Goal: Use online tool/utility: Utilize a website feature to perform a specific function

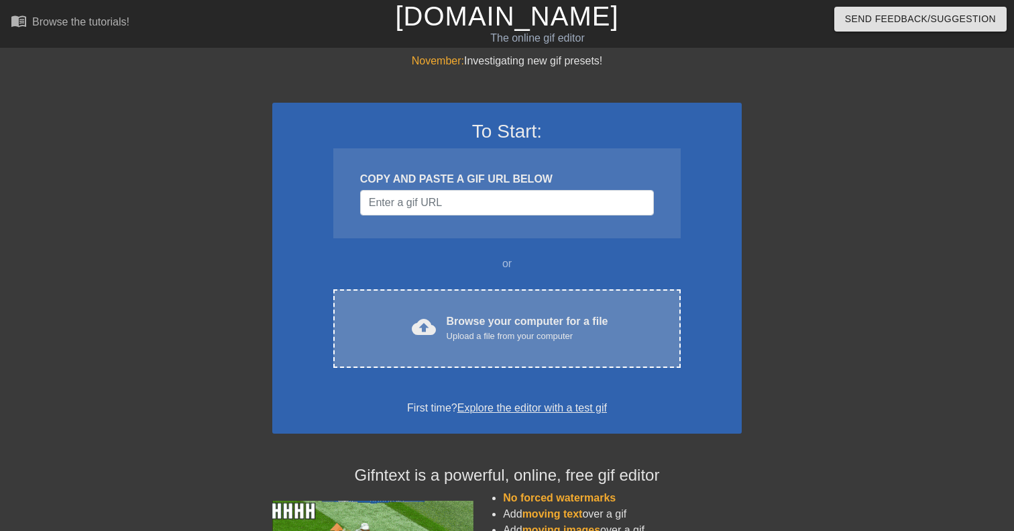
click at [437, 337] on div "cloud_upload Browse your computer for a file Upload a file from your computer" at bounding box center [507, 328] width 291 height 30
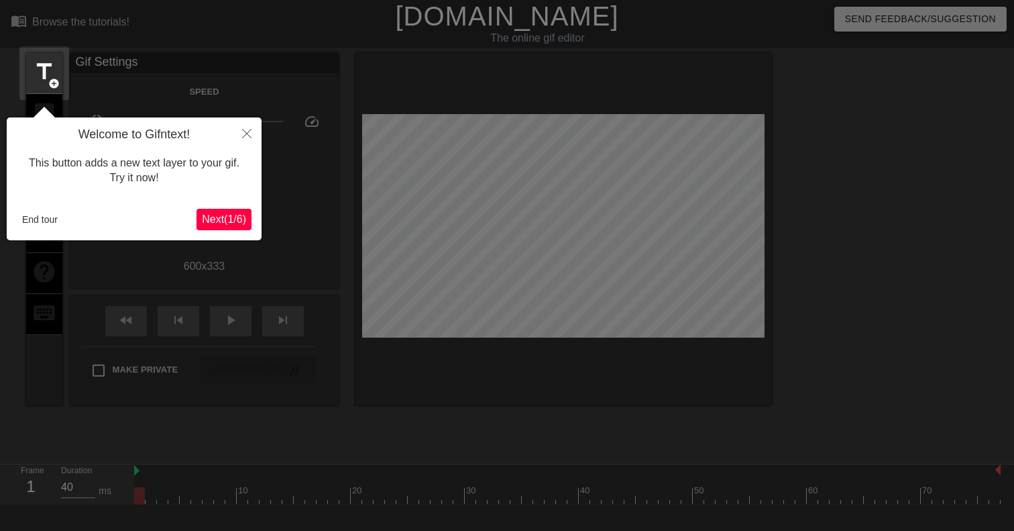
scroll to position [33, 0]
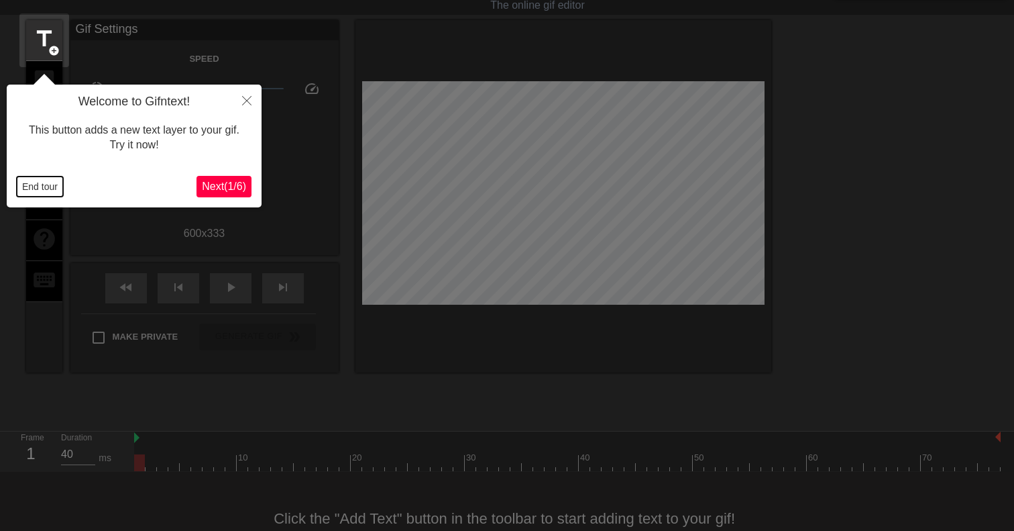
click at [34, 177] on button "End tour" at bounding box center [40, 186] width 46 height 20
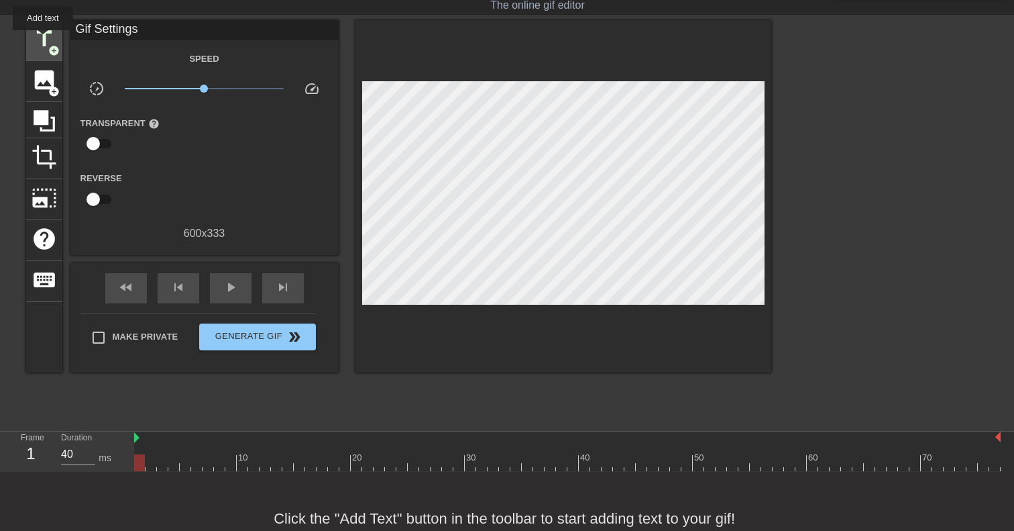
click at [44, 40] on span "title" at bounding box center [44, 38] width 25 height 25
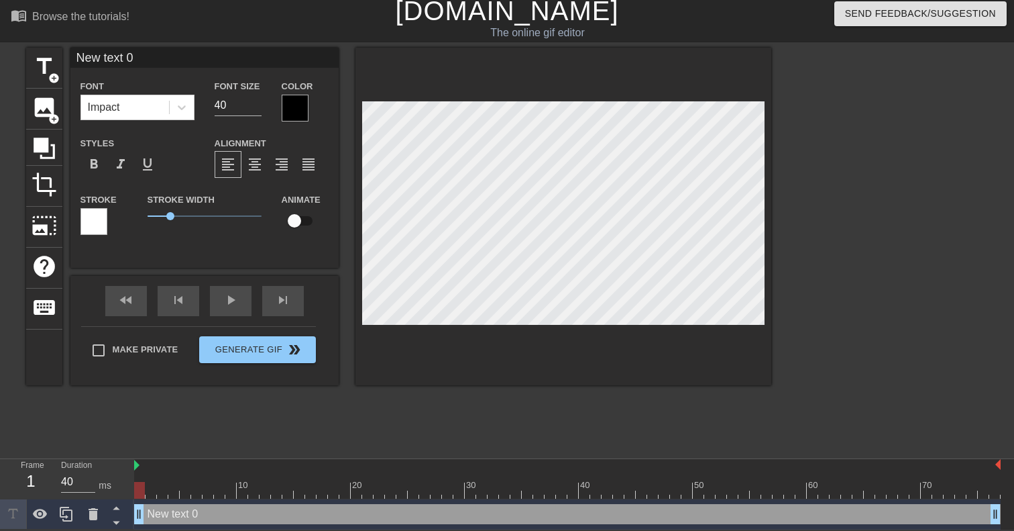
type input "G"
type textarea "G"
type input "GR"
type textarea "GR"
type input "GRA"
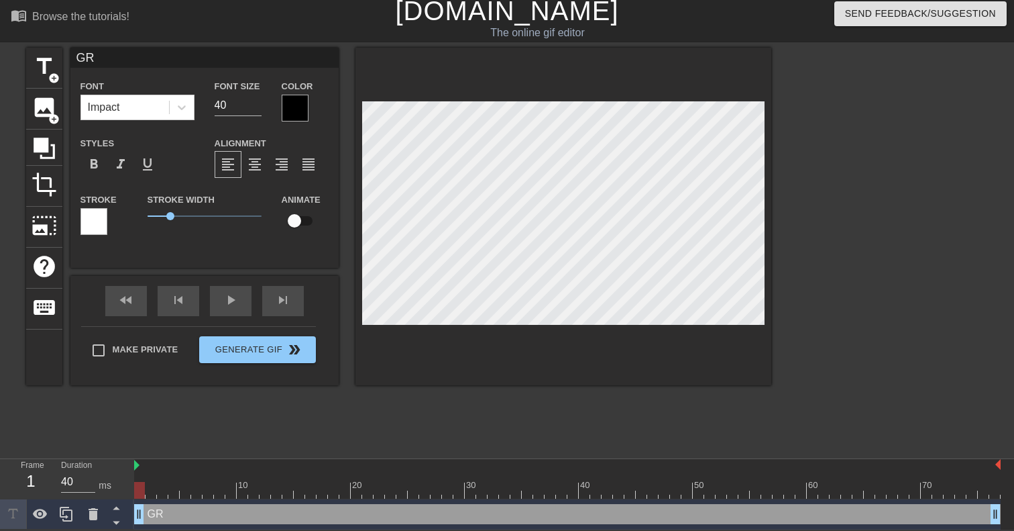
type textarea "GRA"
type input "GRAP"
type textarea "GRAP"
type input "GRAPH"
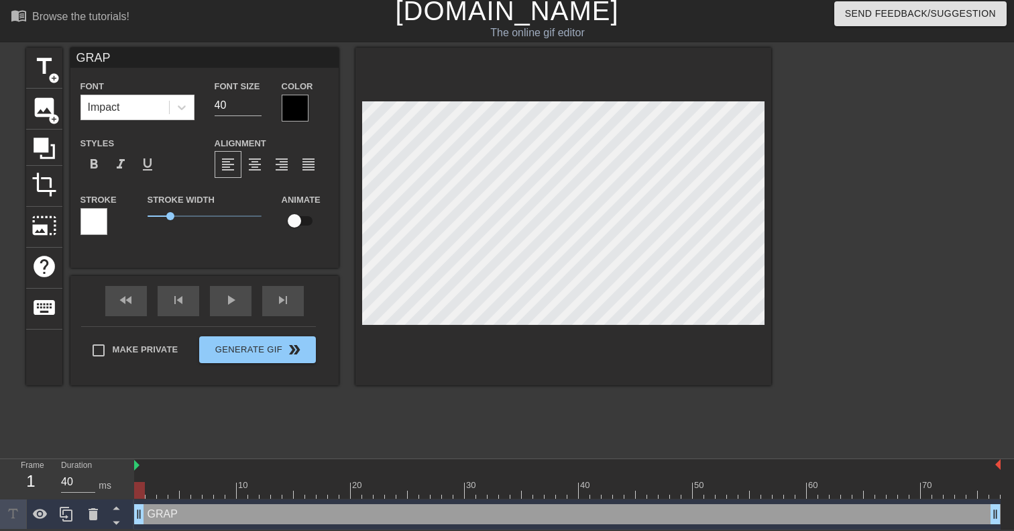
type textarea "GRAPH"
type input "GRAPHI"
type textarea "GRAPHI"
type input "GRAPHIX"
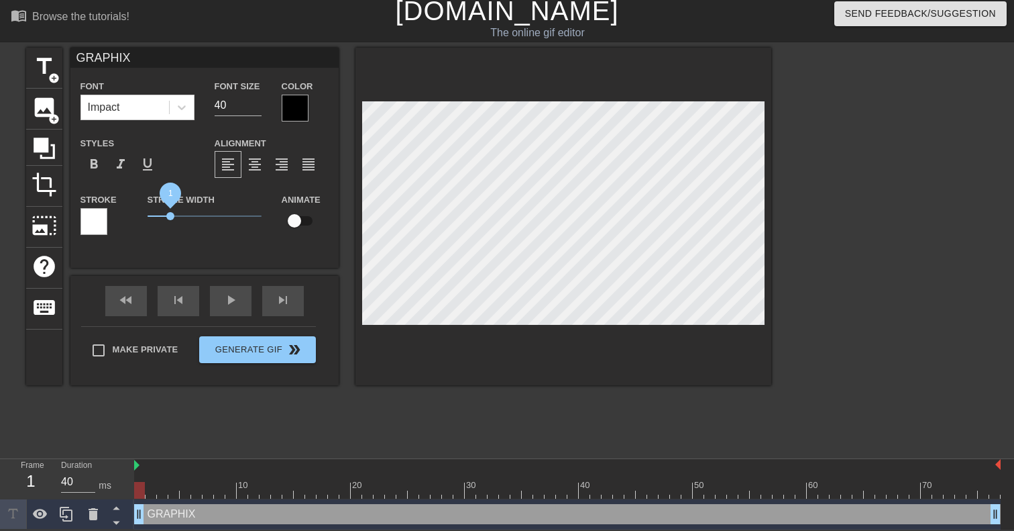
type textarea "GRAPHIX"
drag, startPoint x: 170, startPoint y: 217, endPoint x: 205, endPoint y: 217, distance: 34.9
click at [205, 217] on span "2.5" at bounding box center [205, 216] width 8 height 8
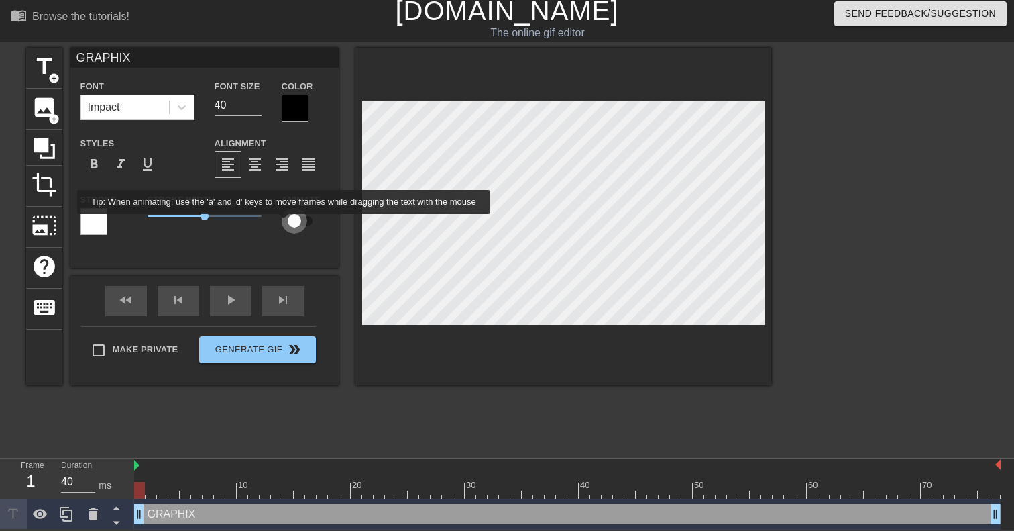
click at [294, 223] on input "checkbox" at bounding box center [294, 220] width 76 height 25
checkbox input "true"
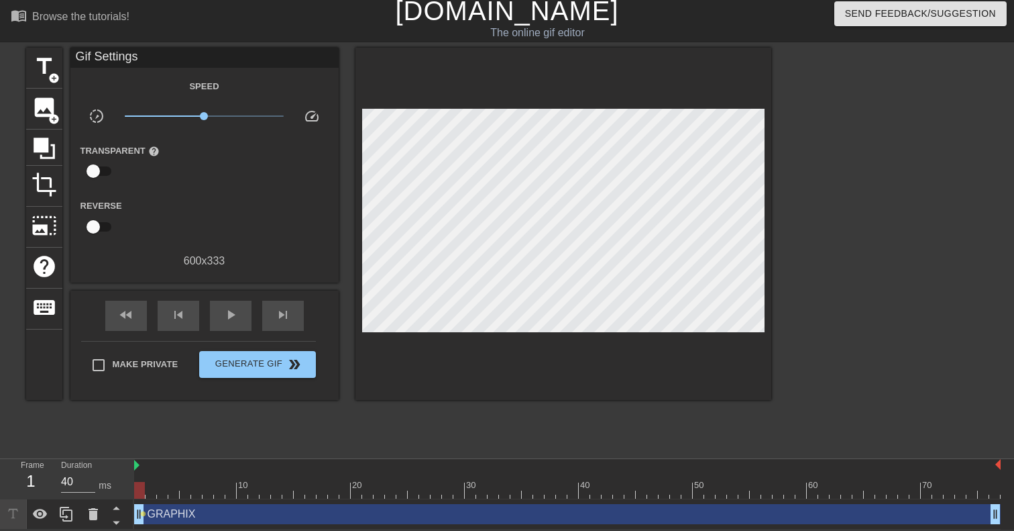
click at [869, 232] on div at bounding box center [888, 249] width 201 height 402
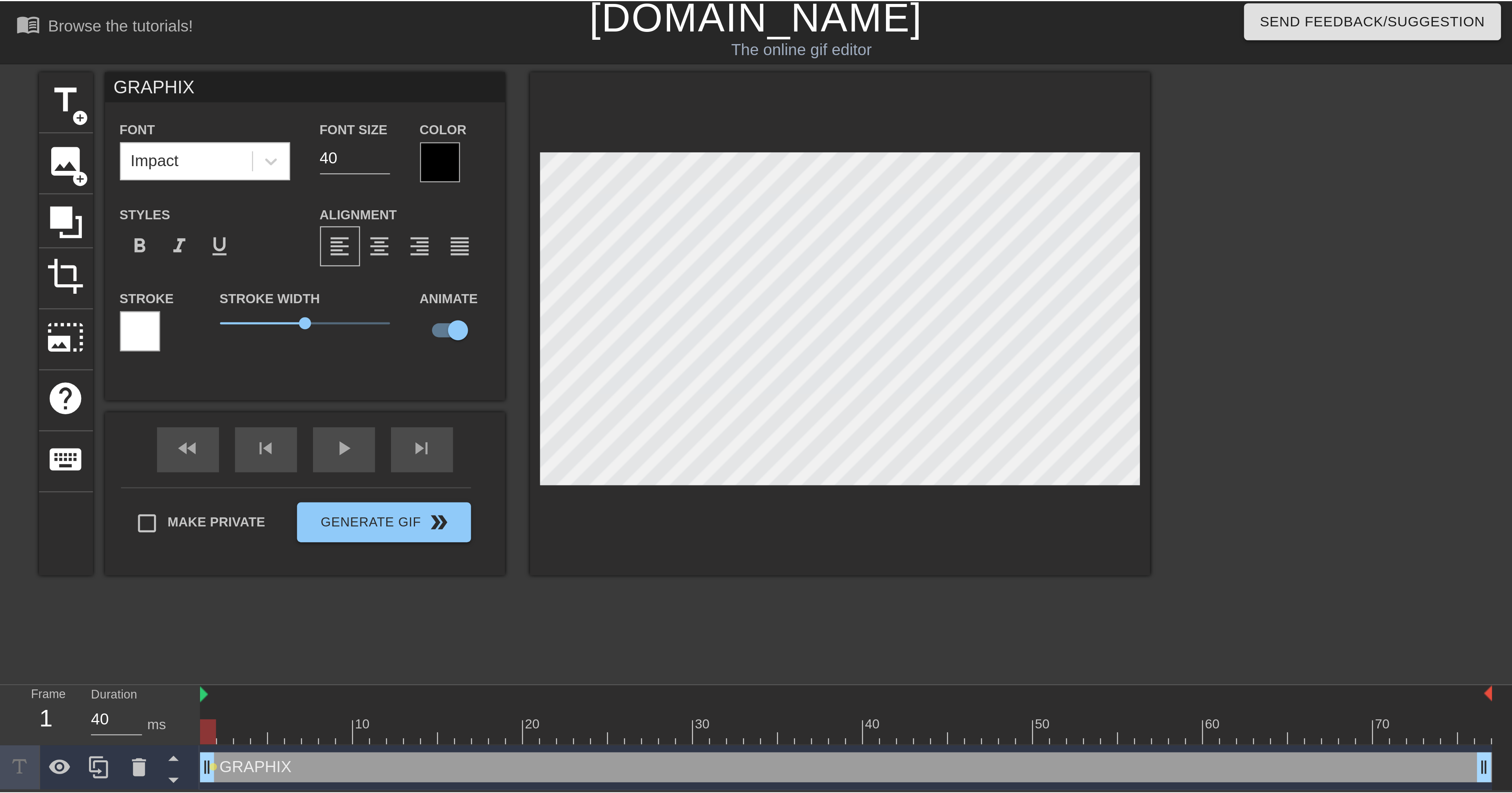
scroll to position [0, 0]
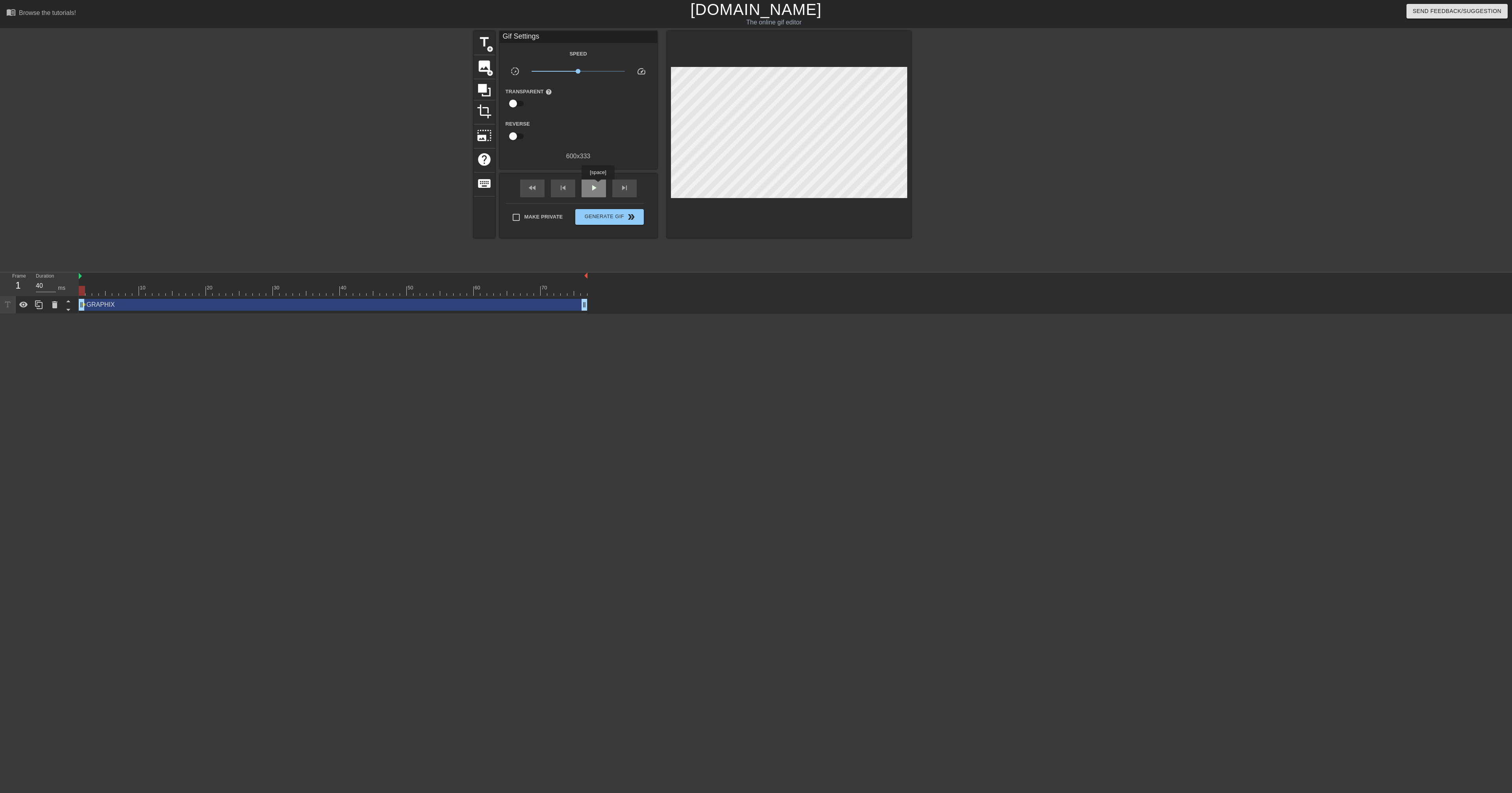
click at [595, 185] on div "play_arrow" at bounding box center [594, 188] width 25 height 18
click at [595, 185] on div "pause" at bounding box center [594, 188] width 25 height 18
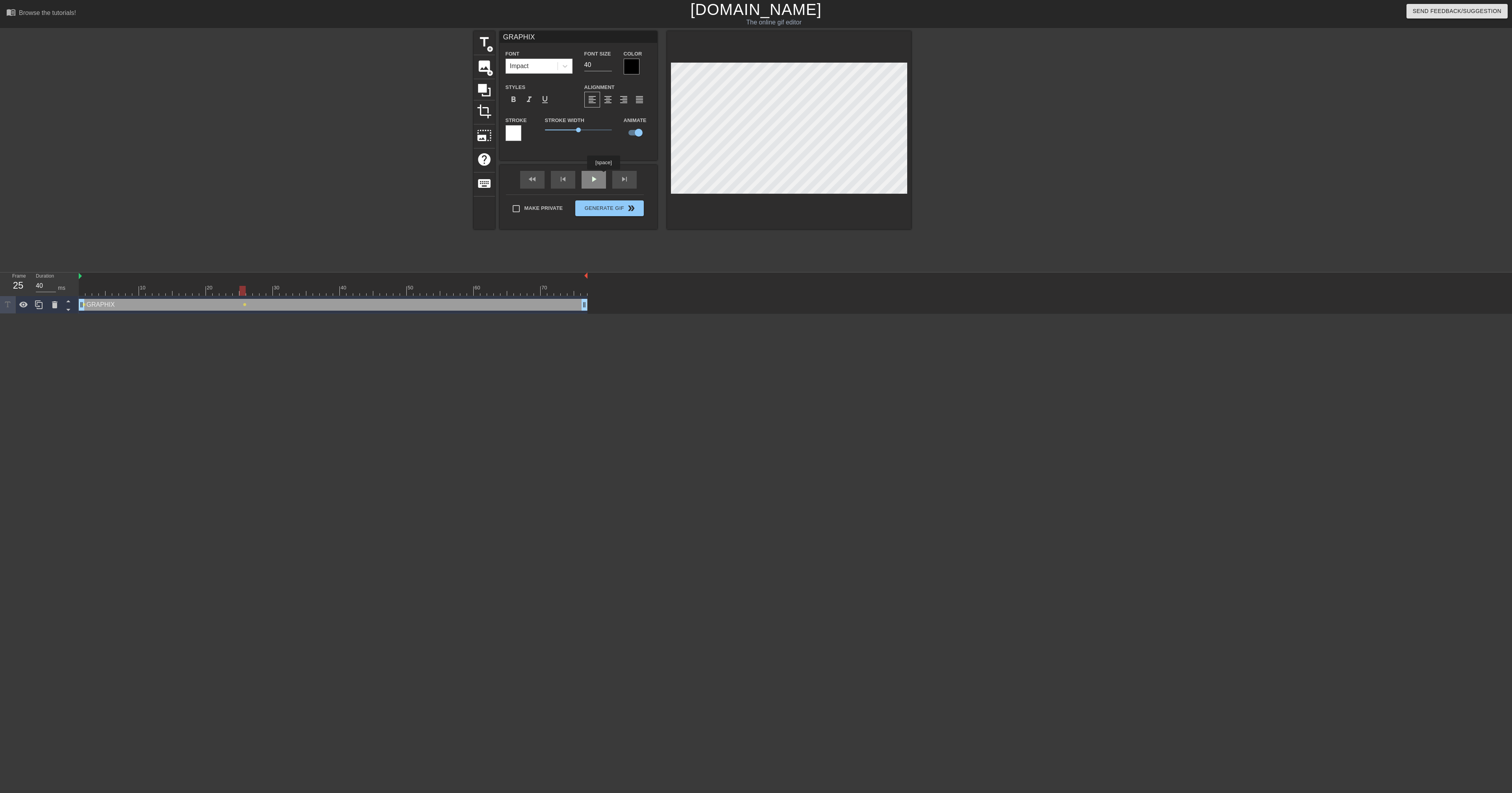
click at [595, 176] on div "fast_rewind skip_previous play_arrow skip_next" at bounding box center [578, 180] width 129 height 29
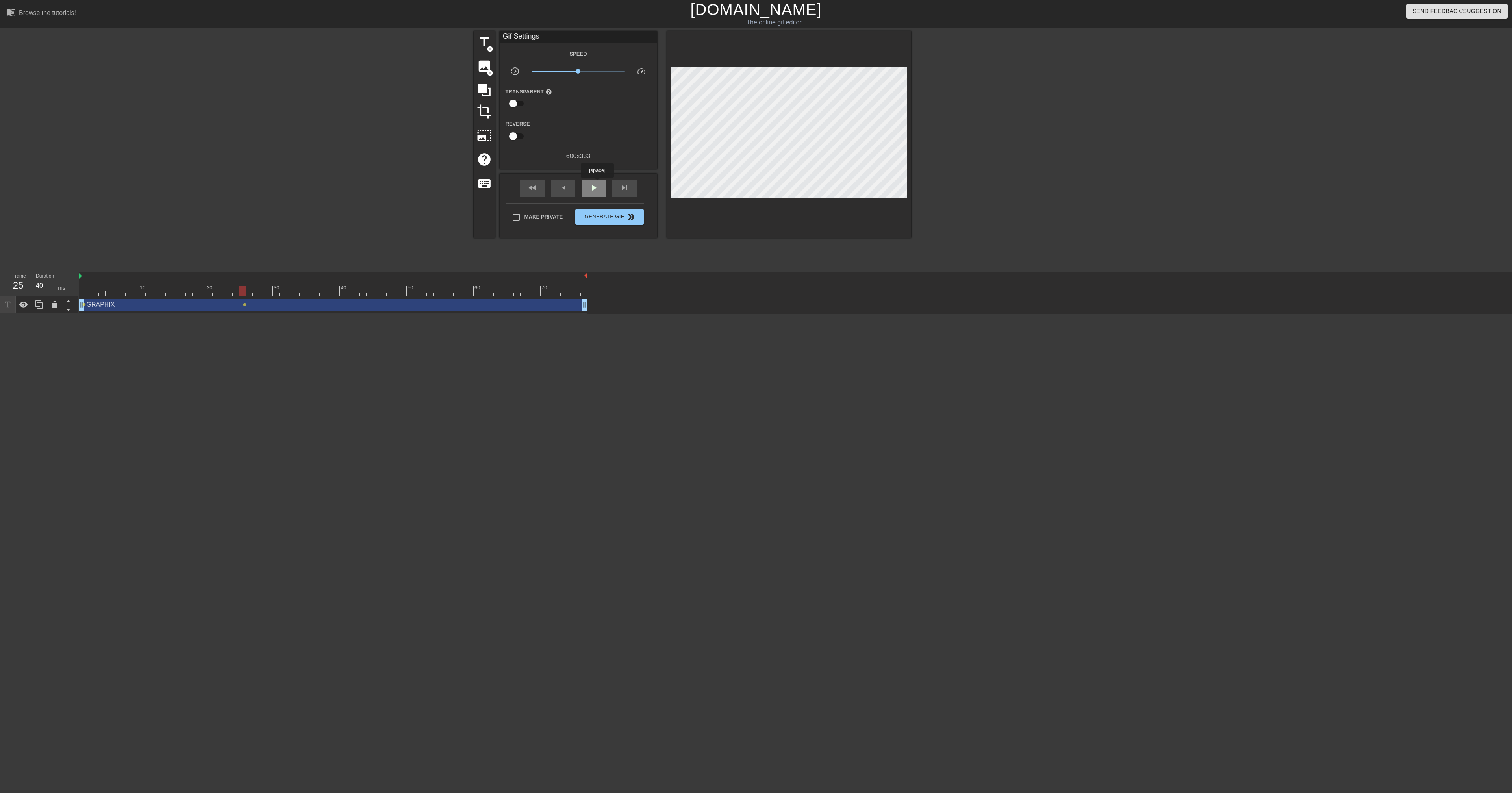
click at [595, 183] on div "play_arrow" at bounding box center [594, 188] width 25 height 18
click at [595, 183] on div "pause" at bounding box center [594, 188] width 25 height 18
click at [595, 181] on div "play_arrow" at bounding box center [594, 188] width 25 height 18
click at [595, 181] on div "pause" at bounding box center [594, 188] width 25 height 18
click at [595, 181] on div "play_arrow" at bounding box center [594, 188] width 25 height 18
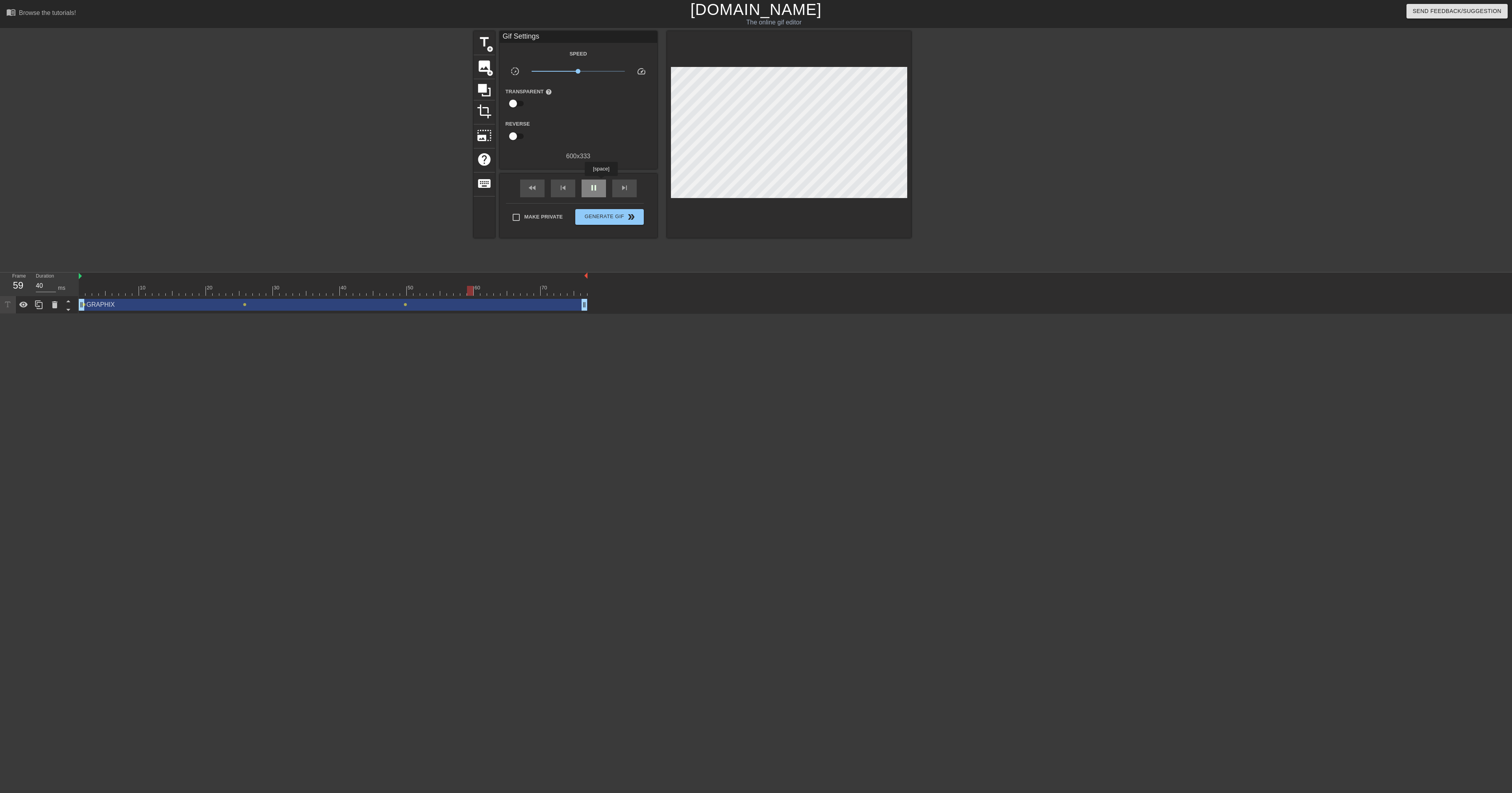
click at [595, 181] on div "pause" at bounding box center [594, 188] width 25 height 18
click at [595, 181] on div "play_arrow" at bounding box center [594, 188] width 25 height 18
click at [595, 181] on div "pause" at bounding box center [594, 188] width 25 height 18
click at [516, 107] on input "checkbox" at bounding box center [513, 103] width 45 height 15
click at [516, 107] on input "checkbox" at bounding box center [521, 103] width 45 height 15
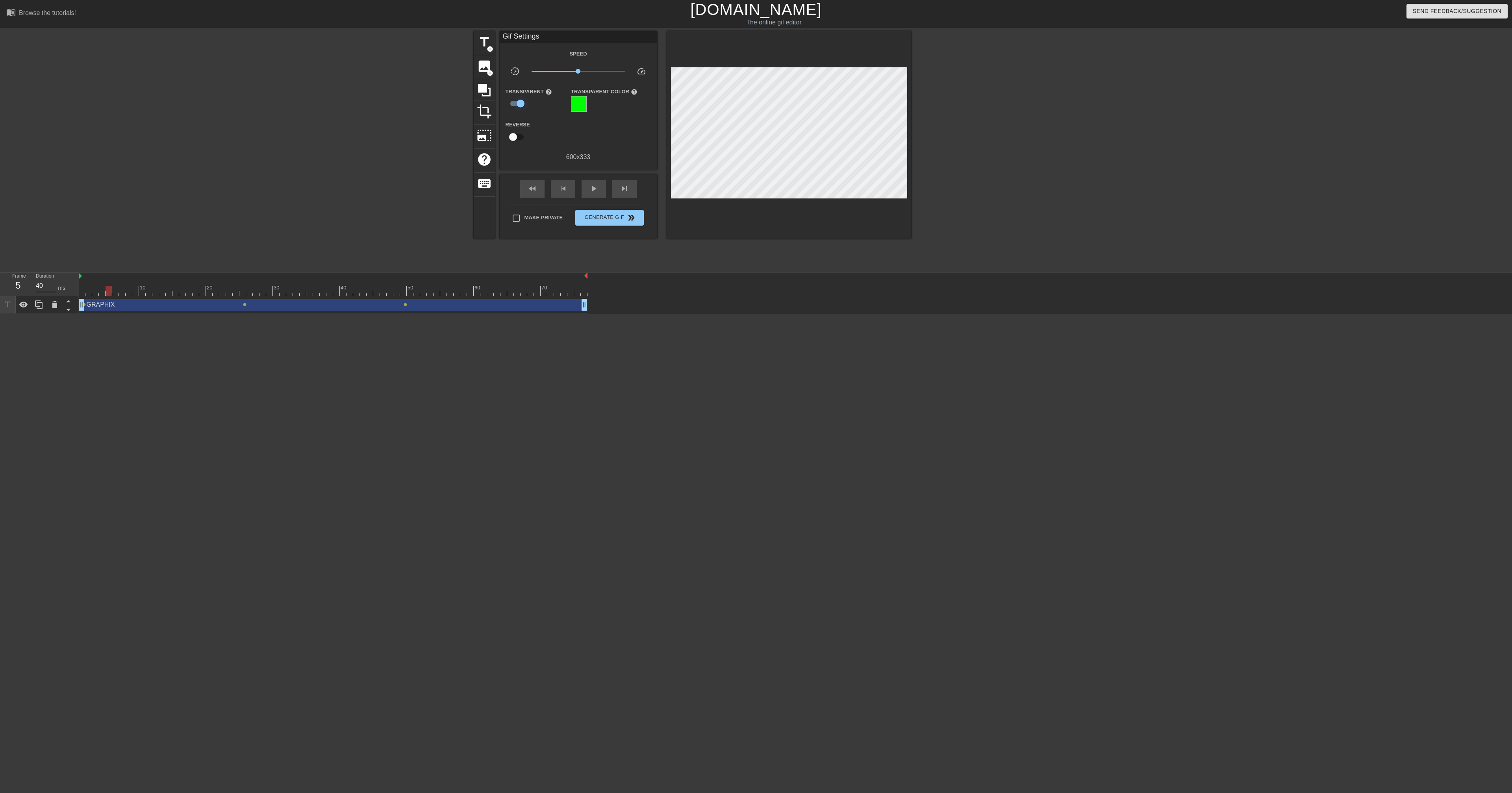
checkbox input "false"
click at [245, 305] on span "lens" at bounding box center [245, 305] width 4 height 4
click at [231, 311] on input "Tween" at bounding box center [232, 327] width 45 height 15
checkbox input "true"
click at [406, 306] on div at bounding box center [756, 396] width 1512 height 793
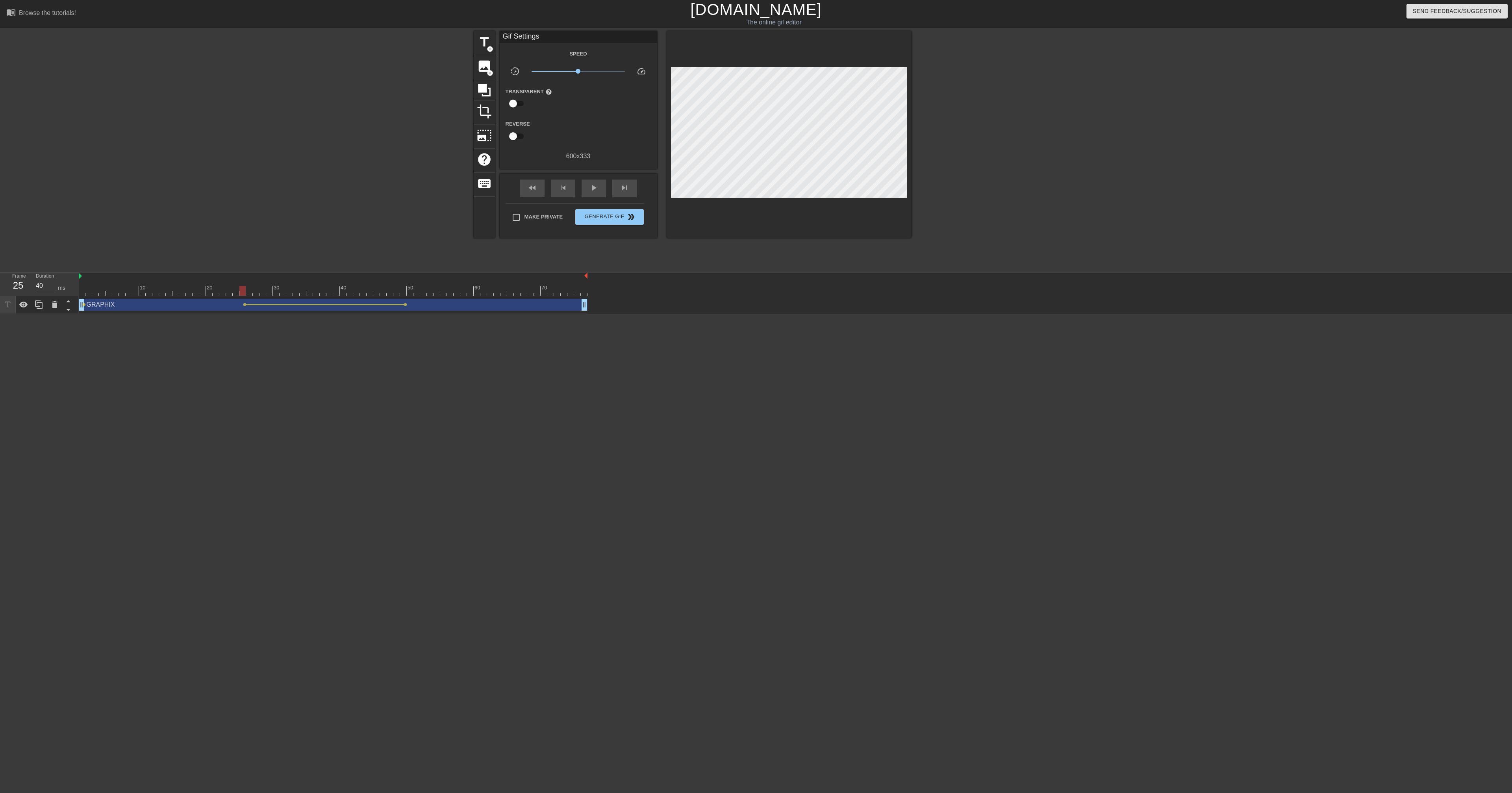
click at [406, 306] on span "lens" at bounding box center [406, 305] width 4 height 4
click at [390, 311] on input "Tween" at bounding box center [393, 327] width 45 height 15
checkbox input "true"
click at [544, 311] on div at bounding box center [756, 396] width 1512 height 793
click at [588, 187] on div "play_arrow" at bounding box center [594, 188] width 25 height 18
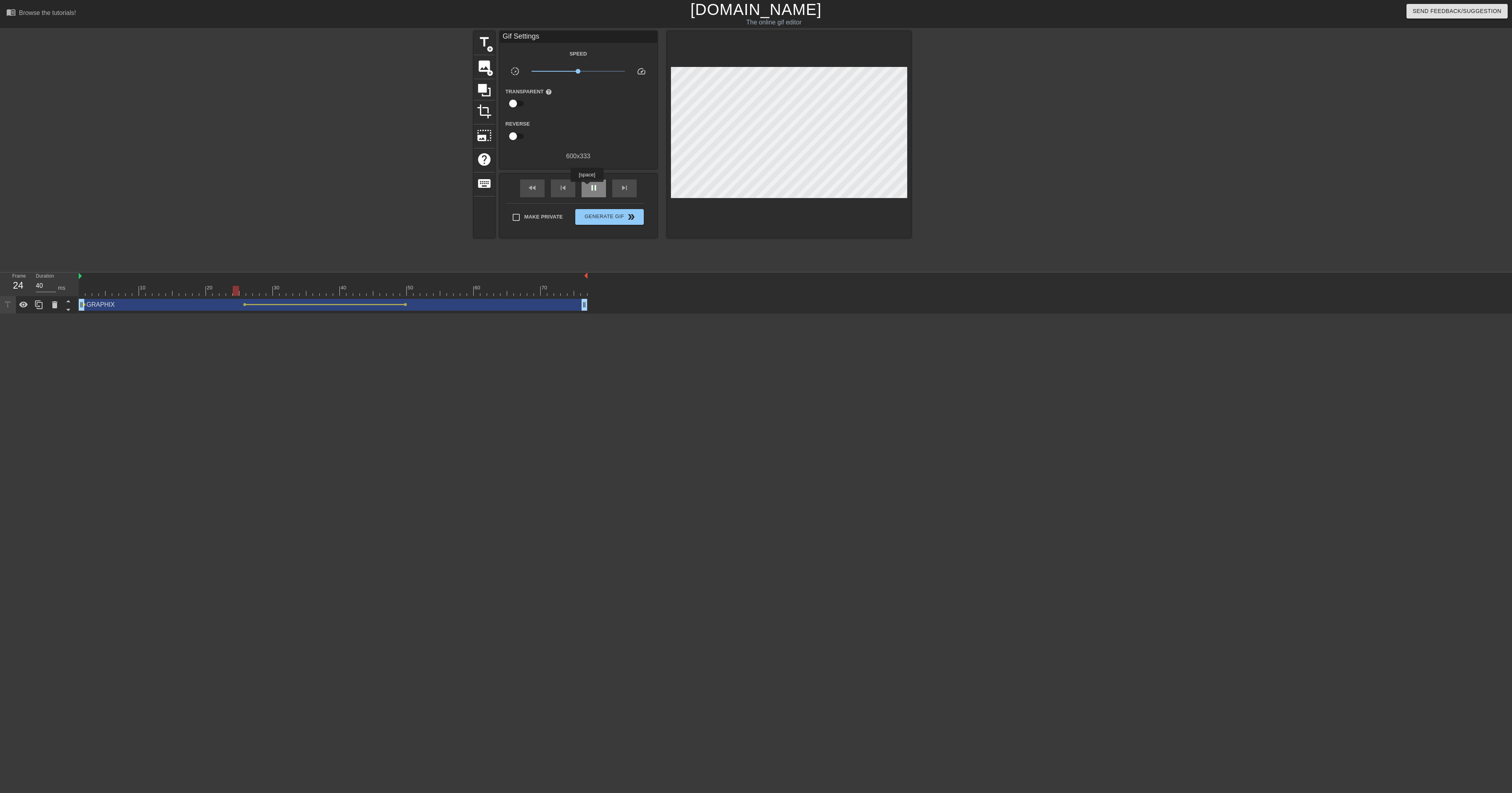
click at [588, 187] on div "pause" at bounding box center [594, 188] width 25 height 18
click at [585, 181] on div "play_arrow" at bounding box center [594, 188] width 25 height 18
click at [585, 181] on div "pause" at bounding box center [594, 188] width 25 height 18
click at [585, 181] on div "play_arrow" at bounding box center [594, 188] width 25 height 18
click at [585, 181] on div "pause" at bounding box center [594, 188] width 25 height 18
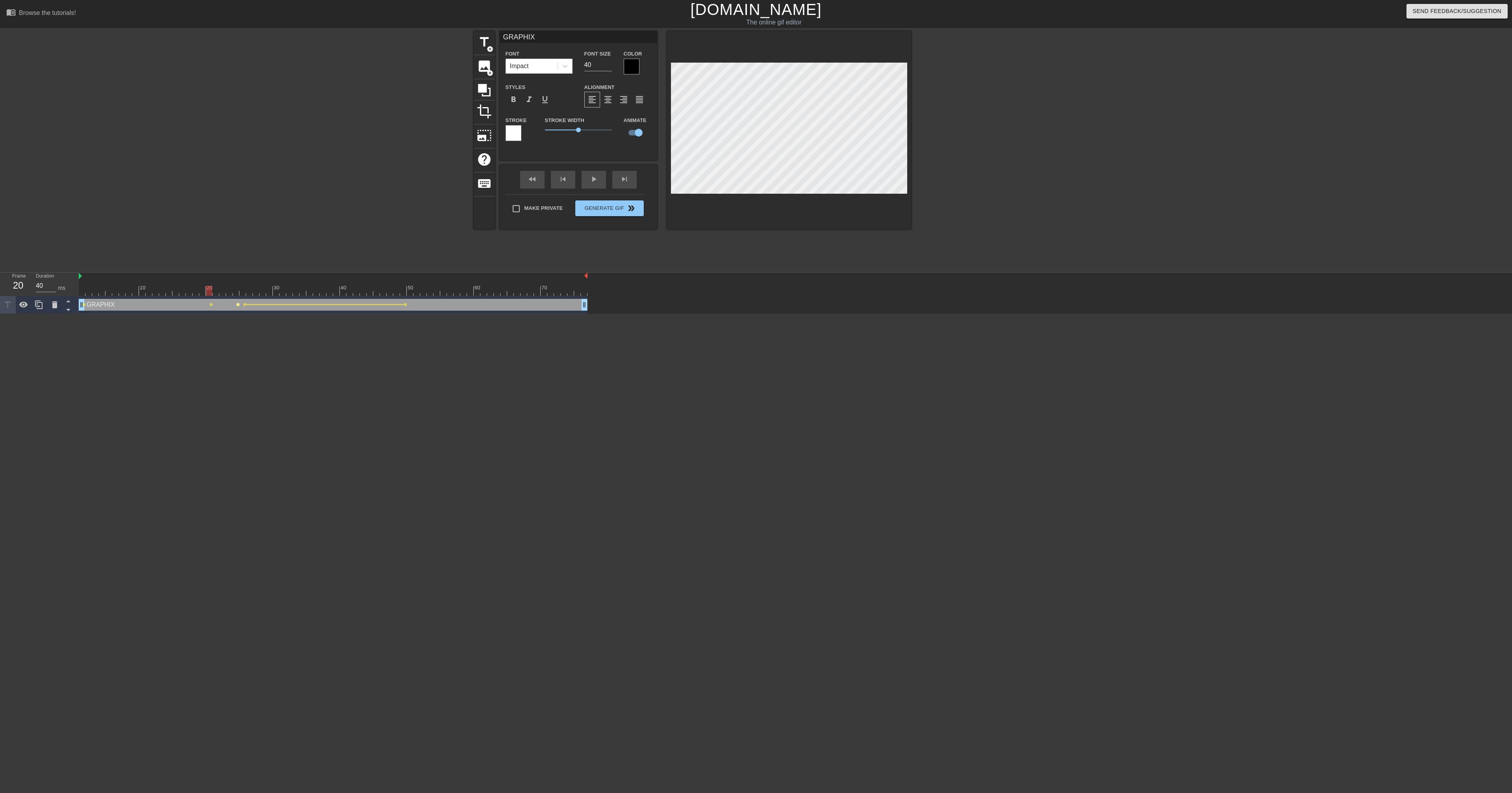
click at [237, 305] on span "lens" at bounding box center [238, 305] width 4 height 4
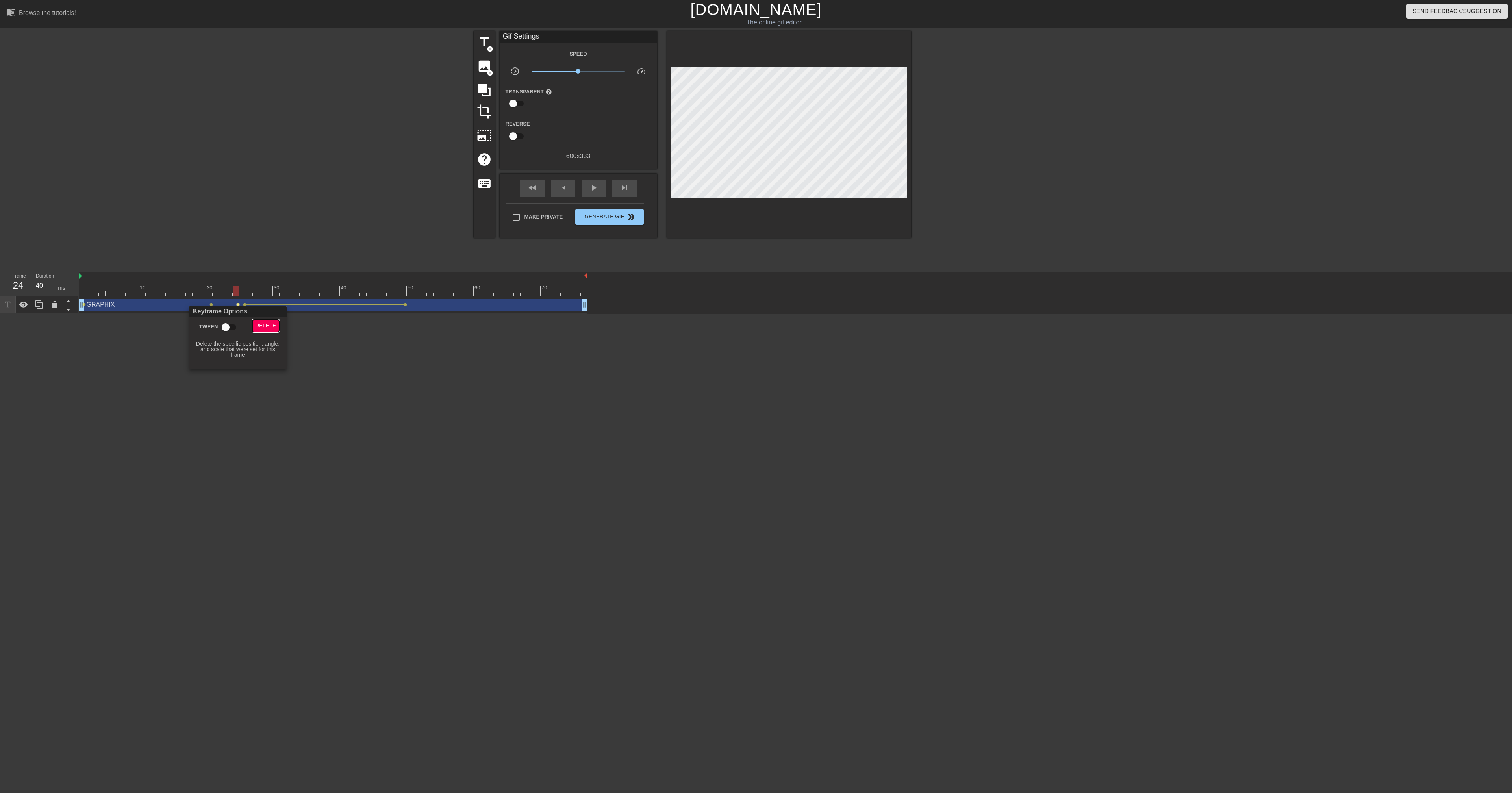
click at [258, 311] on span "Delete" at bounding box center [266, 325] width 21 height 9
click at [211, 305] on span "lens" at bounding box center [211, 305] width 4 height 4
click at [208, 311] on input "Tween" at bounding box center [199, 327] width 45 height 15
checkbox input "true"
click at [580, 190] on div at bounding box center [756, 396] width 1512 height 793
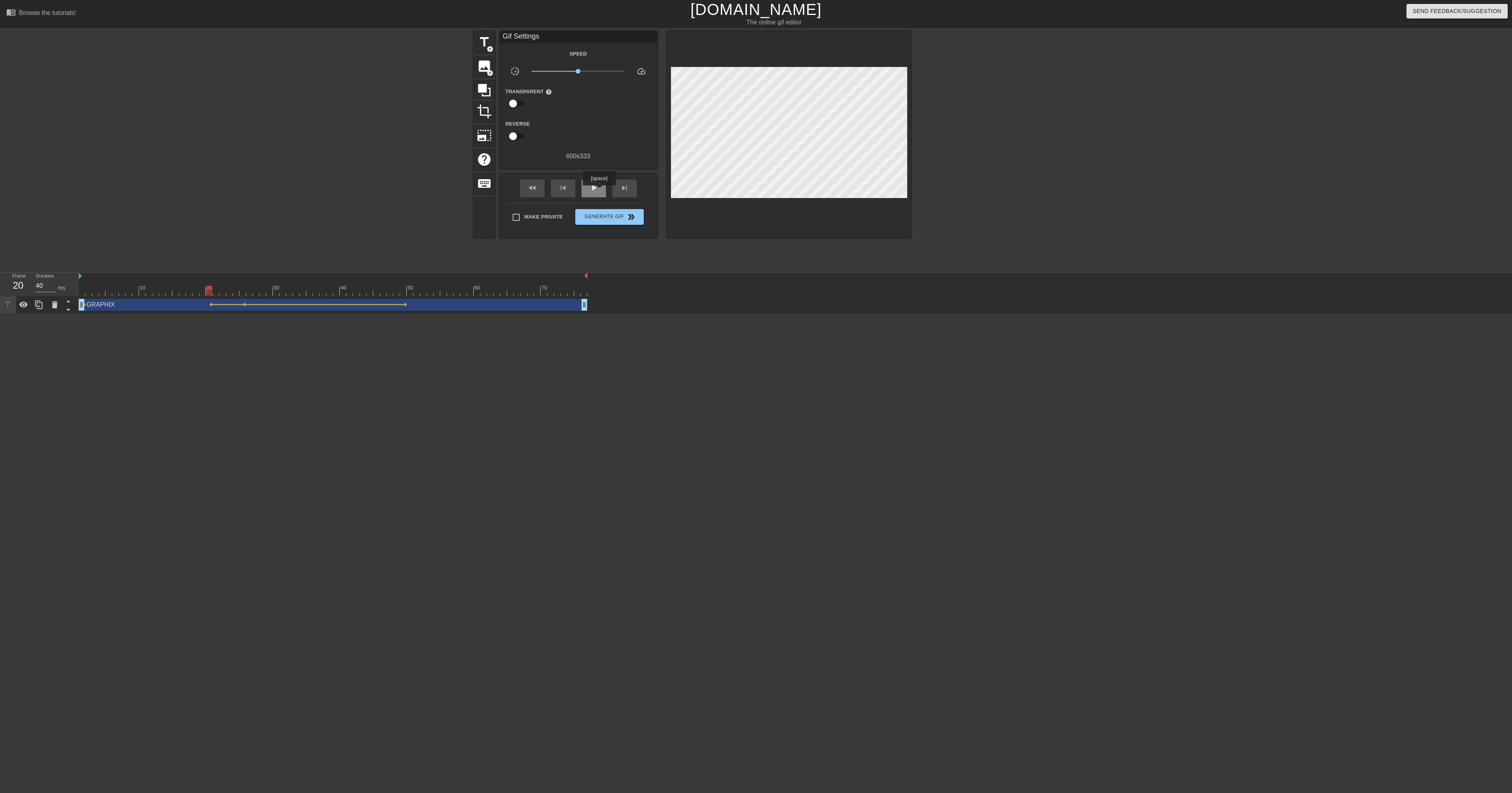
click at [595, 191] on div "play_arrow" at bounding box center [594, 188] width 25 height 18
click at [595, 191] on div "pause" at bounding box center [594, 188] width 25 height 18
click at [595, 191] on div "play_arrow" at bounding box center [594, 188] width 25 height 18
click at [595, 191] on div "pause" at bounding box center [594, 188] width 25 height 18
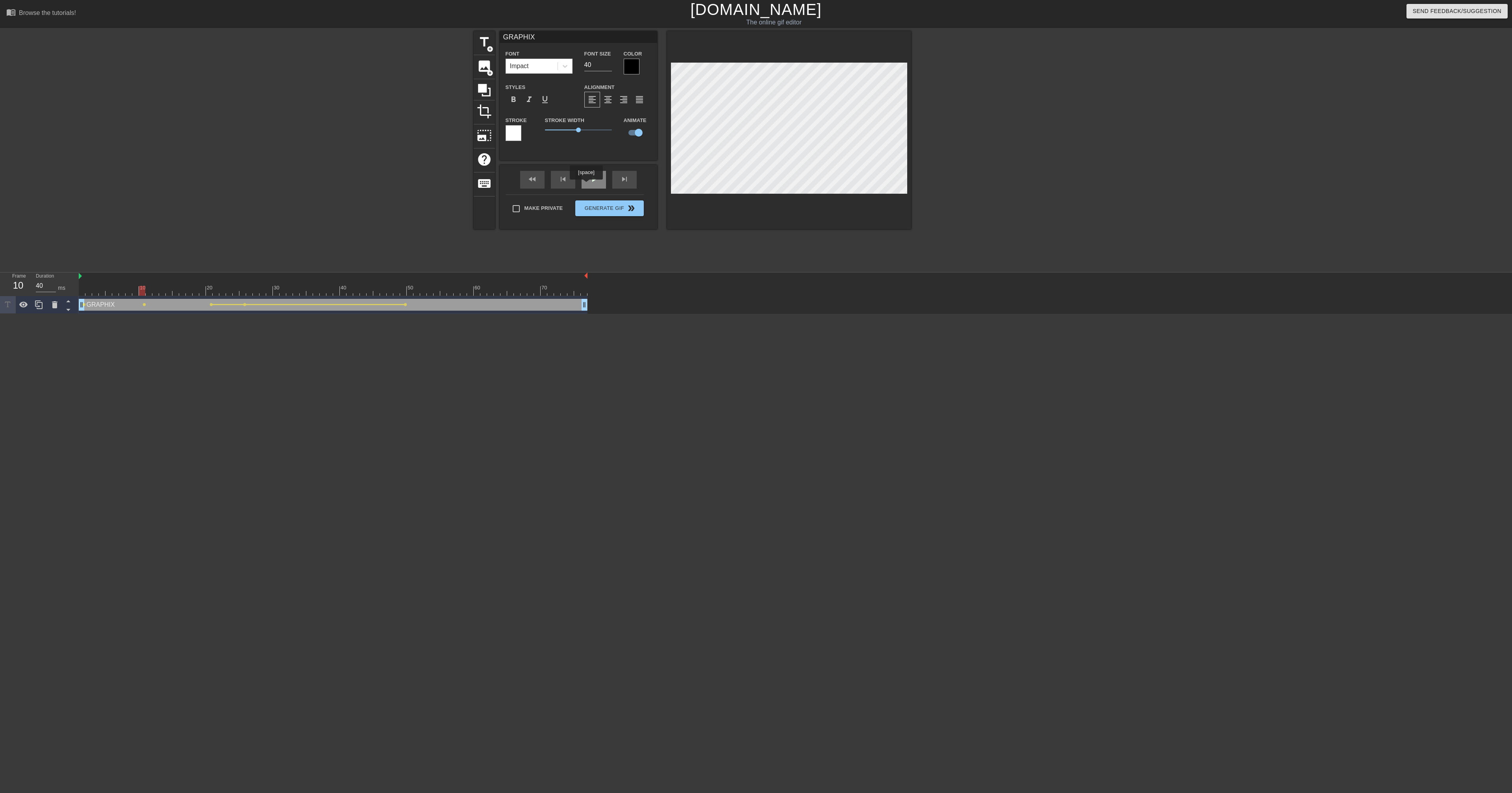
click at [587, 185] on div "play_arrow" at bounding box center [594, 180] width 25 height 18
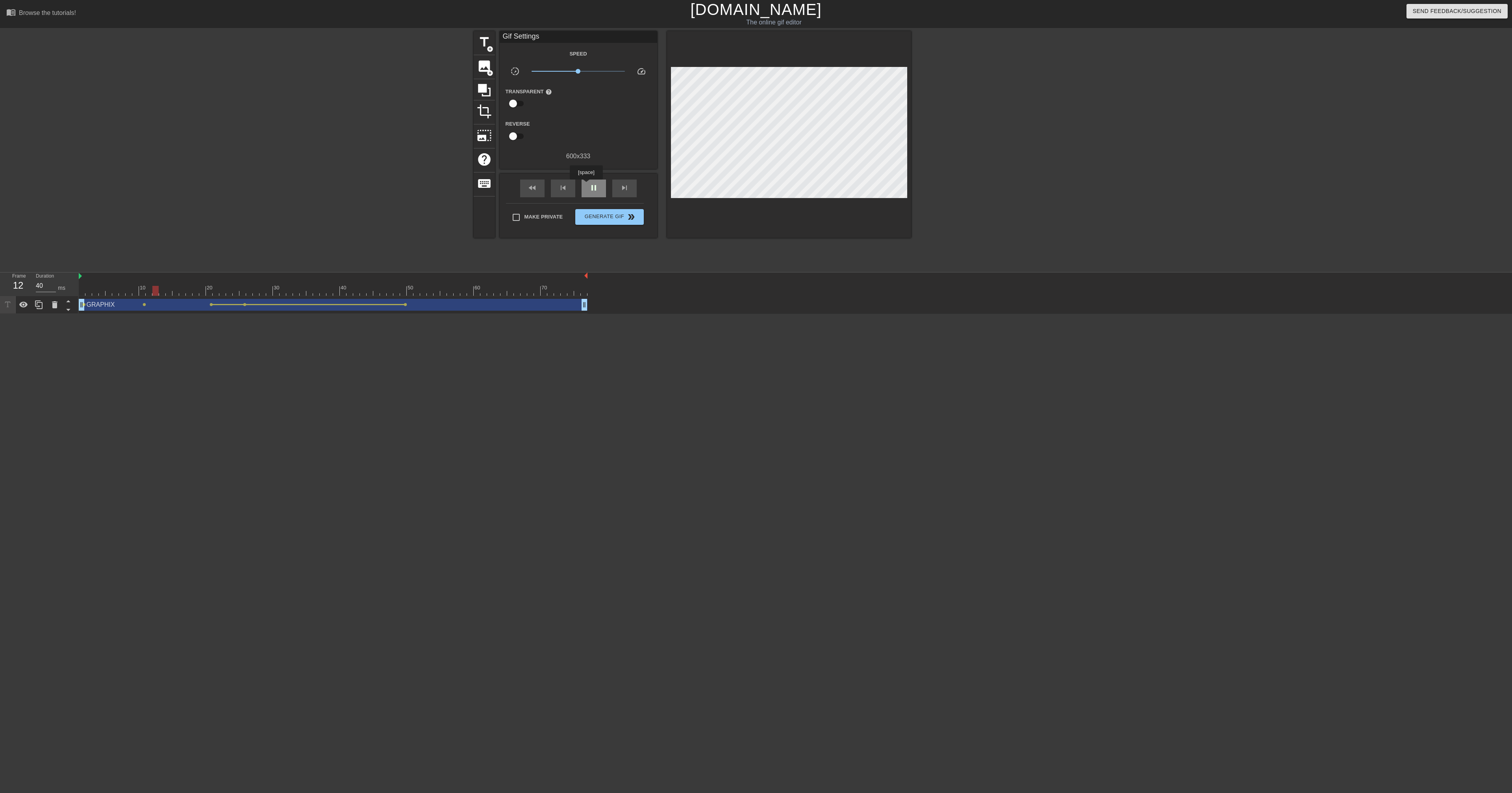
click at [587, 185] on div "pause" at bounding box center [594, 188] width 25 height 18
click at [593, 188] on span "play_arrow" at bounding box center [594, 188] width 9 height 9
click at [593, 188] on span "pause" at bounding box center [594, 188] width 9 height 9
click at [144, 305] on span "lens" at bounding box center [144, 305] width 4 height 4
click at [136, 311] on input "Tween" at bounding box center [131, 327] width 45 height 15
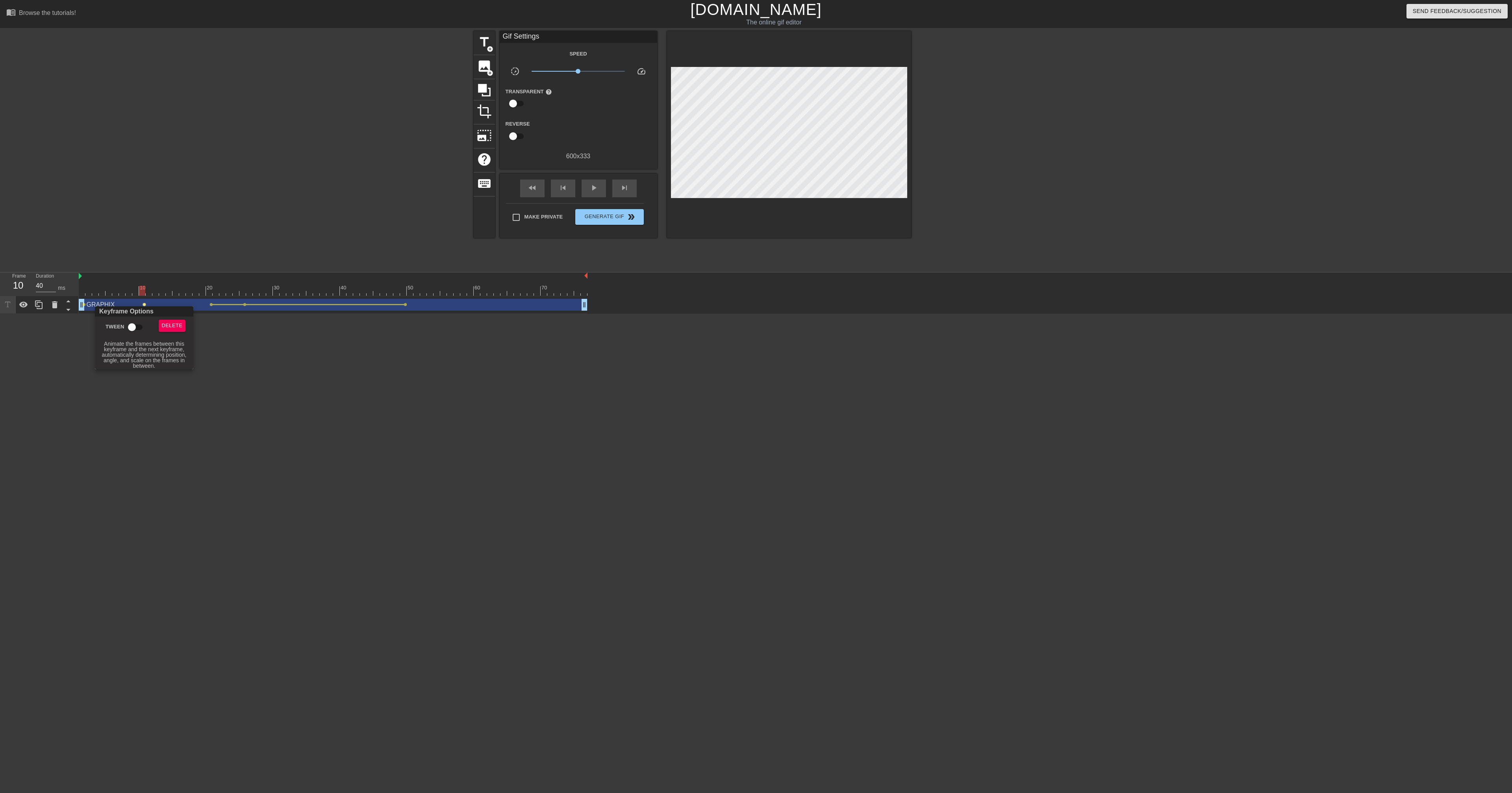
checkbox input "true"
click at [210, 311] on div at bounding box center [756, 396] width 1512 height 793
click at [590, 193] on div "play_arrow" at bounding box center [594, 188] width 25 height 18
click at [590, 193] on div "pause" at bounding box center [594, 188] width 25 height 18
click at [144, 303] on span "lens" at bounding box center [144, 305] width 4 height 4
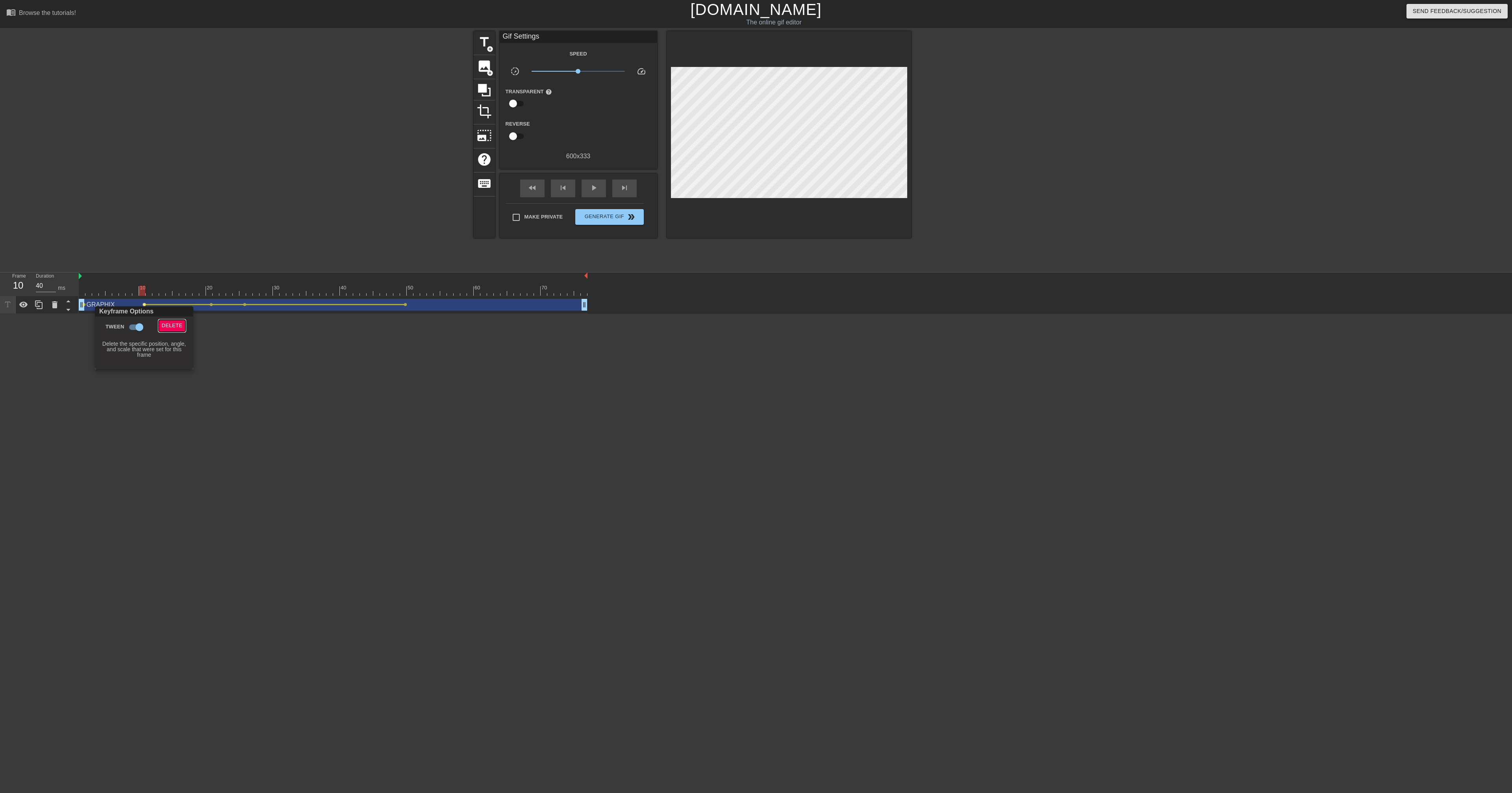
click at [176, 311] on span "Delete" at bounding box center [173, 325] width 21 height 9
click at [210, 305] on span "lens" at bounding box center [211, 305] width 4 height 4
click at [241, 311] on span "Delete" at bounding box center [239, 325] width 21 height 9
click at [246, 305] on div at bounding box center [325, 305] width 158 height 1
click at [321, 311] on span "Remove Tween" at bounding box center [325, 324] width 43 height 9
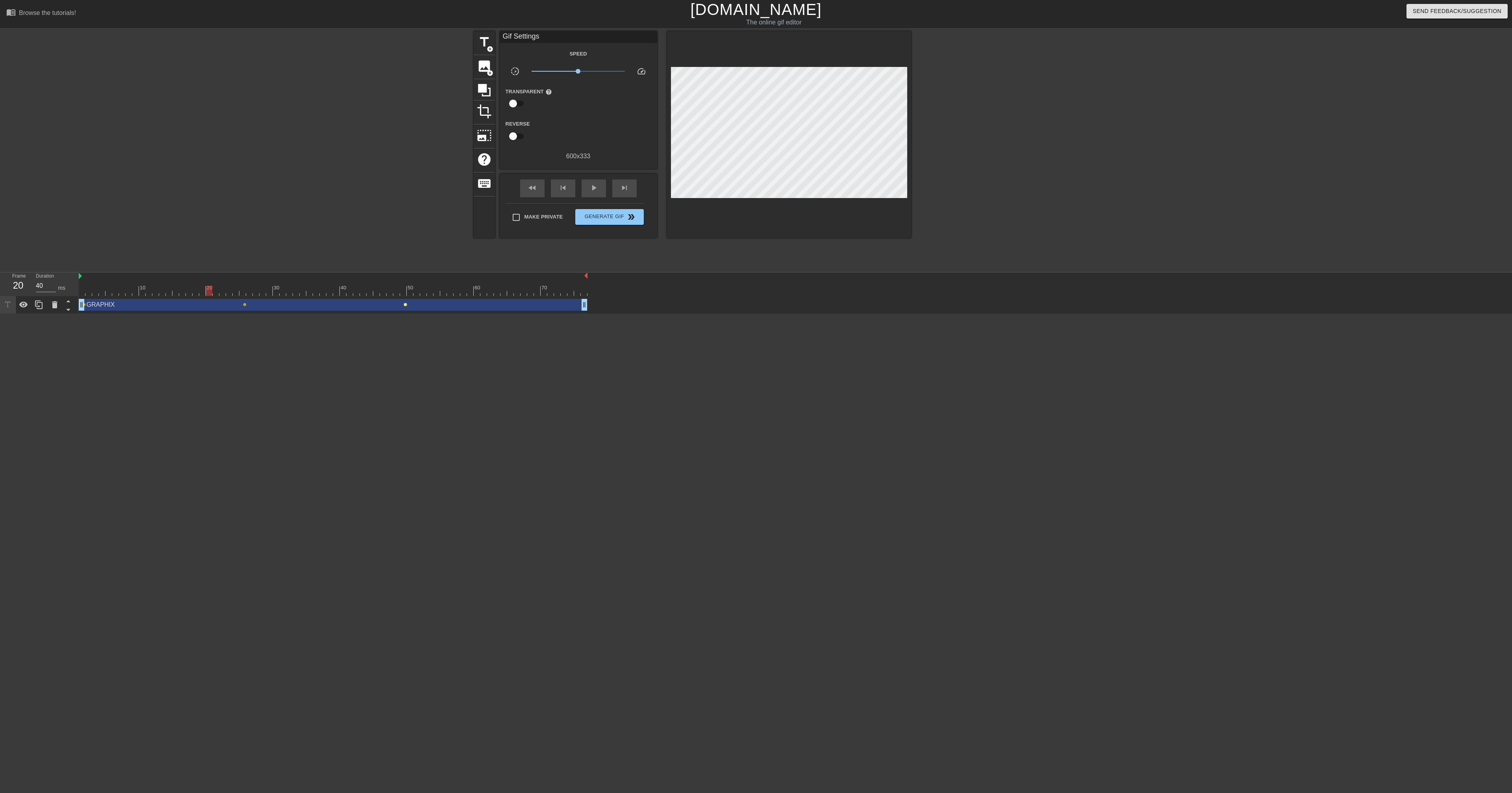
click at [404, 305] on span "lens" at bounding box center [406, 305] width 4 height 4
click at [433, 311] on span "Delete" at bounding box center [433, 325] width 21 height 9
click at [244, 305] on span "lens" at bounding box center [245, 305] width 4 height 4
click at [273, 311] on span "Delete" at bounding box center [273, 325] width 21 height 9
click at [534, 195] on div "fast_rewind" at bounding box center [532, 188] width 25 height 18
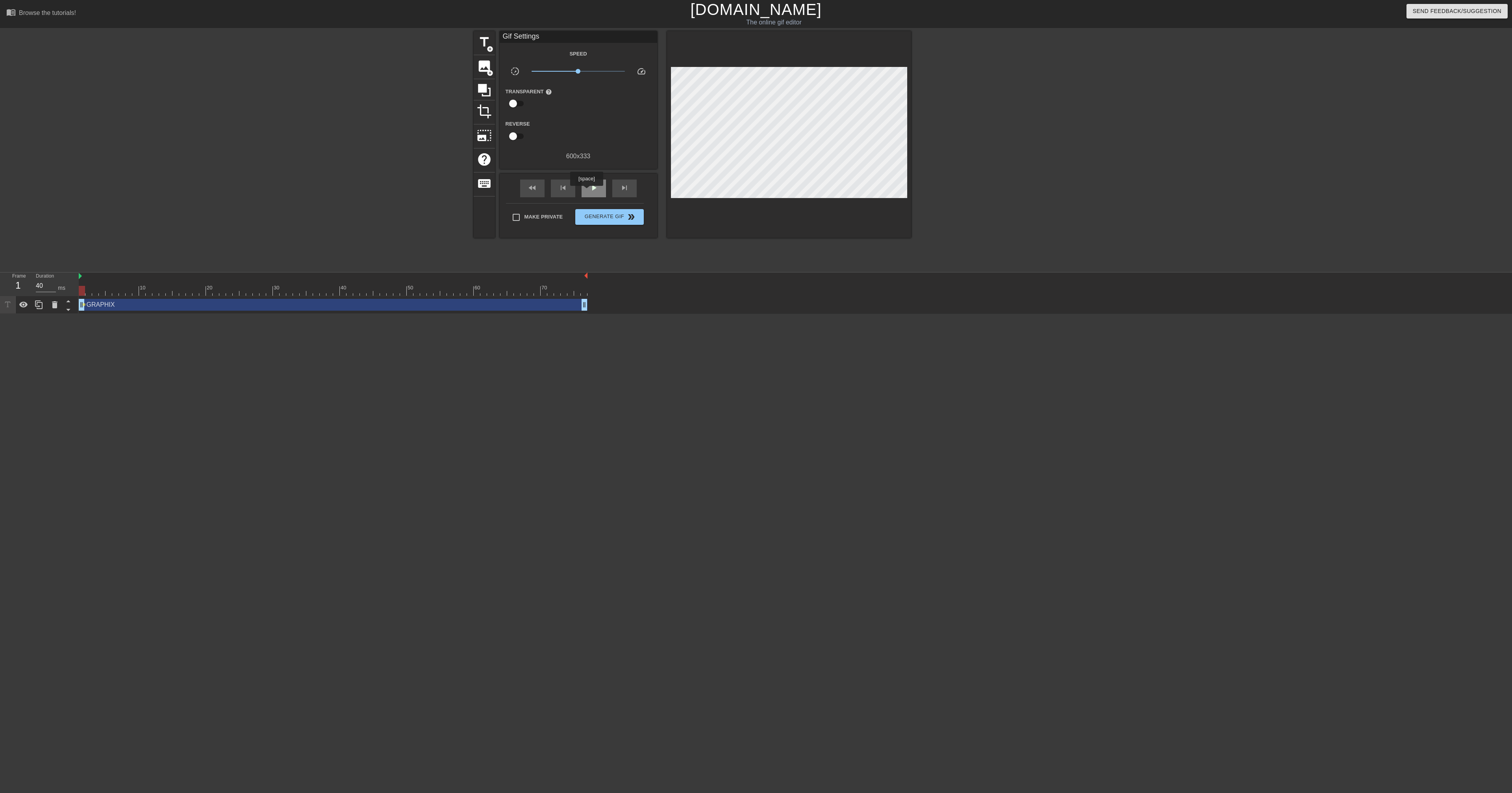
click at [588, 191] on div "play_arrow" at bounding box center [594, 188] width 25 height 18
click at [588, 191] on div "pause" at bounding box center [594, 188] width 25 height 18
click at [593, 178] on div "fast_rewind skip_previous play_arrow skip_next" at bounding box center [578, 188] width 129 height 29
click at [594, 186] on span "play_arrow" at bounding box center [594, 188] width 9 height 9
click at [594, 186] on span "pause" at bounding box center [594, 188] width 9 height 9
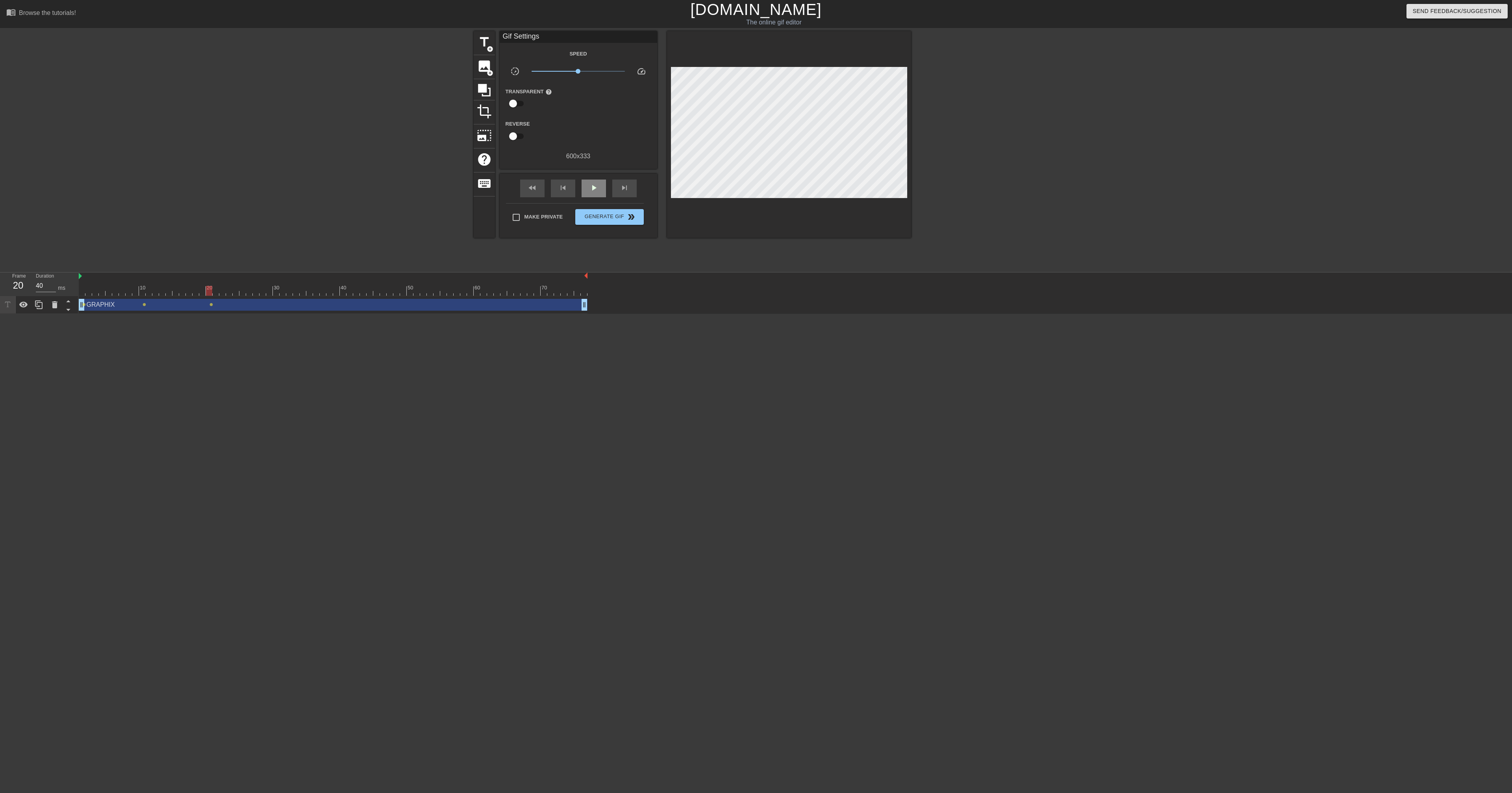
click at [587, 178] on div "fast_rewind skip_previous play_arrow skip_next" at bounding box center [578, 188] width 129 height 29
click at [592, 179] on div "fast_rewind skip_previous play_arrow skip_next" at bounding box center [578, 188] width 129 height 29
click at [595, 193] on div "play_arrow" at bounding box center [594, 188] width 25 height 18
click at [595, 193] on div "pause" at bounding box center [594, 188] width 25 height 18
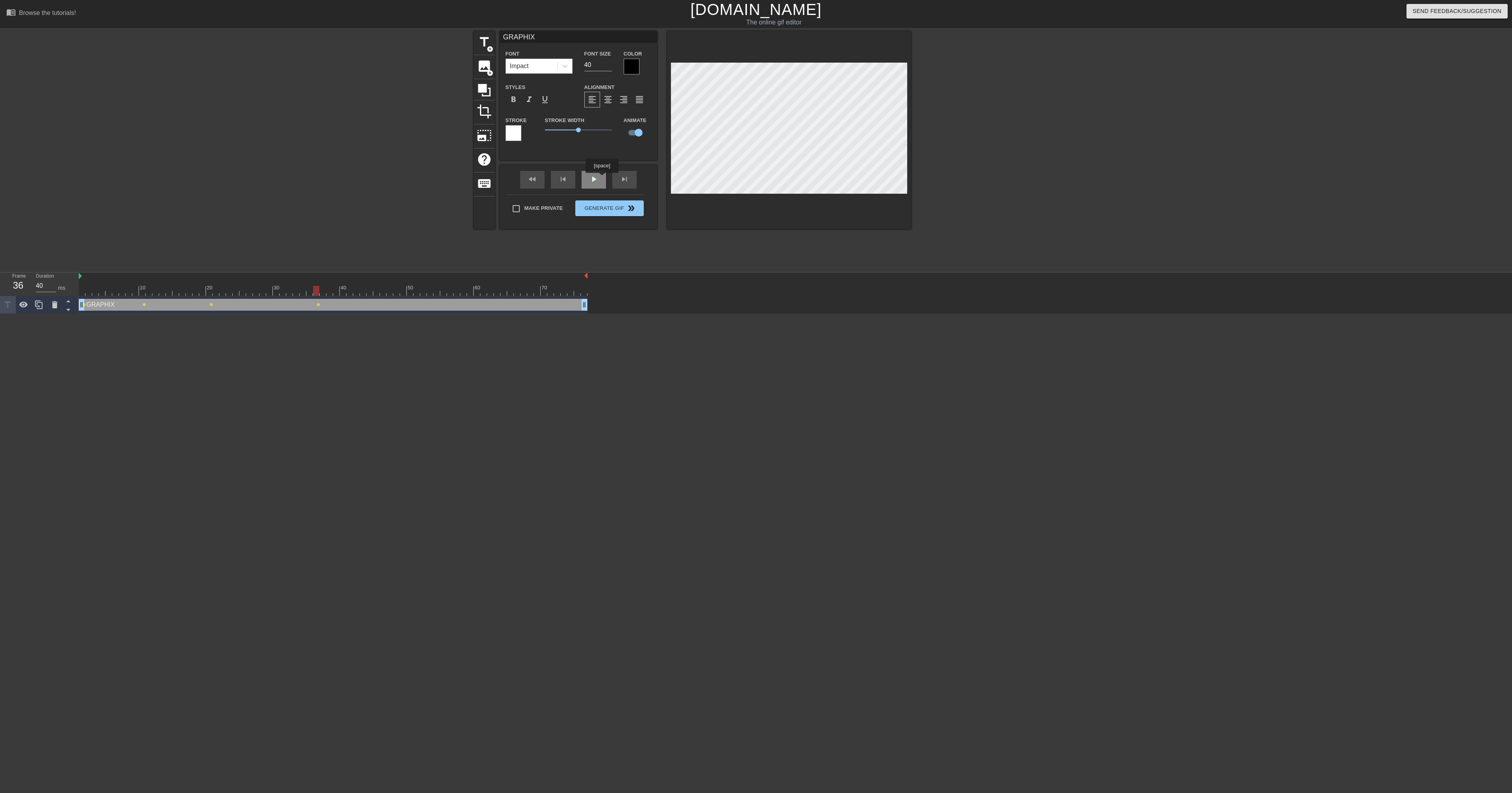
click at [595, 178] on div "fast_rewind skip_previous play_arrow skip_next" at bounding box center [578, 180] width 129 height 29
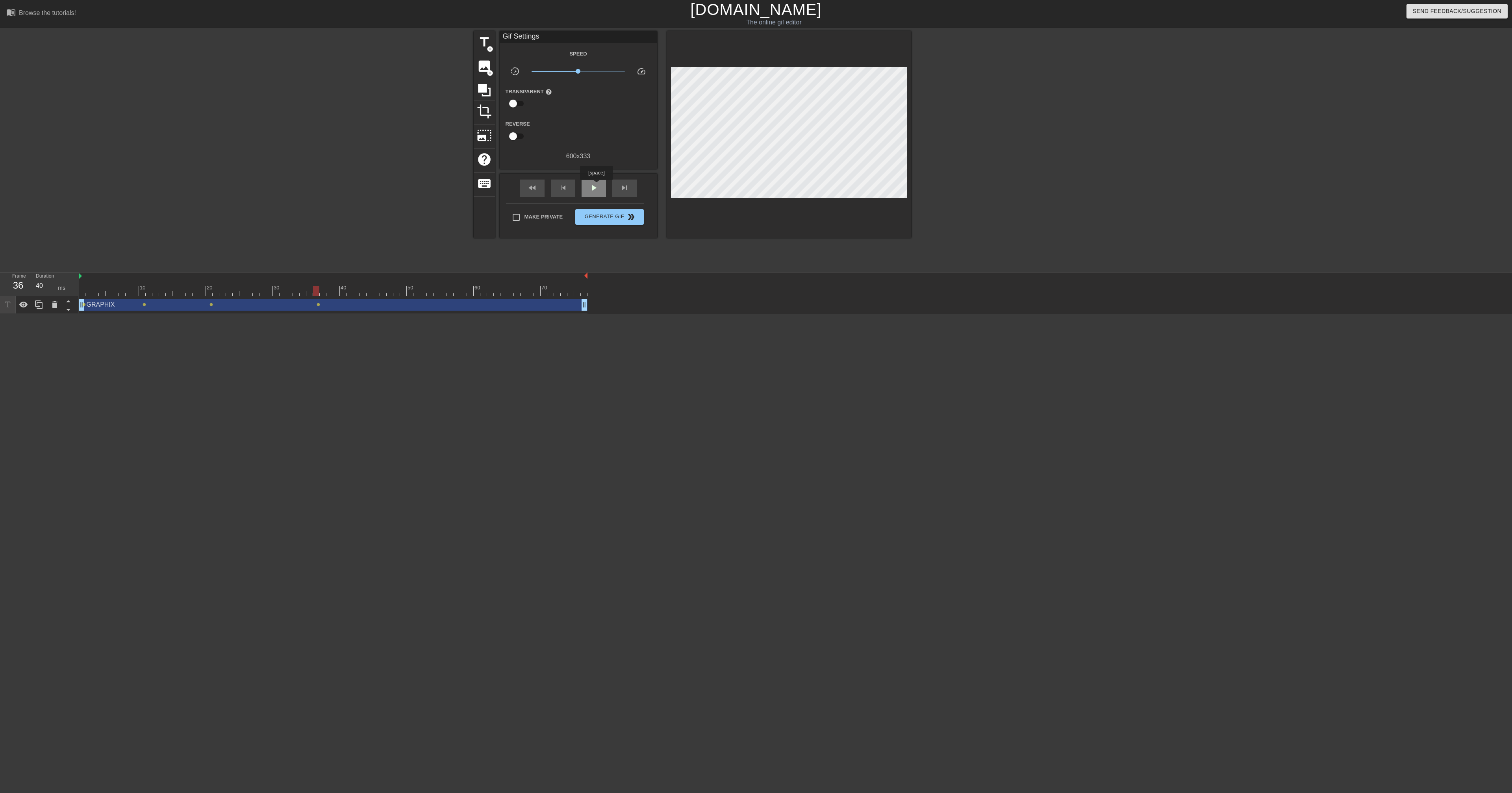
click at [595, 185] on span "play_arrow" at bounding box center [594, 188] width 9 height 9
click at [595, 185] on span "pause" at bounding box center [594, 188] width 9 height 9
click at [595, 178] on div "fast_rewind skip_previous play_arrow skip_next" at bounding box center [578, 188] width 129 height 29
click at [595, 184] on span "play_arrow" at bounding box center [594, 188] width 9 height 9
click at [595, 184] on span "pause" at bounding box center [594, 188] width 9 height 9
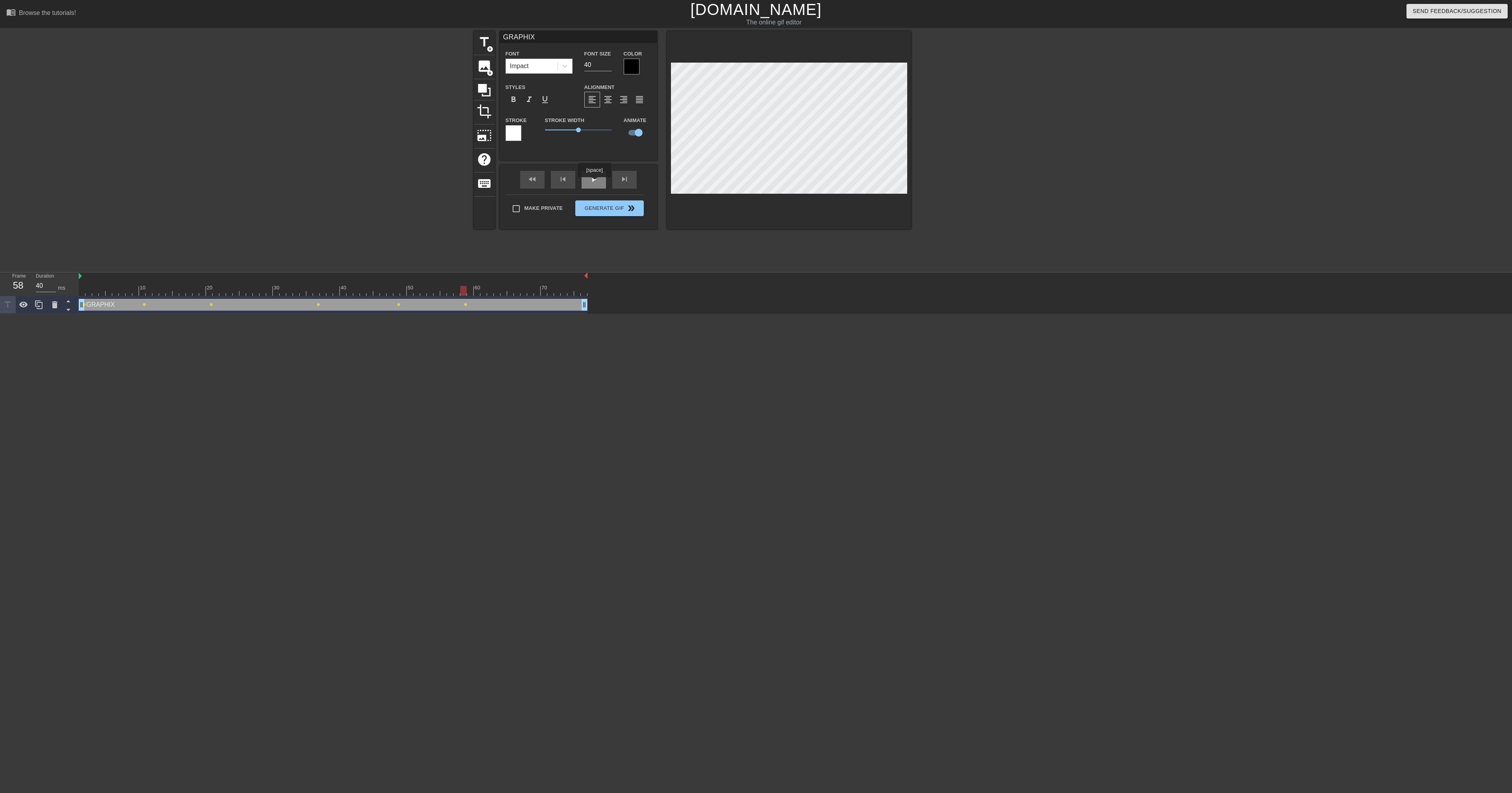
click at [595, 183] on div "play_arrow" at bounding box center [594, 180] width 25 height 18
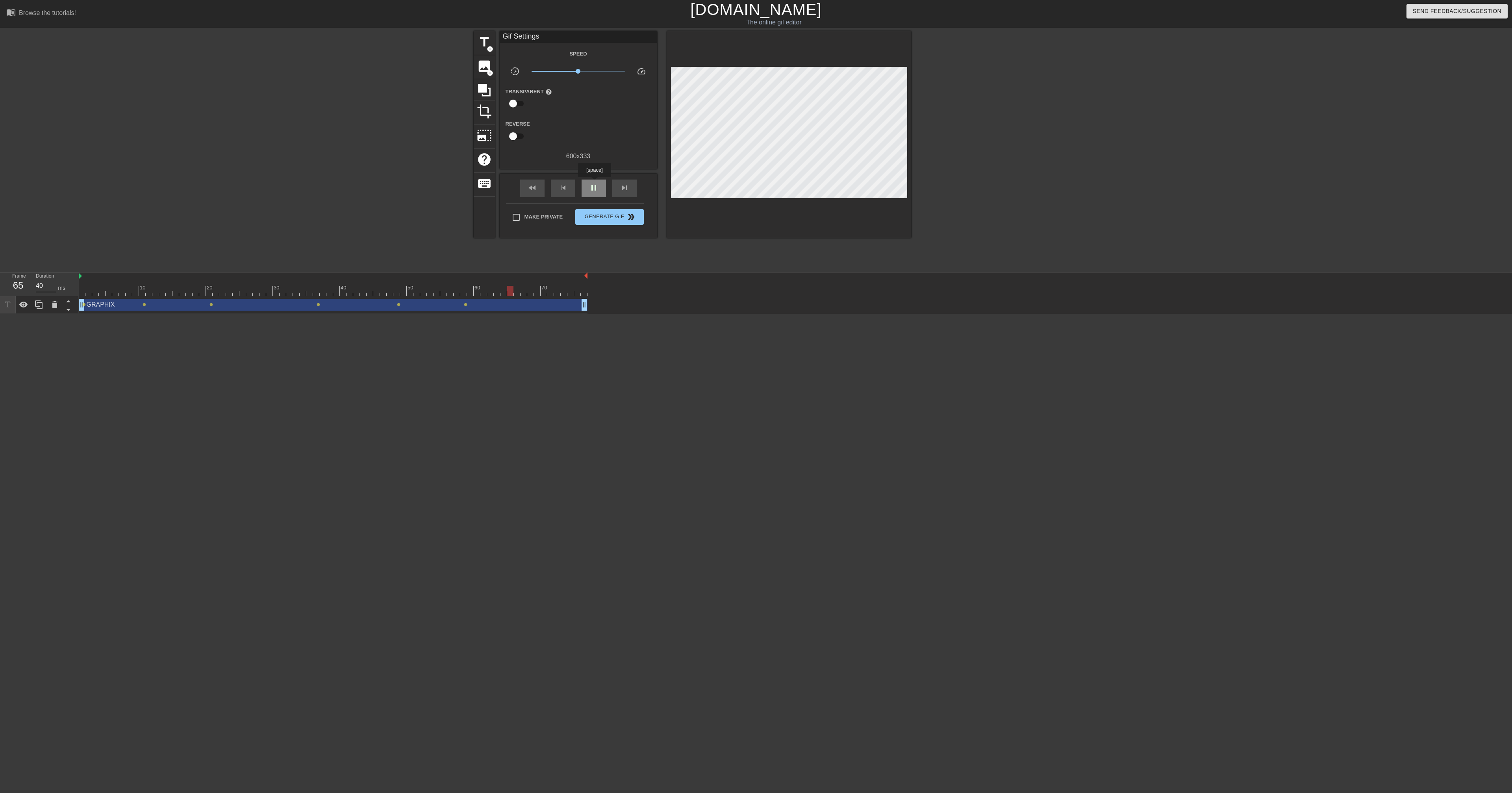
click at [595, 183] on div "pause" at bounding box center [594, 188] width 25 height 18
click at [592, 176] on div "fast_rewind skip_previous play_arrow skip_next" at bounding box center [578, 188] width 129 height 29
click at [594, 184] on span "play_arrow" at bounding box center [594, 188] width 9 height 9
click at [144, 305] on span "lens" at bounding box center [144, 305] width 4 height 4
click at [133, 311] on input "Tween" at bounding box center [131, 327] width 45 height 15
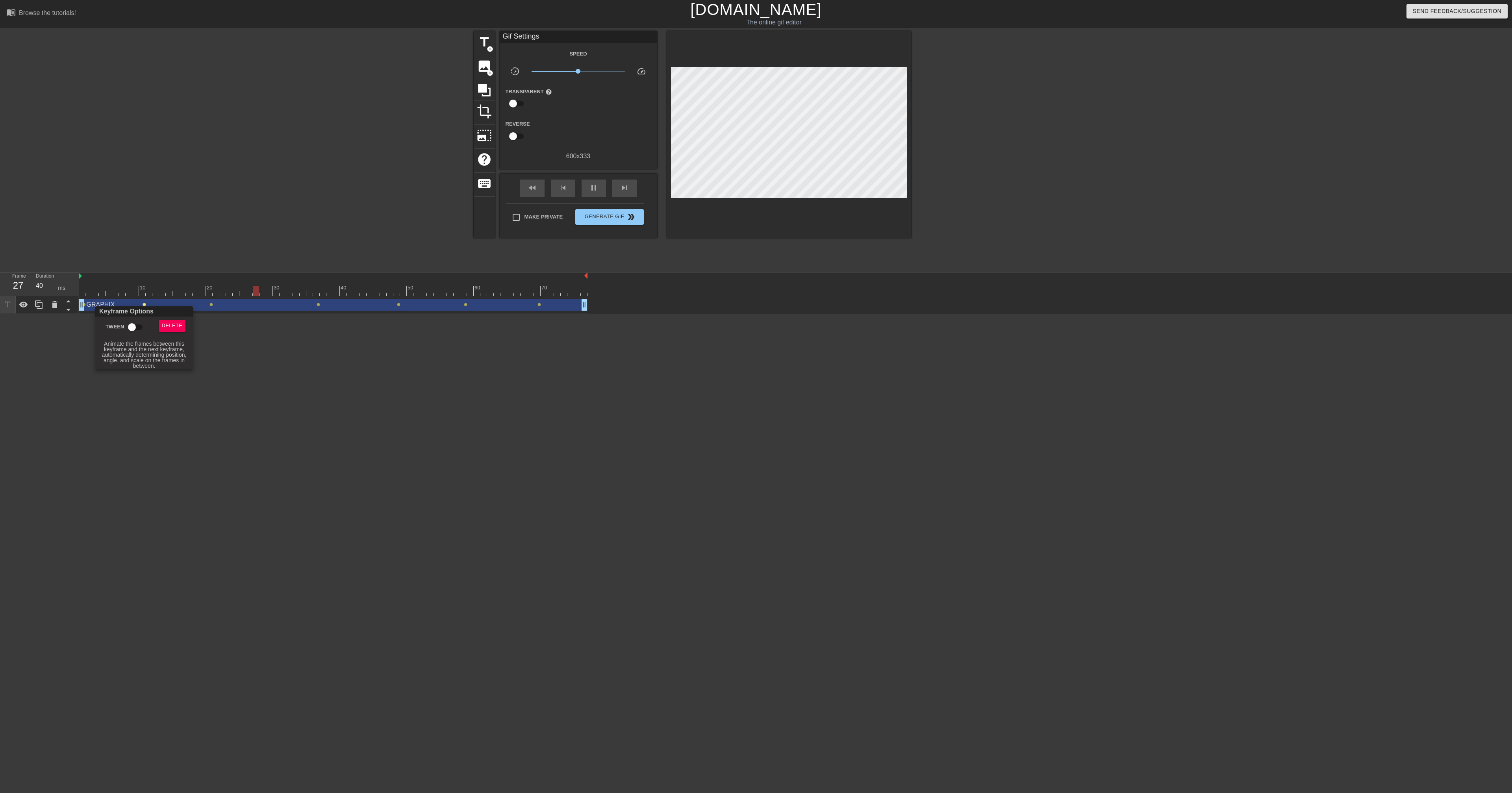
checkbox input "true"
click at [214, 305] on div at bounding box center [756, 396] width 1512 height 793
click at [212, 306] on span "lens" at bounding box center [211, 305] width 4 height 4
click at [198, 311] on input "Tween" at bounding box center [199, 327] width 45 height 15
checkbox input "true"
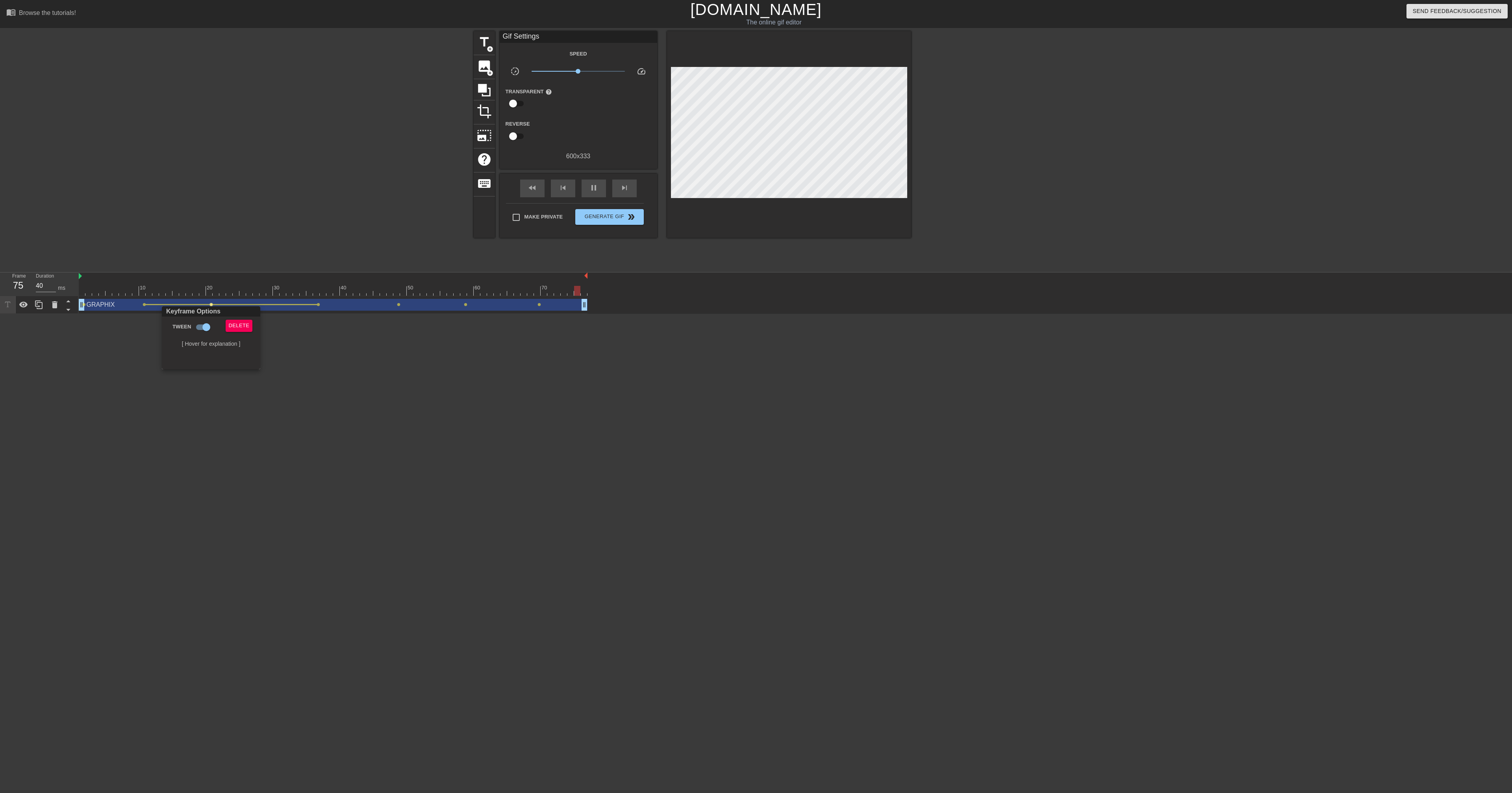
click at [319, 305] on div at bounding box center [756, 396] width 1512 height 793
click at [318, 305] on span "lens" at bounding box center [318, 305] width 4 height 4
click at [309, 311] on input "Tween" at bounding box center [306, 327] width 45 height 15
checkbox input "true"
click at [403, 306] on div at bounding box center [756, 396] width 1512 height 793
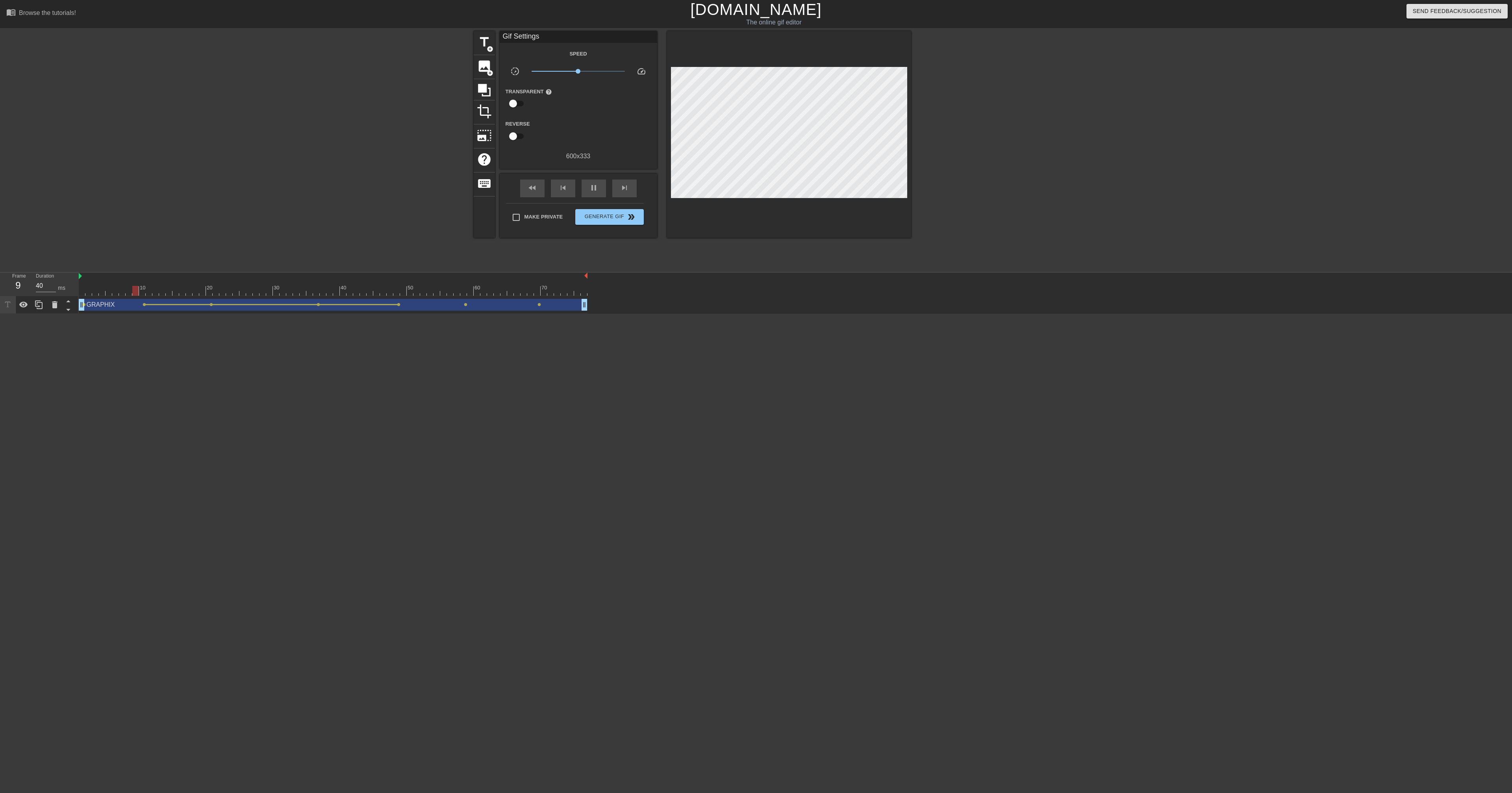
click at [399, 306] on span "lens" at bounding box center [399, 305] width 4 height 4
click at [382, 311] on input "Tween" at bounding box center [386, 327] width 45 height 15
checkbox input "true"
click at [467, 305] on div at bounding box center [756, 396] width 1512 height 793
click at [466, 305] on span "lens" at bounding box center [465, 305] width 4 height 4
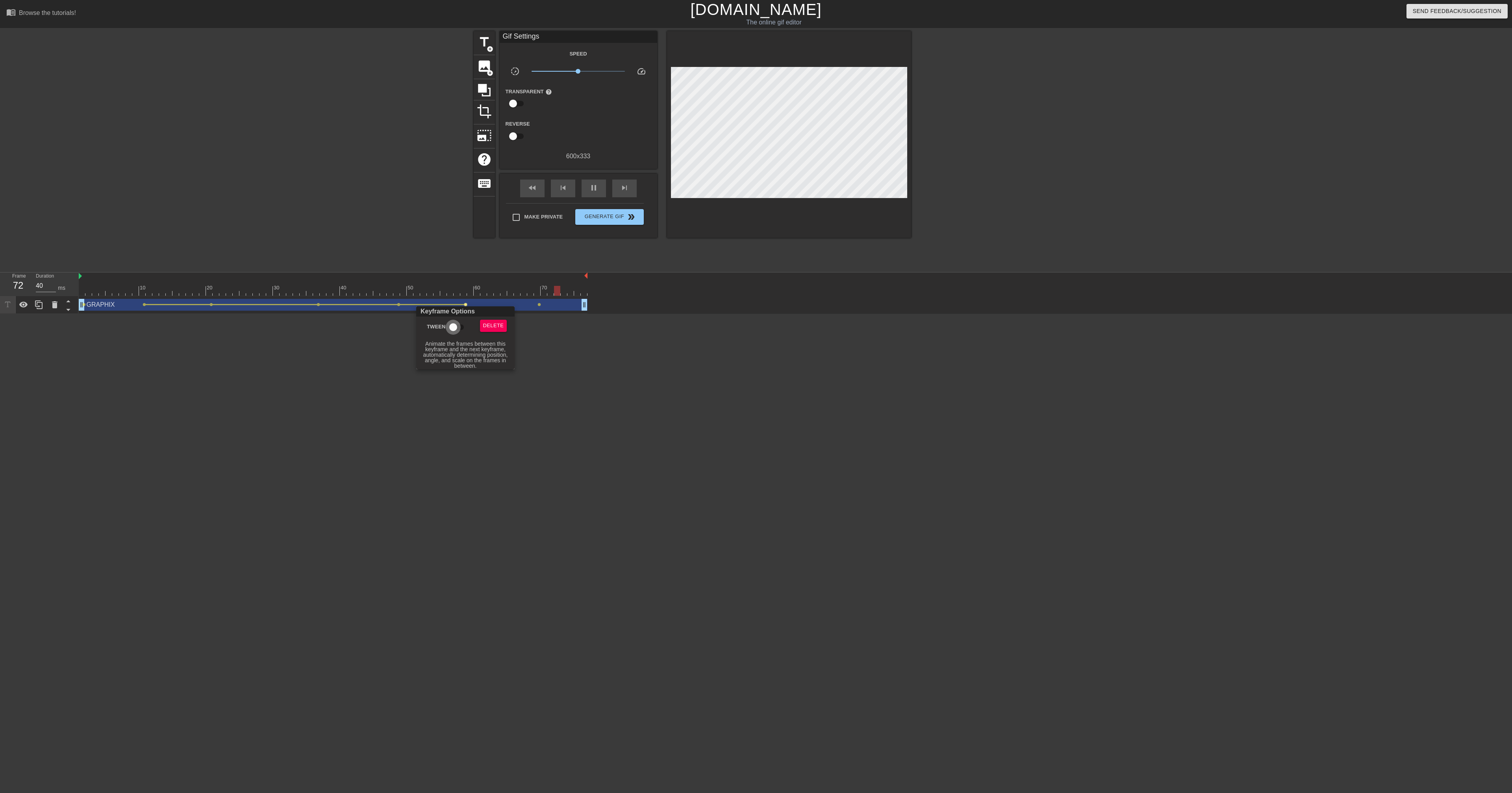
click at [453, 311] on input "Tween" at bounding box center [453, 327] width 45 height 15
checkbox input "true"
click at [595, 311] on div at bounding box center [756, 396] width 1512 height 793
click at [595, 186] on span "pause" at bounding box center [594, 188] width 9 height 9
click at [586, 197] on div "play_arrow" at bounding box center [594, 188] width 25 height 18
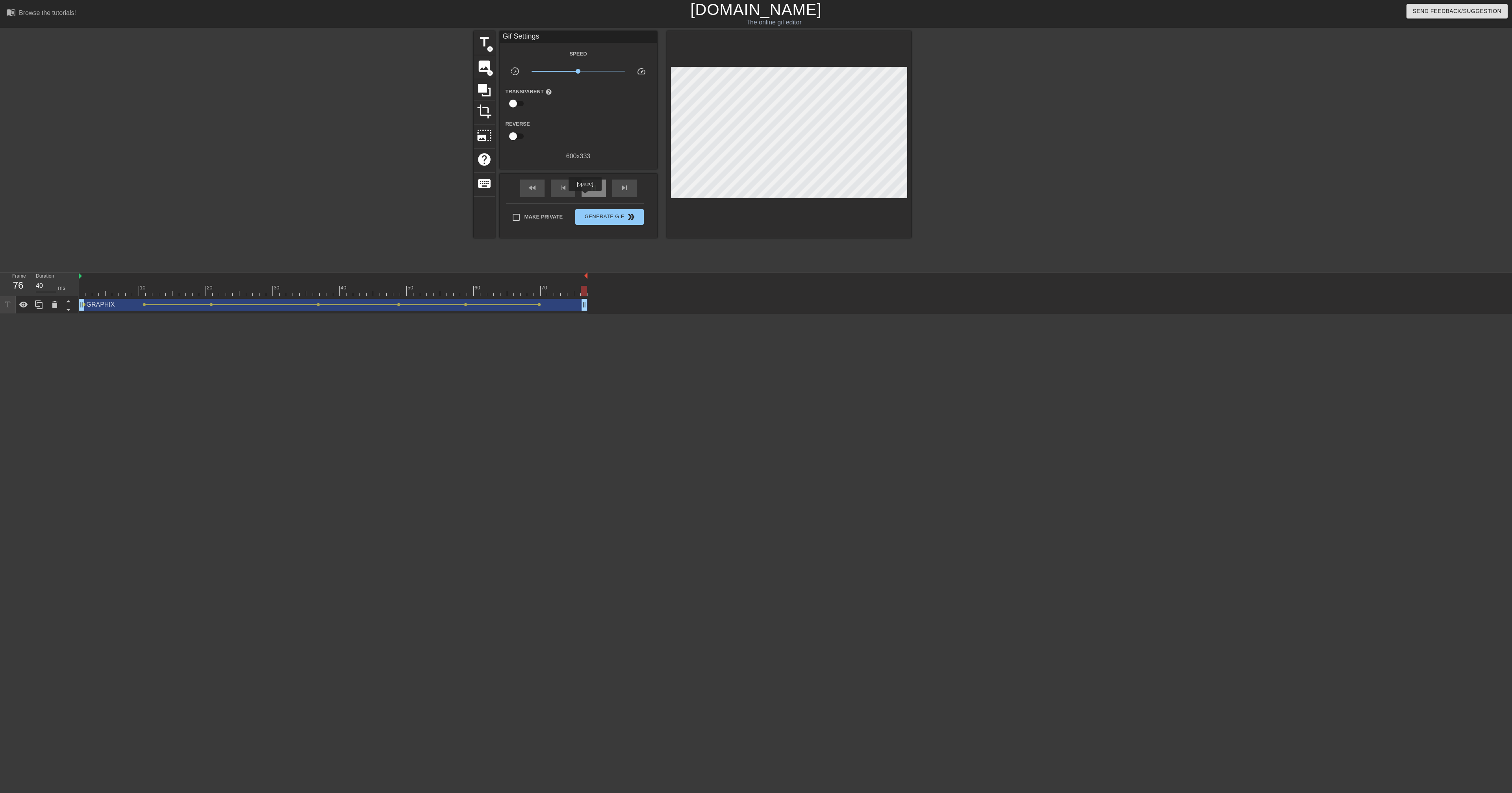
click at [586, 197] on div "pause" at bounding box center [594, 188] width 25 height 18
click at [586, 197] on div "play_arrow" at bounding box center [594, 188] width 25 height 18
click at [586, 197] on div "pause" at bounding box center [594, 188] width 25 height 18
click at [481, 38] on span "title" at bounding box center [484, 42] width 15 height 15
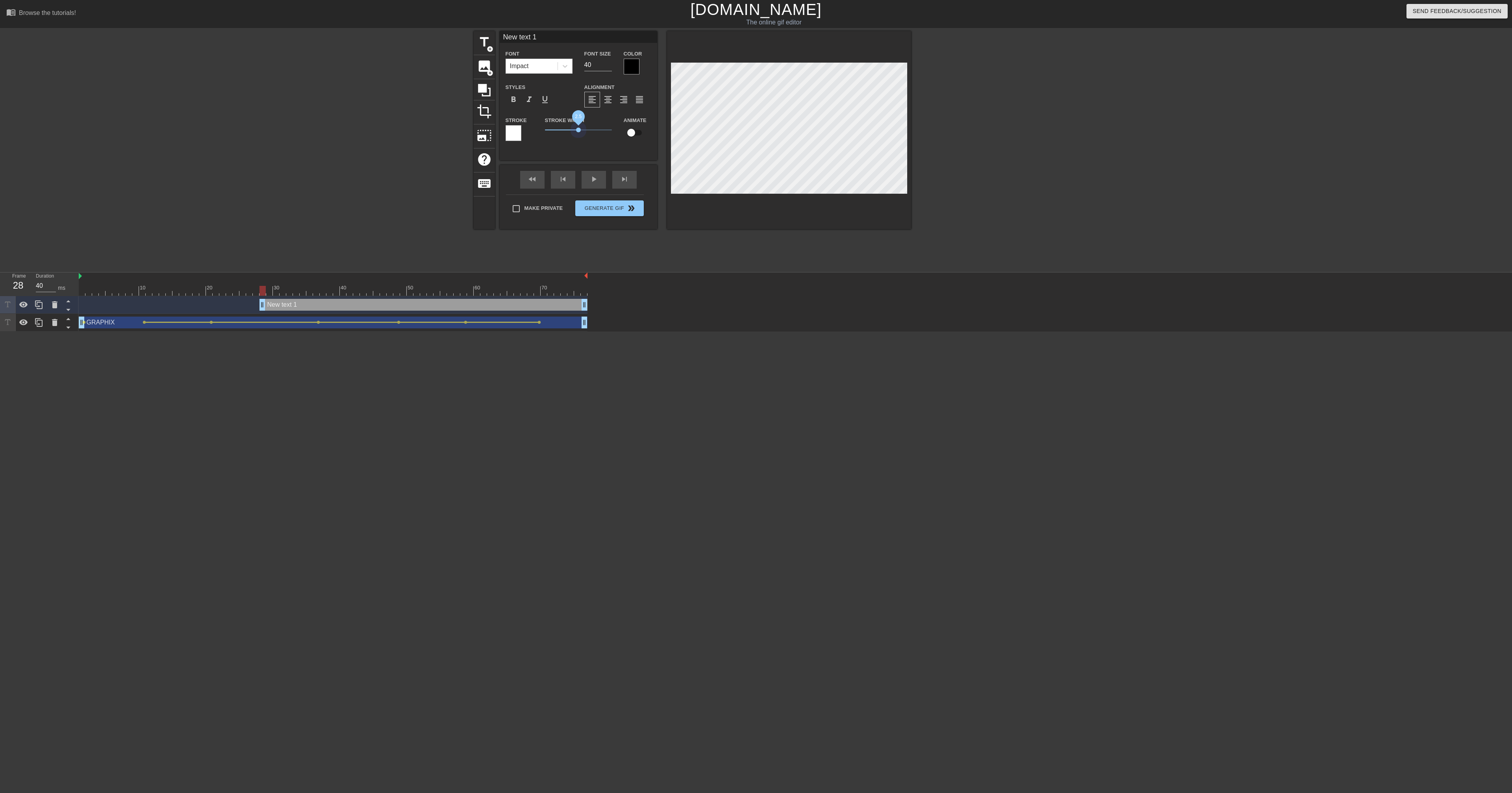
drag, startPoint x: 578, startPoint y: 131, endPoint x: 582, endPoint y: 131, distance: 4.0
click at [578, 131] on span "2.5" at bounding box center [578, 130] width 67 height 9
drag, startPoint x: 595, startPoint y: 63, endPoint x: 577, endPoint y: 63, distance: 18.0
click at [577, 63] on div "Font Impact Font Size 40 Color" at bounding box center [578, 62] width 157 height 26
type input "20"
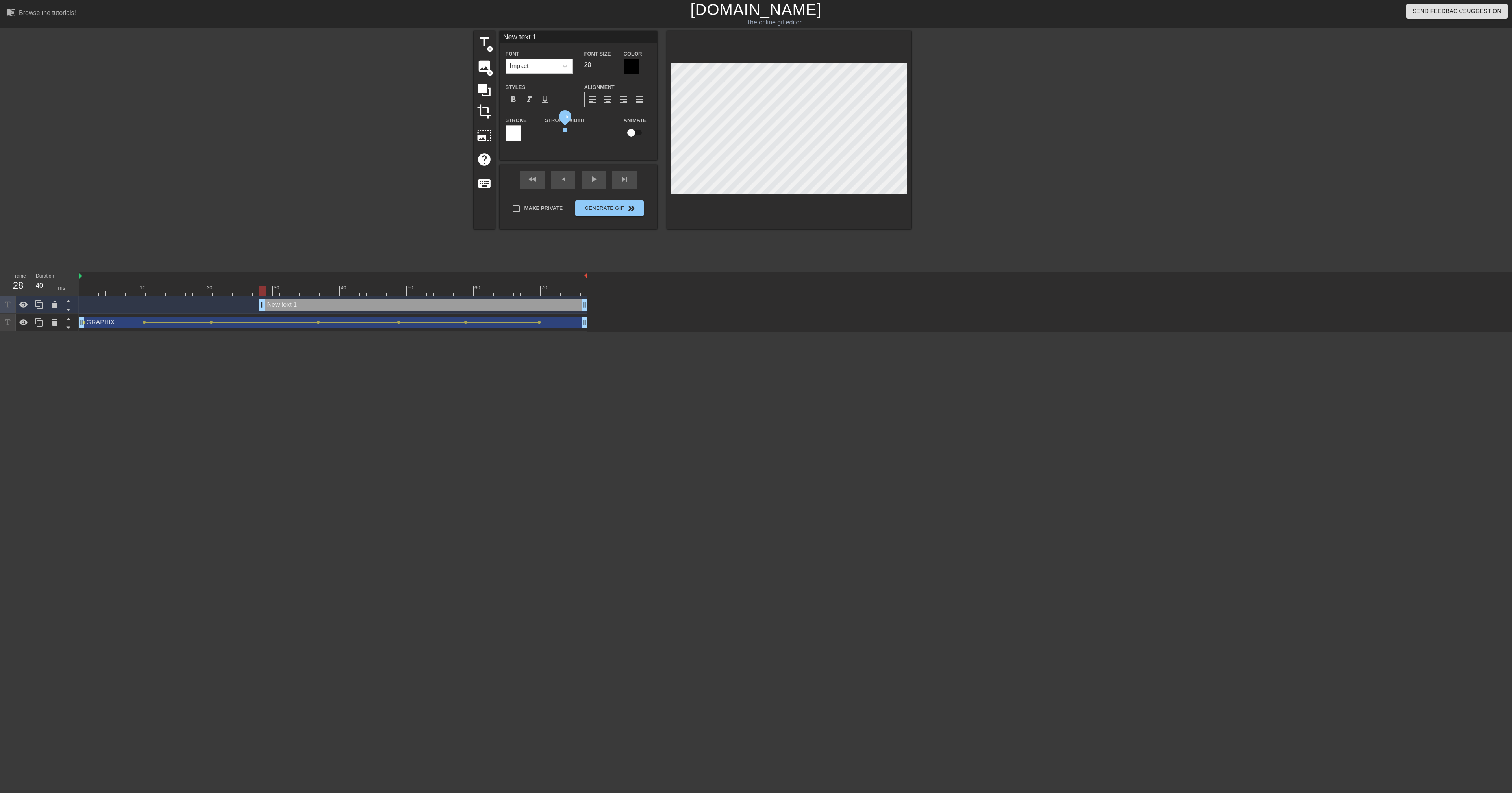
click at [565, 130] on span "1.5" at bounding box center [578, 130] width 67 height 9
type input "C"
type textarea "C"
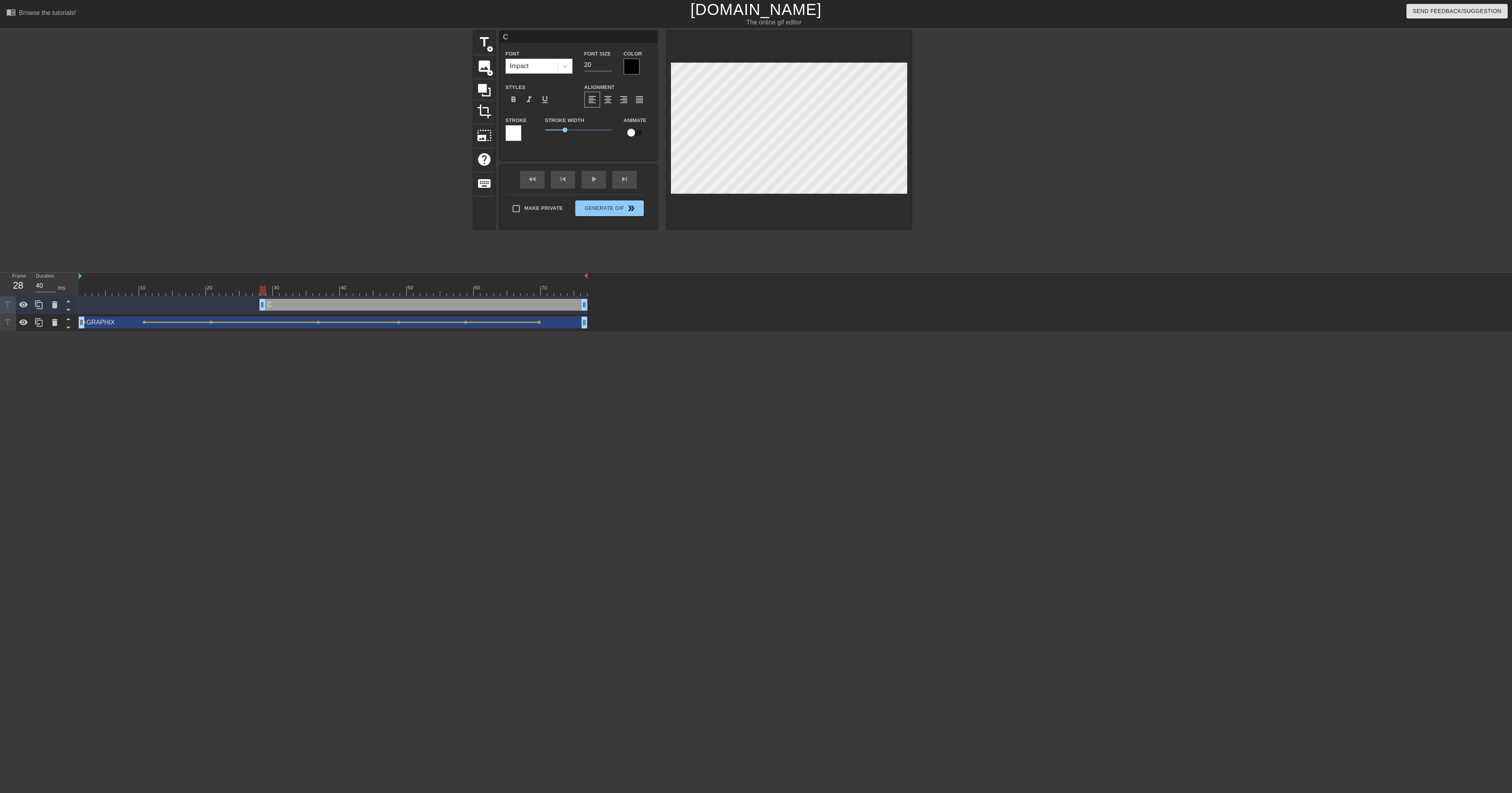
type input "Co"
type textarea "Co"
type input "Col"
type textarea "Col"
type input "Co"
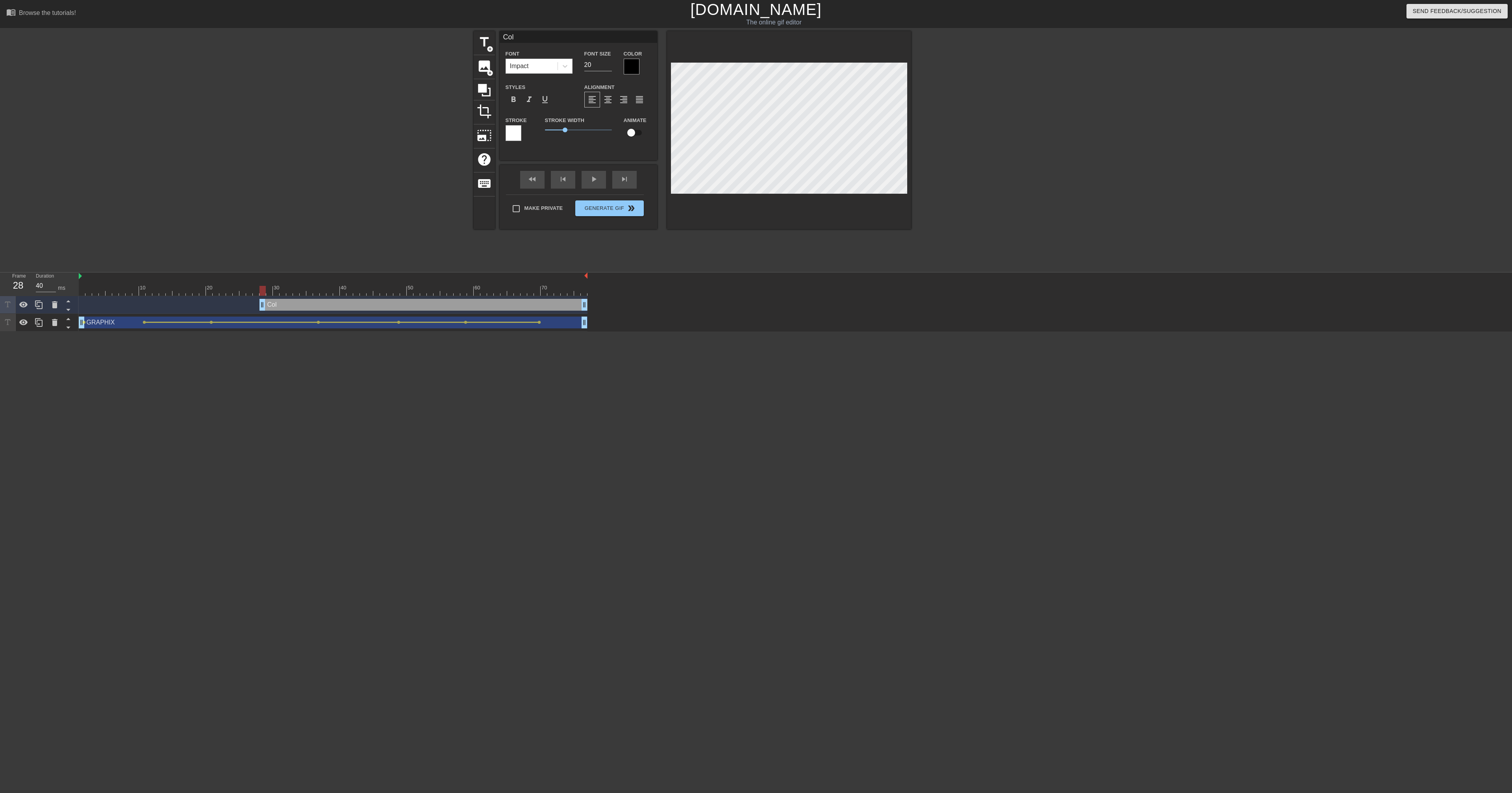
type textarea "Co"
type input "C"
type textarea "C"
type input "V"
type textarea "V"
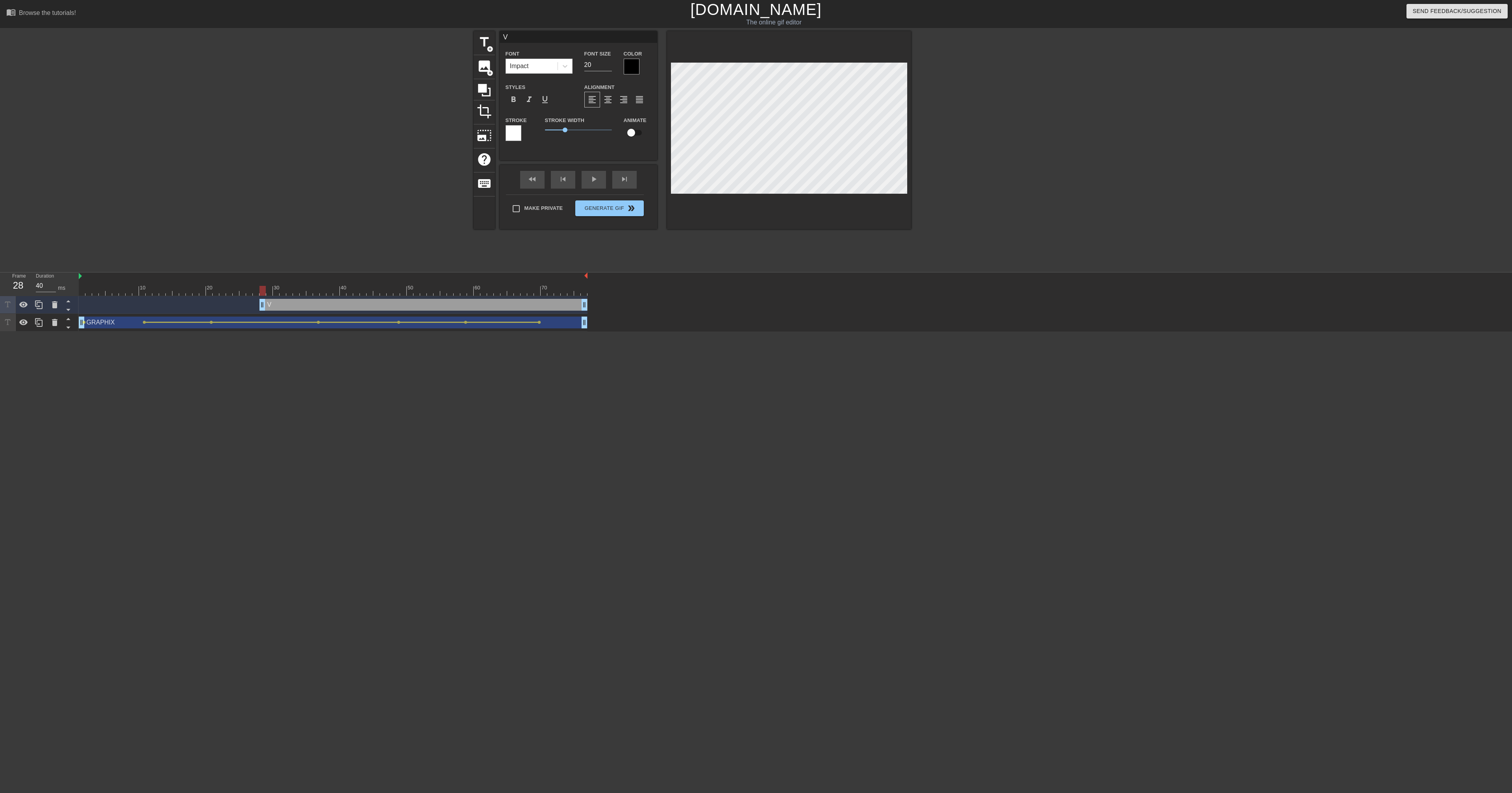
type input "Vo"
type textarea "Vo"
type input "Vol"
type textarea "Vol"
type input "Volc"
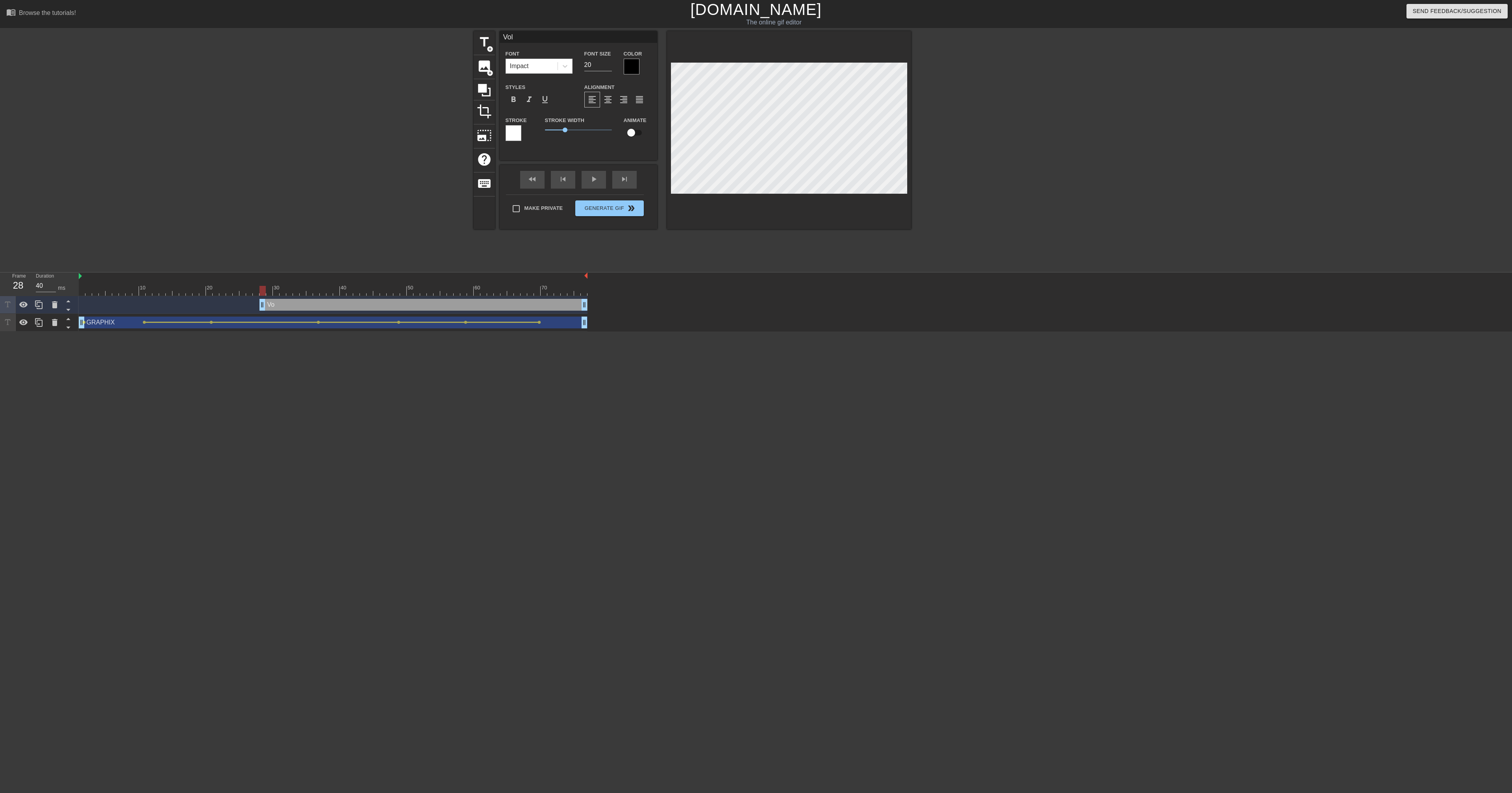
type textarea "Volc"
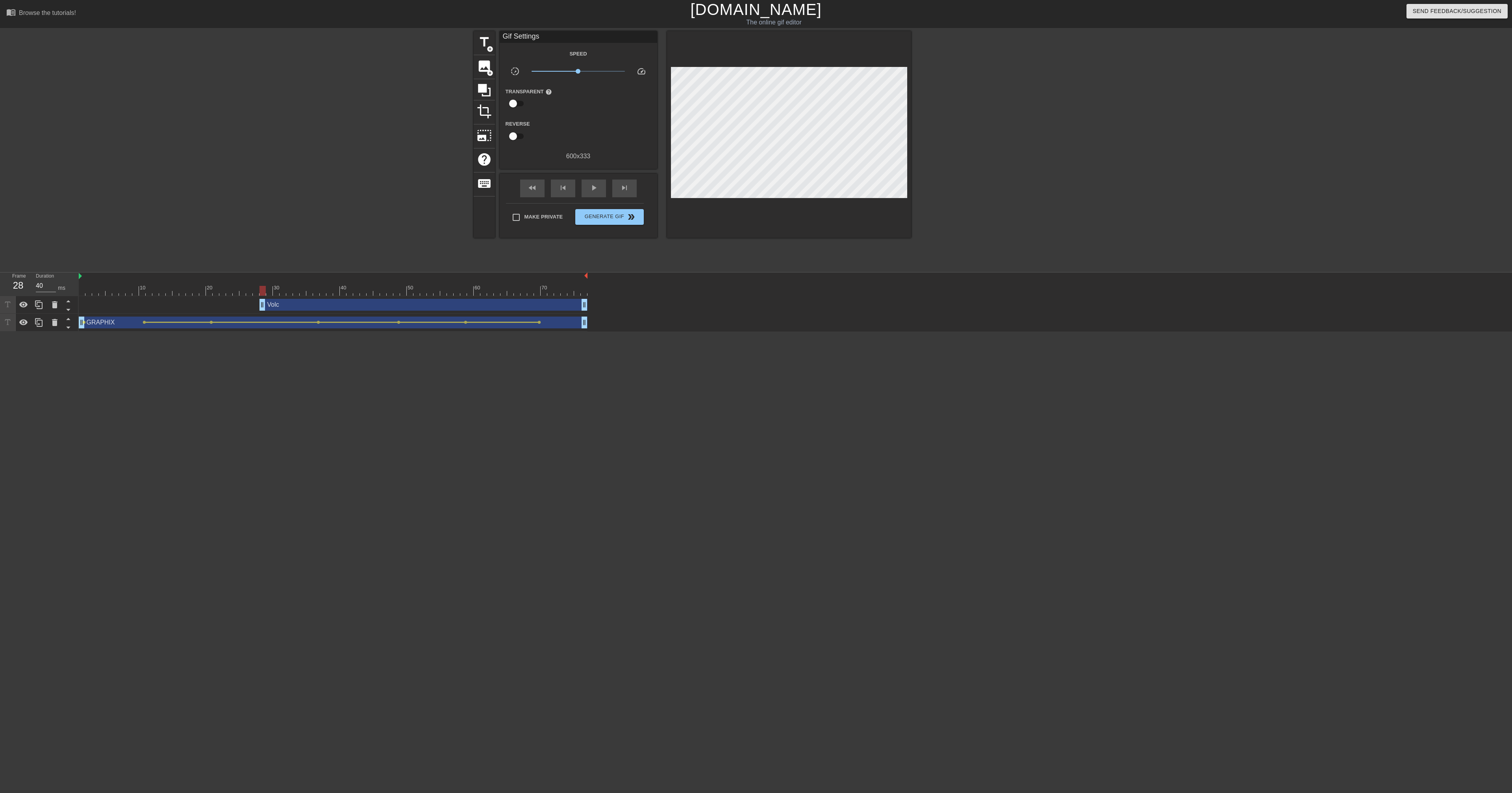
click at [595, 161] on div at bounding box center [979, 149] width 118 height 236
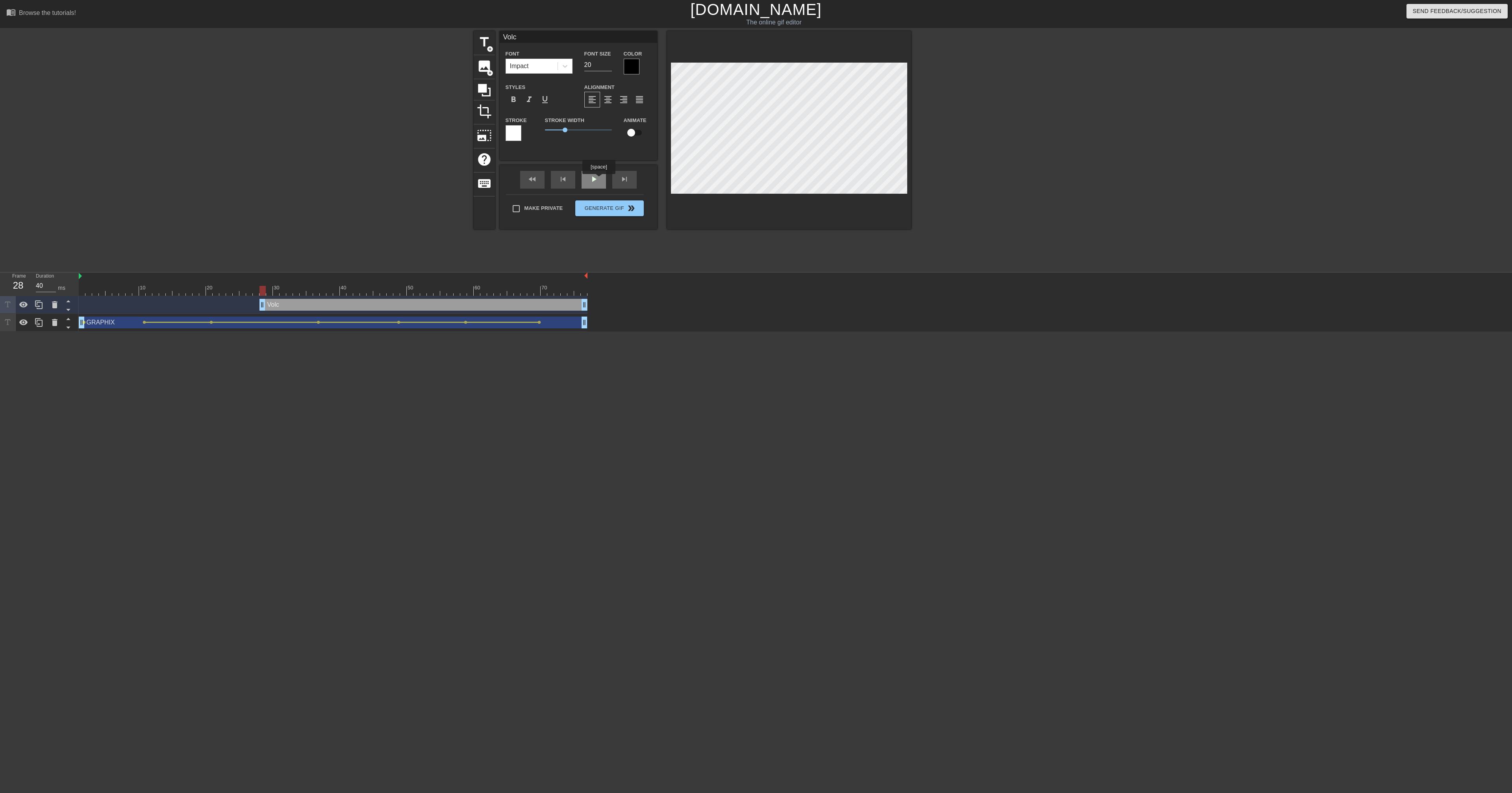
click at [595, 180] on div "fast_rewind skip_previous play_arrow skip_next" at bounding box center [578, 180] width 129 height 29
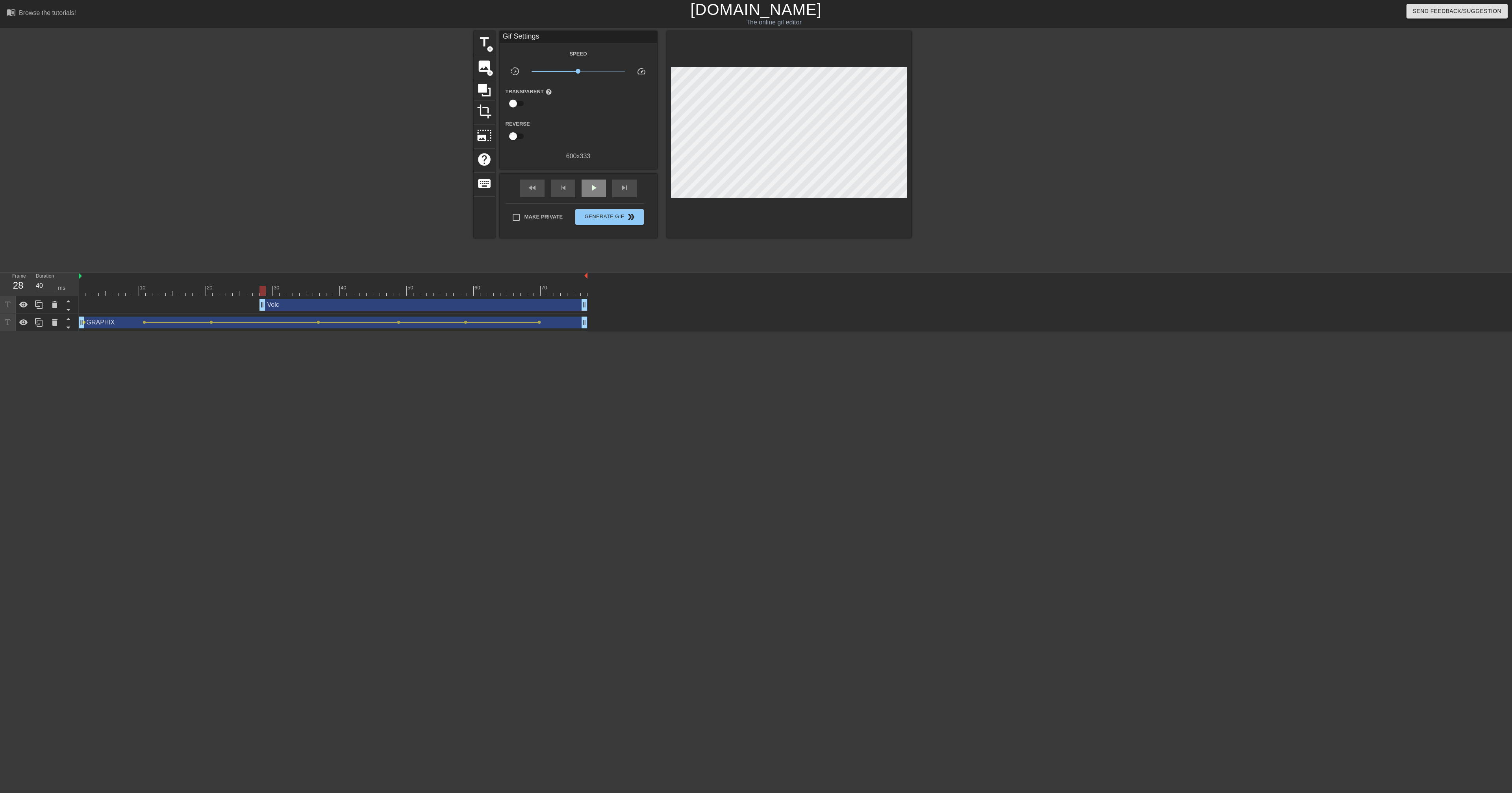
click at [595, 180] on div "fast_rewind skip_previous play_arrow skip_next" at bounding box center [578, 188] width 129 height 29
click at [594, 187] on span "play_arrow" at bounding box center [594, 188] width 9 height 9
click at [594, 187] on span "pause" at bounding box center [594, 188] width 9 height 9
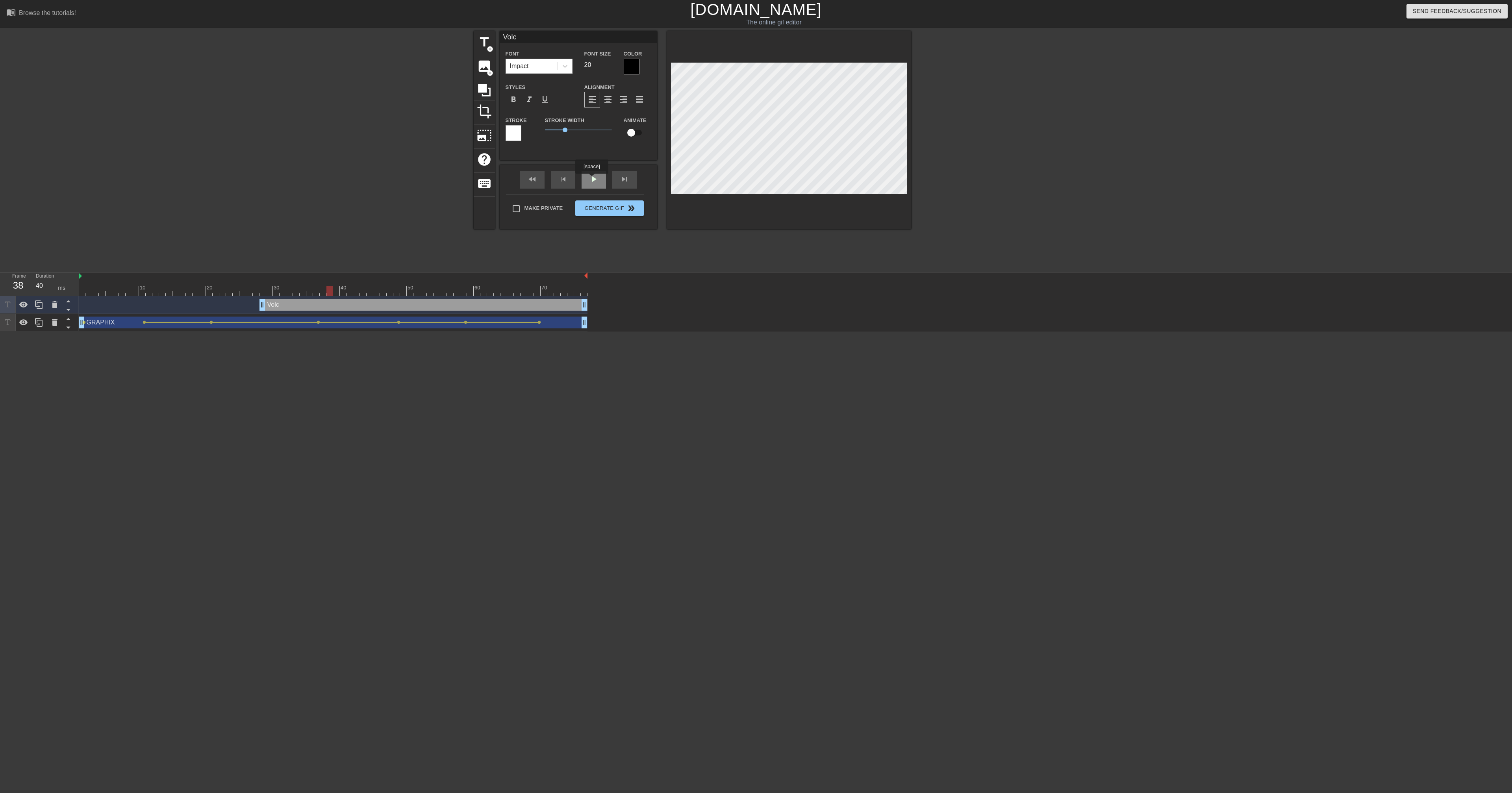
click at [593, 179] on div "fast_rewind skip_previous play_arrow skip_next" at bounding box center [578, 180] width 129 height 29
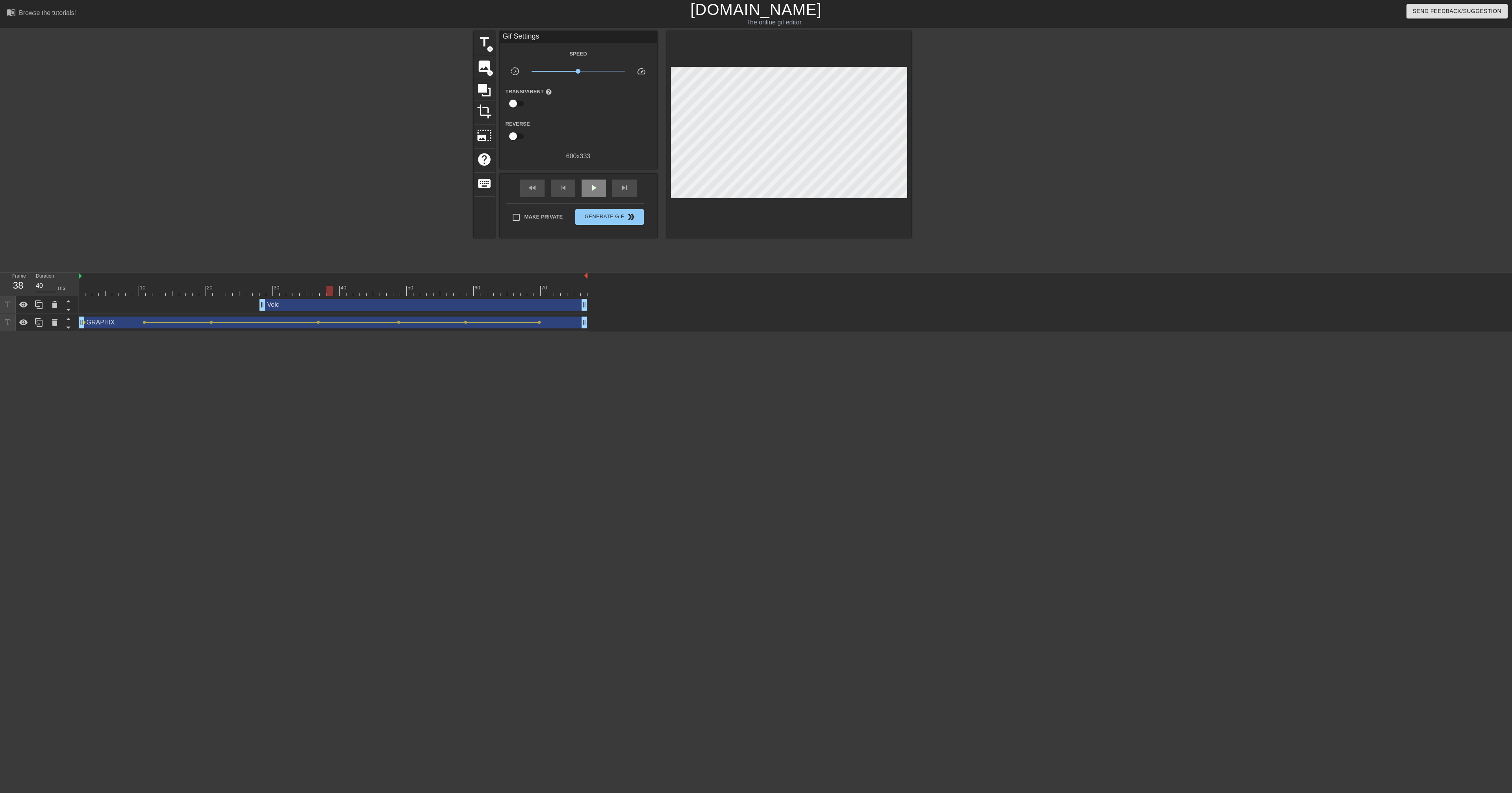
click at [593, 179] on div "fast_rewind skip_previous play_arrow skip_next" at bounding box center [578, 188] width 129 height 29
click at [594, 194] on div "play_arrow" at bounding box center [594, 188] width 25 height 18
click at [594, 194] on div "pause" at bounding box center [594, 188] width 25 height 18
click at [405, 311] on html "menu_book Browse the tutorials! [DOMAIN_NAME] The online gif editor Send Feedba…" at bounding box center [756, 166] width 1512 height 332
click at [375, 305] on div "Volc drag_handle drag_handle" at bounding box center [423, 305] width 328 height 12
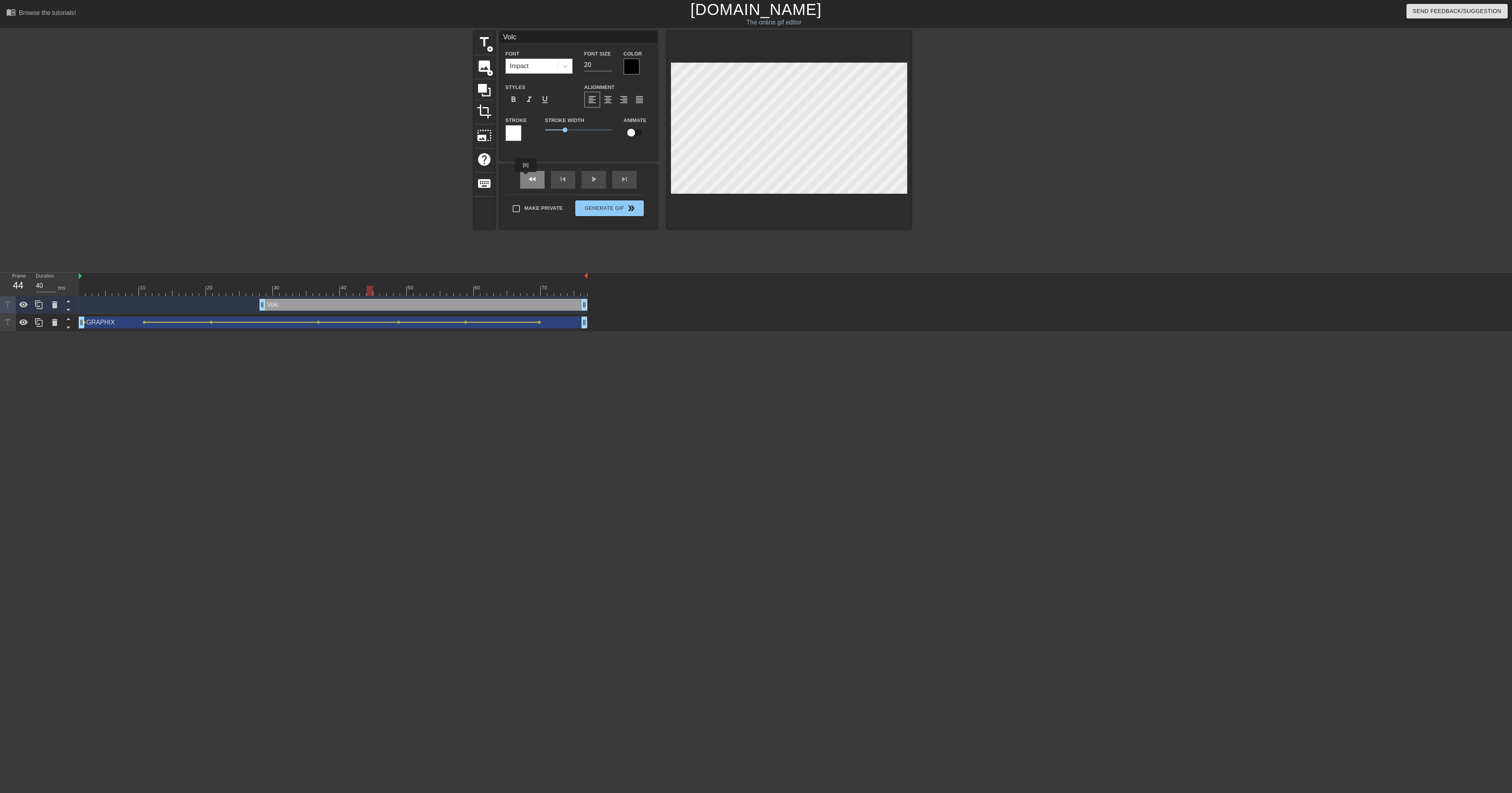
click at [526, 178] on div "fast_rewind skip_previous play_arrow skip_next" at bounding box center [578, 180] width 129 height 29
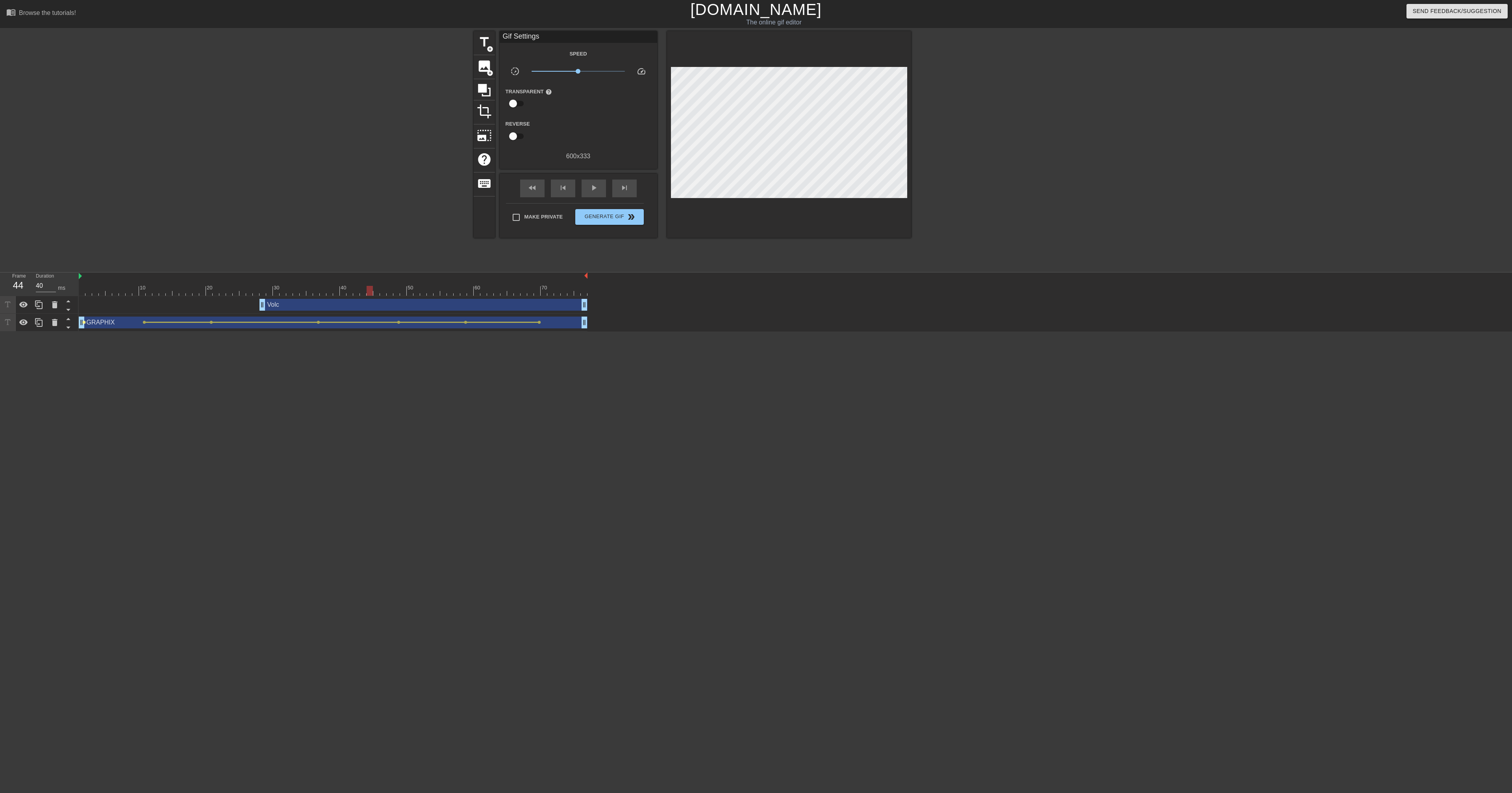
click at [85, 311] on span "lens" at bounding box center [84, 322] width 4 height 4
click at [77, 311] on input "Tween" at bounding box center [72, 345] width 45 height 15
checkbox input "true"
click at [198, 311] on div at bounding box center [756, 396] width 1512 height 793
click at [586, 190] on div "play_arrow" at bounding box center [594, 188] width 25 height 18
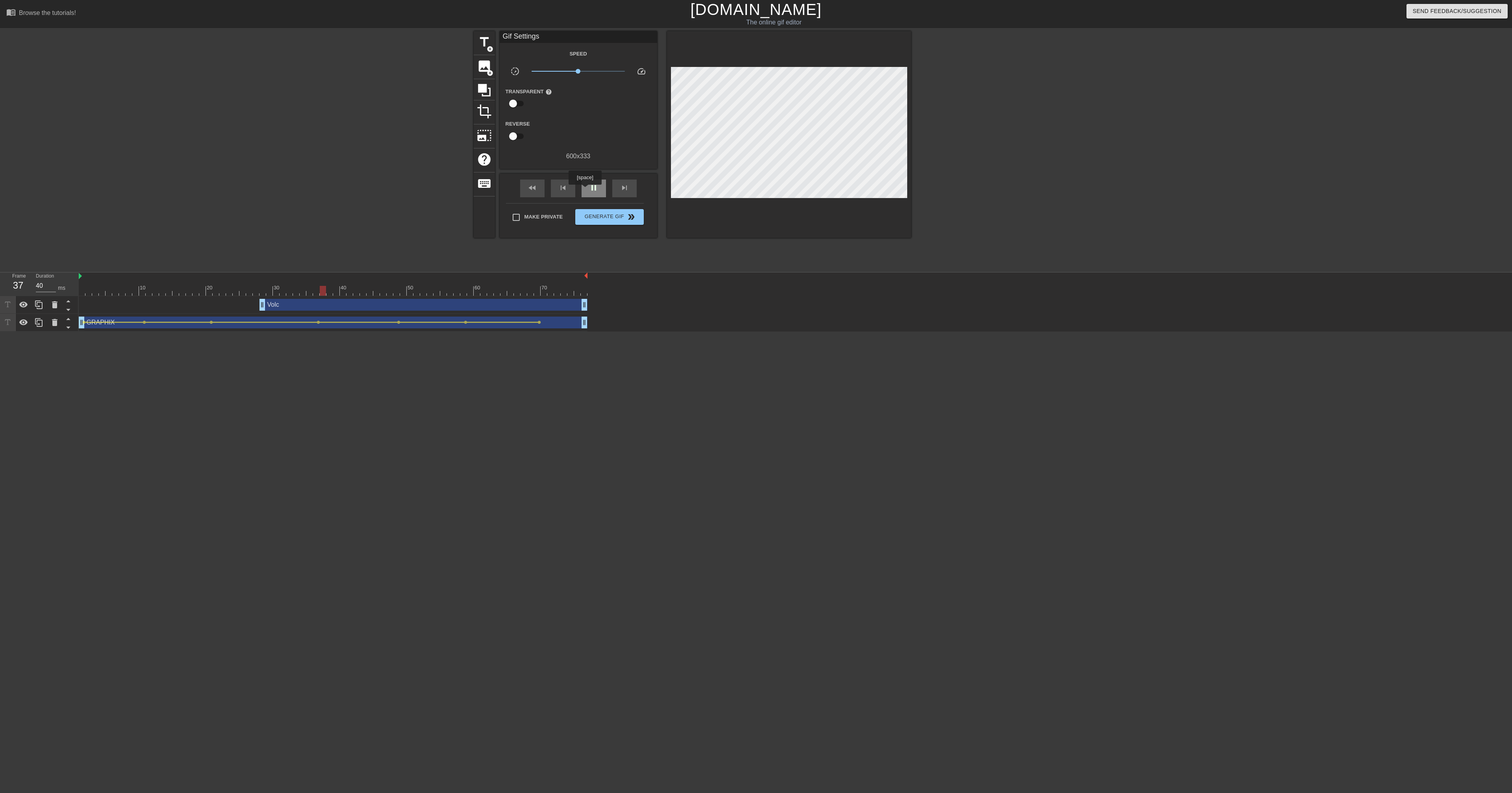
click at [586, 190] on div "pause" at bounding box center [594, 188] width 25 height 18
click at [586, 190] on div "play_arrow" at bounding box center [594, 188] width 25 height 18
click at [586, 190] on div "pause" at bounding box center [594, 188] width 25 height 18
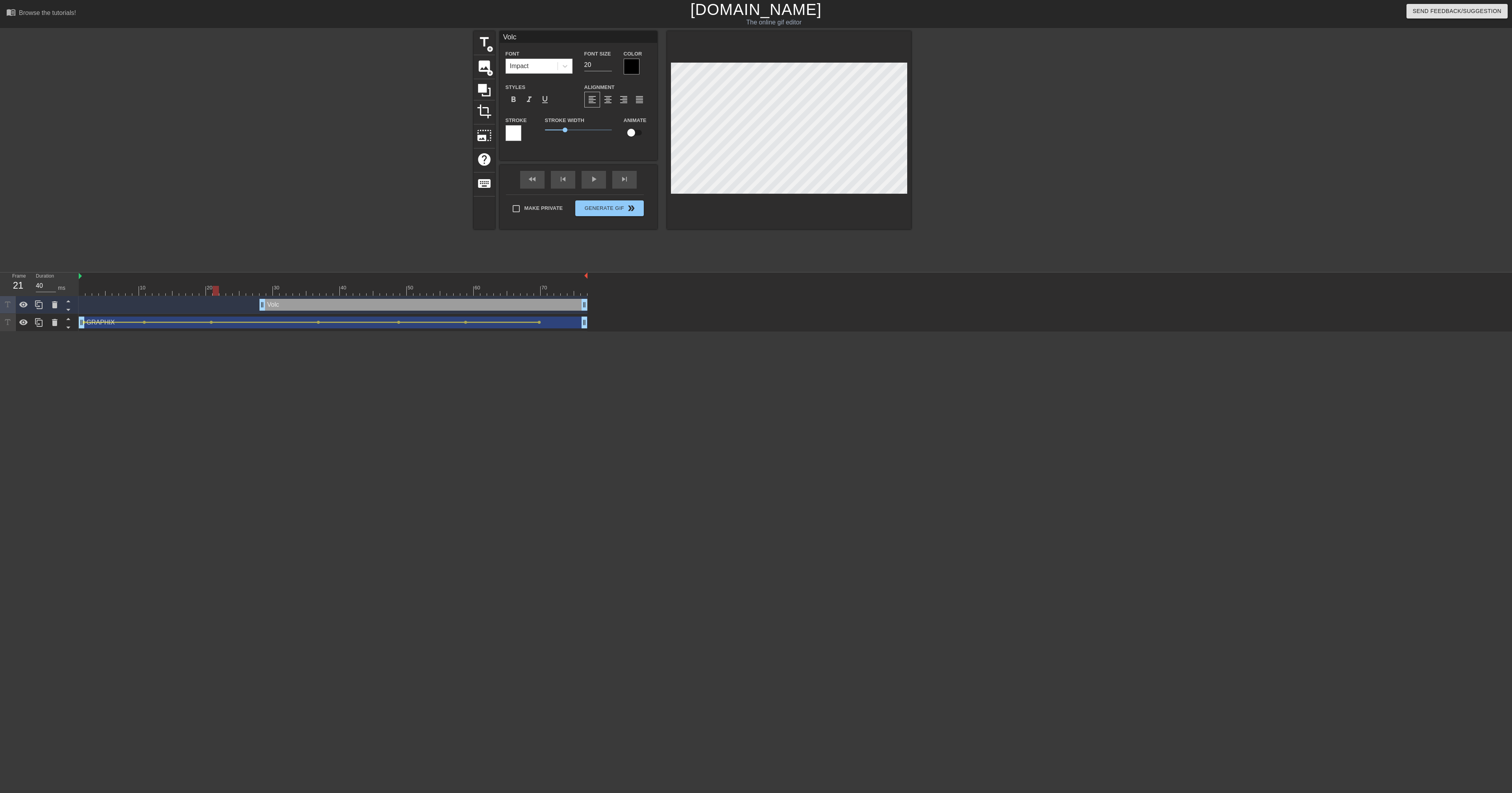
drag, startPoint x: 266, startPoint y: 290, endPoint x: 216, endPoint y: 295, distance: 50.2
click at [216, 295] on div at bounding box center [215, 291] width 6 height 10
drag, startPoint x: 265, startPoint y: 304, endPoint x: 210, endPoint y: 305, distance: 55.0
click at [595, 132] on input "checkbox" at bounding box center [631, 132] width 45 height 15
checkbox input "true"
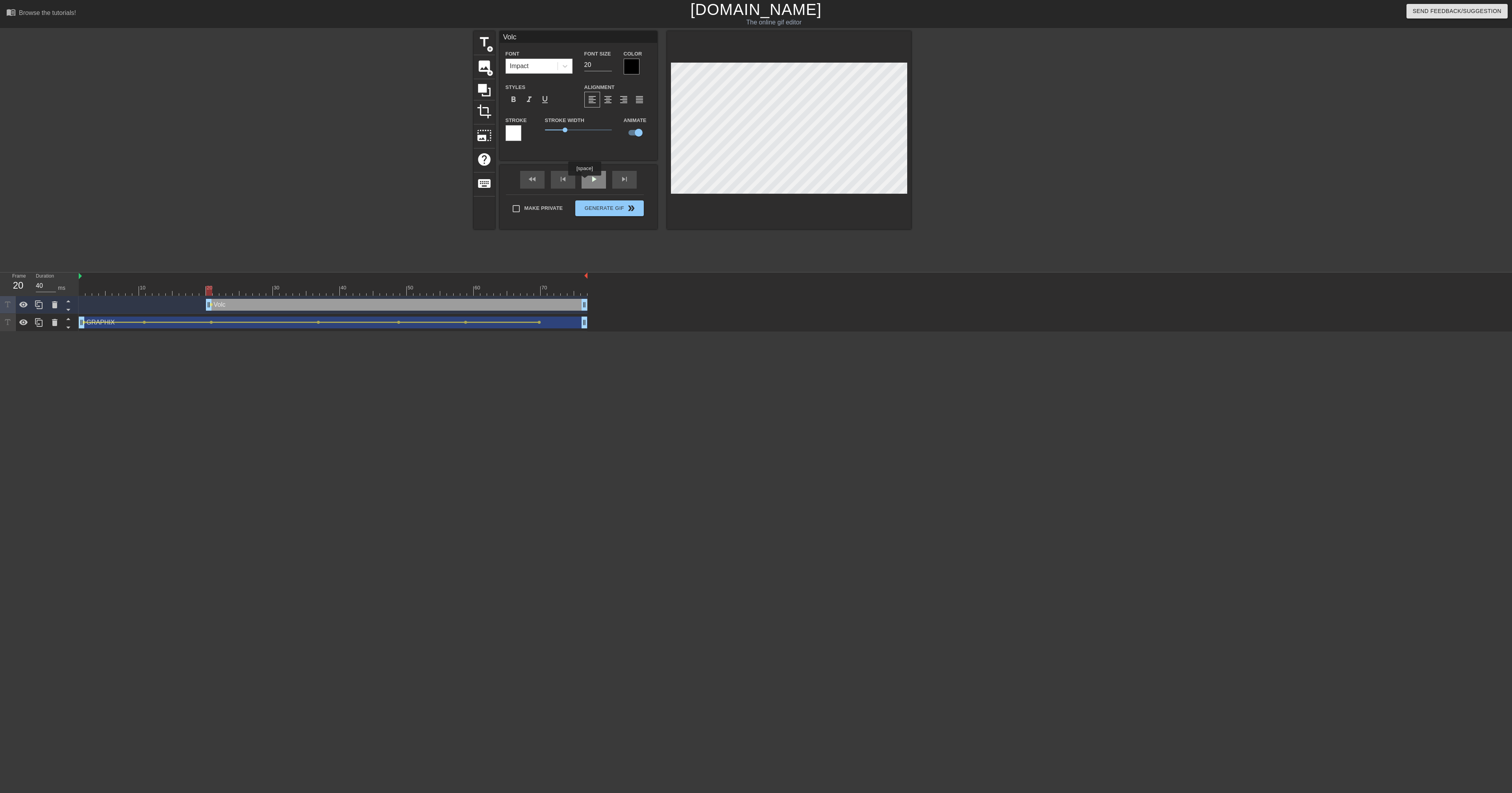
click at [586, 181] on div "play_arrow" at bounding box center [594, 180] width 25 height 18
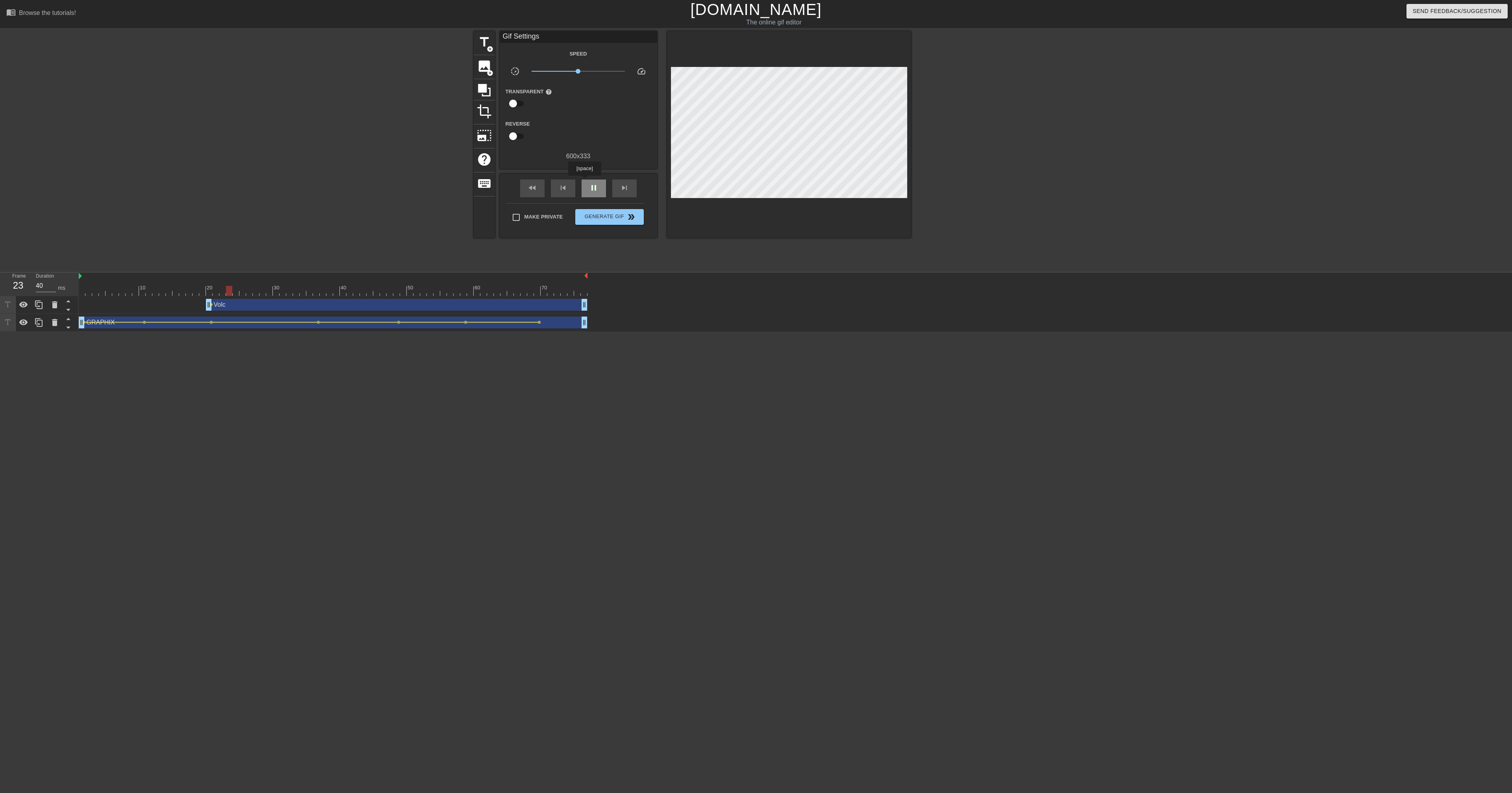
click at [586, 181] on div "pause" at bounding box center [594, 188] width 25 height 18
drag, startPoint x: 258, startPoint y: 289, endPoint x: 245, endPoint y: 291, distance: 13.2
click at [245, 291] on div at bounding box center [242, 291] width 6 height 10
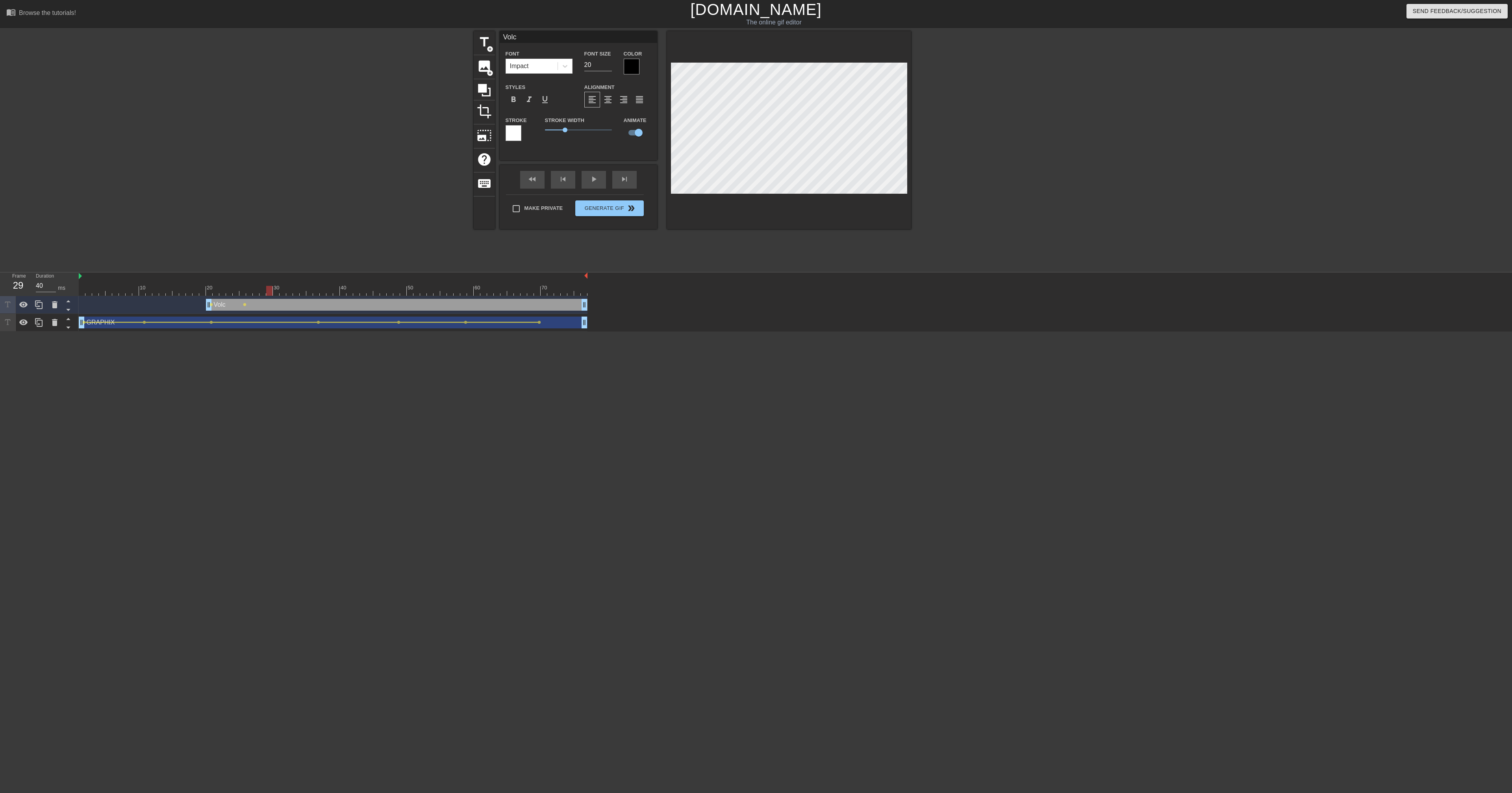
drag, startPoint x: 242, startPoint y: 290, endPoint x: 297, endPoint y: 269, distance: 58.9
click at [269, 290] on div at bounding box center [269, 291] width 6 height 10
drag, startPoint x: 271, startPoint y: 289, endPoint x: 307, endPoint y: 291, distance: 36.1
click at [306, 290] on div at bounding box center [309, 291] width 6 height 10
drag, startPoint x: 310, startPoint y: 292, endPoint x: 349, endPoint y: 293, distance: 39.0
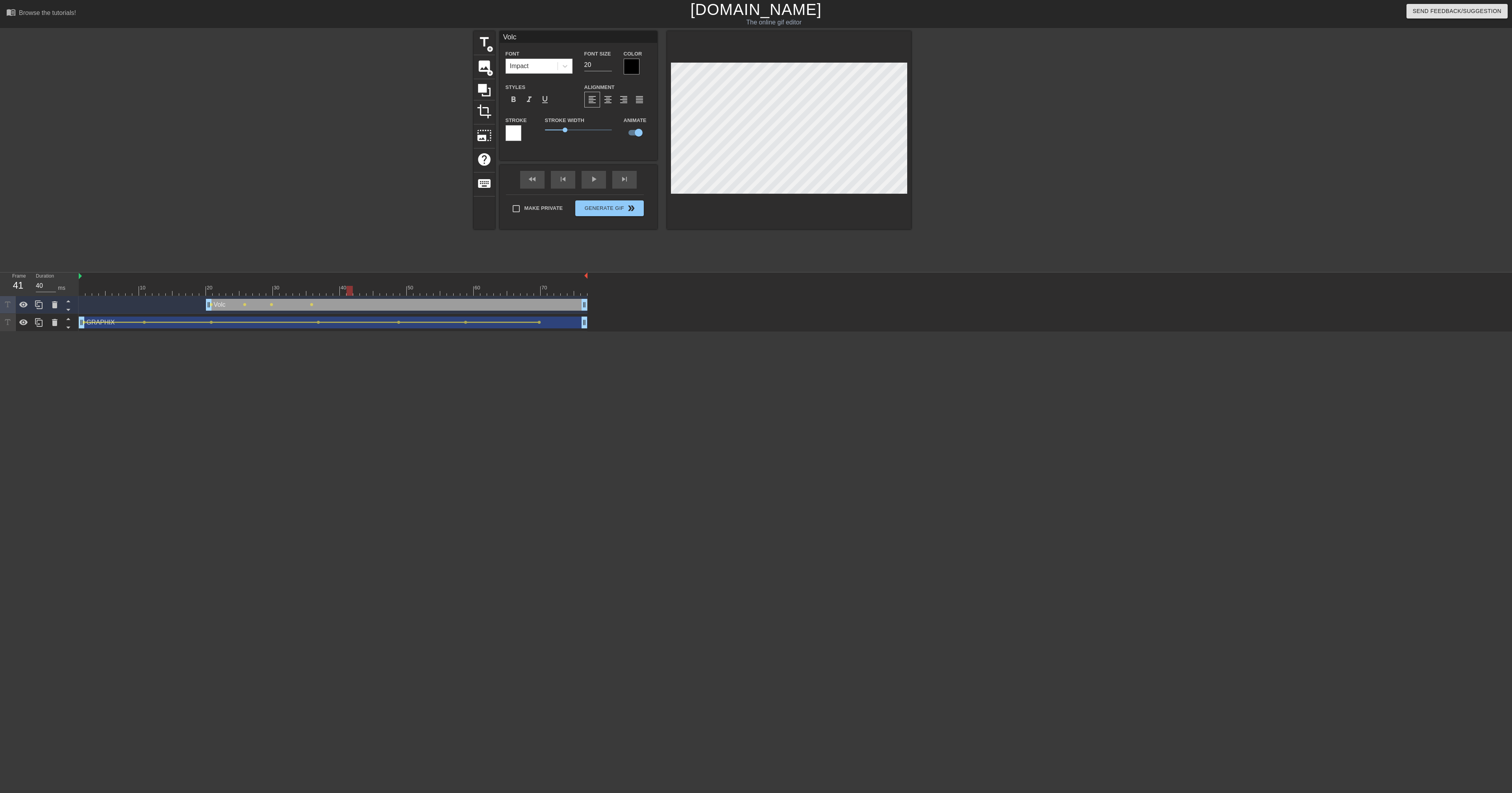
click at [349, 293] on div at bounding box center [349, 291] width 6 height 10
drag, startPoint x: 352, startPoint y: 291, endPoint x: 423, endPoint y: 263, distance: 76.3
click at [380, 292] on div at bounding box center [383, 291] width 6 height 10
drag, startPoint x: 383, startPoint y: 292, endPoint x: 409, endPoint y: 292, distance: 26.0
click at [409, 292] on div at bounding box center [410, 291] width 6 height 10
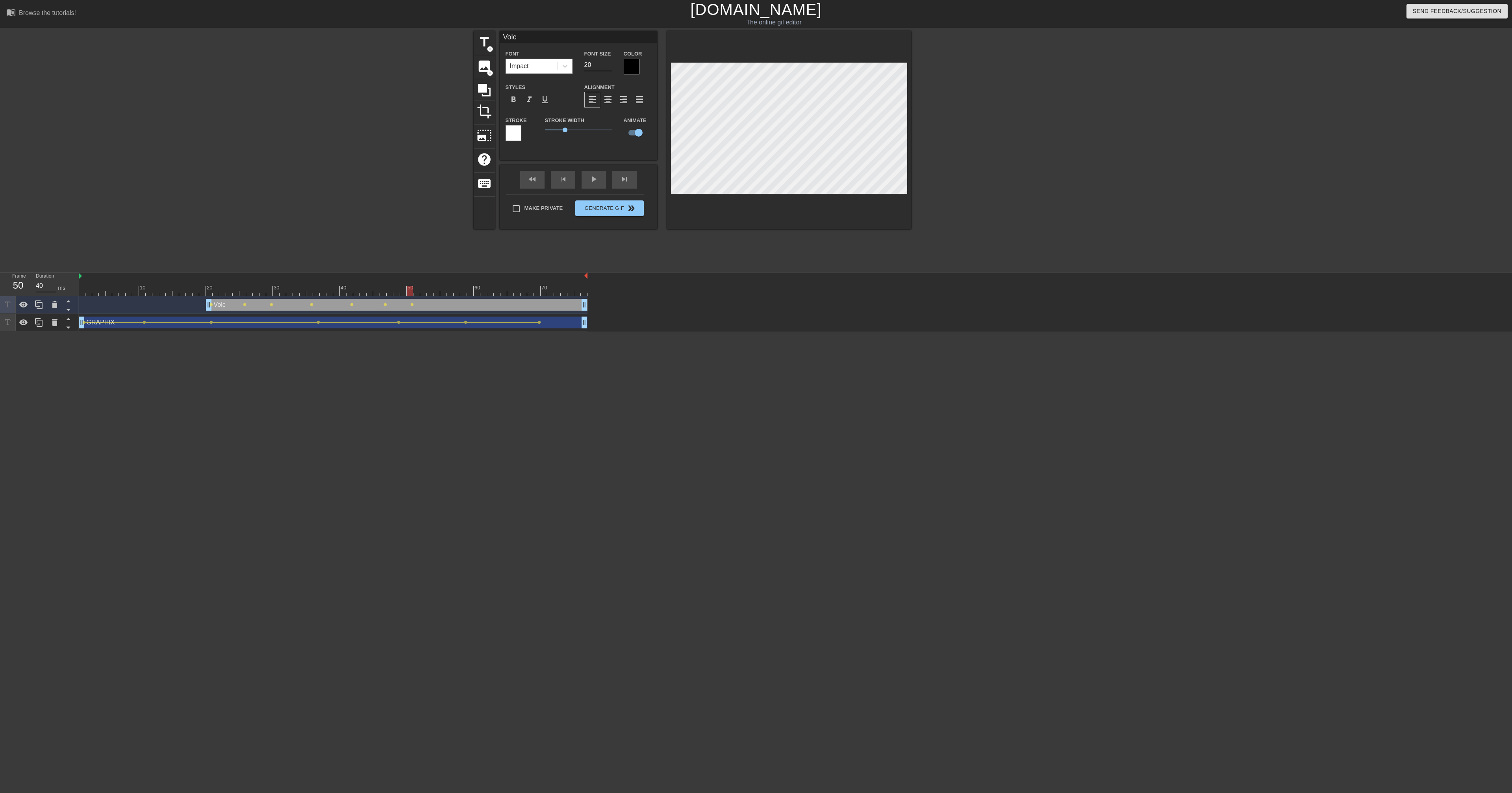
click at [413, 293] on div at bounding box center [333, 291] width 509 height 10
drag, startPoint x: 409, startPoint y: 293, endPoint x: 439, endPoint y: 294, distance: 30.0
click at [439, 294] on div at bounding box center [437, 291] width 6 height 10
drag, startPoint x: 436, startPoint y: 291, endPoint x: 444, endPoint y: 291, distance: 8.0
click at [444, 291] on div at bounding box center [443, 291] width 6 height 10
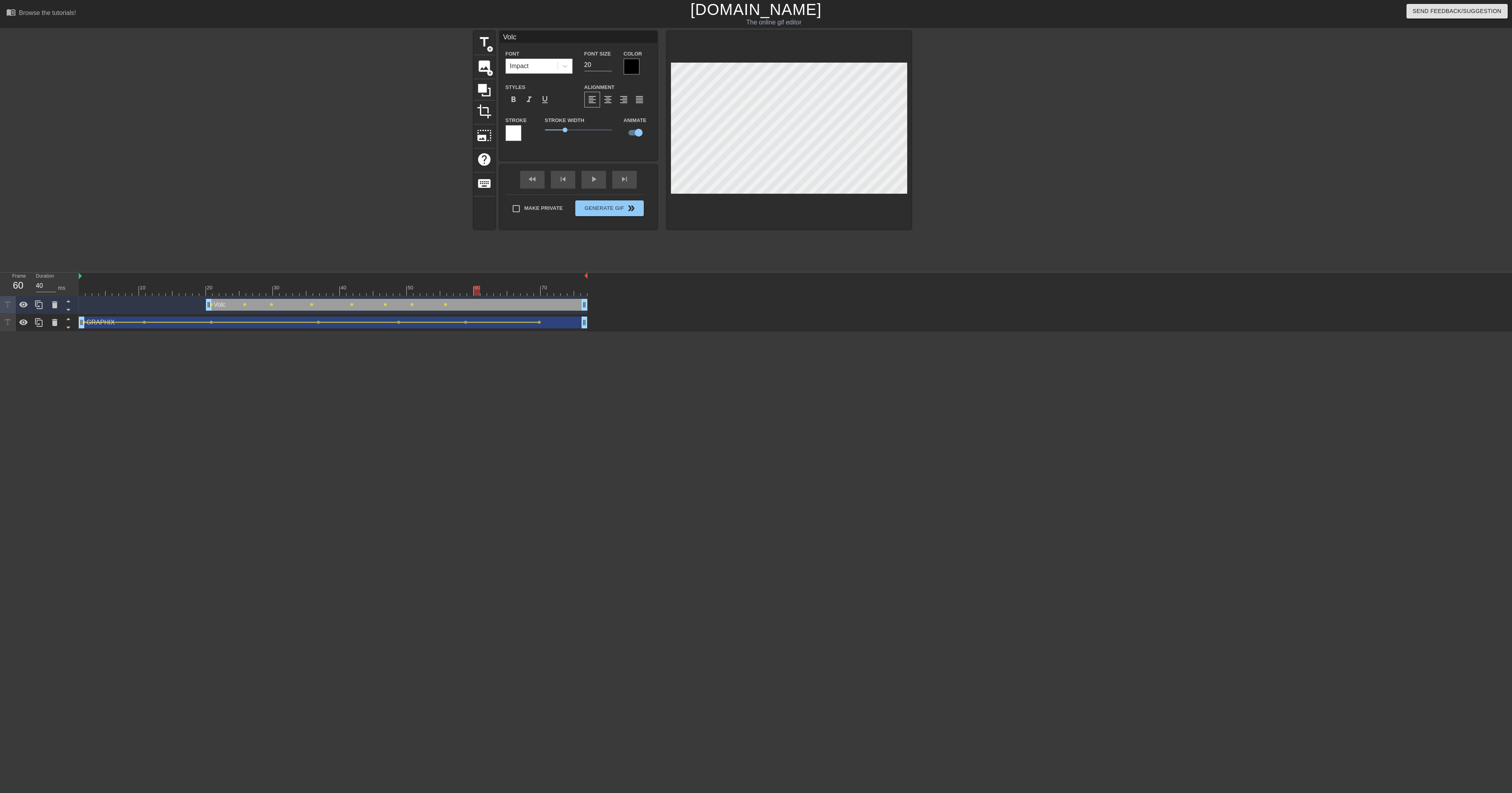
drag, startPoint x: 443, startPoint y: 290, endPoint x: 473, endPoint y: 292, distance: 30.1
click at [473, 292] on div at bounding box center [333, 291] width 509 height 10
drag, startPoint x: 477, startPoint y: 292, endPoint x: 565, endPoint y: 265, distance: 92.0
click at [514, 292] on div at bounding box center [517, 291] width 6 height 10
drag, startPoint x: 519, startPoint y: 292, endPoint x: 575, endPoint y: 293, distance: 56.0
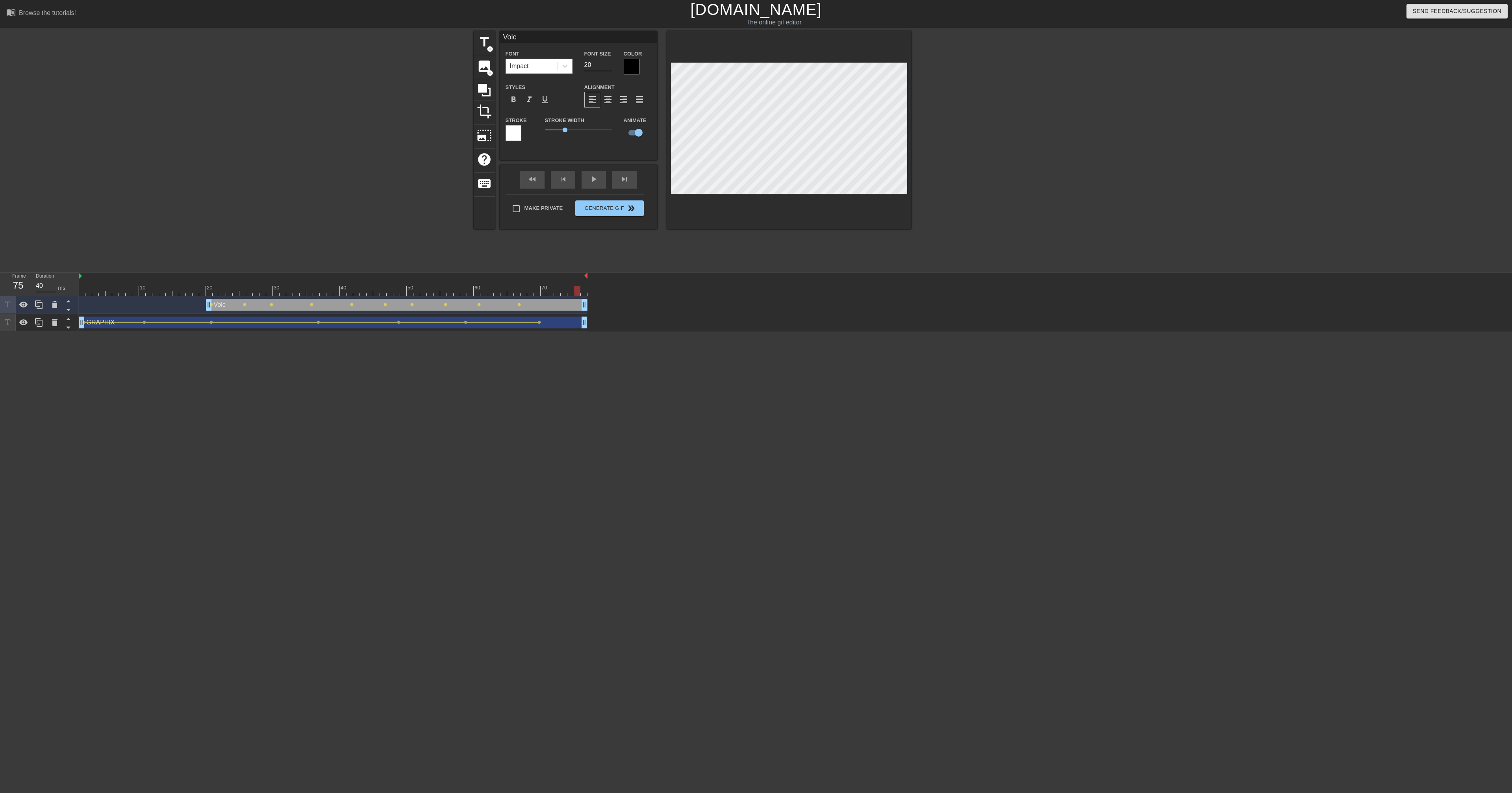
click at [575, 293] on div at bounding box center [577, 291] width 6 height 10
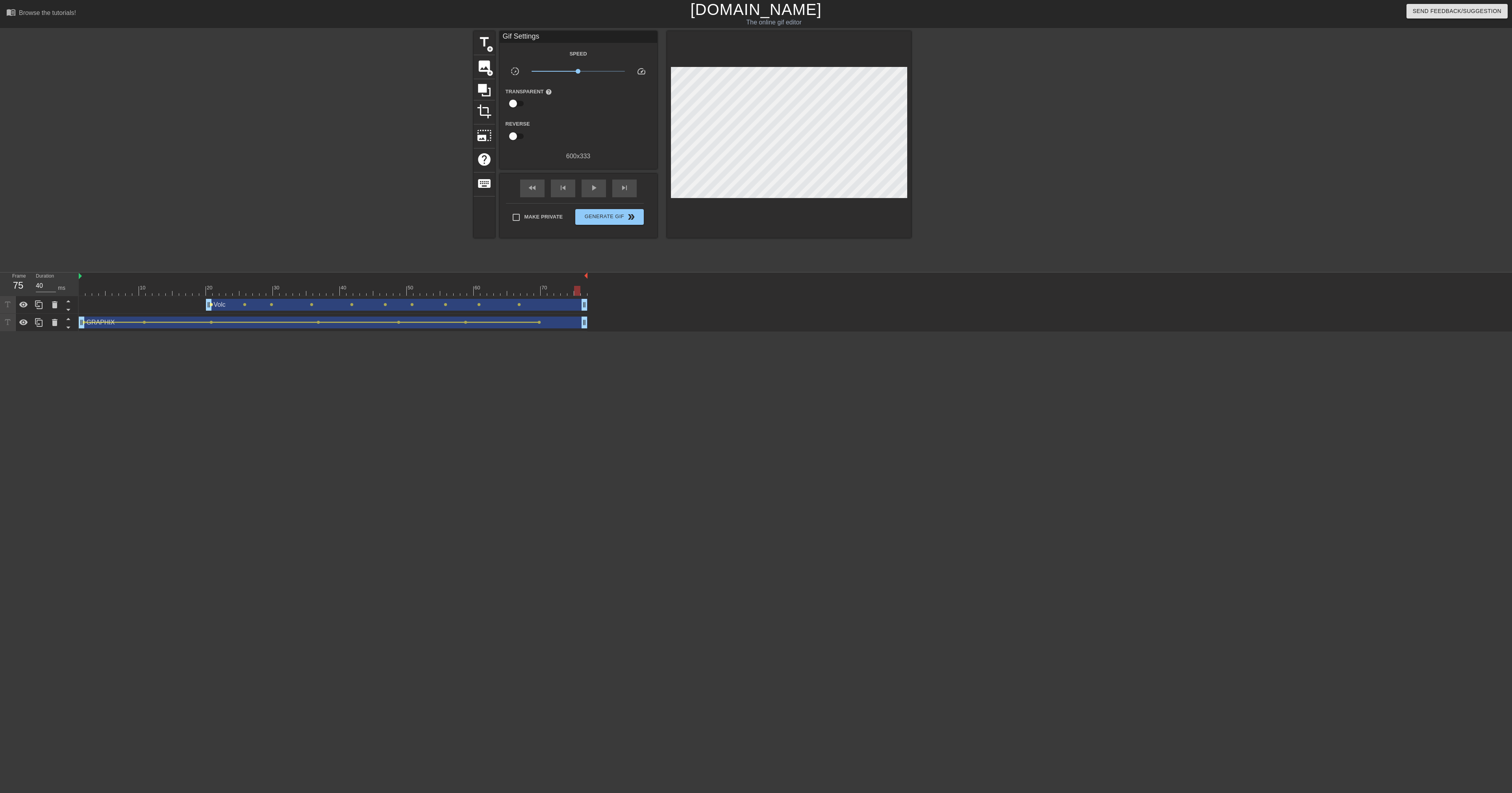
click at [212, 305] on span "lens" at bounding box center [211, 305] width 4 height 4
click at [201, 311] on input "Tween" at bounding box center [199, 327] width 45 height 15
checkbox input "true"
click at [246, 305] on div at bounding box center [756, 396] width 1512 height 793
click at [245, 305] on span "lens" at bounding box center [245, 305] width 4 height 4
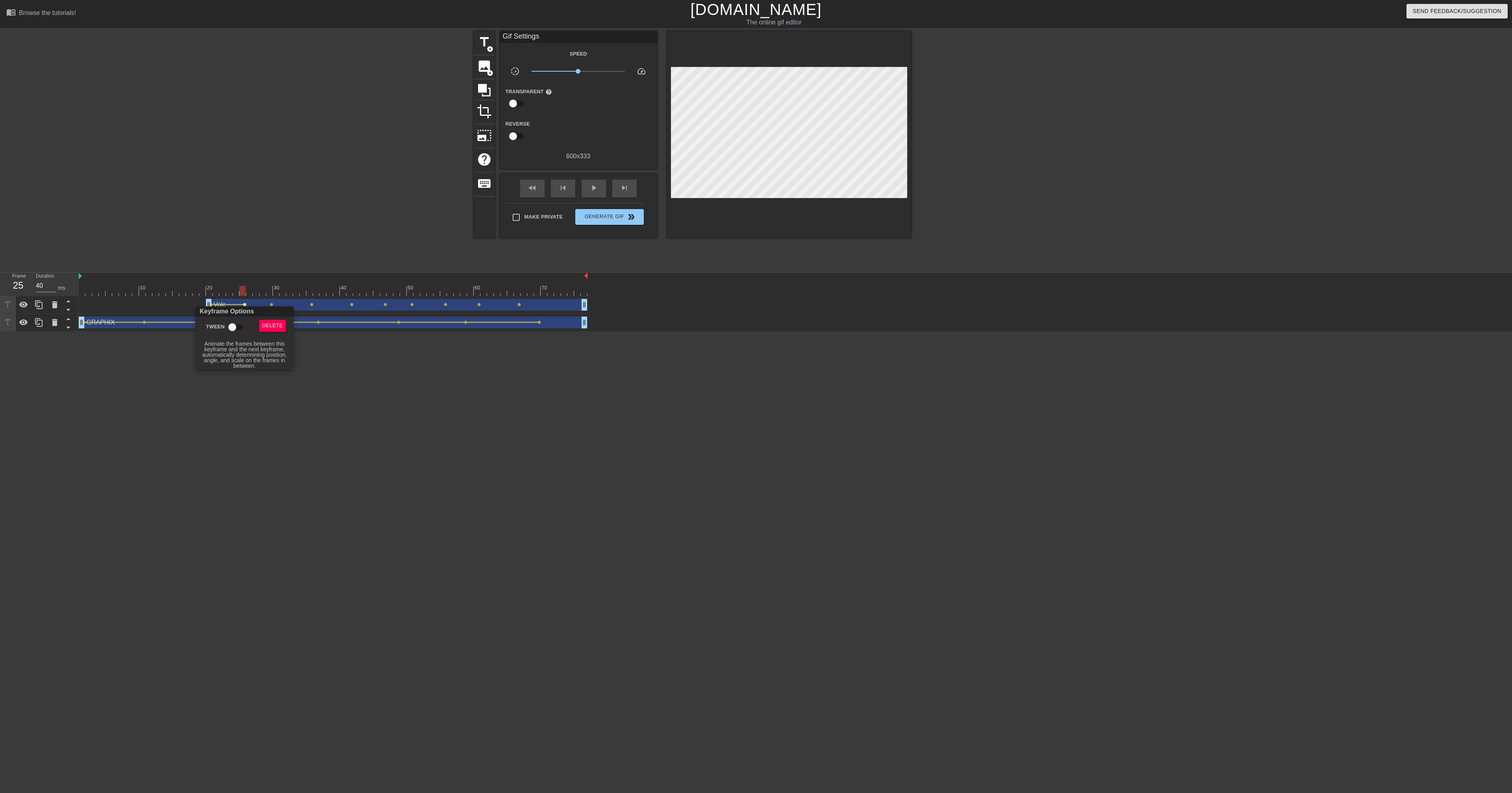
click at [230, 311] on input "Tween" at bounding box center [232, 327] width 45 height 15
checkbox input "true"
click at [272, 305] on div at bounding box center [756, 396] width 1512 height 793
click at [271, 306] on span "lens" at bounding box center [272, 305] width 4 height 4
click at [251, 311] on input "Tween" at bounding box center [259, 327] width 45 height 15
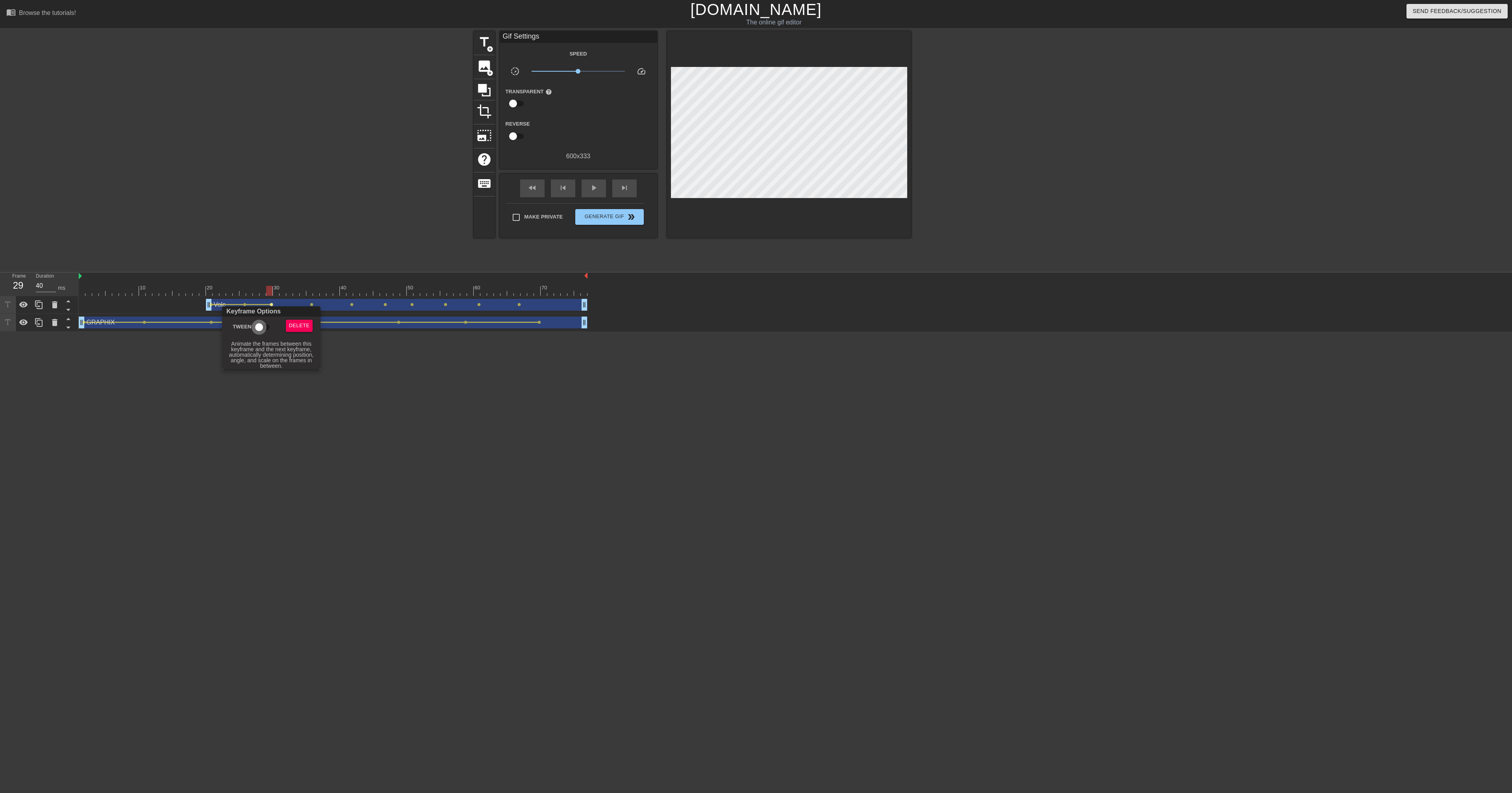
checkbox input "true"
click at [313, 303] on div at bounding box center [756, 396] width 1512 height 793
click at [312, 305] on span "lens" at bounding box center [312, 305] width 4 height 4
click at [297, 311] on input "Tween" at bounding box center [299, 327] width 45 height 15
checkbox input "true"
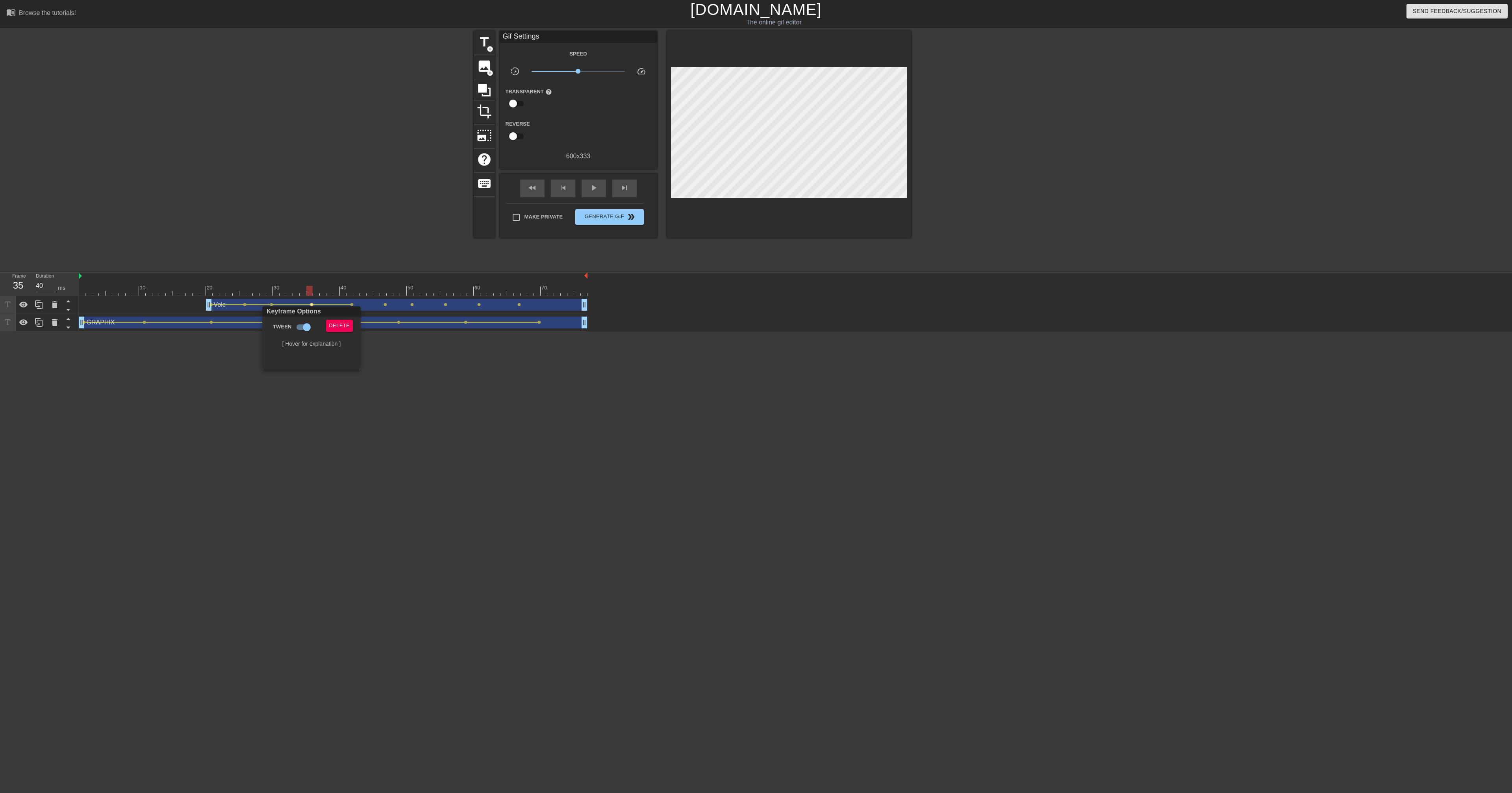
click at [350, 306] on div "Keyframe Options" at bounding box center [311, 311] width 102 height 10
click at [351, 305] on div at bounding box center [756, 396] width 1512 height 793
click at [352, 305] on span "lens" at bounding box center [352, 305] width 4 height 4
click at [336, 311] on input "Tween" at bounding box center [339, 327] width 45 height 15
checkbox input "true"
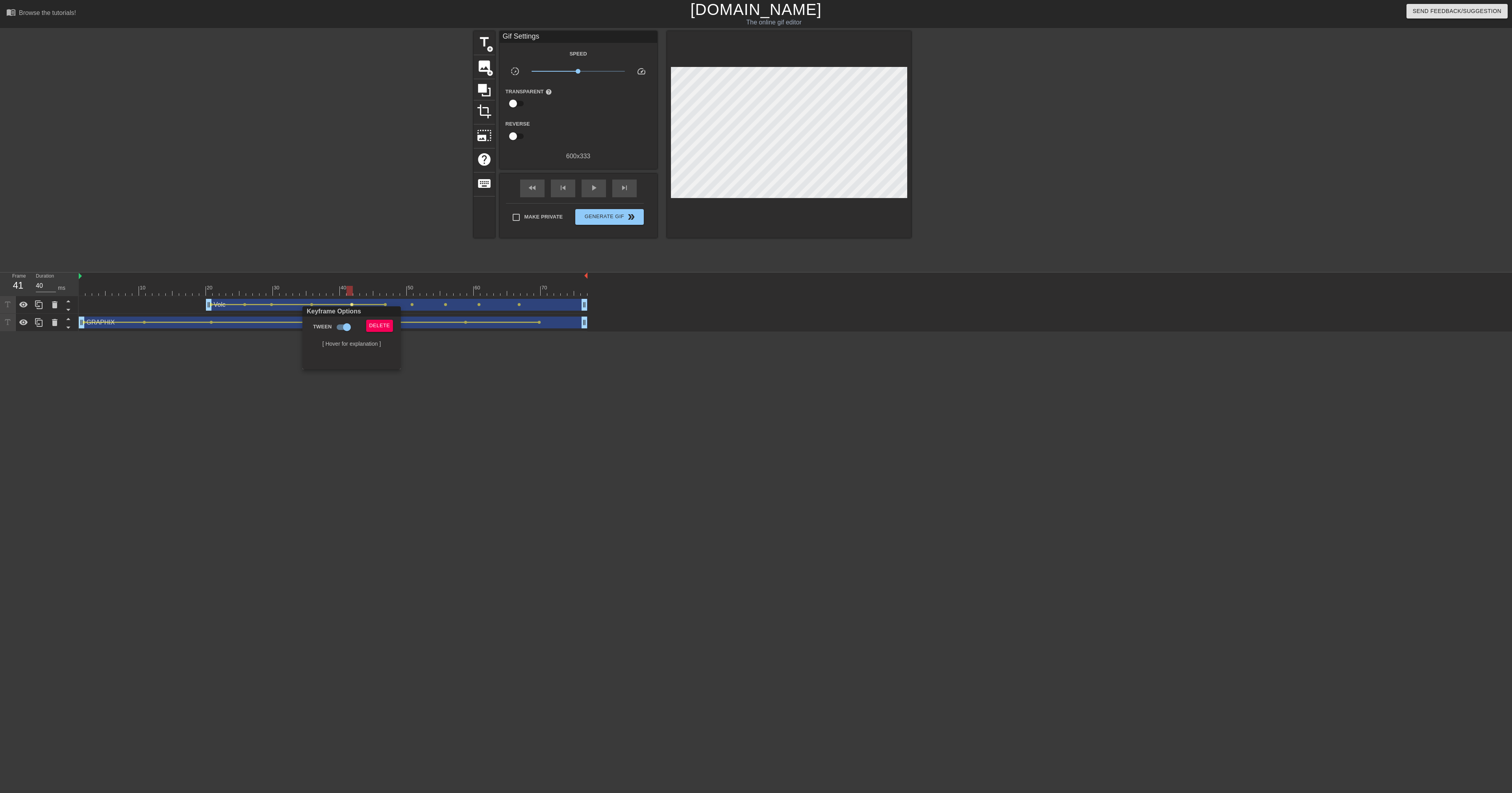
click at [388, 301] on div at bounding box center [756, 396] width 1512 height 793
click at [386, 305] on span "lens" at bounding box center [385, 305] width 4 height 4
click at [369, 311] on input "Tween" at bounding box center [373, 327] width 45 height 15
checkbox input "true"
click at [410, 305] on div at bounding box center [756, 396] width 1512 height 793
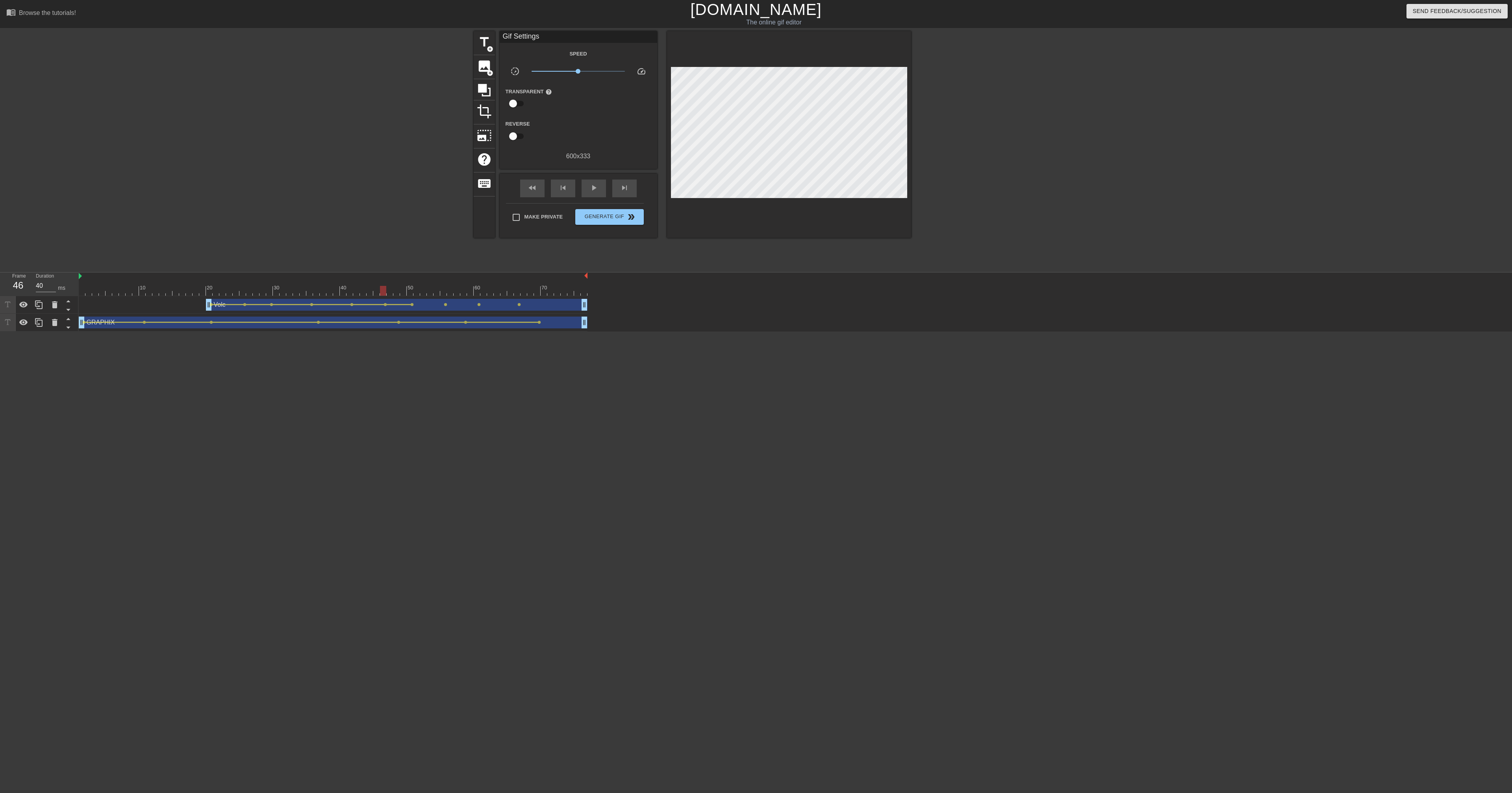
click at [412, 304] on span "lens" at bounding box center [412, 305] width 4 height 4
click at [399, 311] on input "Tween" at bounding box center [400, 327] width 45 height 15
checkbox input "true"
click at [444, 305] on div at bounding box center [756, 396] width 1512 height 793
click at [447, 306] on span "lens" at bounding box center [446, 305] width 4 height 4
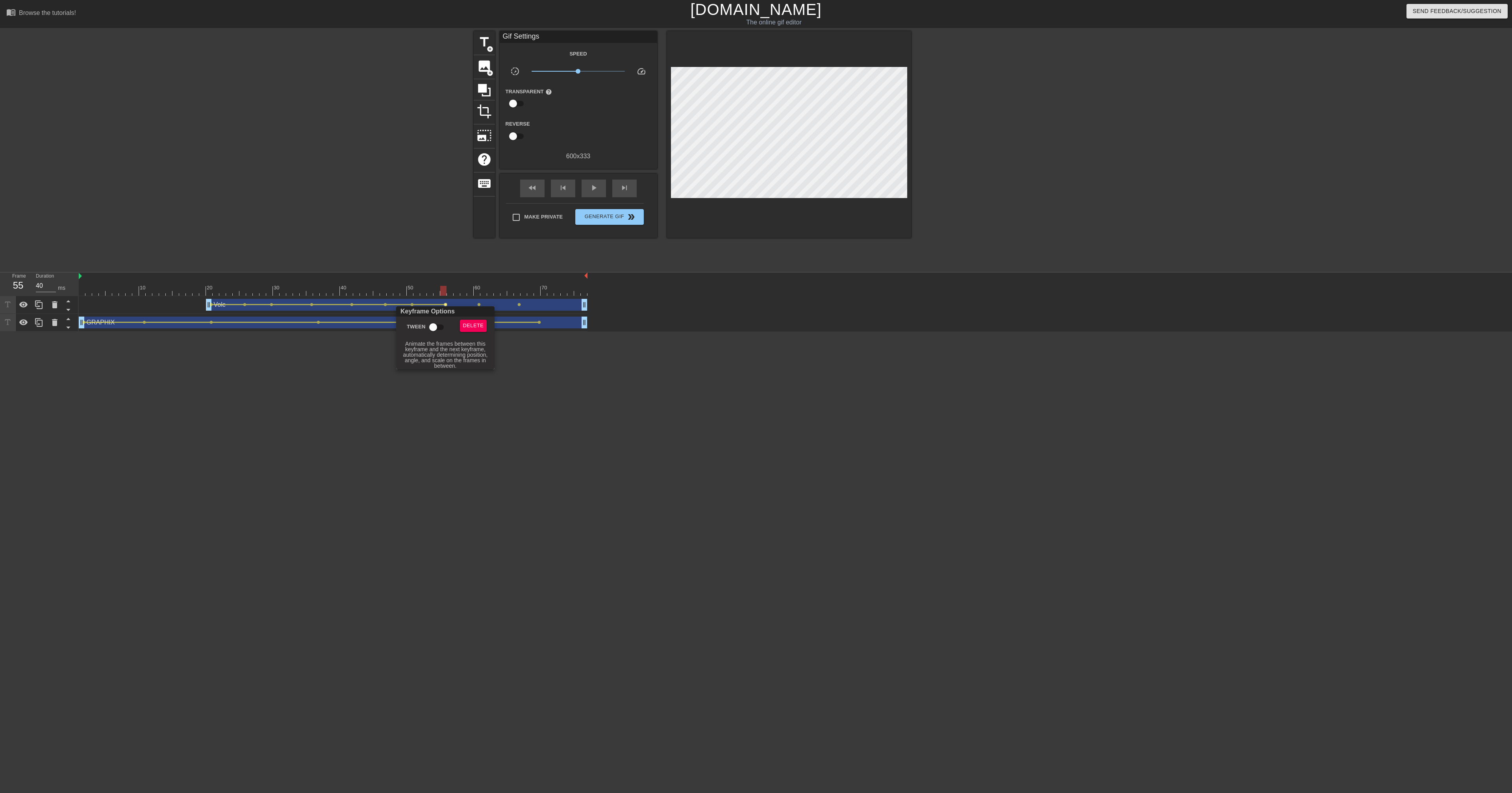
click at [432, 311] on input "Tween" at bounding box center [433, 327] width 45 height 15
checkbox input "true"
click at [480, 301] on div at bounding box center [756, 396] width 1512 height 793
click at [480, 306] on span "lens" at bounding box center [479, 305] width 4 height 4
click at [473, 311] on input "Tween" at bounding box center [467, 327] width 45 height 15
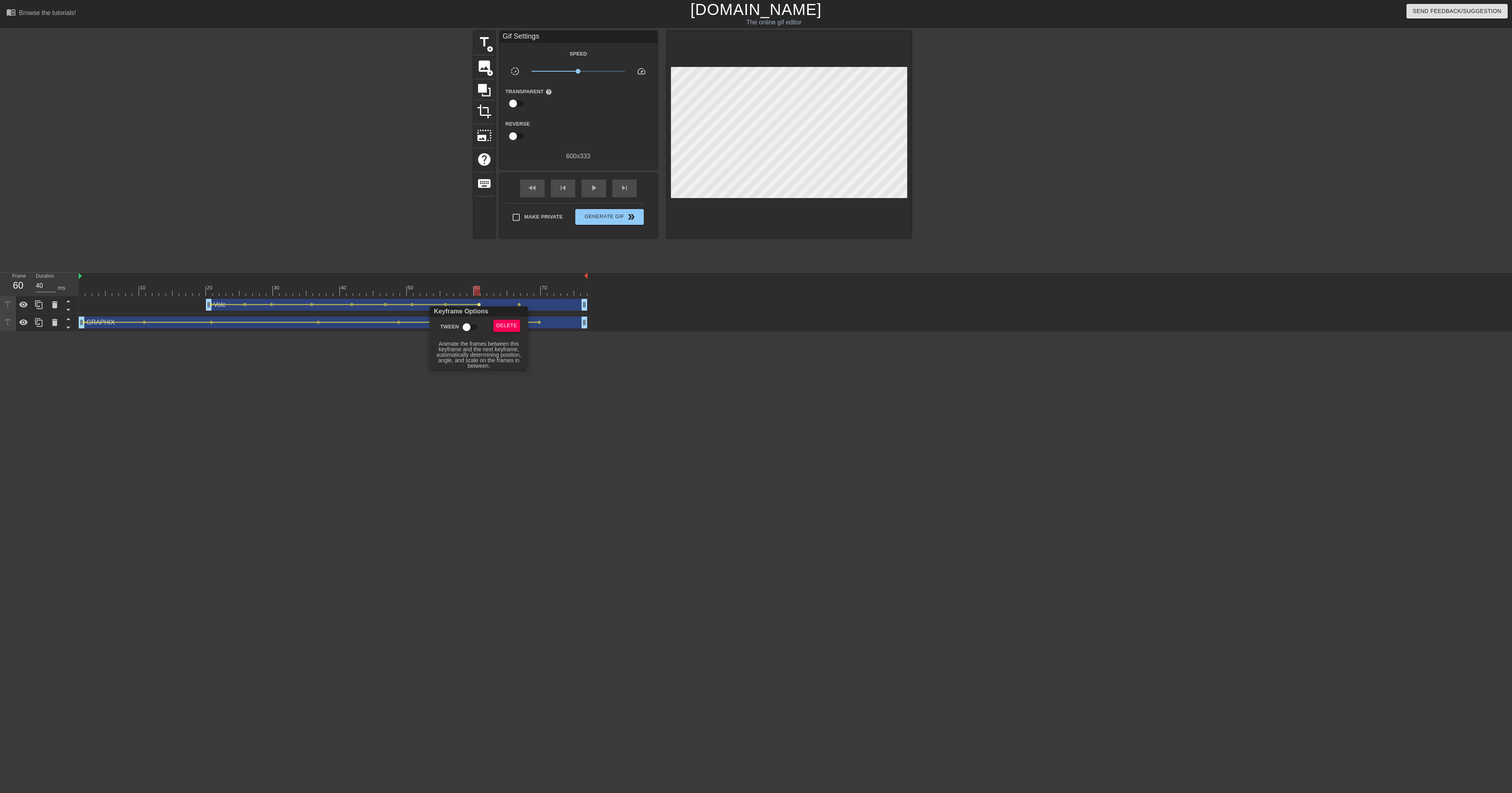
checkbox input "true"
click at [518, 306] on div at bounding box center [756, 396] width 1512 height 793
click at [519, 305] on span "lens" at bounding box center [519, 305] width 4 height 4
click at [505, 311] on input "Tween" at bounding box center [507, 327] width 45 height 15
checkbox input "true"
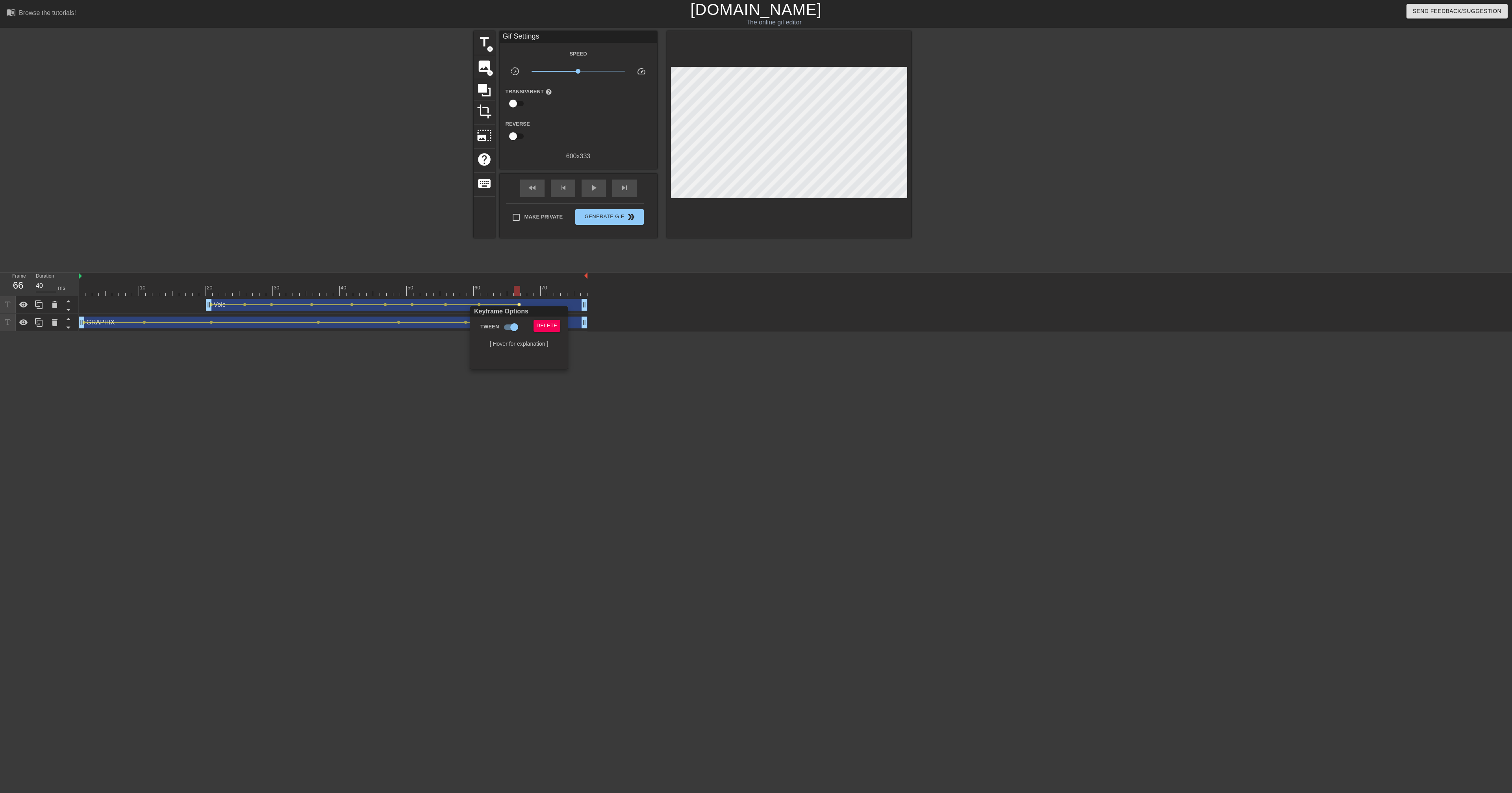
drag, startPoint x: 626, startPoint y: 346, endPoint x: 599, endPoint y: 345, distance: 27.0
click at [595, 311] on div at bounding box center [756, 396] width 1512 height 793
click at [539, 311] on span "lens" at bounding box center [539, 322] width 4 height 4
click at [534, 311] on input "Tween" at bounding box center [526, 345] width 45 height 15
checkbox input "true"
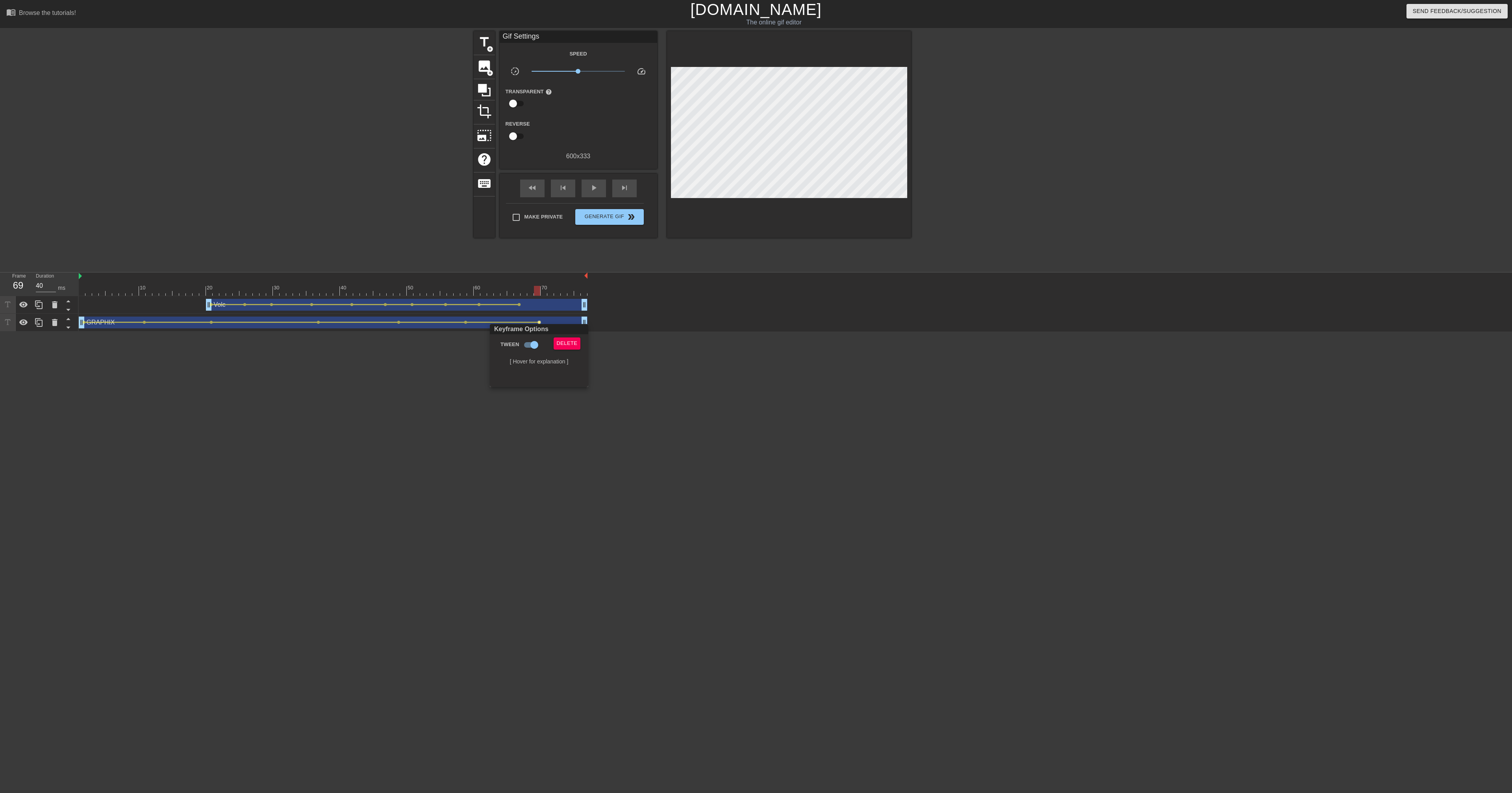
click at [595, 311] on div at bounding box center [756, 396] width 1512 height 793
click at [594, 188] on span "play_arrow" at bounding box center [594, 188] width 9 height 9
click at [595, 188] on span "pause" at bounding box center [594, 188] width 9 height 9
click at [595, 311] on html "menu_book Browse the tutorials! [DOMAIN_NAME] The online gif editor Send Feedba…" at bounding box center [756, 166] width 1512 height 332
click at [534, 189] on span "fast_rewind" at bounding box center [532, 188] width 9 height 9
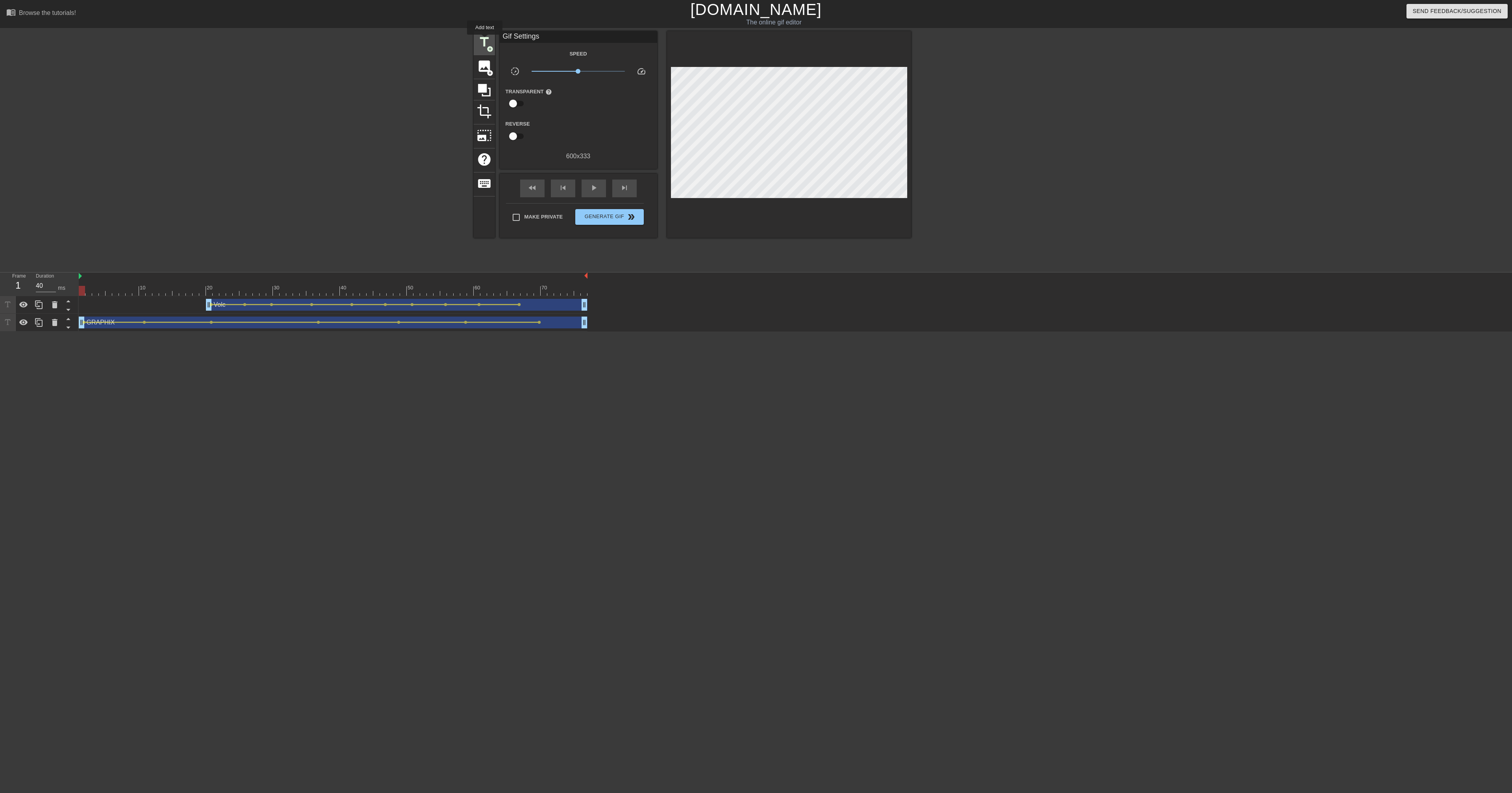
click at [485, 40] on span "title" at bounding box center [484, 42] width 15 height 15
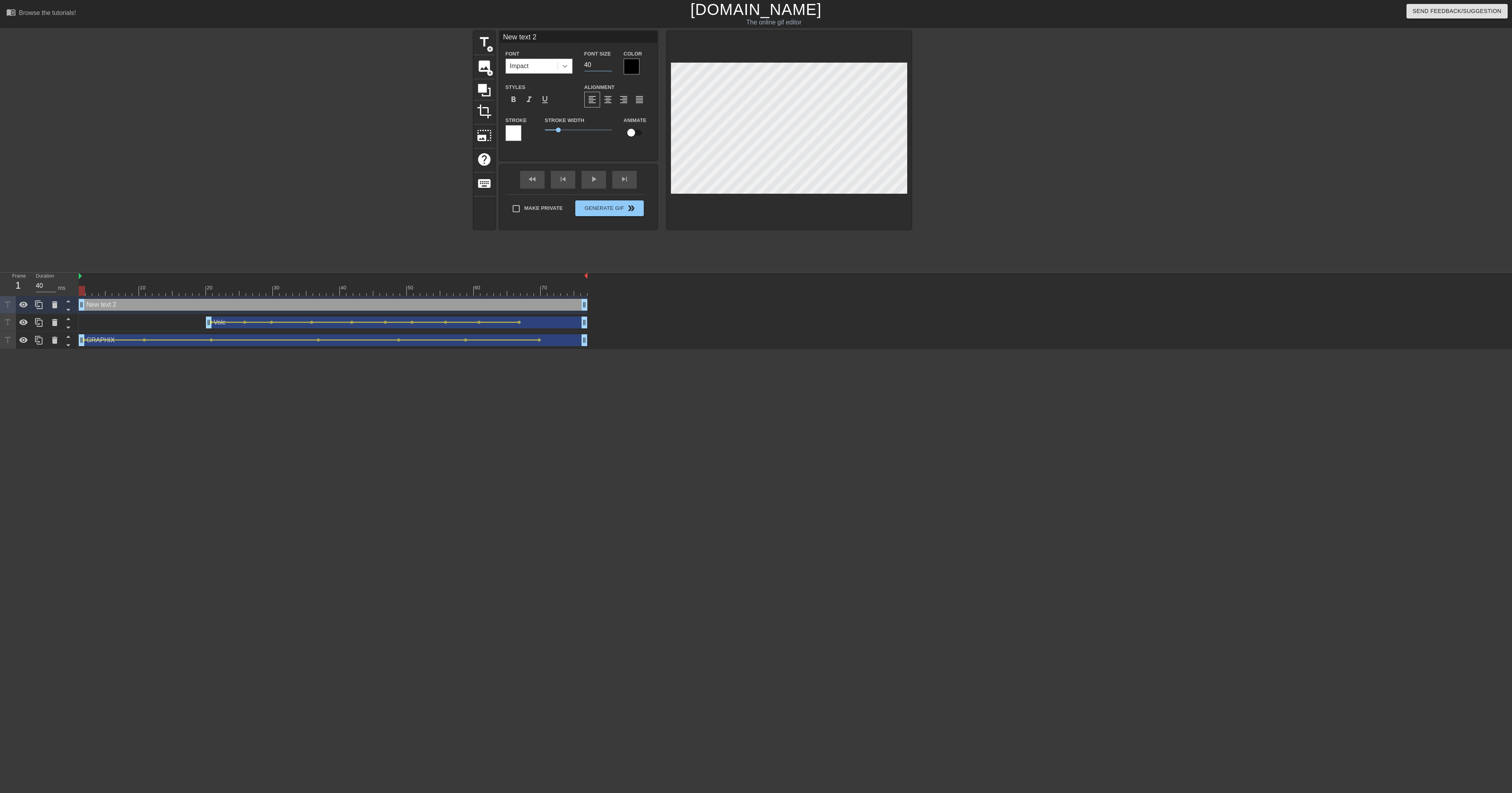
drag, startPoint x: 600, startPoint y: 68, endPoint x: 570, endPoint y: 64, distance: 30.3
click at [570, 64] on div "Font Impact Font Size 40 Color" at bounding box center [578, 62] width 157 height 26
type input "15"
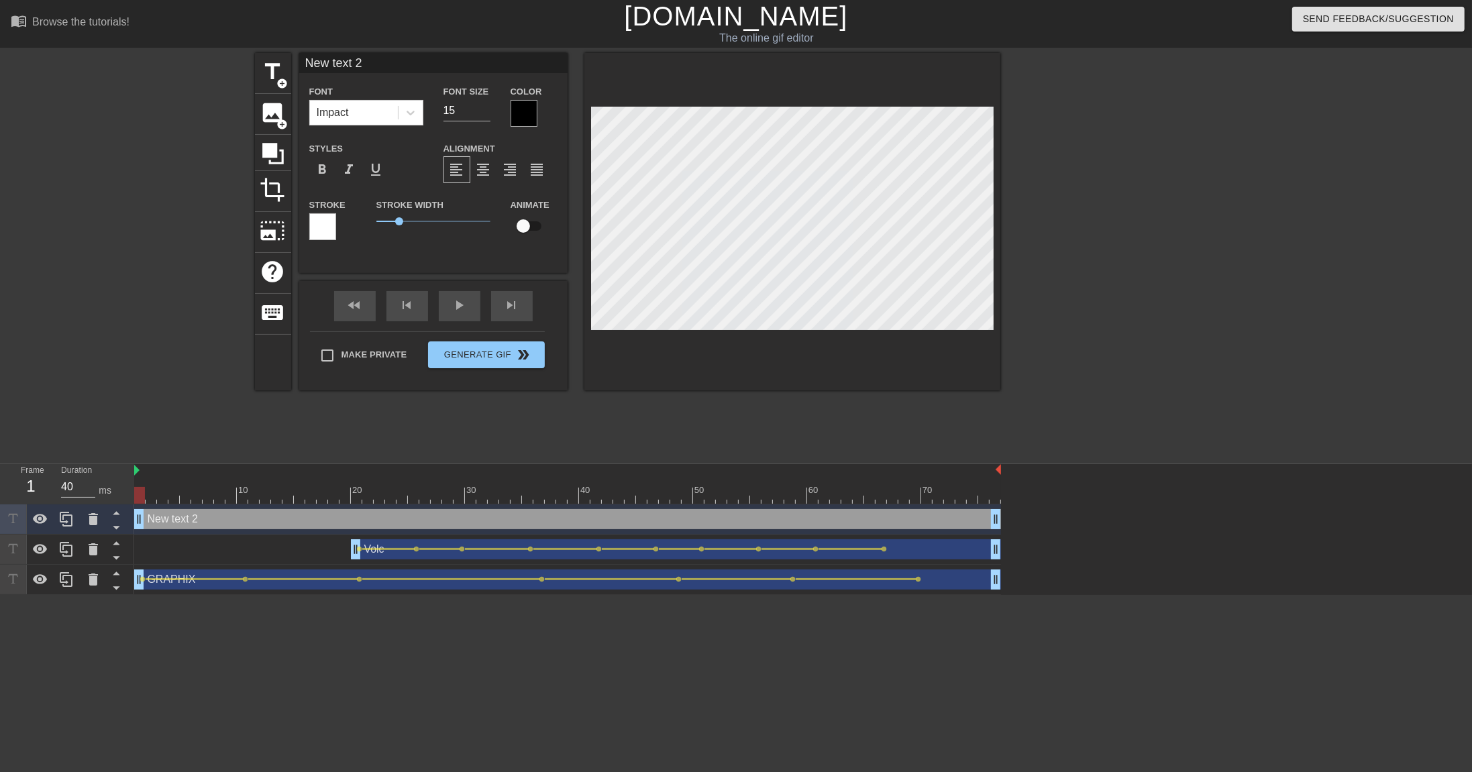
type textarea "M"
type input "M"
type textarea "Ma"
type input "Ma"
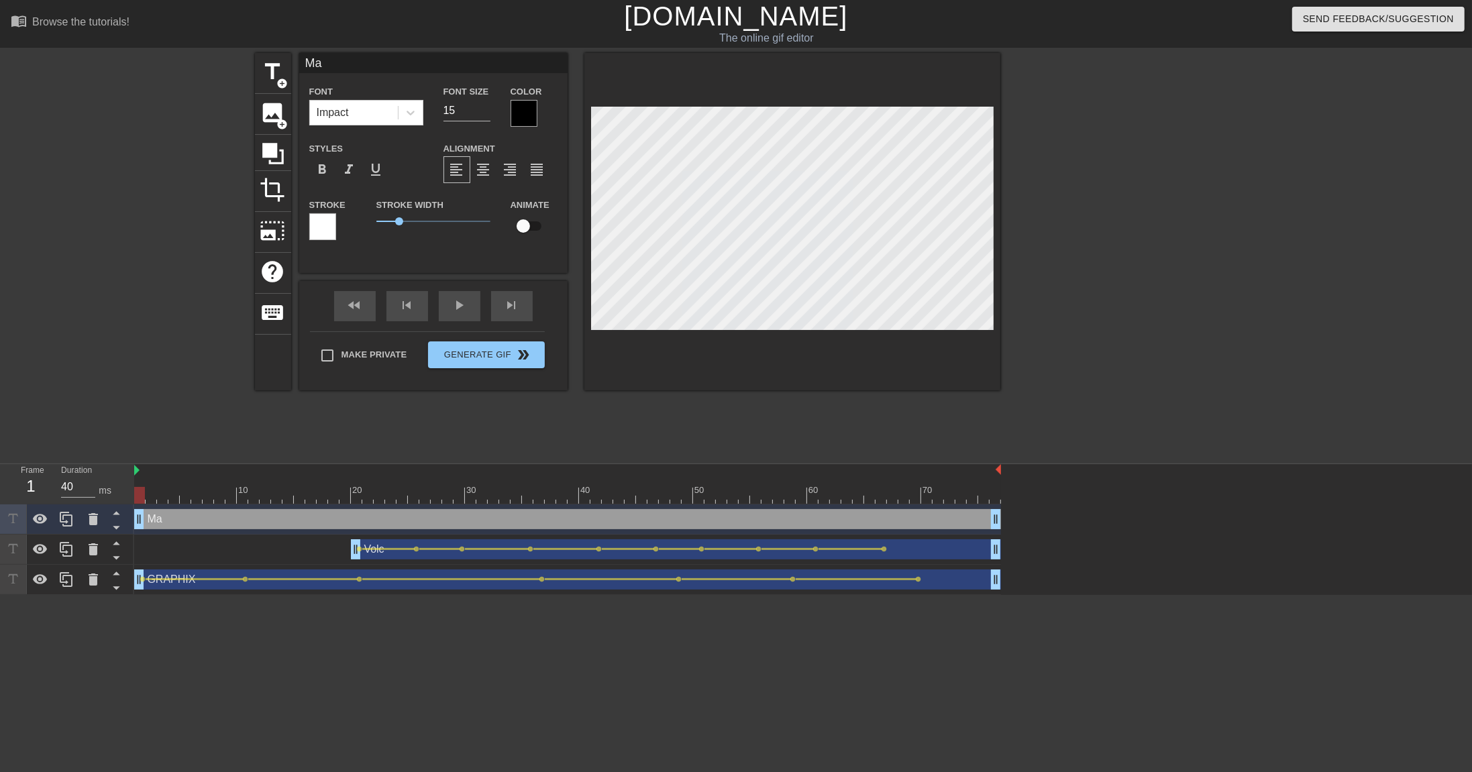
type textarea "Man"
type input "Man"
type textarea "[PERSON_NAME]"
type input "[PERSON_NAME]"
type textarea "Manny"
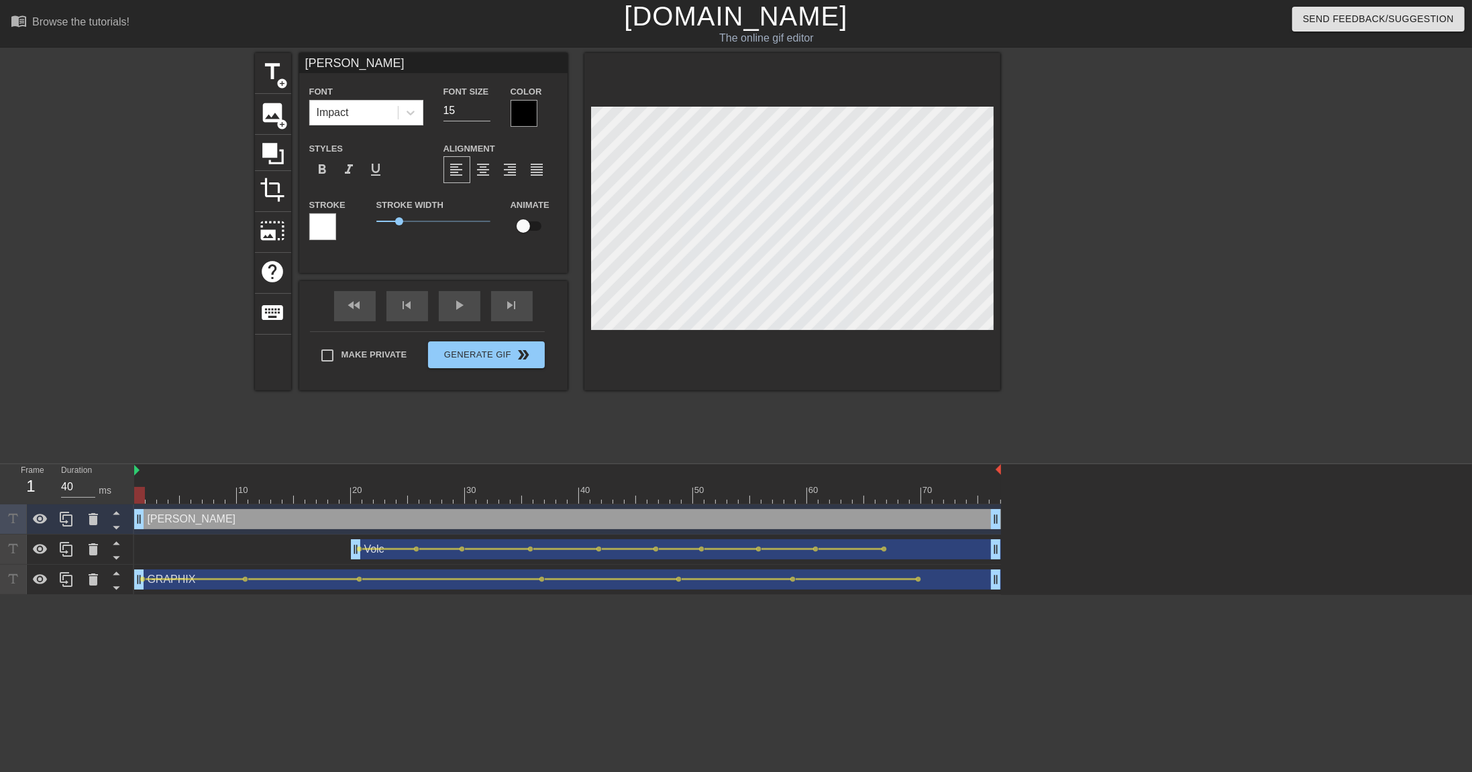
type input "Manny"
type textarea "Manny#"
type input "Manny#"
type textarea "Manny#7"
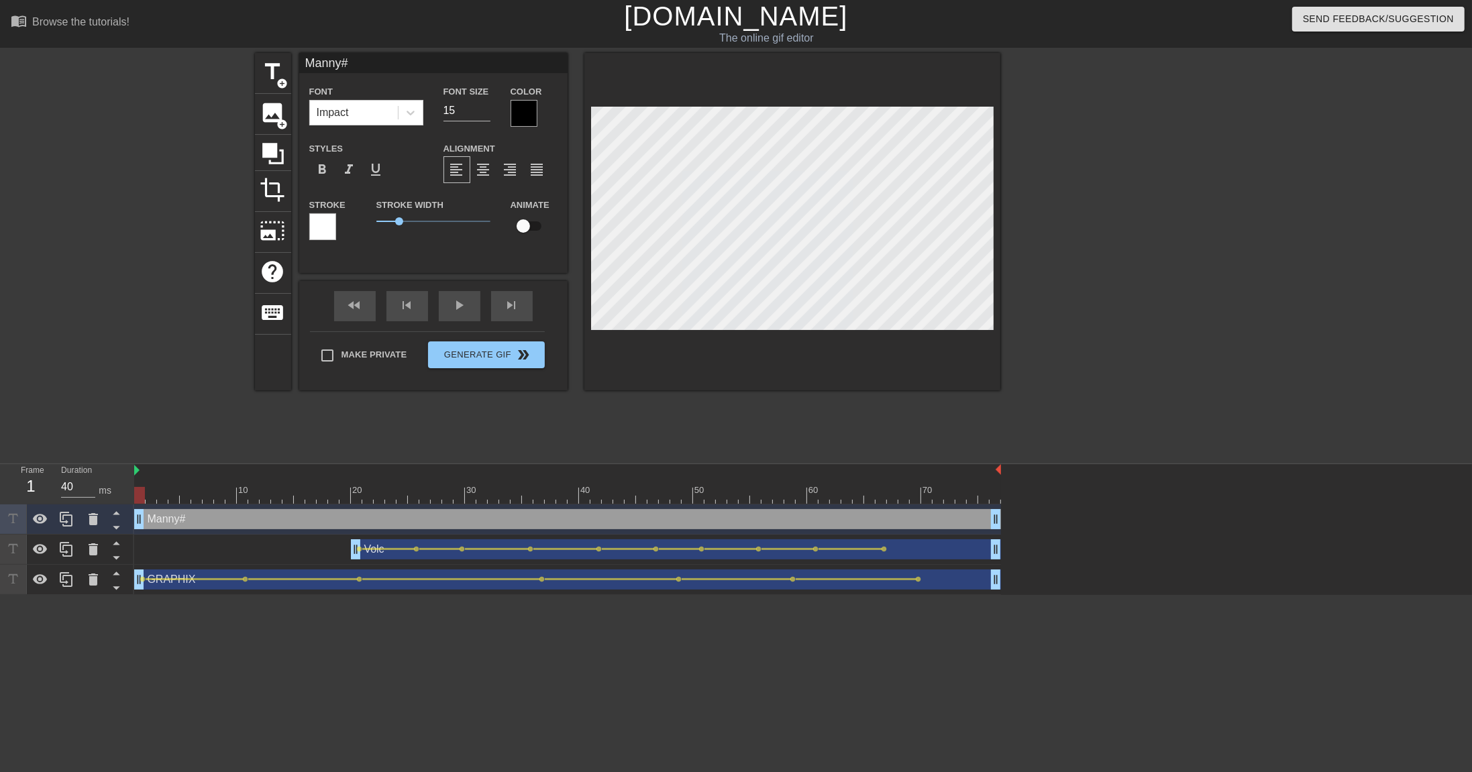
type input "Manny#7"
type textarea "Manny#71"
type input "Manny#71"
type textarea "Manny#719"
type input "Manny#719"
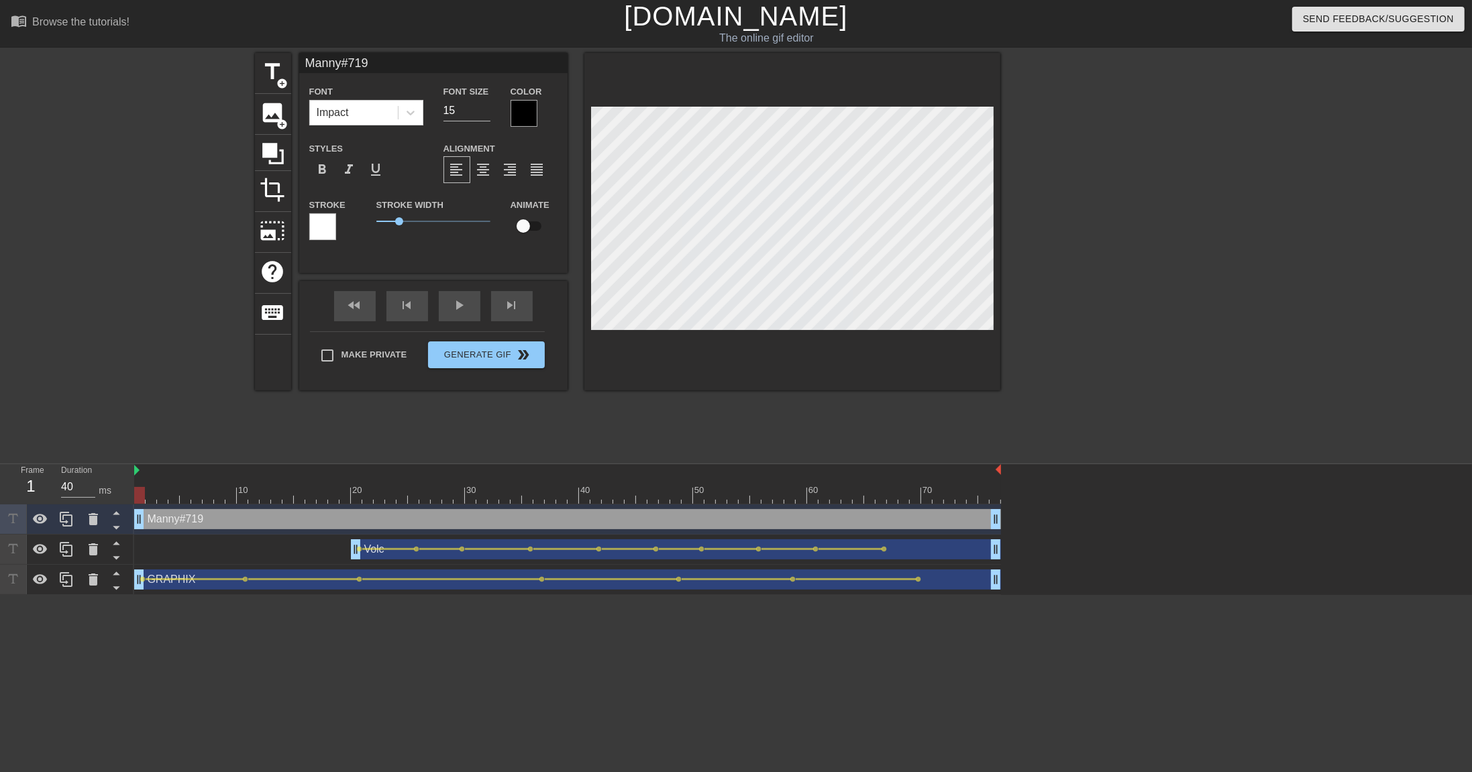
type textarea "Manny#7196"
type input "Manny#7196"
type textarea "Manny#7196"
click at [460, 112] on input "15" at bounding box center [466, 110] width 47 height 21
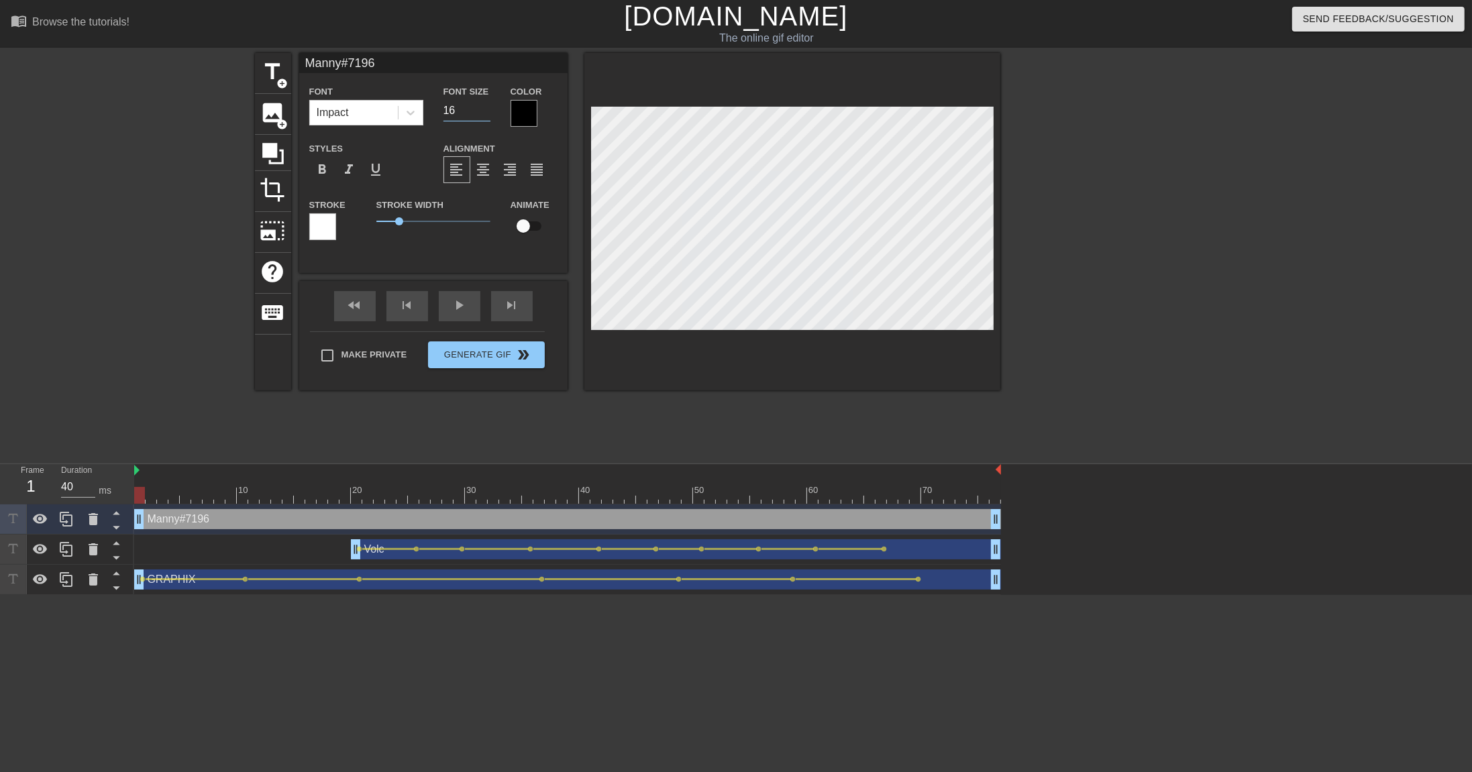
type input "16"
click at [1014, 215] on div at bounding box center [1116, 254] width 201 height 402
click at [451, 311] on div "play_arrow" at bounding box center [460, 306] width 42 height 30
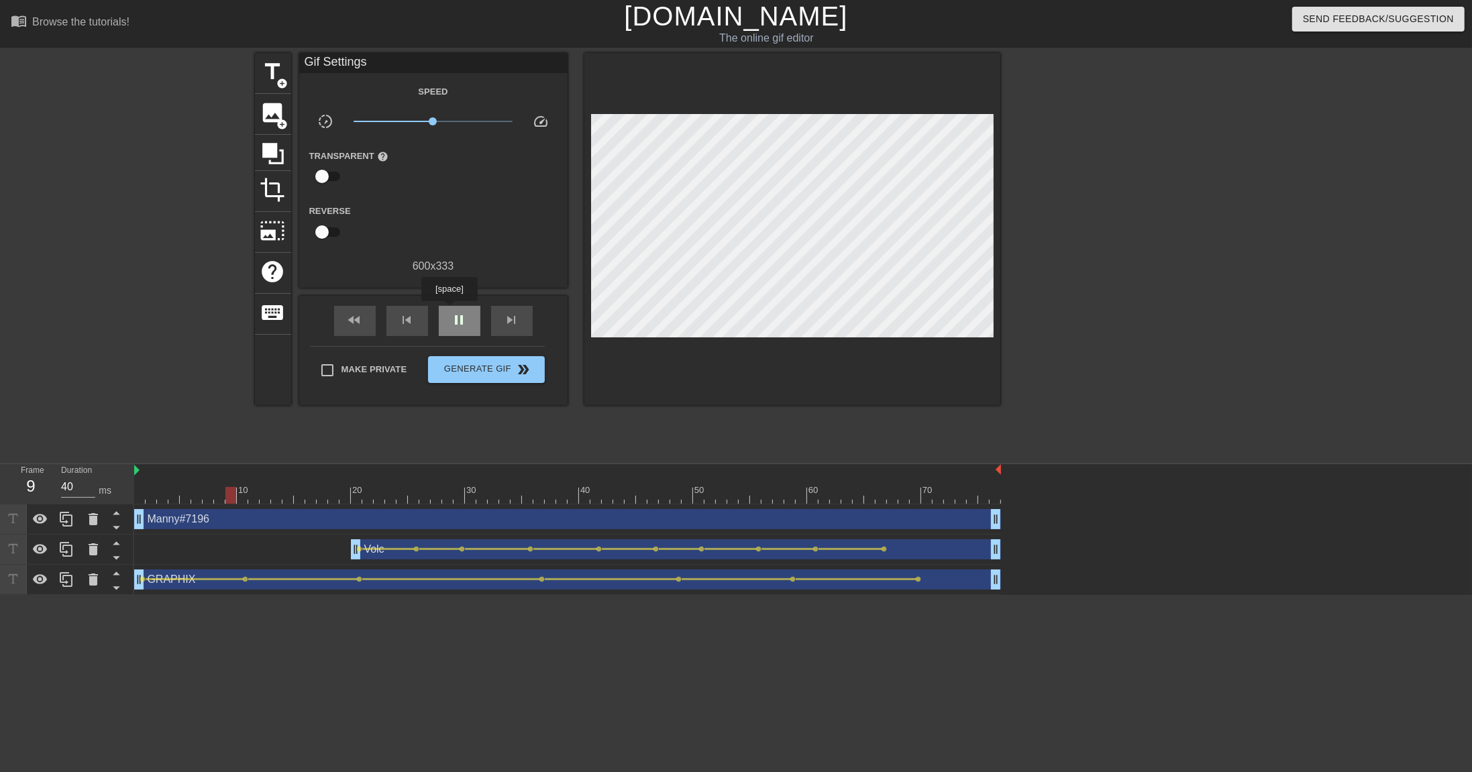
click at [451, 311] on div "pause" at bounding box center [460, 321] width 42 height 30
drag, startPoint x: 231, startPoint y: 496, endPoint x: 137, endPoint y: 500, distance: 94.7
click at [137, 500] on div at bounding box center [139, 495] width 11 height 17
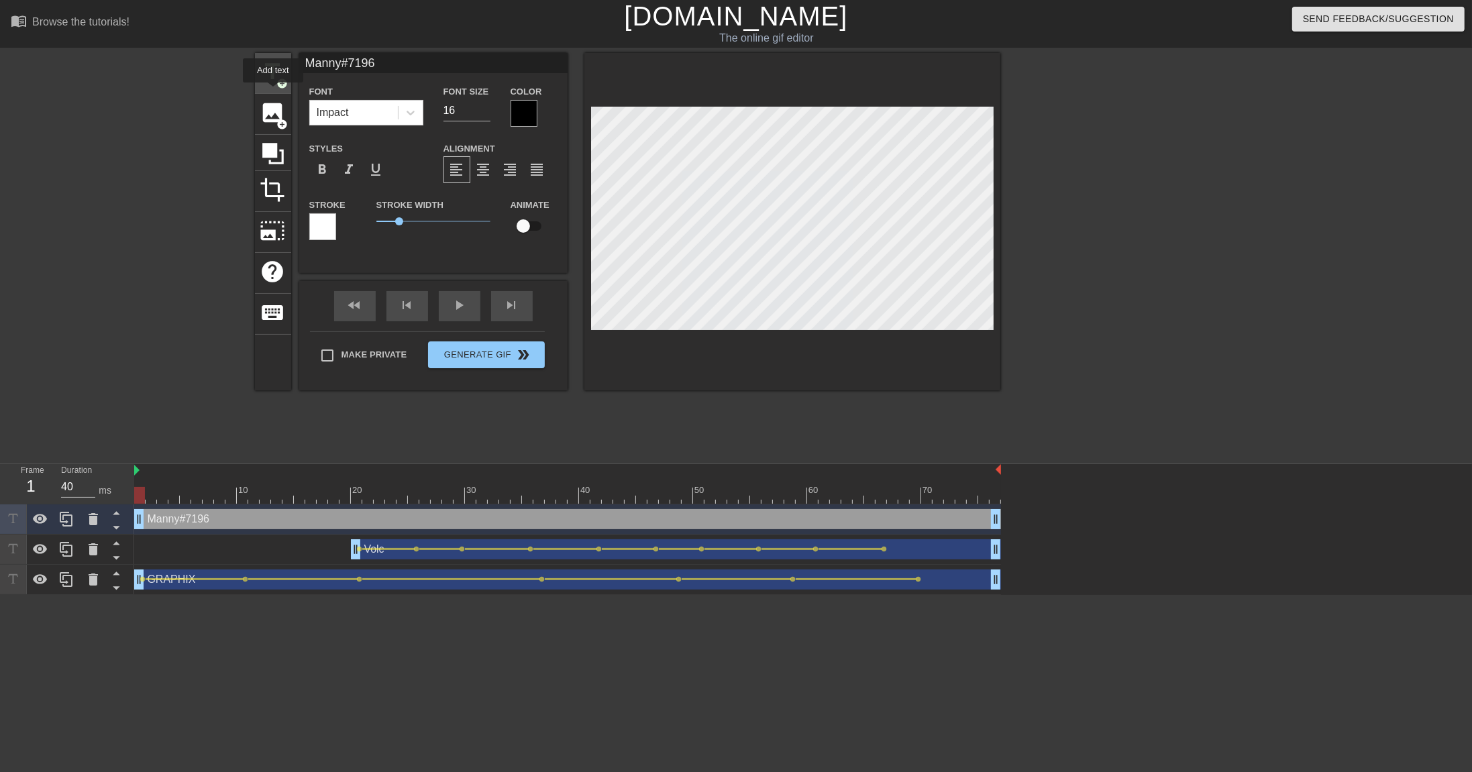
click at [276, 90] on div "title add_circle" at bounding box center [273, 73] width 36 height 41
type input "New text 3"
type input "40"
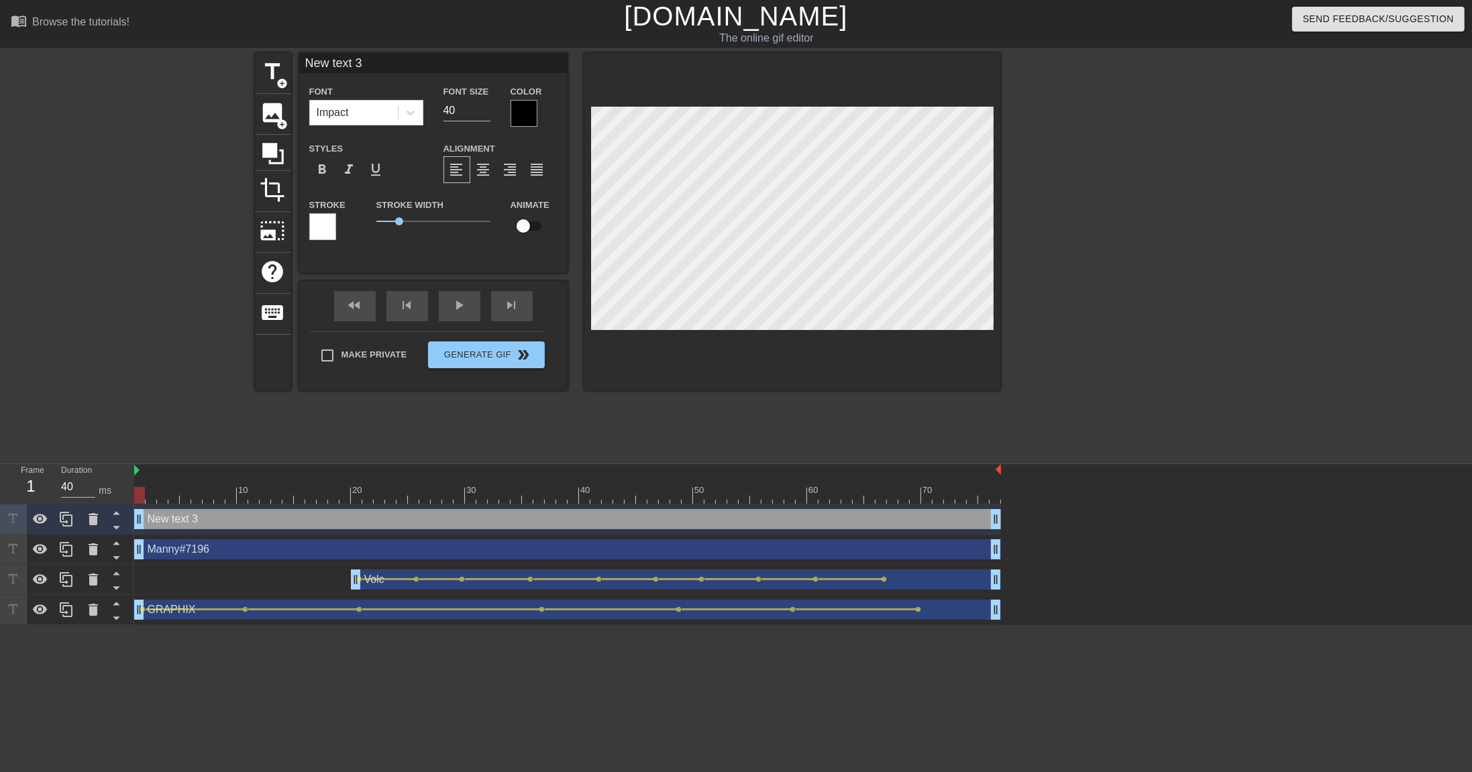
scroll to position [0, 2]
type input "J"
type textarea "J"
type input "[PERSON_NAME]"
type textarea "[PERSON_NAME]"
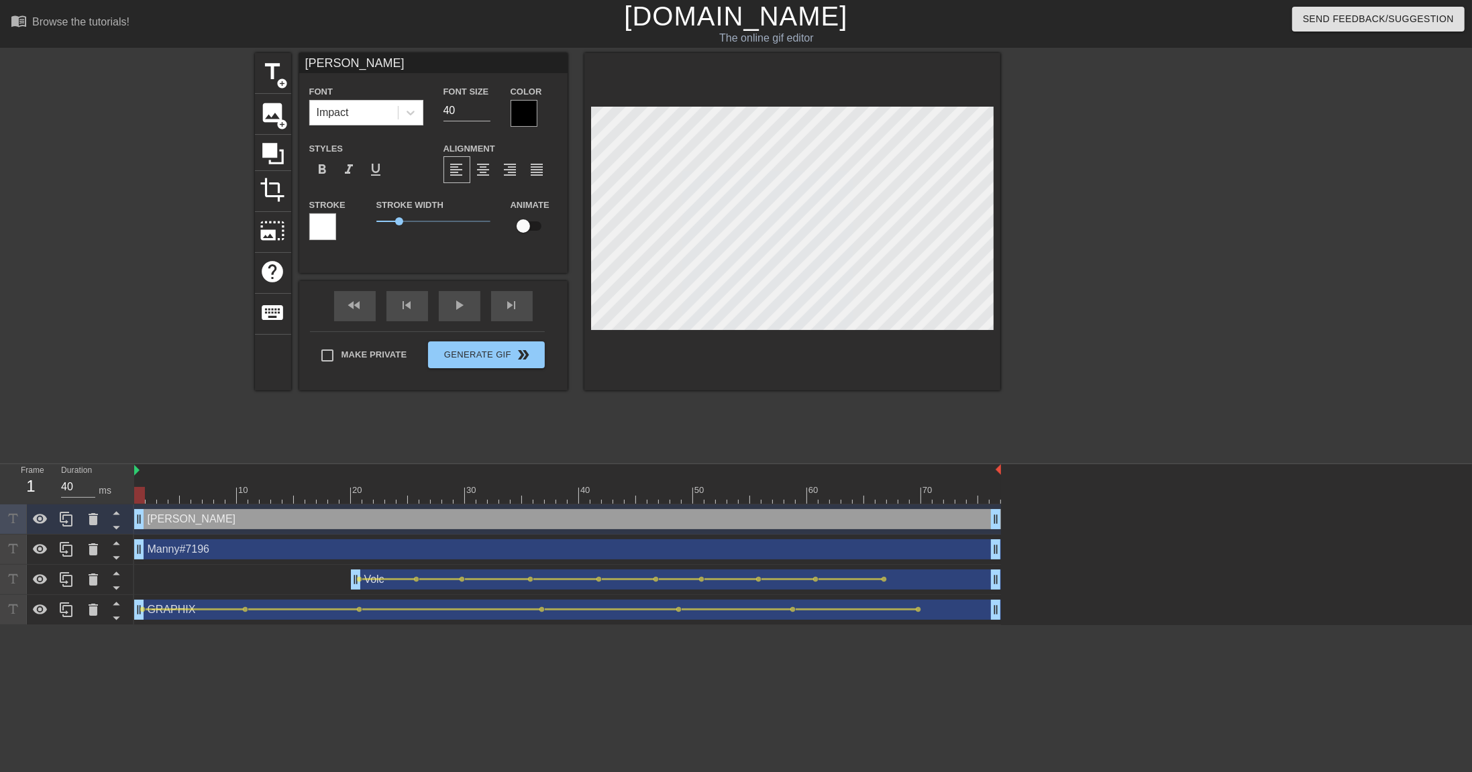
type input "Jac"
type textarea "Jac"
type input "Jack"
type textarea "Jack"
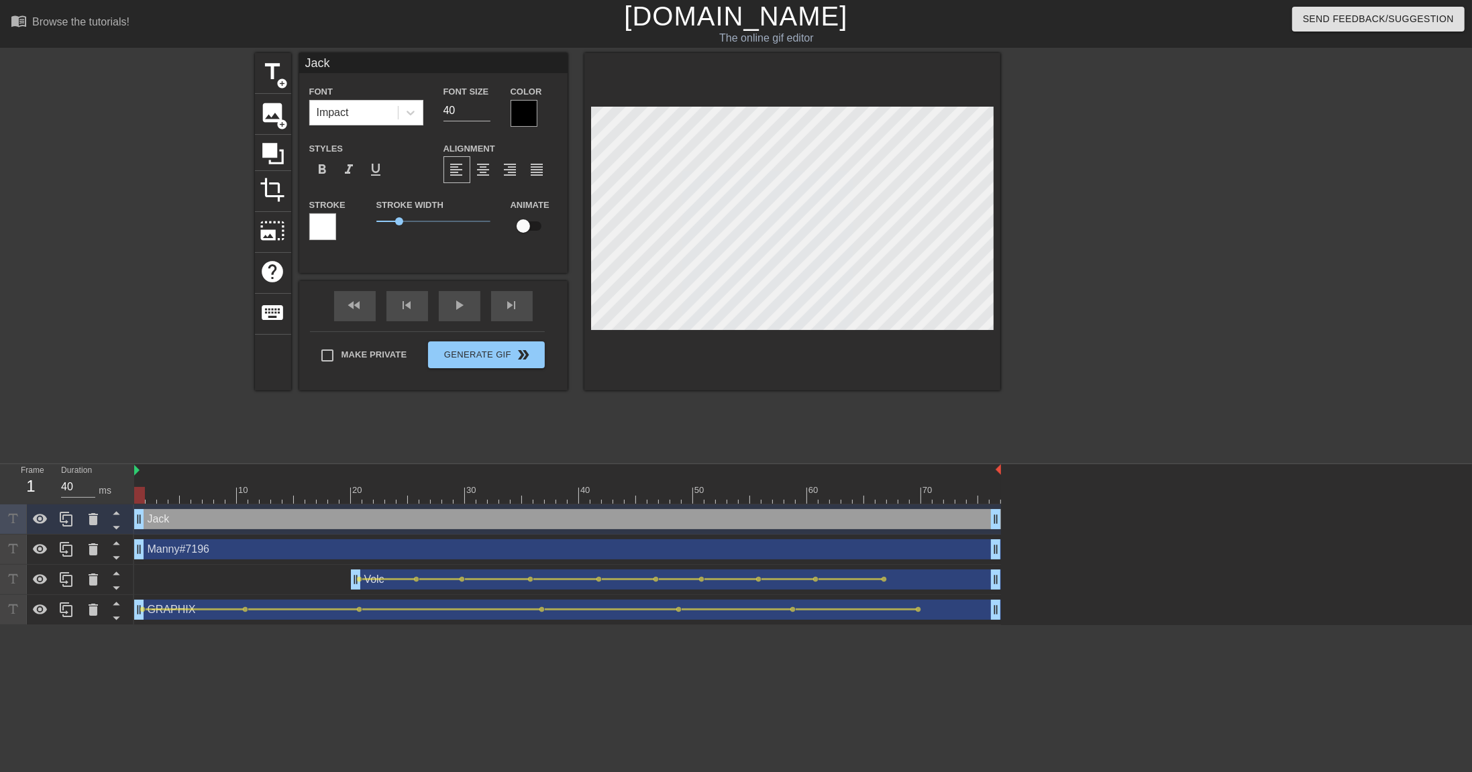
type input "Jack-"
type textarea "Jack-"
type input "Jack-L"
type textarea "Jack-L"
type input "[PERSON_NAME]"
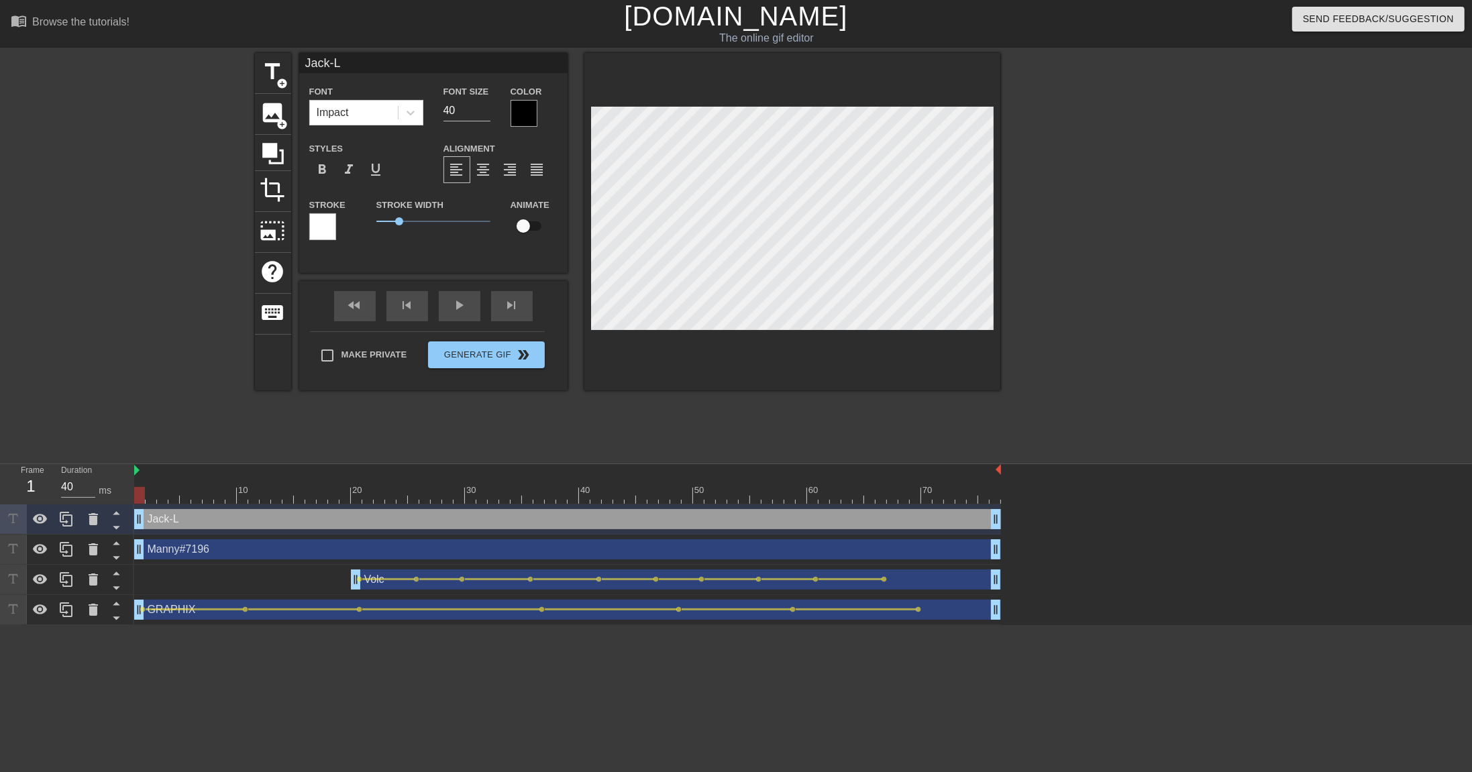
type textarea "[PERSON_NAME]"
type input "[PERSON_NAME]"
type textarea "[PERSON_NAME]"
type input "[PERSON_NAME]"
type textarea "[PERSON_NAME]"
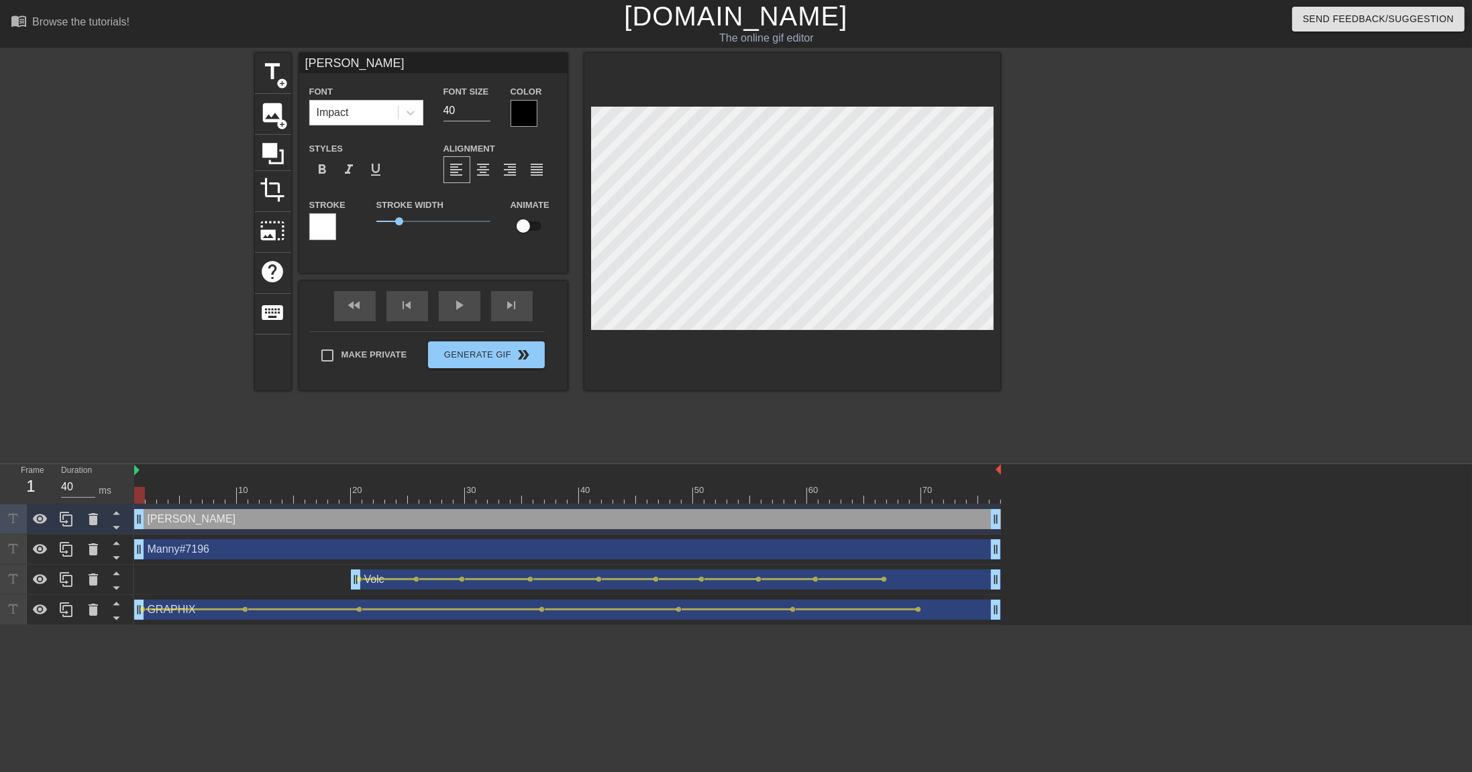
type input "[PERSON_NAME]-Long#"
type textarea "[PERSON_NAME]-Long#"
type input "[PERSON_NAME]-Long#6"
type textarea "[PERSON_NAME]-Long#6"
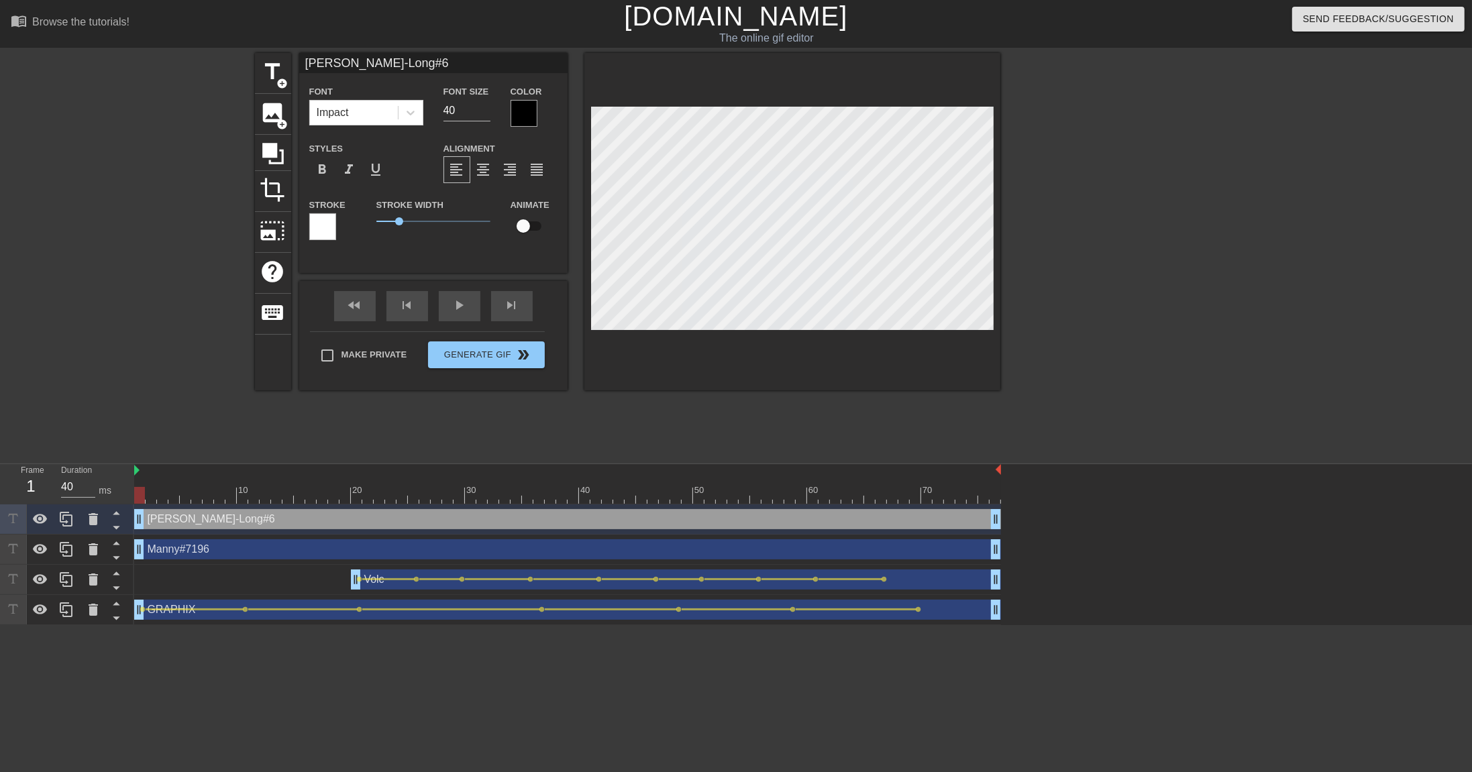
type input "[PERSON_NAME]-Long#67"
type textarea "[PERSON_NAME]-Long#67"
type input "[PERSON_NAME]-Long#675"
type textarea "[PERSON_NAME]-Long#675"
type input "[PERSON_NAME]-Long#6754"
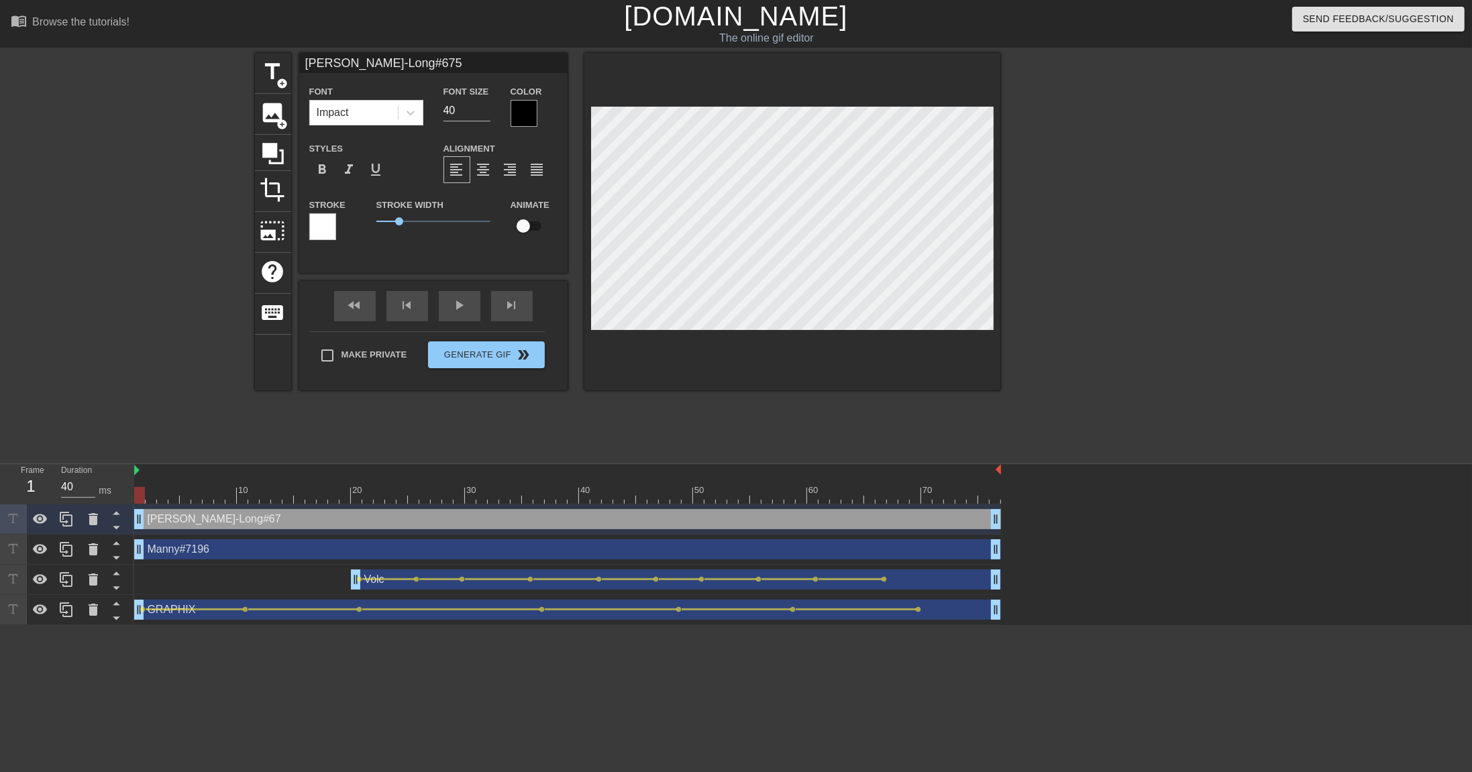
type textarea "[PERSON_NAME]-Long#6754"
type input "Manny#7196"
type input "16"
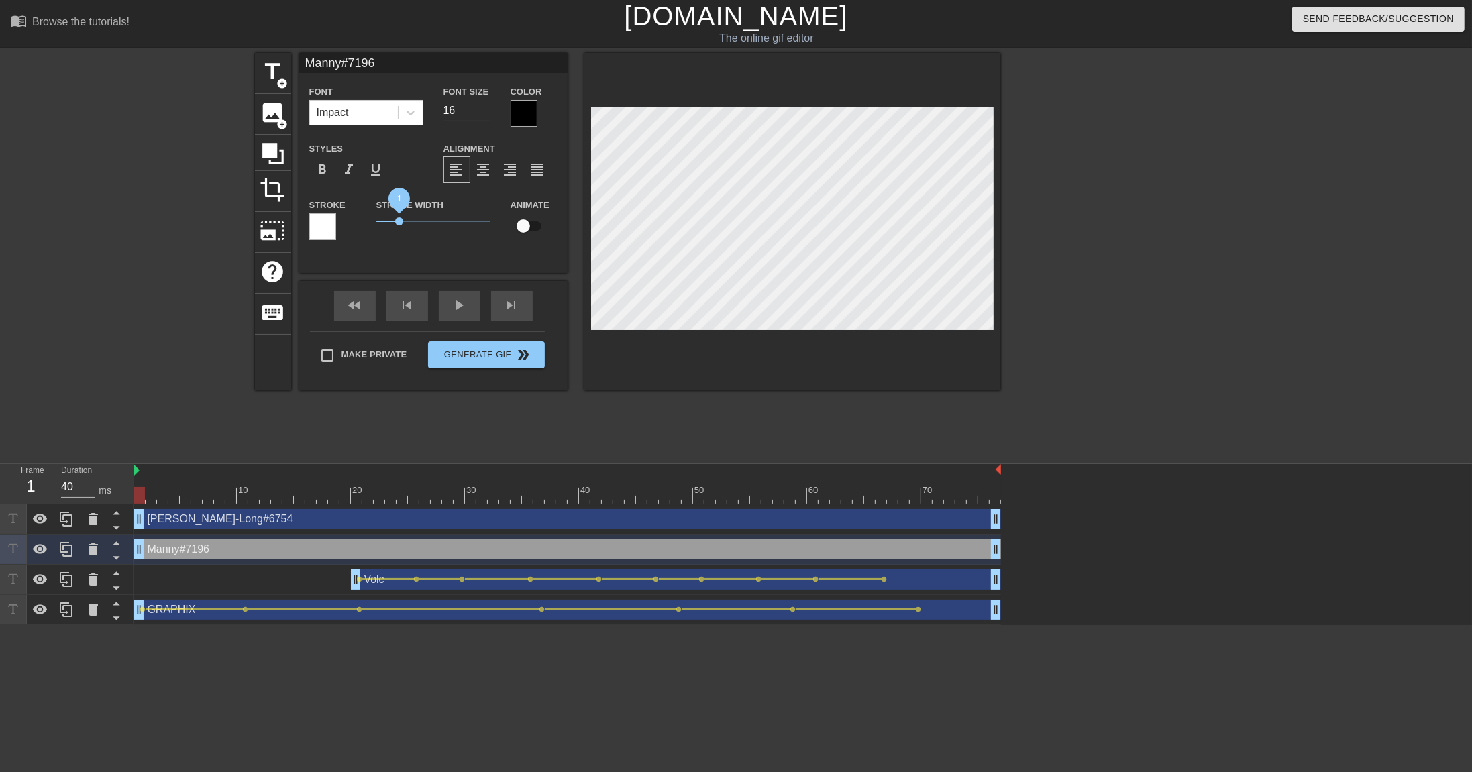
click at [399, 223] on span "1" at bounding box center [399, 221] width 8 height 8
type input "[PERSON_NAME]-Long#6754"
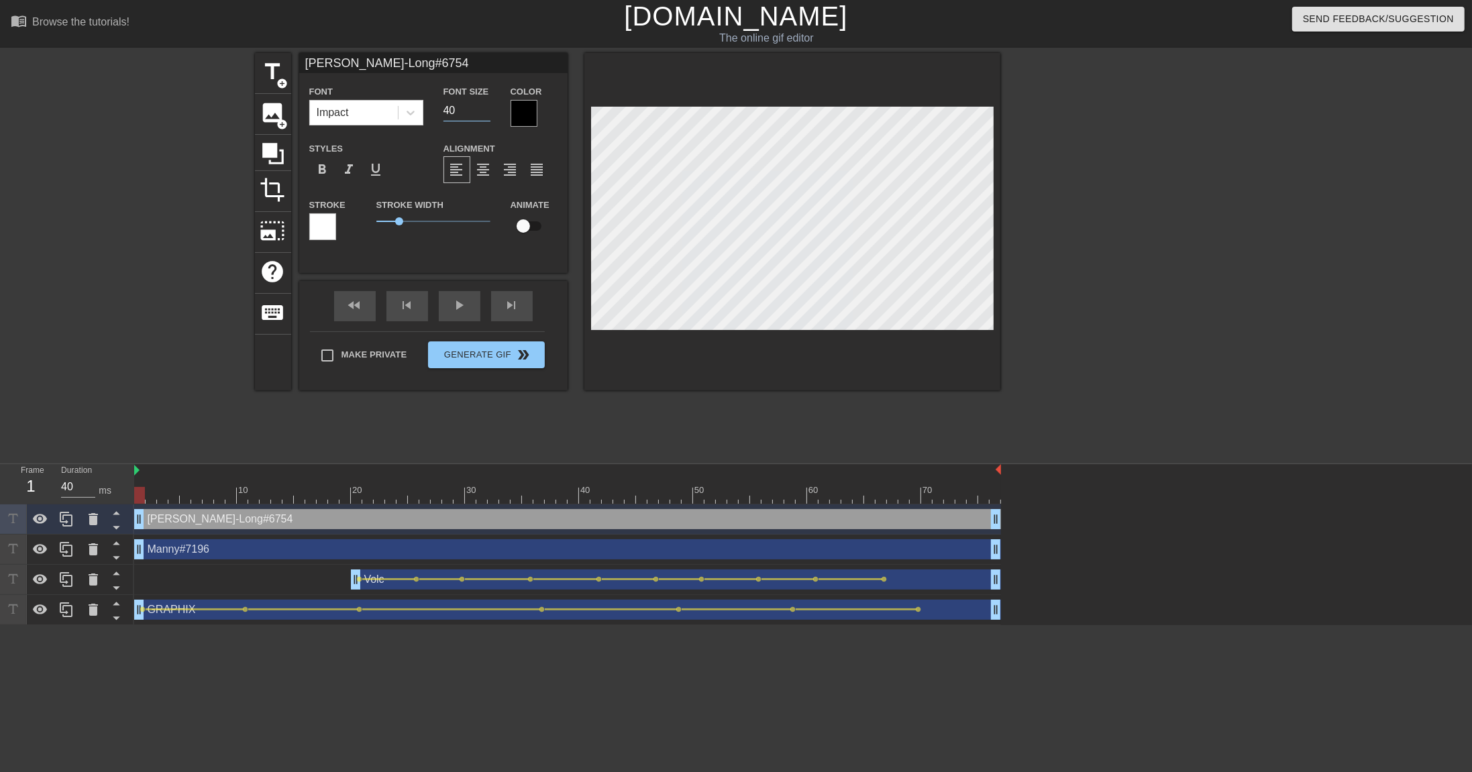
drag, startPoint x: 462, startPoint y: 113, endPoint x: 431, endPoint y: 107, distance: 31.4
click at [431, 107] on div "Font Impact Font Size 40 Color" at bounding box center [433, 105] width 268 height 44
type input "16"
type input "Manny#7196"
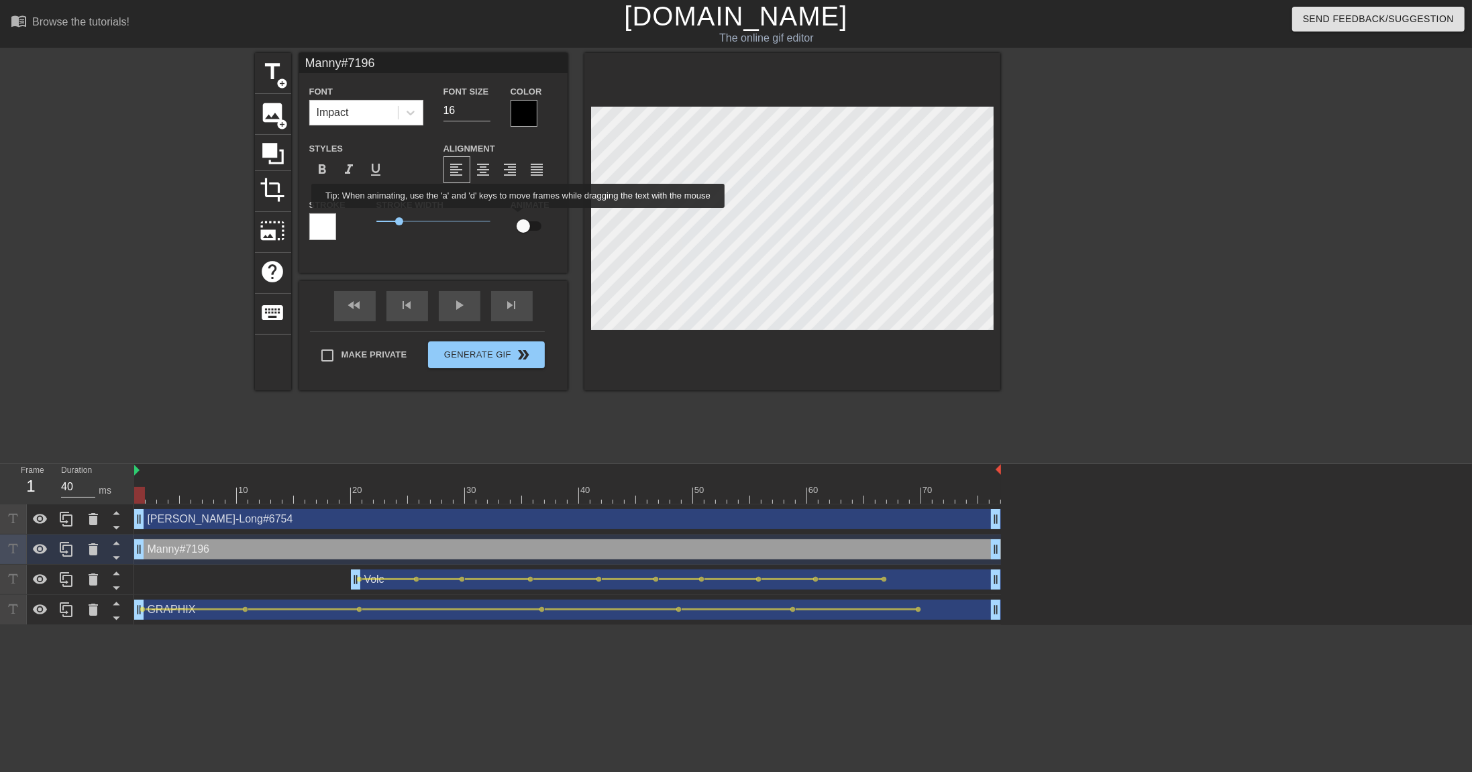
click at [528, 220] on input "checkbox" at bounding box center [523, 225] width 76 height 25
checkbox input "true"
type input "[PERSON_NAME]-Long#6754"
type input "18"
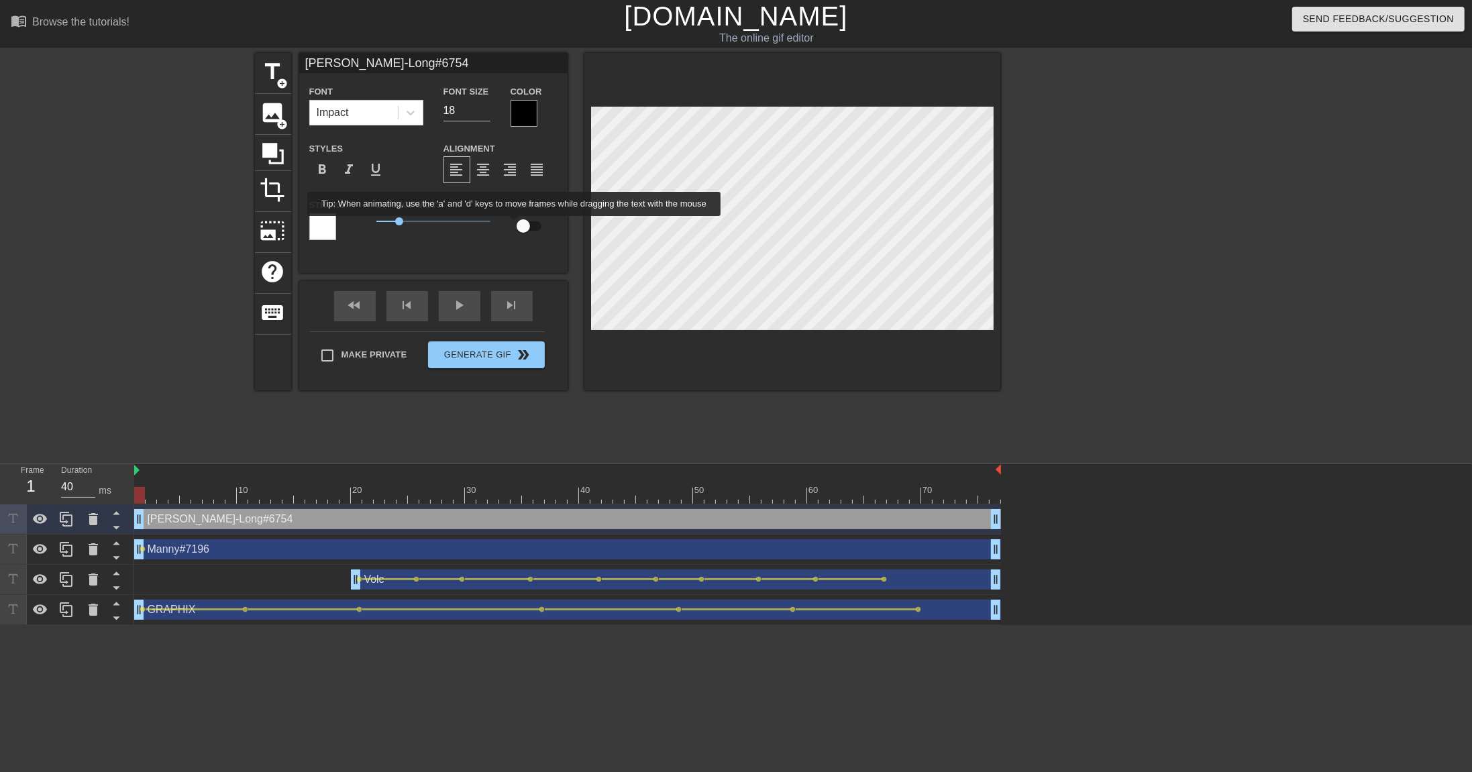
click at [526, 227] on input "checkbox" at bounding box center [523, 225] width 76 height 25
checkbox input "true"
type input "Manny#7196"
type input "16"
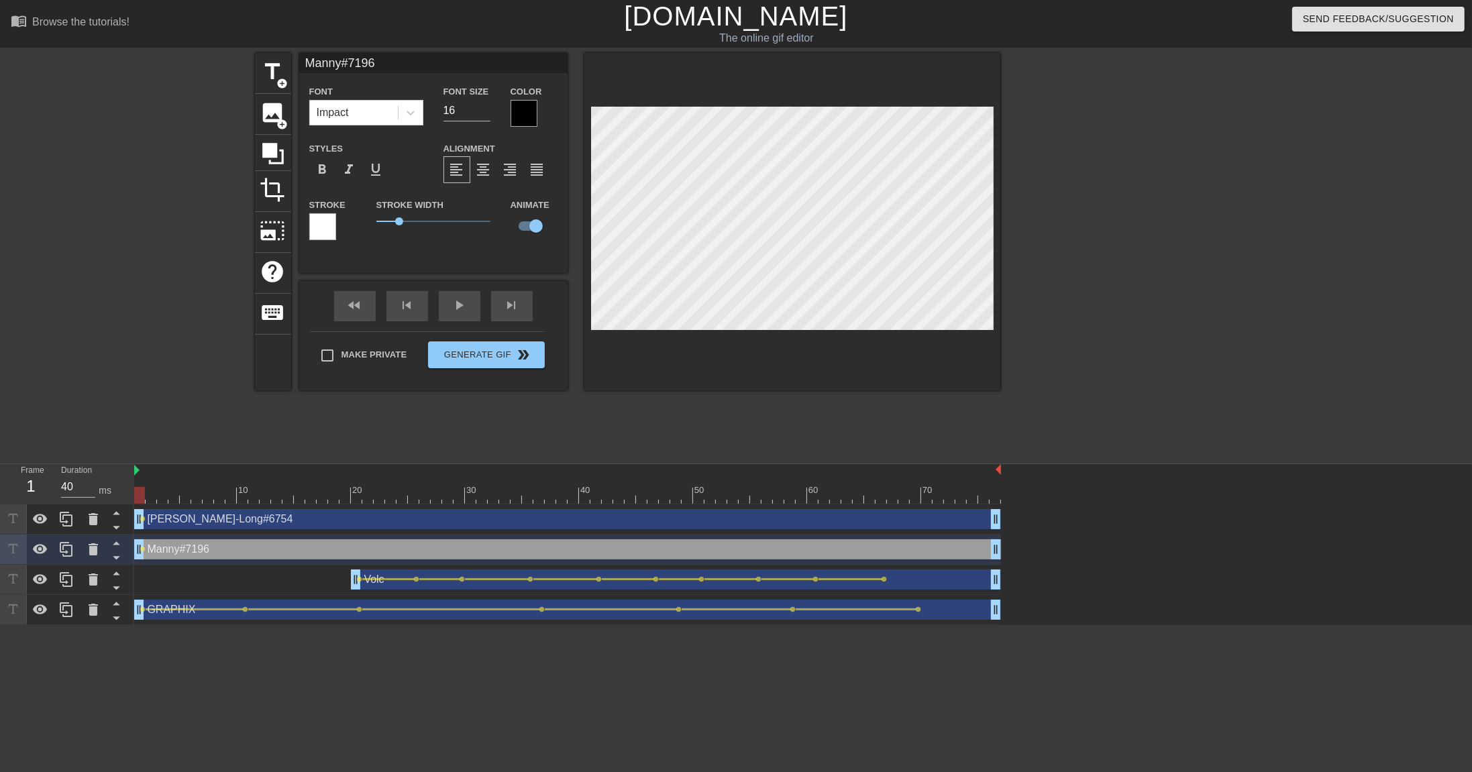
type input "[PERSON_NAME]-Long#6754"
type input "18"
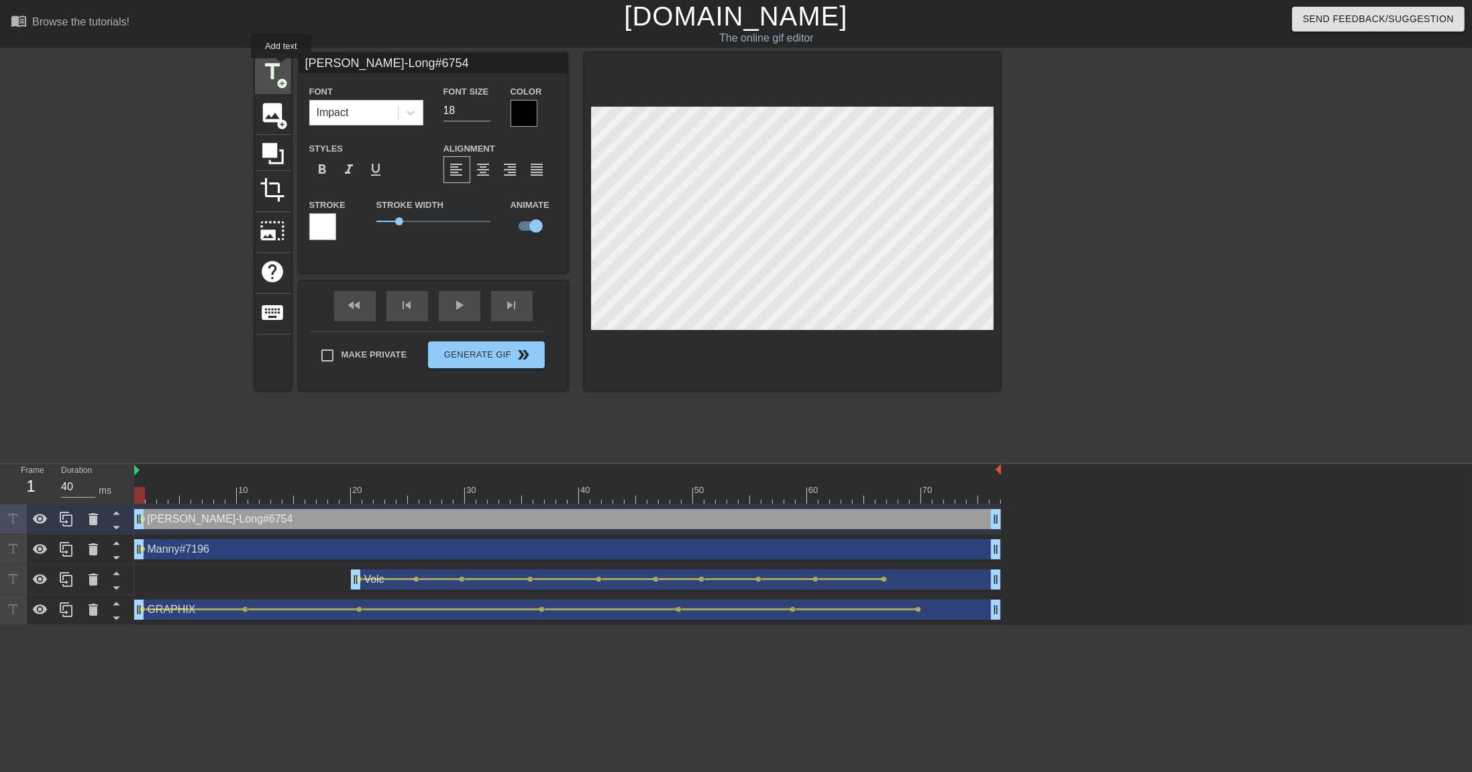
click at [282, 68] on span "title" at bounding box center [272, 71] width 25 height 25
type input "New text 4"
type input "40"
checkbox input "false"
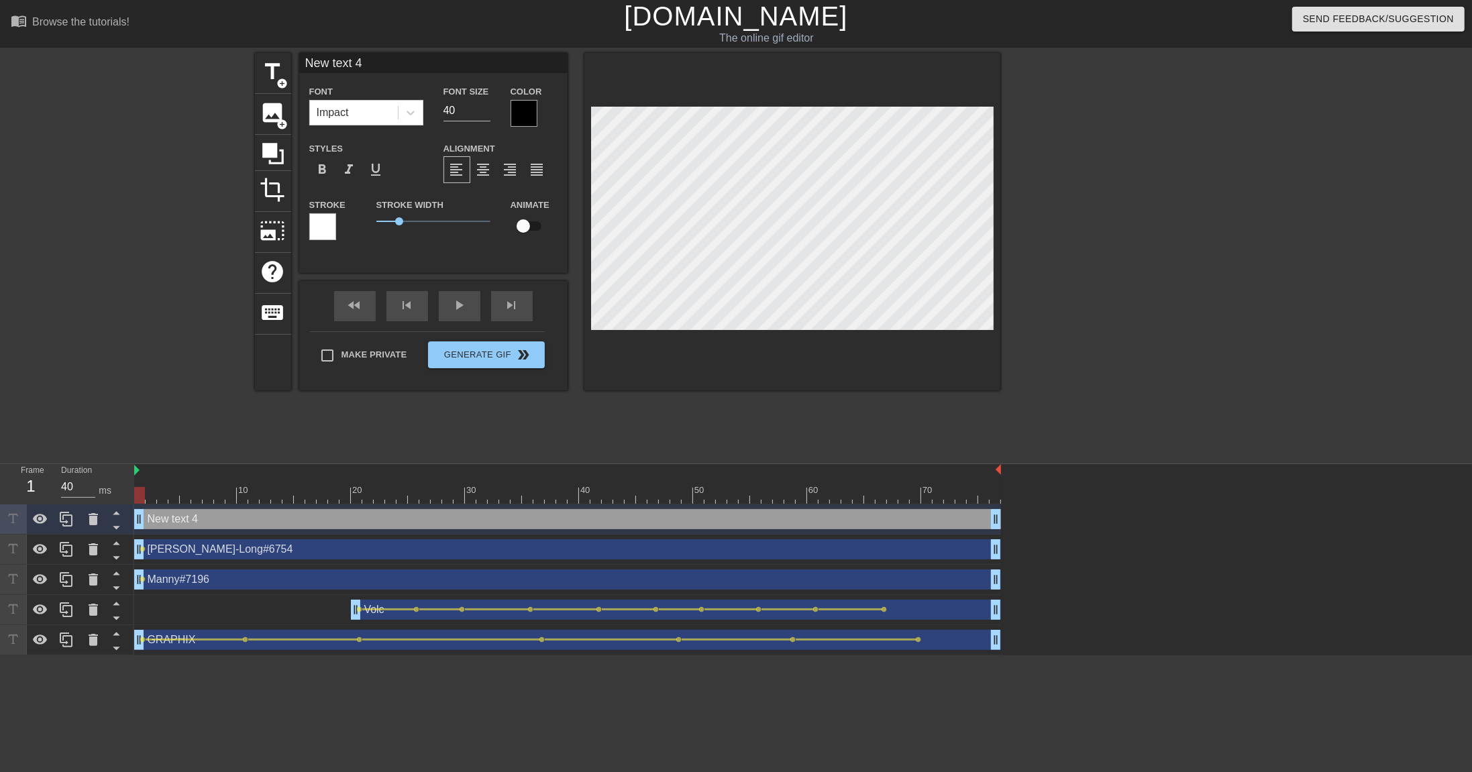
scroll to position [0, 2]
type input "Y"
type textarea "Y"
type input "[PERSON_NAME]"
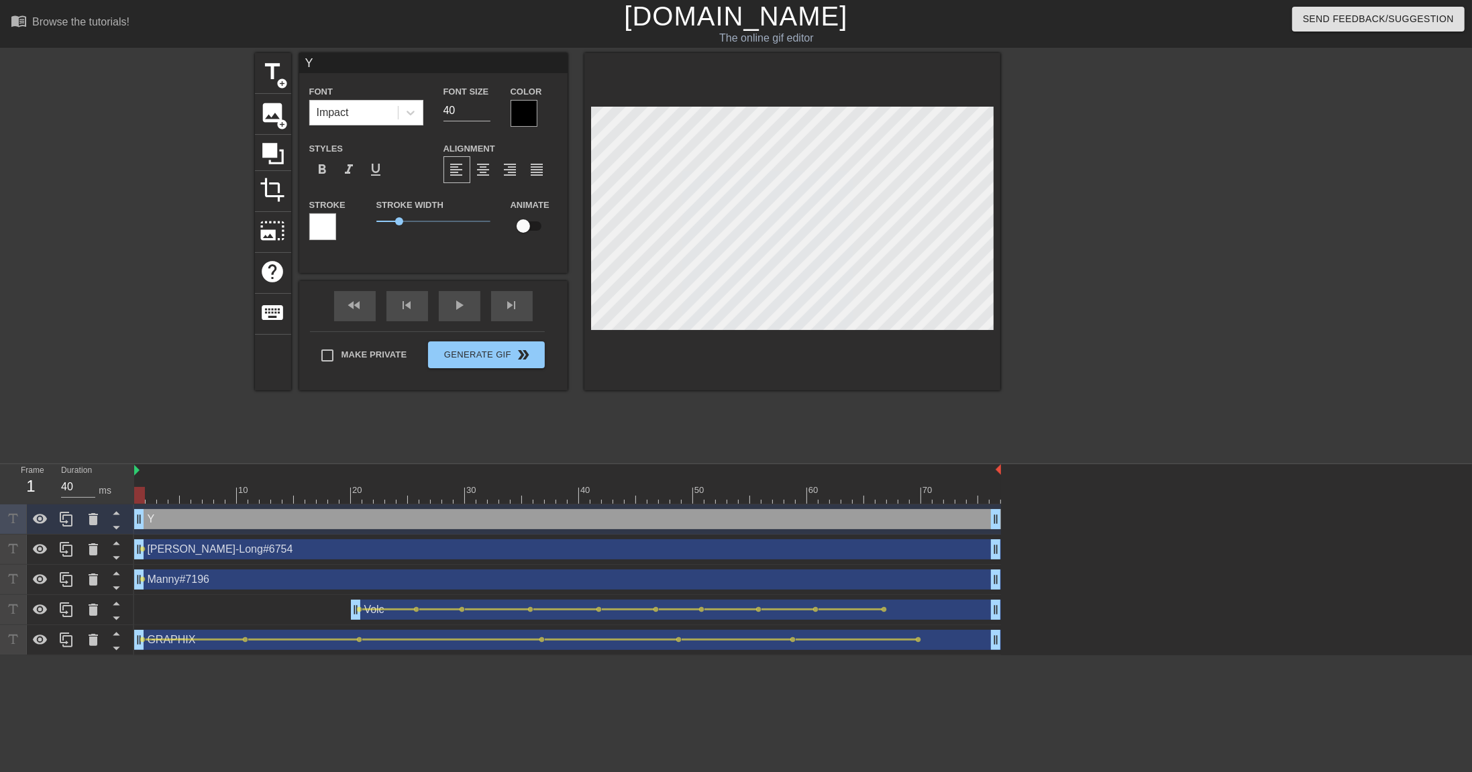
type textarea "[PERSON_NAME]"
type input "Yii"
type textarea "Yii"
type input "Yii#"
type textarea "Yii#"
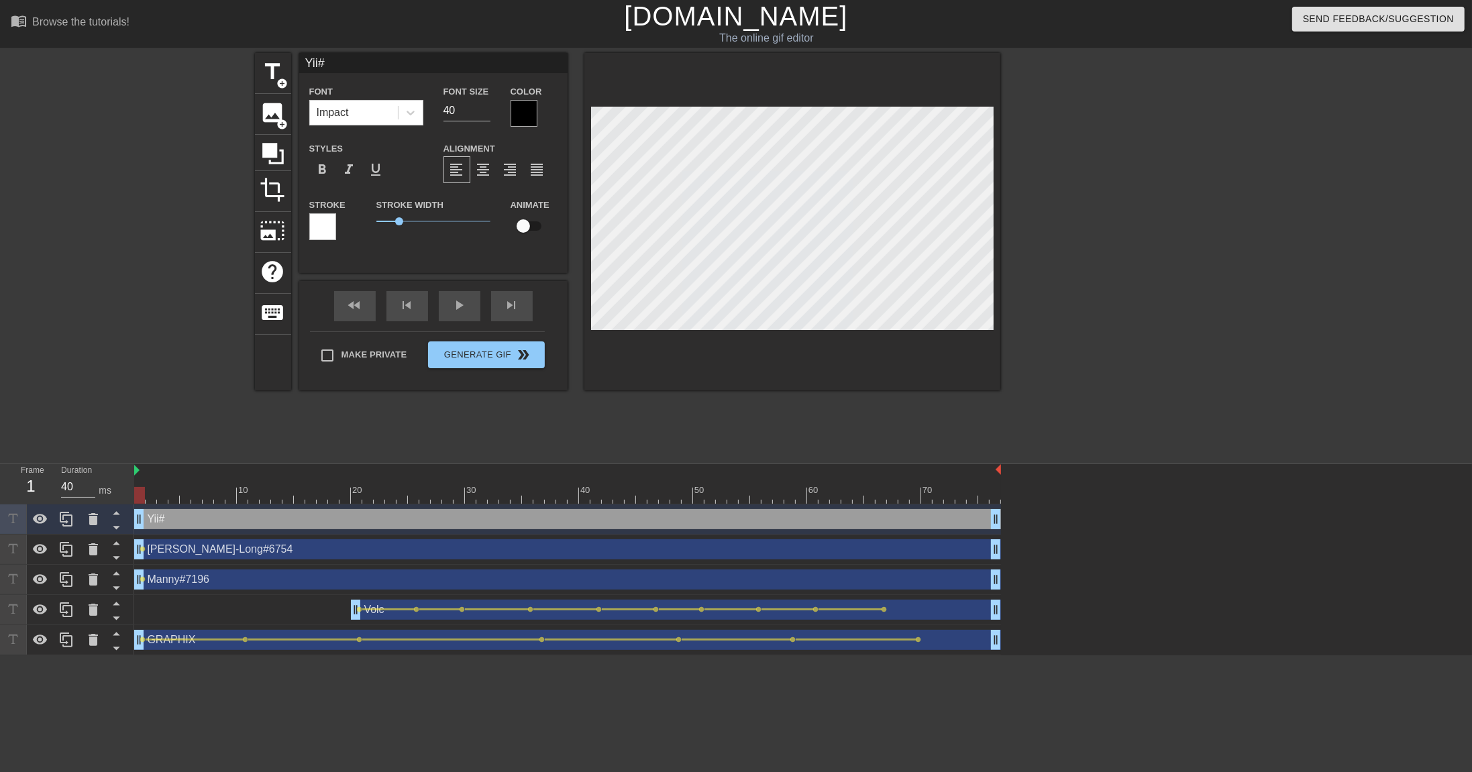
type input "Yii#7"
type textarea "Yii#7"
type input "Yii#70"
type textarea "Yii#70"
type input "Yii#709"
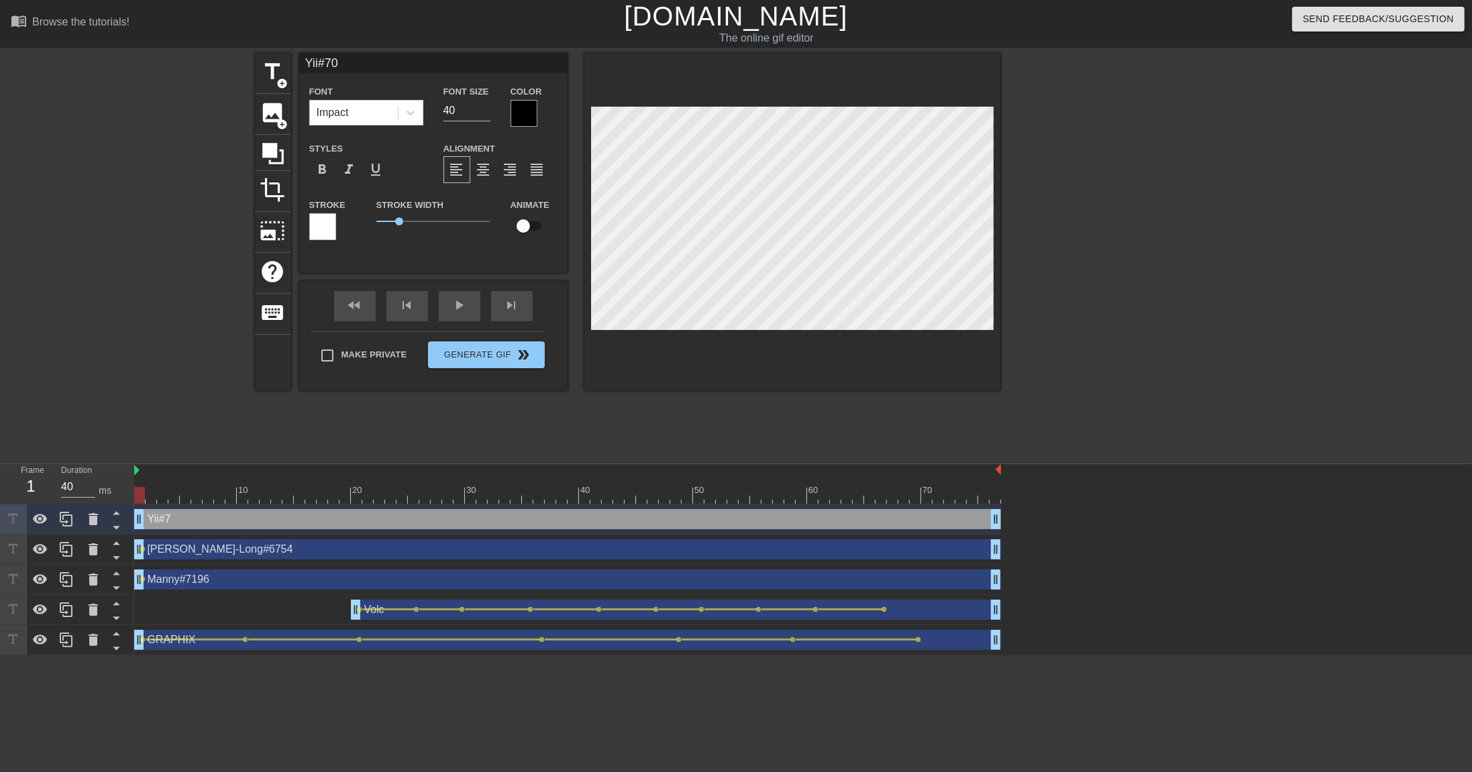
type textarea "Yii#709"
type input "Yii#7096"
type textarea "Yii#7096"
drag, startPoint x: 443, startPoint y: 107, endPoint x: 431, endPoint y: 107, distance: 12.8
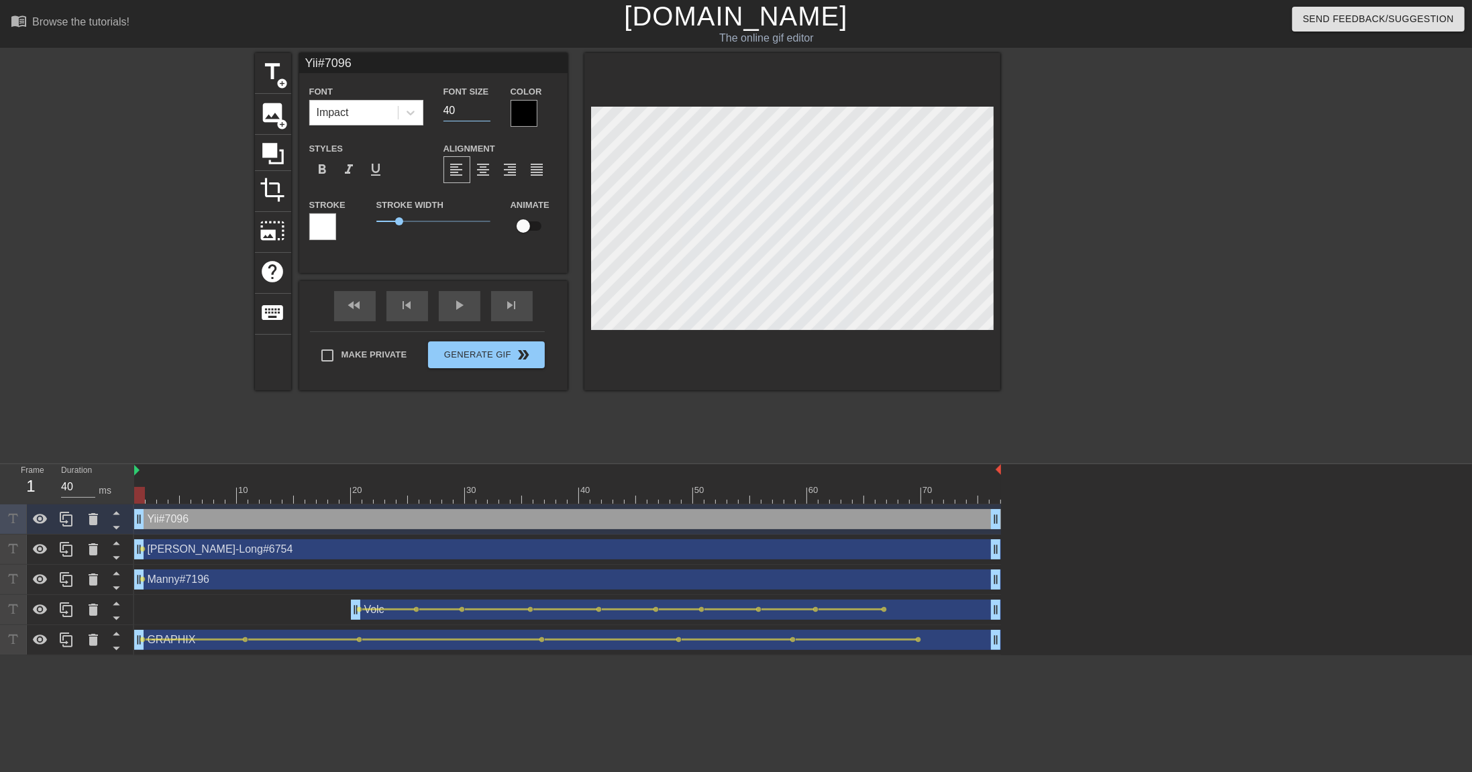
click at [431, 107] on div "Font Impact Font Size 40 Color" at bounding box center [433, 105] width 268 height 44
type input "18"
type input "[PERSON_NAME]-Long#6754"
checkbox input "true"
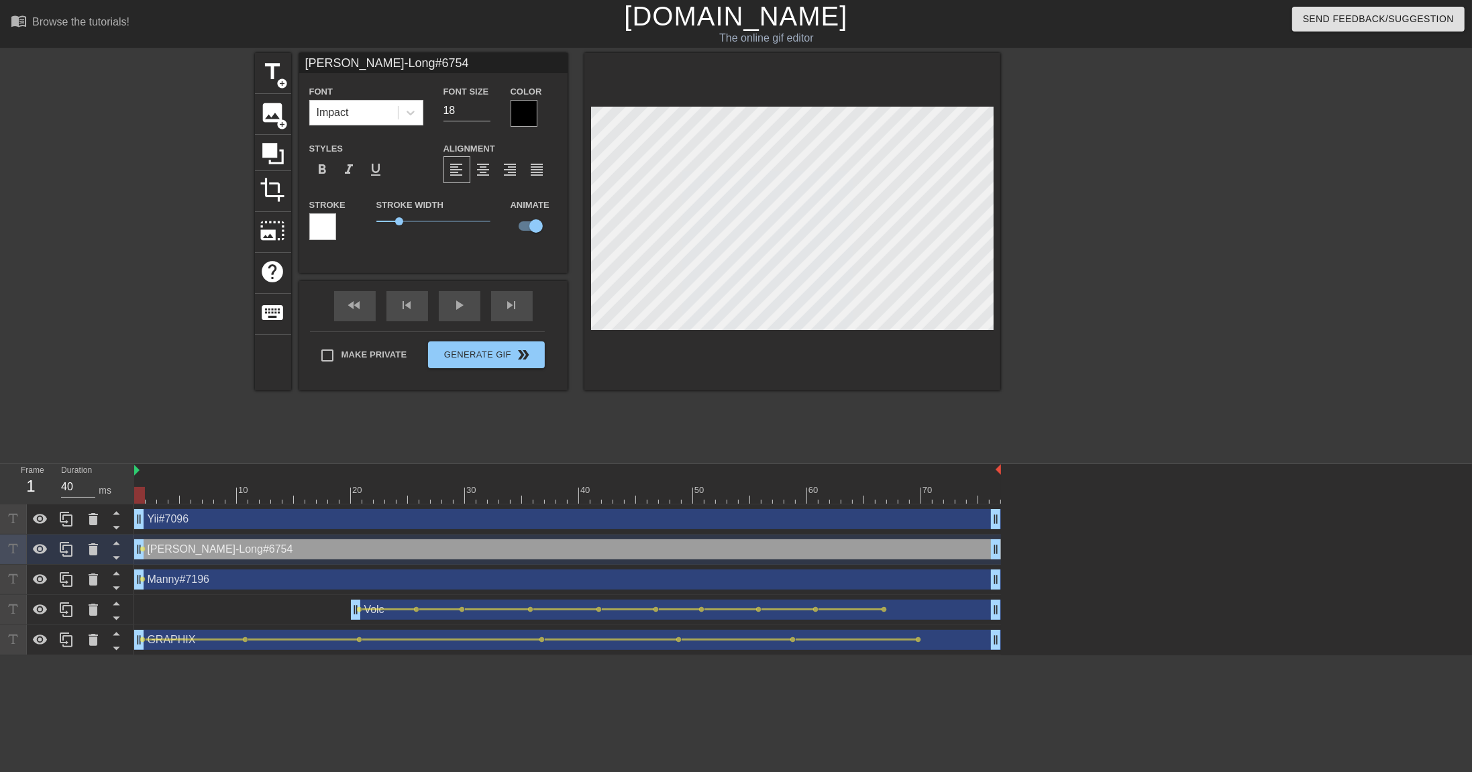
type input "Yii#7096"
type input "16"
checkbox input "false"
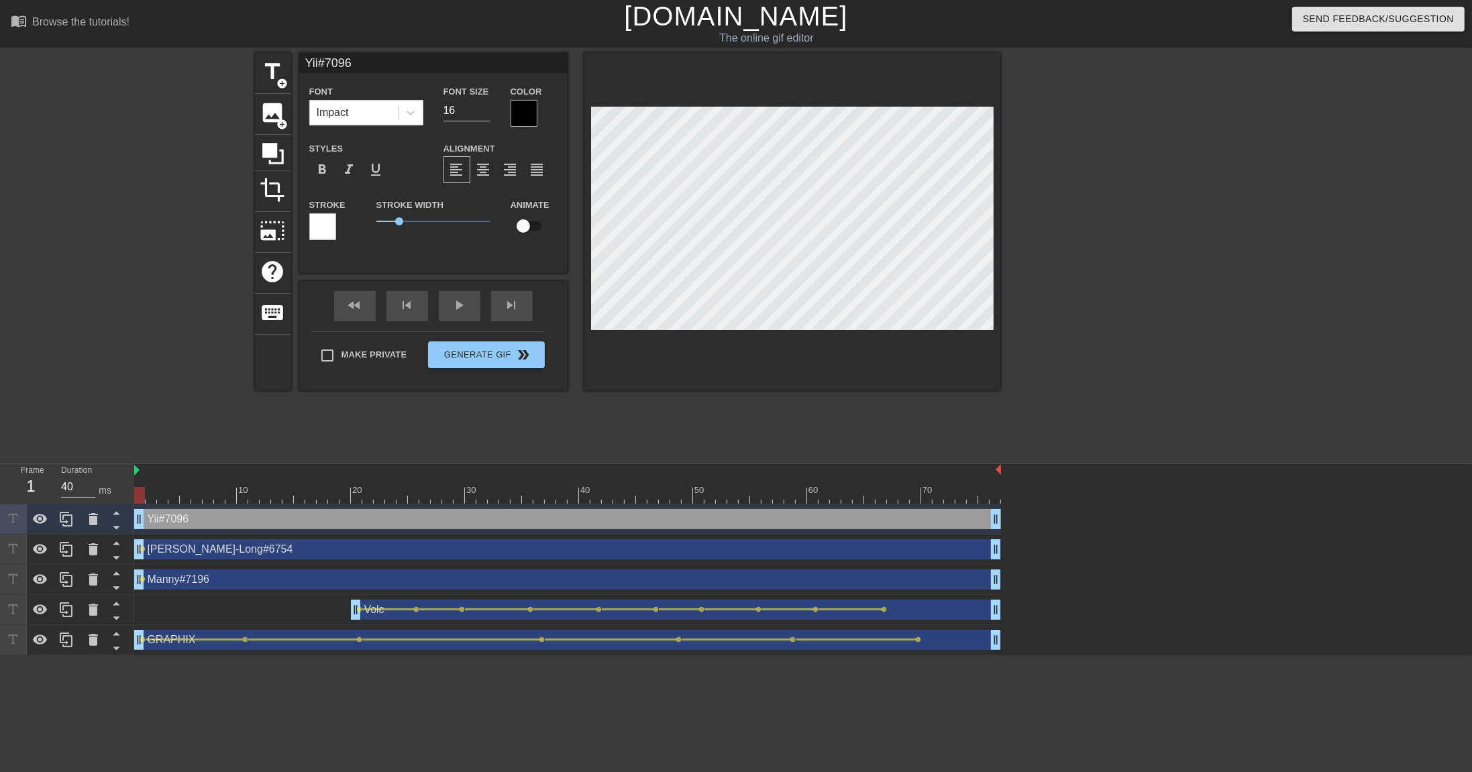
type input "Manny#7196"
checkbox input "true"
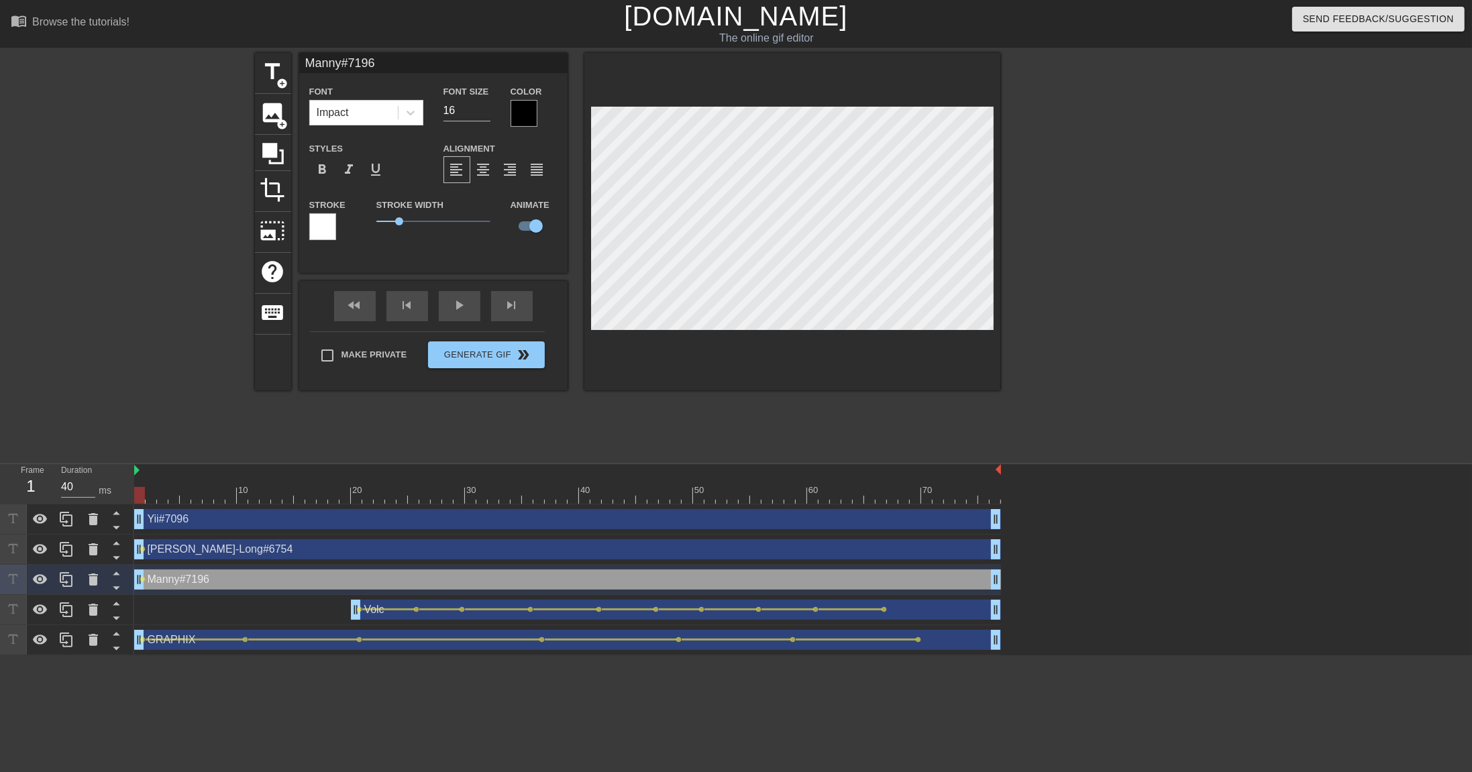
type input "Yii#7096"
checkbox input "false"
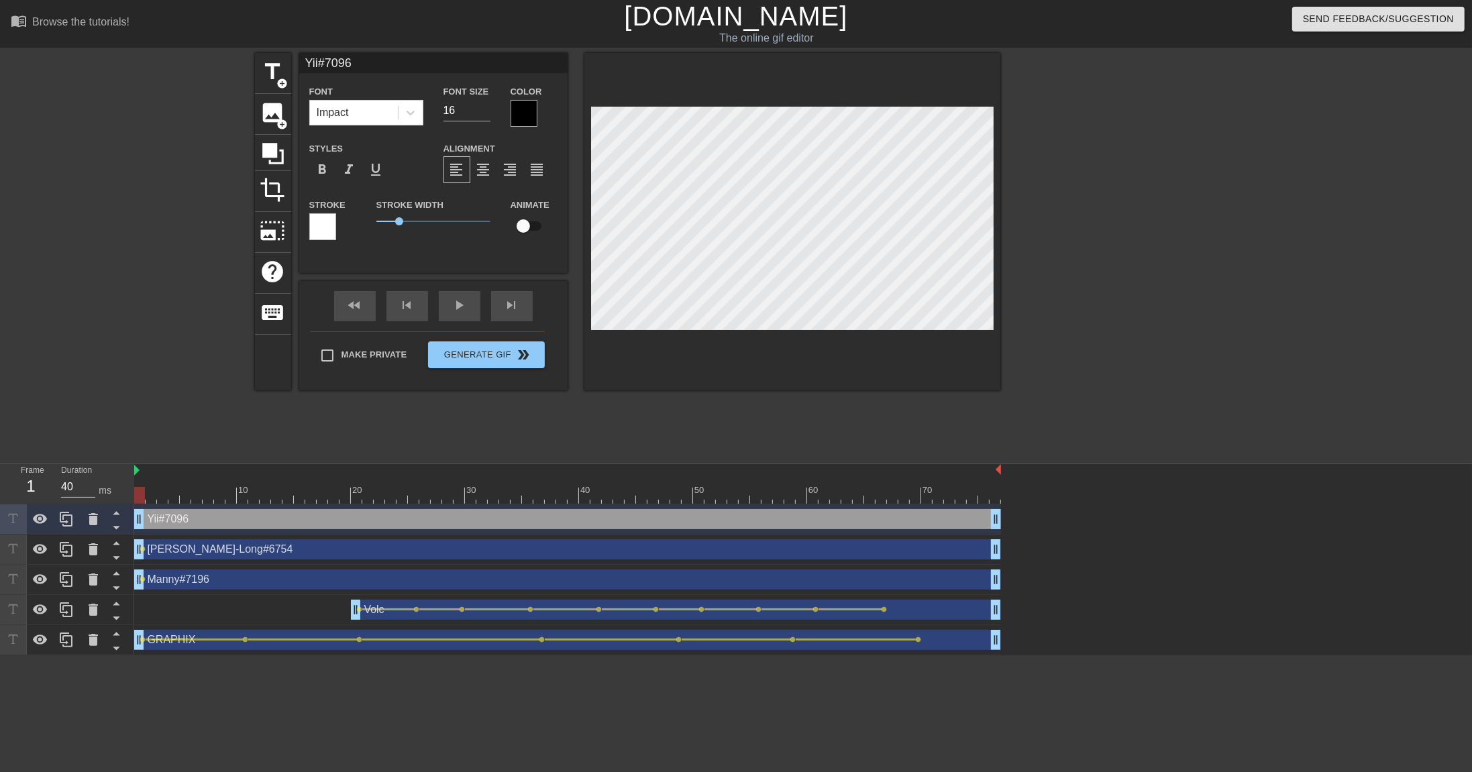
type input "[PERSON_NAME]-Long#6754"
type input "18"
checkbox input "true"
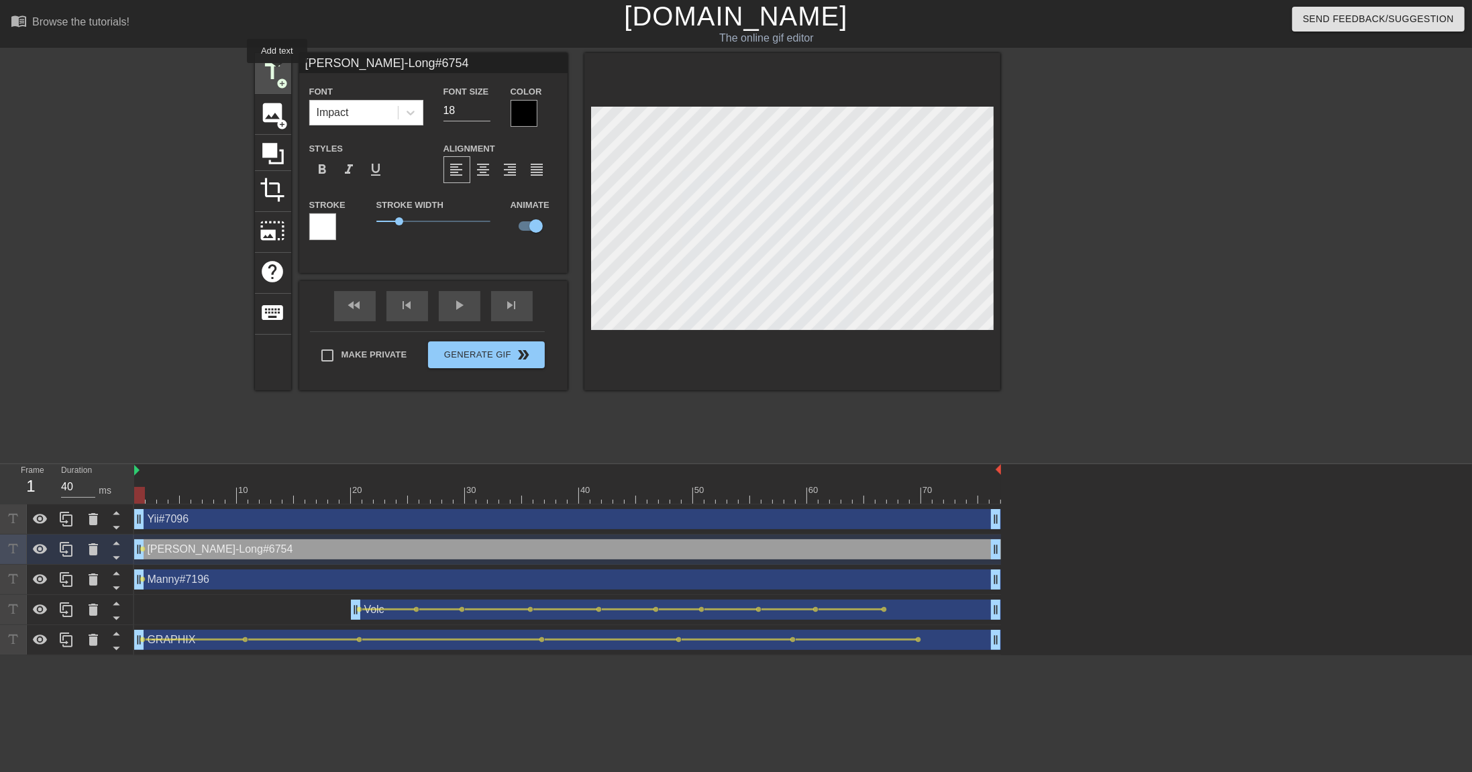
click at [278, 72] on span "title" at bounding box center [272, 71] width 25 height 25
type input "New text 5"
type input "40"
checkbox input "false"
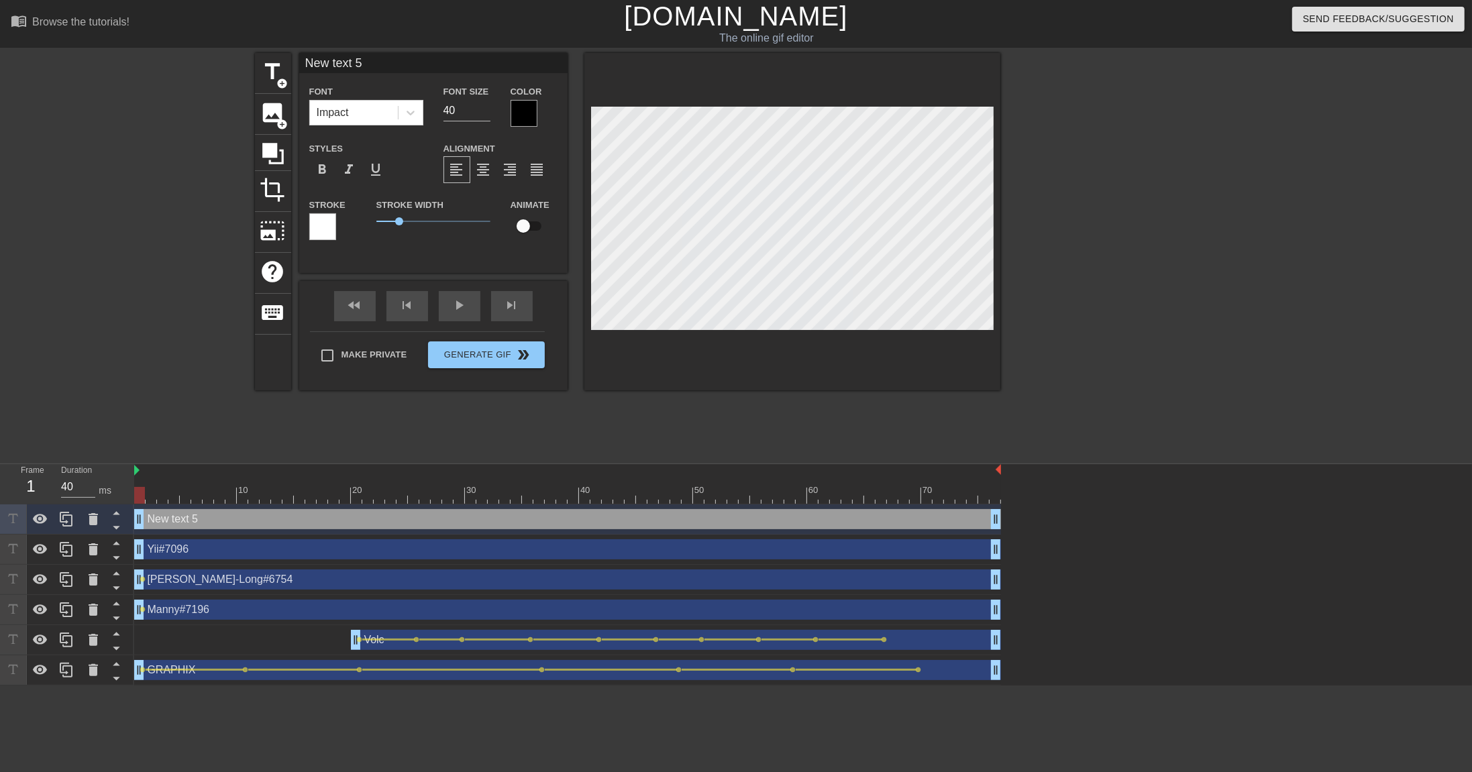
scroll to position [0, 2]
type input "S"
type textarea "S"
type input "So"
type textarea "So"
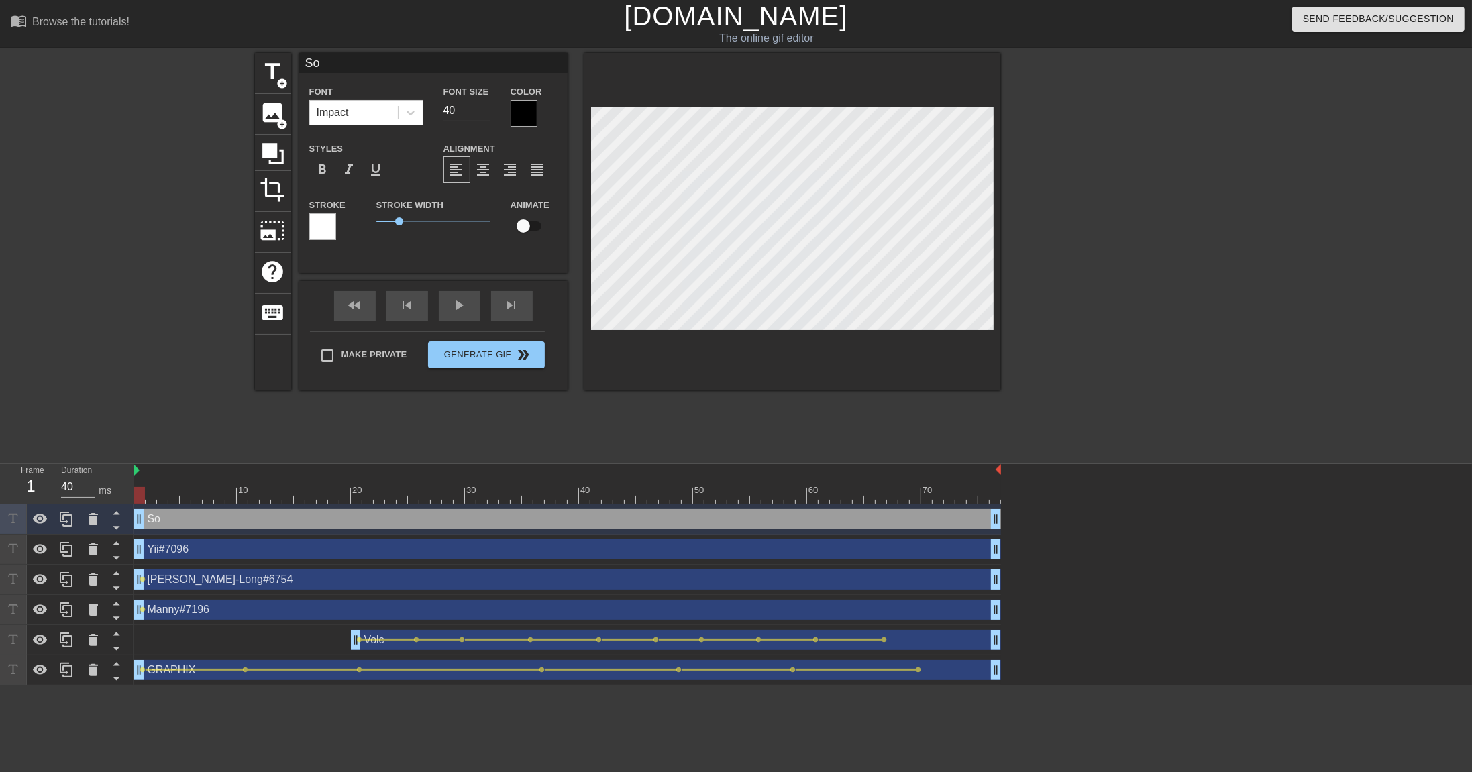
type input "Som"
type textarea "Som"
type input "Soma"
type textarea "Soma"
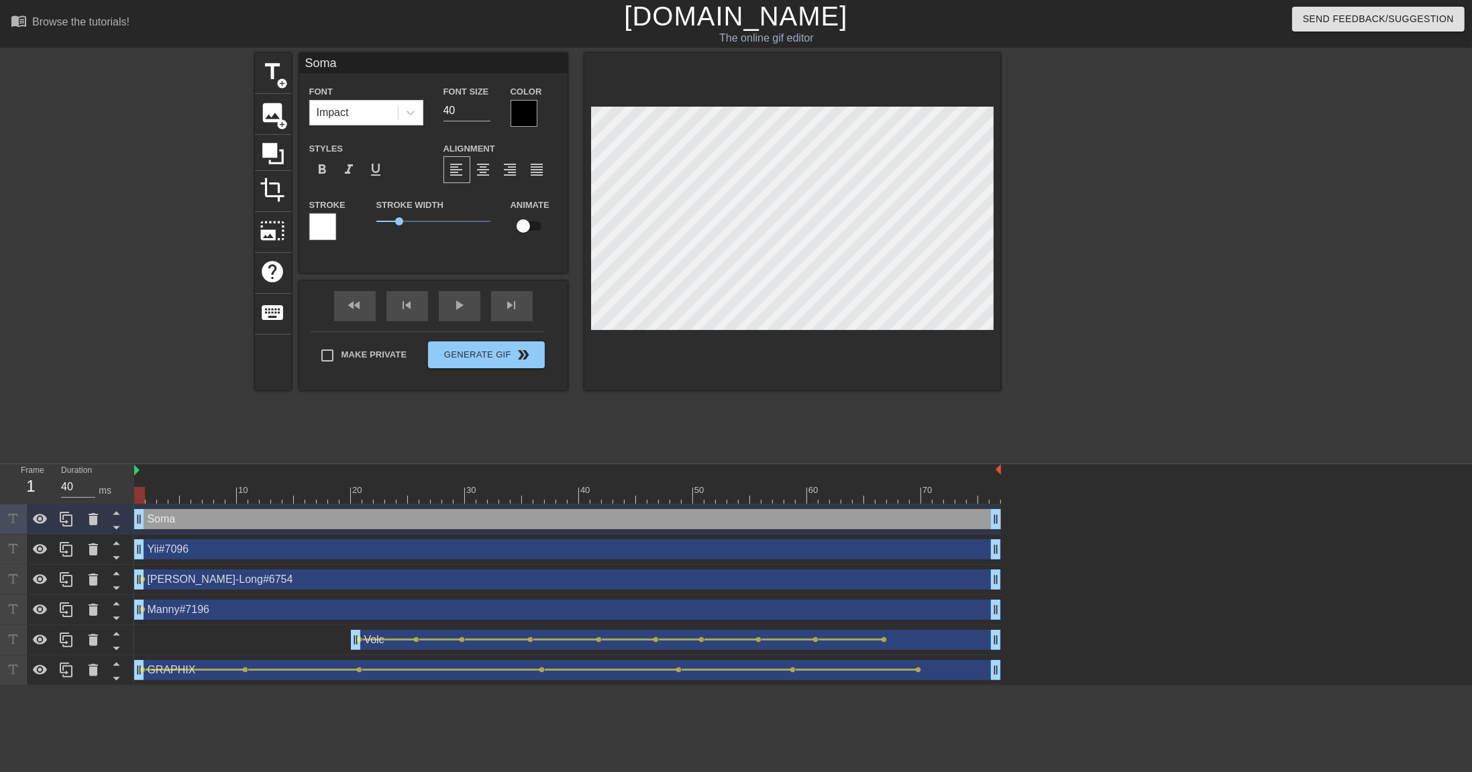
type input "Soma#"
type textarea "Soma#"
type input "Soma#4"
type textarea "Soma#4"
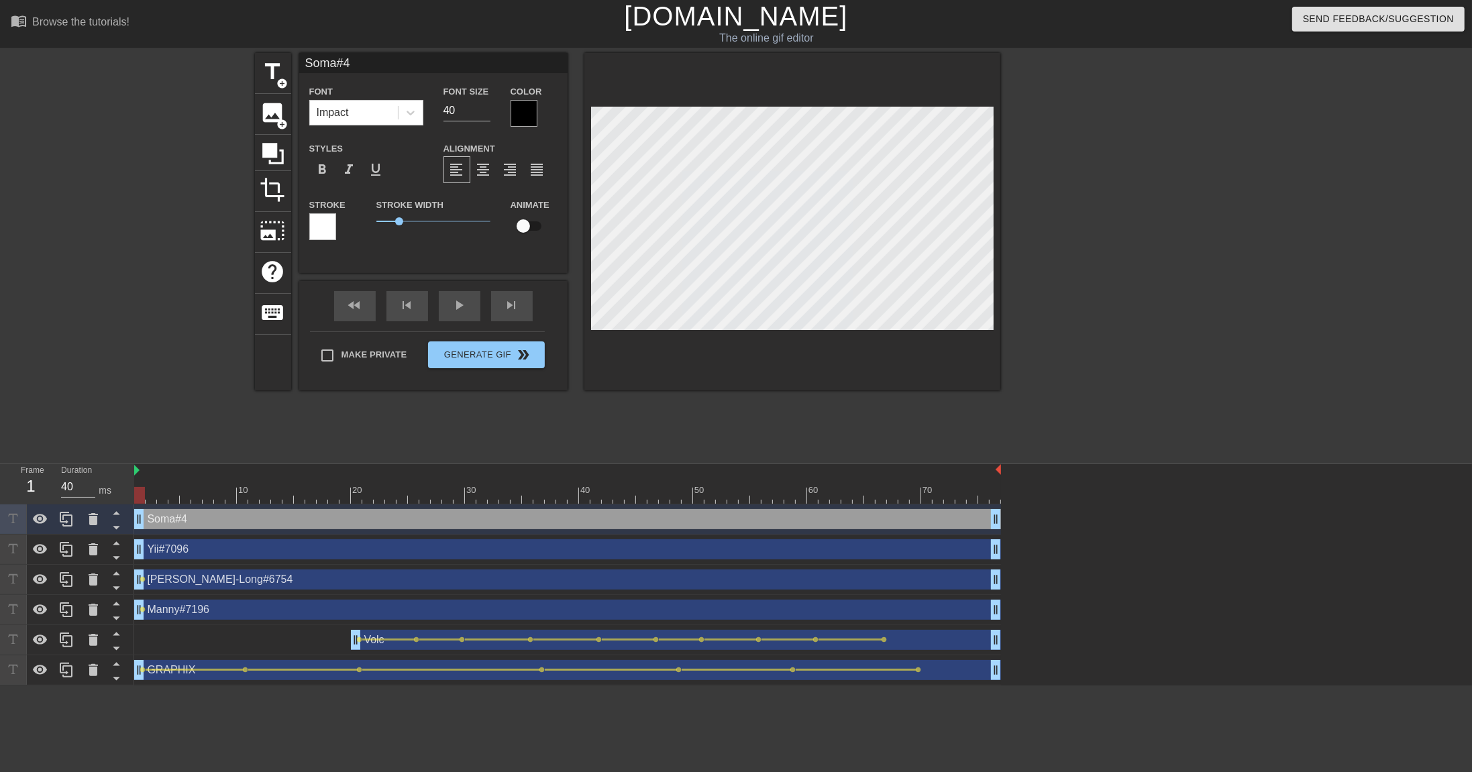
type input "Soma#41"
type textarea "Soma#41"
type input "Soma#410"
type textarea "Soma#410"
type input "Soma#4101"
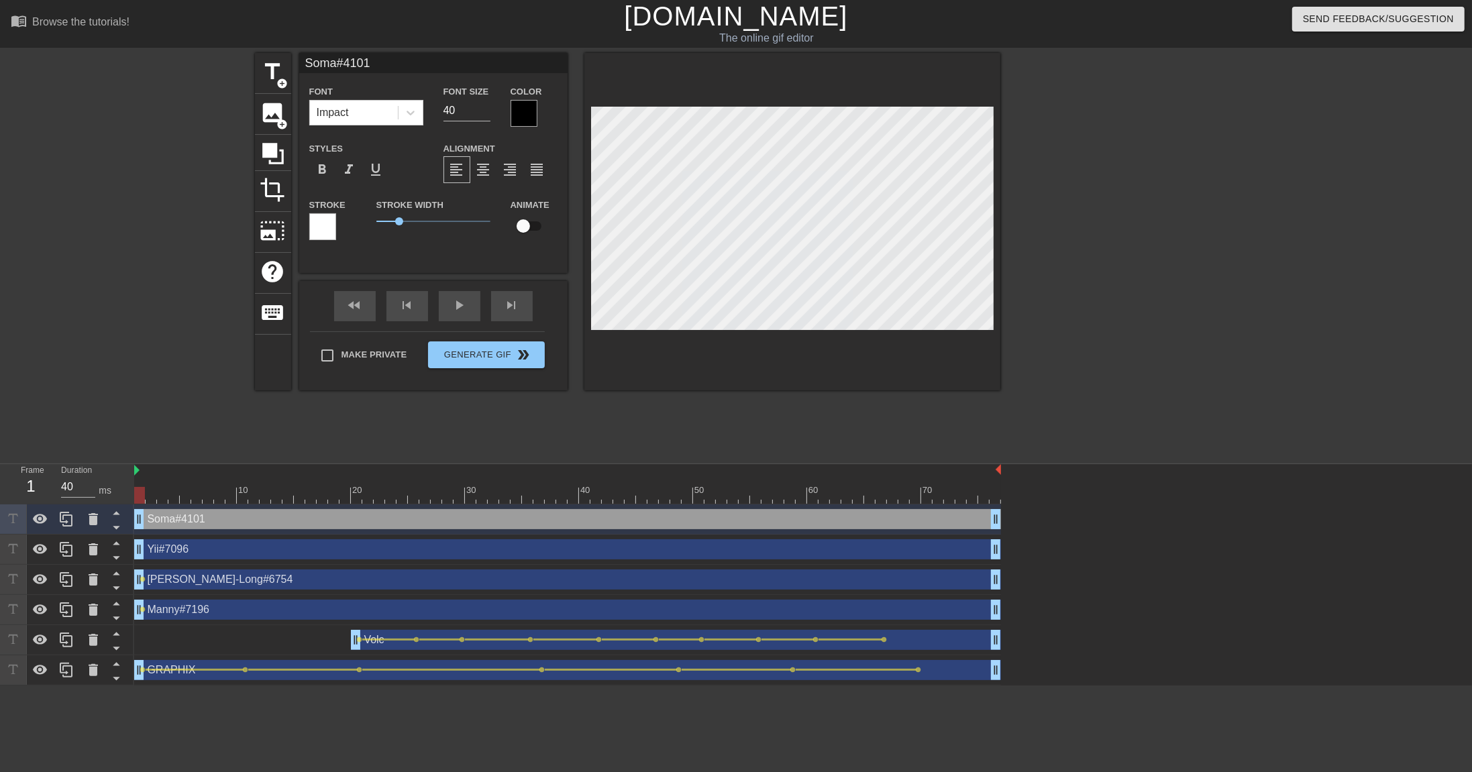
scroll to position [0, 3]
type textarea "Soma#4101"
click at [426, 105] on div "Font Impact Font Size 40 Color" at bounding box center [433, 105] width 268 height 44
type input "16"
click at [527, 219] on input "checkbox" at bounding box center [523, 225] width 76 height 25
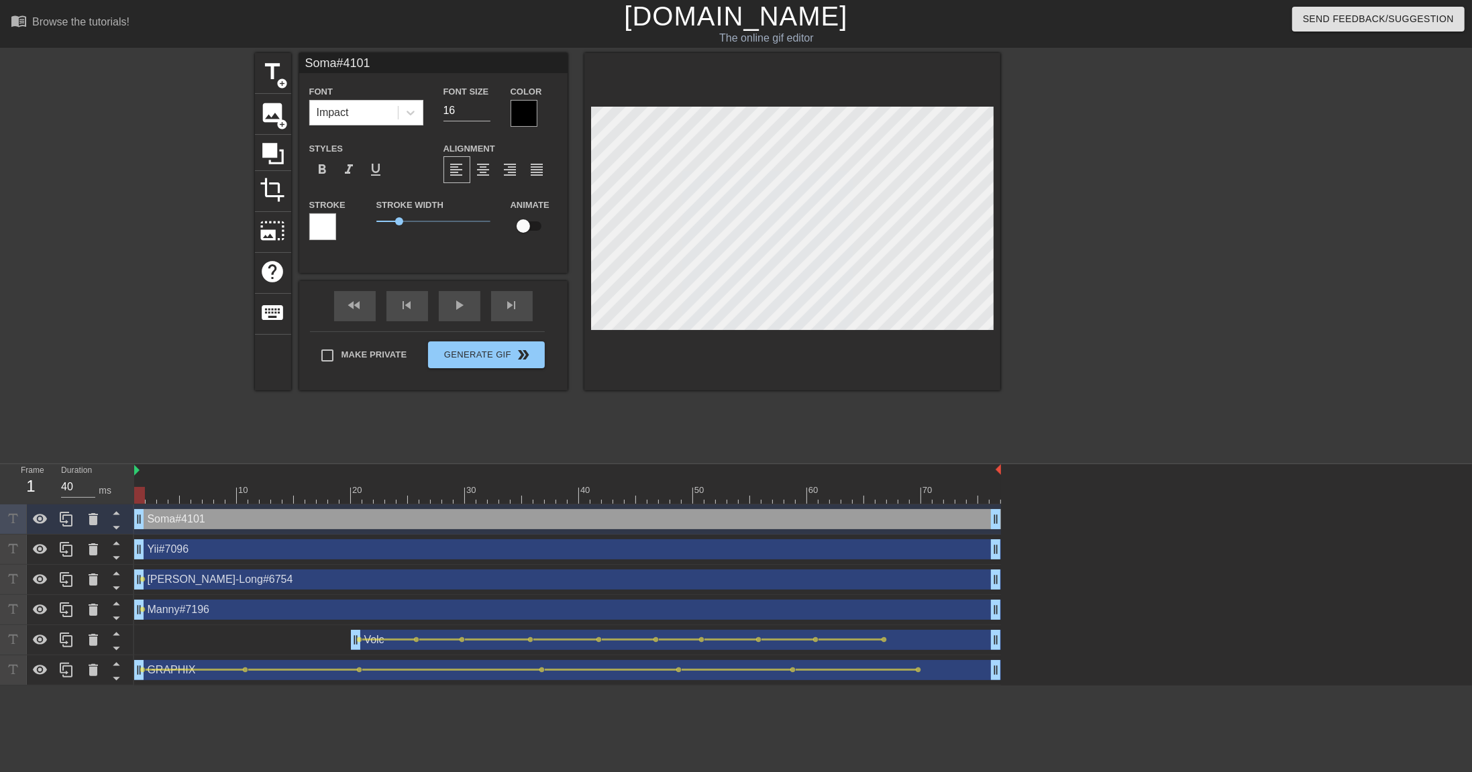
checkbox input "true"
type input "[PERSON_NAME]-Long#6754"
type input "18"
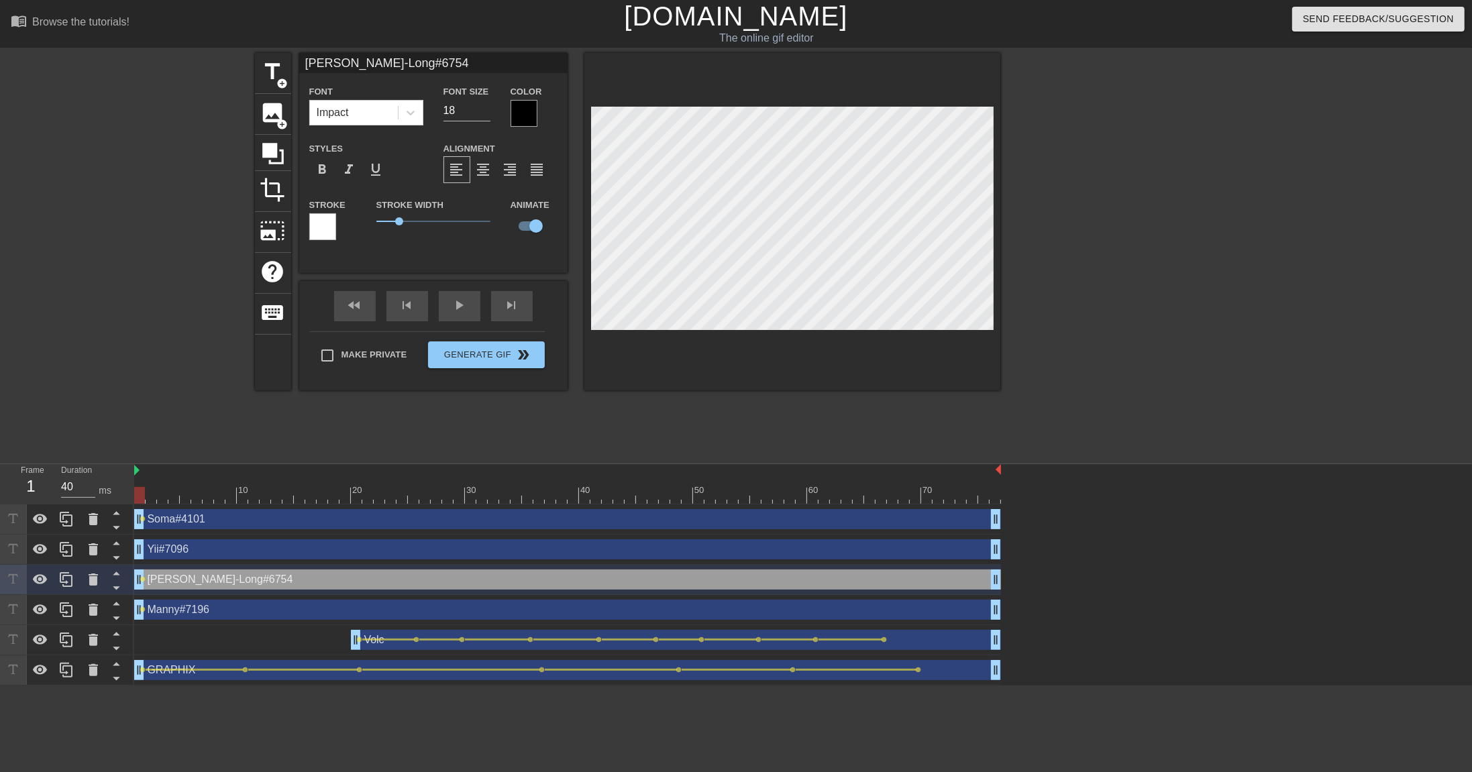
type input "Yii#7096"
type input "16"
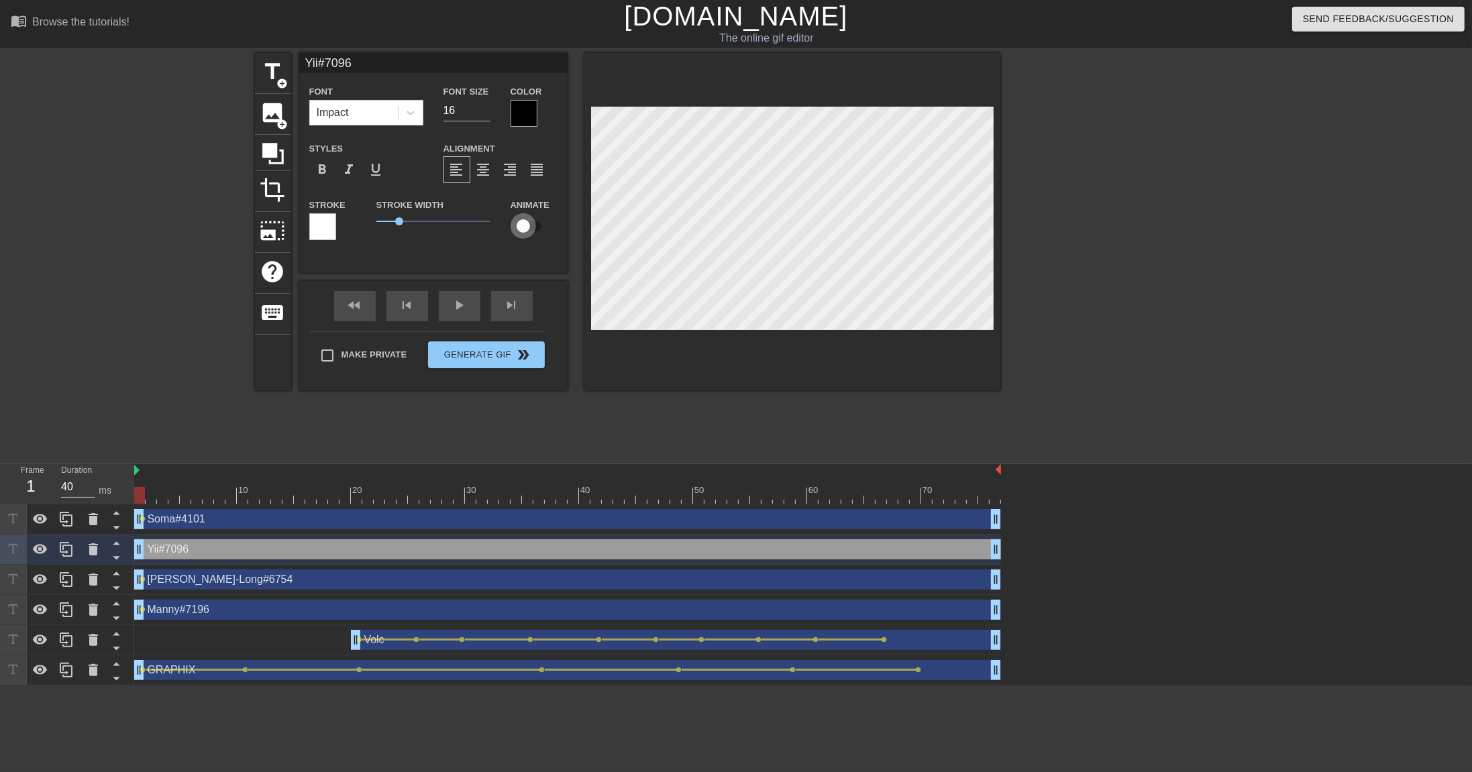
click at [523, 232] on input "checkbox" at bounding box center [523, 225] width 76 height 25
checkbox input "true"
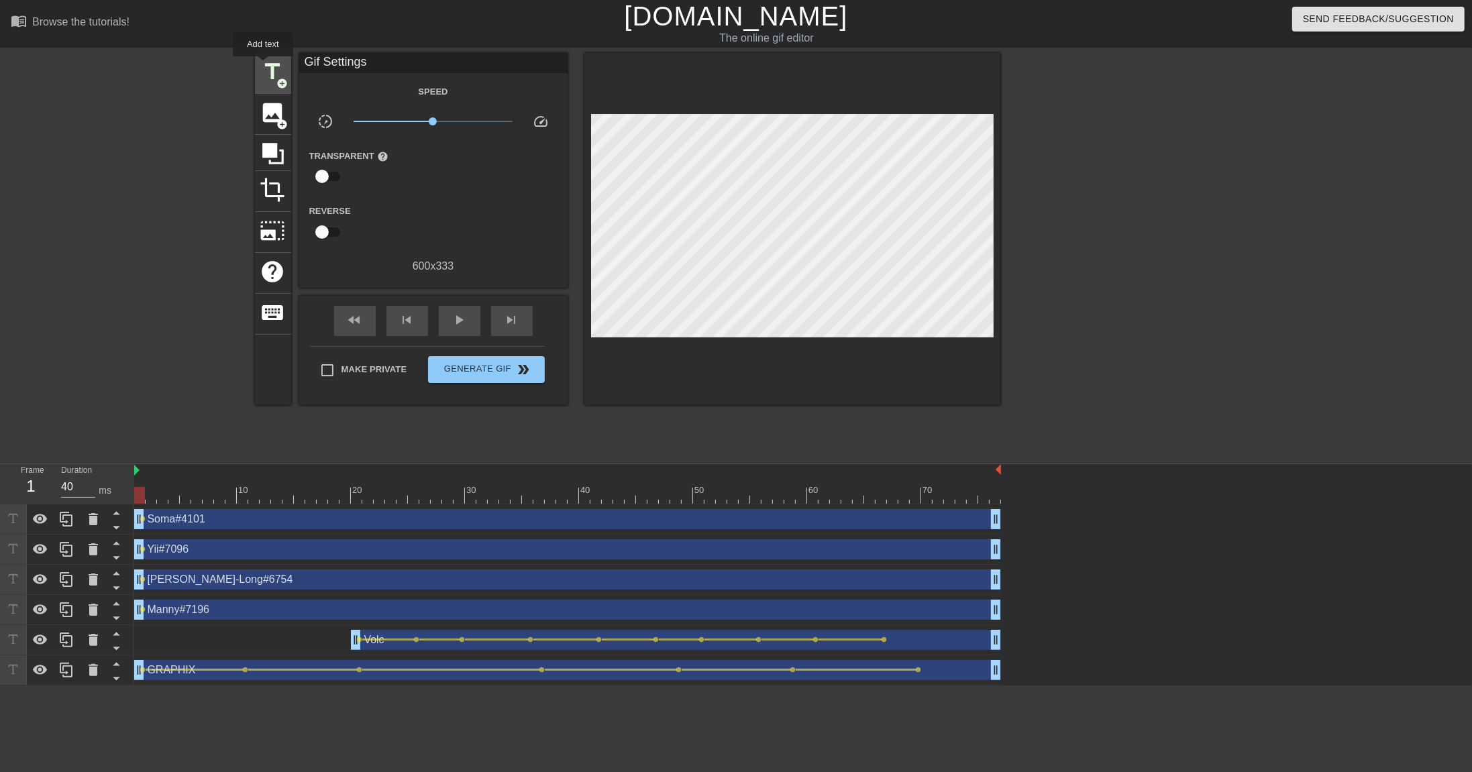
click at [264, 66] on span "title" at bounding box center [272, 71] width 25 height 25
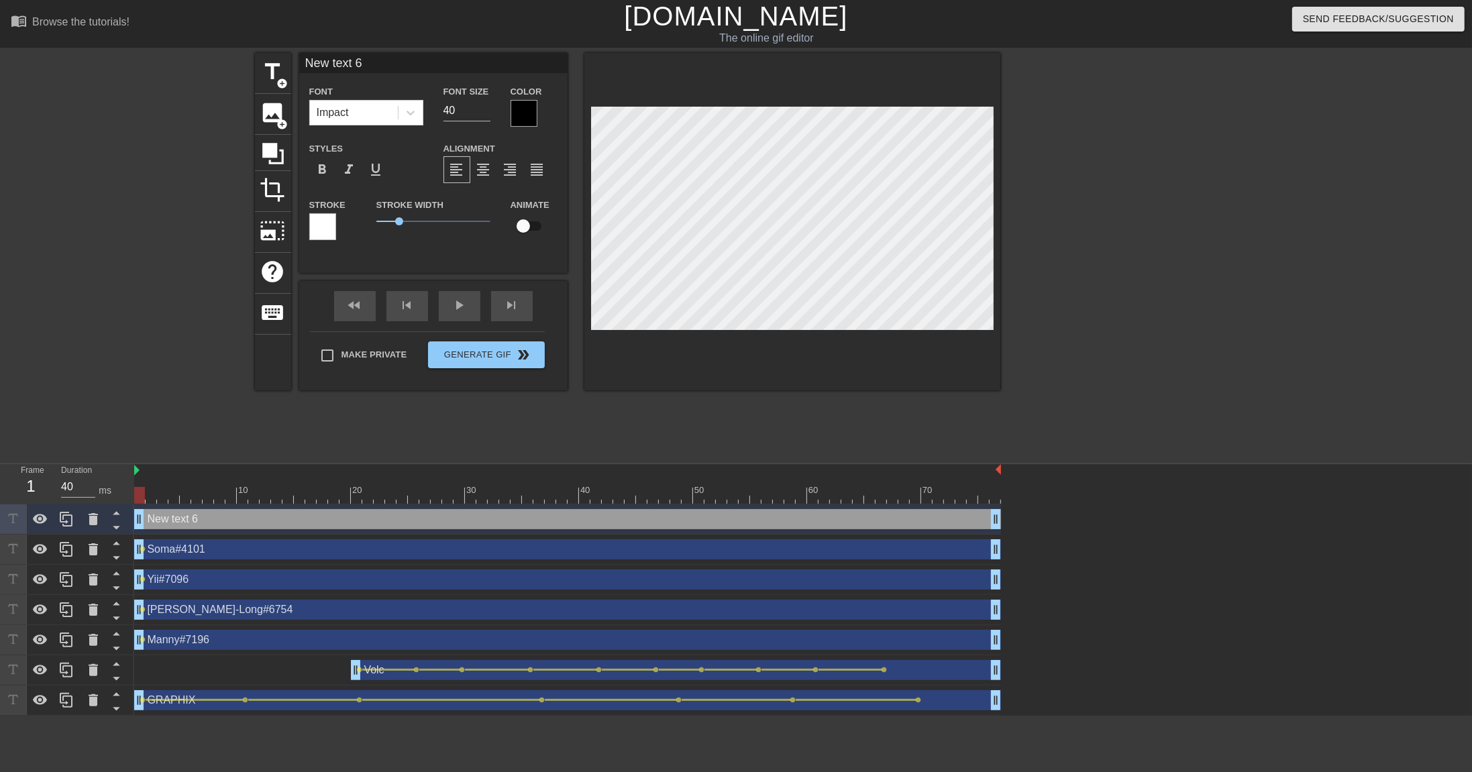
type input "G"
type textarea "G"
type input "Ga"
type textarea "Ga"
type input "Gar"
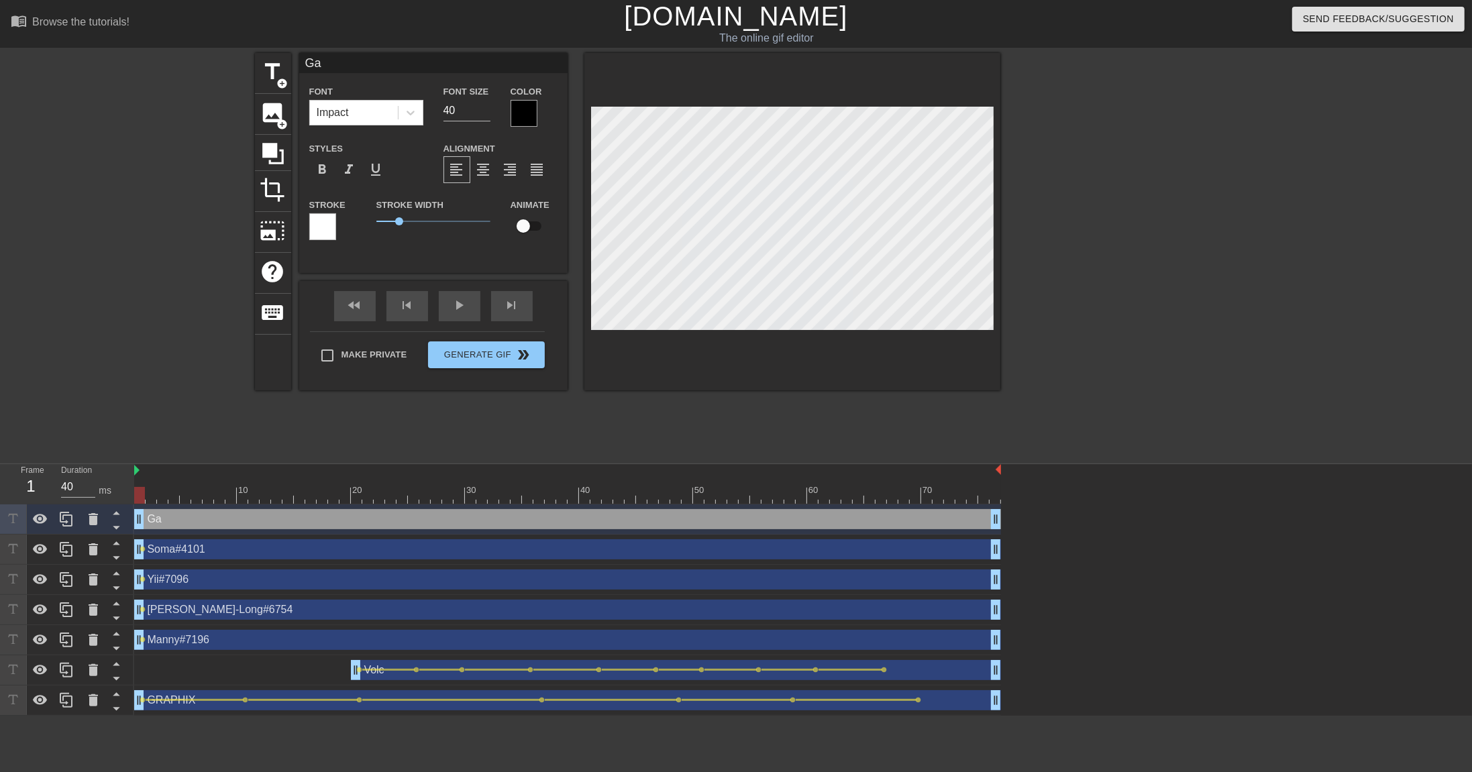
type textarea "Gar"
type input "[PERSON_NAME]"
type textarea "[PERSON_NAME]"
type input "[PERSON_NAME]#"
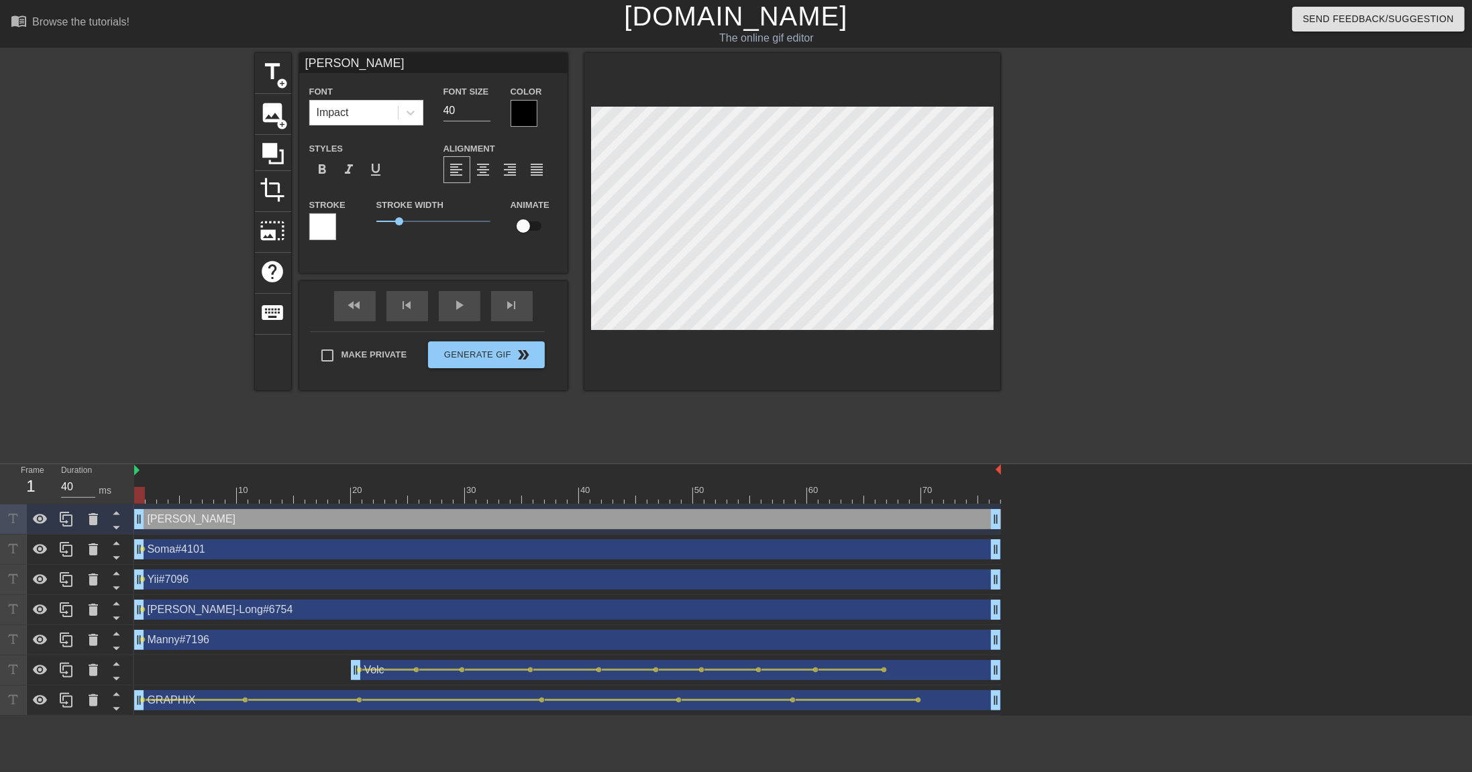
type textarea "[PERSON_NAME]#"
type input "[PERSON_NAME]#2"
type textarea "[PERSON_NAME]#2"
type input "[PERSON_NAME]#20"
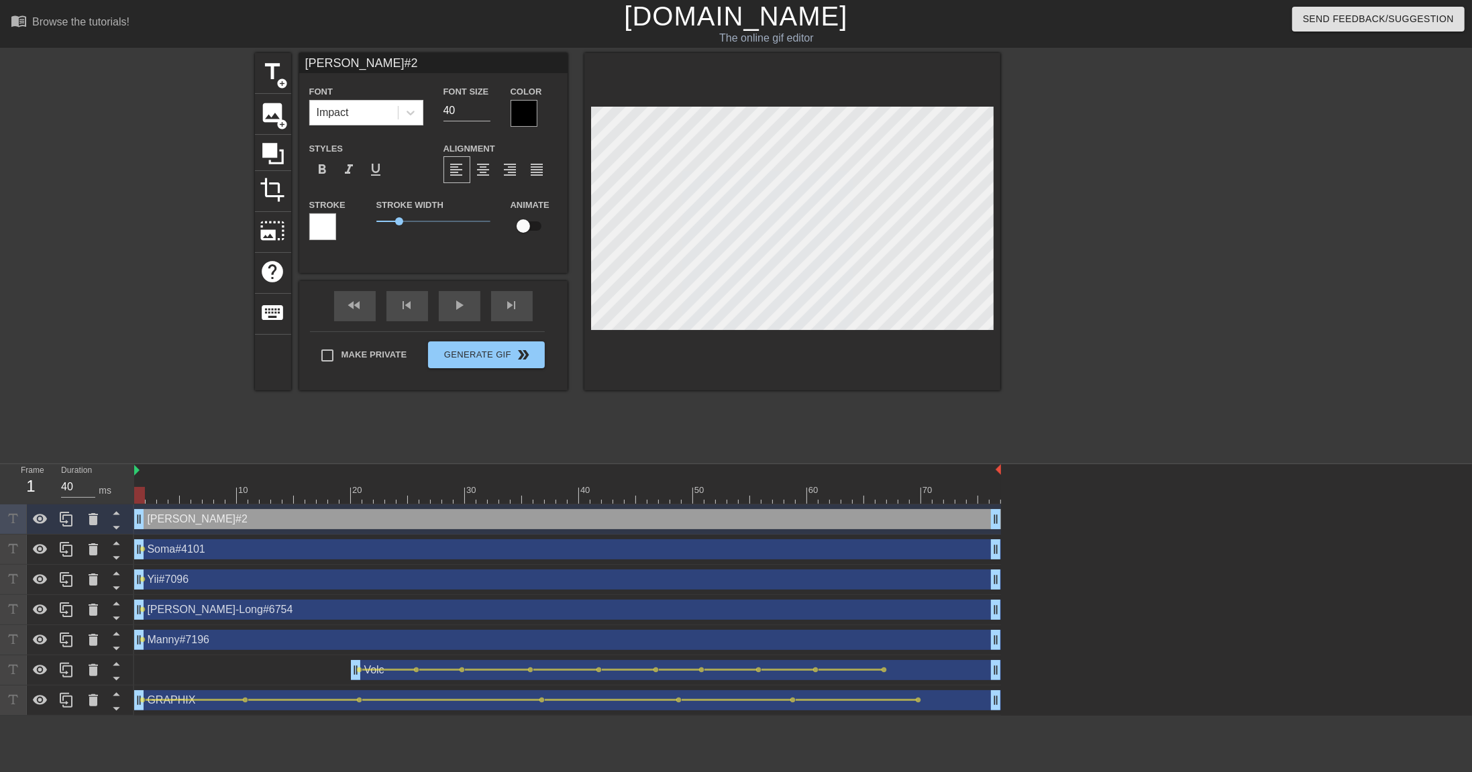
type textarea "[PERSON_NAME]#20"
type input "[PERSON_NAME]#200"
drag, startPoint x: 478, startPoint y: 117, endPoint x: 394, endPoint y: 96, distance: 86.6
click at [394, 96] on div "Font Impact Font Size 40 Color" at bounding box center [433, 105] width 268 height 44
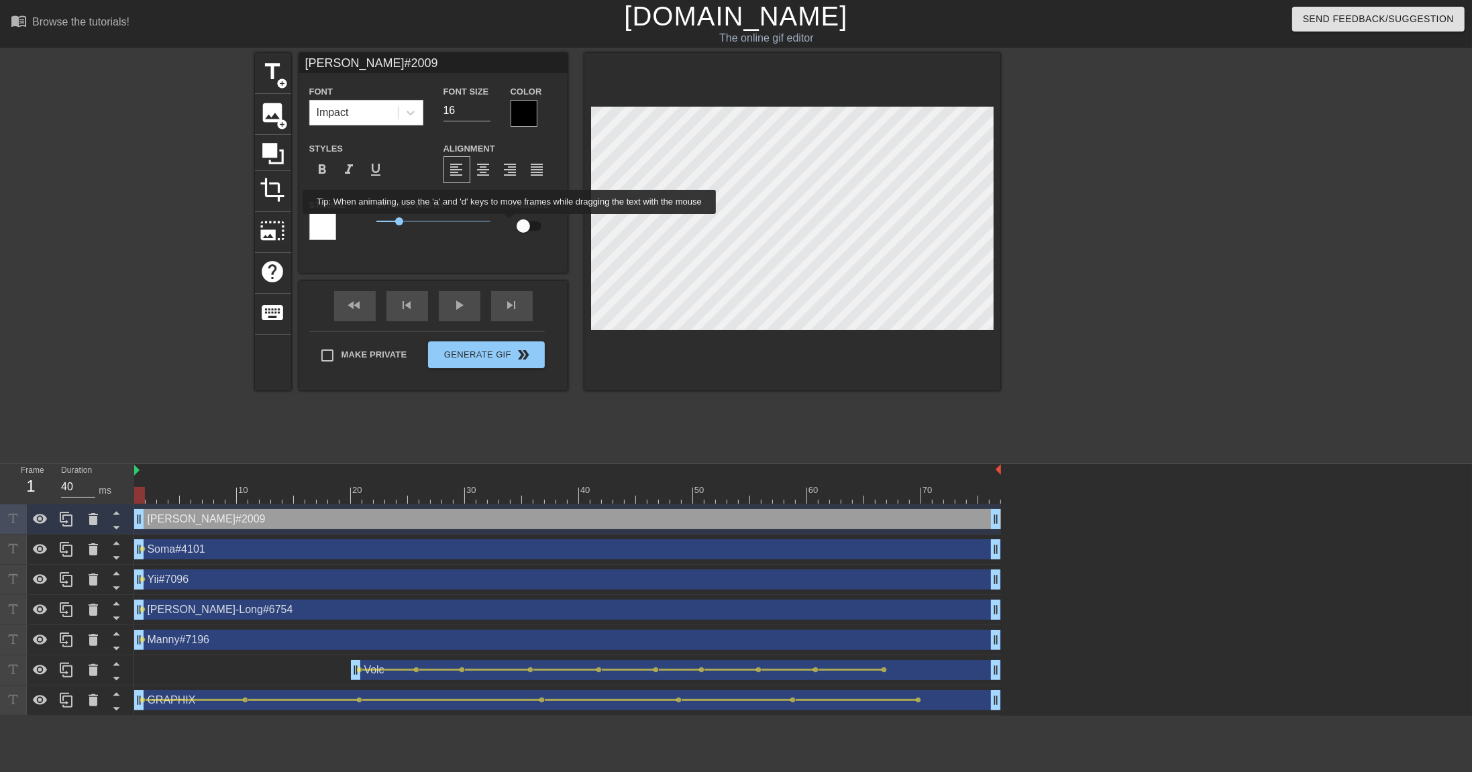
click at [531, 225] on input "checkbox" at bounding box center [523, 225] width 76 height 25
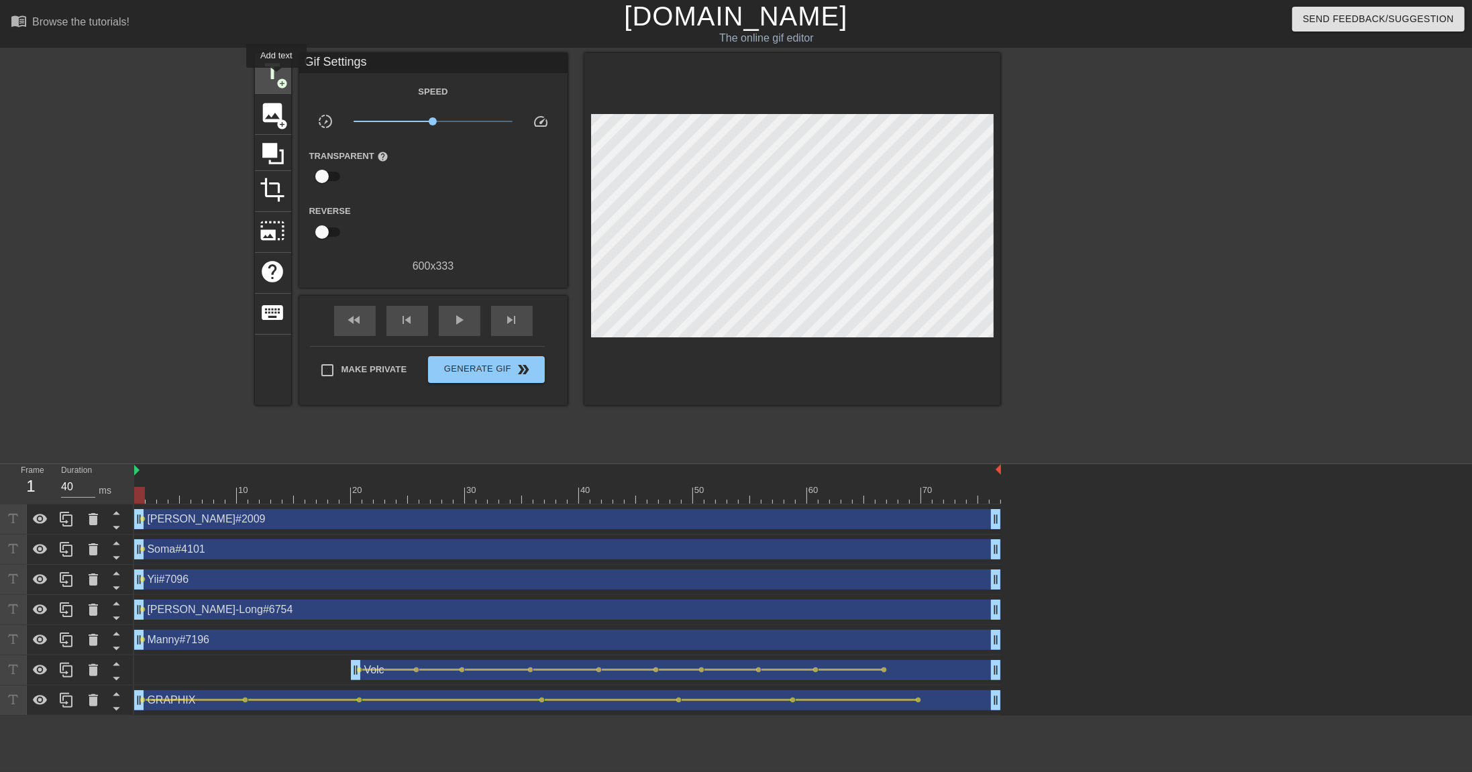
click at [277, 78] on span "add_circle" at bounding box center [282, 83] width 11 height 11
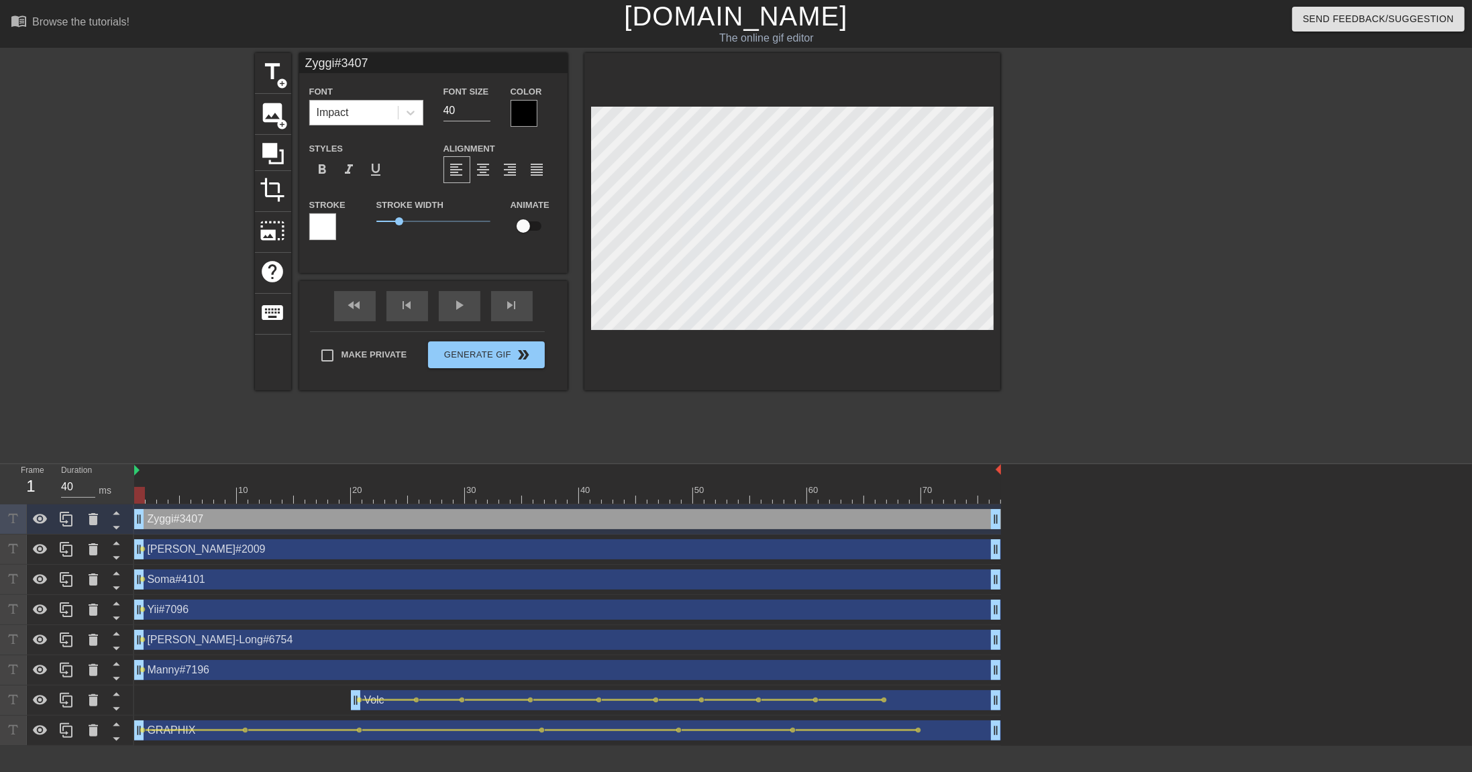
drag, startPoint x: 470, startPoint y: 111, endPoint x: 394, endPoint y: 103, distance: 76.2
click at [394, 103] on div "Font Impact Font Size 40 Color" at bounding box center [433, 105] width 268 height 44
click at [529, 237] on input "checkbox" at bounding box center [523, 225] width 76 height 25
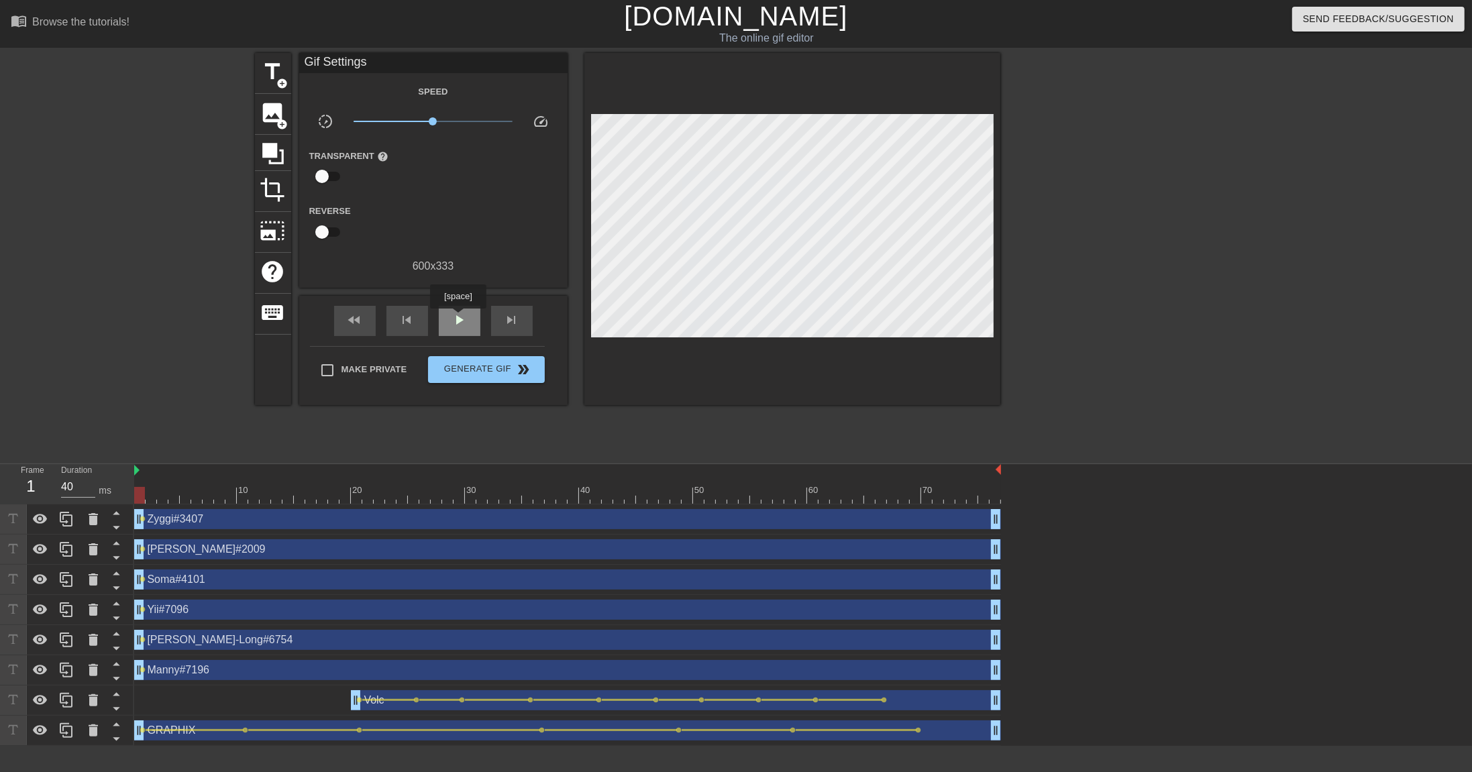
click at [460, 318] on span "play_arrow" at bounding box center [459, 320] width 16 height 16
click at [460, 318] on span "pause" at bounding box center [459, 320] width 16 height 16
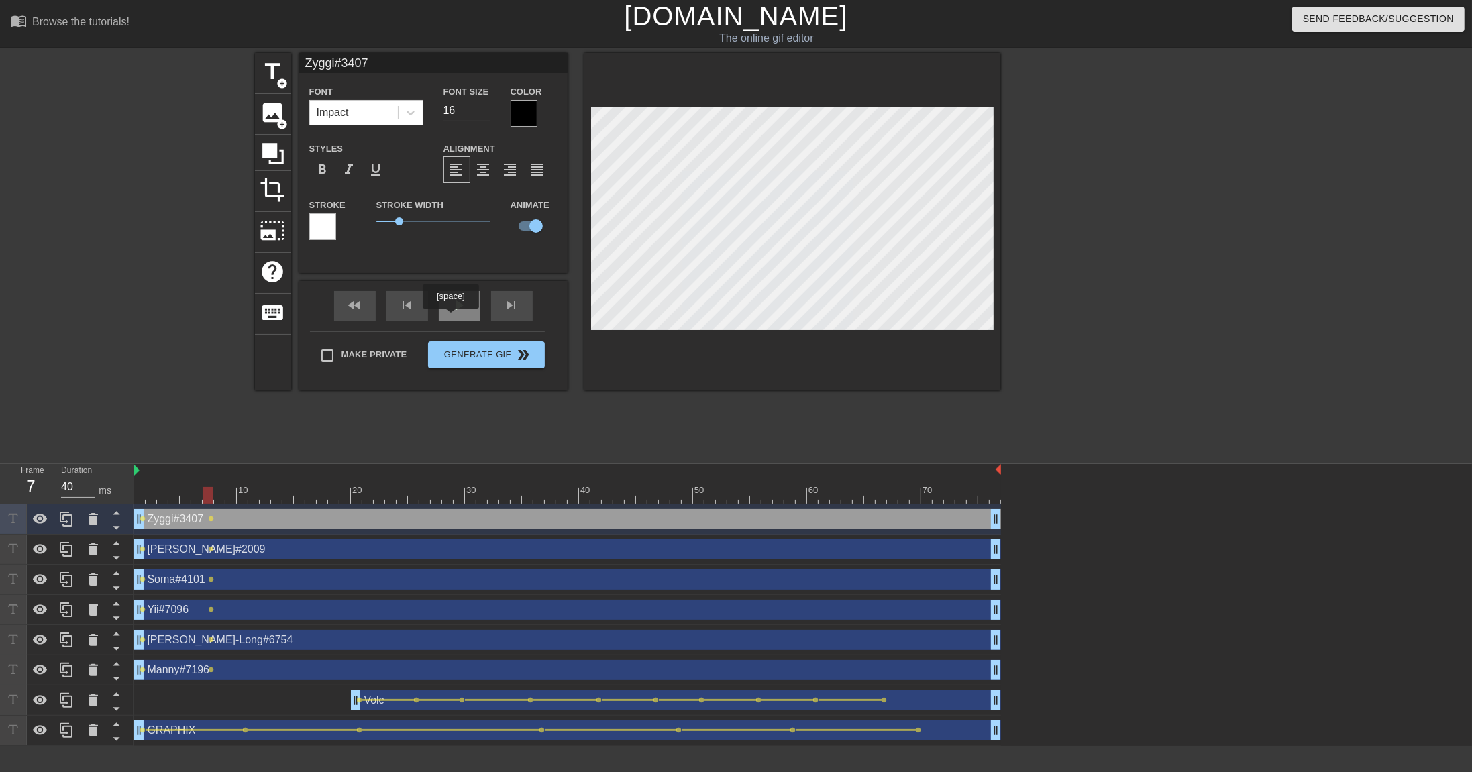
click at [452, 318] on div "play_arrow" at bounding box center [460, 306] width 42 height 30
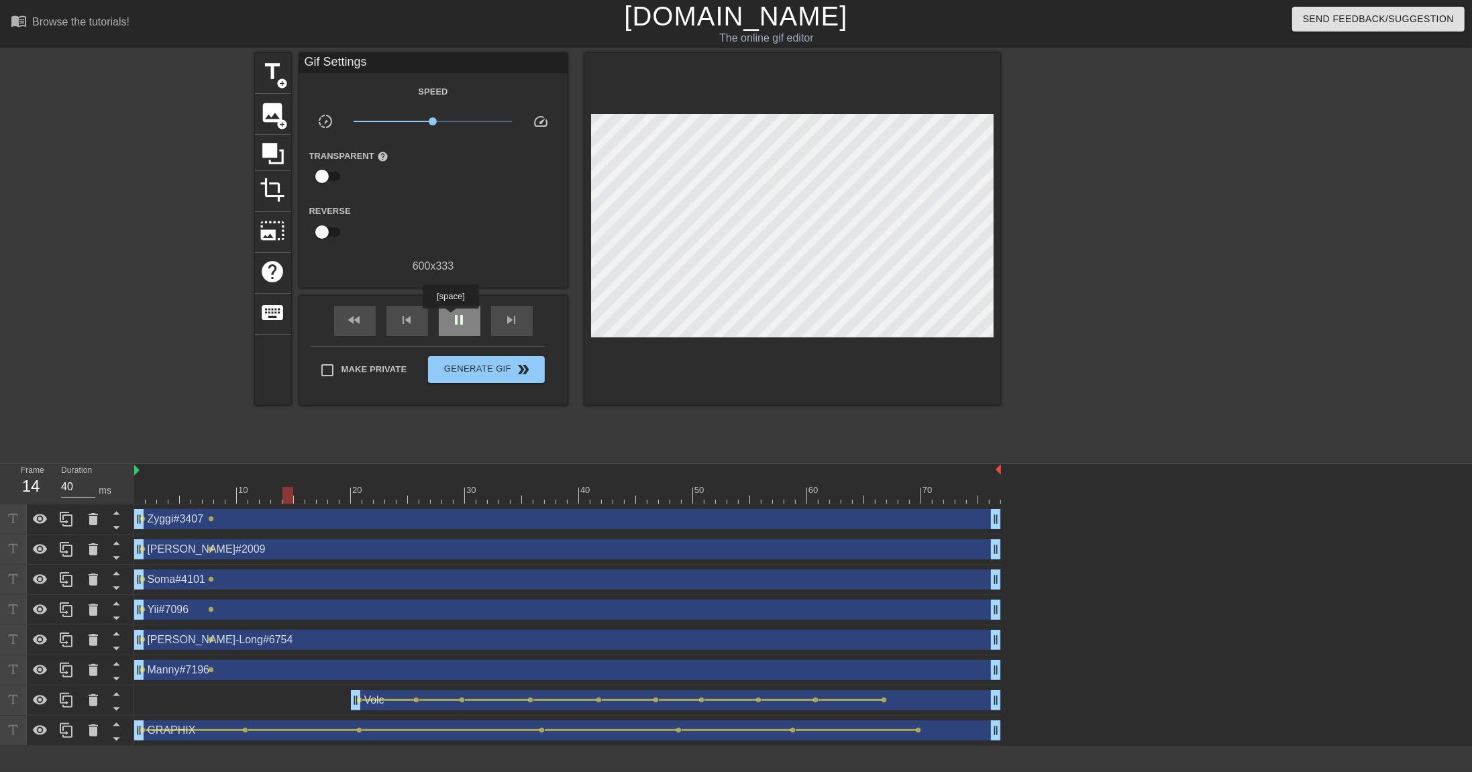
click at [452, 318] on span "pause" at bounding box center [459, 320] width 16 height 16
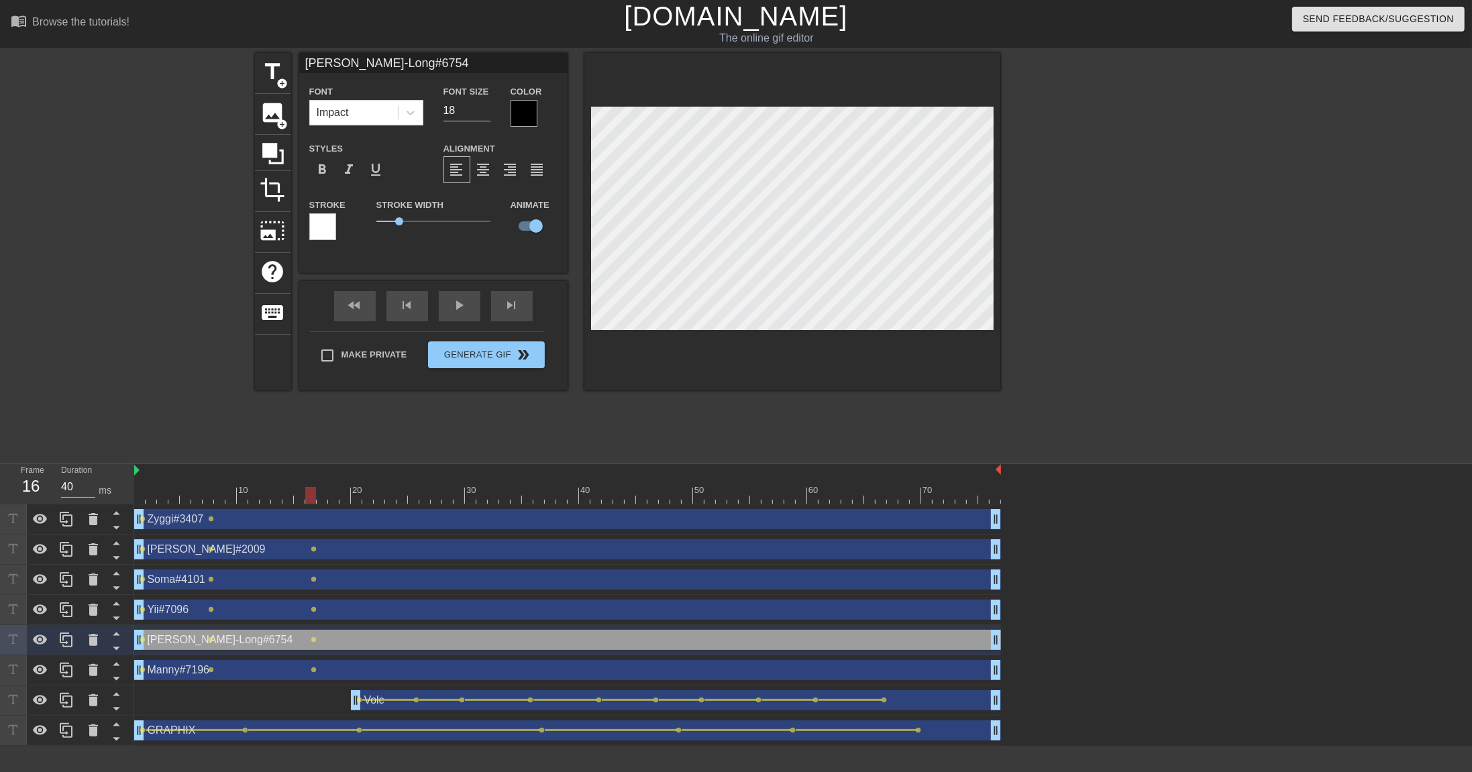
drag, startPoint x: 455, startPoint y: 109, endPoint x: 436, endPoint y: 109, distance: 19.5
click at [436, 109] on div "Font Size 18" at bounding box center [466, 105] width 67 height 44
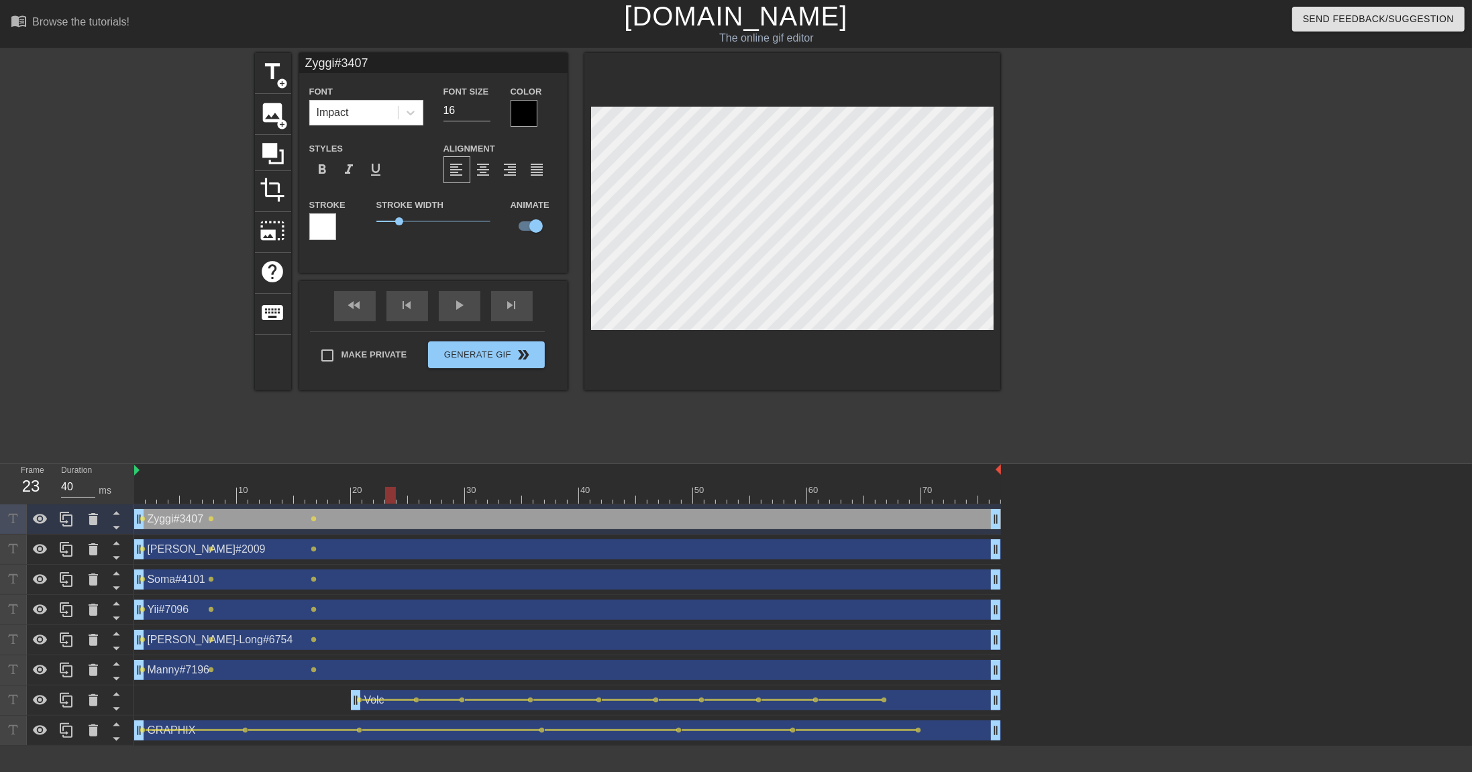
drag, startPoint x: 310, startPoint y: 498, endPoint x: 392, endPoint y: 498, distance: 82.5
click at [394, 497] on div at bounding box center [390, 495] width 11 height 17
drag, startPoint x: 393, startPoint y: 497, endPoint x: 466, endPoint y: 500, distance: 73.2
click at [466, 500] on div at bounding box center [470, 495] width 11 height 17
drag, startPoint x: 462, startPoint y: 498, endPoint x: 567, endPoint y: 466, distance: 109.5
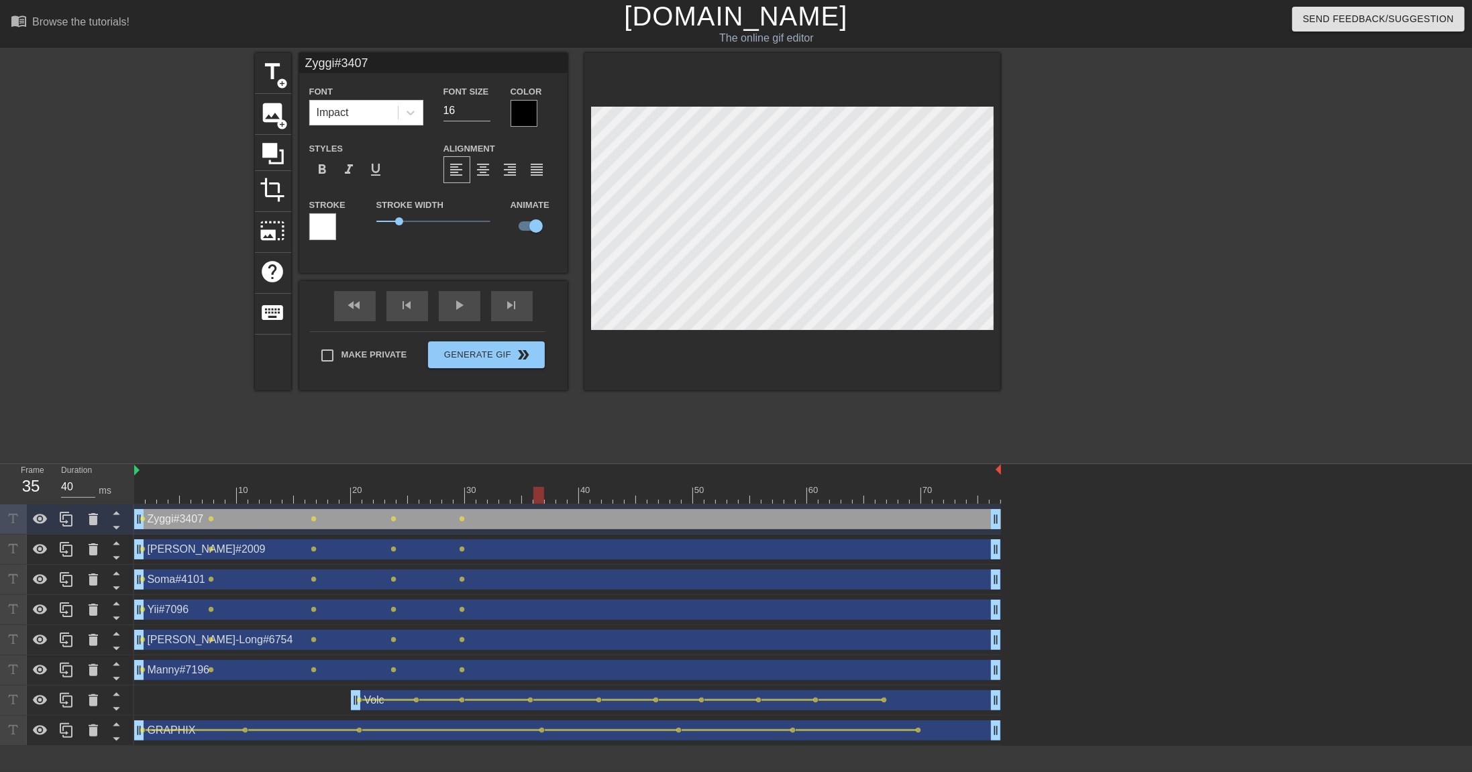
click at [533, 498] on div at bounding box center [538, 495] width 11 height 17
drag, startPoint x: 528, startPoint y: 500, endPoint x: 594, endPoint y: 502, distance: 65.8
click at [594, 502] on div at bounding box center [567, 495] width 867 height 17
drag, startPoint x: 592, startPoint y: 499, endPoint x: 601, endPoint y: 499, distance: 9.4
click at [601, 499] on div at bounding box center [567, 495] width 867 height 17
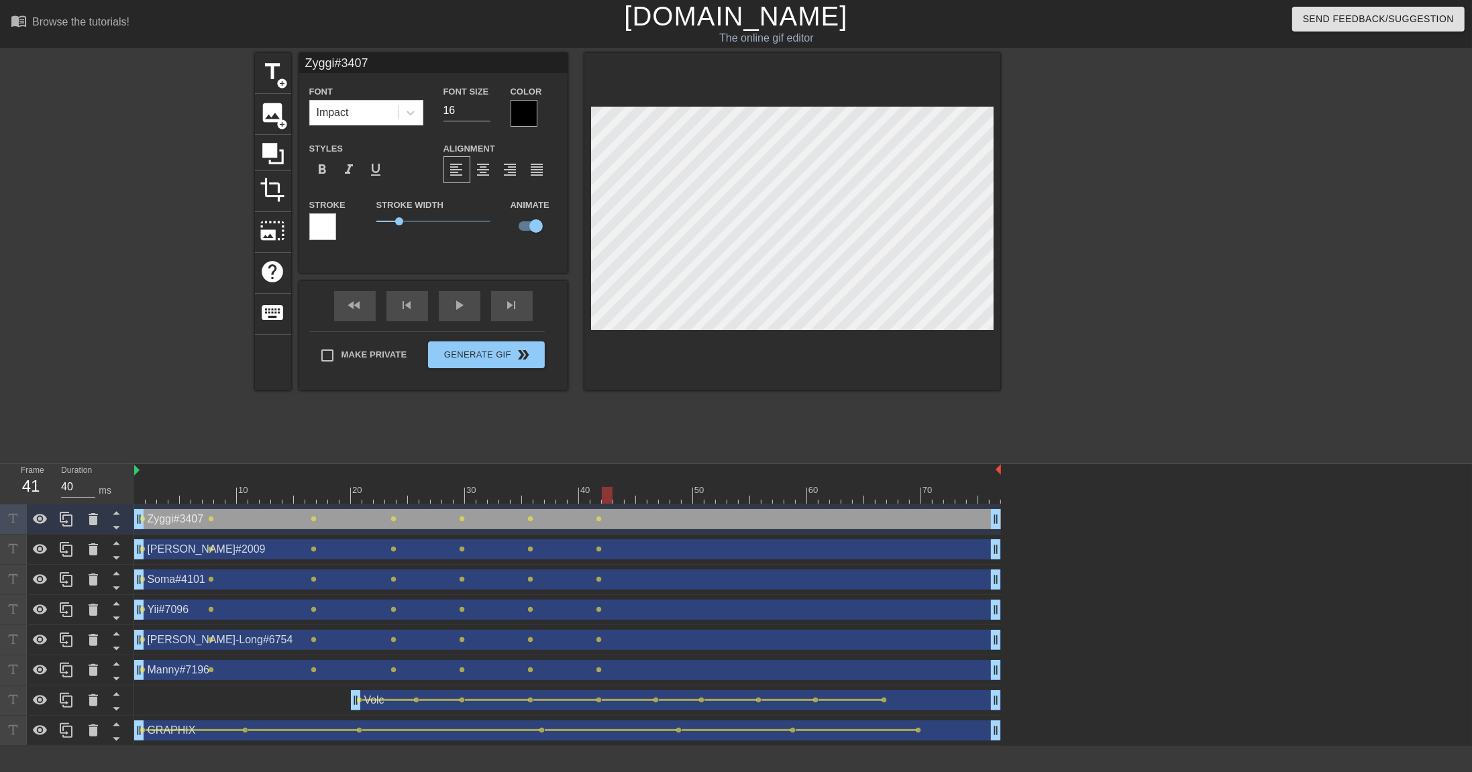
drag, startPoint x: 594, startPoint y: 495, endPoint x: 606, endPoint y: 499, distance: 12.1
click at [606, 499] on div at bounding box center [607, 495] width 11 height 17
drag, startPoint x: 595, startPoint y: 496, endPoint x: 710, endPoint y: 503, distance: 114.9
click at [710, 503] on div "10 20 30 40 50 60 70" at bounding box center [567, 484] width 867 height 40
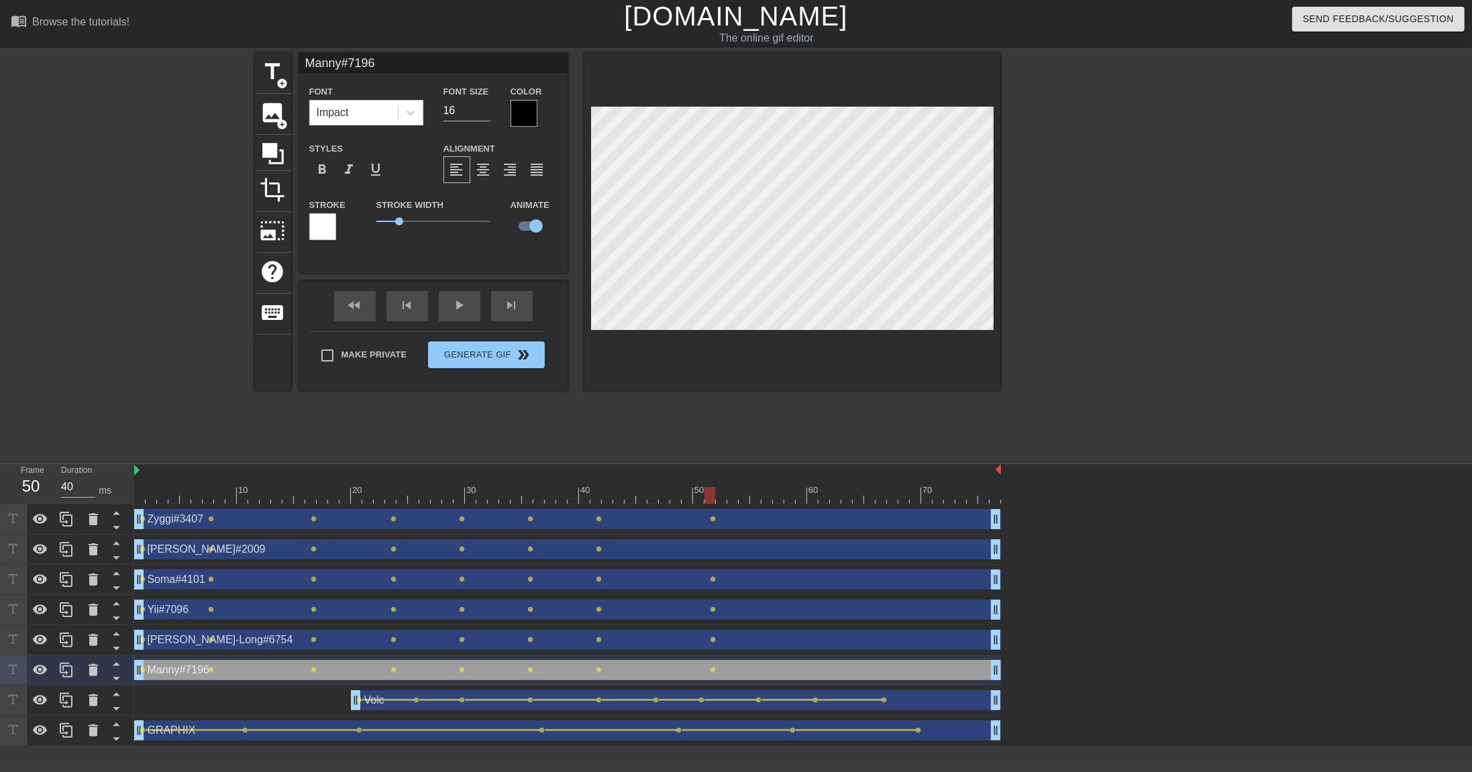
drag, startPoint x: 712, startPoint y: 495, endPoint x: 704, endPoint y: 501, distance: 10.1
click at [704, 501] on div at bounding box center [709, 495] width 11 height 17
click at [89, 530] on icon at bounding box center [93, 700] width 16 height 16
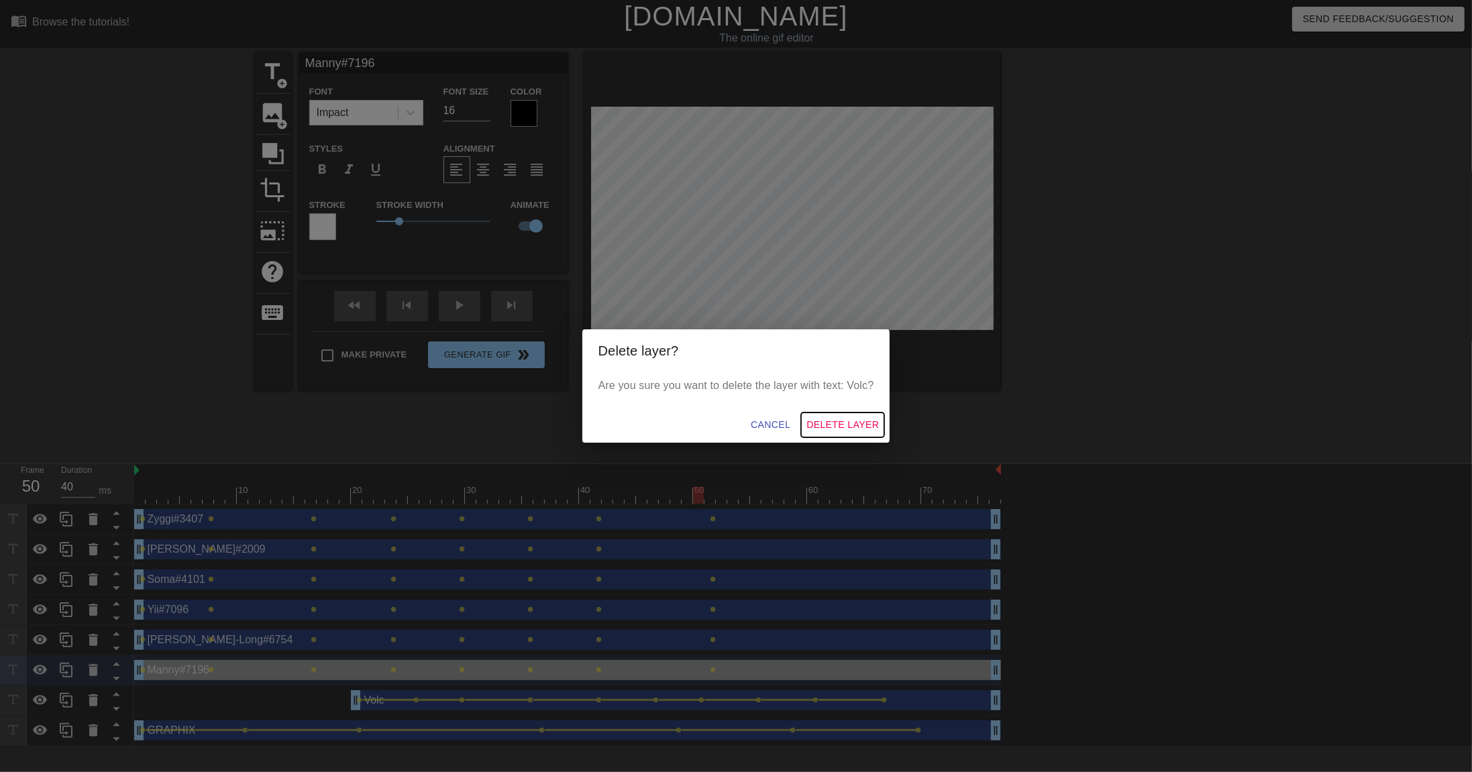
click at [818, 423] on span "Delete Layer" at bounding box center [842, 425] width 72 height 17
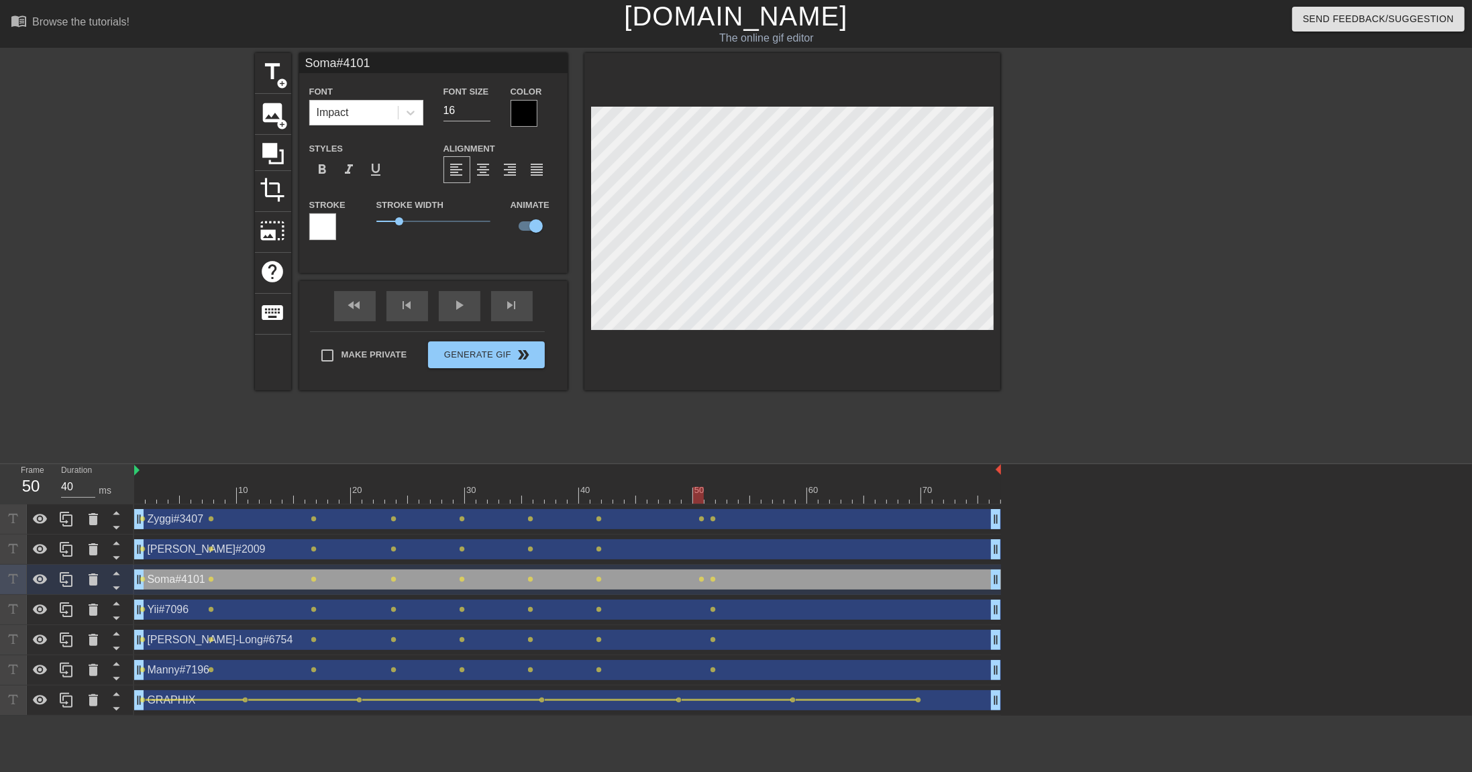
drag, startPoint x: 699, startPoint y: 496, endPoint x: 698, endPoint y: 523, distance: 27.5
click at [698, 497] on div at bounding box center [698, 495] width 11 height 17
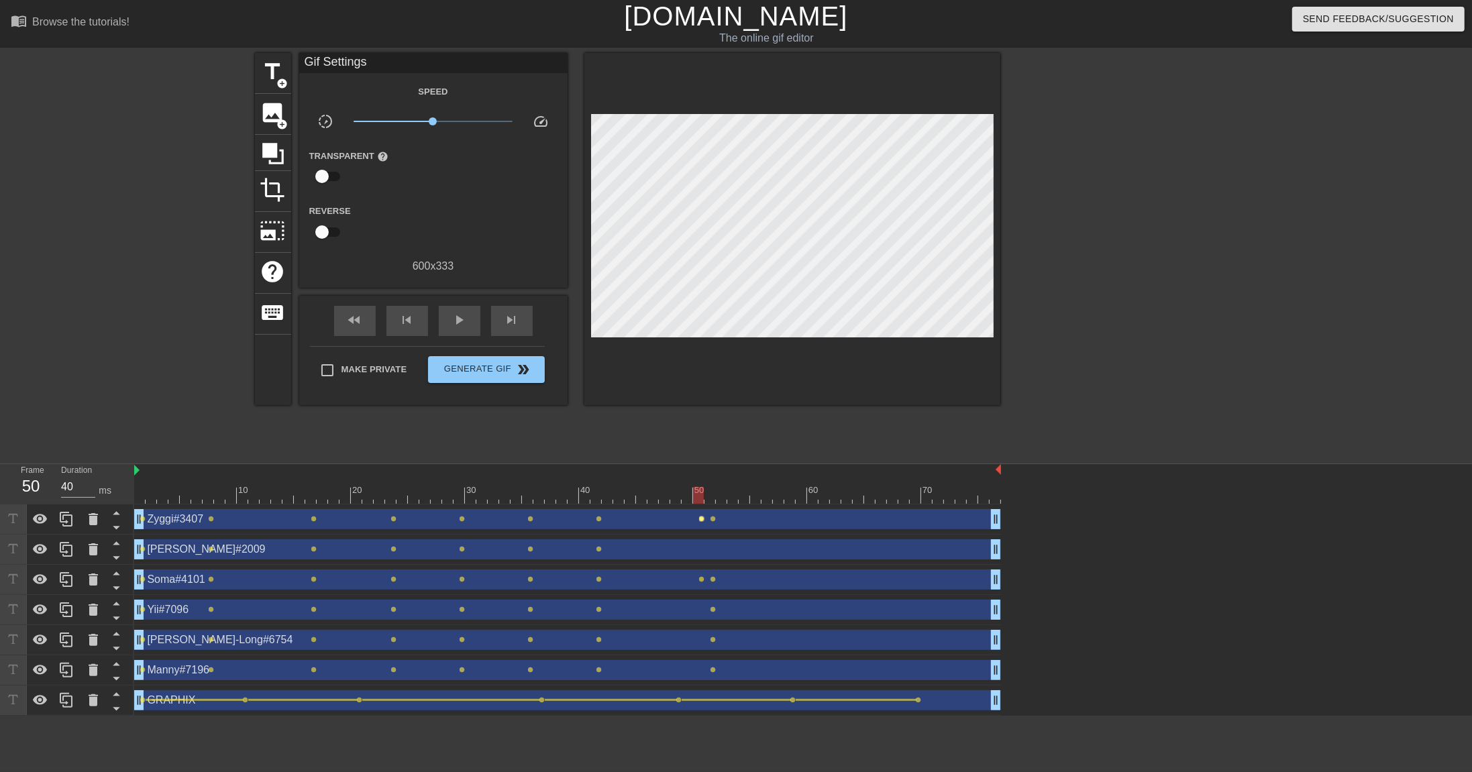
click at [702, 519] on span "lens" at bounding box center [702, 519] width 6 height 6
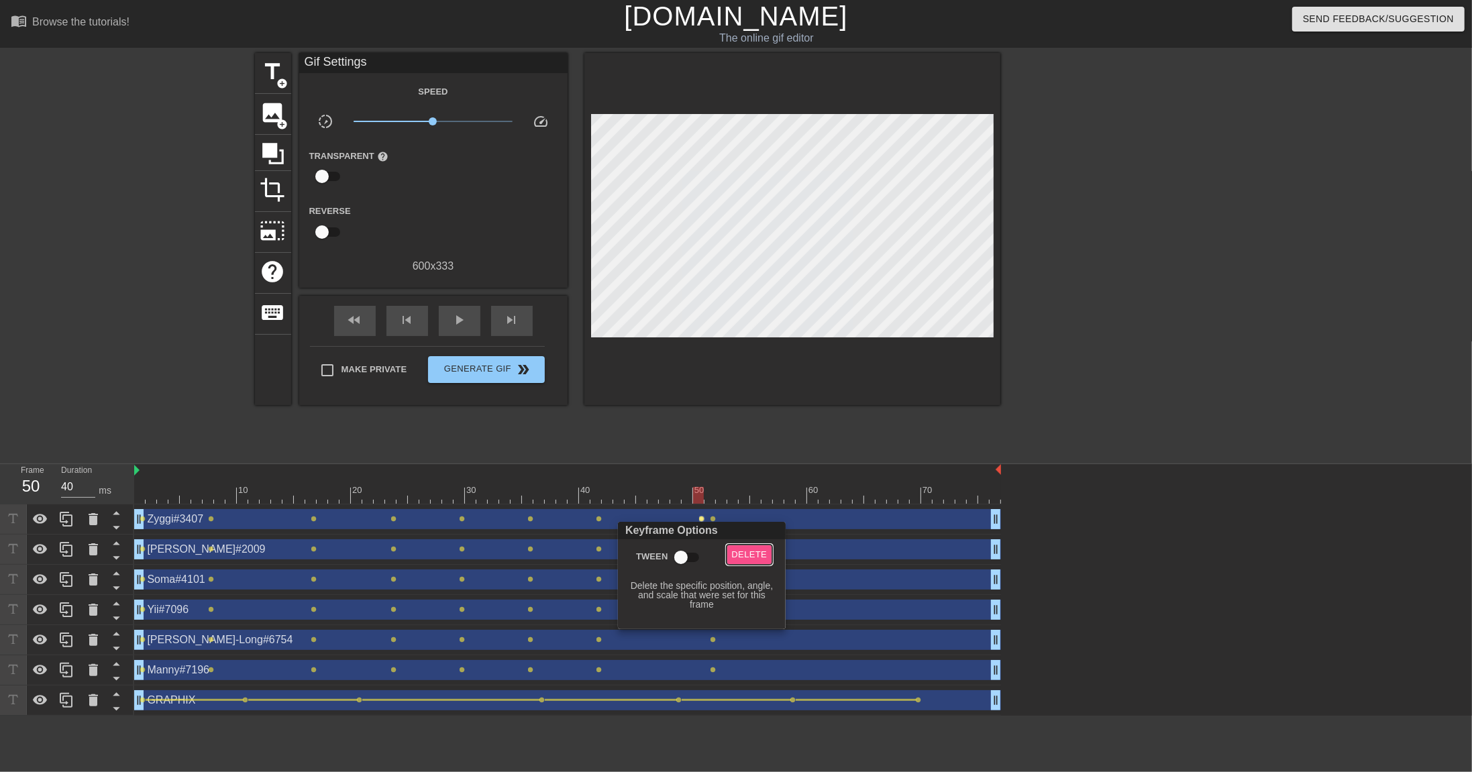
click at [752, 530] on span "Delete" at bounding box center [750, 554] width 36 height 15
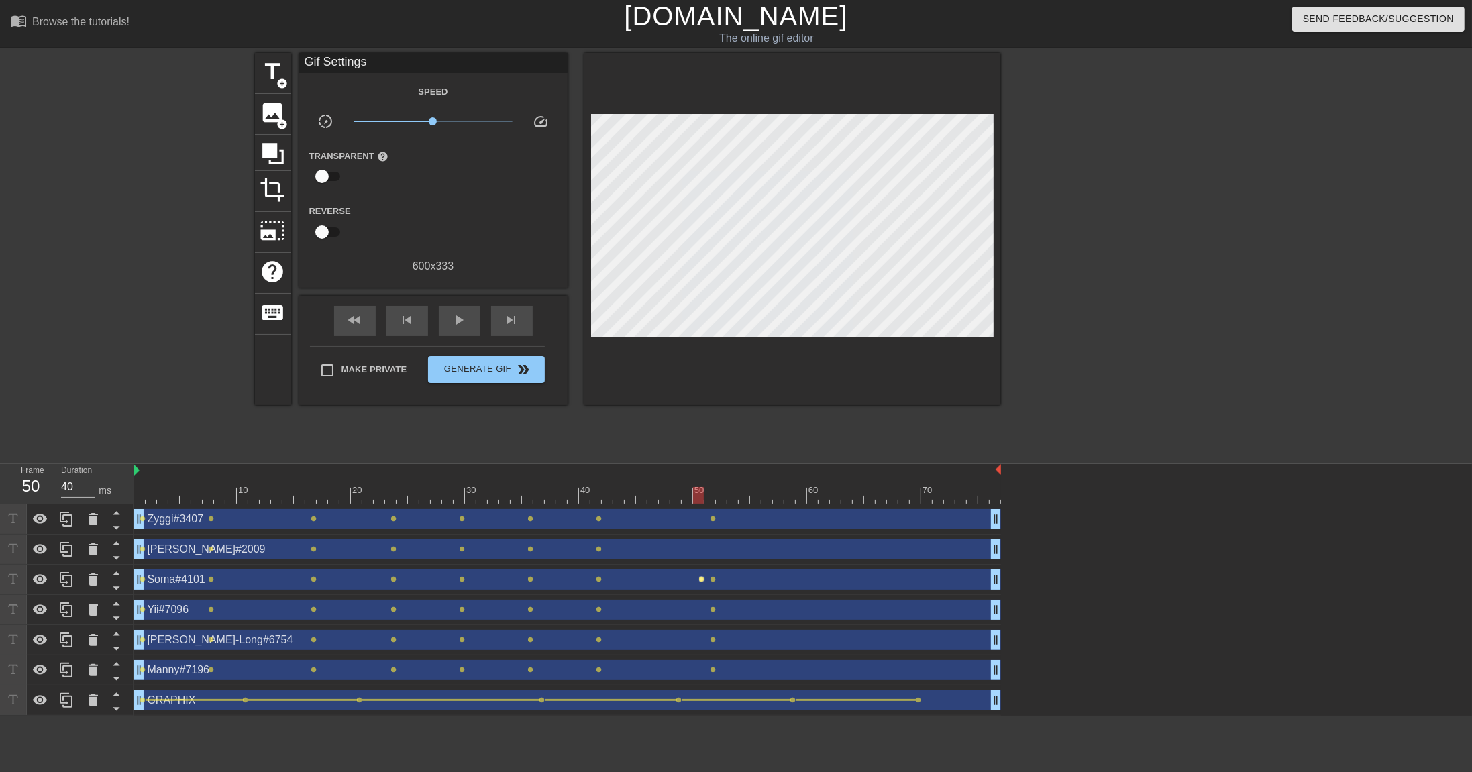
click at [702, 530] on span "lens" at bounding box center [702, 579] width 6 height 6
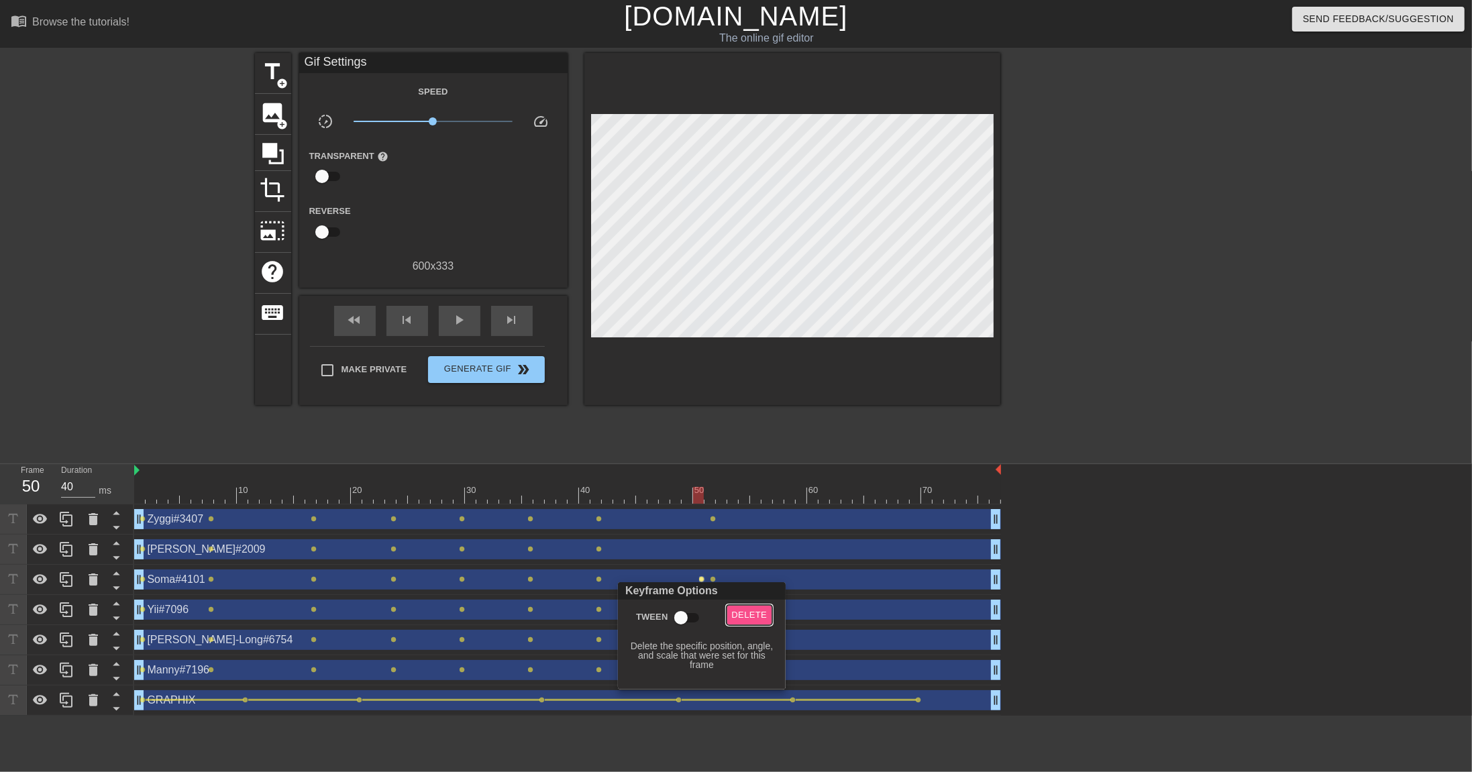
click at [749, 530] on span "Delete" at bounding box center [750, 615] width 36 height 15
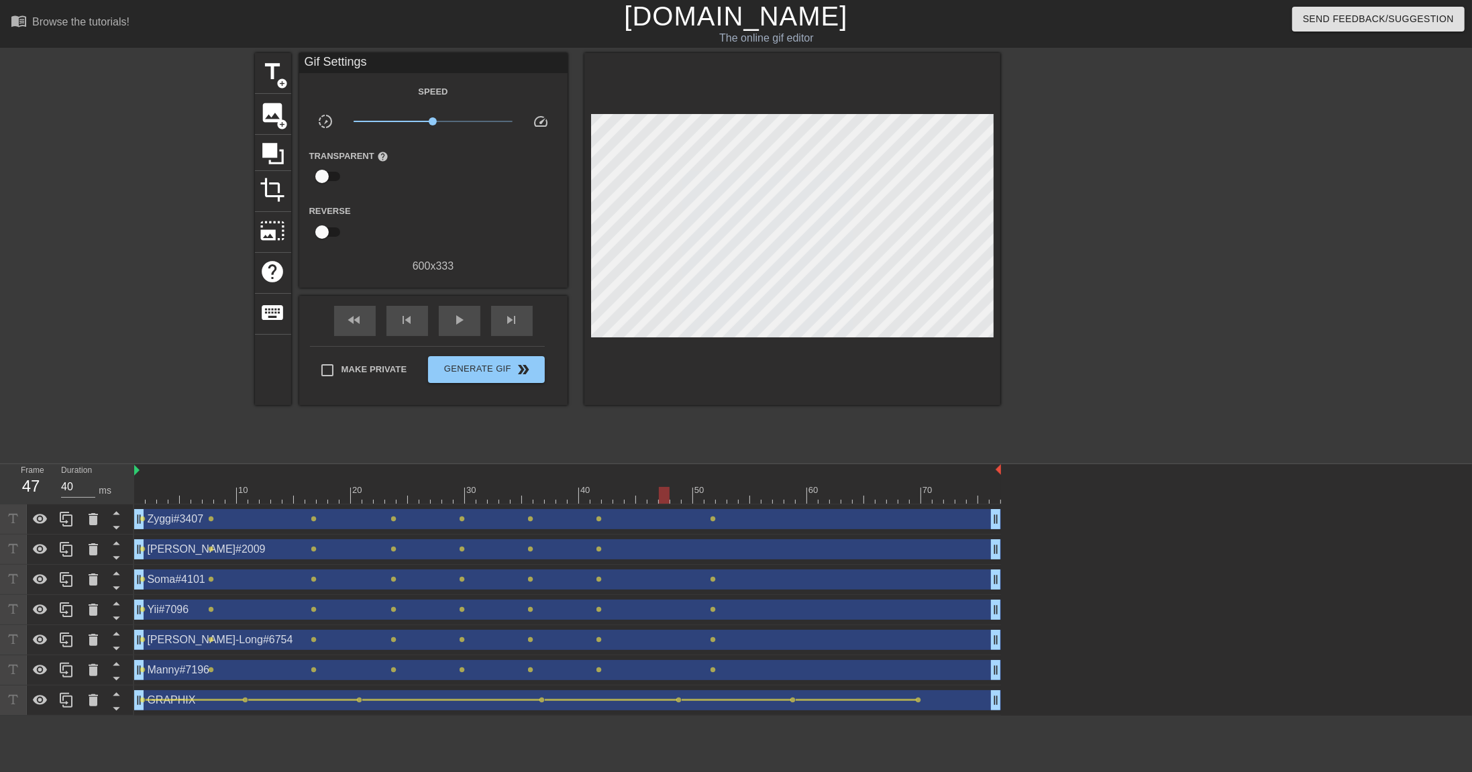
drag, startPoint x: 695, startPoint y: 495, endPoint x: 661, endPoint y: 504, distance: 34.8
click at [661, 504] on div "10 20 30 40 50 60 70 Zyggi#3407 drag_handle drag_handle lens lens lens lens len…" at bounding box center [803, 590] width 1338 height 252
click at [711, 517] on span "lens" at bounding box center [713, 519] width 6 height 6
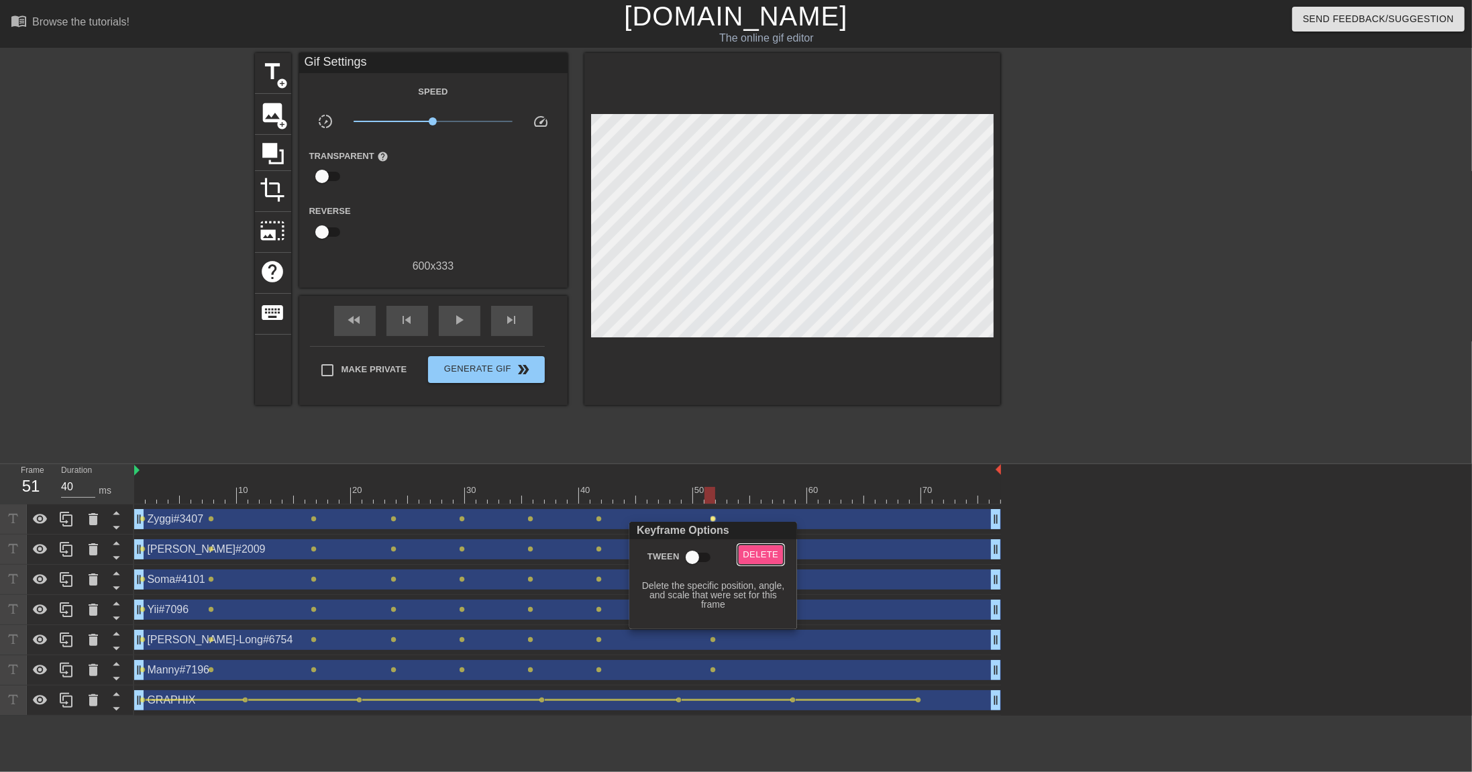
click at [767, 530] on span "Delete" at bounding box center [761, 554] width 36 height 15
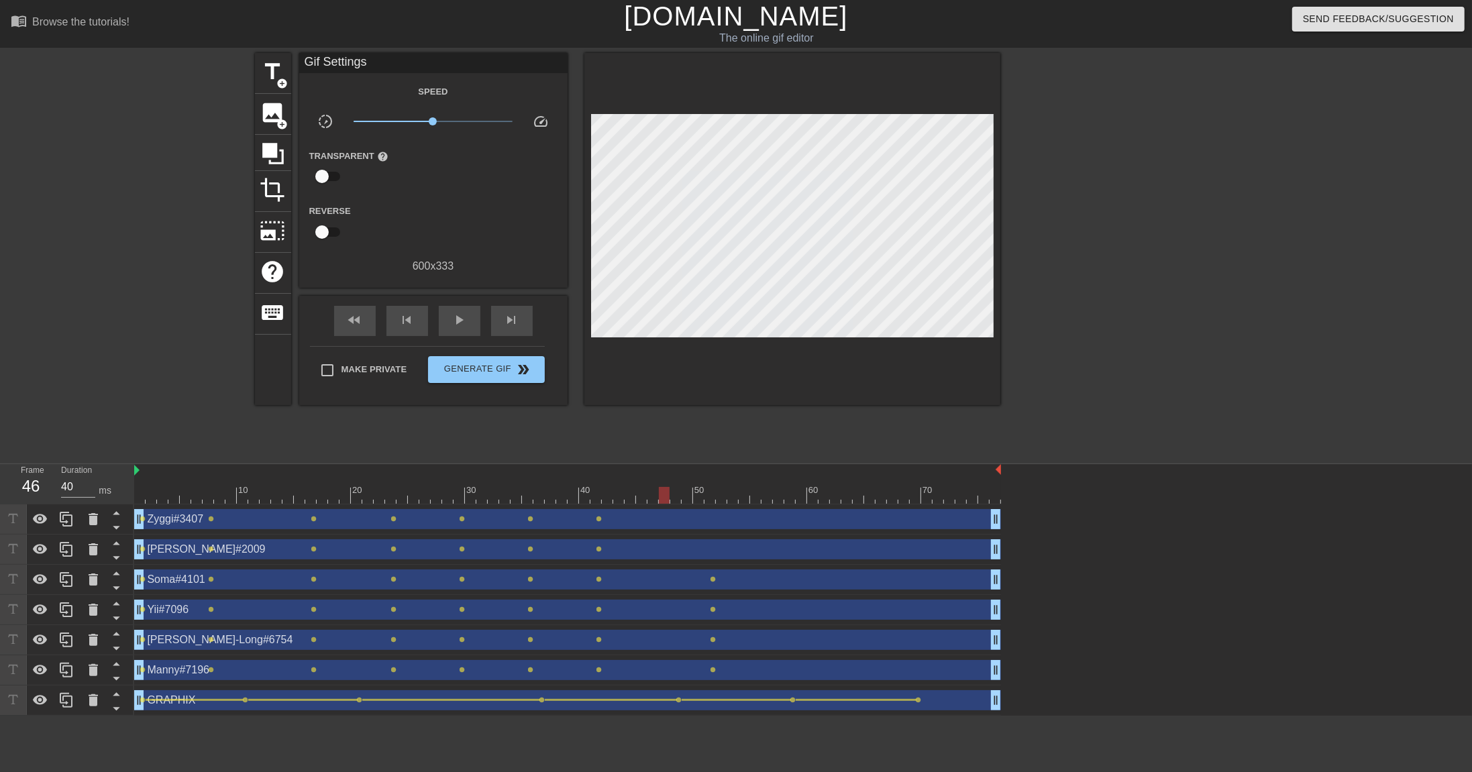
drag, startPoint x: 708, startPoint y: 491, endPoint x: 664, endPoint y: 494, distance: 43.7
click at [664, 494] on div at bounding box center [664, 495] width 11 height 17
click at [712, 530] on span "lens" at bounding box center [713, 579] width 6 height 6
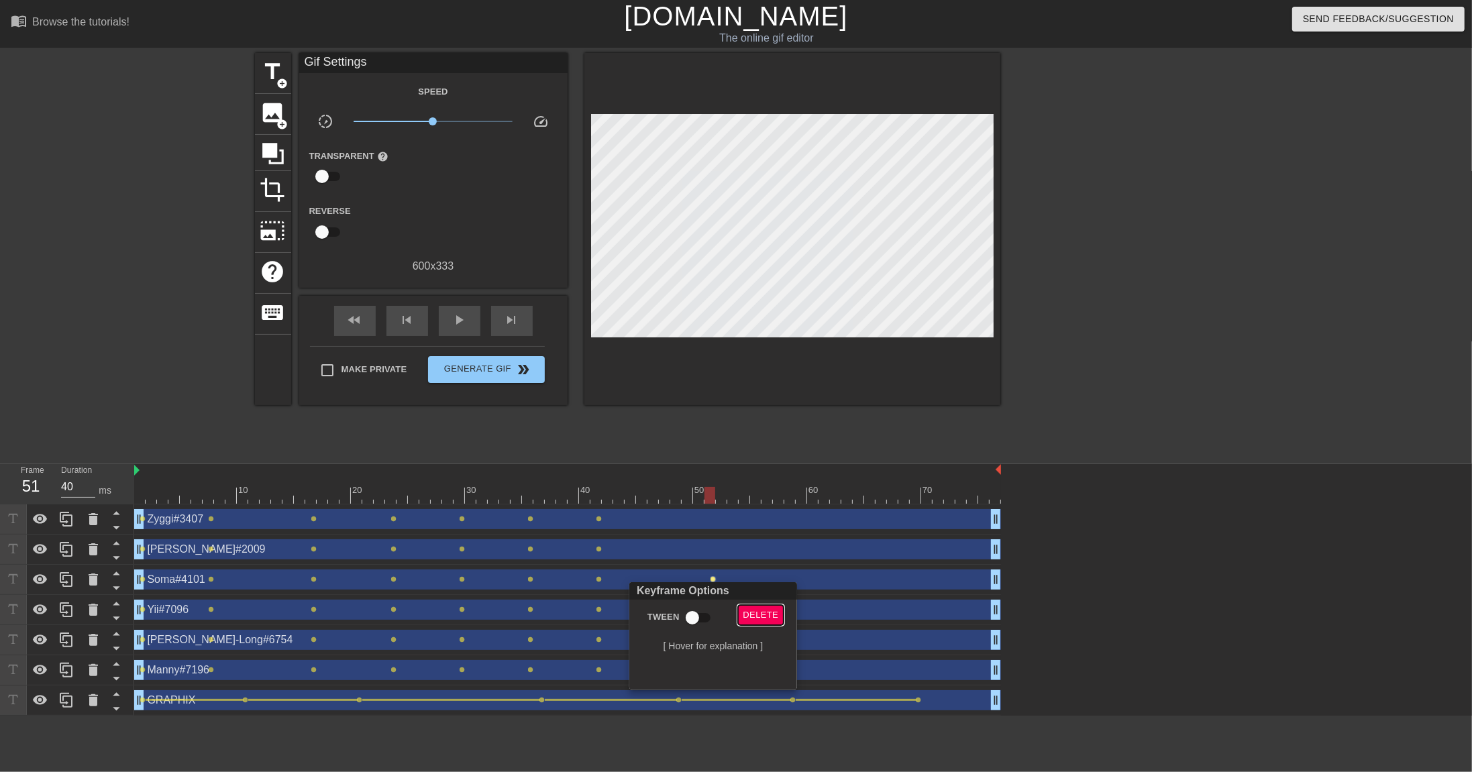
click at [753, 530] on span "Delete" at bounding box center [761, 615] width 36 height 15
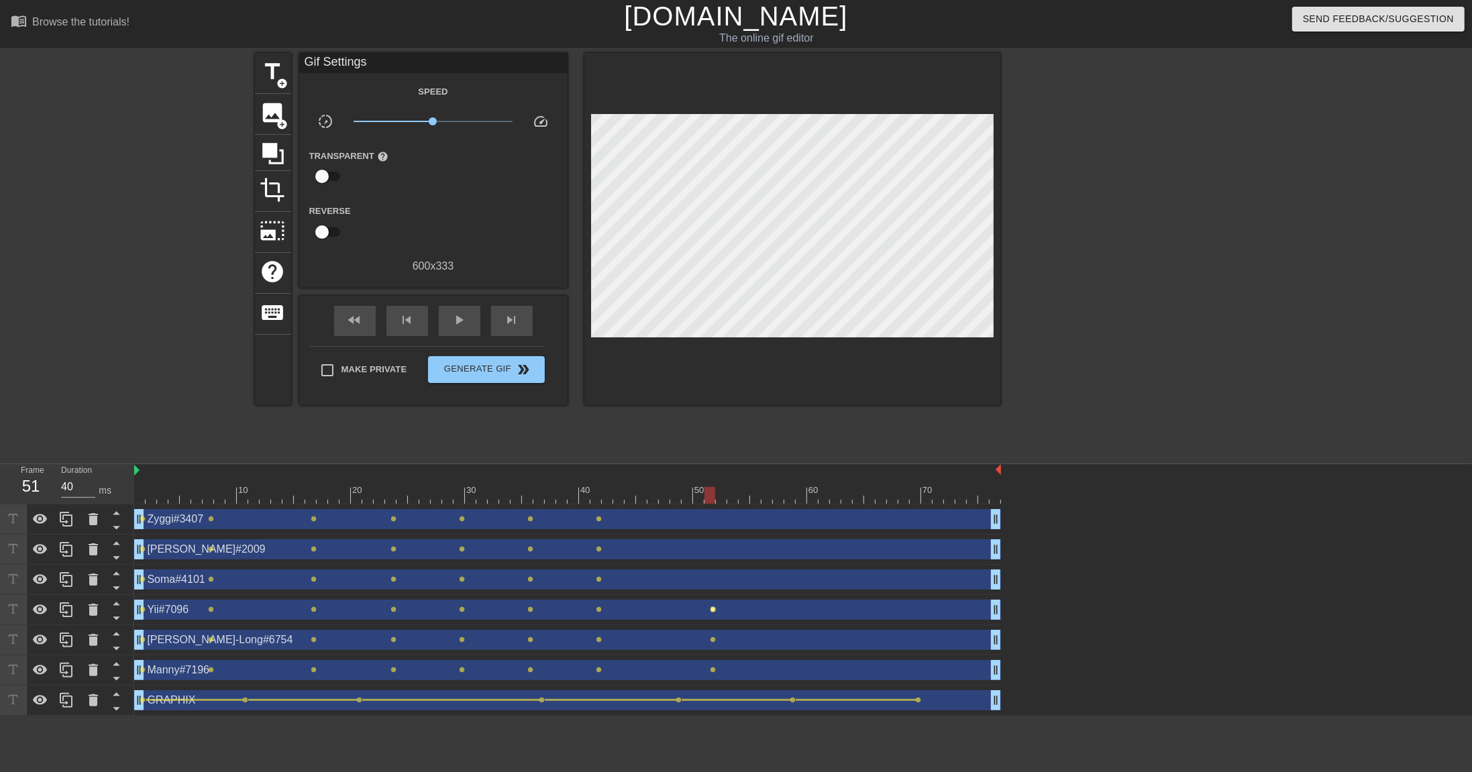
click at [714, 530] on span "lens" at bounding box center [713, 609] width 6 height 6
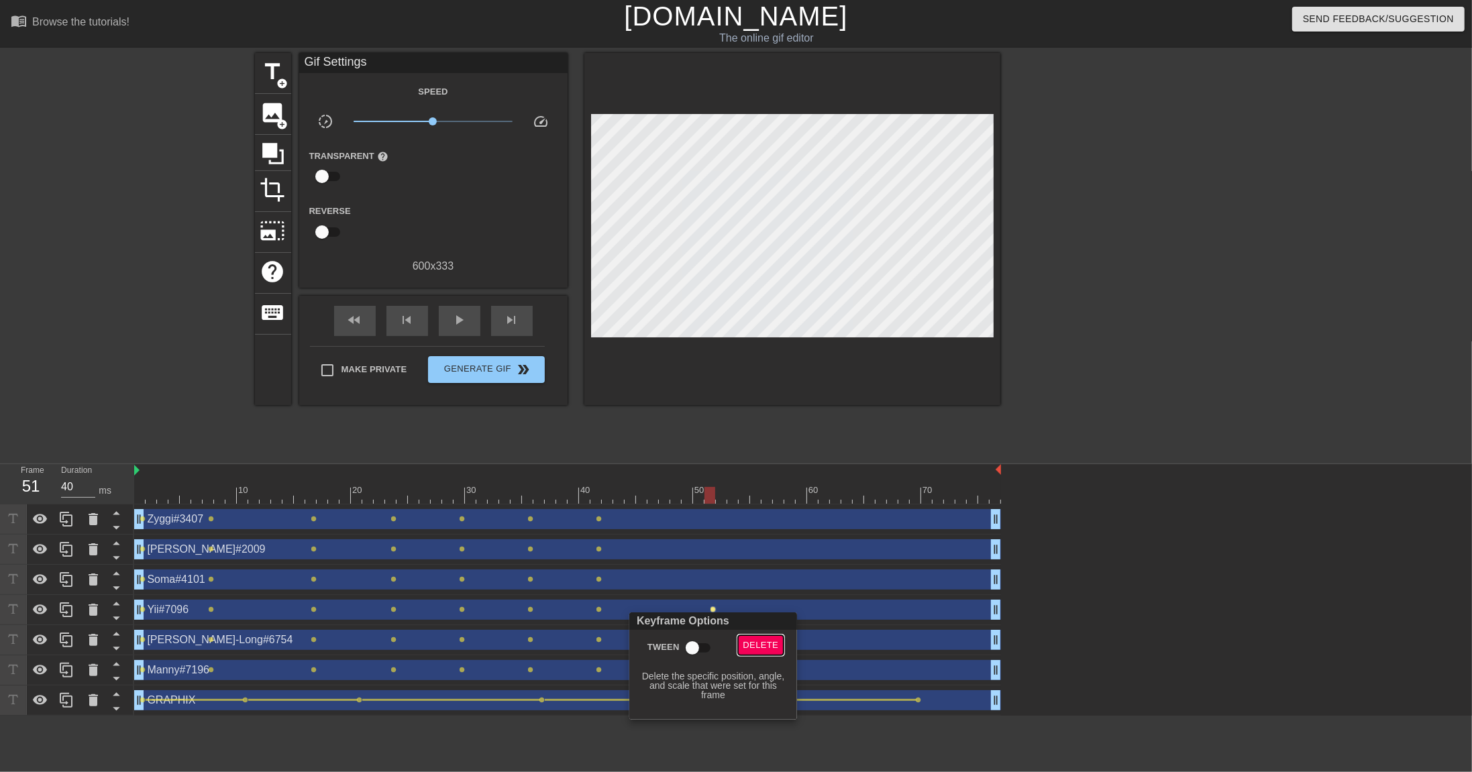
click at [749, 530] on span "Delete" at bounding box center [761, 645] width 36 height 15
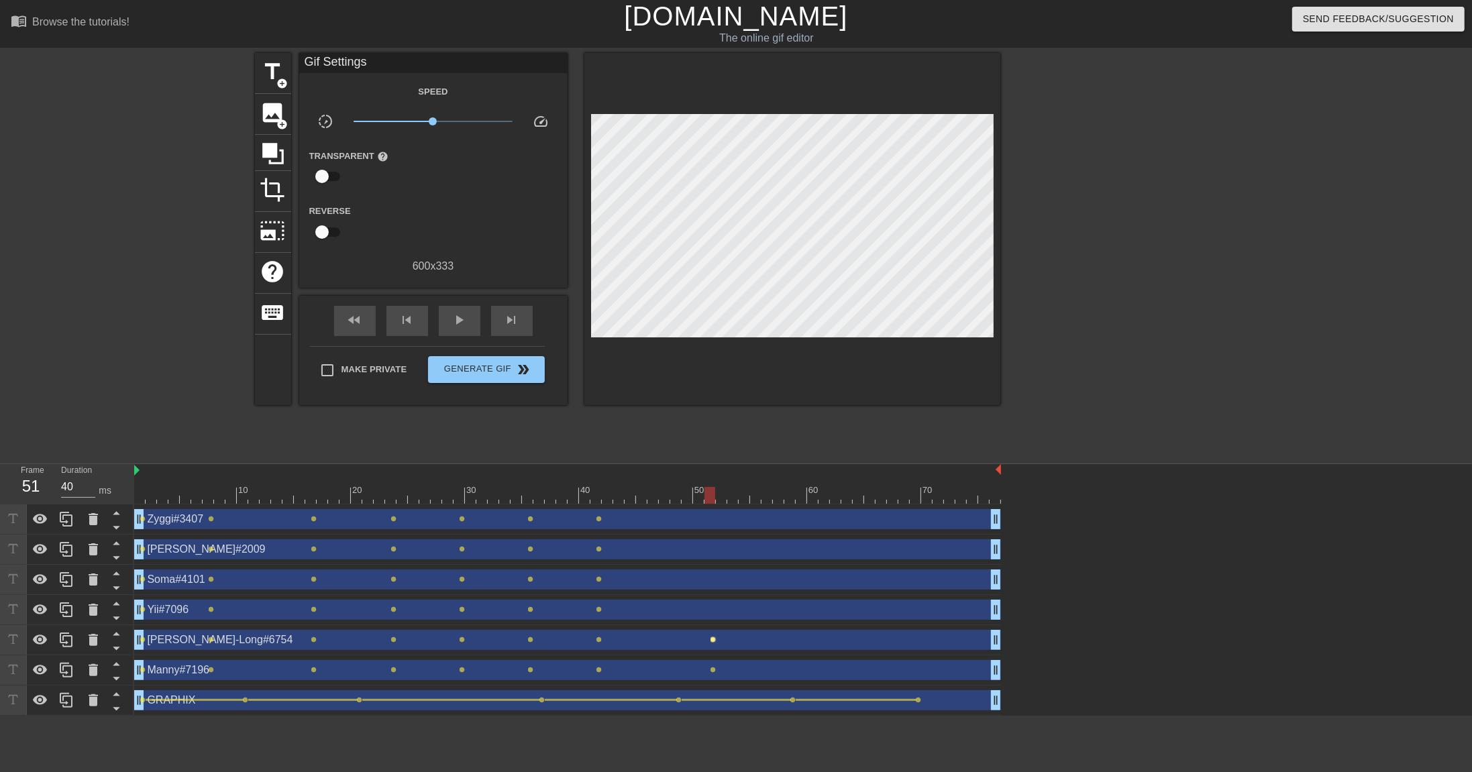
click at [713, 530] on span "lens" at bounding box center [713, 640] width 6 height 6
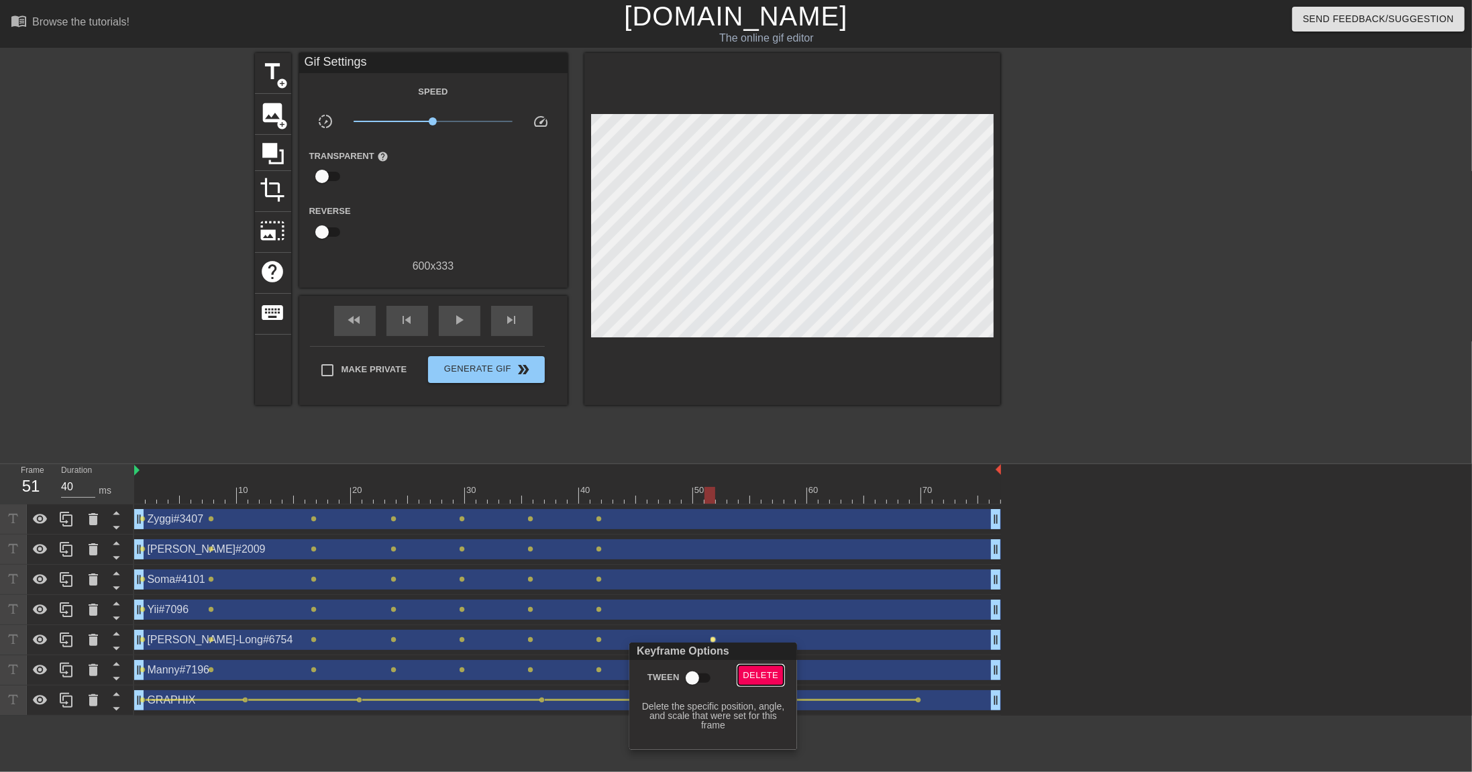
click at [757, 530] on span "Delete" at bounding box center [761, 675] width 36 height 15
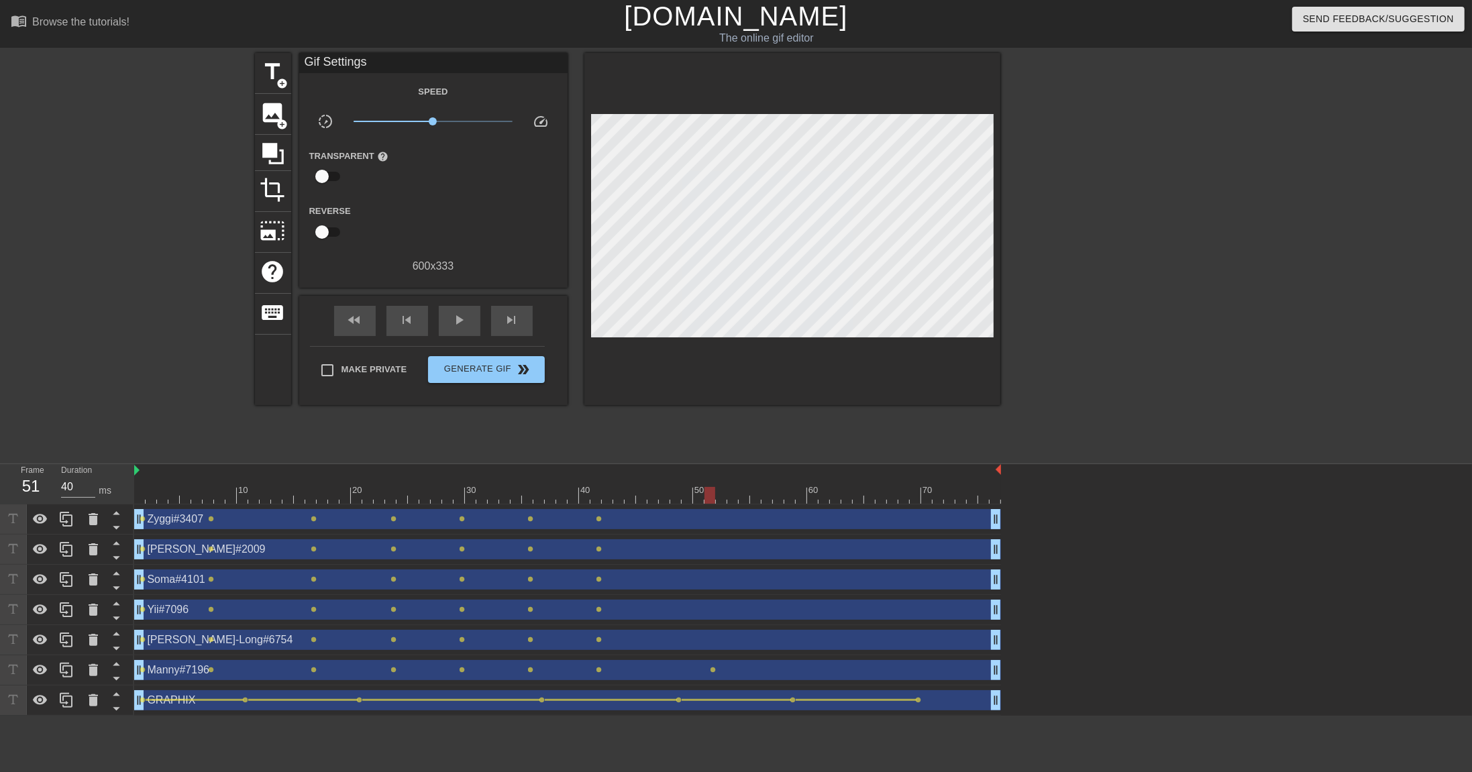
click at [715, 530] on div "Manny#7196 drag_handle drag_handle" at bounding box center [567, 670] width 867 height 20
click at [712, 530] on span "lens" at bounding box center [713, 670] width 6 height 6
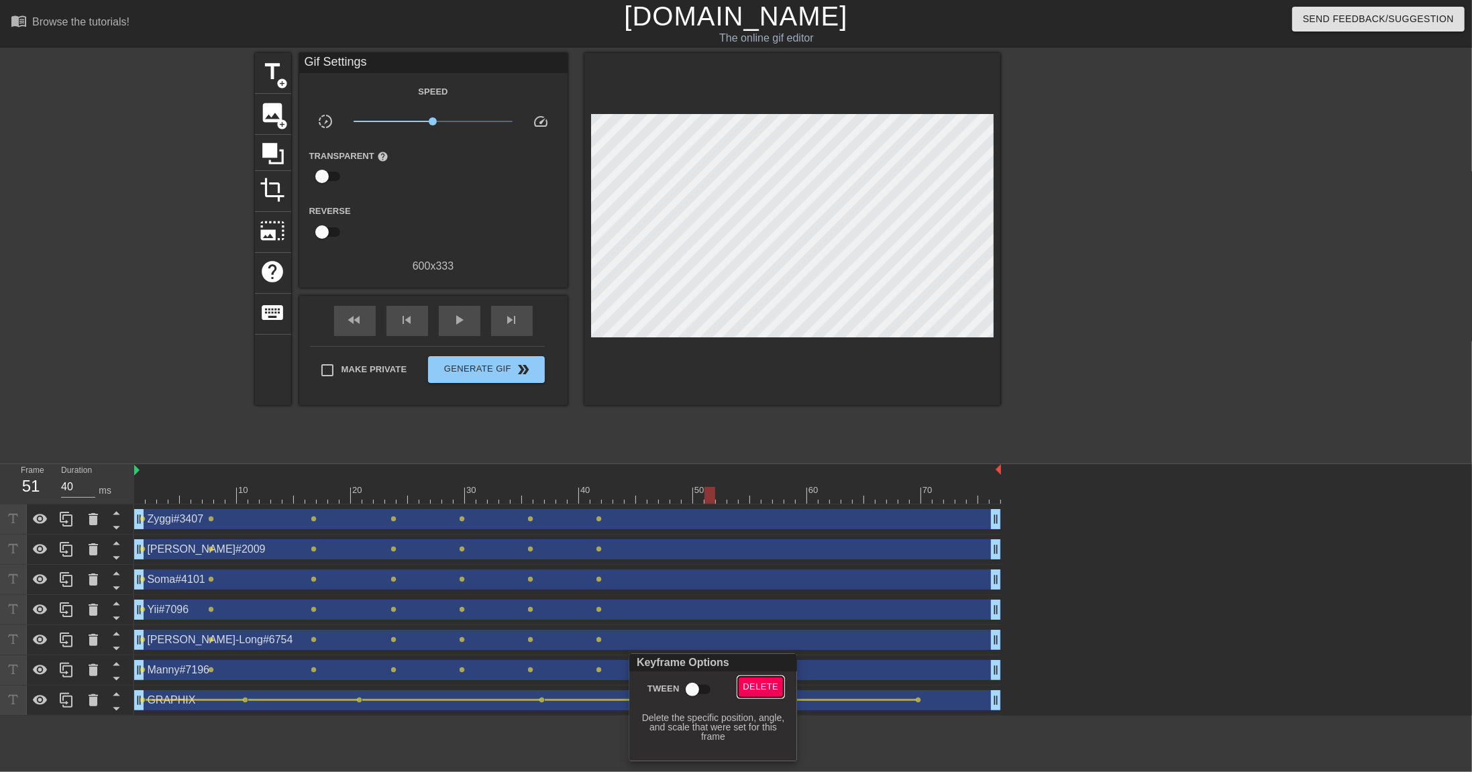
click at [751, 530] on span "Delete" at bounding box center [761, 687] width 36 height 15
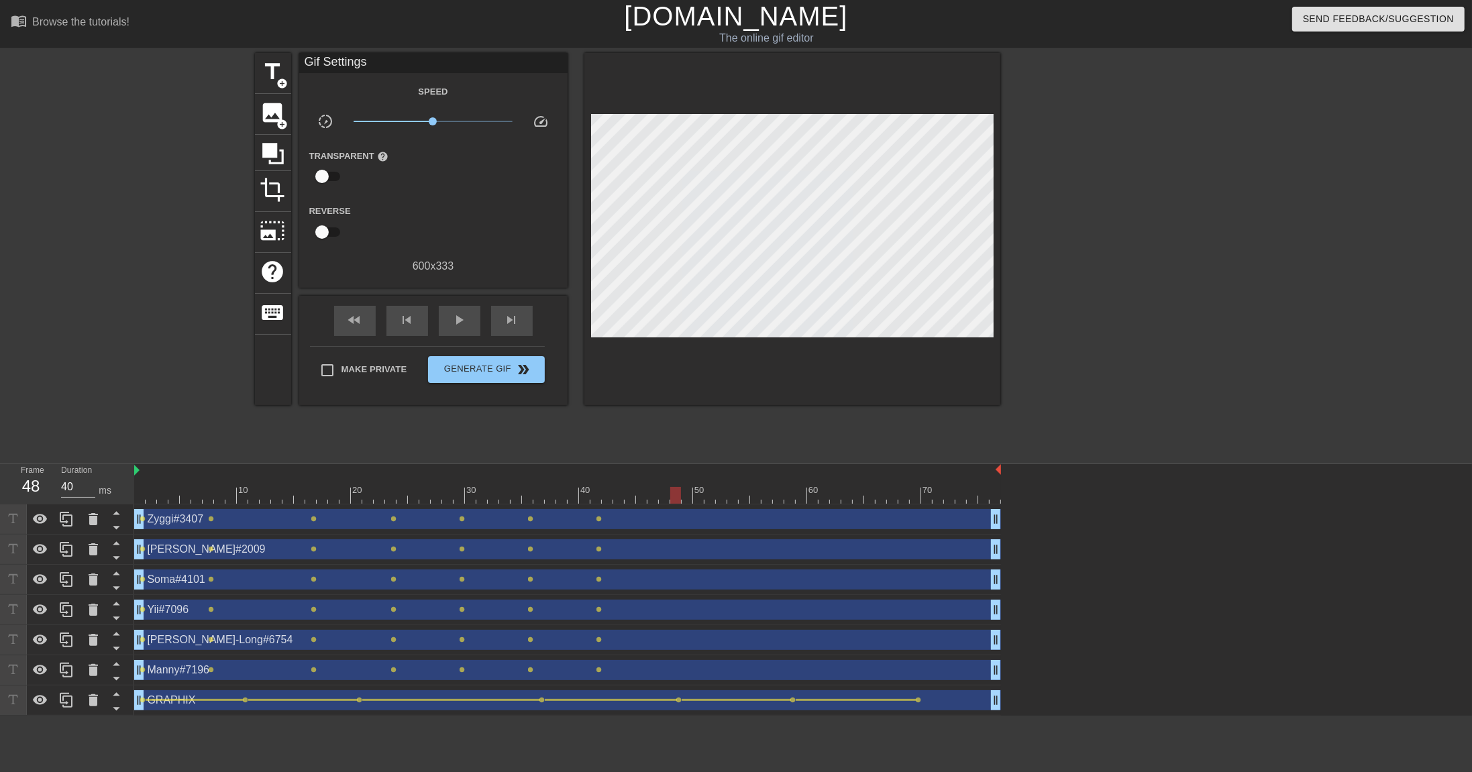
drag, startPoint x: 709, startPoint y: 498, endPoint x: 672, endPoint y: 500, distance: 37.6
click at [672, 500] on div at bounding box center [675, 495] width 11 height 17
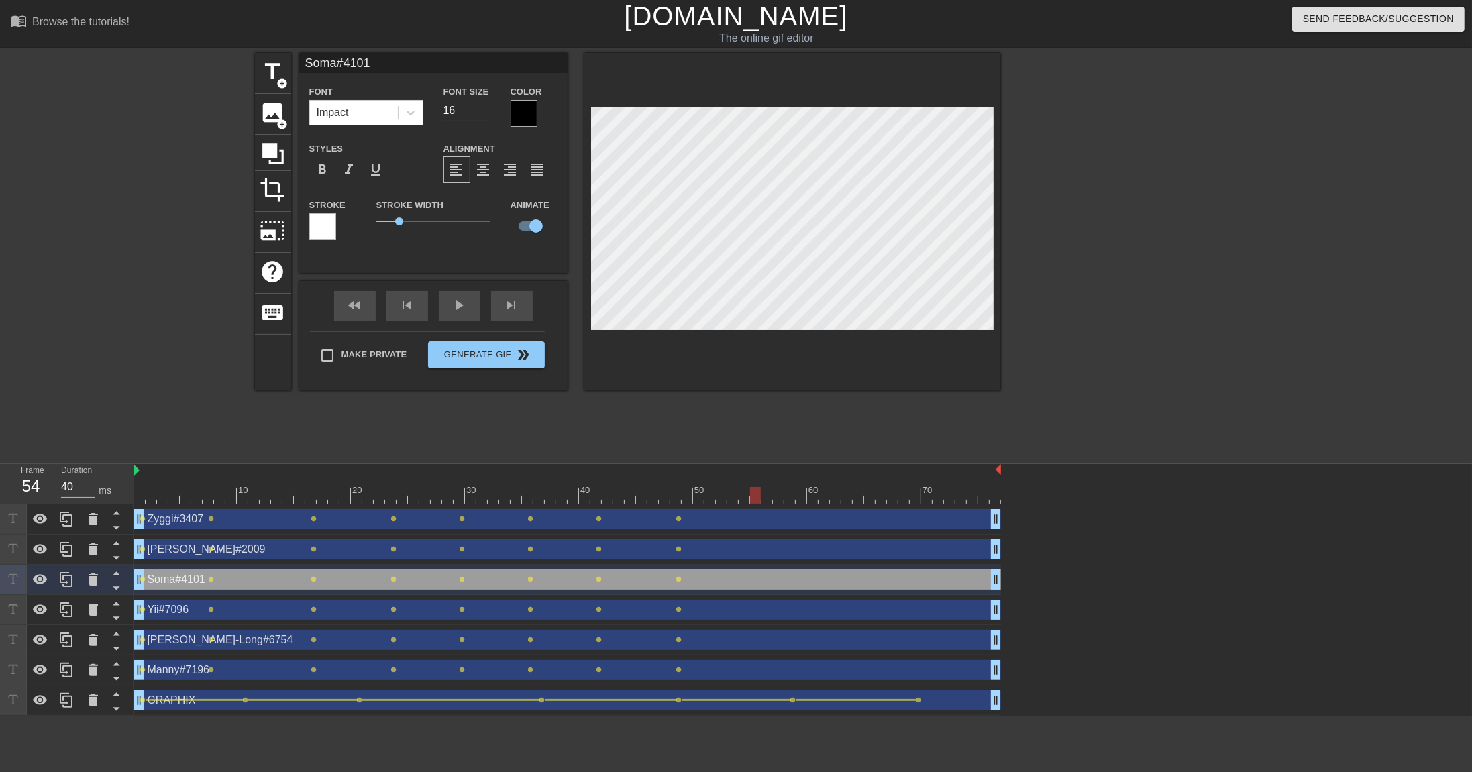
drag, startPoint x: 678, startPoint y: 496, endPoint x: 742, endPoint y: 498, distance: 64.4
click at [742, 498] on div at bounding box center [567, 495] width 867 height 17
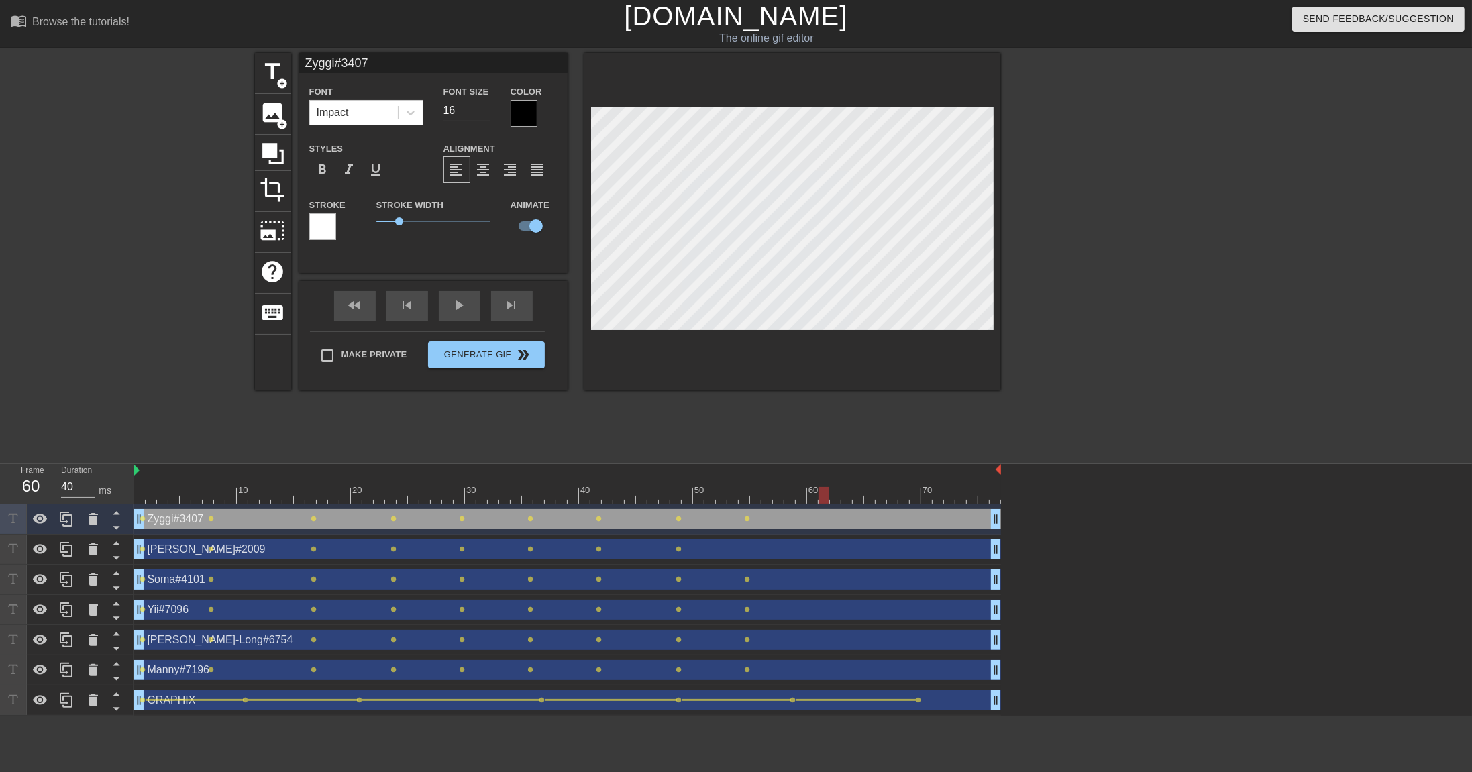
drag, startPoint x: 746, startPoint y: 499, endPoint x: 816, endPoint y: 502, distance: 69.8
click at [816, 502] on div at bounding box center [567, 495] width 867 height 17
drag, startPoint x: 816, startPoint y: 498, endPoint x: 913, endPoint y: 501, distance: 97.3
click at [913, 501] on div at bounding box center [915, 495] width 11 height 17
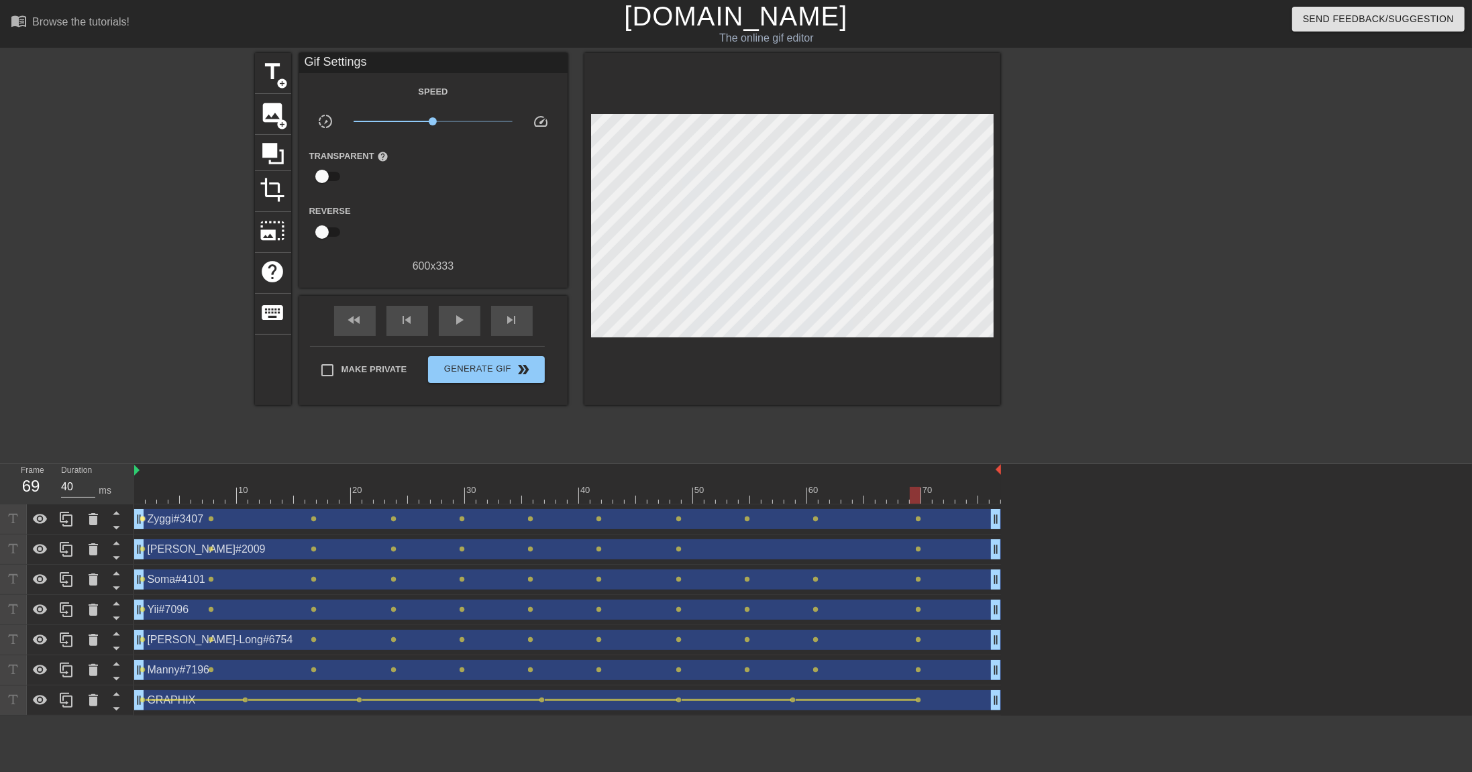
click at [143, 519] on span "lens" at bounding box center [143, 519] width 6 height 6
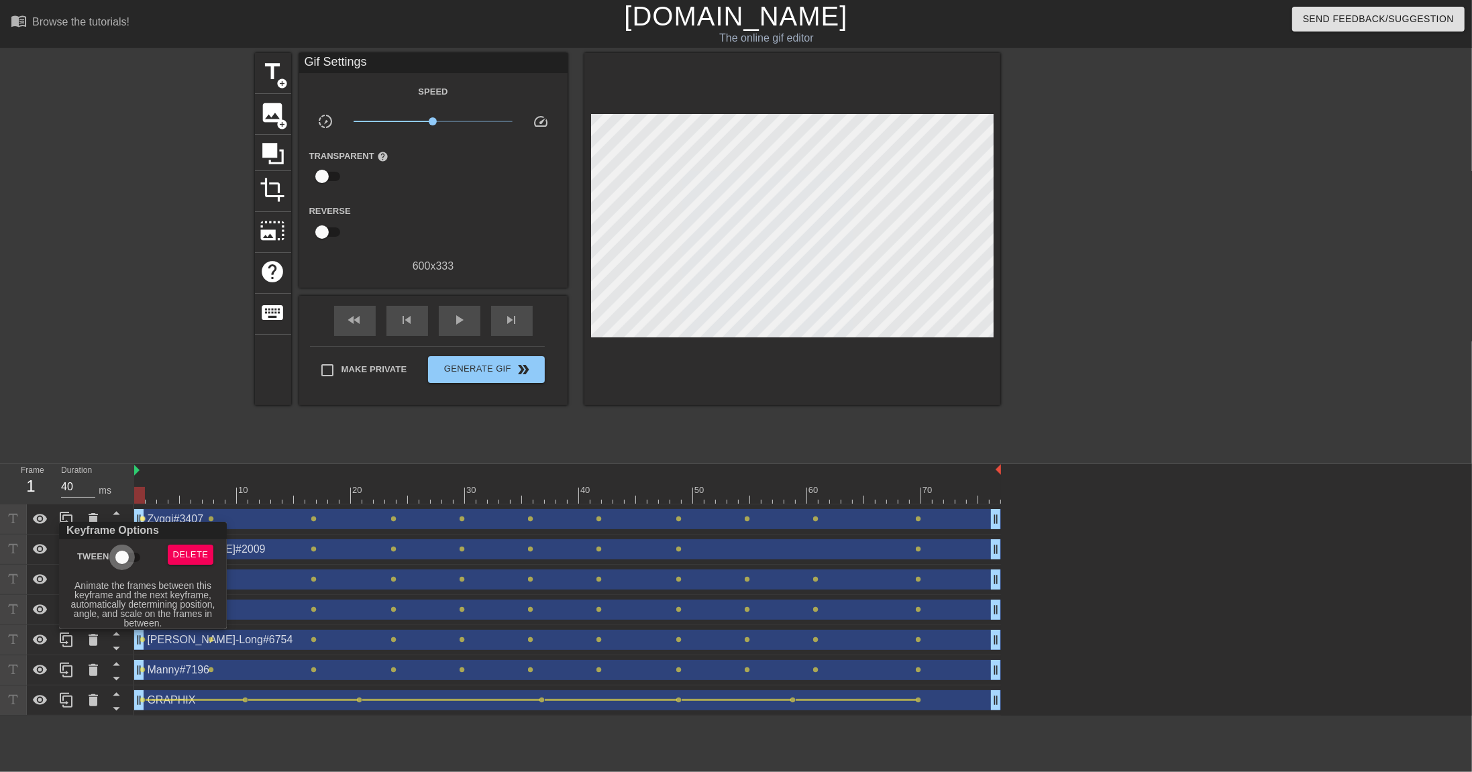
click at [125, 530] on input "Tween" at bounding box center [122, 557] width 76 height 25
click at [212, 517] on div at bounding box center [736, 386] width 1472 height 772
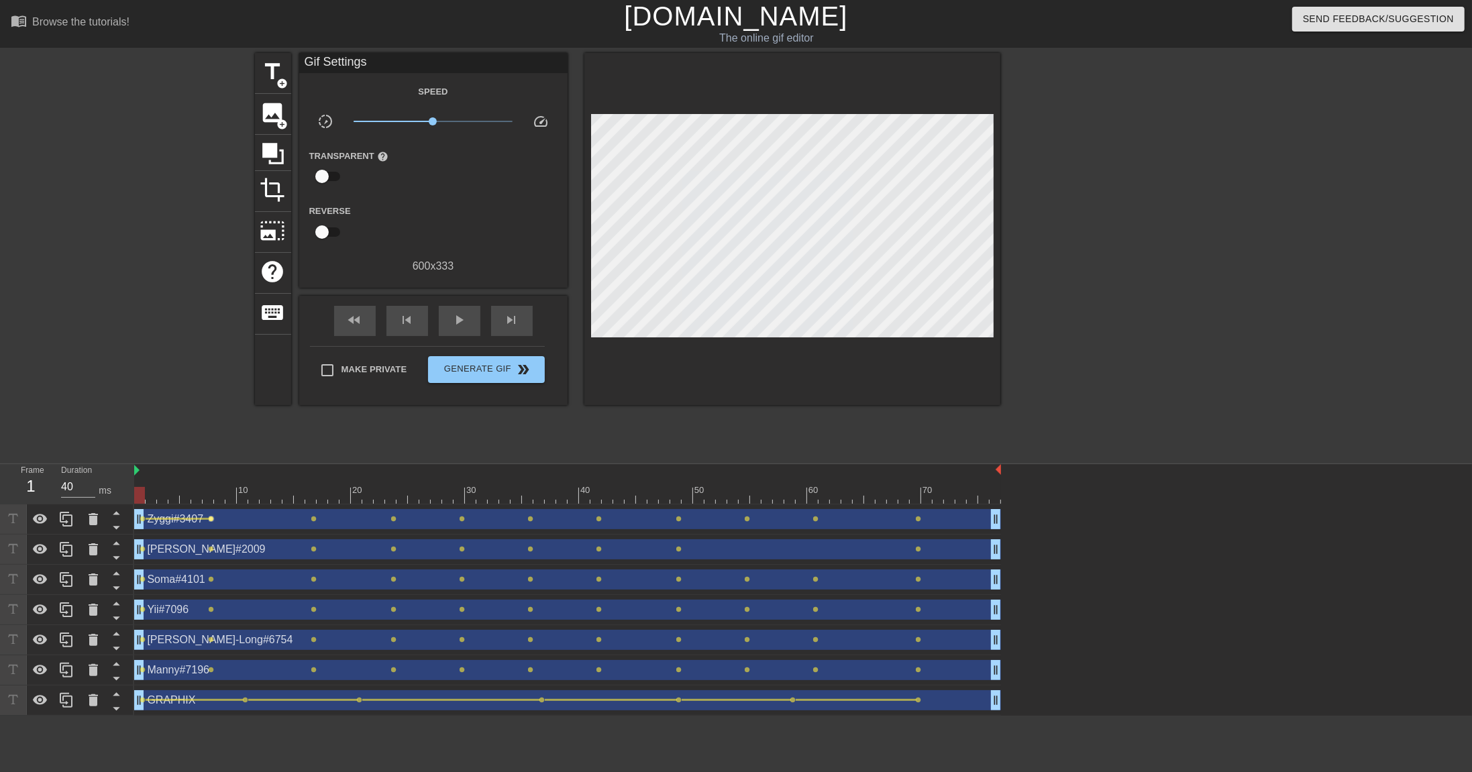
click at [212, 519] on span "lens" at bounding box center [212, 519] width 6 height 6
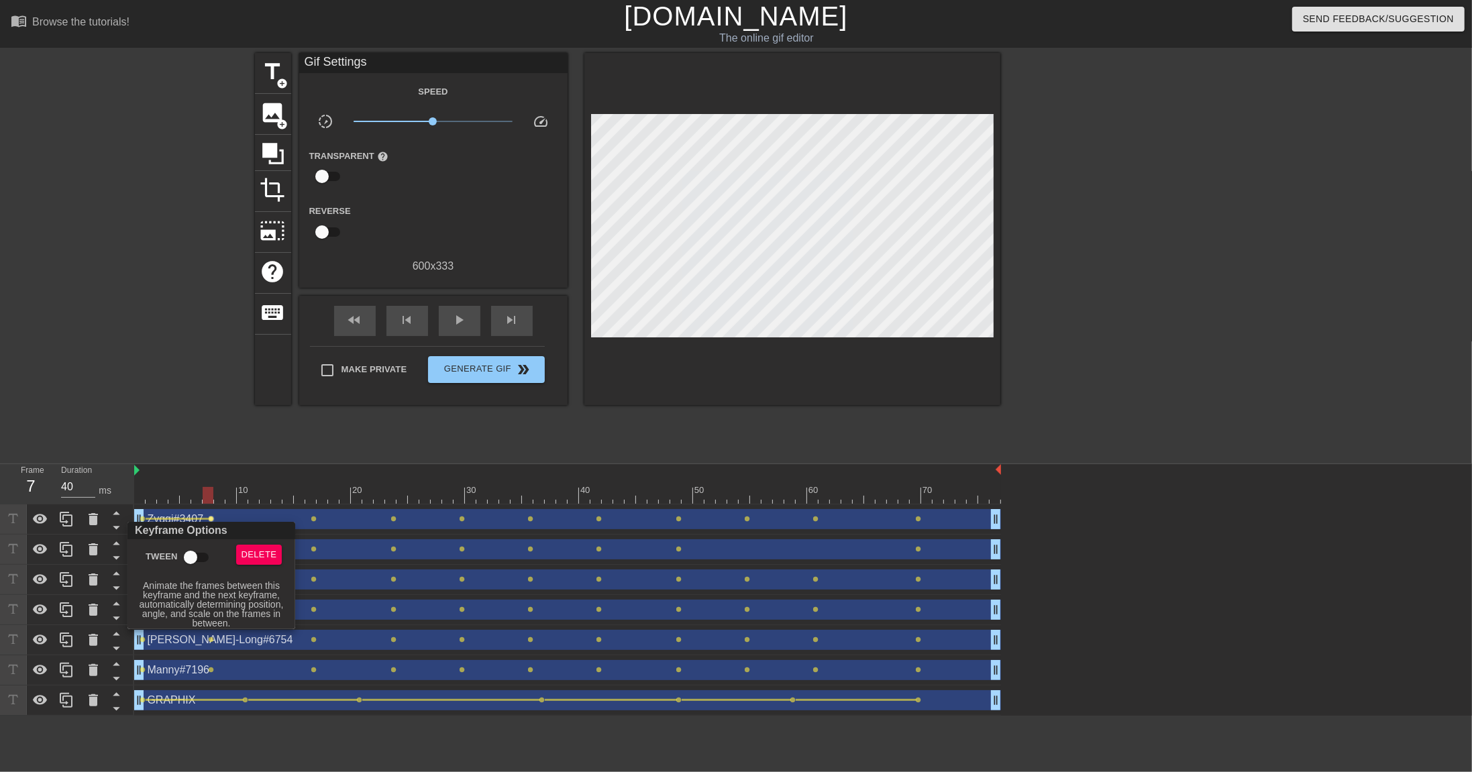
click at [199, 530] on input "Tween" at bounding box center [190, 557] width 76 height 25
click at [315, 520] on div at bounding box center [736, 386] width 1472 height 772
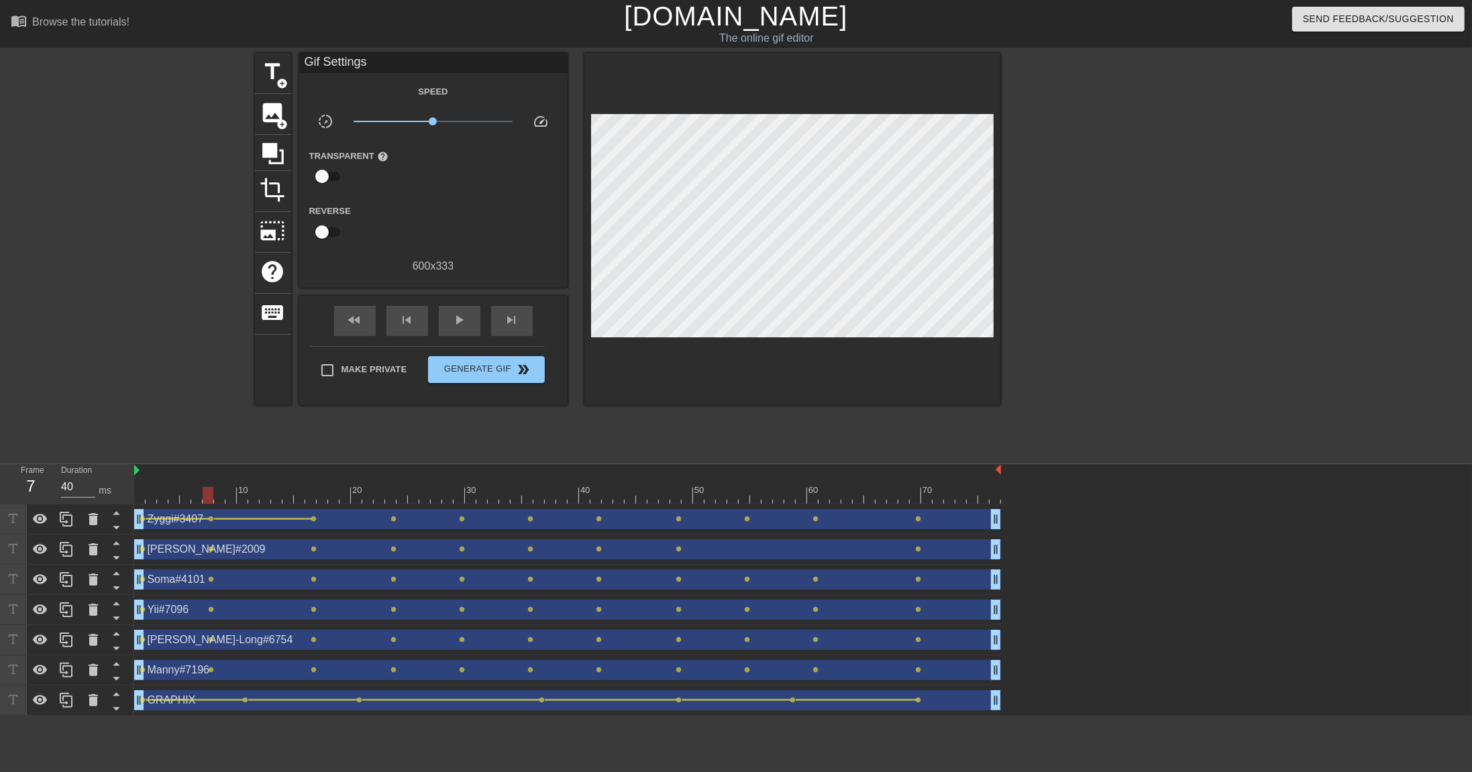
click at [315, 519] on span "lens" at bounding box center [314, 519] width 6 height 6
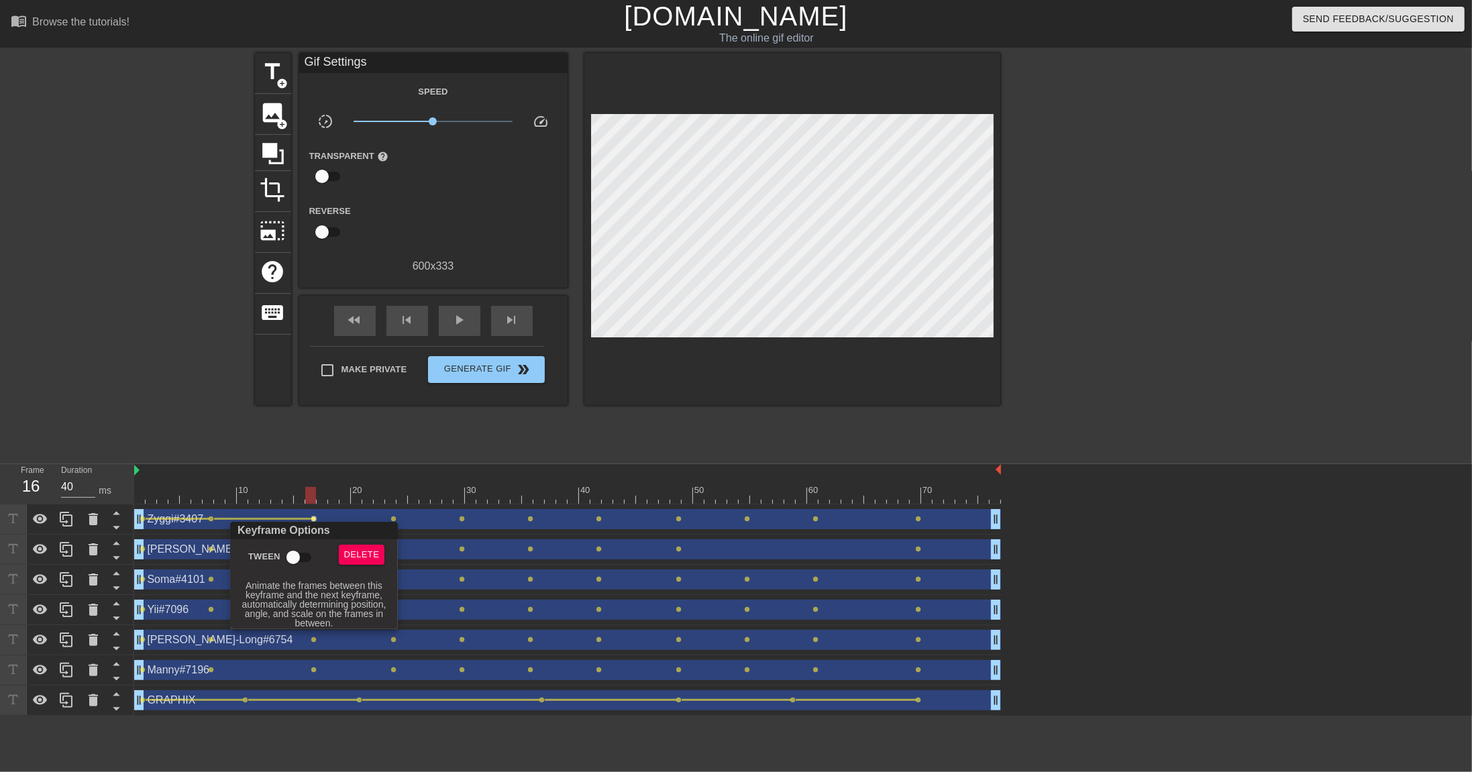
click at [297, 530] on input "Tween" at bounding box center [293, 557] width 76 height 25
click at [397, 517] on div at bounding box center [736, 386] width 1472 height 772
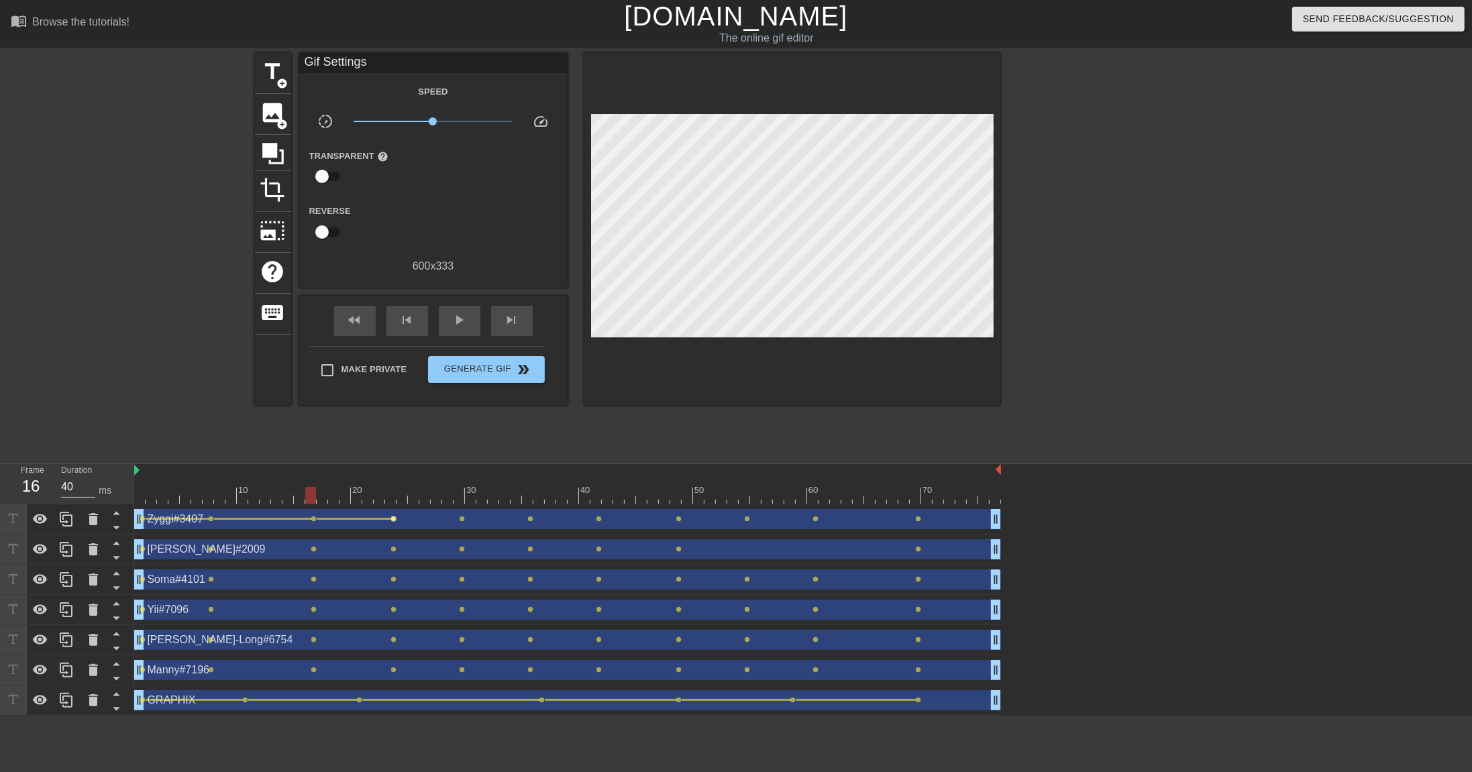
click at [394, 520] on span "lens" at bounding box center [394, 519] width 6 height 6
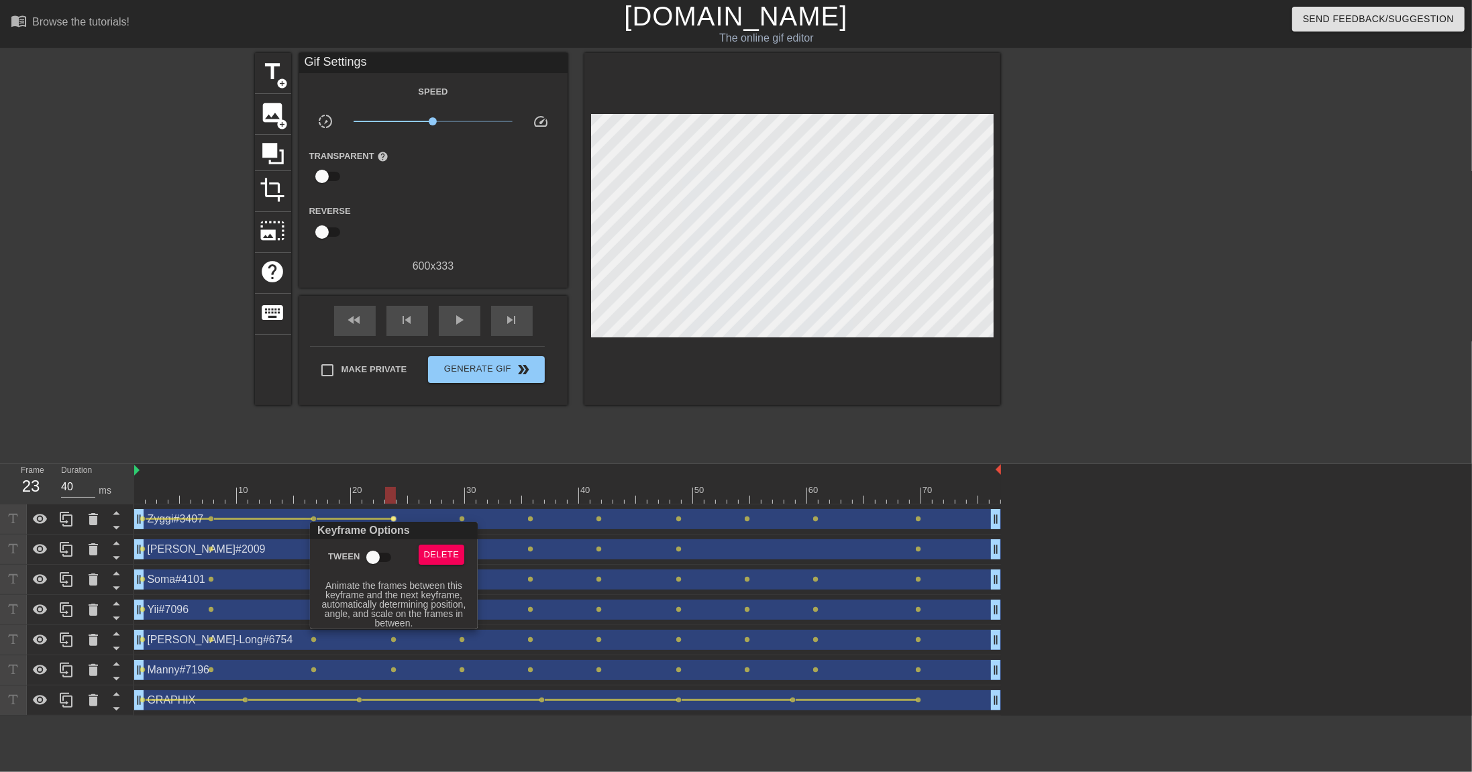
click at [381, 530] on input "Tween" at bounding box center [373, 557] width 76 height 25
click at [460, 518] on div at bounding box center [736, 386] width 1472 height 772
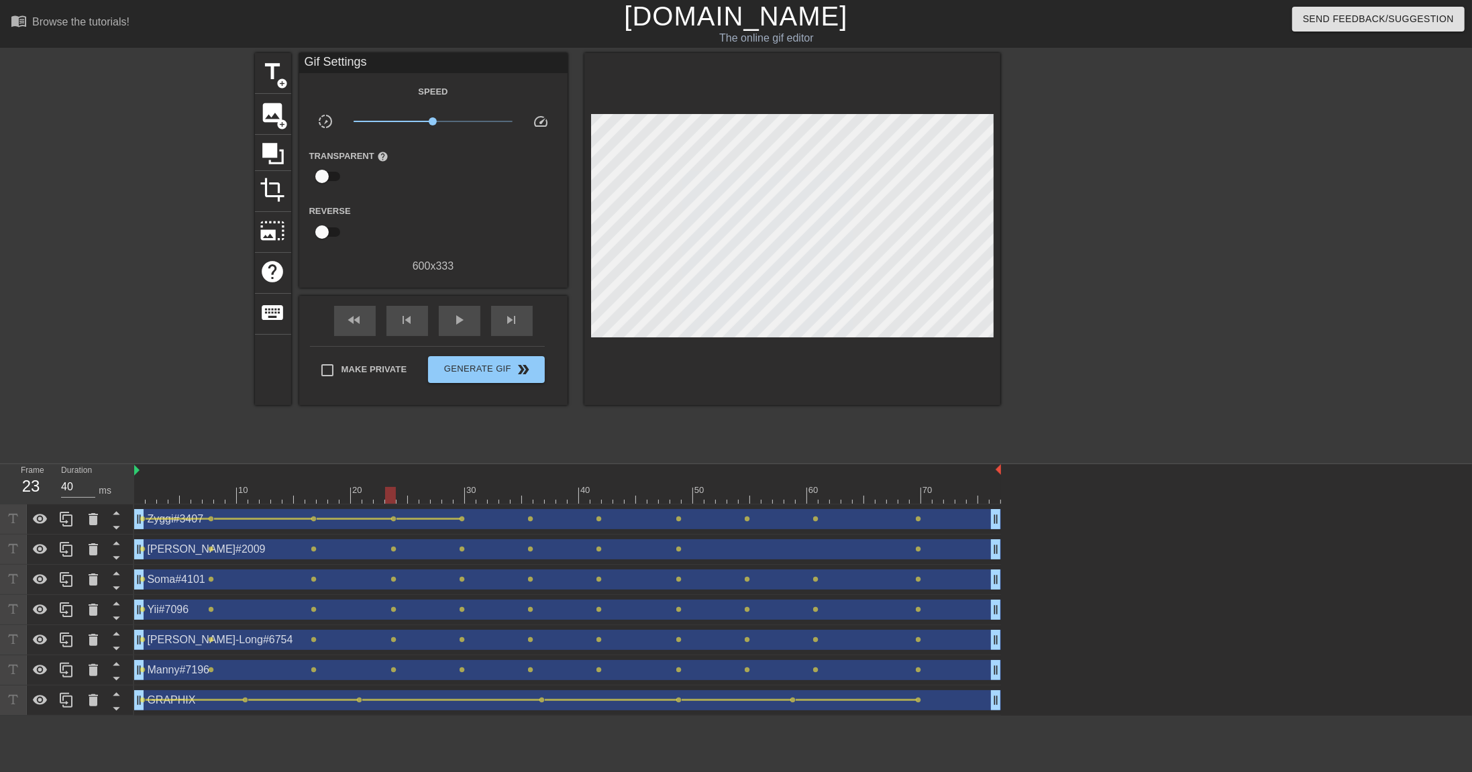
click at [462, 517] on span "lens" at bounding box center [463, 519] width 6 height 6
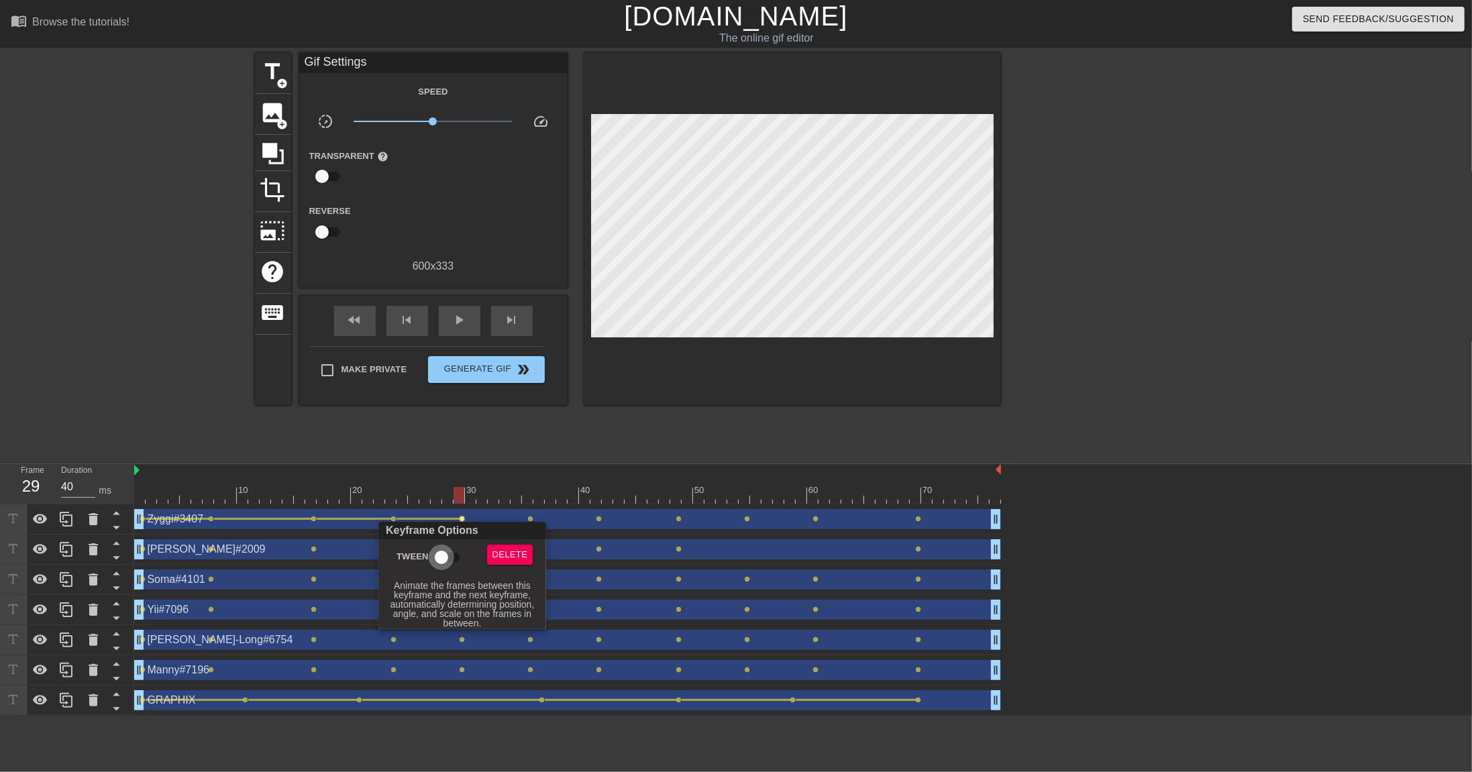
click at [441, 530] on input "Tween" at bounding box center [441, 557] width 76 height 25
click at [531, 519] on div at bounding box center [736, 386] width 1472 height 772
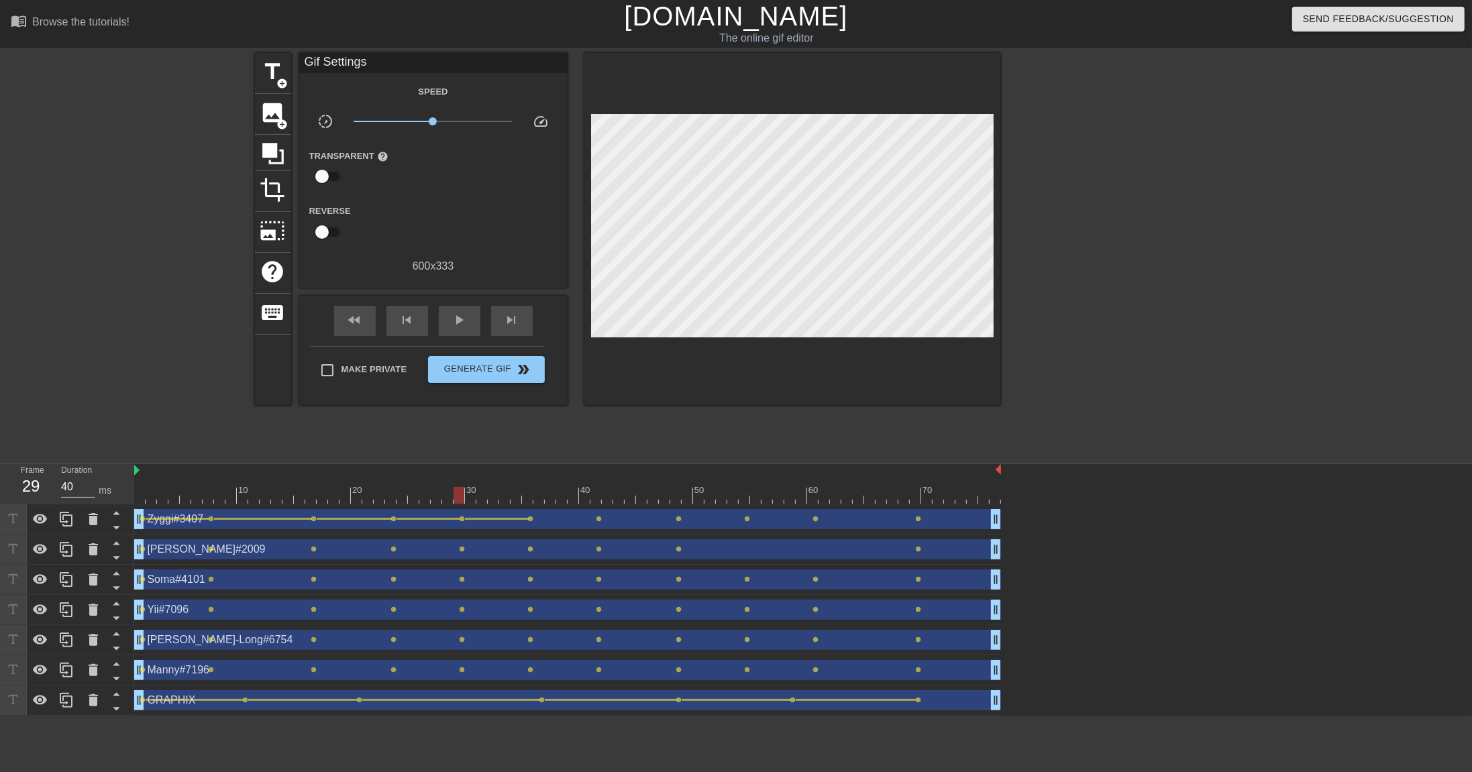
click at [532, 519] on span "lens" at bounding box center [531, 519] width 6 height 6
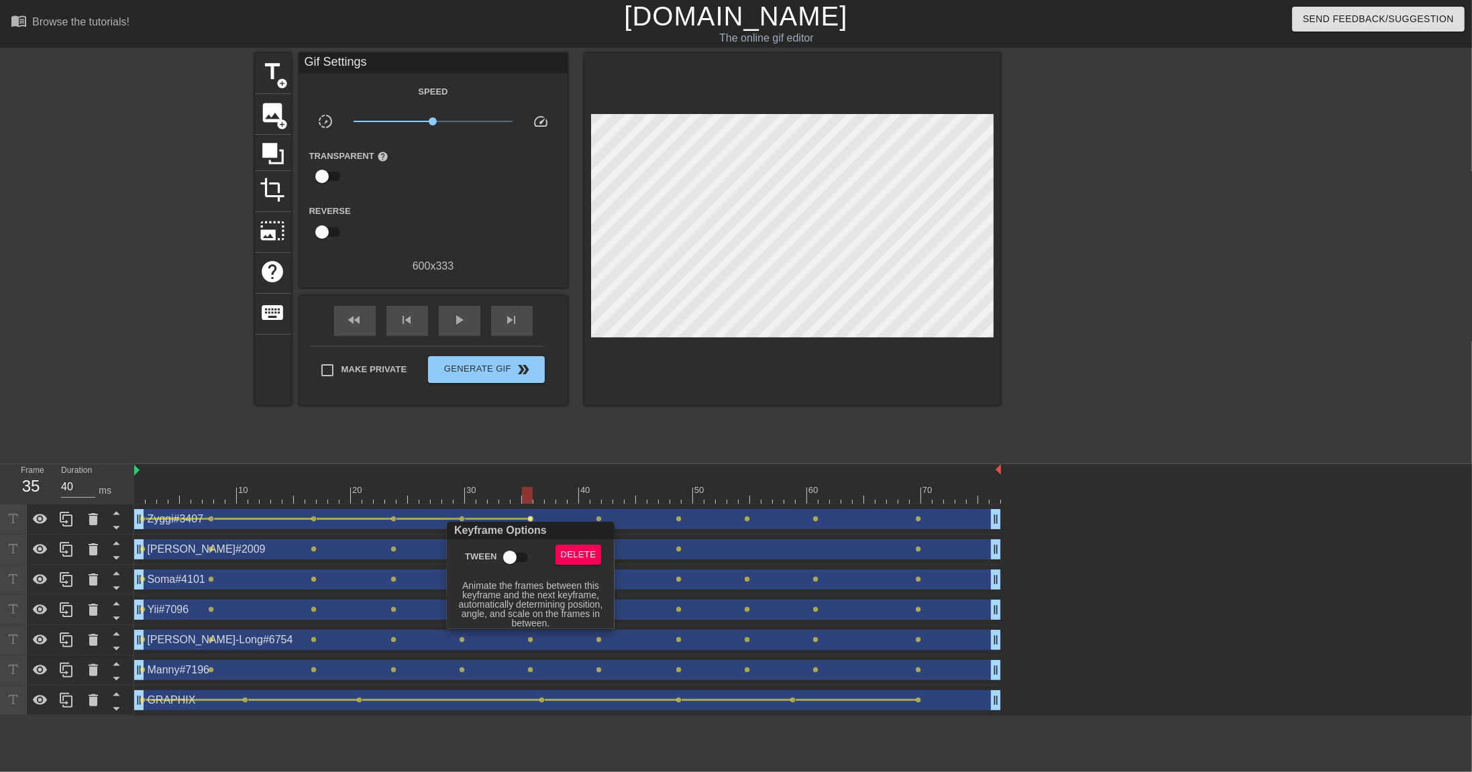
click at [513, 530] on input "Tween" at bounding box center [510, 557] width 76 height 25
click at [601, 519] on div at bounding box center [736, 386] width 1472 height 772
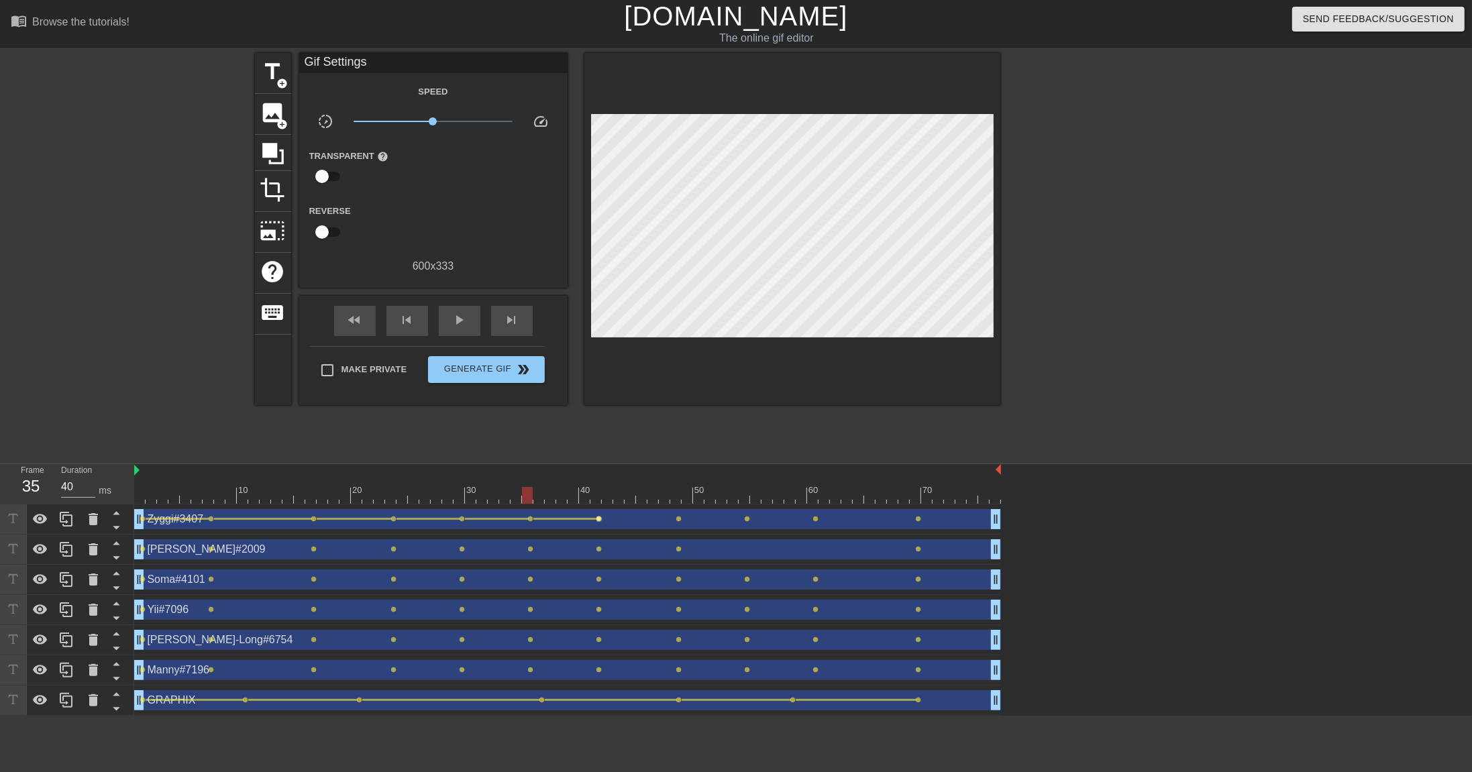
click at [600, 518] on span "lens" at bounding box center [599, 519] width 6 height 6
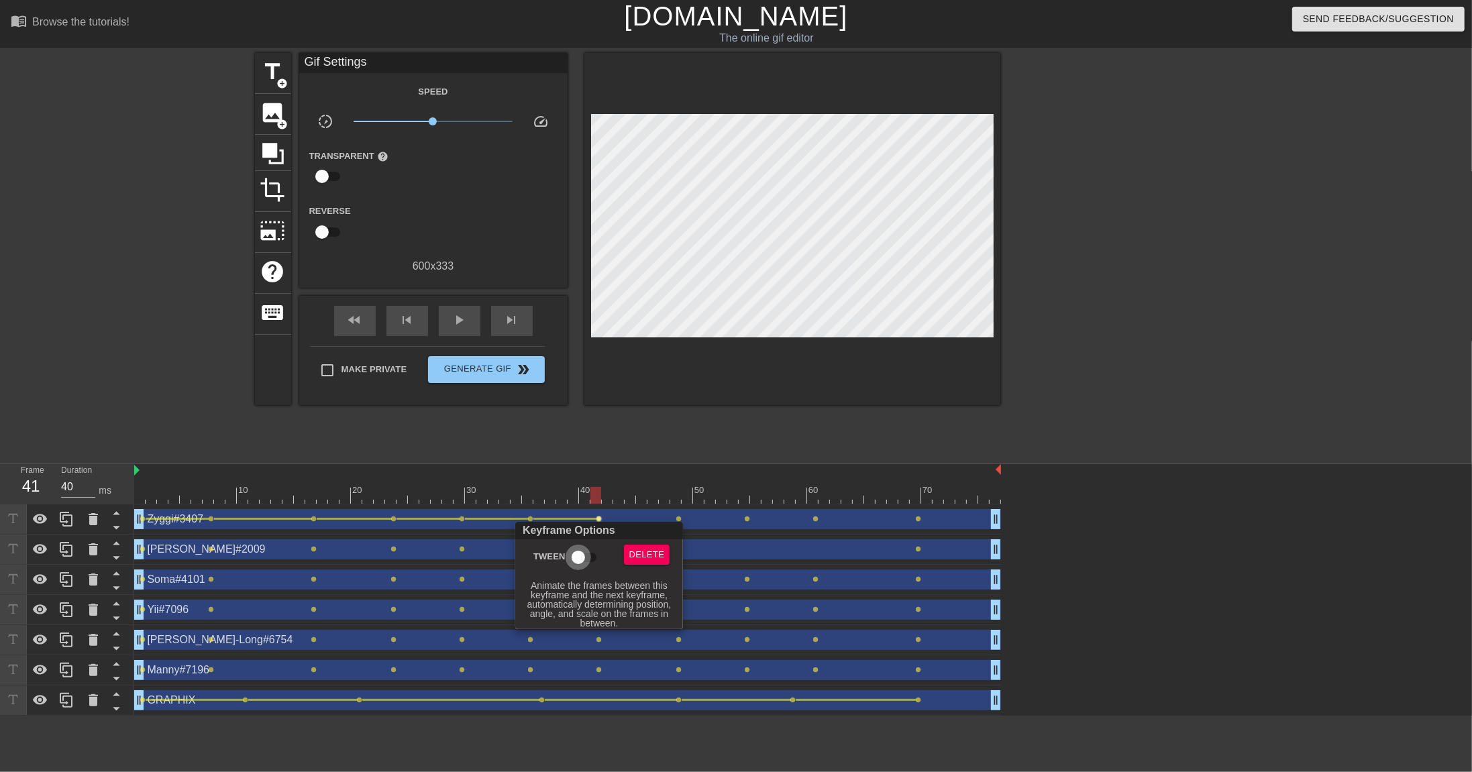
click at [588, 530] on input "Tween" at bounding box center [578, 557] width 76 height 25
click at [683, 517] on div at bounding box center [736, 386] width 1472 height 772
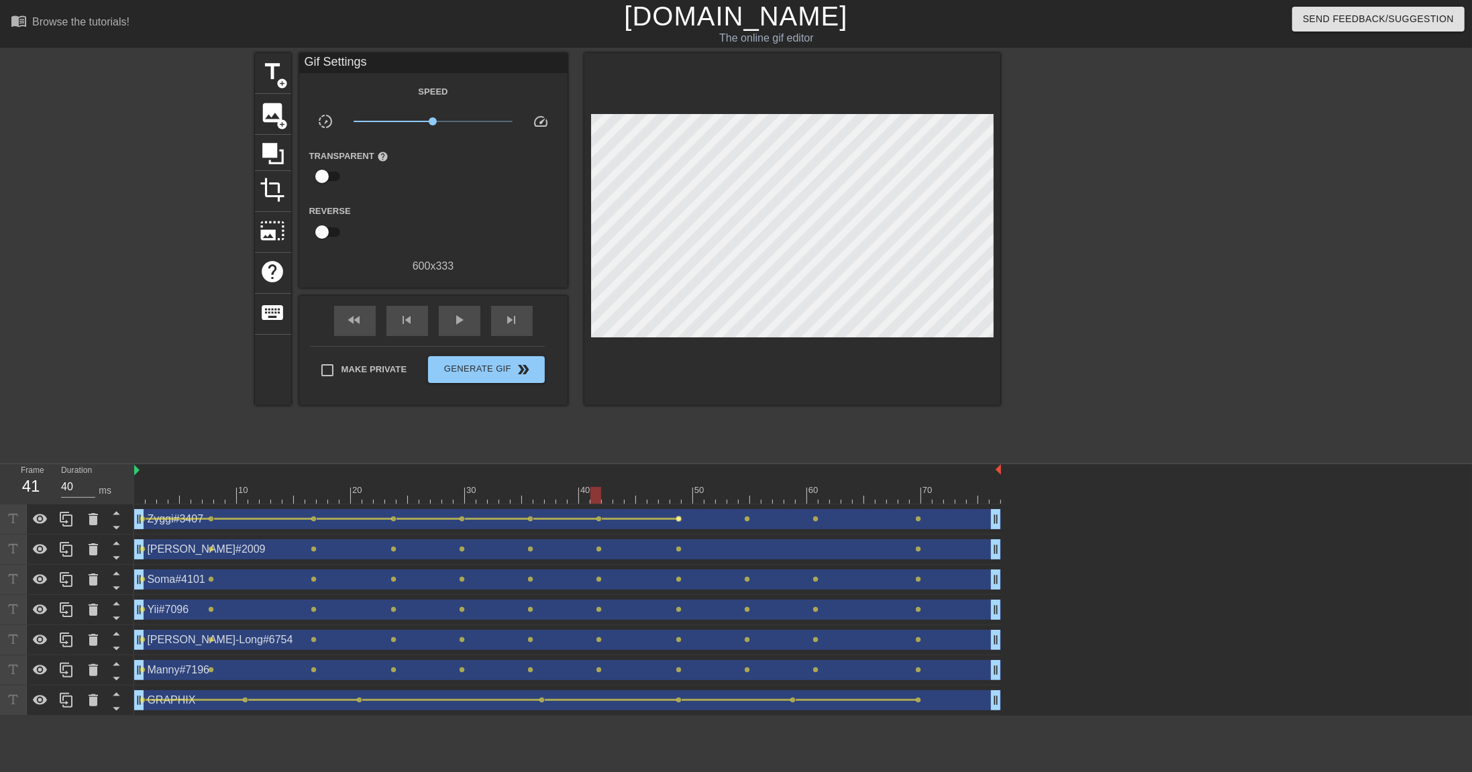
click at [678, 519] on span "lens" at bounding box center [679, 519] width 6 height 6
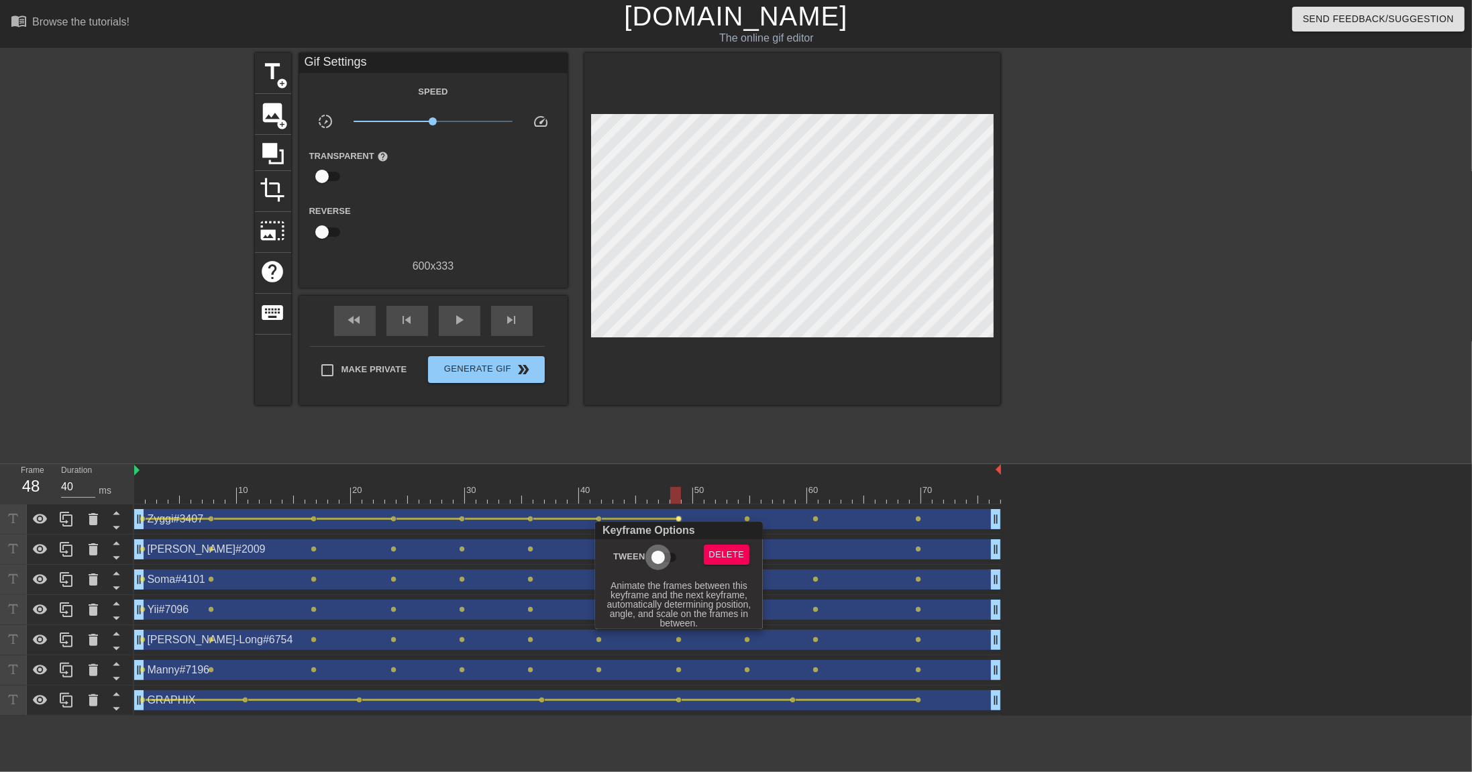
click at [663, 530] on input "Tween" at bounding box center [658, 557] width 76 height 25
click at [746, 521] on div at bounding box center [736, 386] width 1472 height 772
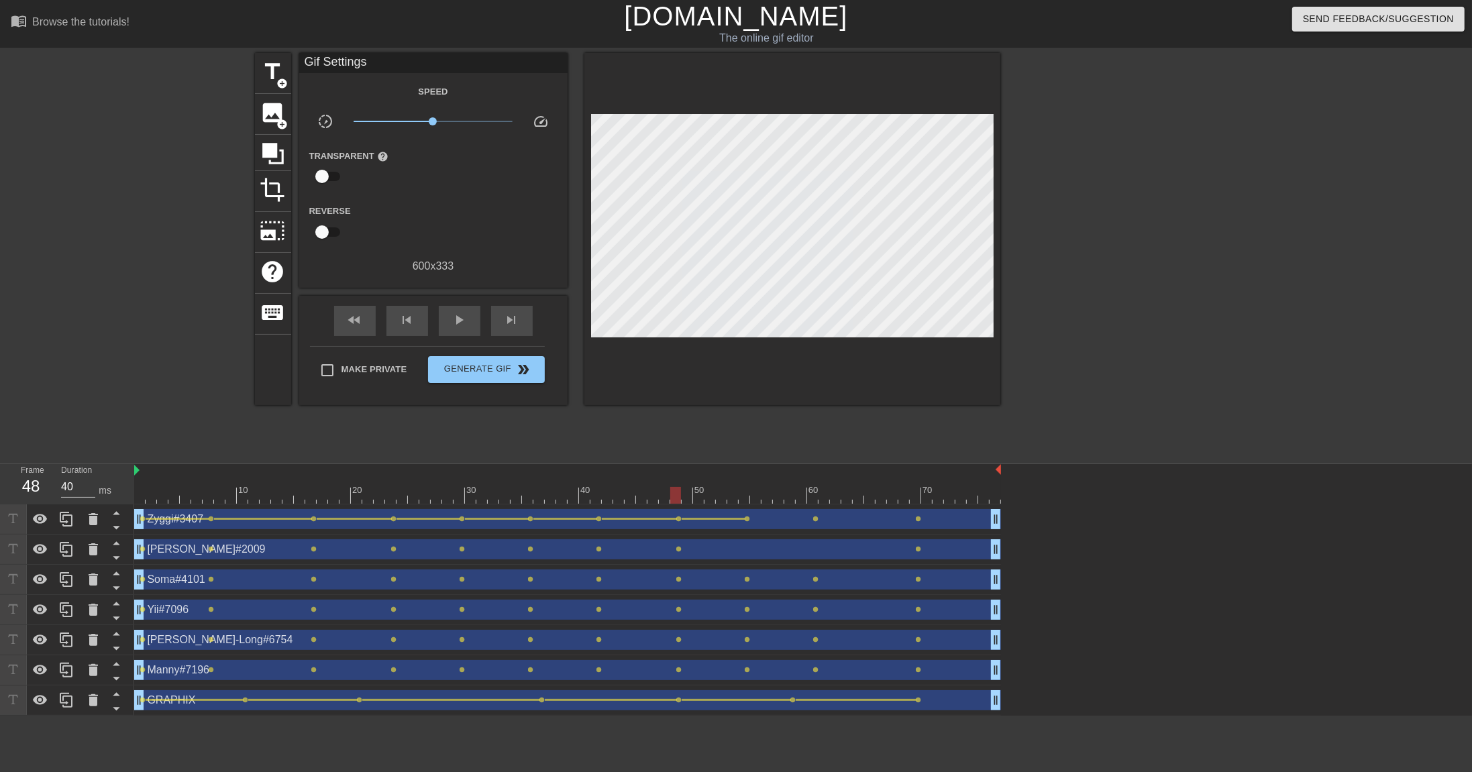
click at [747, 519] on span "lens" at bounding box center [748, 519] width 6 height 6
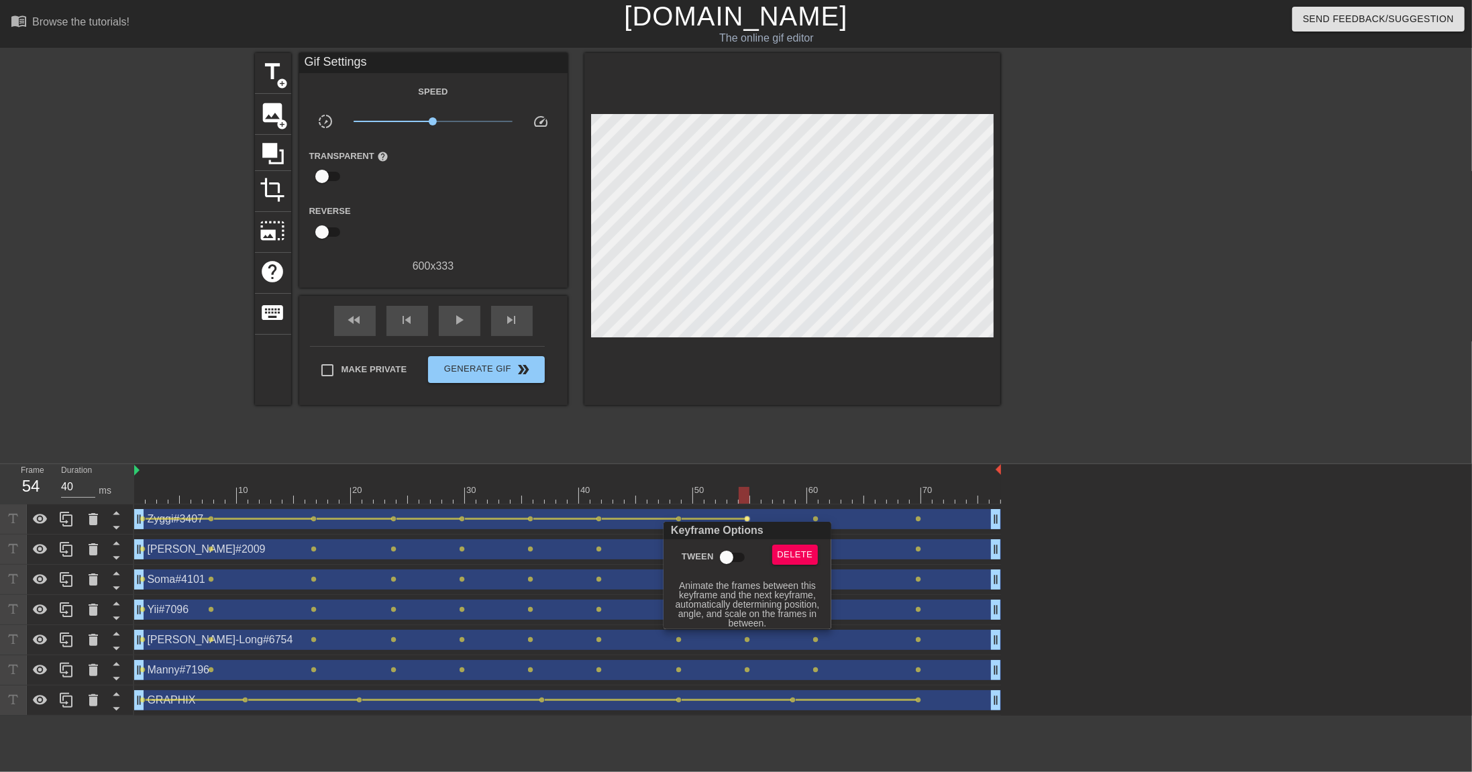
click at [722, 530] on input "Tween" at bounding box center [726, 557] width 76 height 25
click at [818, 520] on div at bounding box center [736, 386] width 1472 height 772
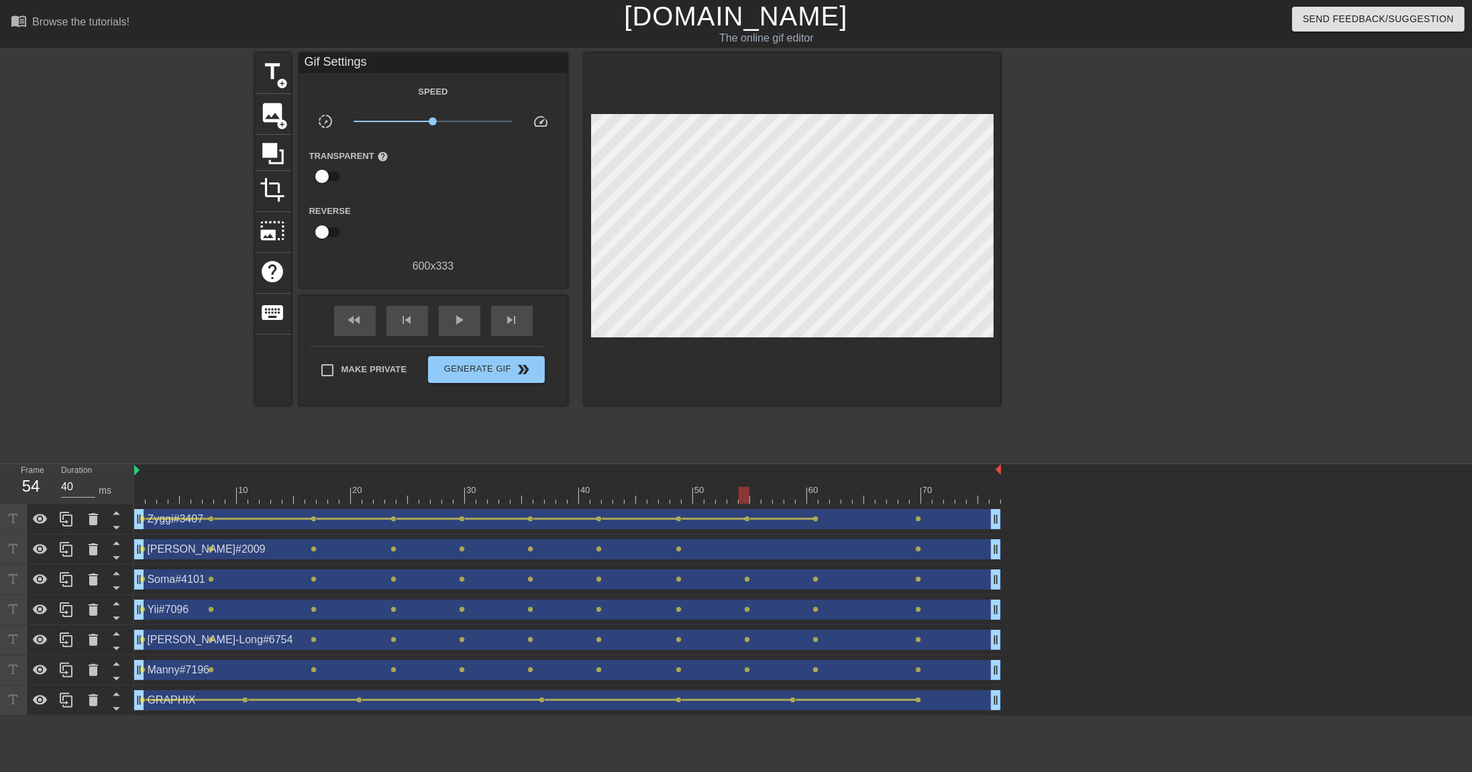
click at [817, 517] on span "lens" at bounding box center [816, 519] width 6 height 6
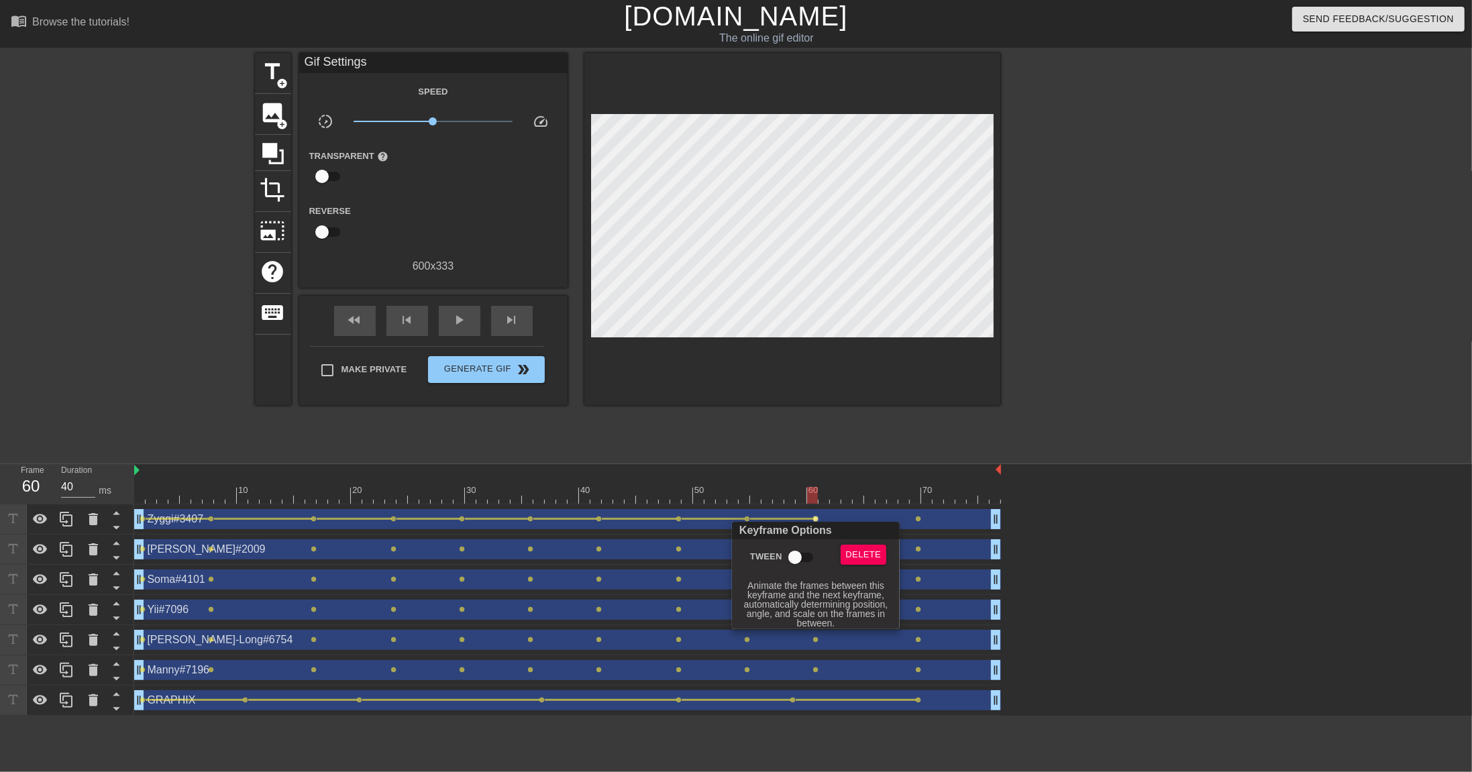
click at [798, 530] on input "Tween" at bounding box center [795, 557] width 76 height 25
click at [921, 519] on div at bounding box center [736, 386] width 1472 height 772
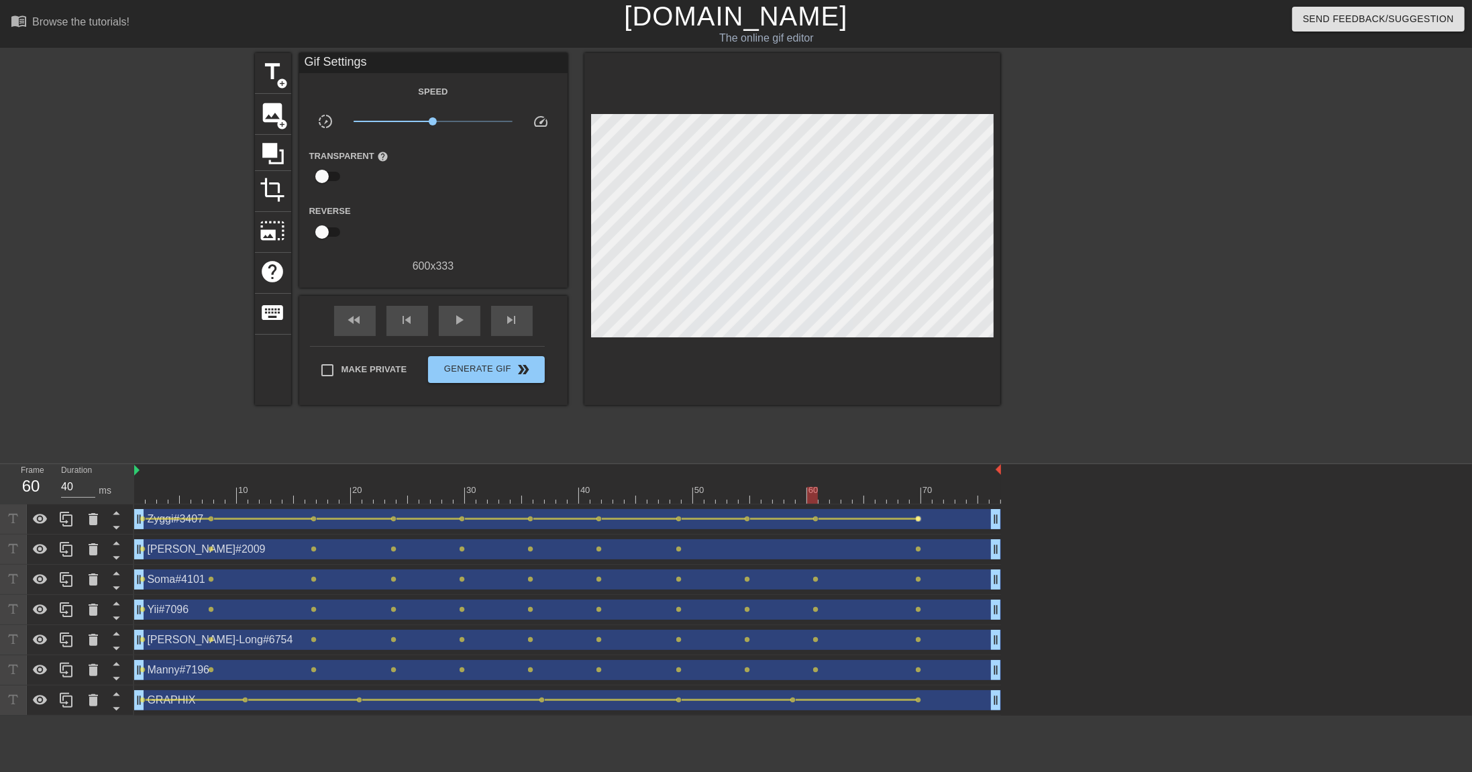
click at [918, 519] on span "lens" at bounding box center [919, 519] width 6 height 6
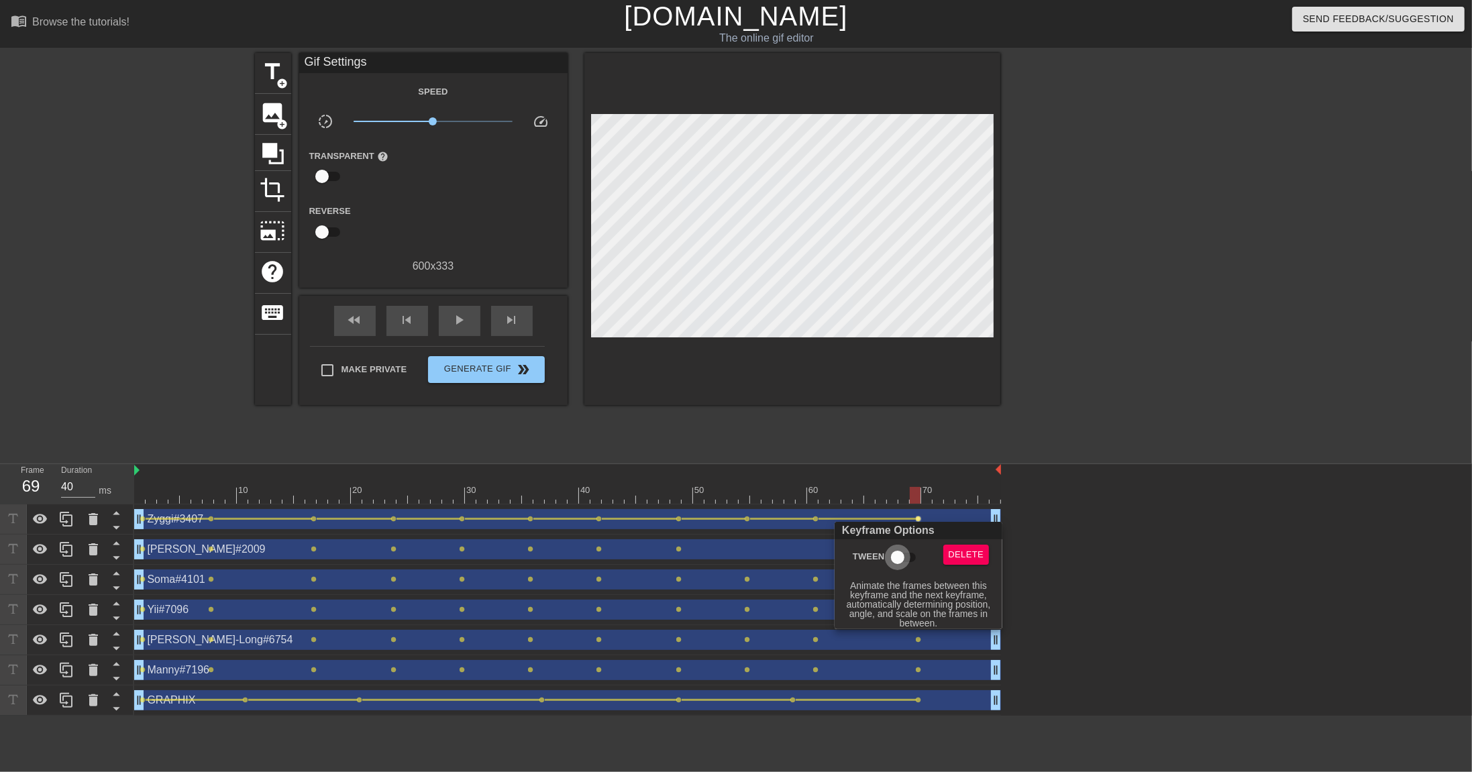
click at [898, 530] on input "Tween" at bounding box center [897, 557] width 76 height 25
click at [143, 530] on div at bounding box center [736, 386] width 1472 height 772
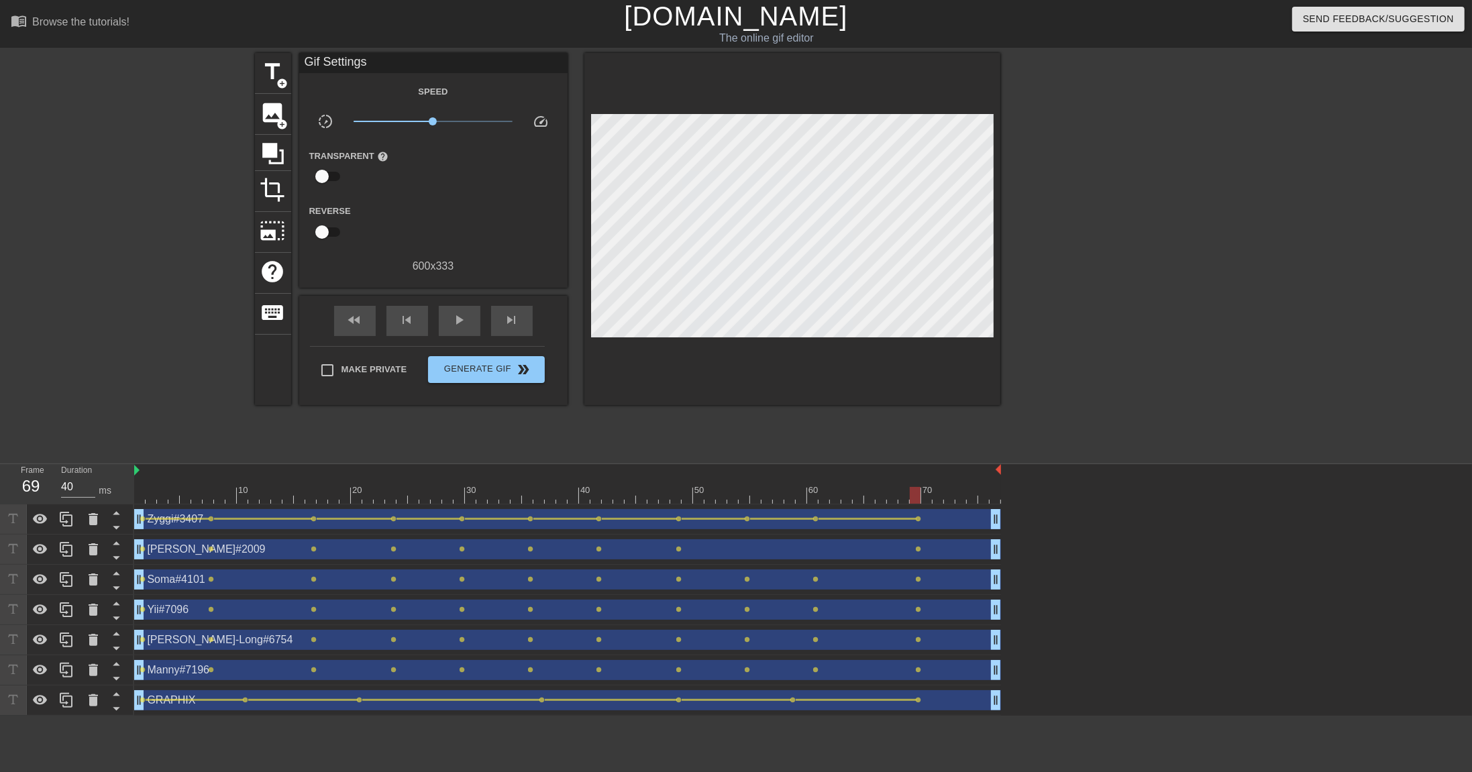
click at [143, 530] on span "lens" at bounding box center [143, 549] width 6 height 6
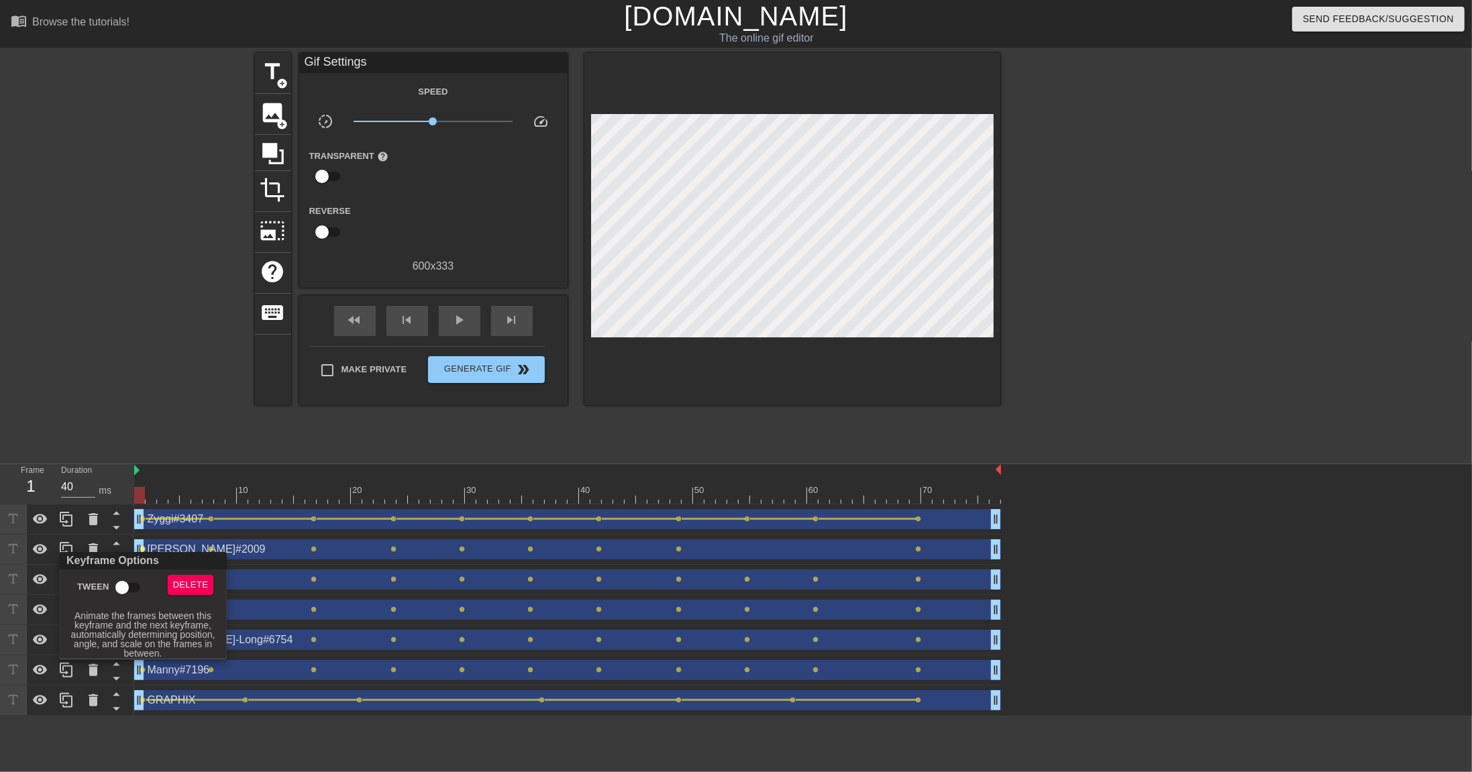
click at [131, 530] on input "Tween" at bounding box center [122, 587] width 76 height 25
click at [213, 530] on div at bounding box center [736, 386] width 1472 height 772
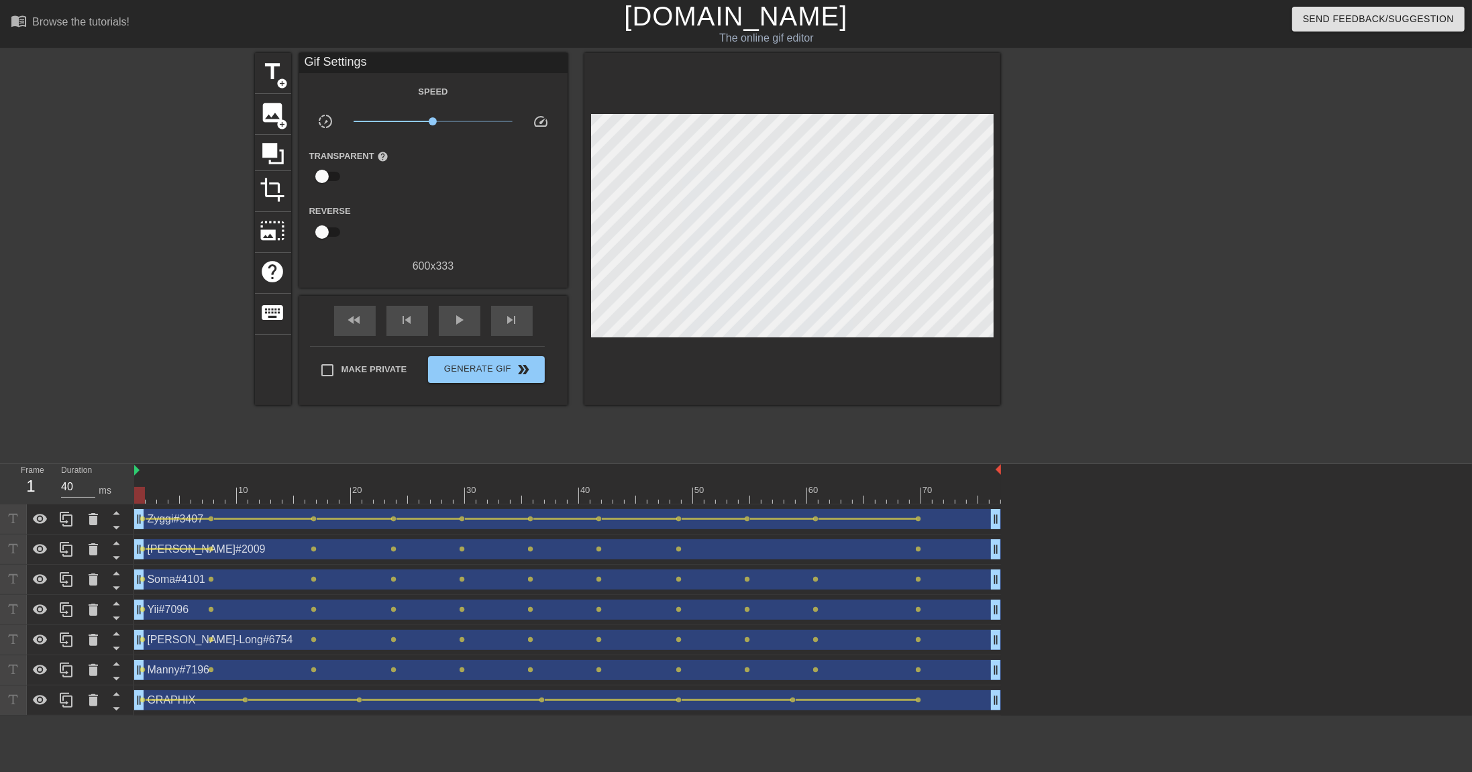
click at [213, 530] on span "lens" at bounding box center [212, 549] width 6 height 6
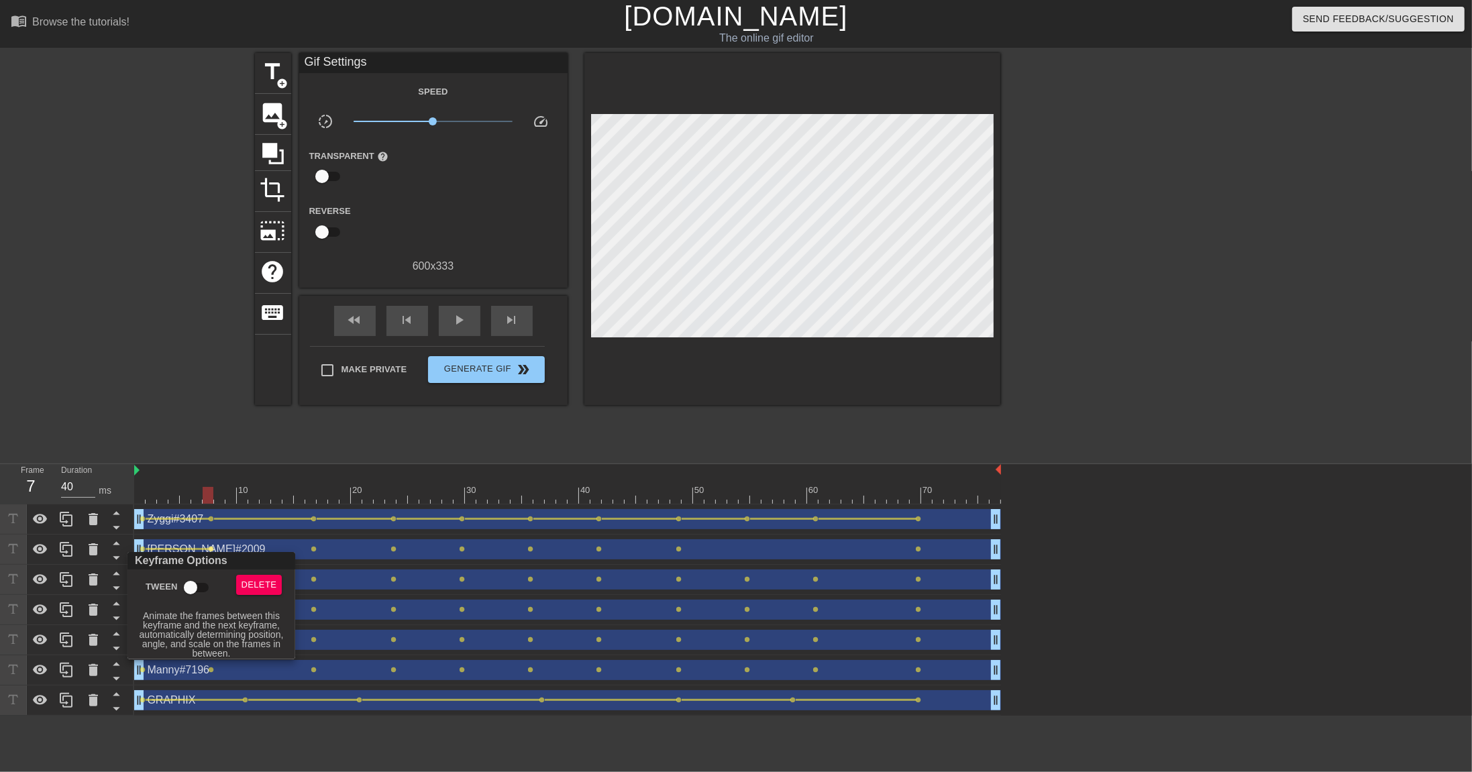
click at [195, 530] on input "Tween" at bounding box center [190, 587] width 76 height 25
click at [315, 530] on div at bounding box center [736, 386] width 1472 height 772
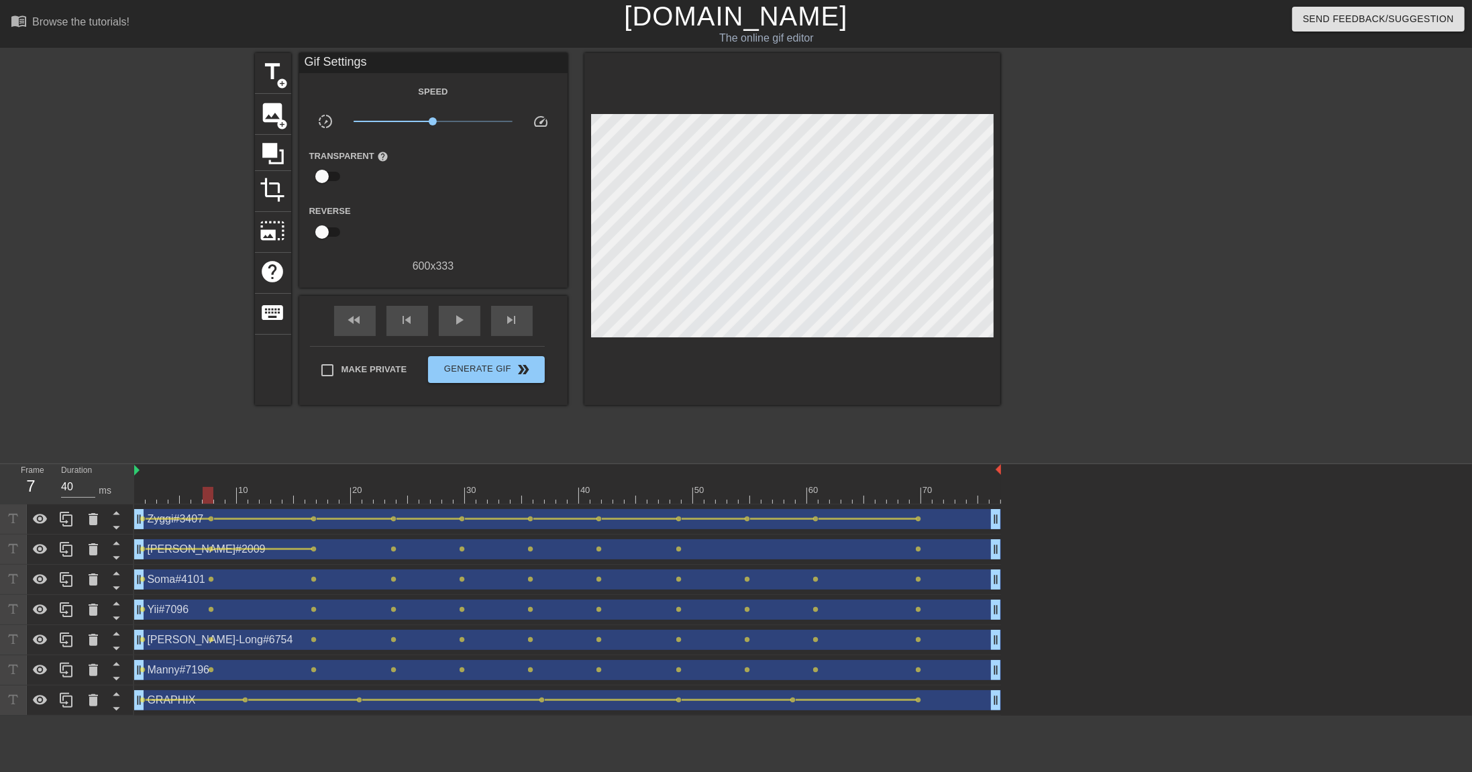
click at [315, 530] on span "lens" at bounding box center [314, 549] width 6 height 6
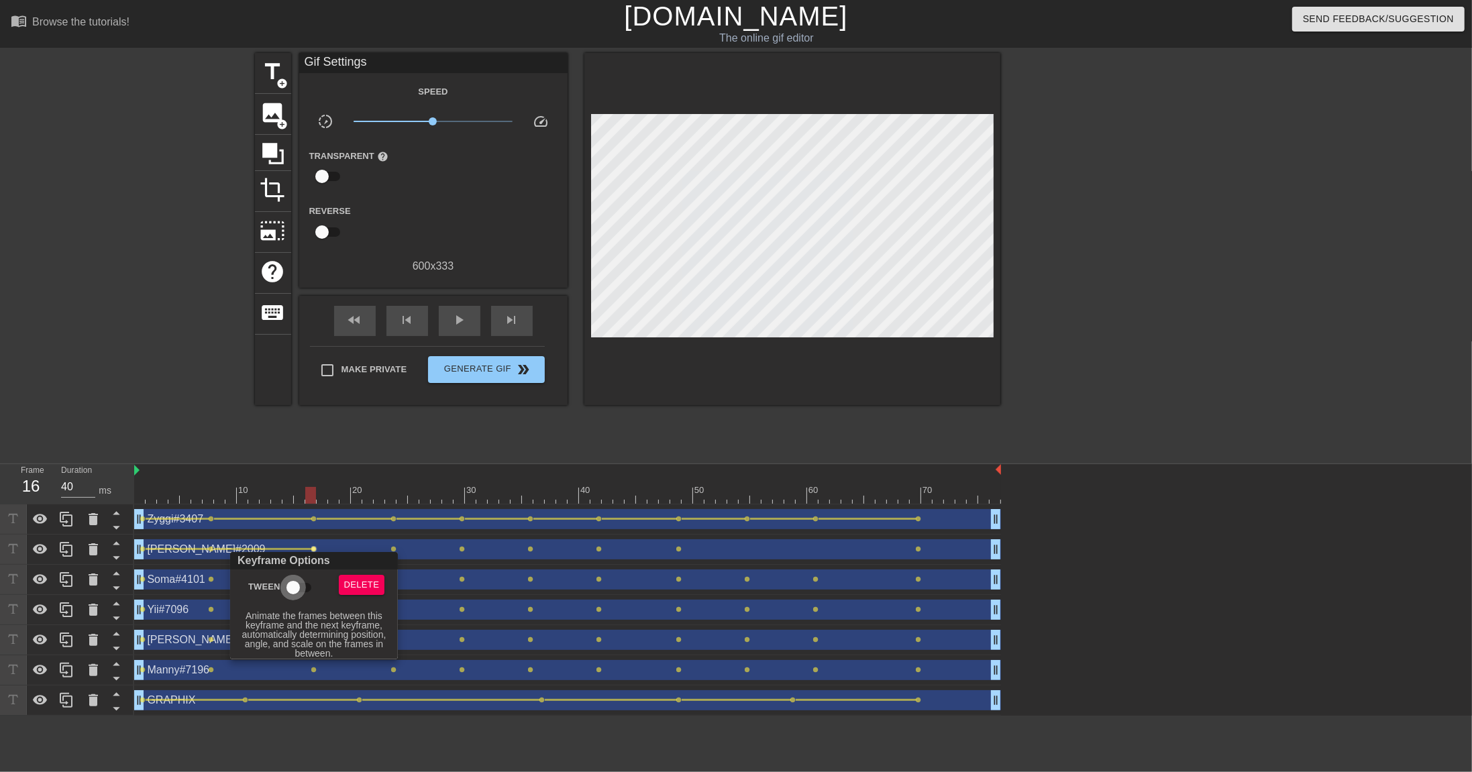
click at [293, 530] on input "Tween" at bounding box center [293, 587] width 76 height 25
click at [394, 530] on div at bounding box center [736, 386] width 1472 height 772
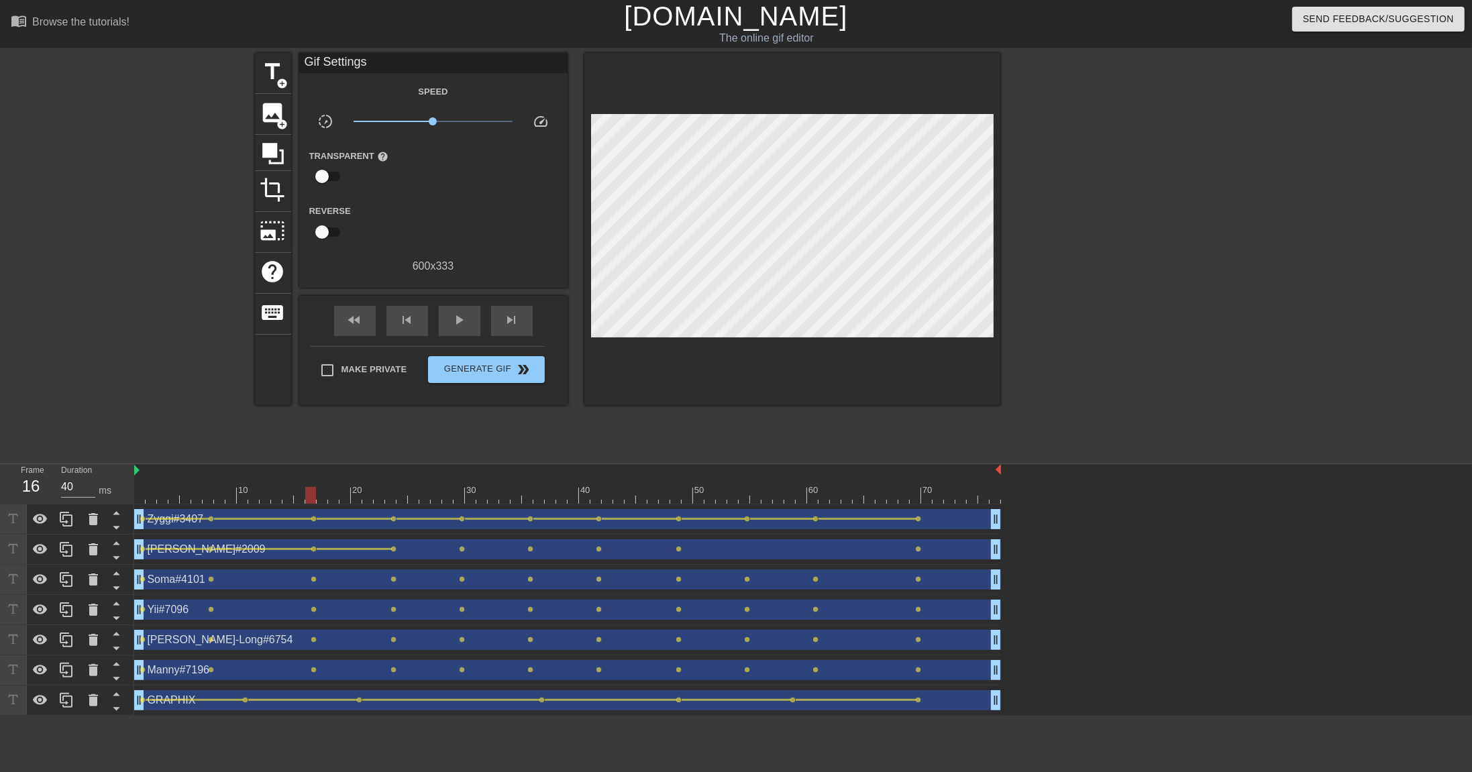
click at [394, 530] on span "lens" at bounding box center [394, 549] width 6 height 6
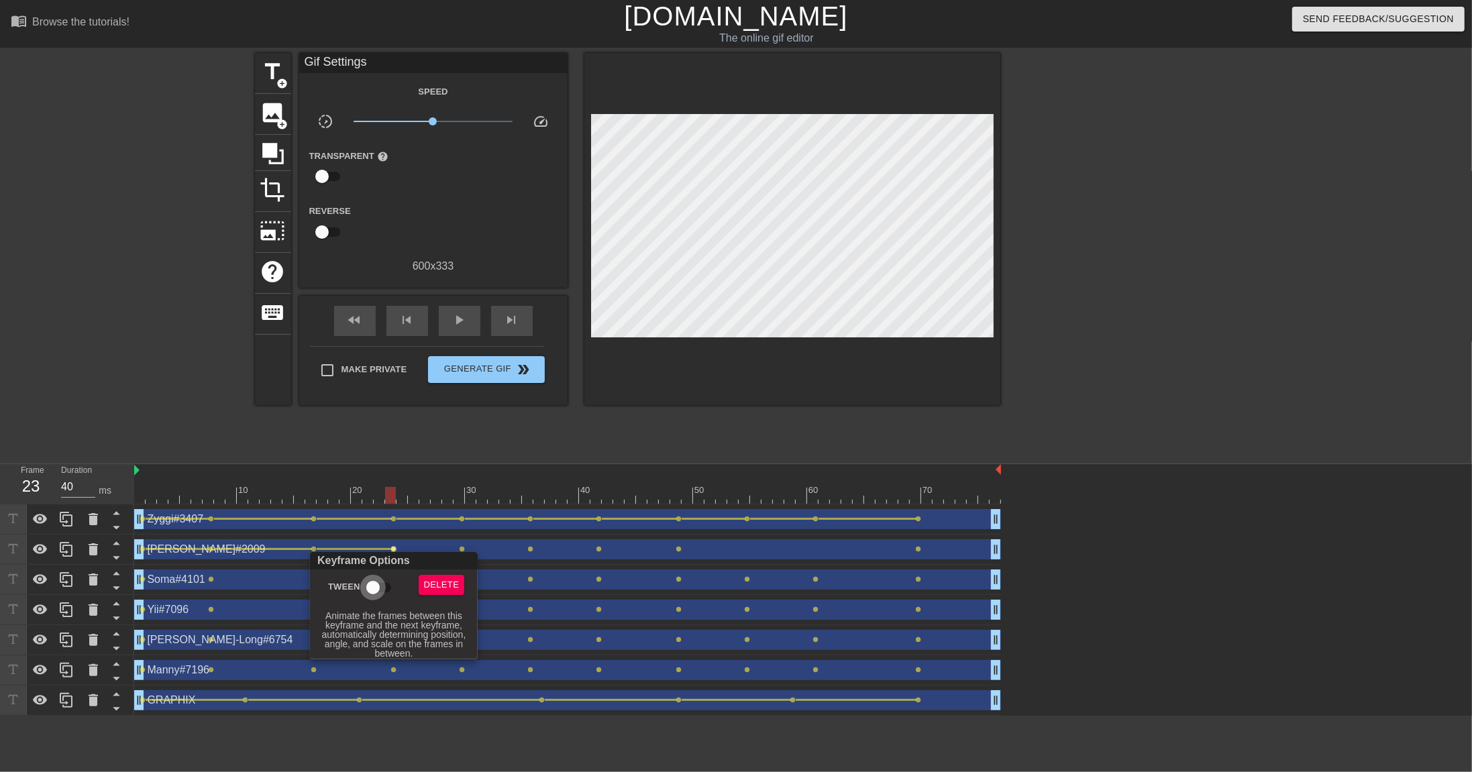
click at [374, 530] on input "Tween" at bounding box center [373, 587] width 76 height 25
click at [462, 530] on div at bounding box center [736, 386] width 1472 height 772
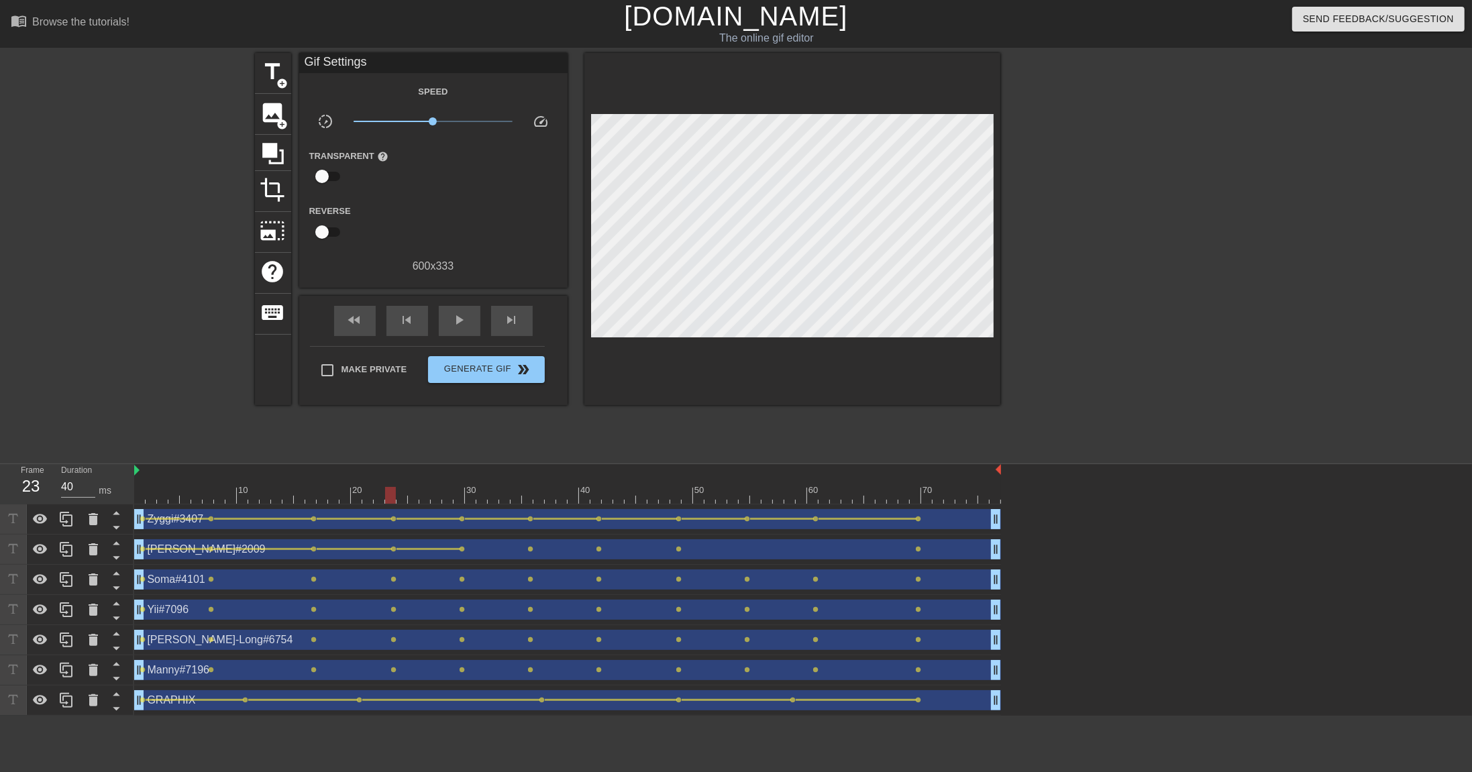
click at [463, 530] on span "lens" at bounding box center [463, 549] width 6 height 6
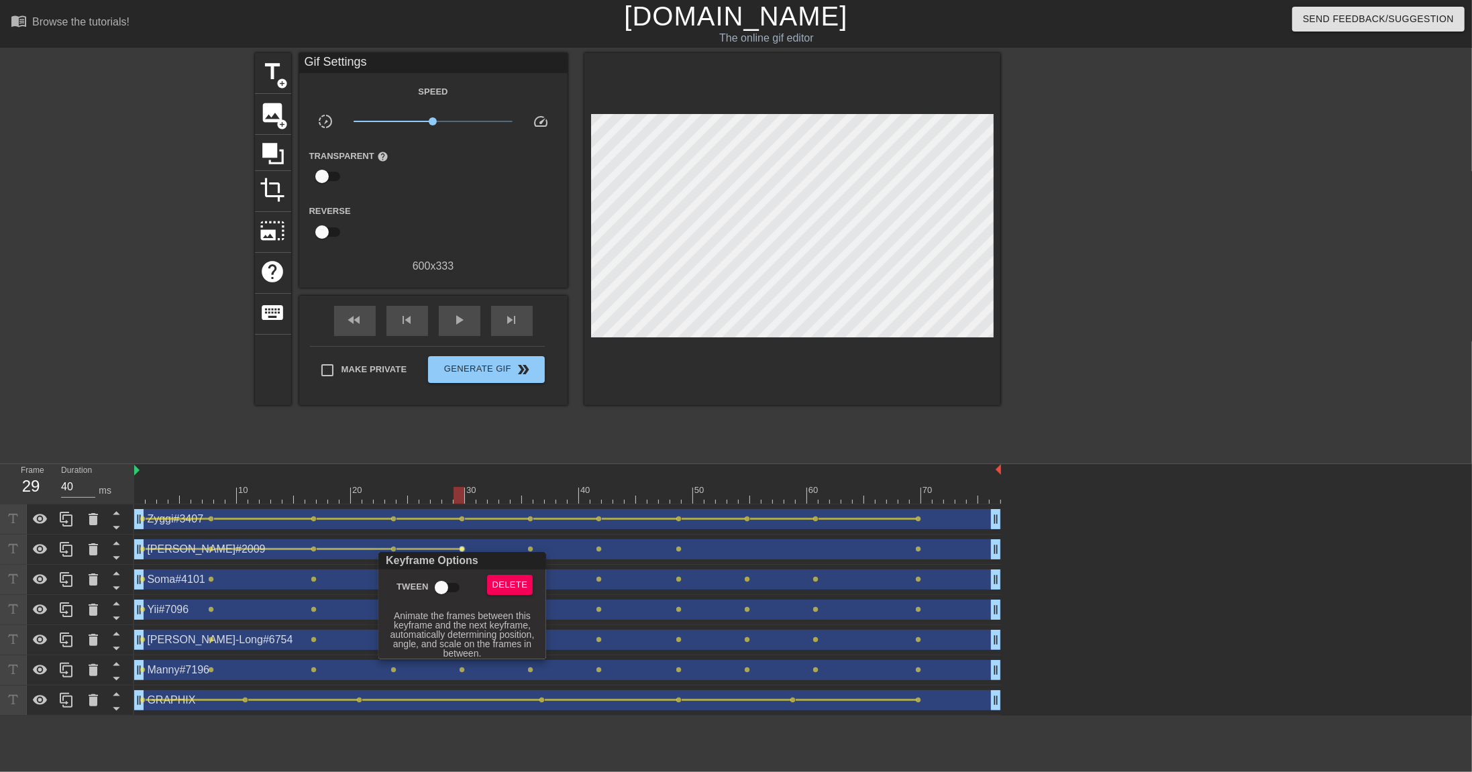
click at [445, 530] on input "Tween" at bounding box center [441, 587] width 76 height 25
click at [531, 530] on div at bounding box center [736, 386] width 1472 height 772
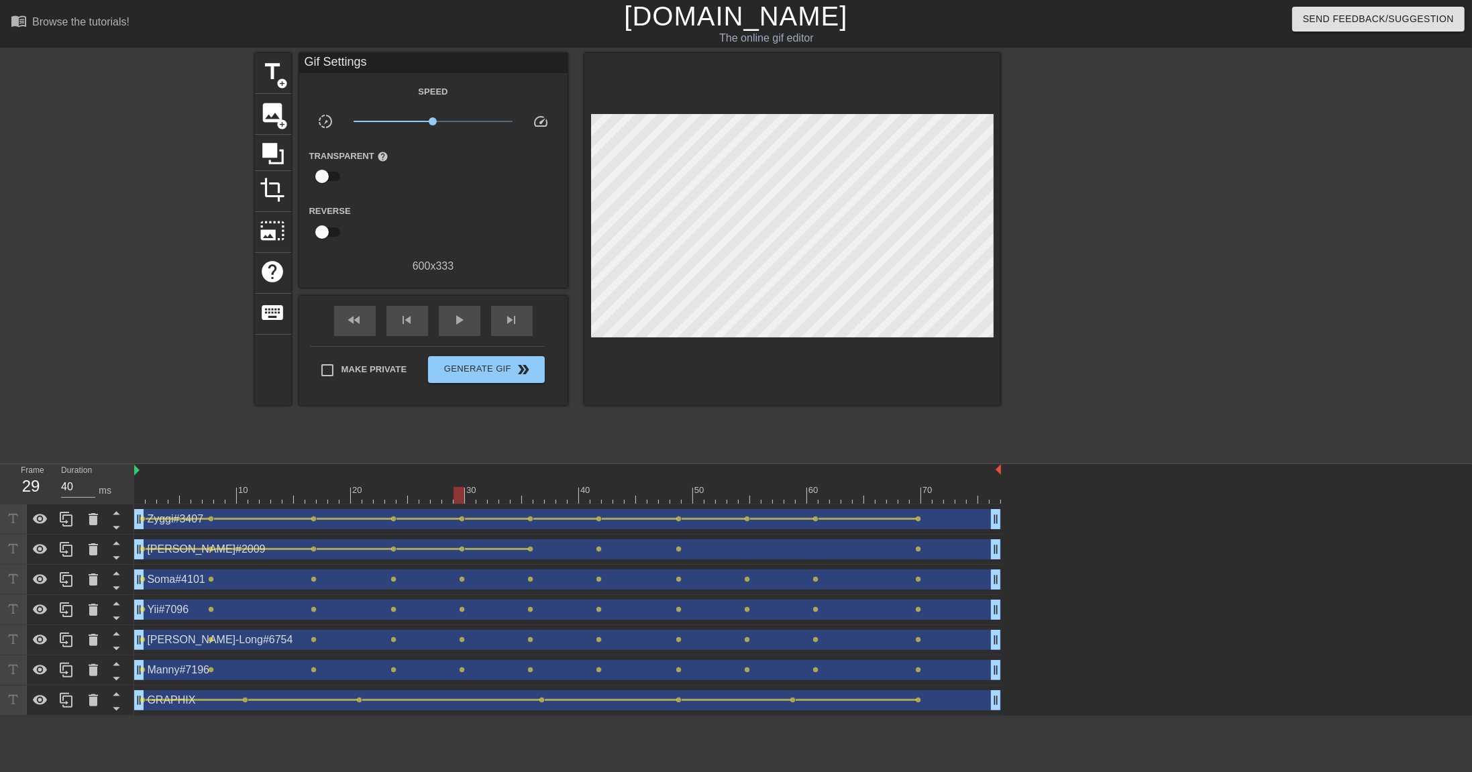
click at [531, 530] on span "lens" at bounding box center [531, 549] width 6 height 6
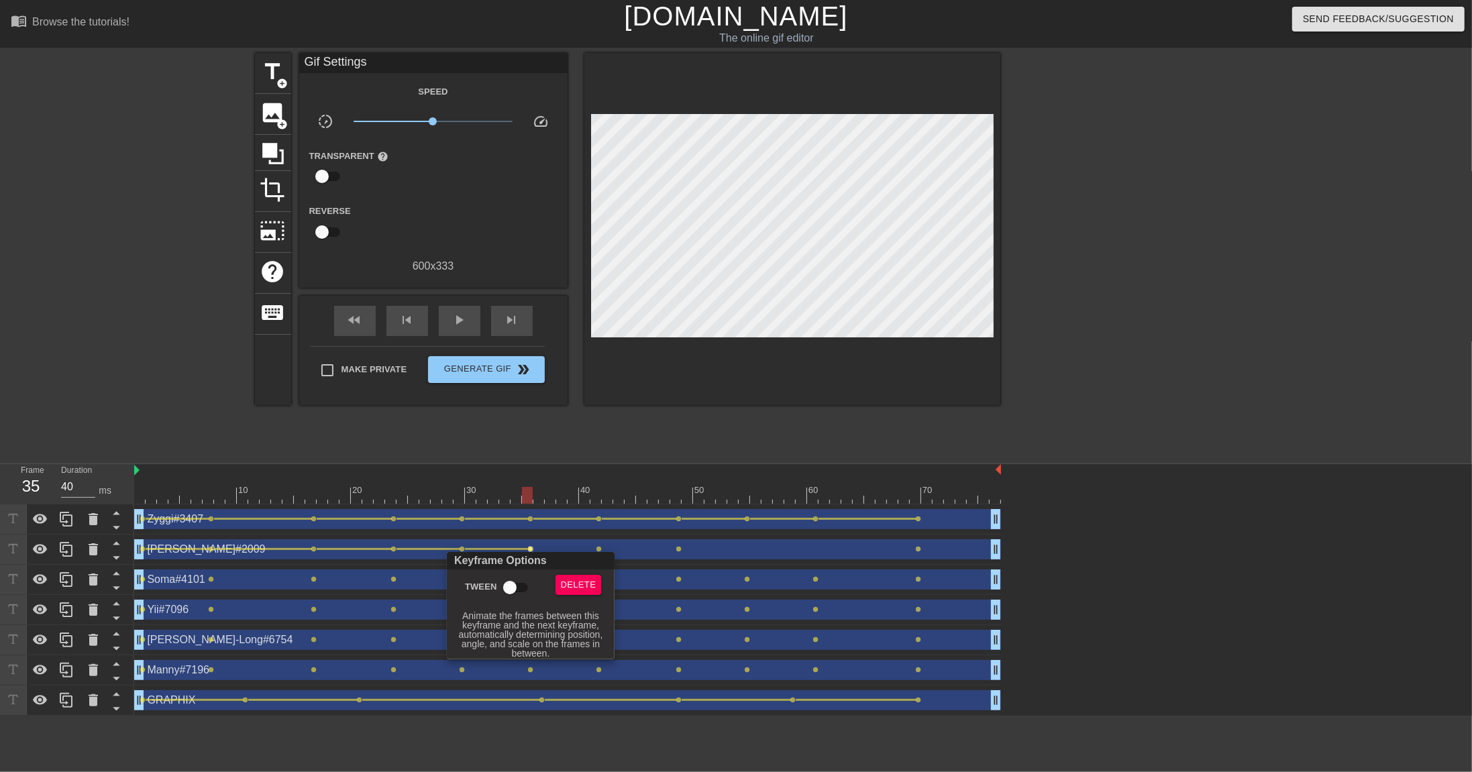
click at [508, 530] on input "Tween" at bounding box center [510, 587] width 76 height 25
click at [598, 530] on div at bounding box center [736, 386] width 1472 height 772
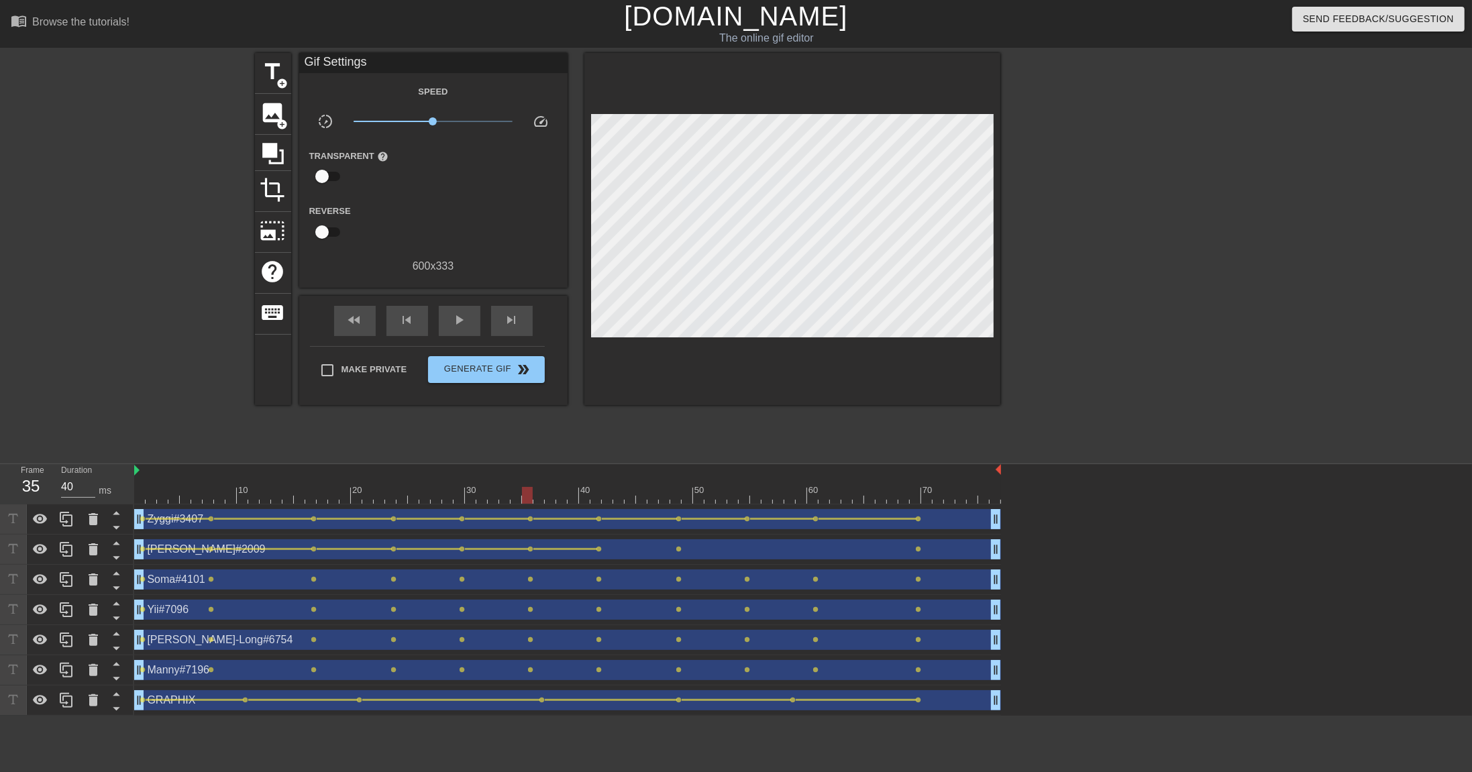
click at [600, 530] on span "lens" at bounding box center [599, 549] width 6 height 6
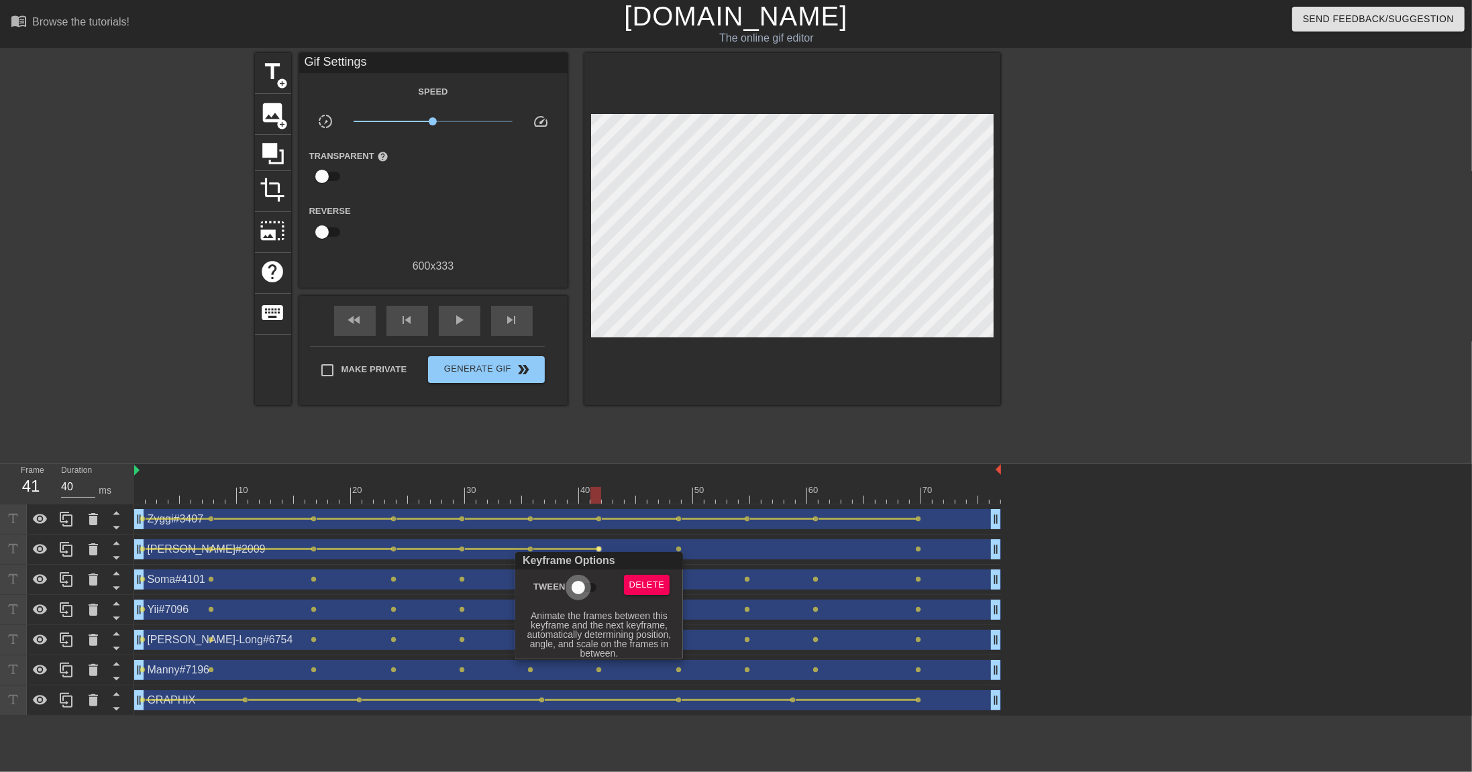
click at [576, 530] on input "Tween" at bounding box center [578, 587] width 76 height 25
click at [680, 530] on div at bounding box center [736, 386] width 1472 height 772
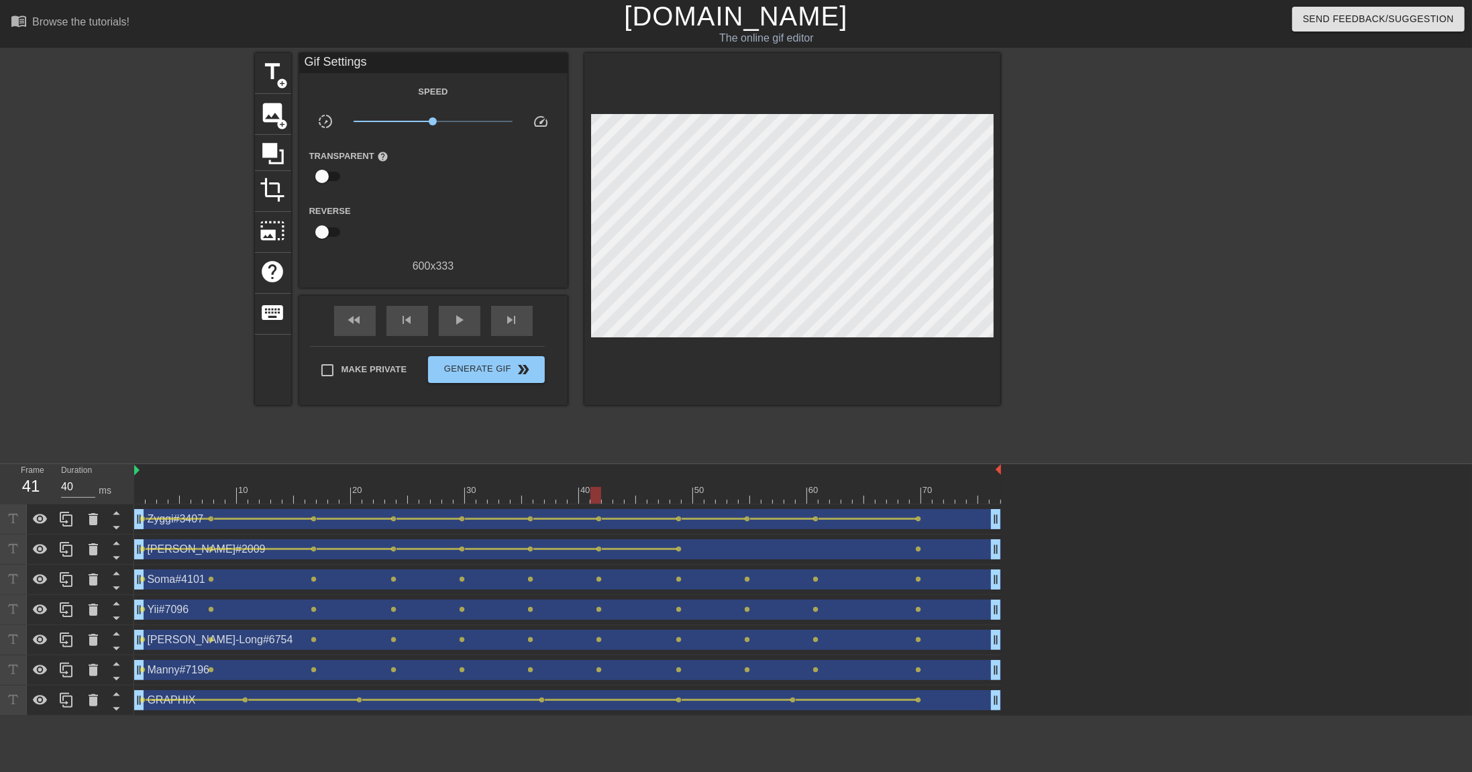
click at [680, 530] on span "lens" at bounding box center [679, 549] width 6 height 6
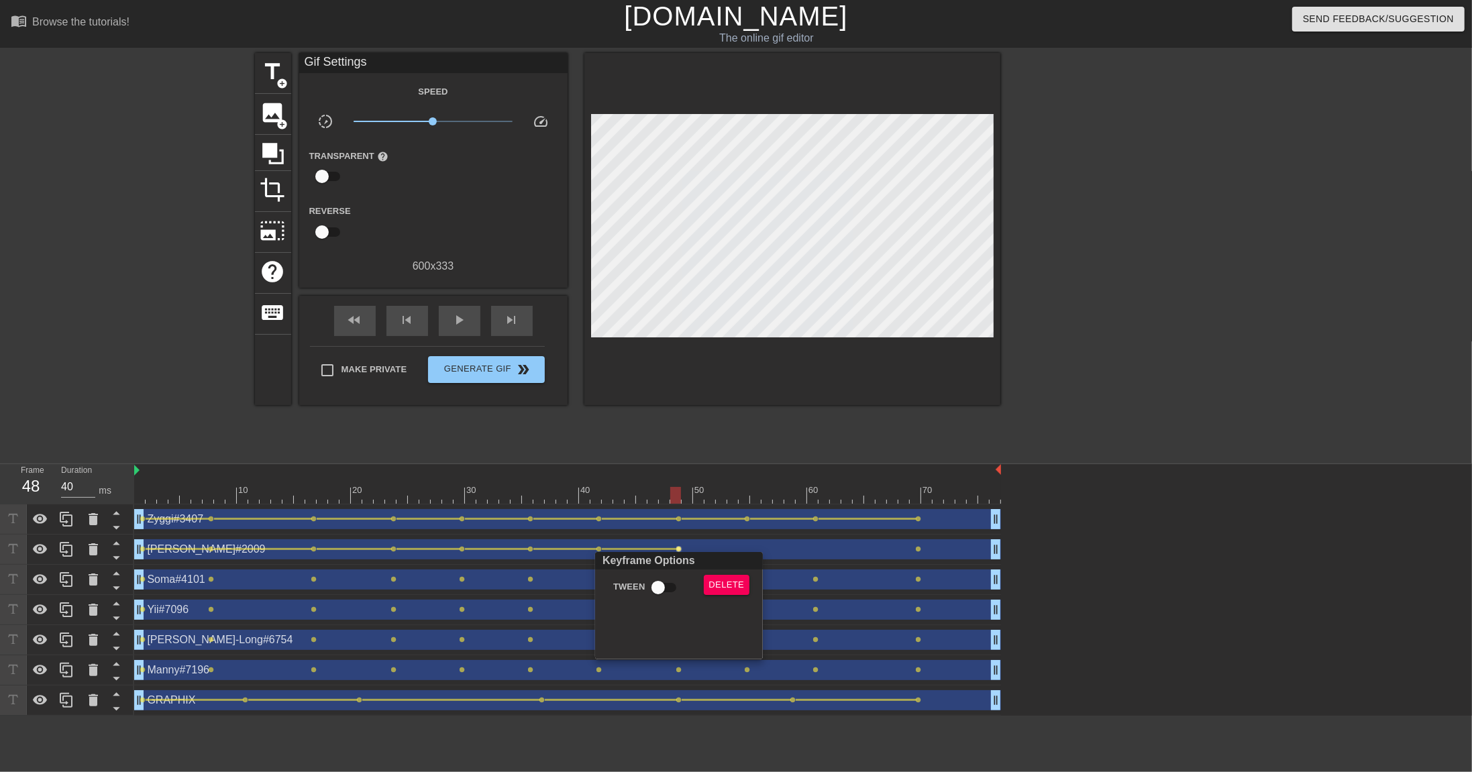
click at [672, 495] on div at bounding box center [736, 386] width 1472 height 772
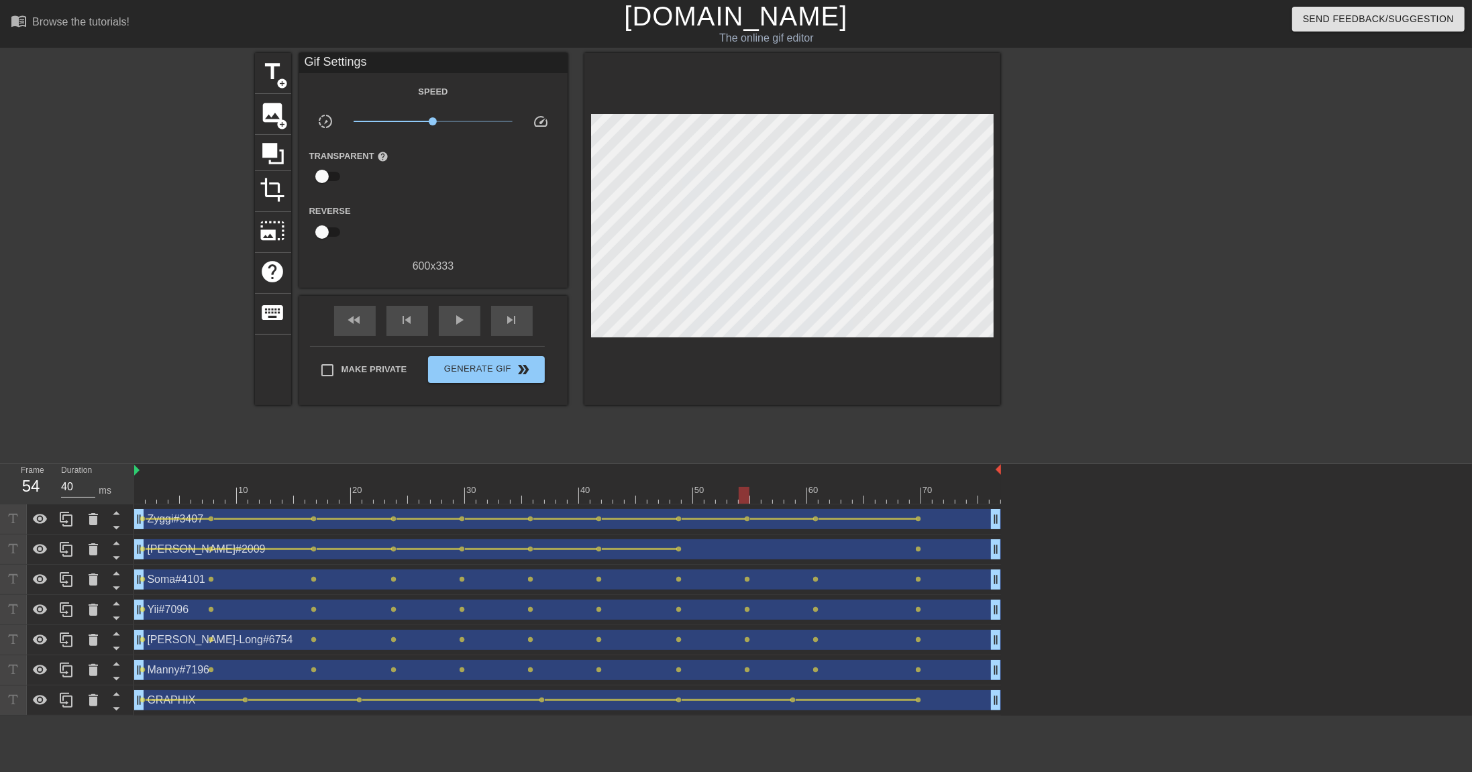
drag, startPoint x: 674, startPoint y: 496, endPoint x: 761, endPoint y: 447, distance: 100.0
click at [746, 502] on div at bounding box center [744, 495] width 11 height 17
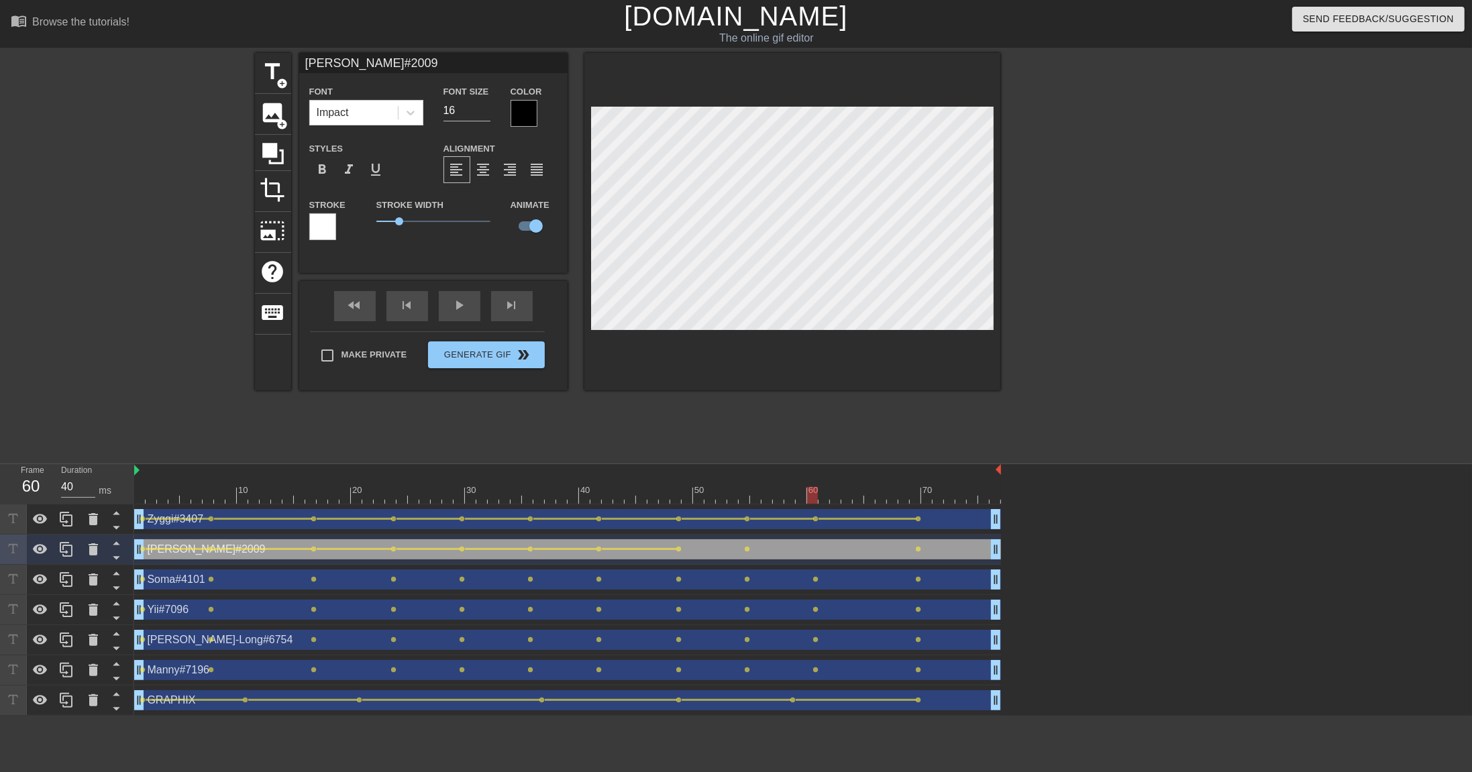
drag, startPoint x: 791, startPoint y: 494, endPoint x: 814, endPoint y: 495, distance: 23.5
click at [814, 495] on div at bounding box center [812, 495] width 11 height 17
drag, startPoint x: 812, startPoint y: 493, endPoint x: 904, endPoint y: 500, distance: 92.1
click at [904, 500] on div at bounding box center [567, 495] width 867 height 17
click at [679, 530] on span "lens" at bounding box center [679, 549] width 6 height 6
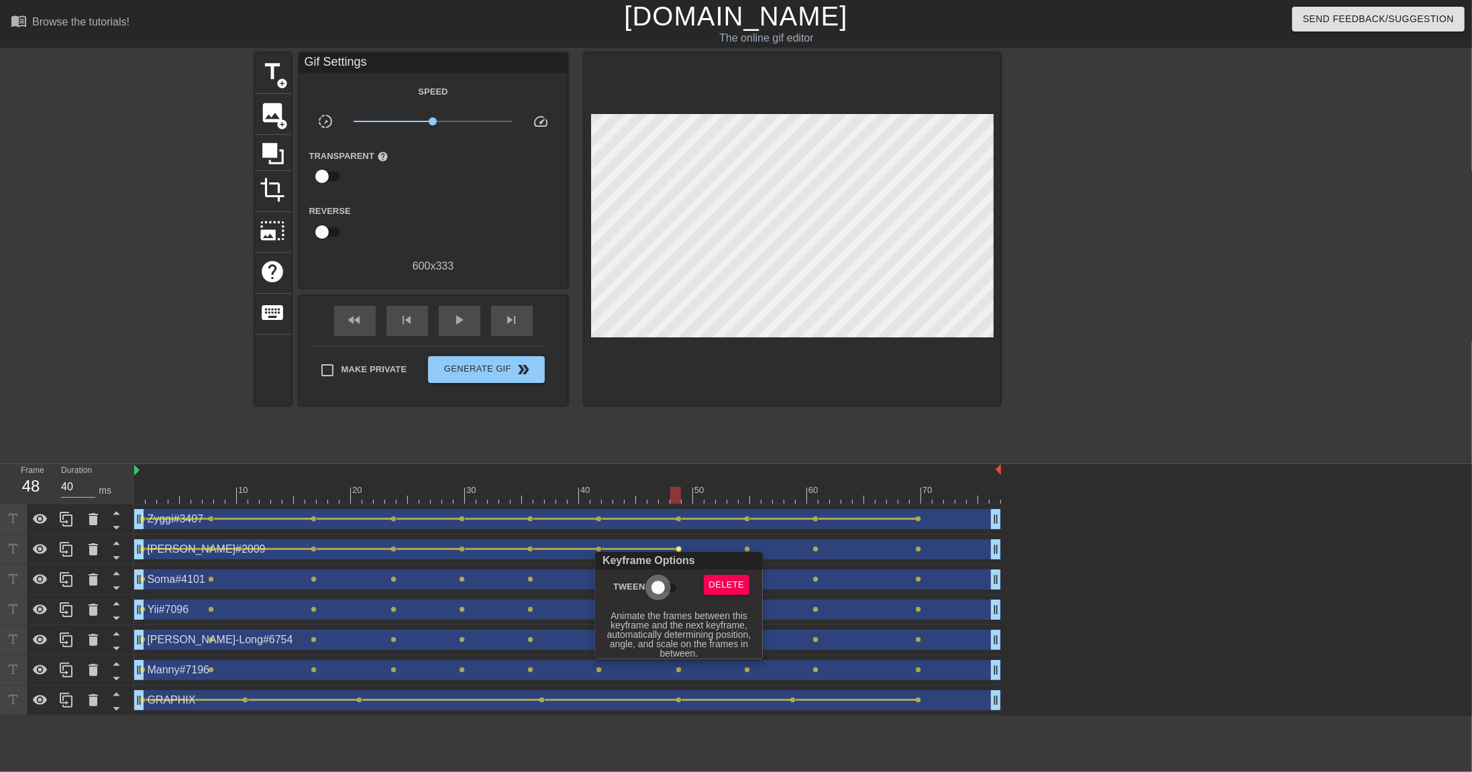
click at [656, 530] on input "Tween" at bounding box center [658, 587] width 76 height 25
click at [748, 530] on div at bounding box center [736, 386] width 1472 height 772
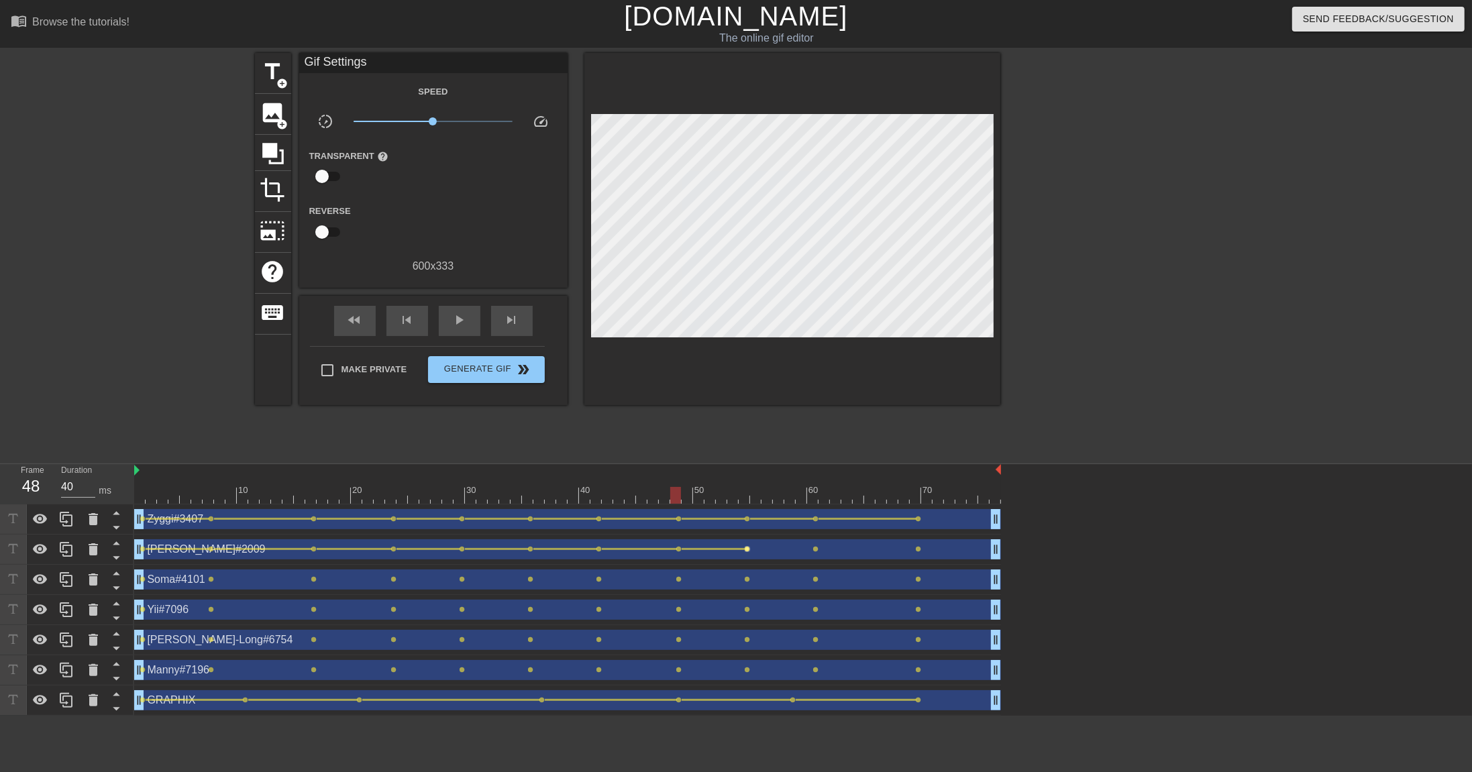
click at [748, 530] on span "lens" at bounding box center [748, 549] width 6 height 6
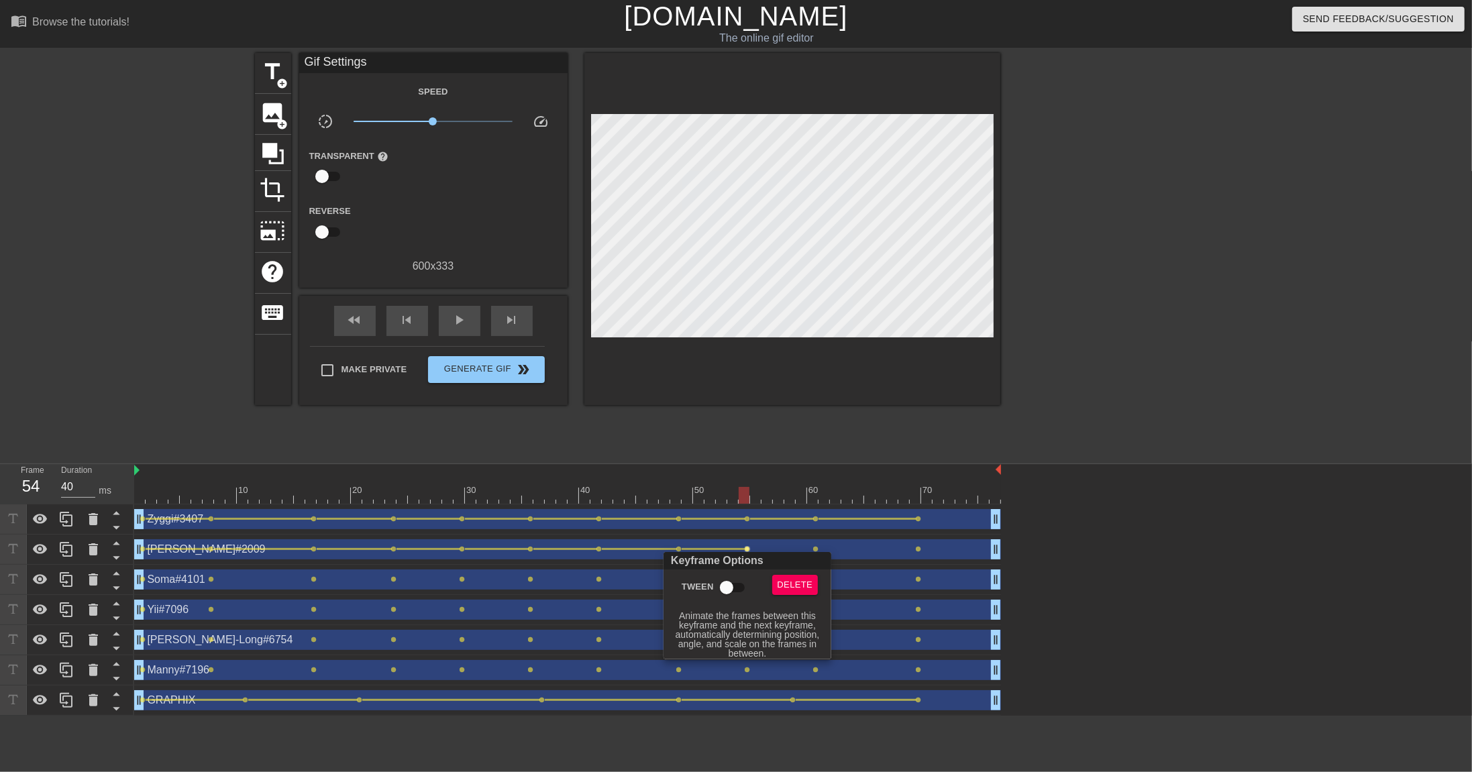
click at [732, 530] on input "Tween" at bounding box center [726, 587] width 76 height 25
click at [815, 530] on div at bounding box center [736, 386] width 1472 height 772
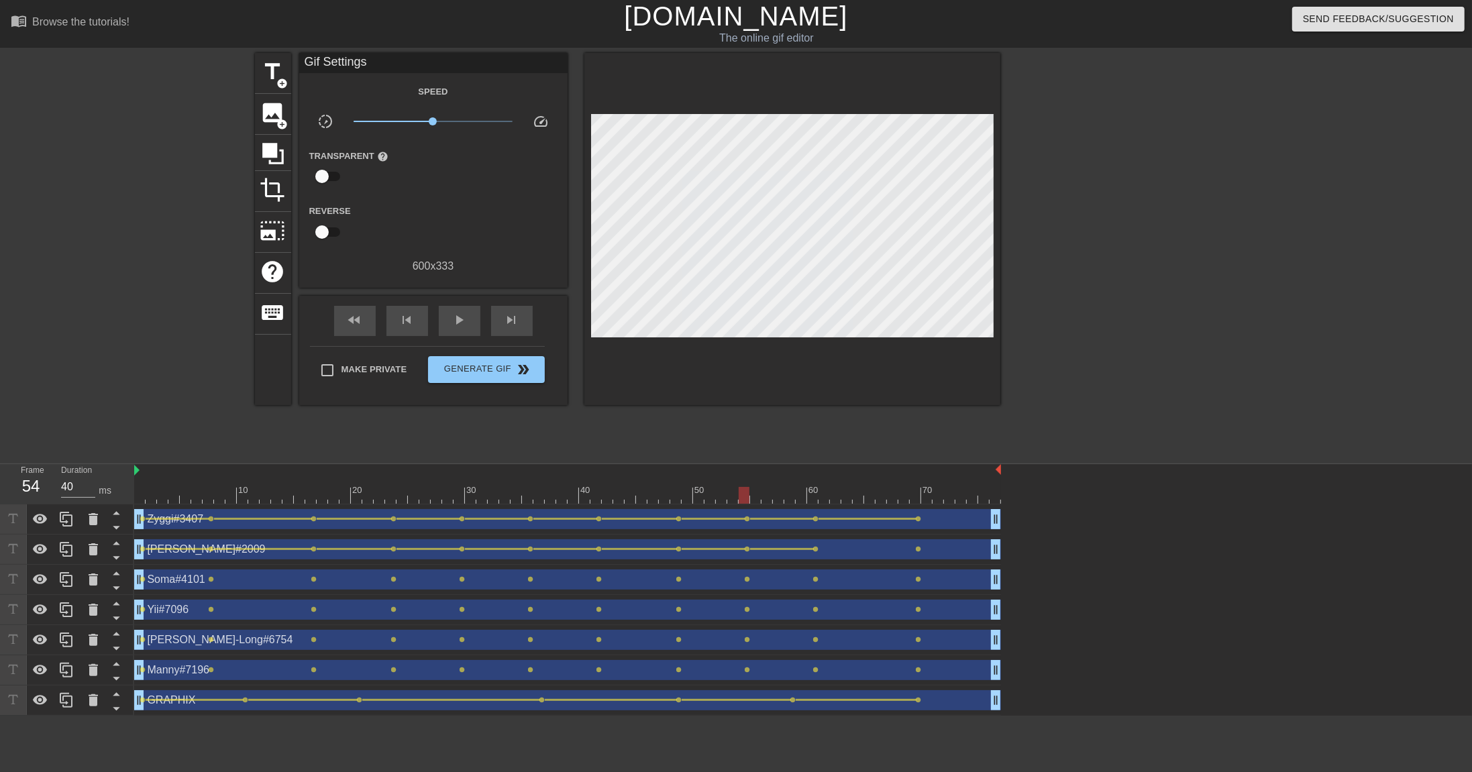
click at [816, 530] on span "lens" at bounding box center [816, 549] width 6 height 6
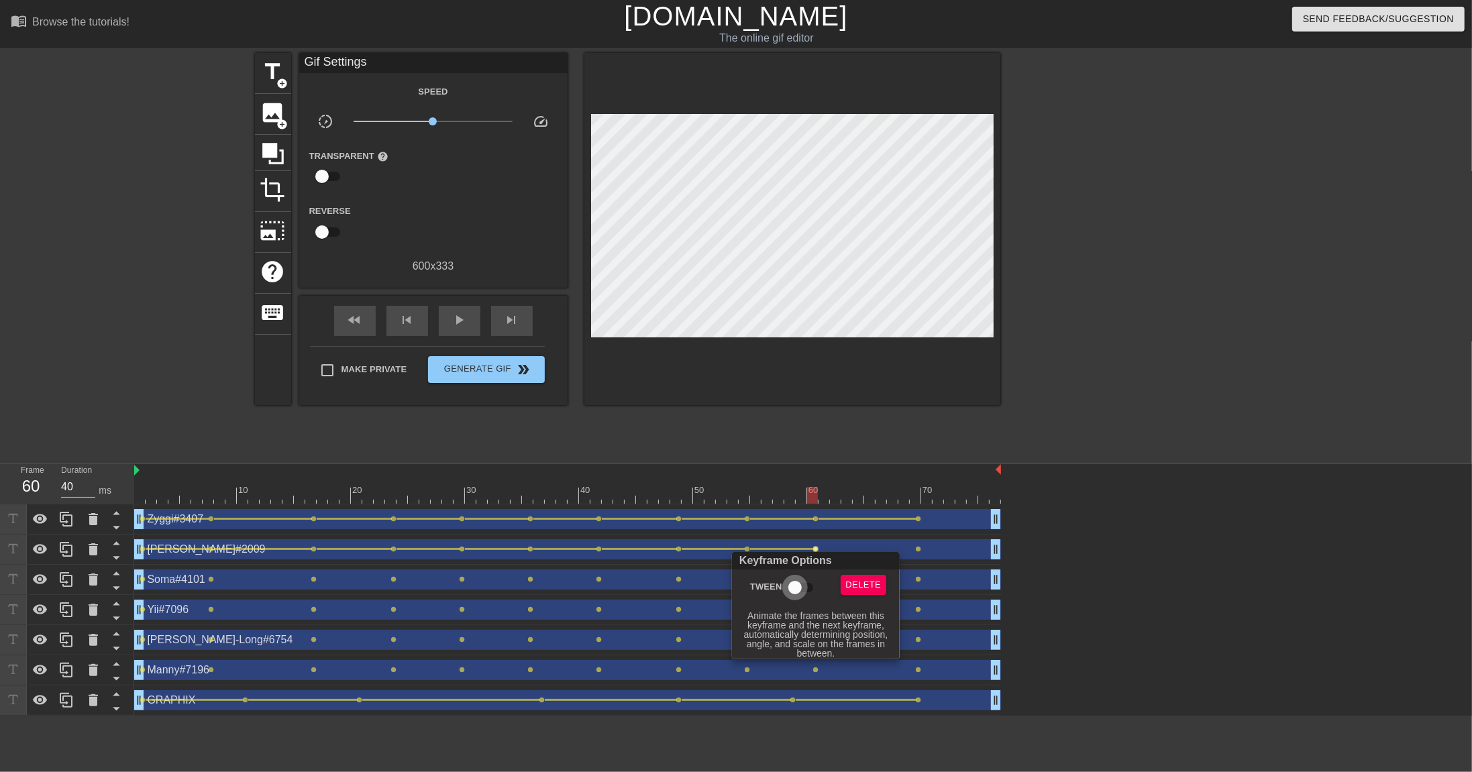
click at [799, 530] on input "Tween" at bounding box center [795, 587] width 76 height 25
click at [917, 530] on div at bounding box center [736, 386] width 1472 height 772
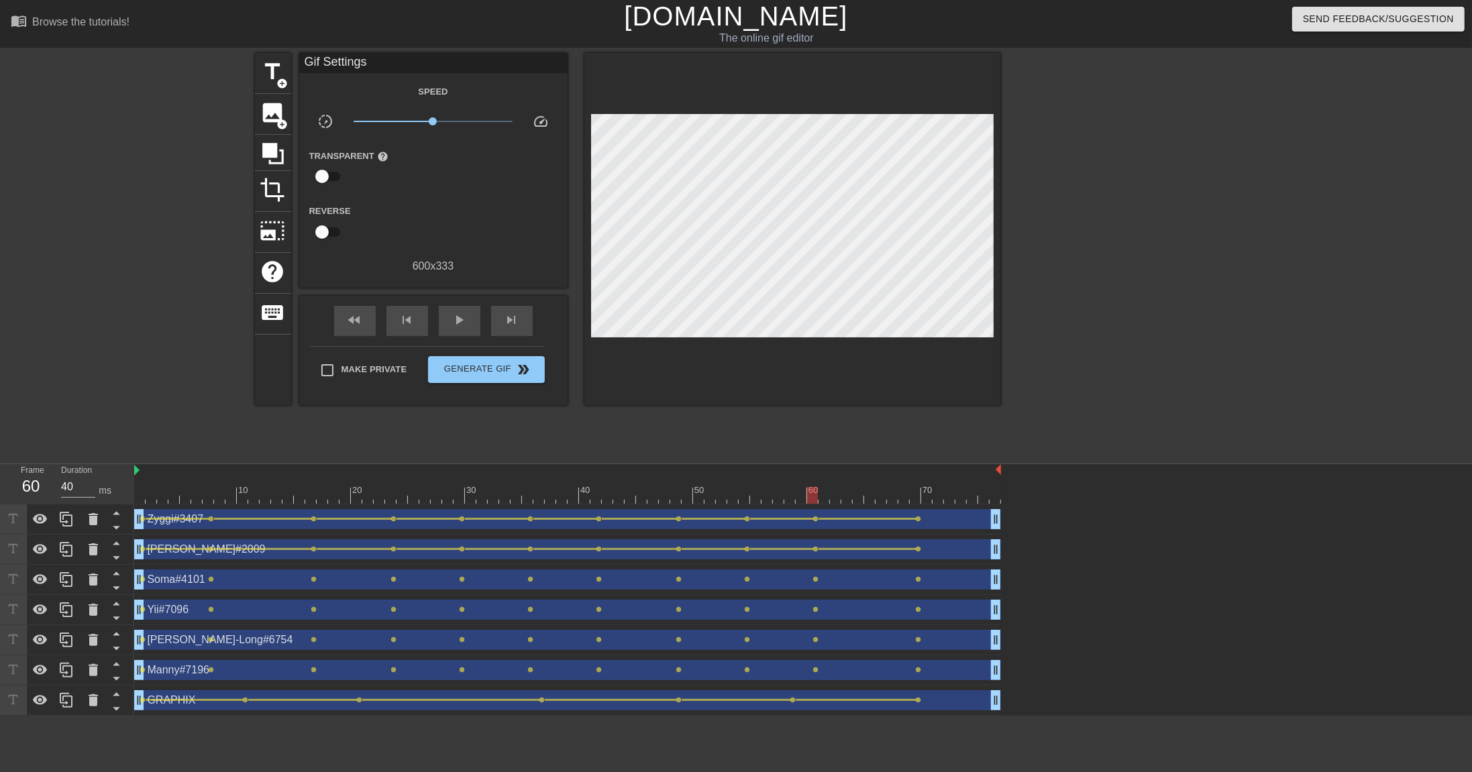
click at [920, 530] on span "lens" at bounding box center [919, 549] width 6 height 6
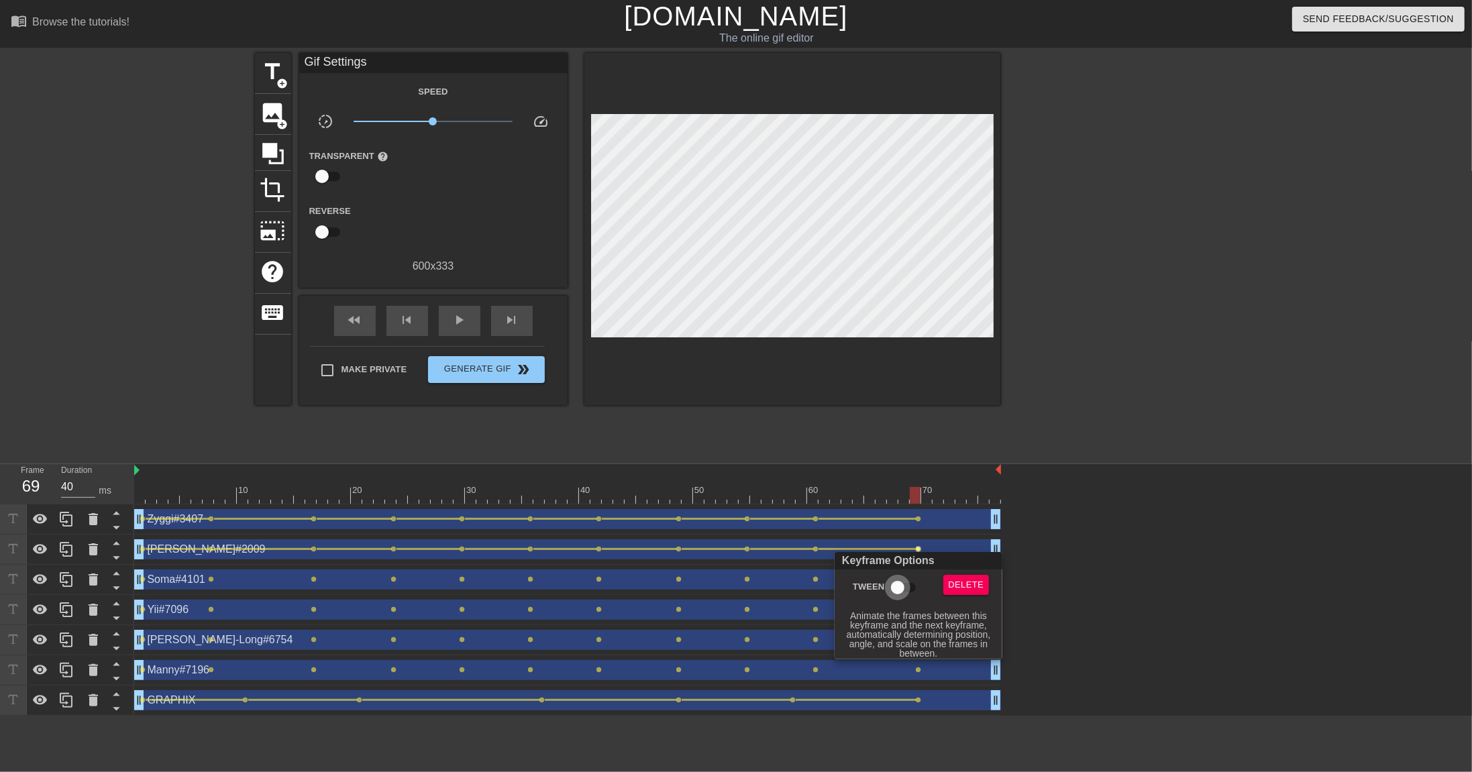
click at [894, 530] on input "Tween" at bounding box center [897, 587] width 76 height 25
click at [168, 530] on div at bounding box center [736, 386] width 1472 height 772
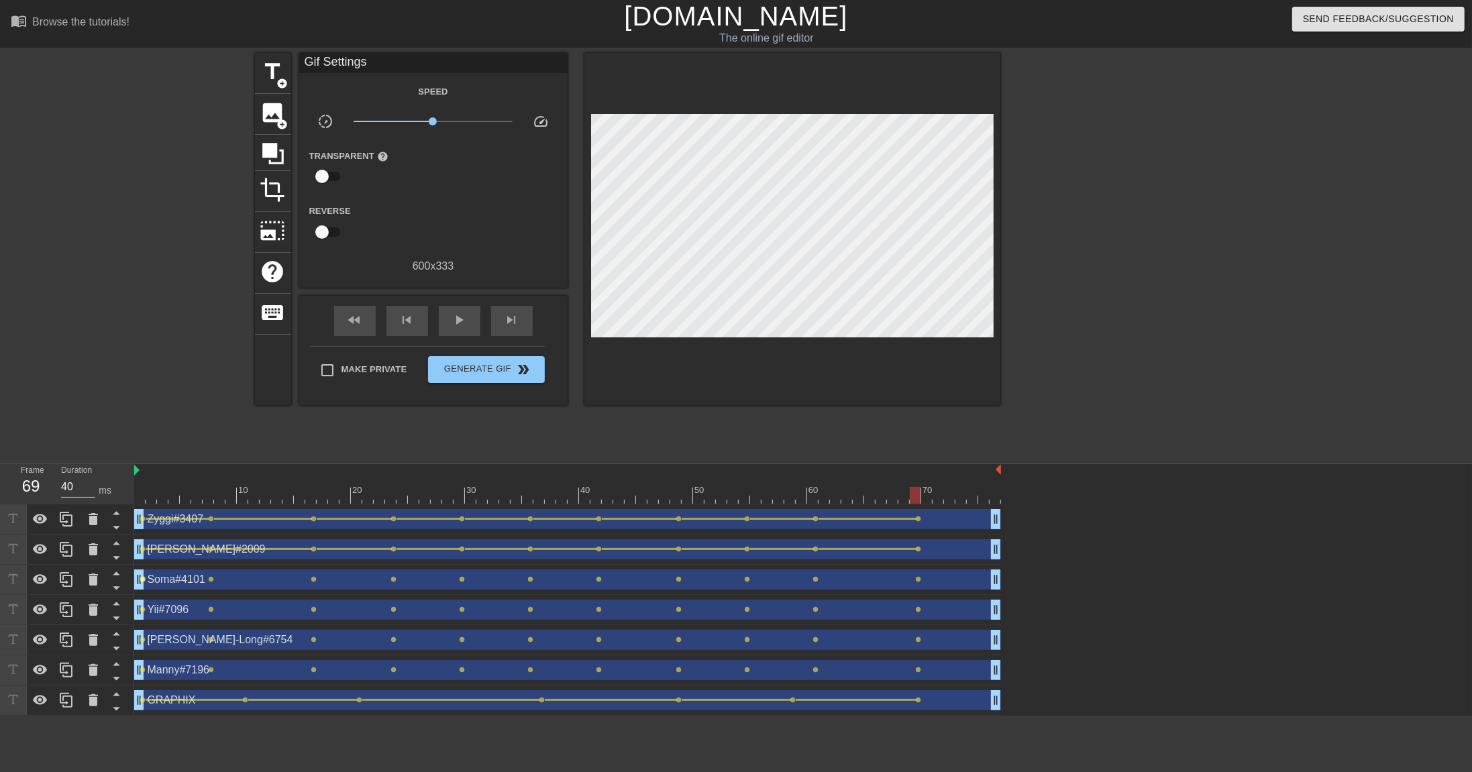
click at [145, 530] on span "lens" at bounding box center [143, 579] width 6 height 6
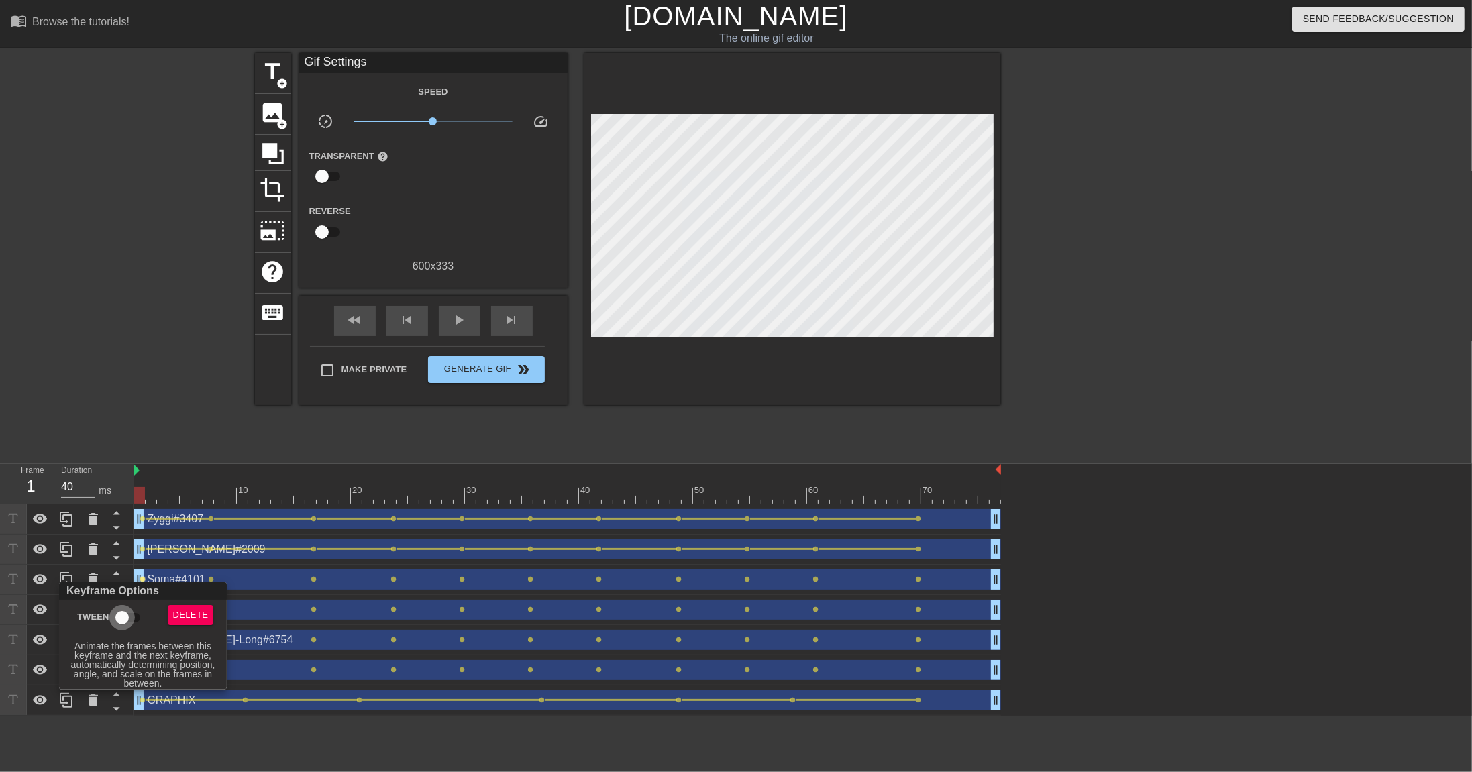
click at [125, 530] on input "Tween" at bounding box center [122, 617] width 76 height 25
click at [218, 530] on div at bounding box center [736, 386] width 1472 height 772
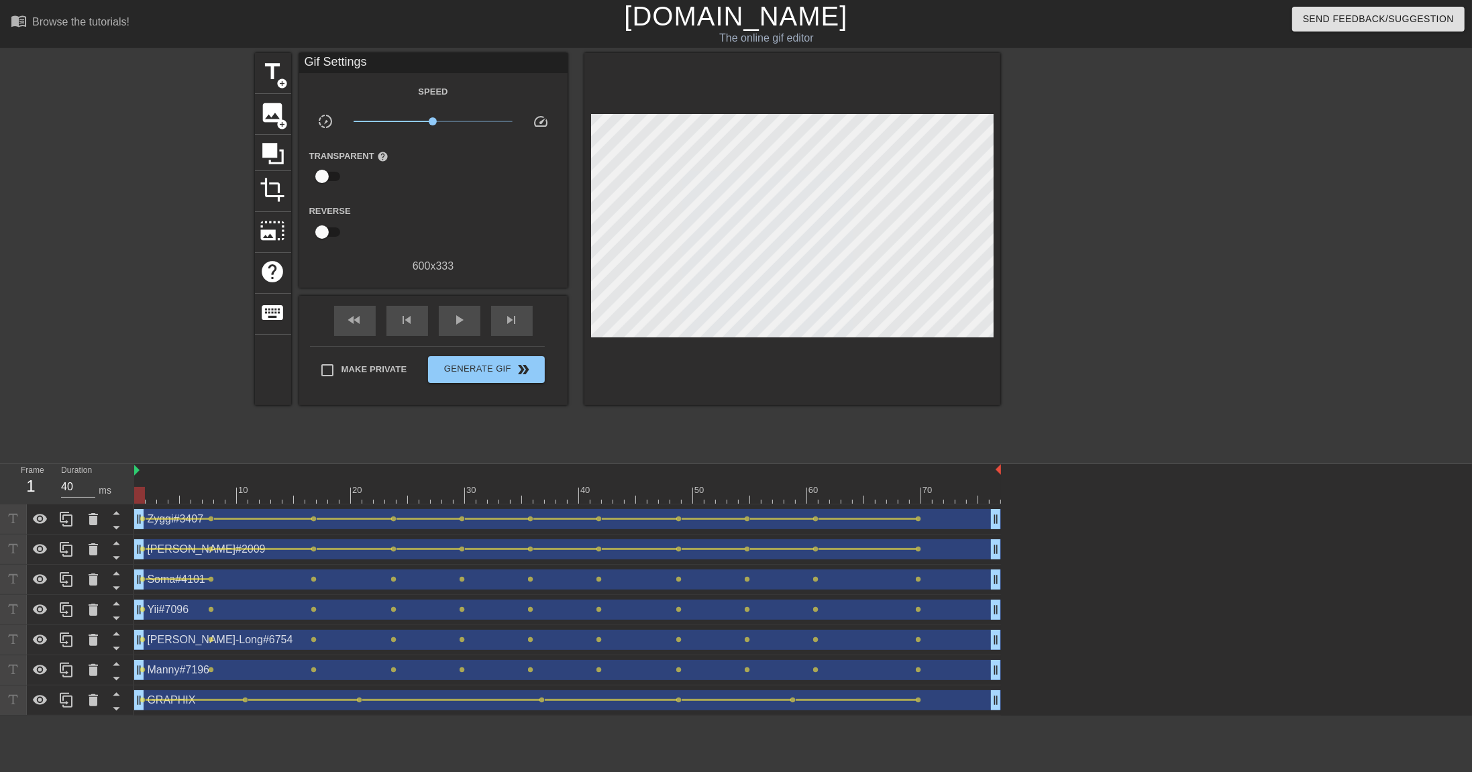
click at [213, 530] on span "lens" at bounding box center [212, 579] width 6 height 6
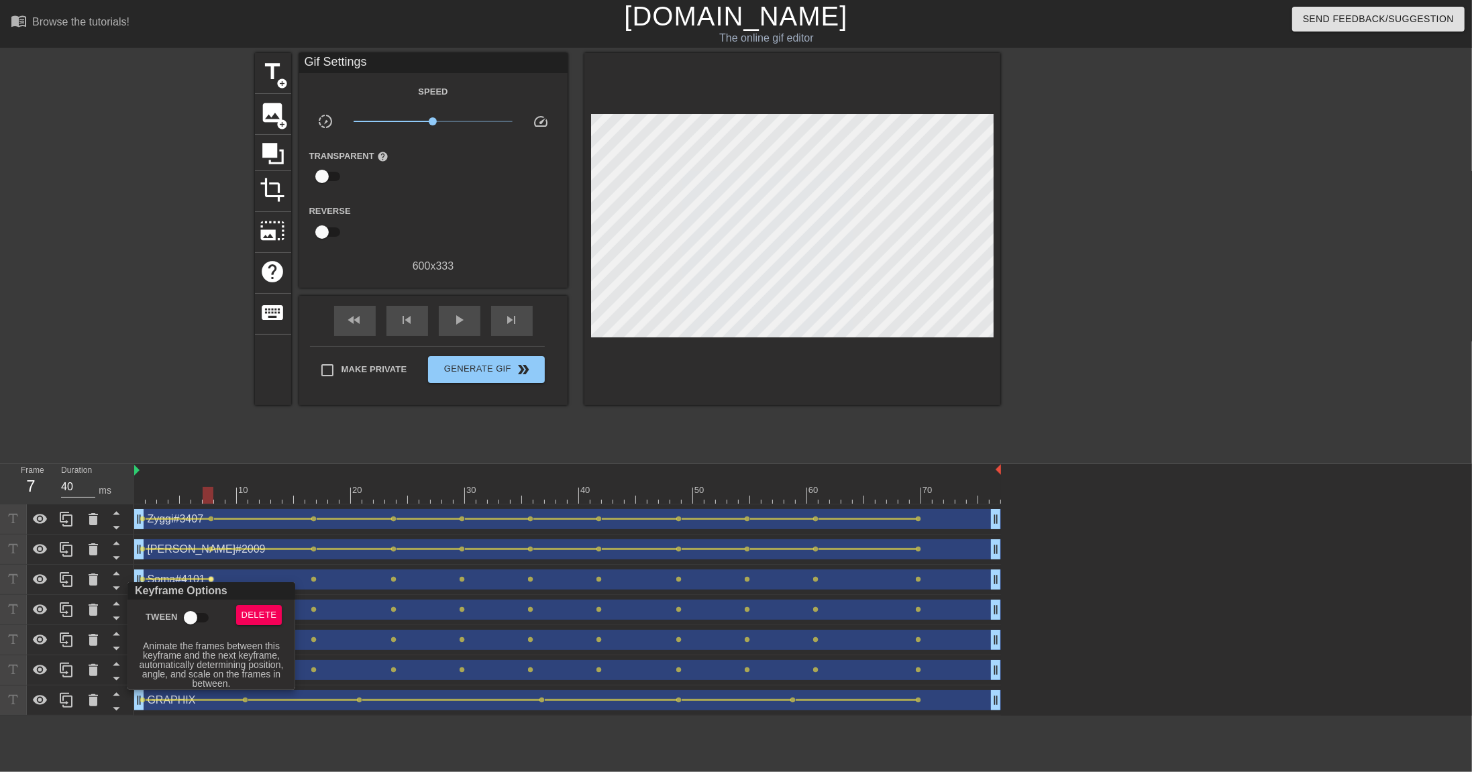
click at [196, 530] on input "Tween" at bounding box center [190, 617] width 76 height 25
click at [323, 530] on div at bounding box center [736, 386] width 1472 height 772
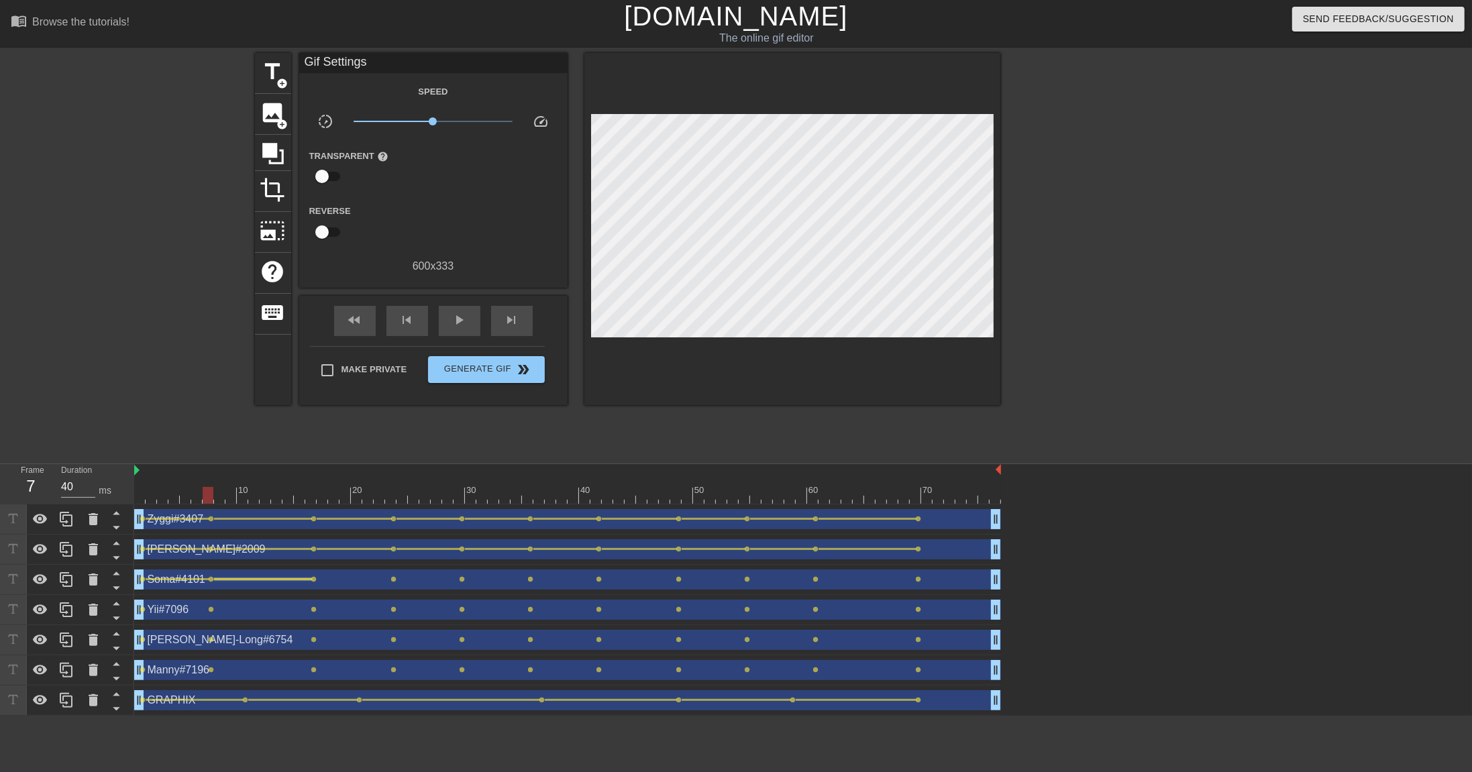
click at [310, 530] on div at bounding box center [263, 579] width 98 height 2
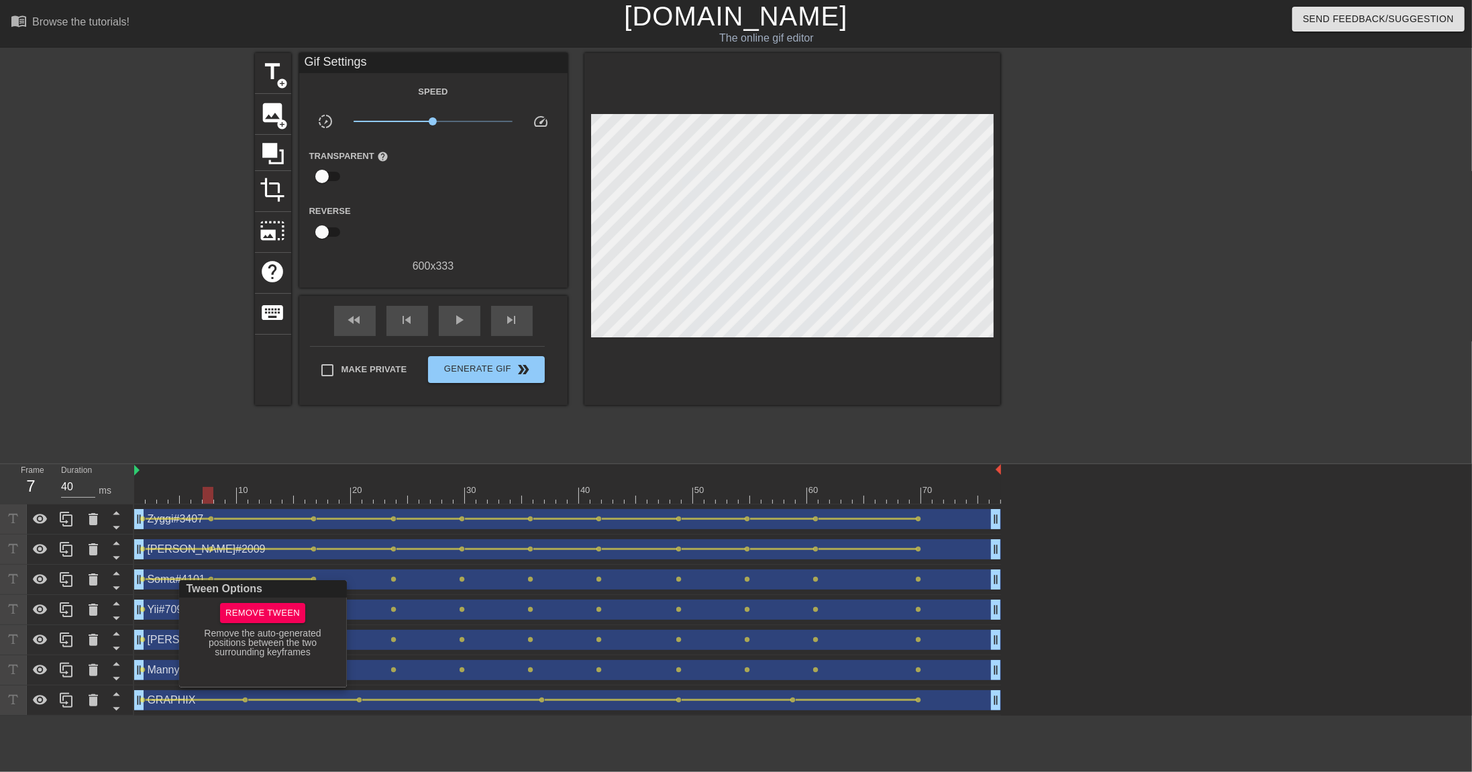
click at [319, 530] on div at bounding box center [736, 386] width 1472 height 772
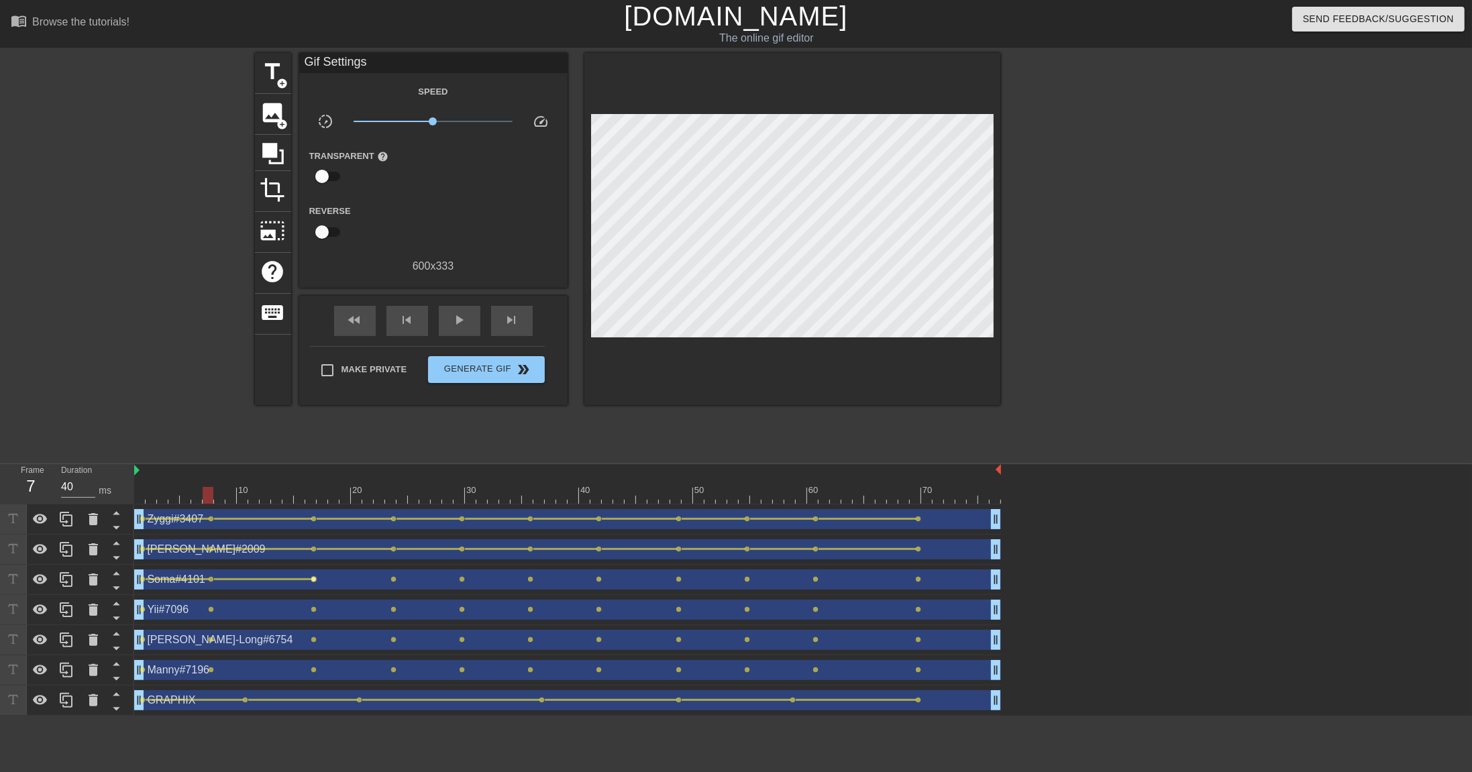
click at [316, 530] on span "lens" at bounding box center [314, 579] width 6 height 6
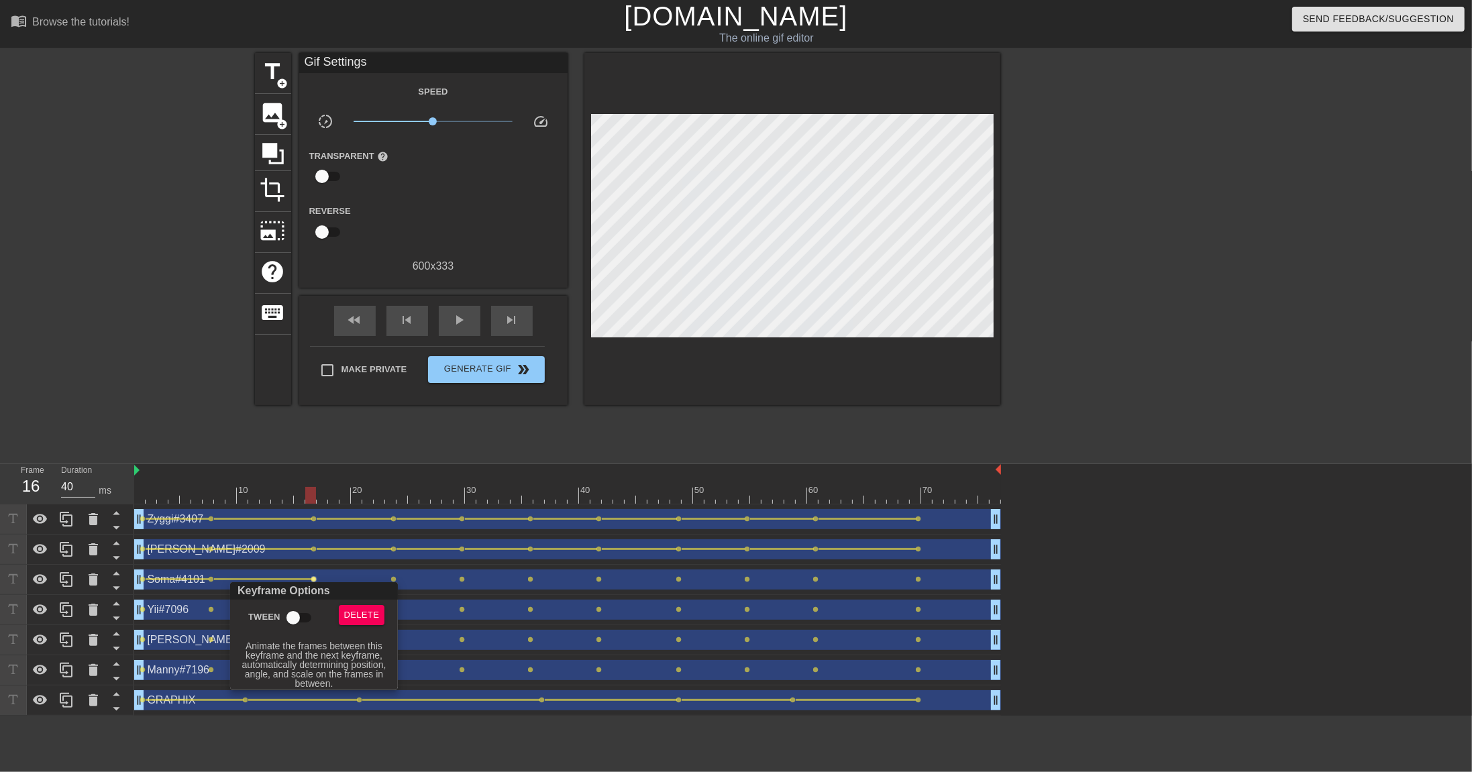
click at [297, 530] on input "Tween" at bounding box center [293, 617] width 76 height 25
click at [380, 530] on div at bounding box center [736, 386] width 1472 height 772
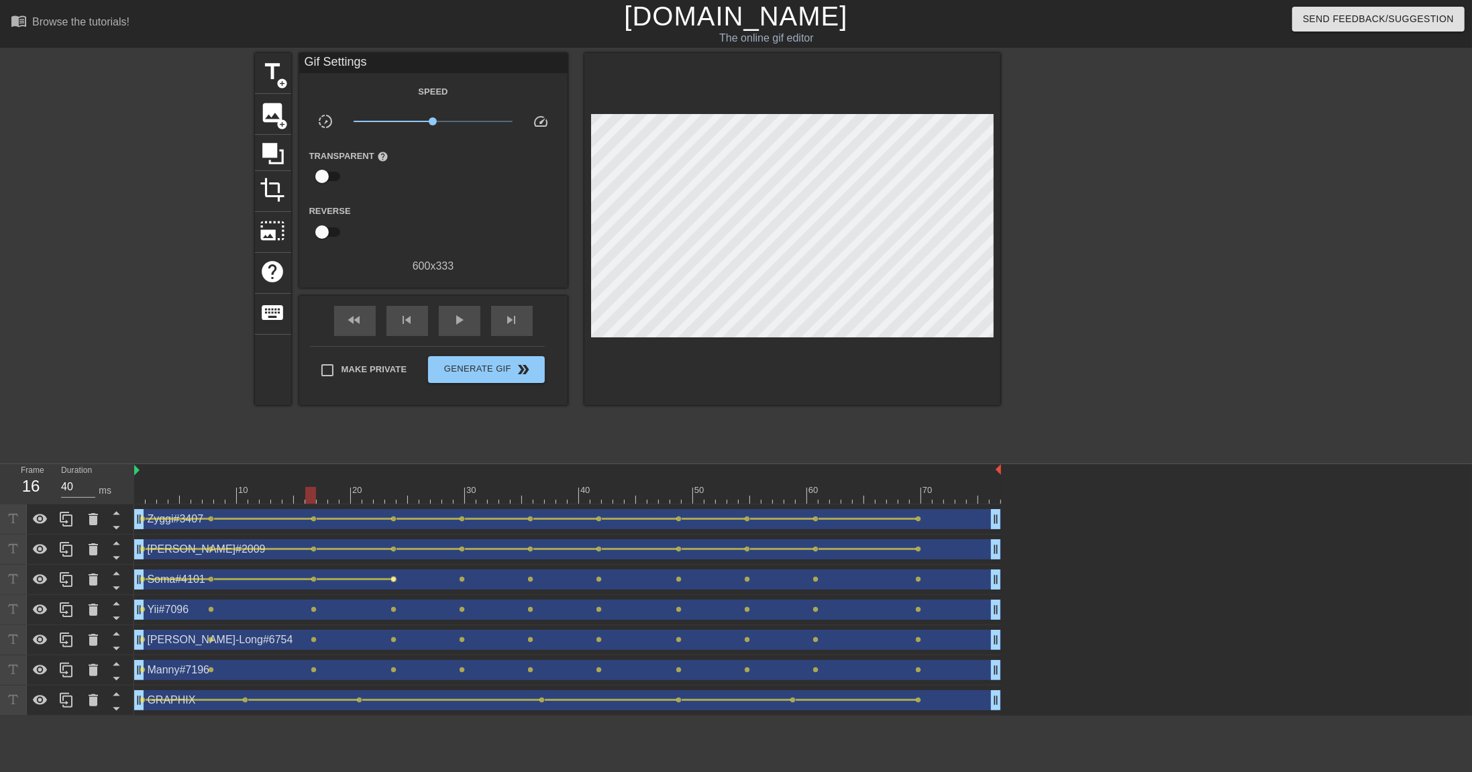
click at [394, 530] on span "lens" at bounding box center [394, 579] width 6 height 6
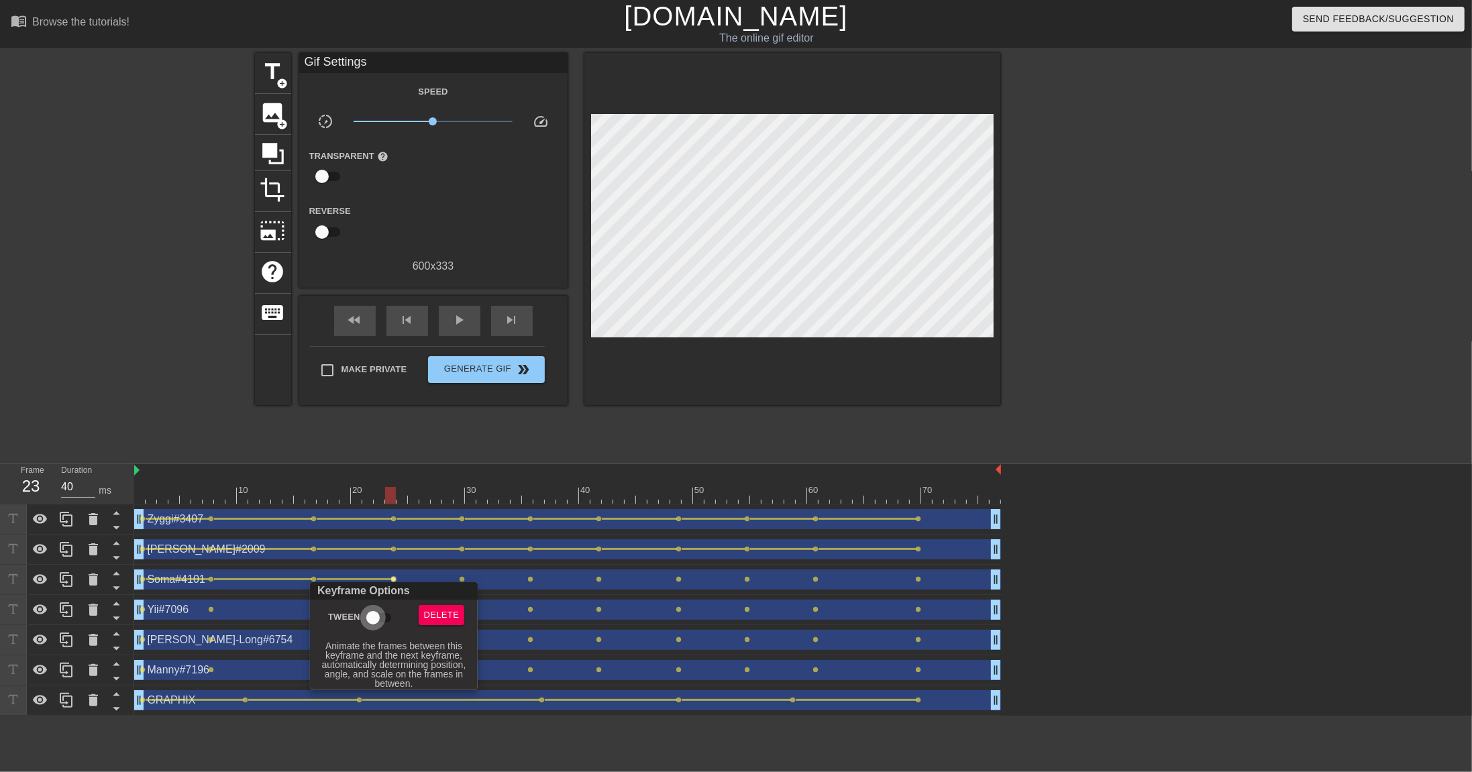
click at [376, 530] on input "Tween" at bounding box center [373, 617] width 76 height 25
click at [517, 530] on div at bounding box center [736, 386] width 1472 height 772
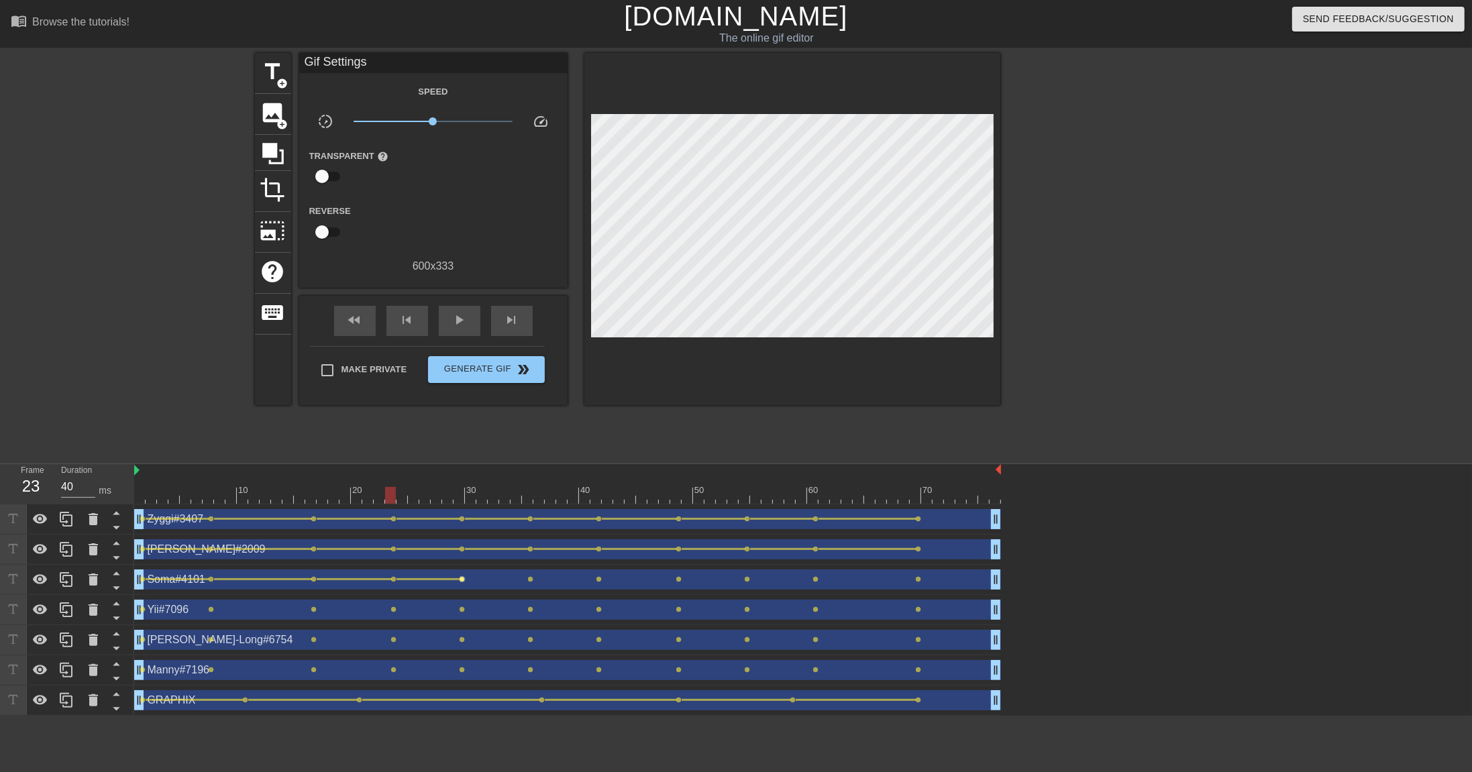
click at [465, 530] on span "lens" at bounding box center [463, 579] width 6 height 6
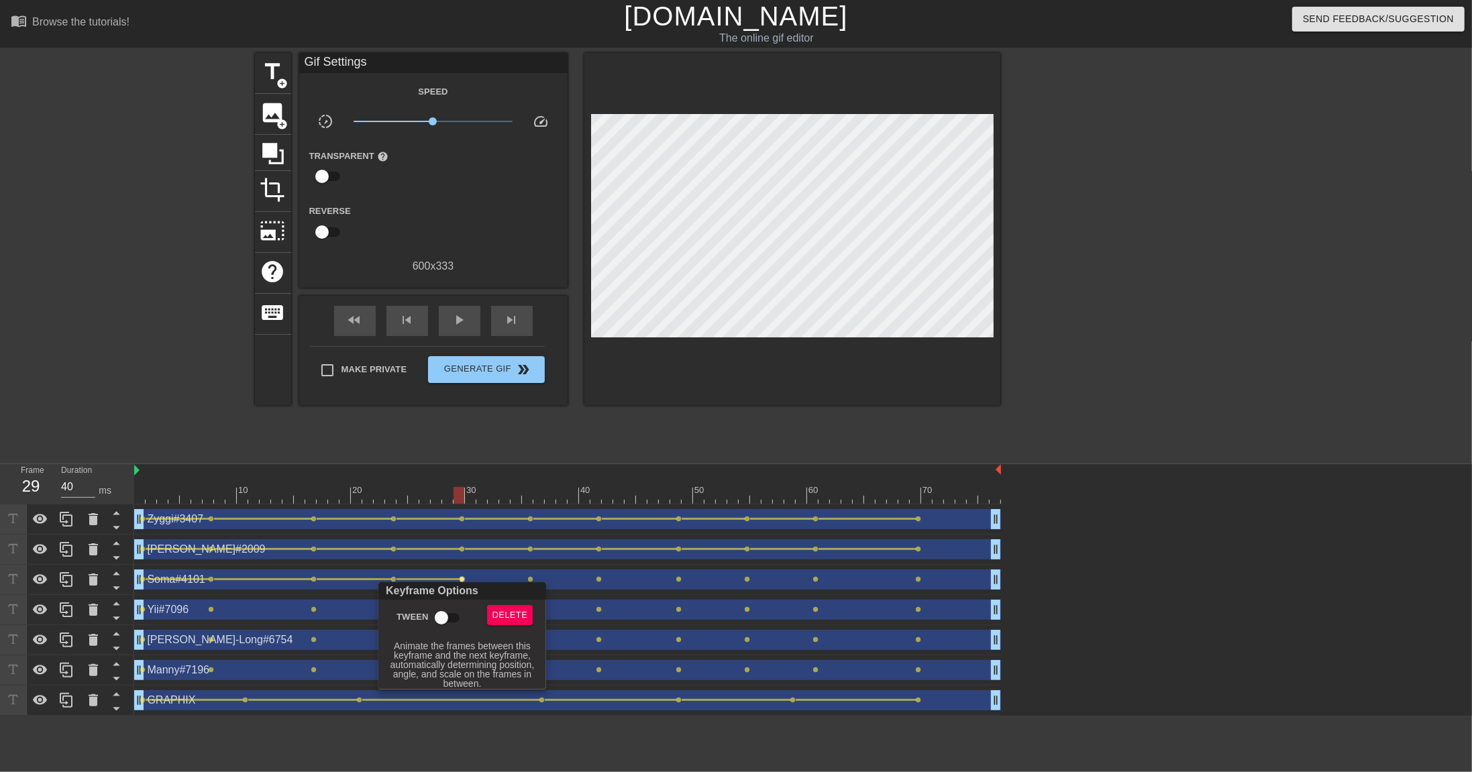
click at [445, 530] on input "Tween" at bounding box center [441, 617] width 76 height 25
click at [524, 530] on div at bounding box center [736, 386] width 1472 height 772
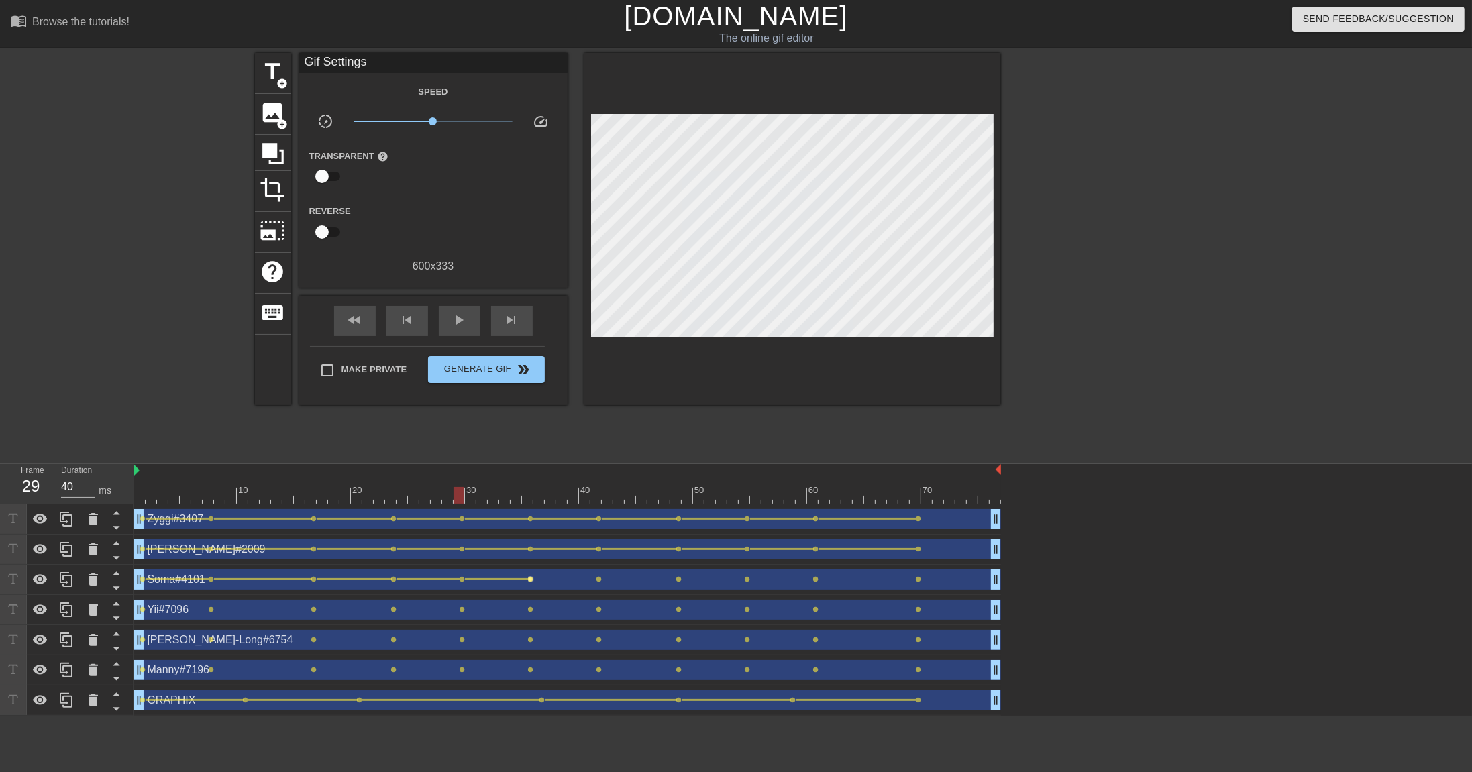
click at [531, 530] on span "lens" at bounding box center [531, 579] width 6 height 6
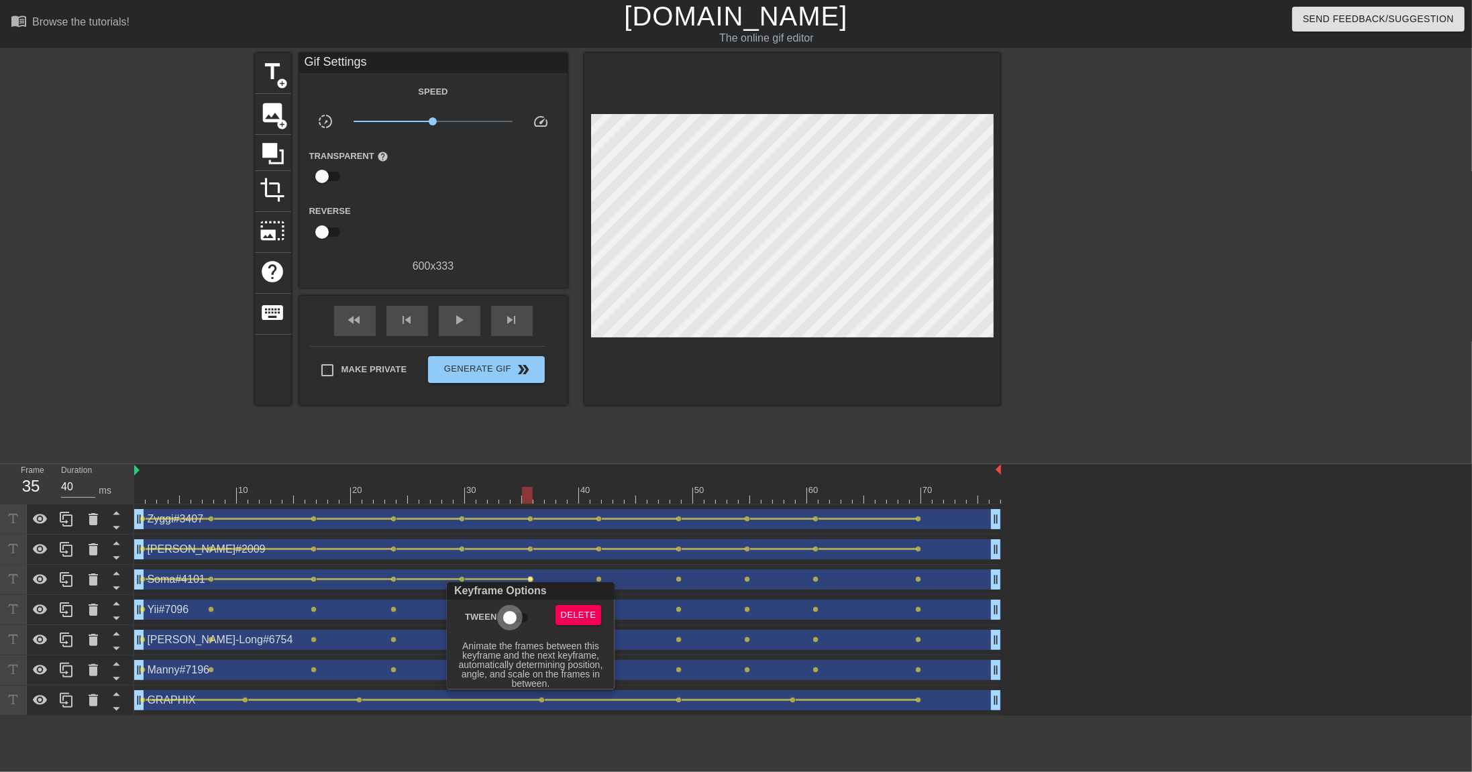
click at [523, 530] on input "Tween" at bounding box center [510, 617] width 76 height 25
click at [604, 530] on div at bounding box center [736, 386] width 1472 height 772
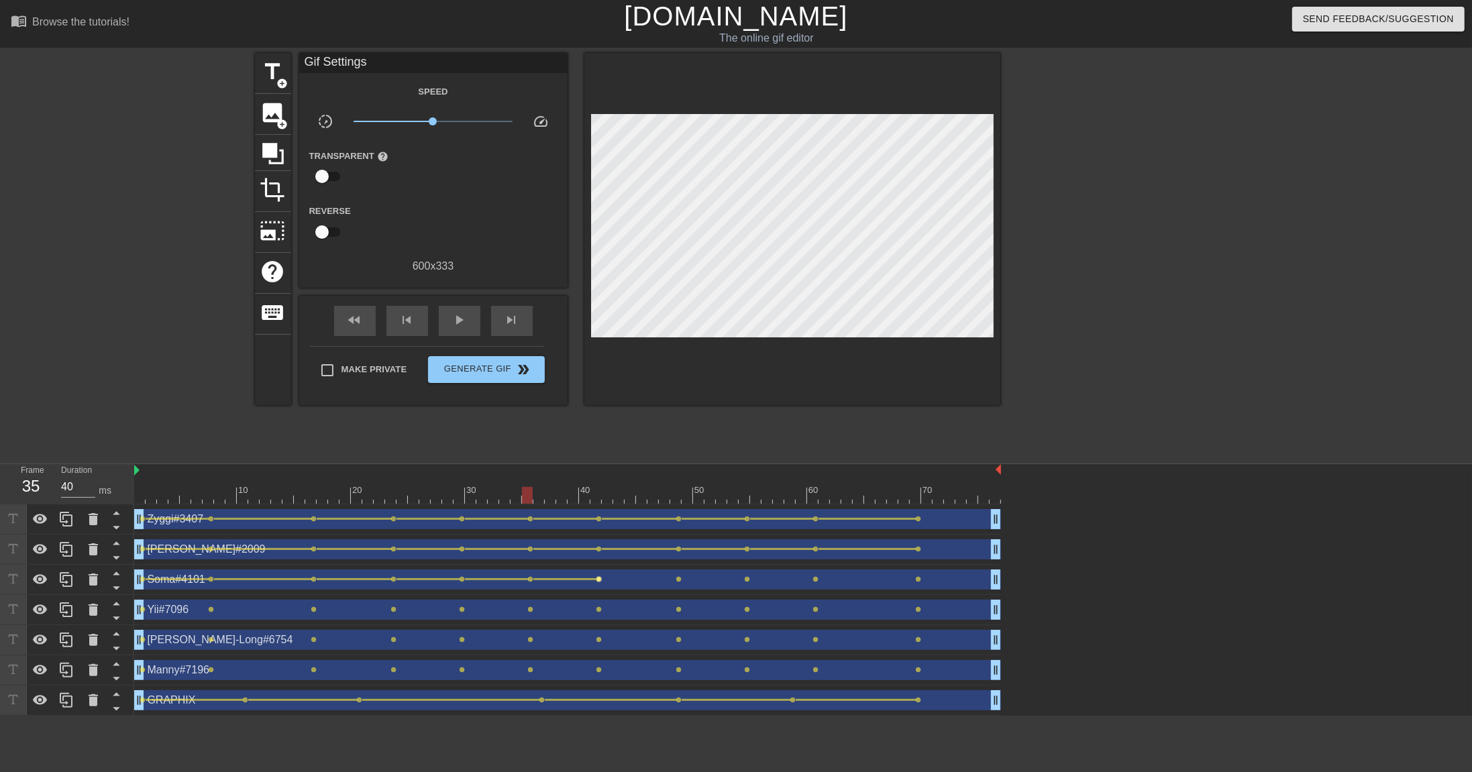
click at [596, 530] on span "lens" at bounding box center [599, 579] width 6 height 6
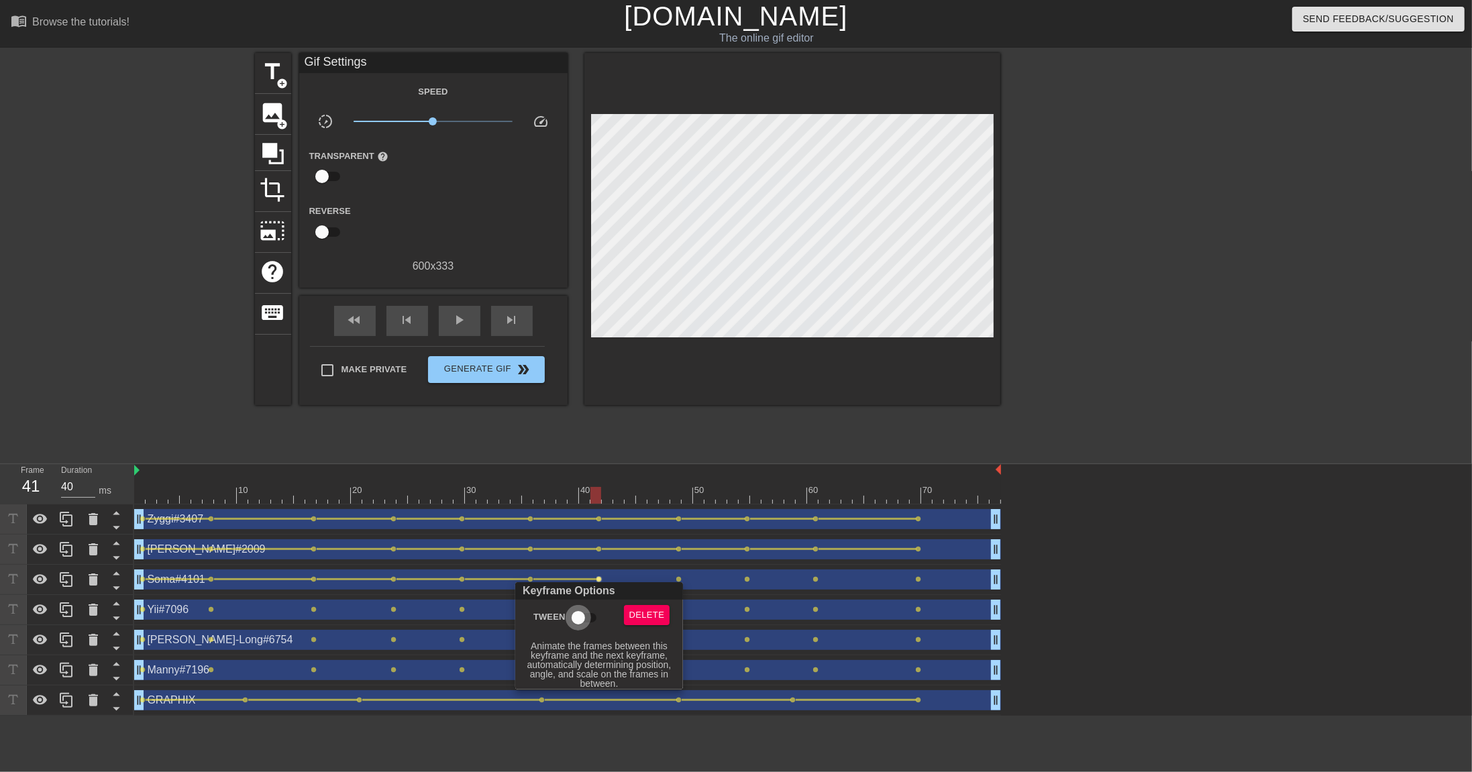
drag, startPoint x: 586, startPoint y: 612, endPoint x: 575, endPoint y: 658, distance: 46.9
click at [586, 530] on input "Tween" at bounding box center [578, 617] width 76 height 25
click at [680, 530] on div at bounding box center [736, 386] width 1472 height 772
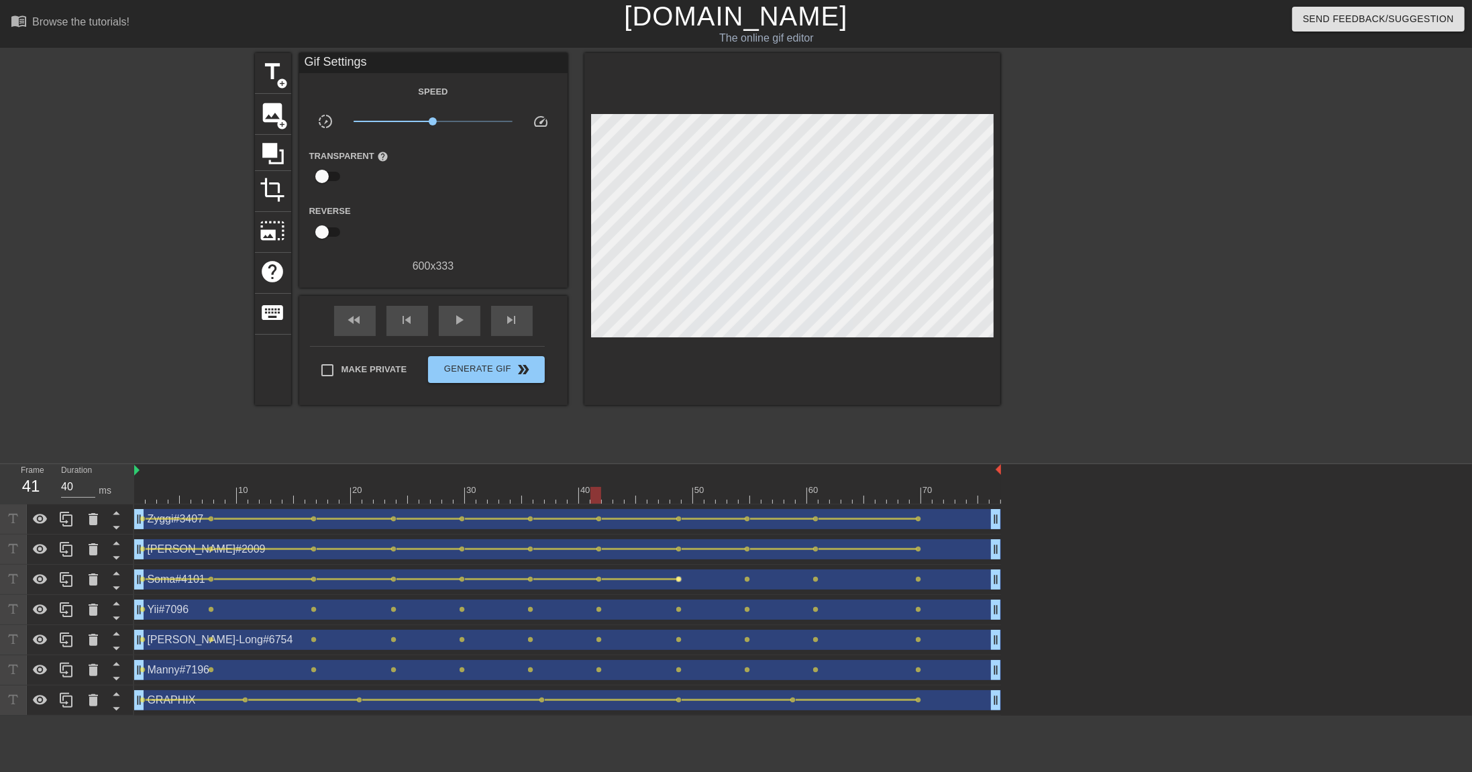
click at [679, 530] on span "lens" at bounding box center [679, 579] width 6 height 6
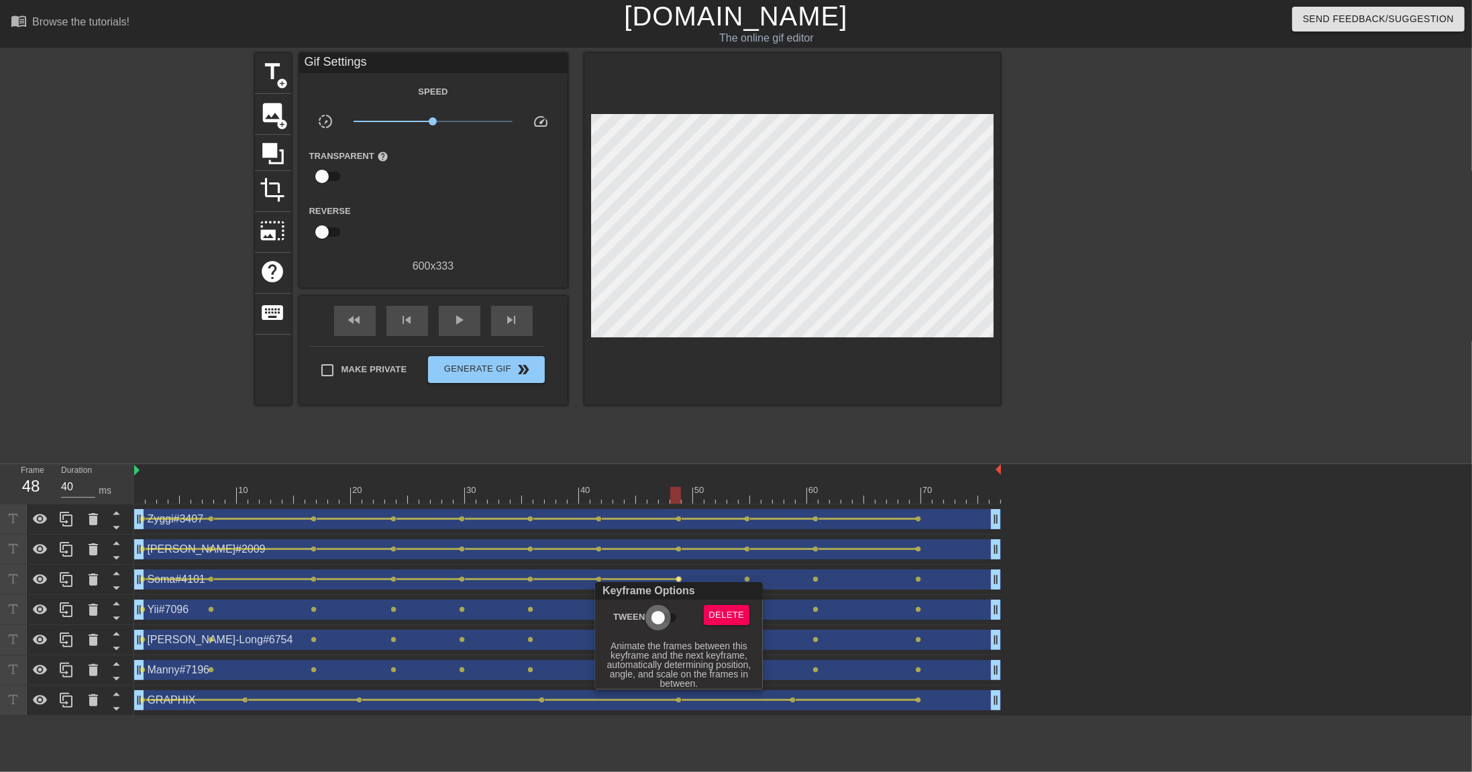
click at [663, 530] on input "Tween" at bounding box center [658, 617] width 76 height 25
click at [756, 530] on div at bounding box center [736, 386] width 1472 height 772
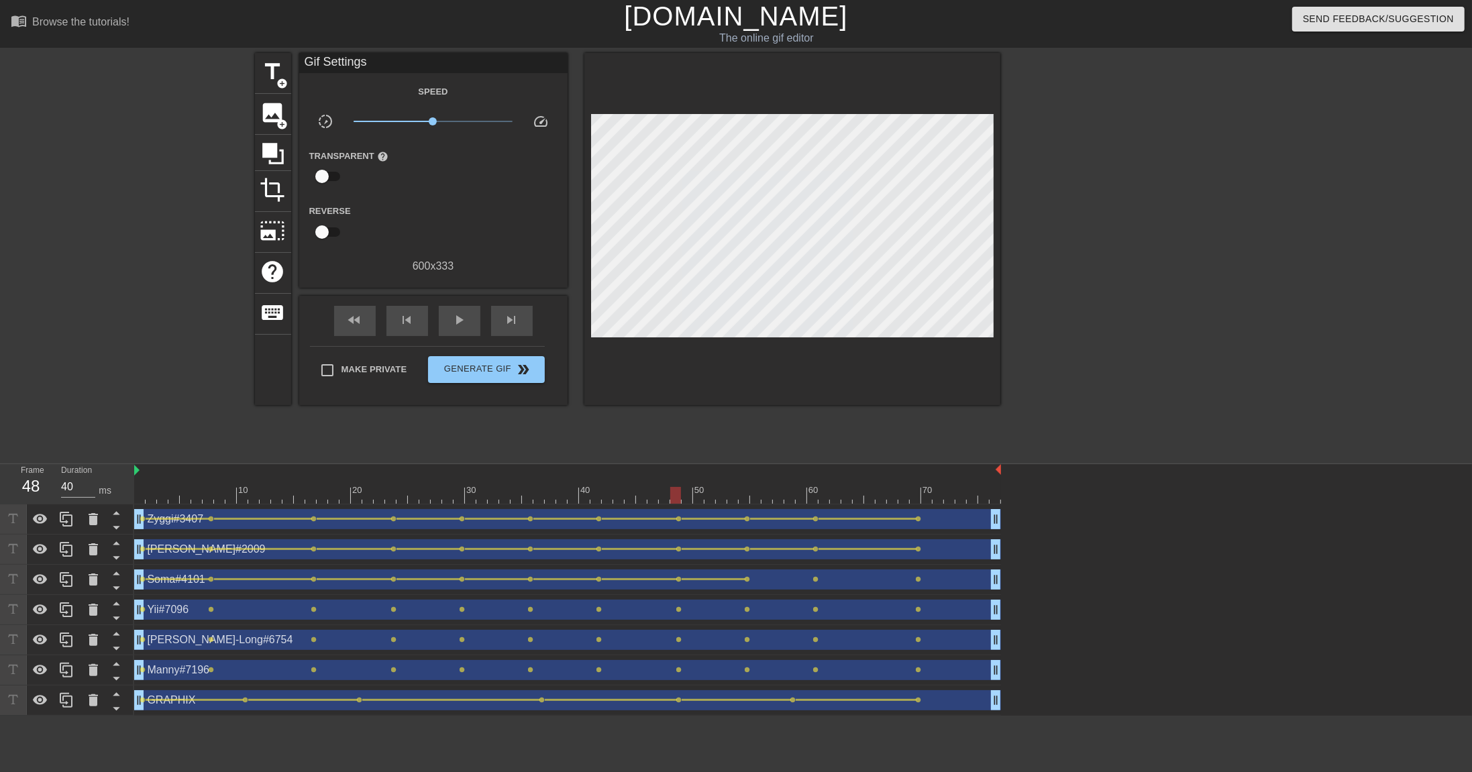
click at [746, 530] on span "lens" at bounding box center [748, 579] width 6 height 6
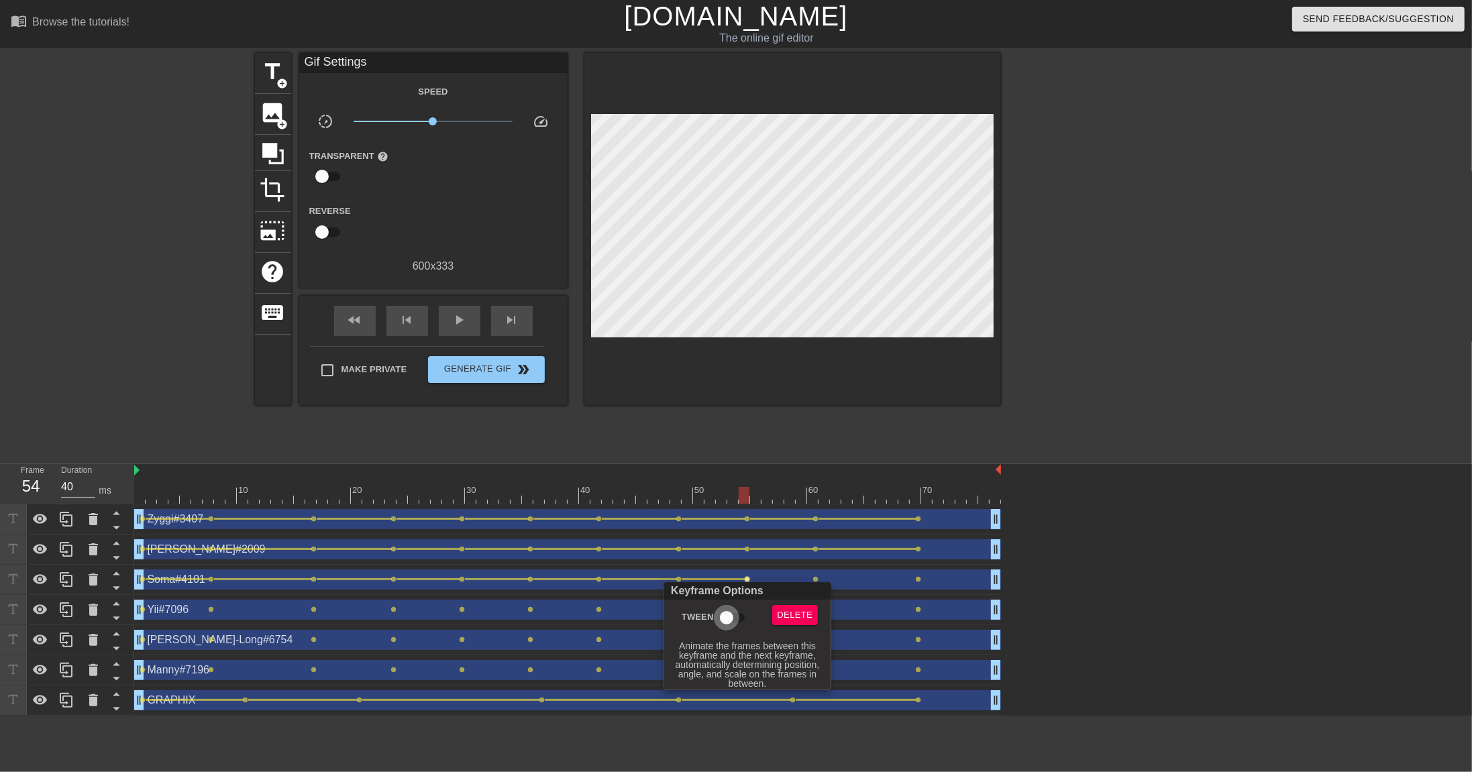
drag, startPoint x: 735, startPoint y: 620, endPoint x: 765, endPoint y: 602, distance: 34.3
click at [735, 530] on input "Tween" at bounding box center [726, 617] width 76 height 25
click at [816, 530] on div at bounding box center [736, 386] width 1472 height 772
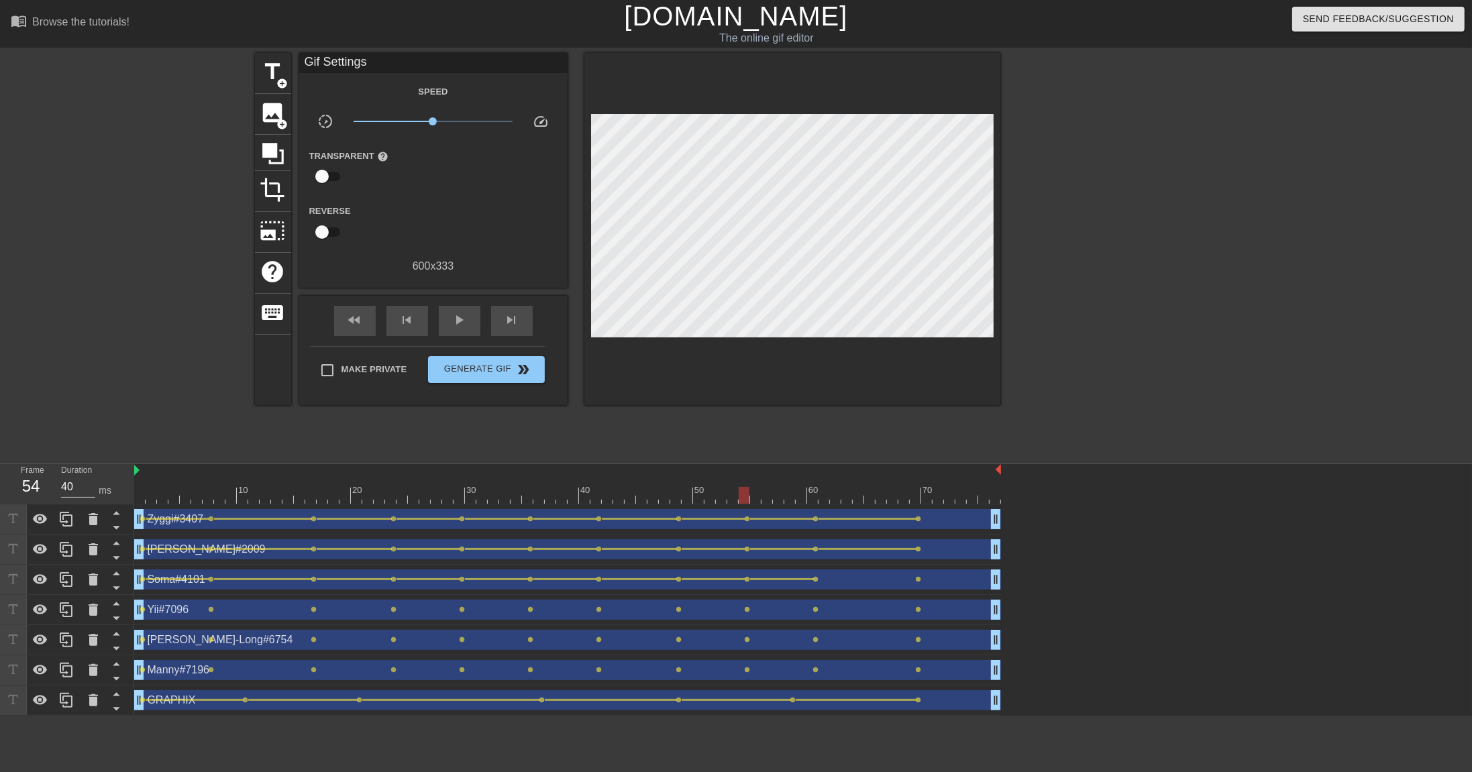
click at [817, 530] on span "lens" at bounding box center [816, 579] width 6 height 6
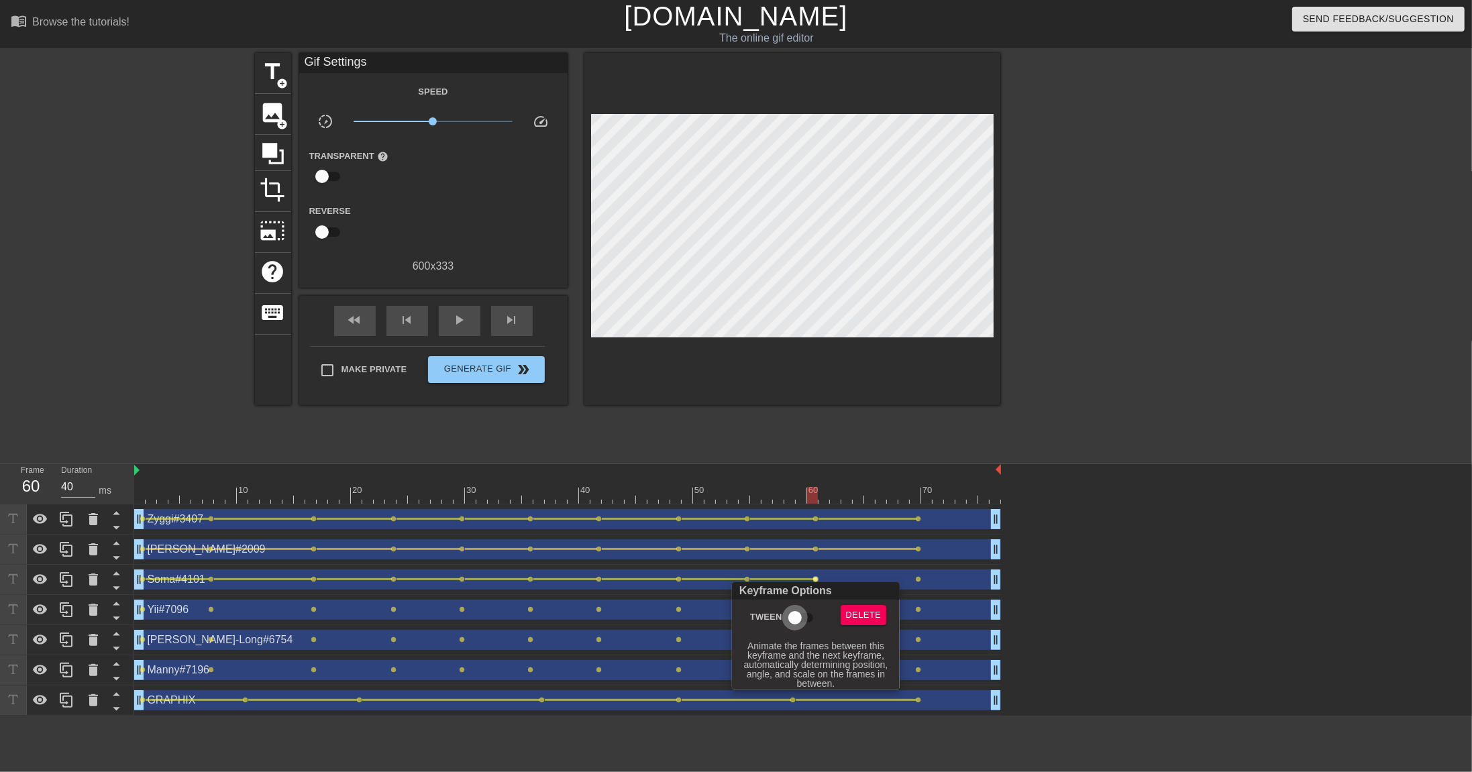
click at [800, 530] on input "Tween" at bounding box center [795, 617] width 76 height 25
click at [923, 530] on div at bounding box center [736, 386] width 1472 height 772
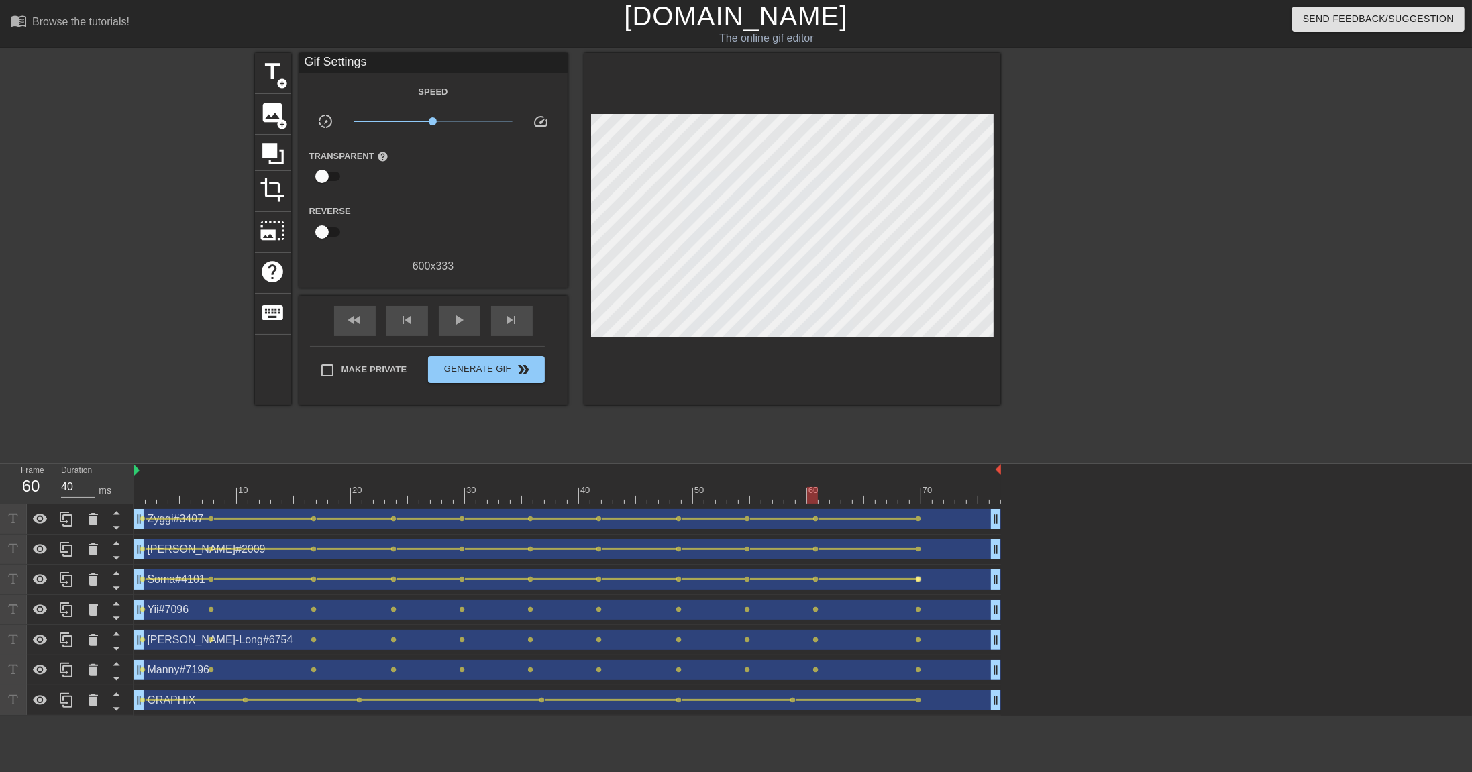
click at [918, 530] on span "lens" at bounding box center [919, 579] width 6 height 6
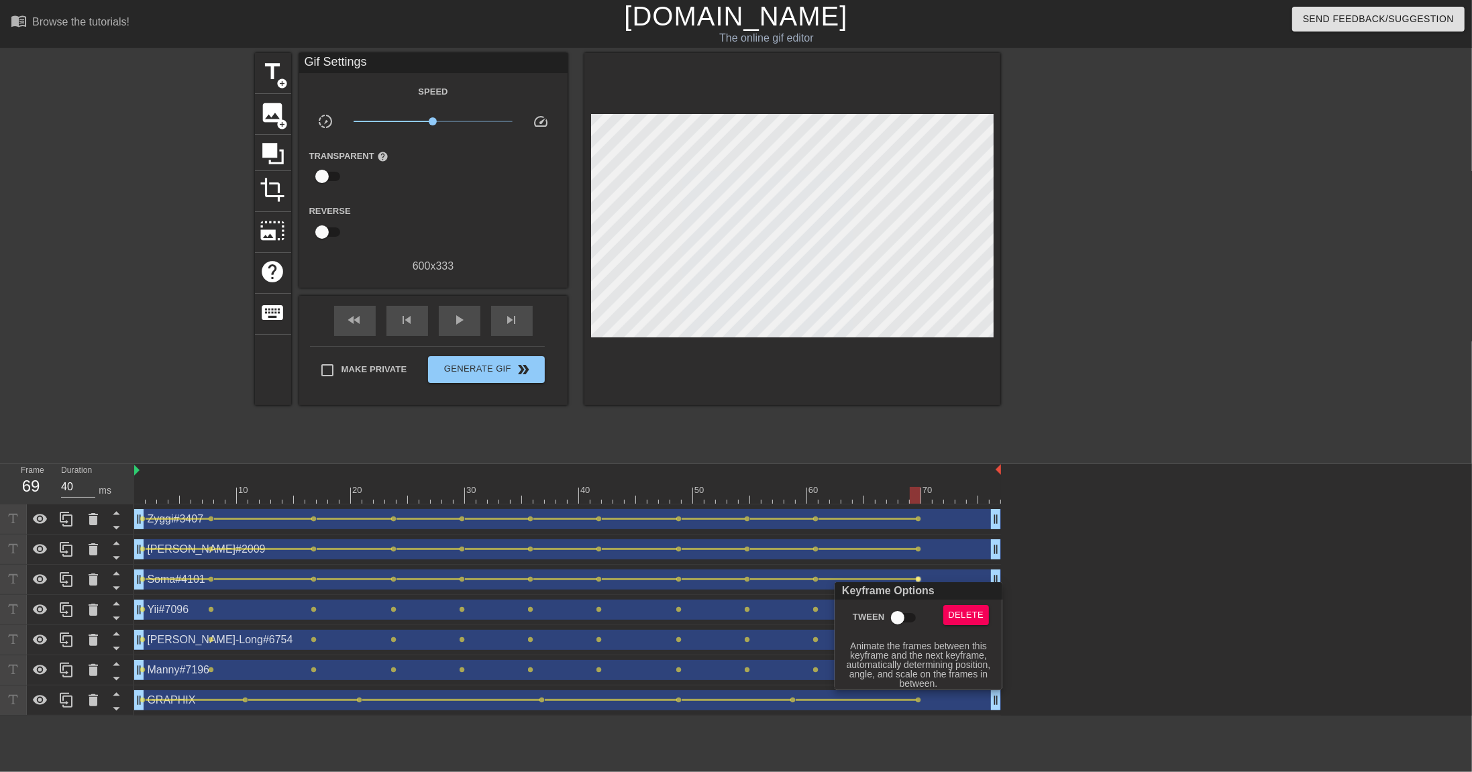
click at [899, 530] on input "Tween" at bounding box center [897, 617] width 76 height 25
click at [213, 530] on div at bounding box center [736, 386] width 1472 height 772
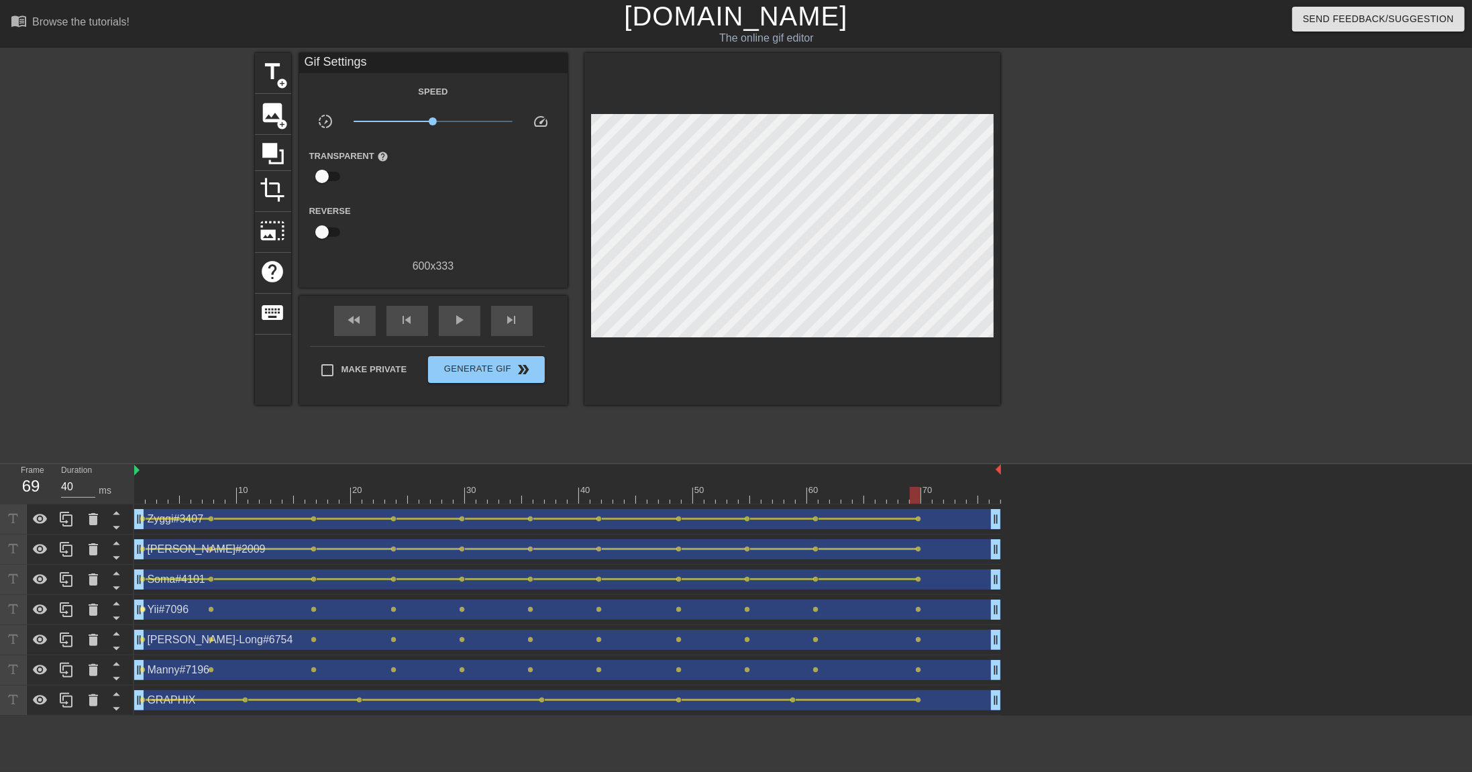
click at [143, 530] on span "lens" at bounding box center [143, 609] width 6 height 6
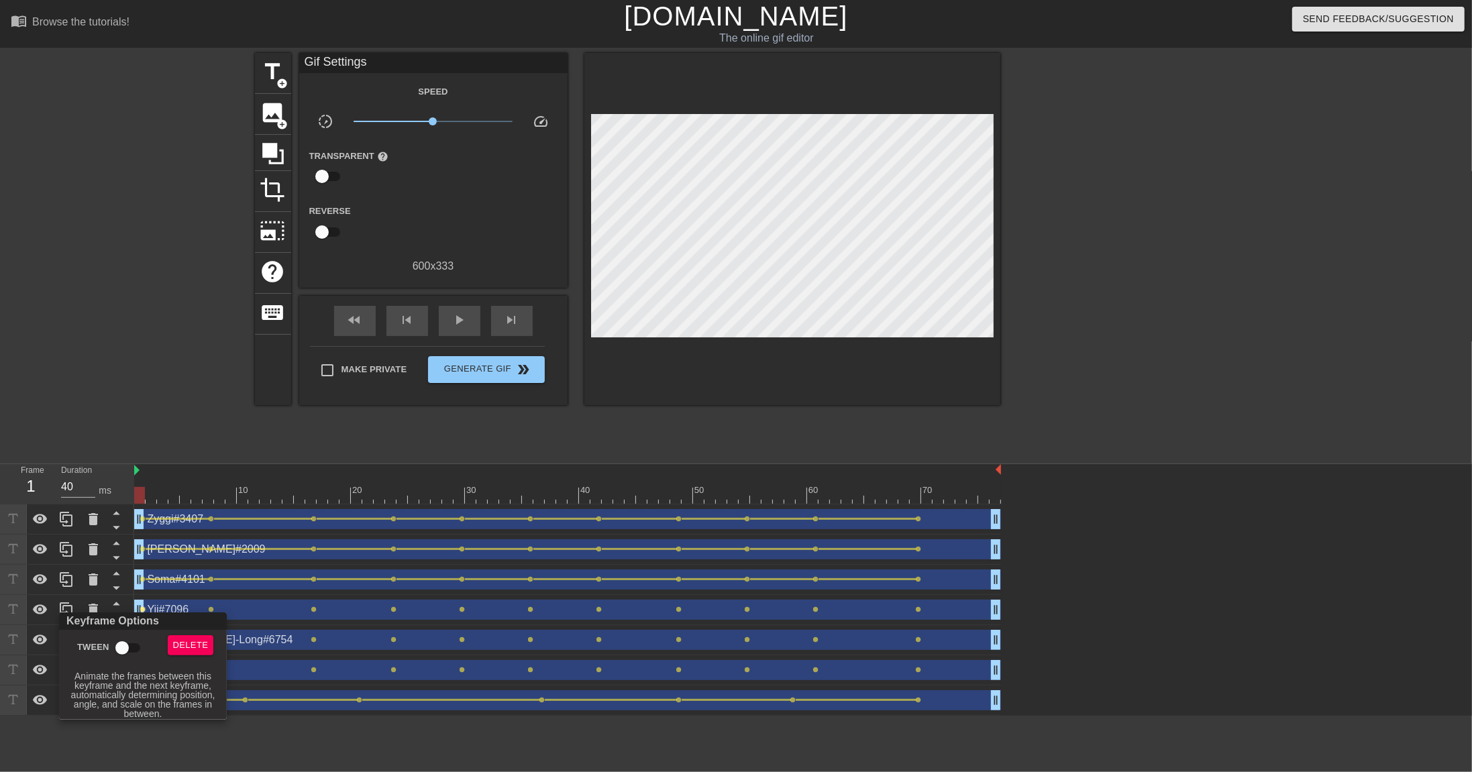
click at [122, 530] on input "Tween" at bounding box center [122, 647] width 76 height 25
click at [215, 530] on div at bounding box center [736, 386] width 1472 height 772
click at [213, 530] on span "lens" at bounding box center [212, 609] width 6 height 6
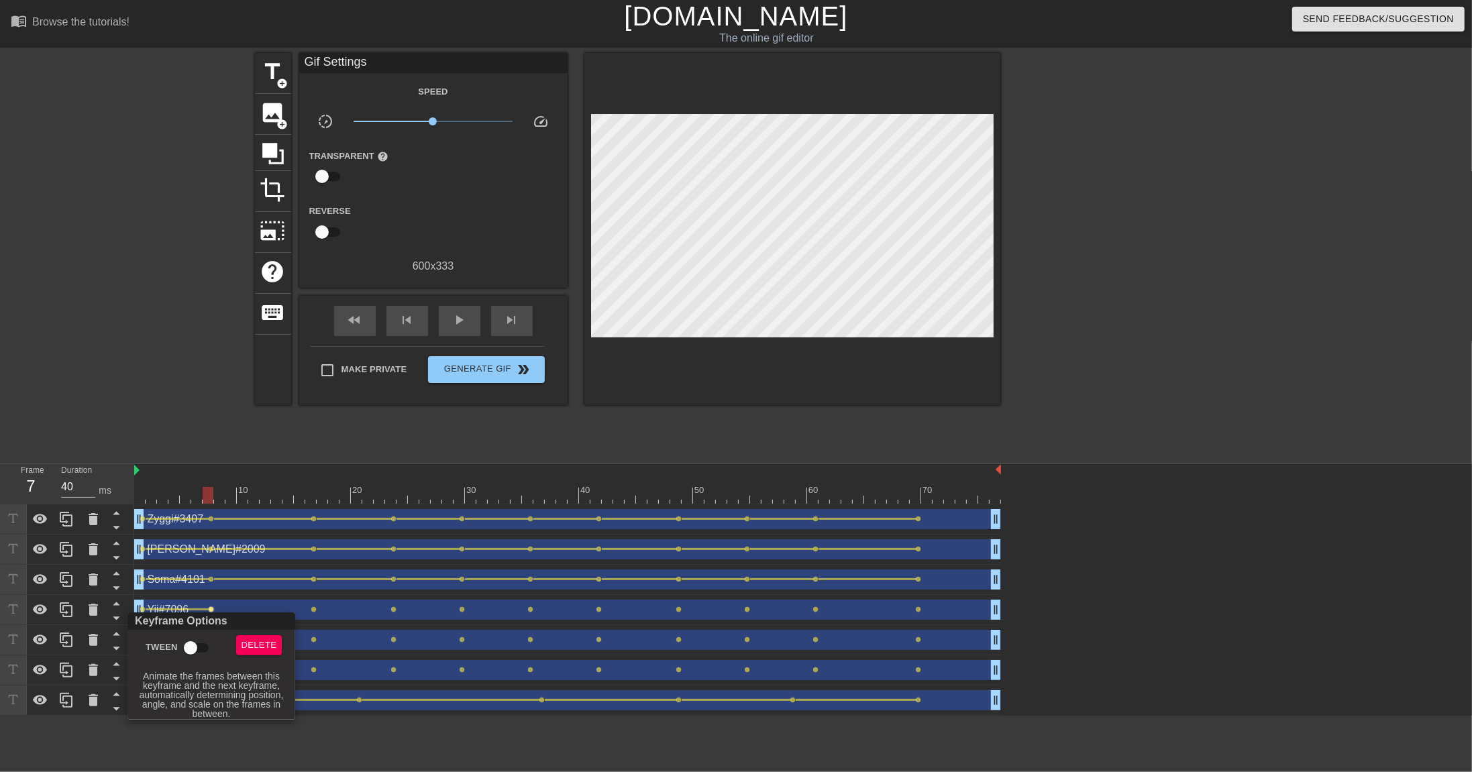
click at [197, 530] on input "Tween" at bounding box center [190, 647] width 76 height 25
click at [312, 530] on div at bounding box center [736, 386] width 1472 height 772
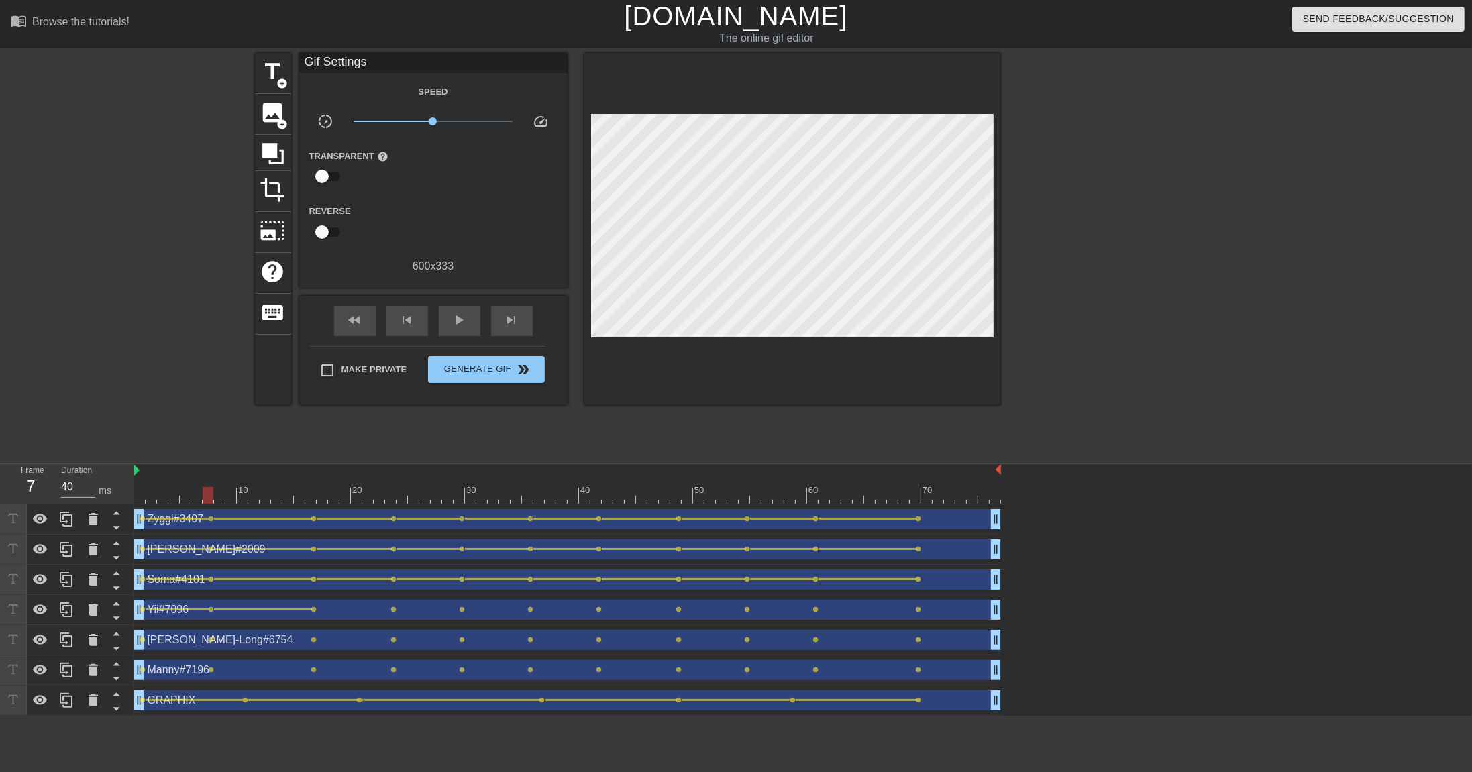
click at [313, 530] on span "lens" at bounding box center [314, 609] width 6 height 6
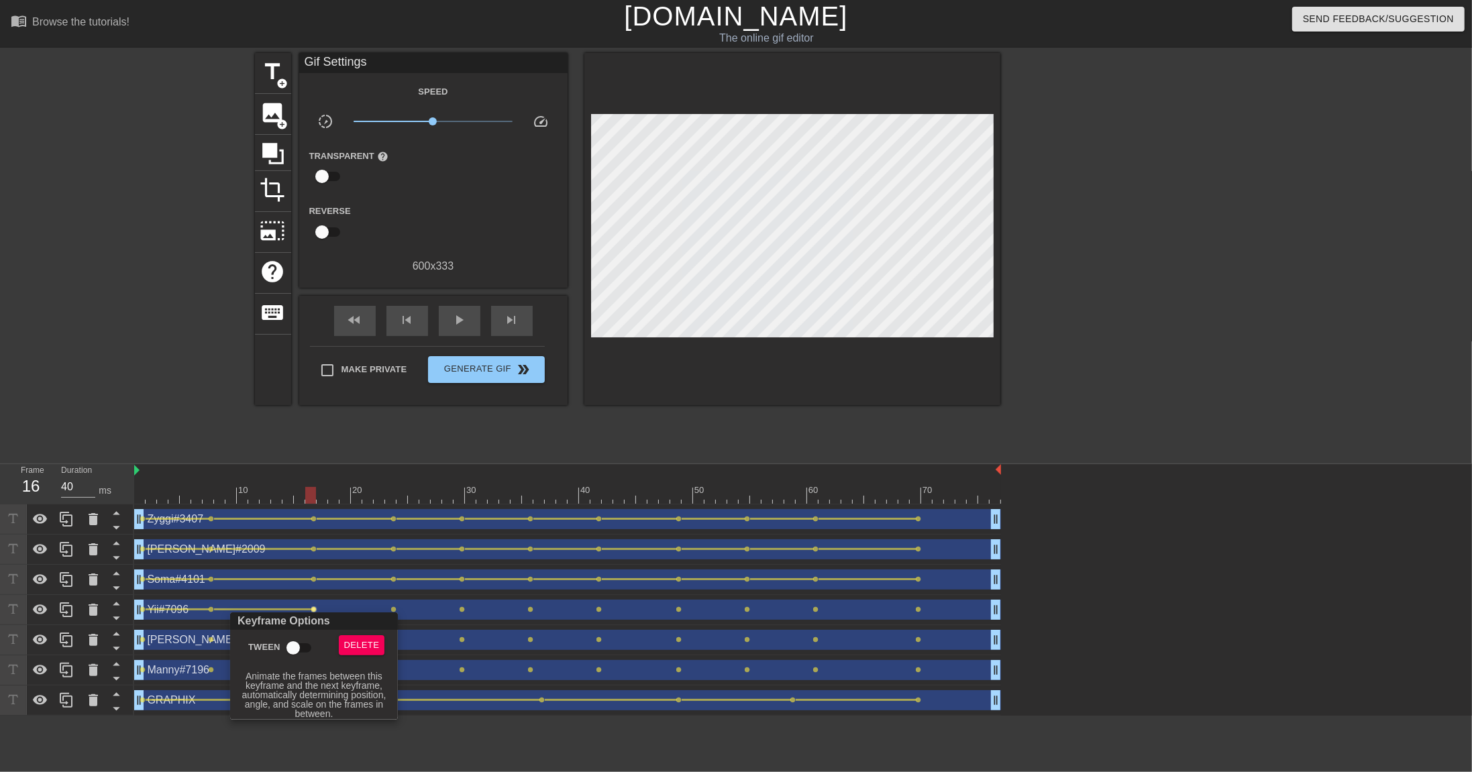
click at [289, 530] on input "Tween" at bounding box center [293, 647] width 76 height 25
click at [377, 530] on div at bounding box center [736, 386] width 1472 height 772
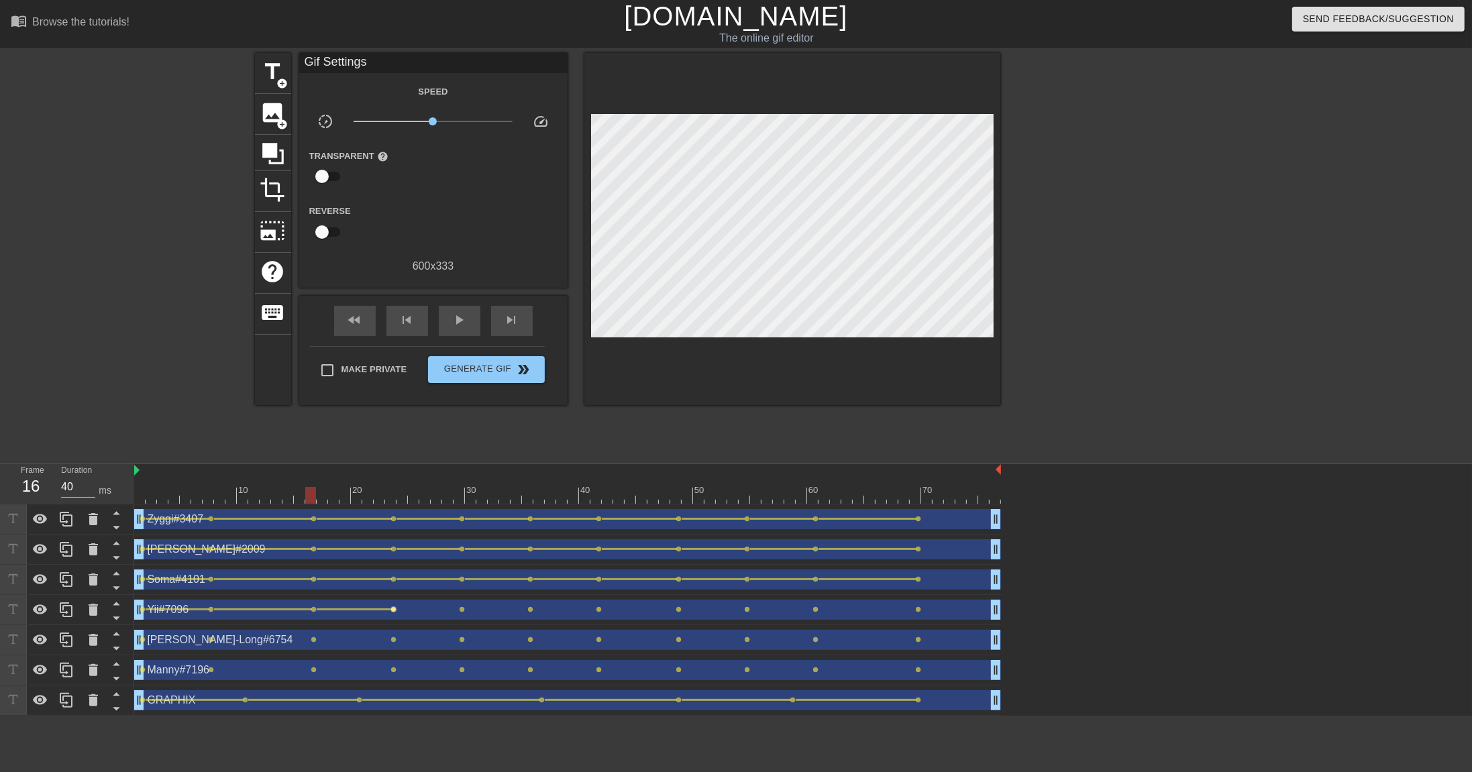
click at [396, 530] on span "lens" at bounding box center [394, 609] width 6 height 6
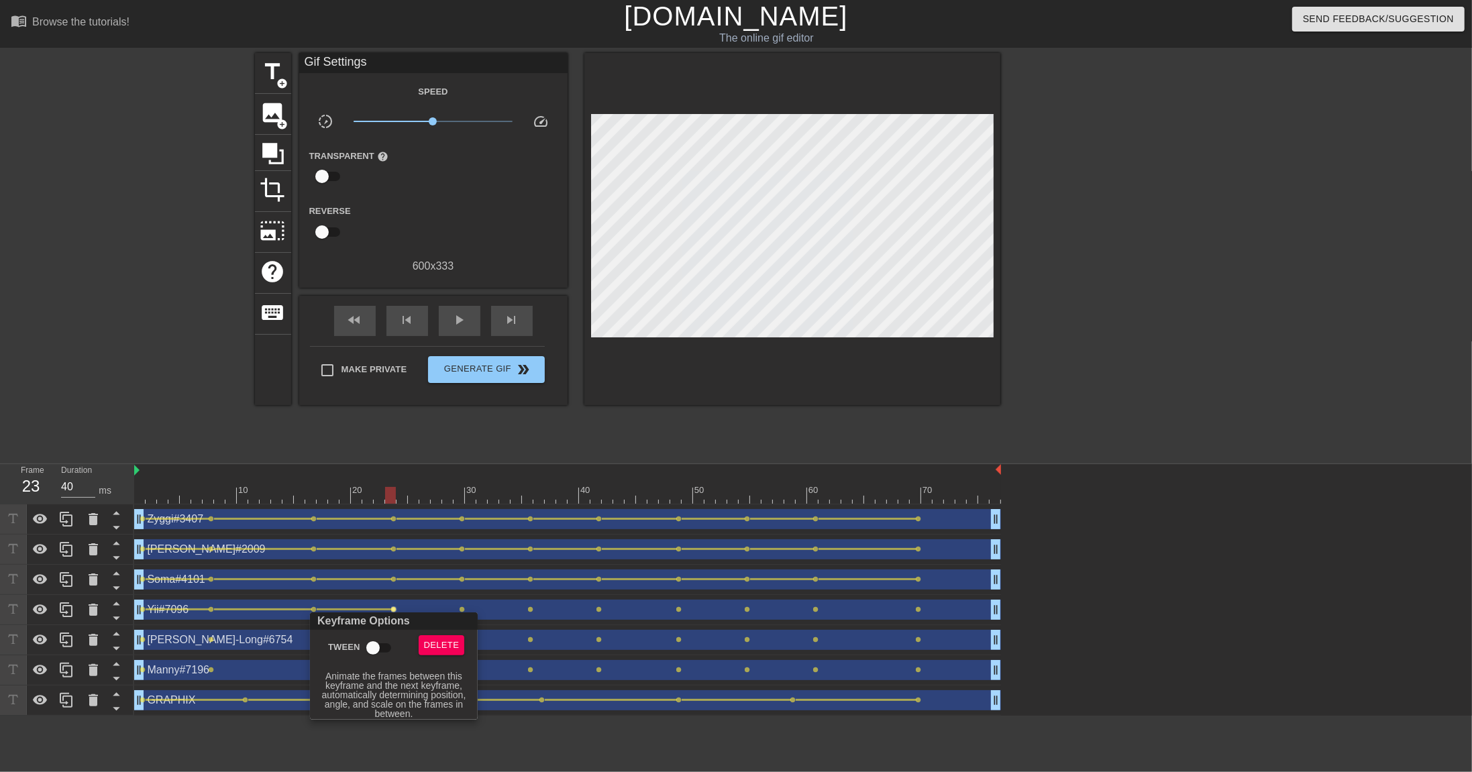
click at [372, 530] on input "Tween" at bounding box center [373, 647] width 76 height 25
click at [472, 530] on div at bounding box center [736, 386] width 1472 height 772
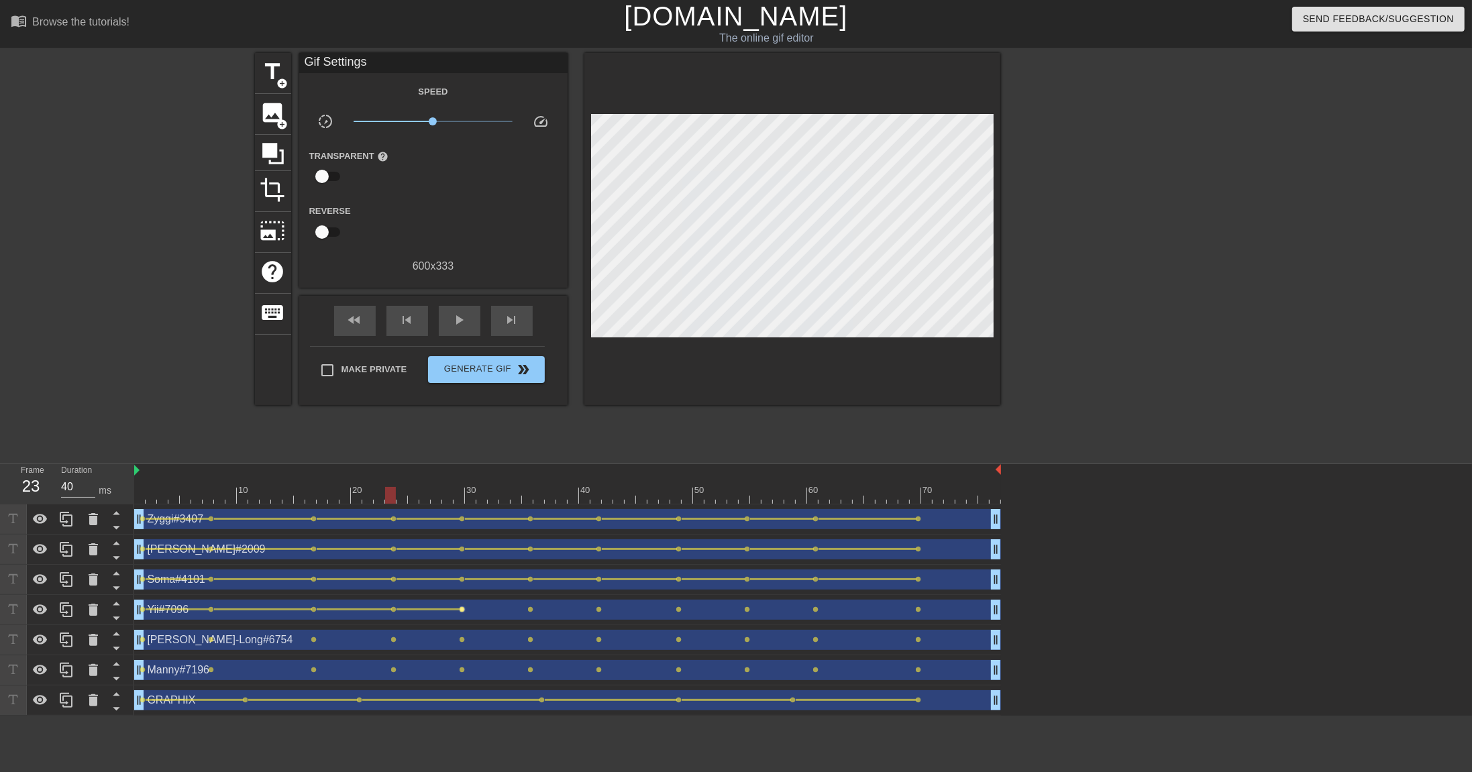
click at [462, 530] on span "lens" at bounding box center [463, 609] width 6 height 6
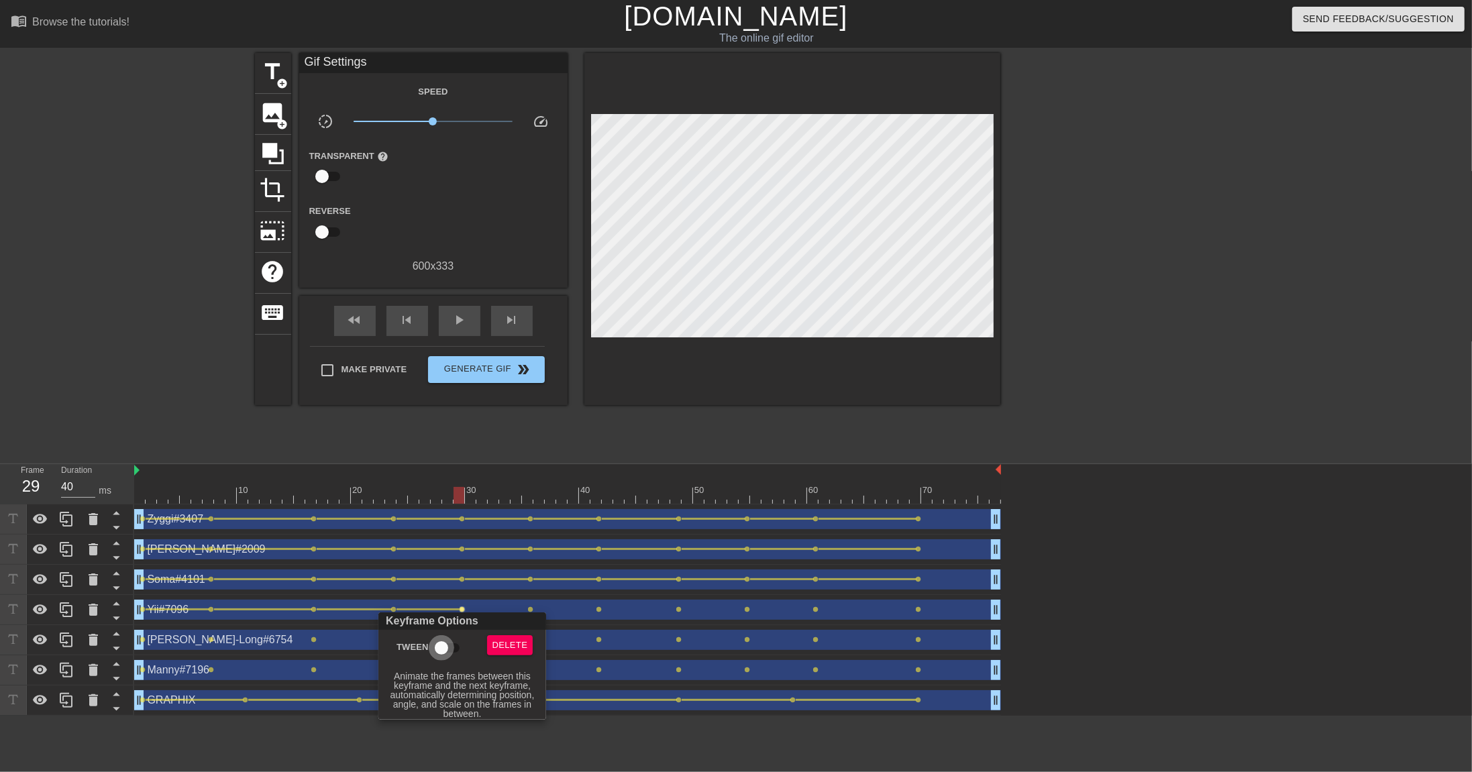
click at [452, 530] on input "Tween" at bounding box center [441, 647] width 76 height 25
click at [537, 530] on div at bounding box center [736, 386] width 1472 height 772
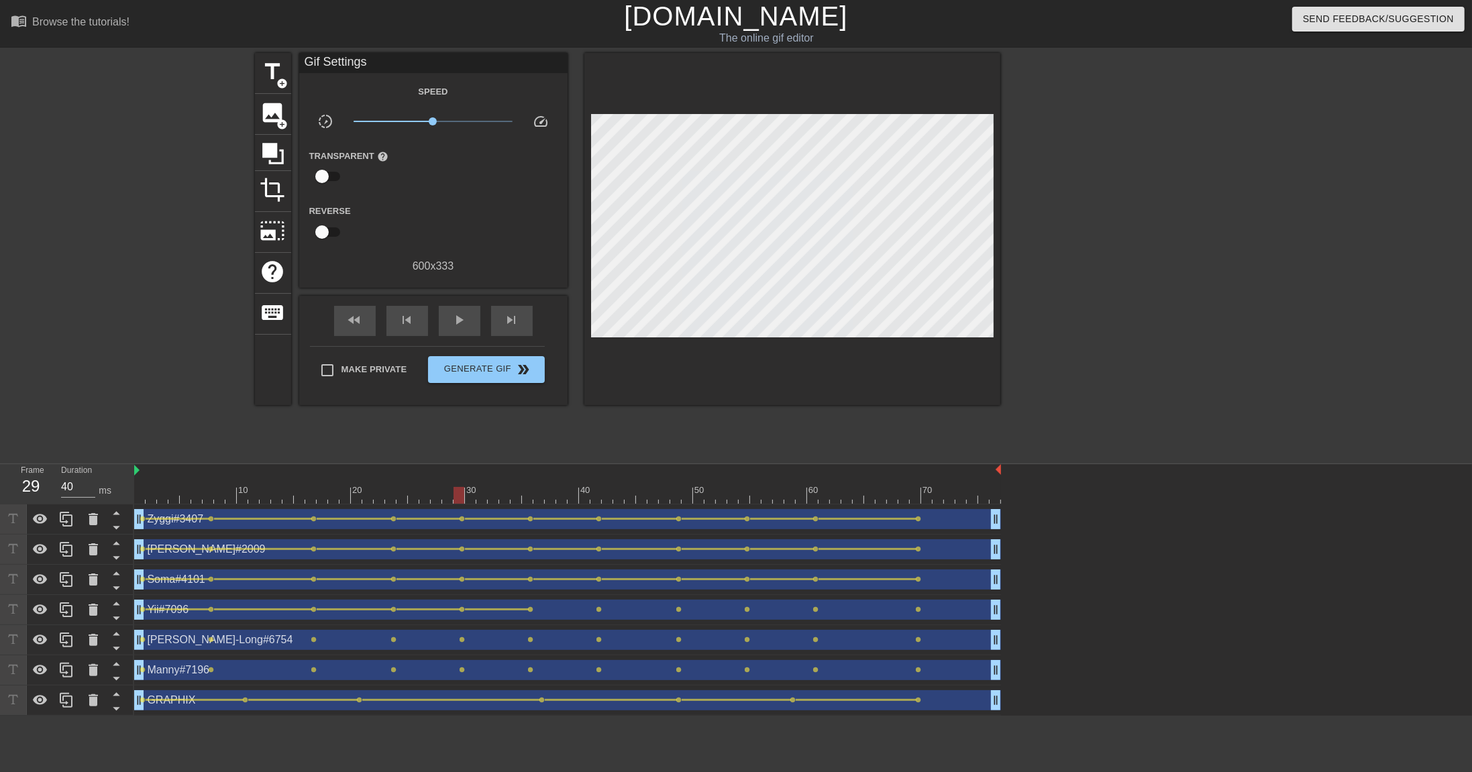
click at [529, 530] on span "lens" at bounding box center [531, 609] width 6 height 6
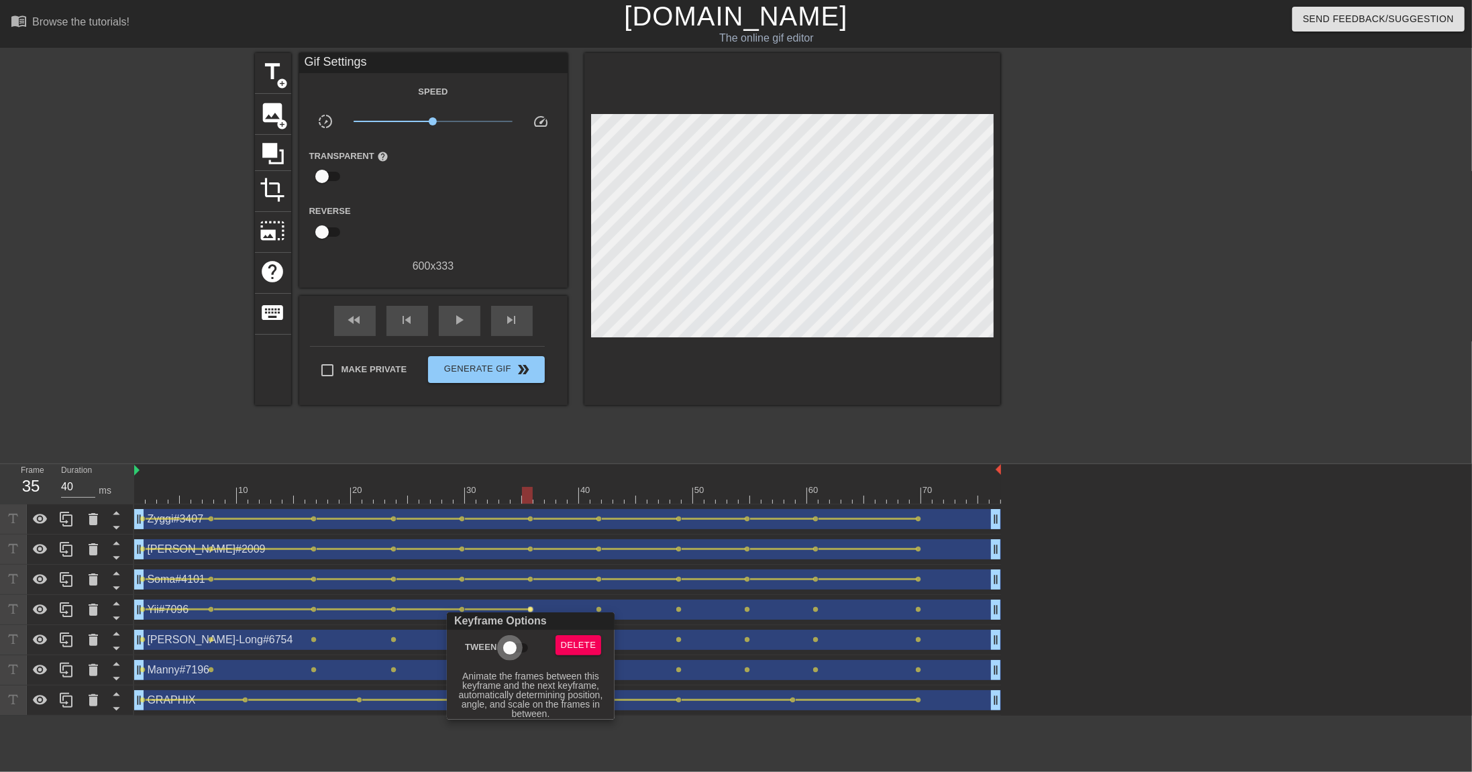
click at [512, 530] on input "Tween" at bounding box center [510, 647] width 76 height 25
click at [581, 530] on div at bounding box center [736, 386] width 1472 height 772
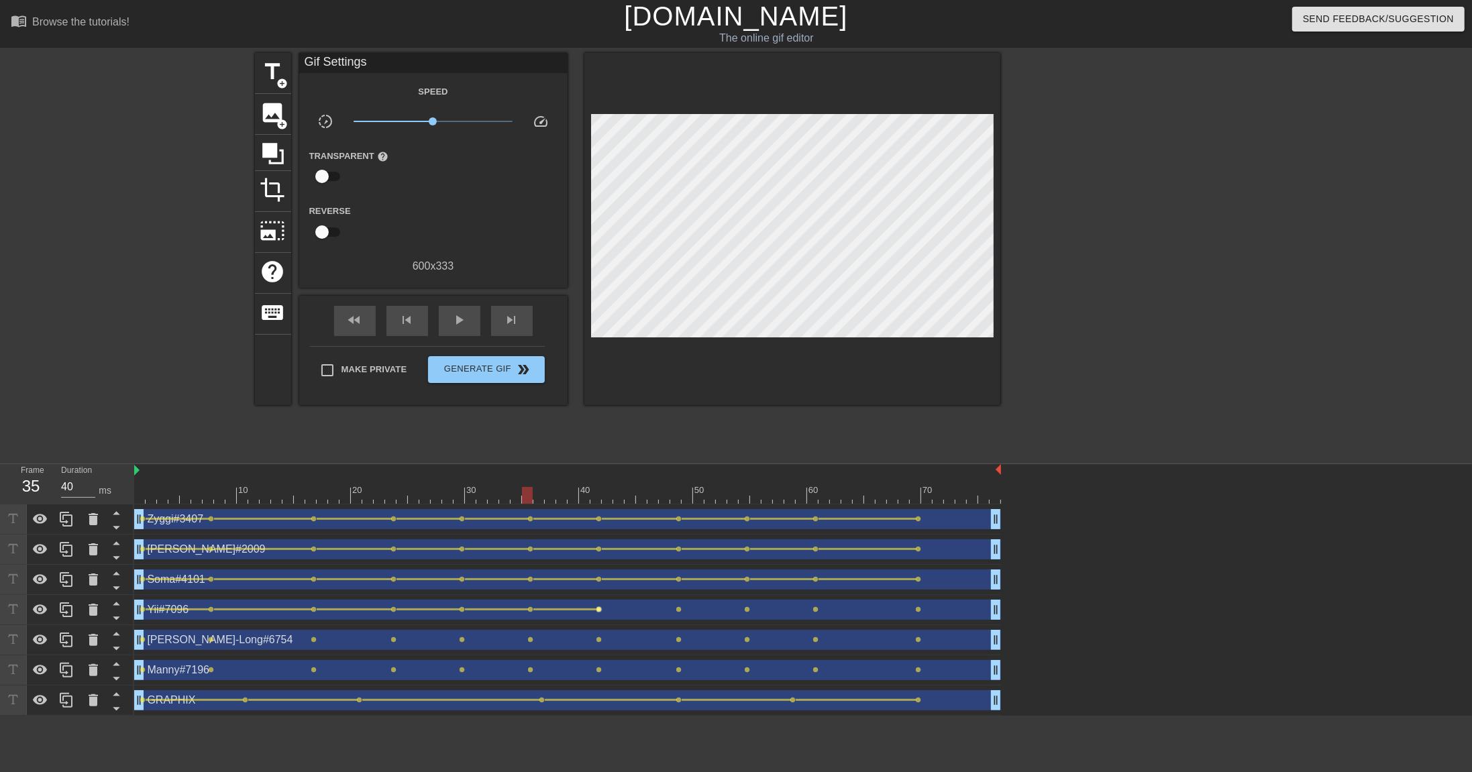
click at [598, 530] on span "lens" at bounding box center [599, 609] width 6 height 6
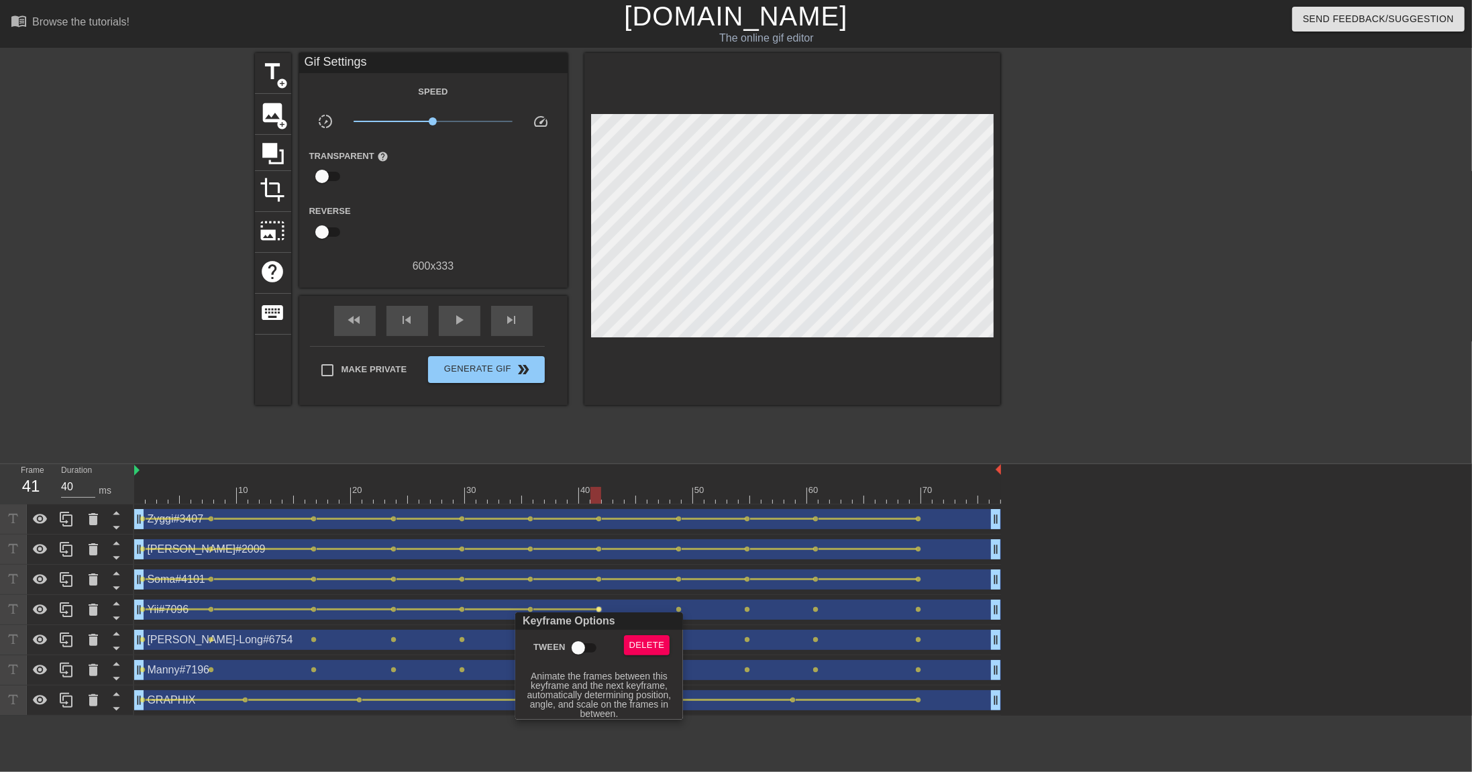
click at [584, 530] on input "Tween" at bounding box center [578, 647] width 76 height 25
click at [714, 530] on div at bounding box center [736, 386] width 1472 height 772
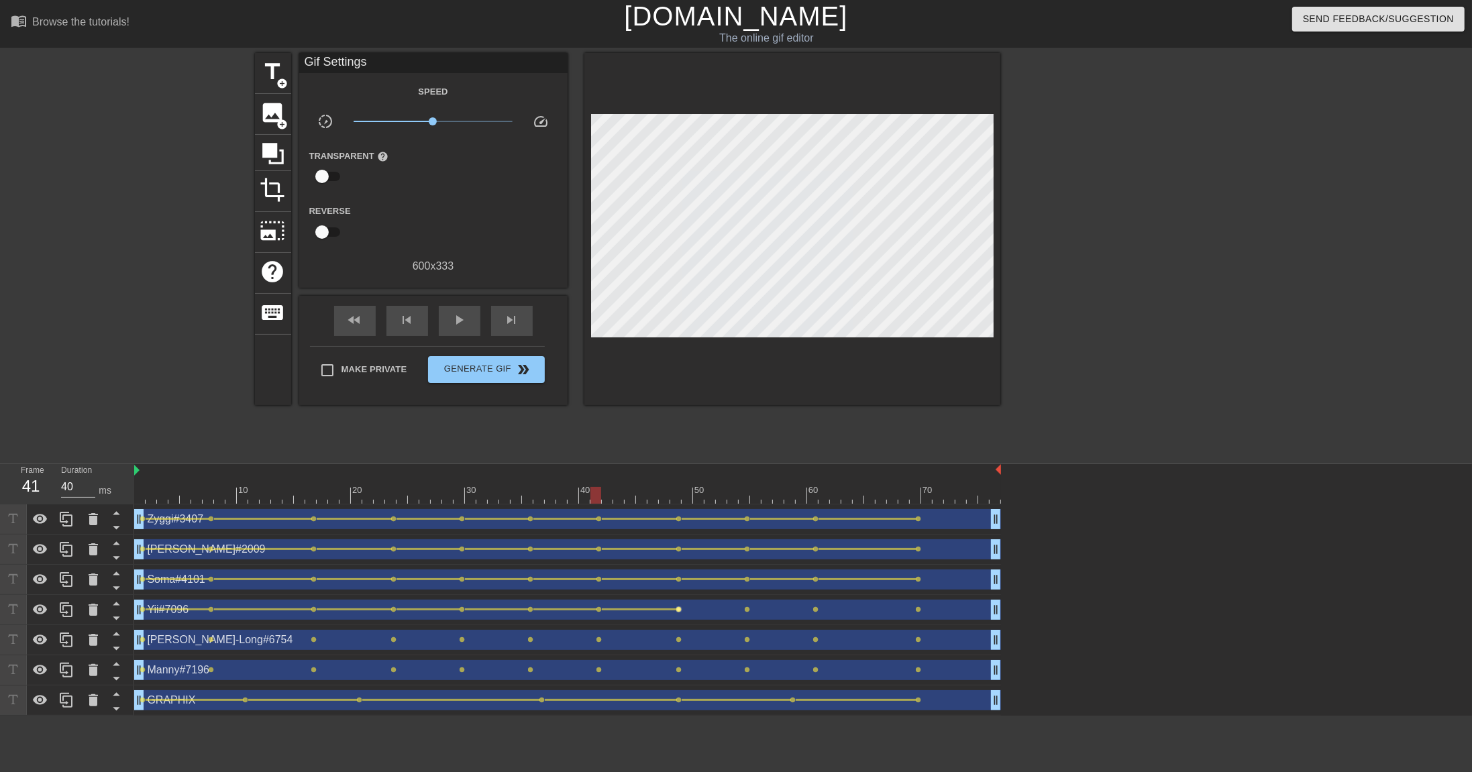
click at [680, 530] on span "lens" at bounding box center [679, 609] width 6 height 6
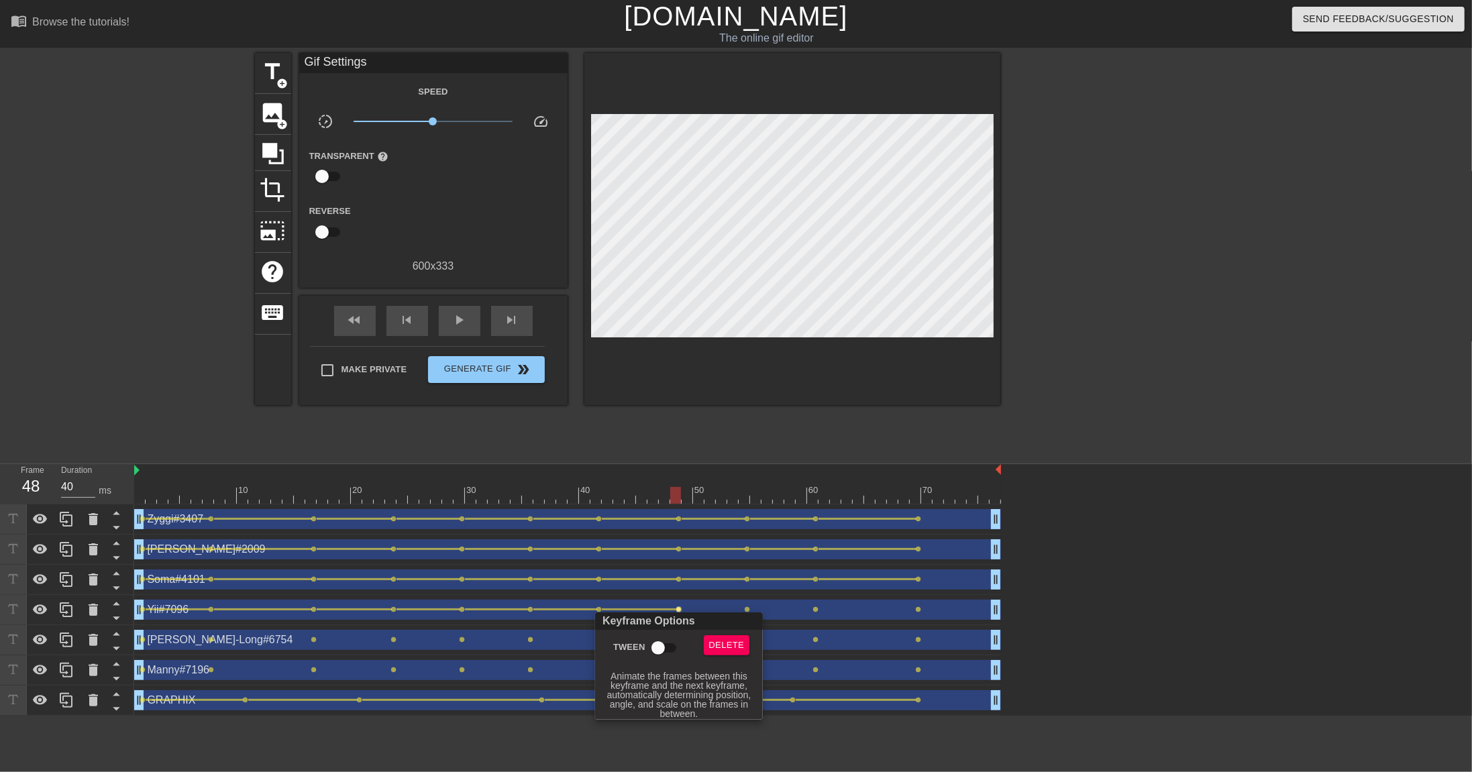
click at [648, 530] on input "Tween" at bounding box center [658, 647] width 76 height 25
click at [768, 530] on div at bounding box center [736, 386] width 1472 height 772
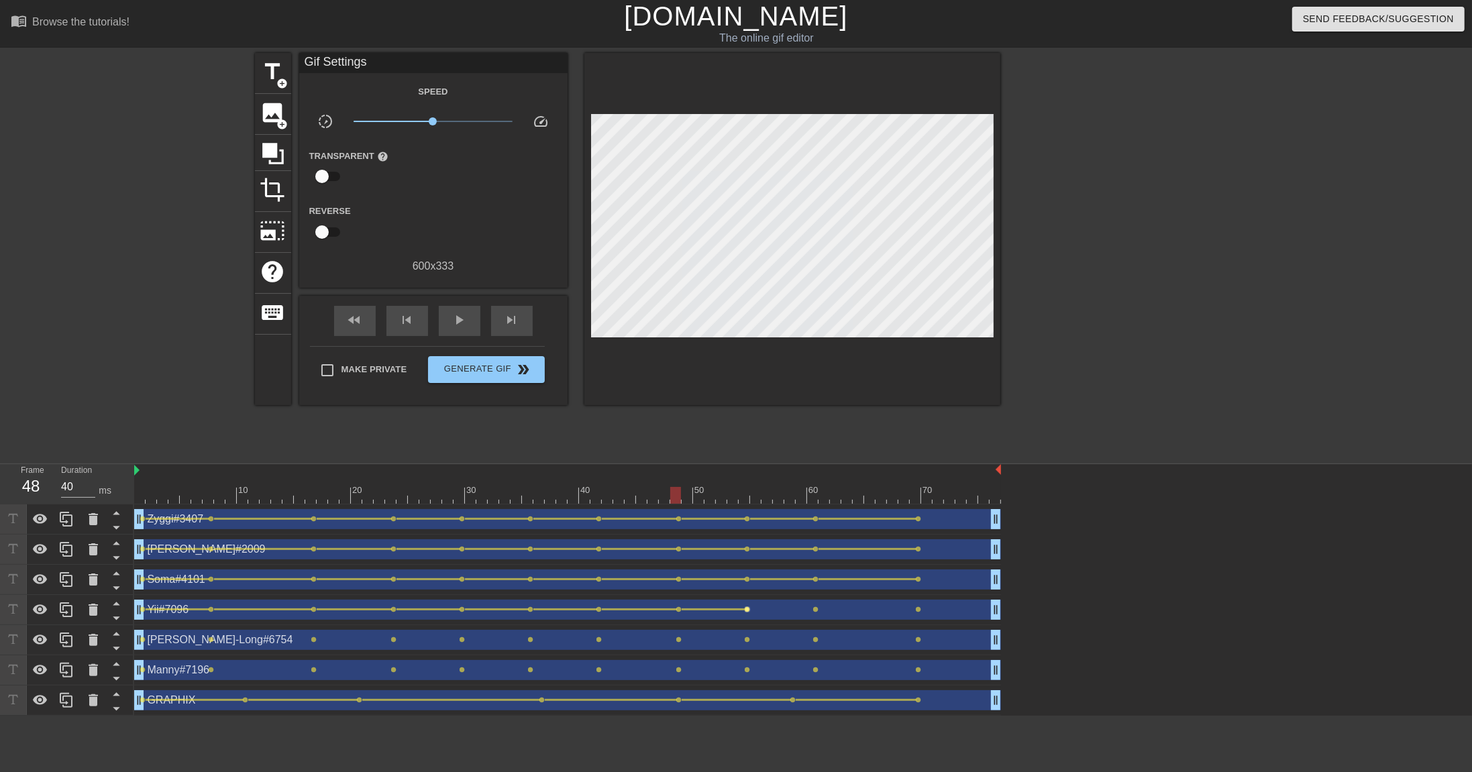
click at [746, 530] on span "lens" at bounding box center [748, 609] width 6 height 6
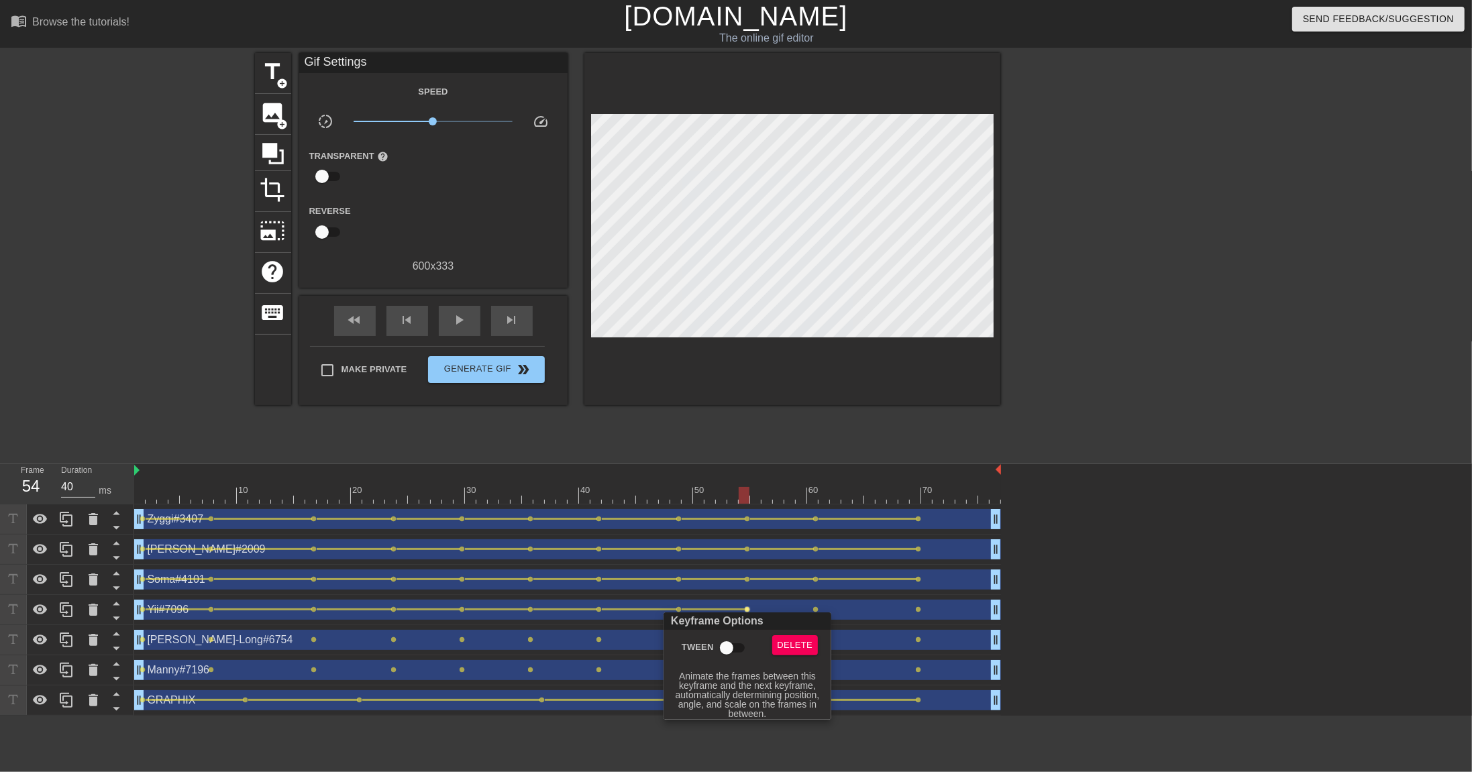
click at [735, 530] on input "Tween" at bounding box center [726, 647] width 76 height 25
click at [820, 530] on div at bounding box center [736, 386] width 1472 height 772
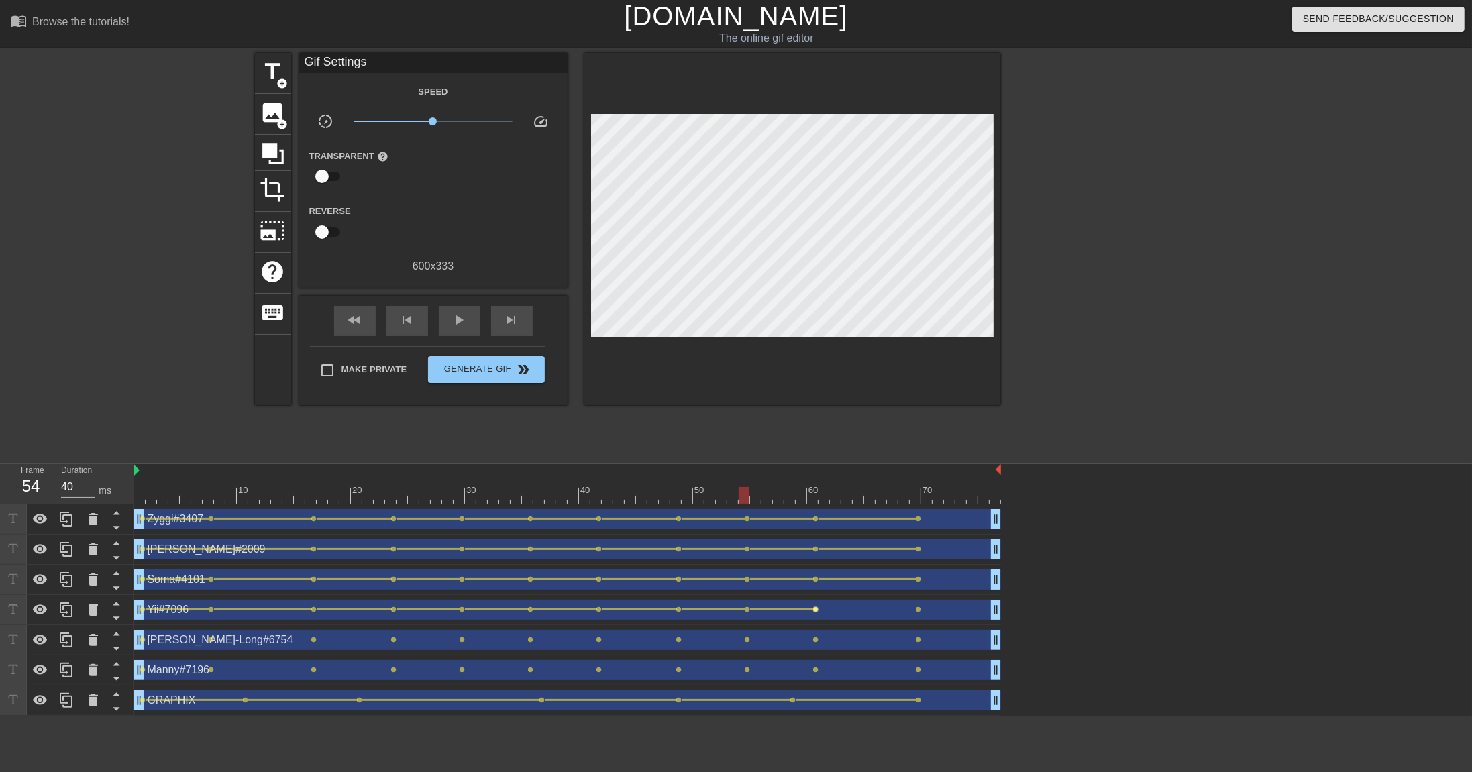
click at [818, 530] on span "lens" at bounding box center [816, 609] width 6 height 6
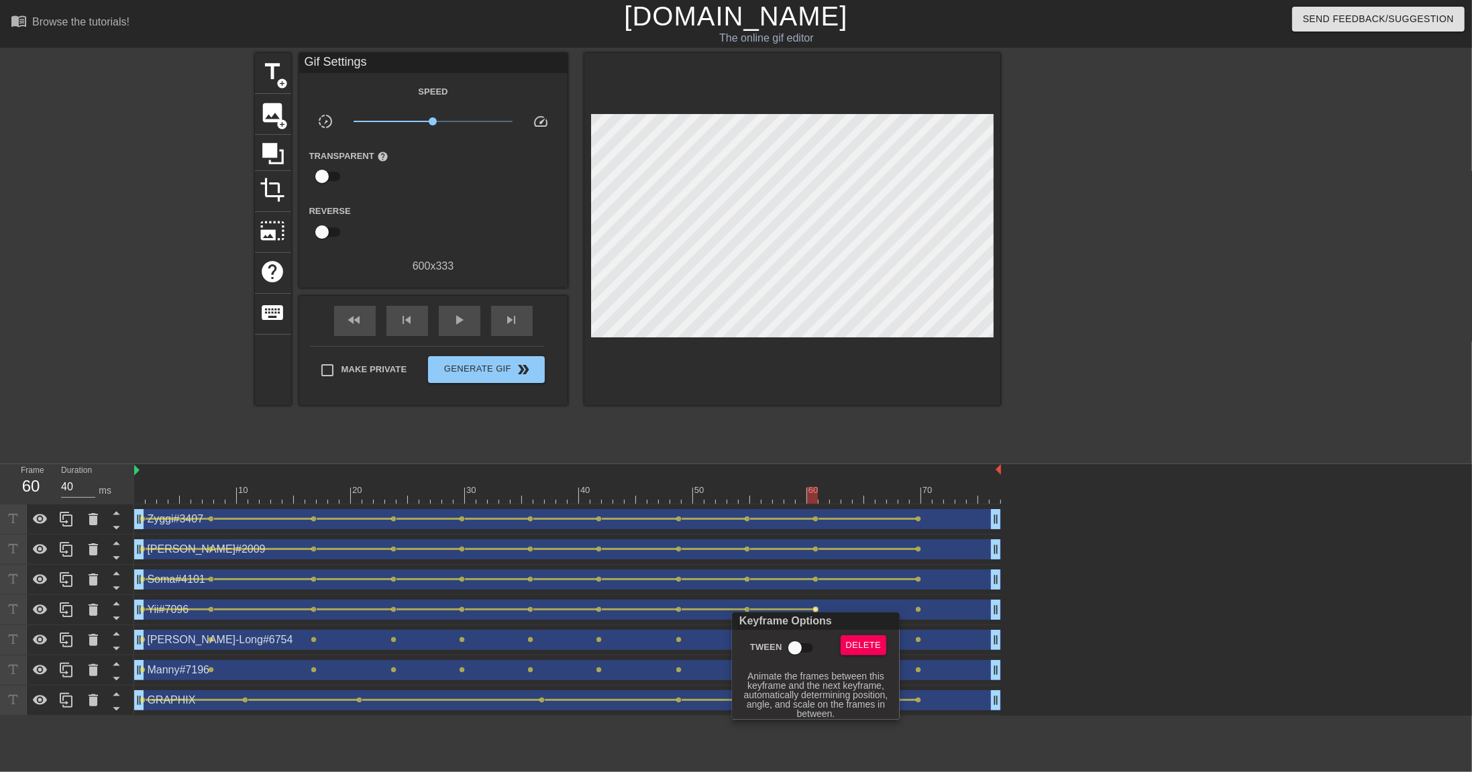
click at [790, 530] on input "Tween" at bounding box center [795, 647] width 76 height 25
click at [902, 530] on div at bounding box center [736, 386] width 1472 height 772
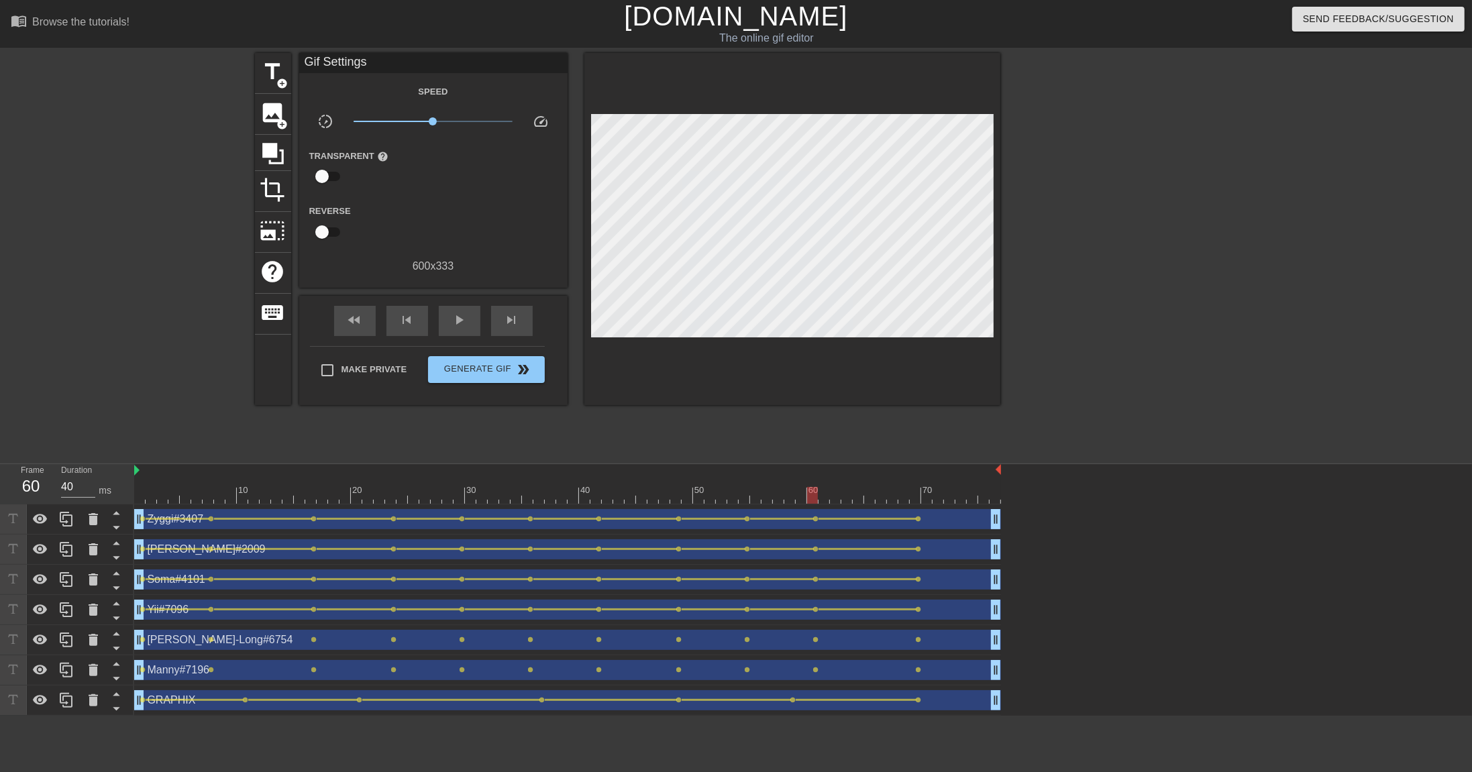
click at [918, 530] on span "lens" at bounding box center [919, 609] width 6 height 6
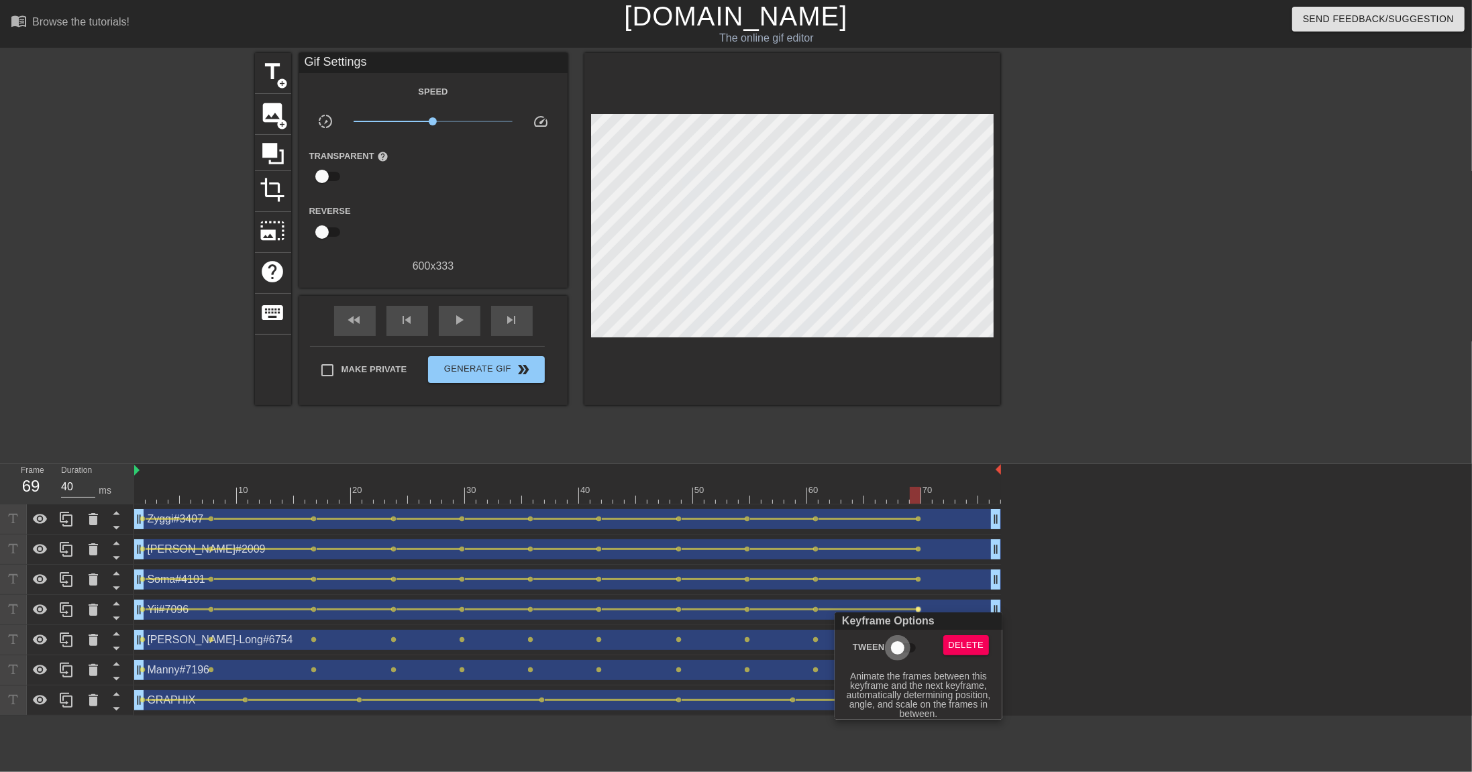
click at [889, 530] on input "Tween" at bounding box center [897, 647] width 76 height 25
click at [168, 530] on div at bounding box center [736, 386] width 1472 height 772
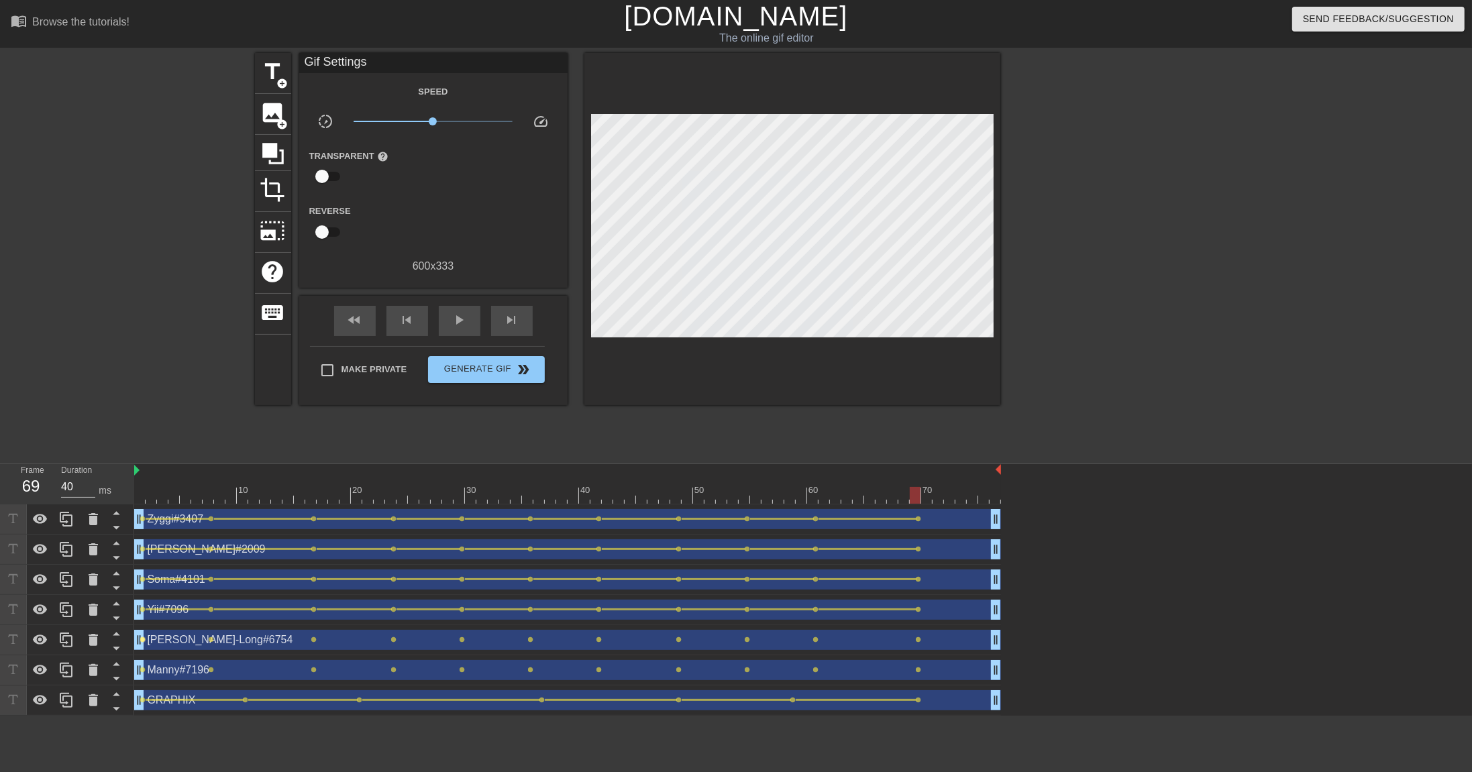
click at [145, 530] on span "lens" at bounding box center [143, 640] width 6 height 6
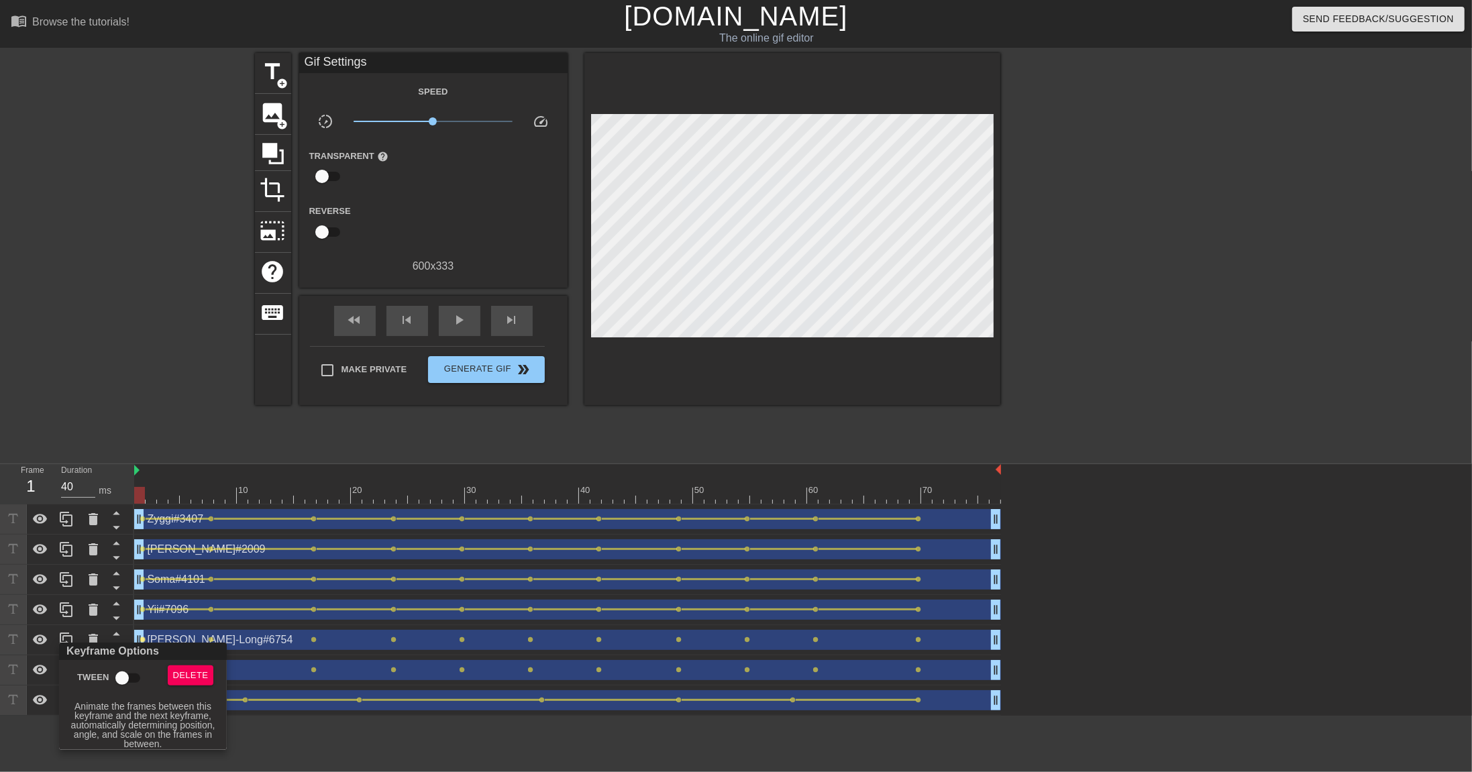
click at [135, 530] on input "Tween" at bounding box center [122, 677] width 76 height 25
click at [207, 530] on div at bounding box center [736, 386] width 1472 height 772
click at [211, 530] on span "lens" at bounding box center [212, 640] width 6 height 6
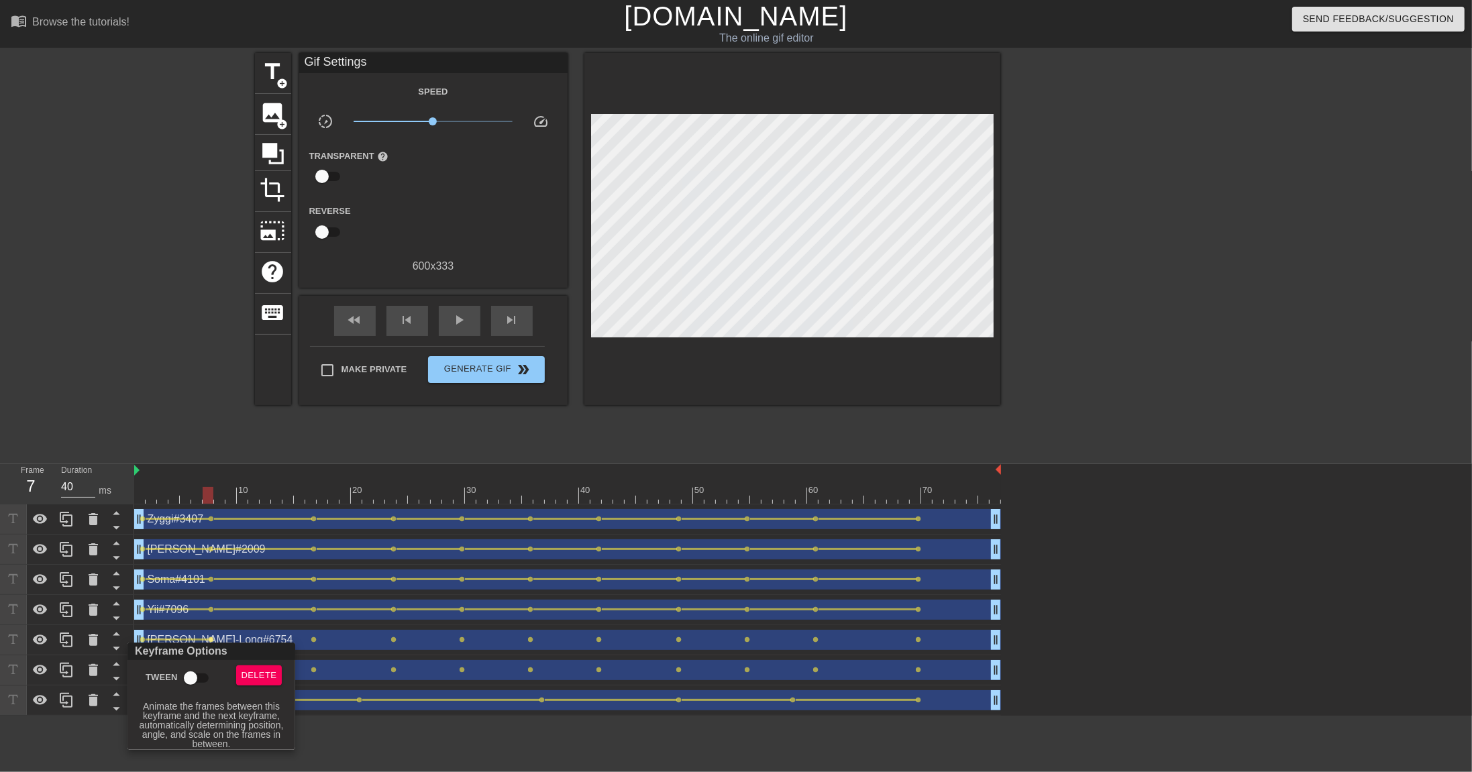
click at [195, 530] on input "Tween" at bounding box center [190, 677] width 76 height 25
click at [294, 530] on div at bounding box center [736, 386] width 1472 height 772
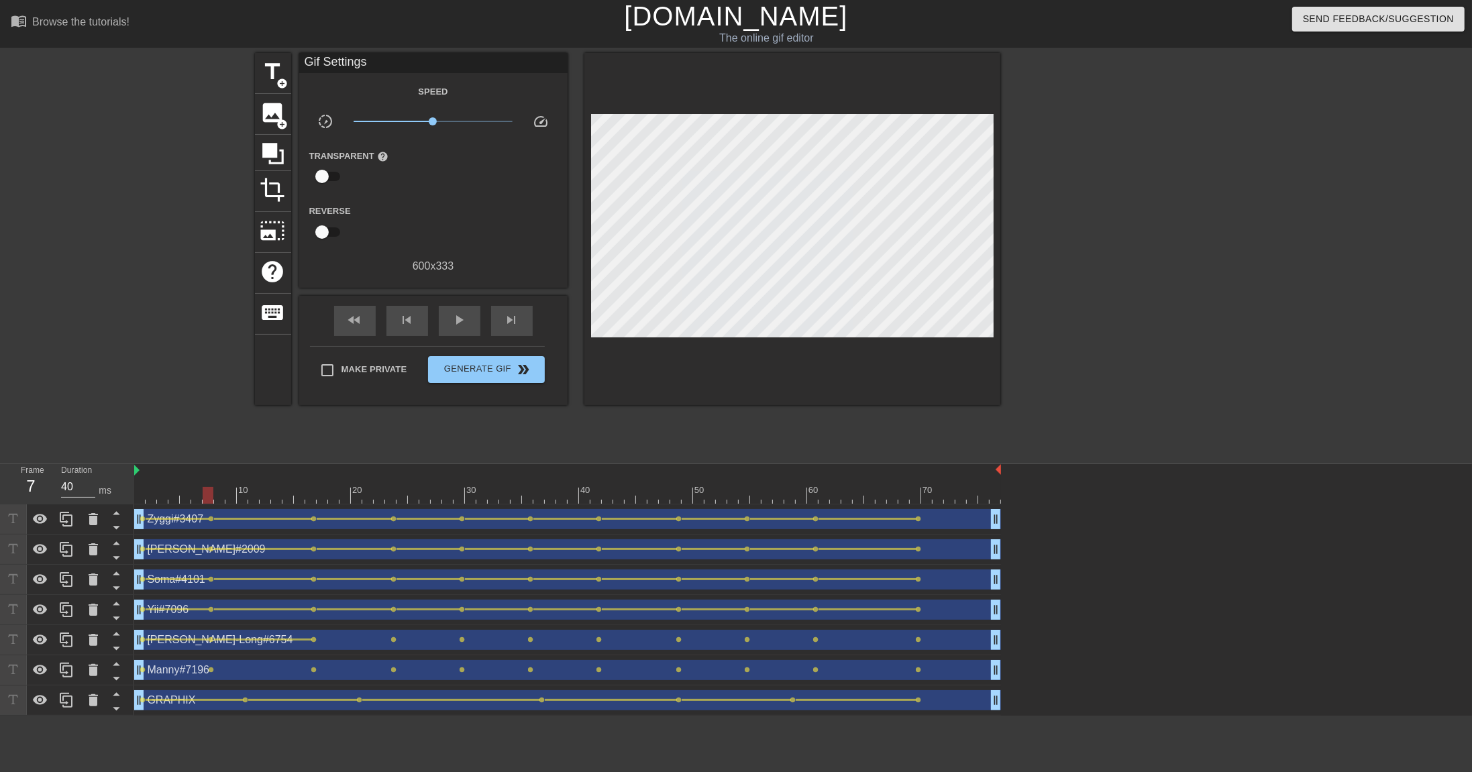
click at [318, 530] on div "[PERSON_NAME]-Long#6754 drag_handle drag_handle" at bounding box center [567, 640] width 867 height 20
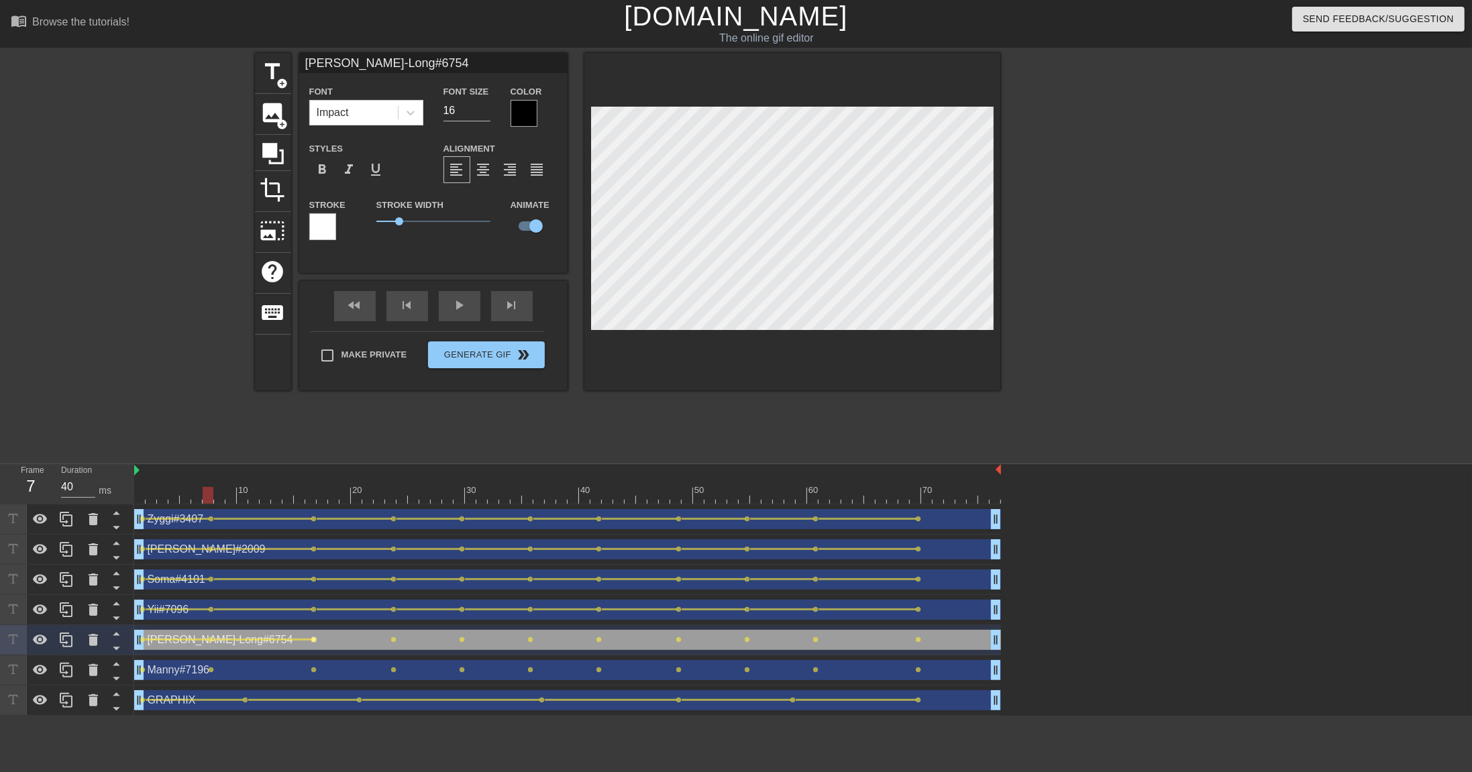
click at [317, 530] on span "lens" at bounding box center [314, 640] width 6 height 6
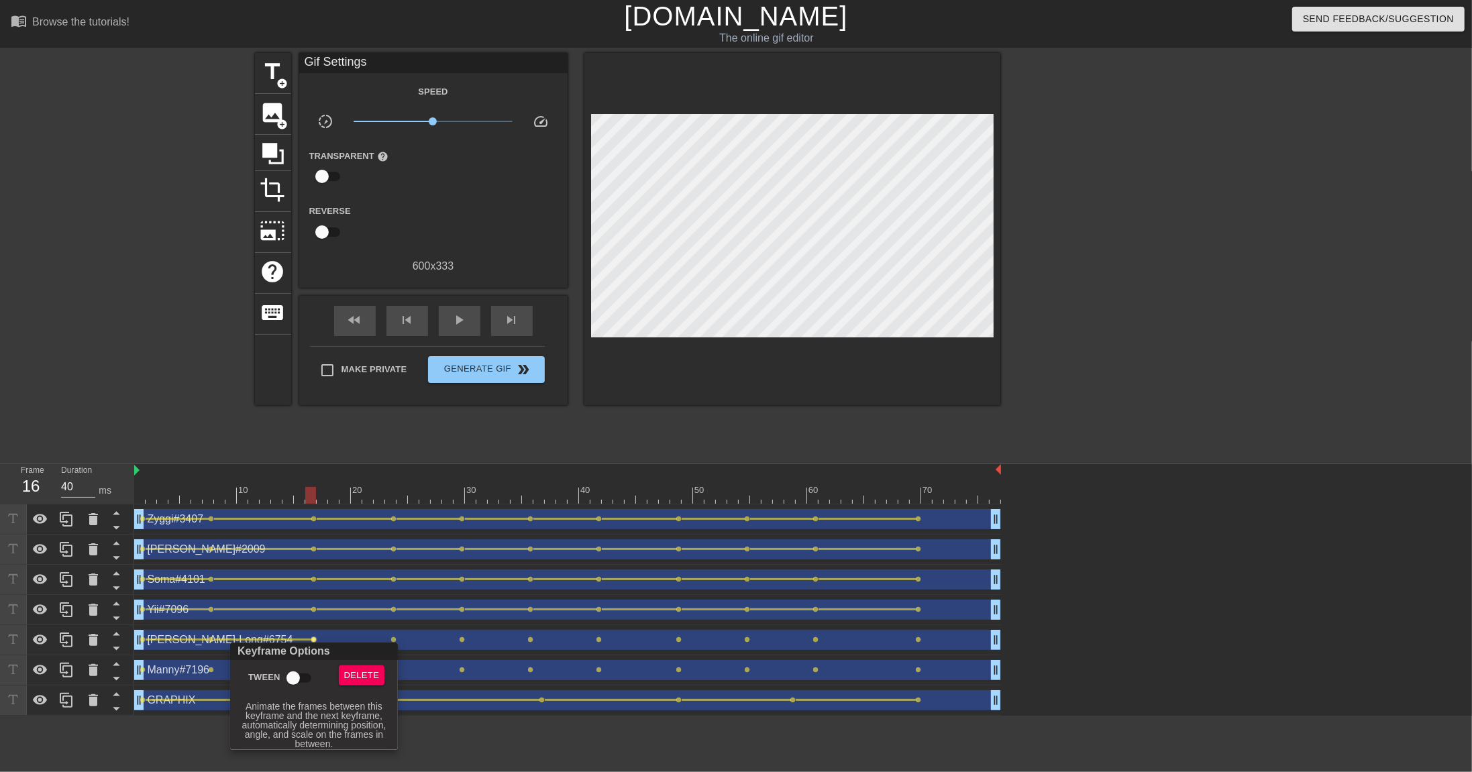
click at [298, 530] on input "Tween" at bounding box center [293, 677] width 76 height 25
click at [400, 530] on div at bounding box center [736, 386] width 1472 height 772
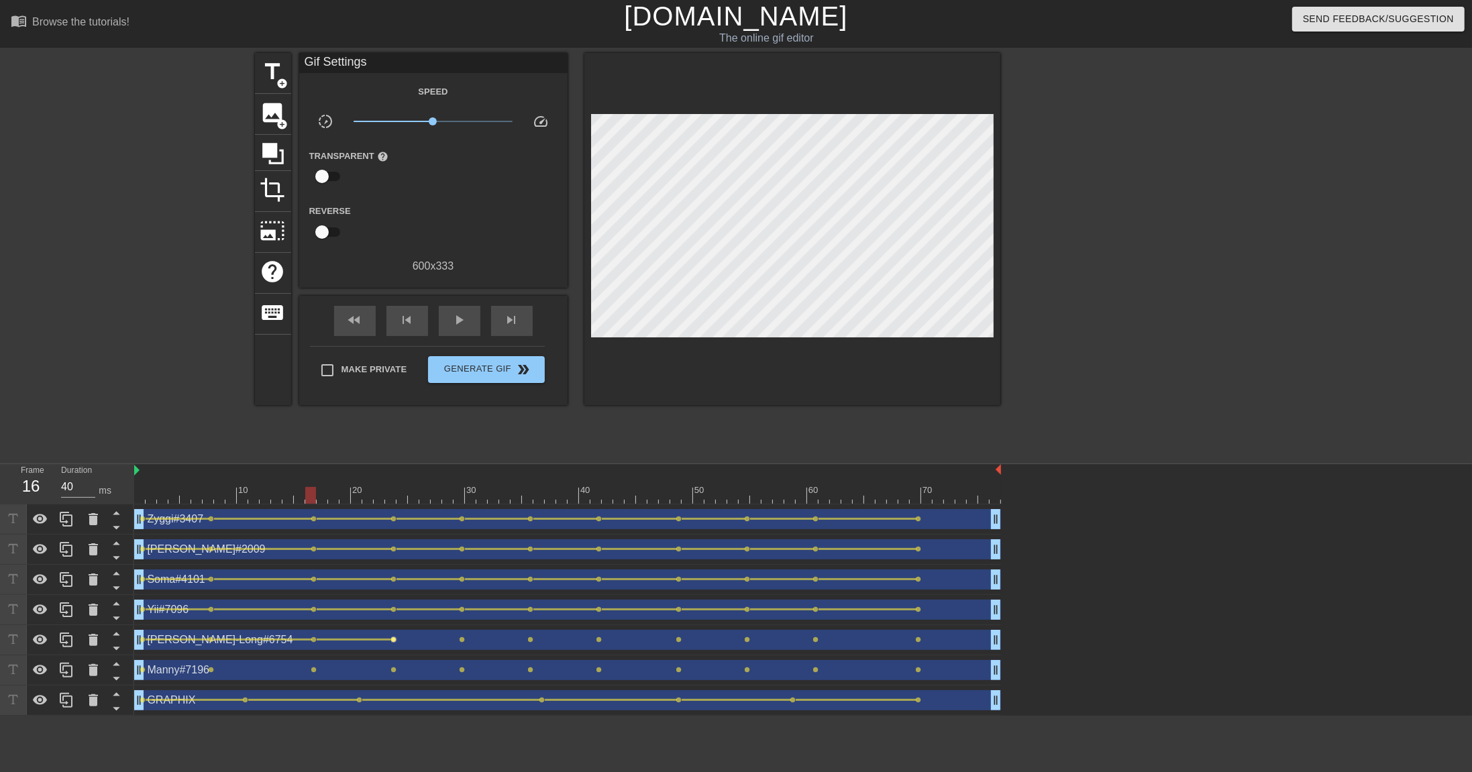
click at [394, 530] on span "lens" at bounding box center [394, 640] width 6 height 6
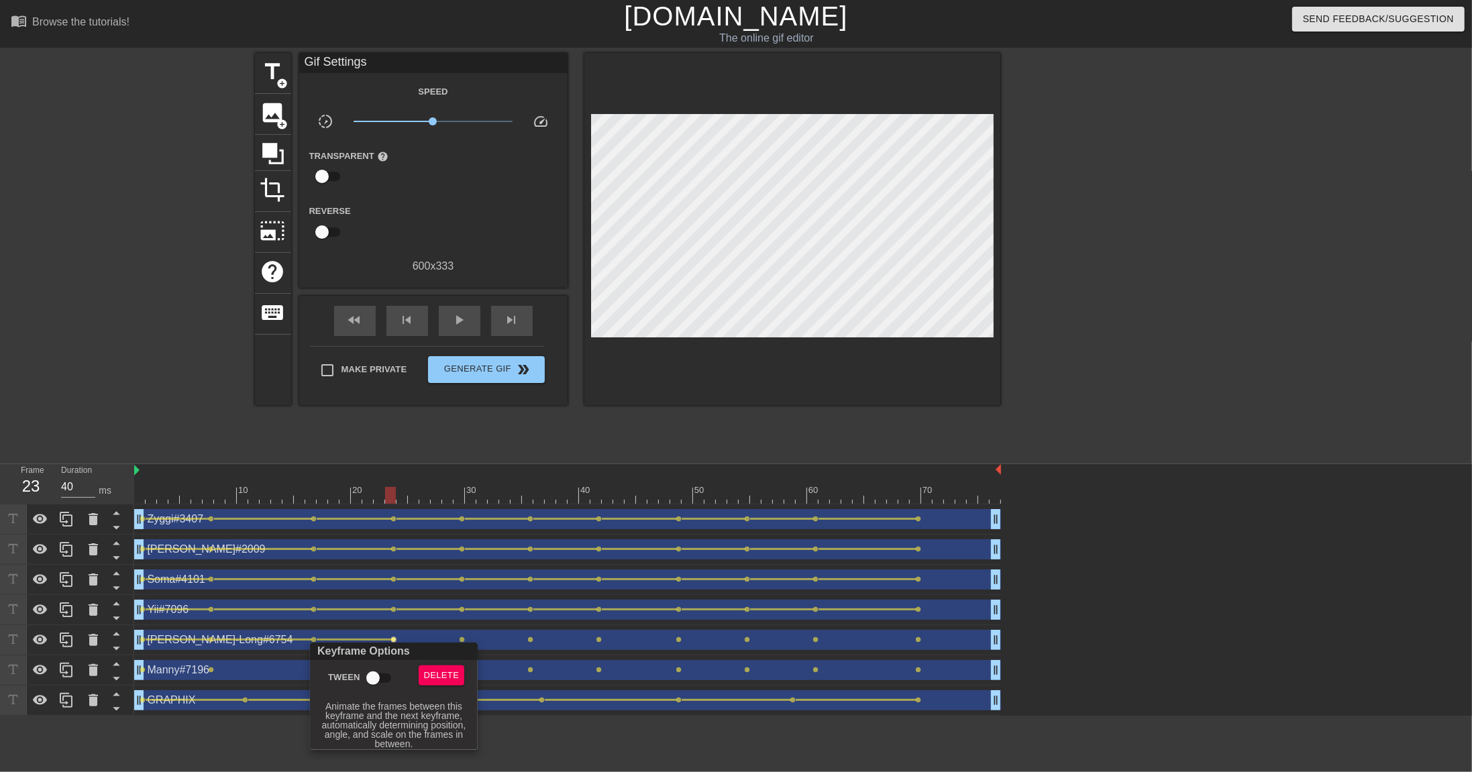
click at [376, 530] on input "Tween" at bounding box center [373, 677] width 76 height 25
click at [462, 530] on div at bounding box center [736, 386] width 1472 height 772
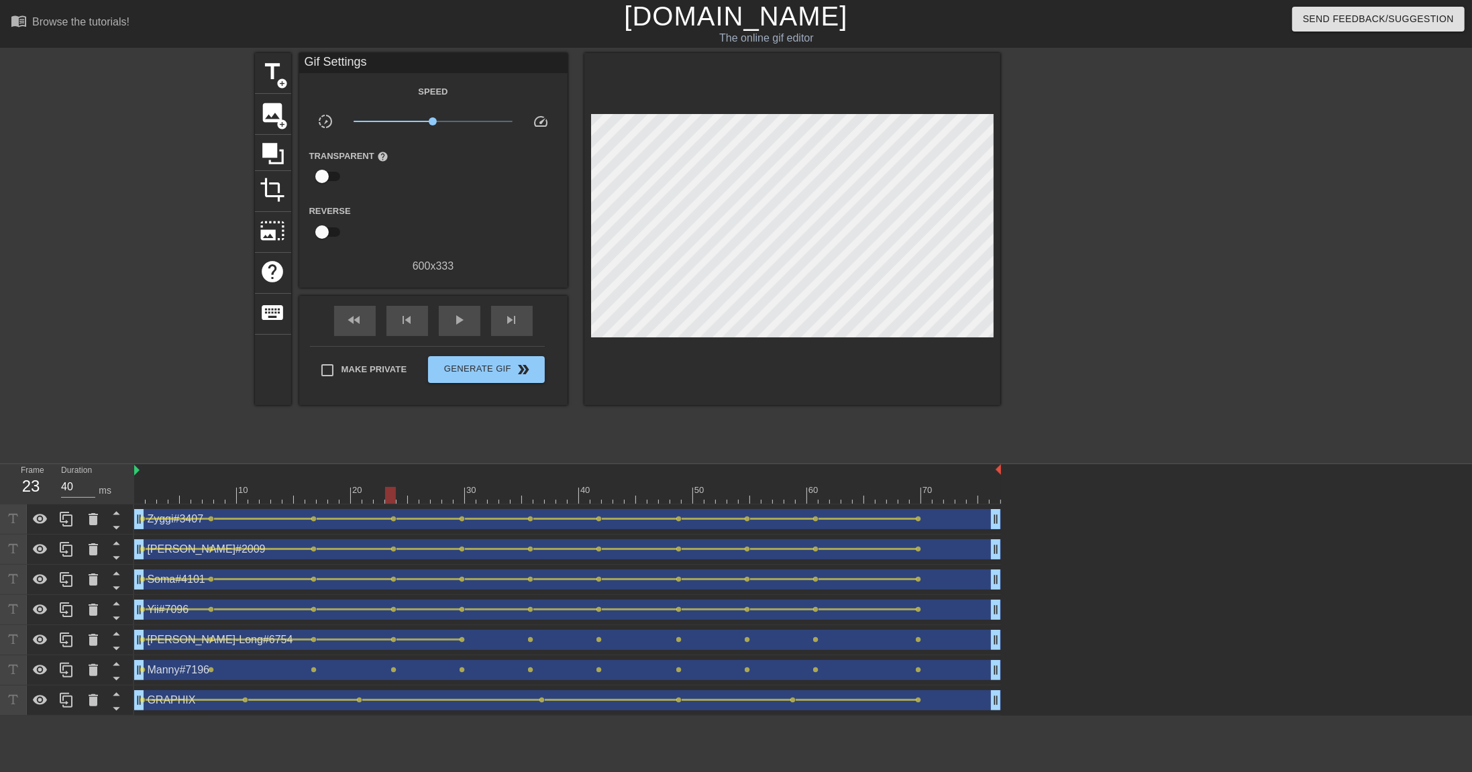
click at [462, 530] on span "lens" at bounding box center [463, 640] width 6 height 6
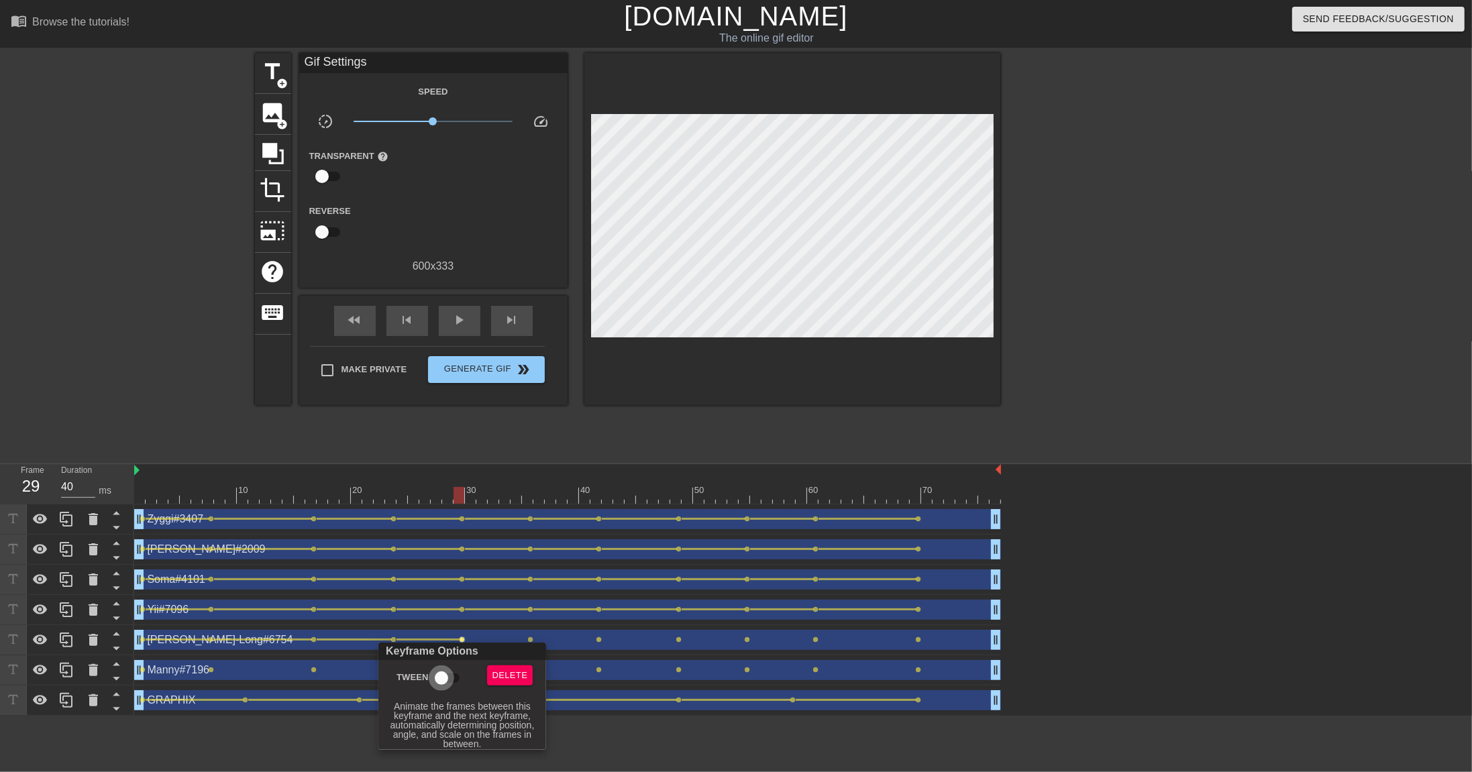
click at [443, 530] on input "Tween" at bounding box center [441, 677] width 76 height 25
click at [532, 530] on div at bounding box center [736, 386] width 1472 height 772
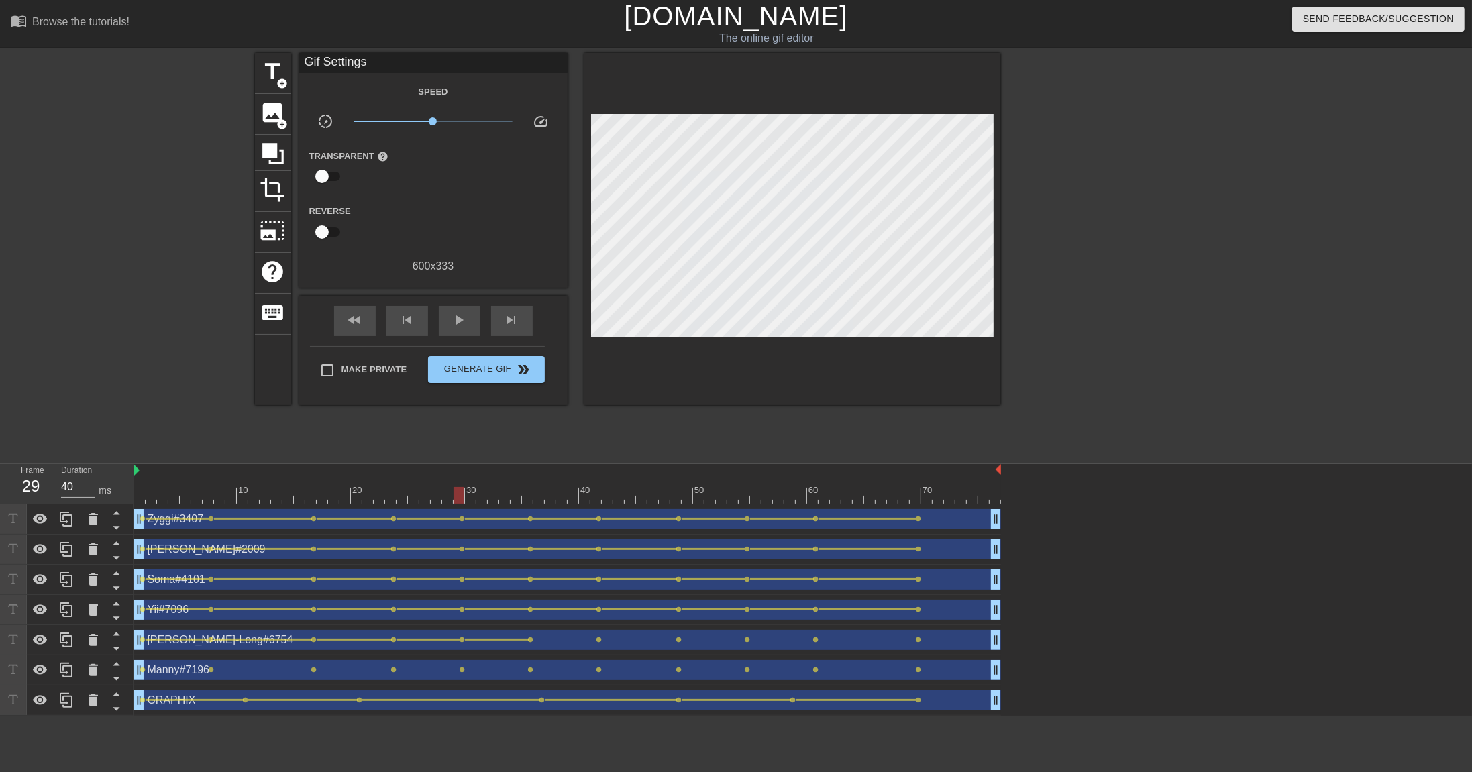
click at [532, 530] on span "lens" at bounding box center [531, 640] width 6 height 6
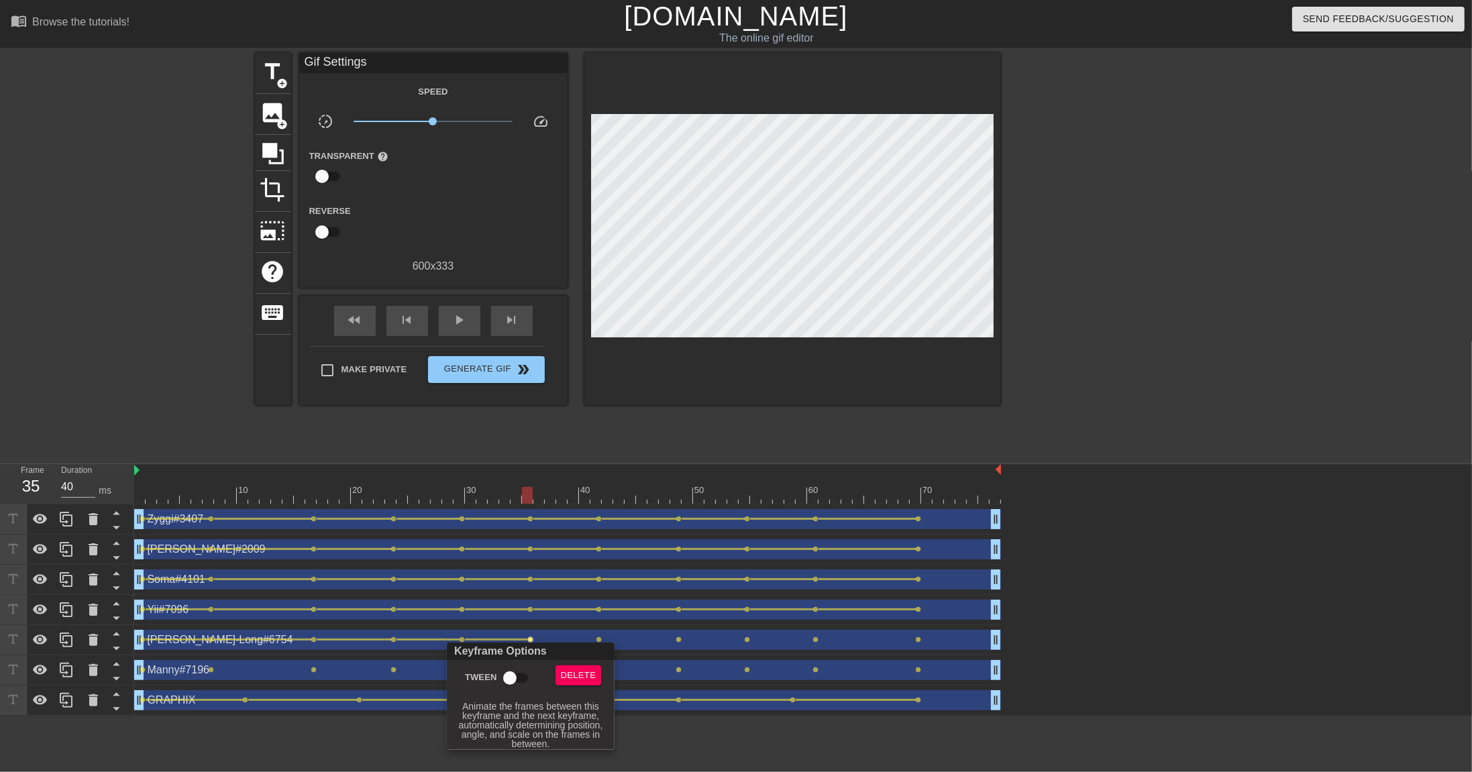
click at [519, 530] on input "Tween" at bounding box center [510, 677] width 76 height 25
click at [619, 530] on div at bounding box center [736, 386] width 1472 height 772
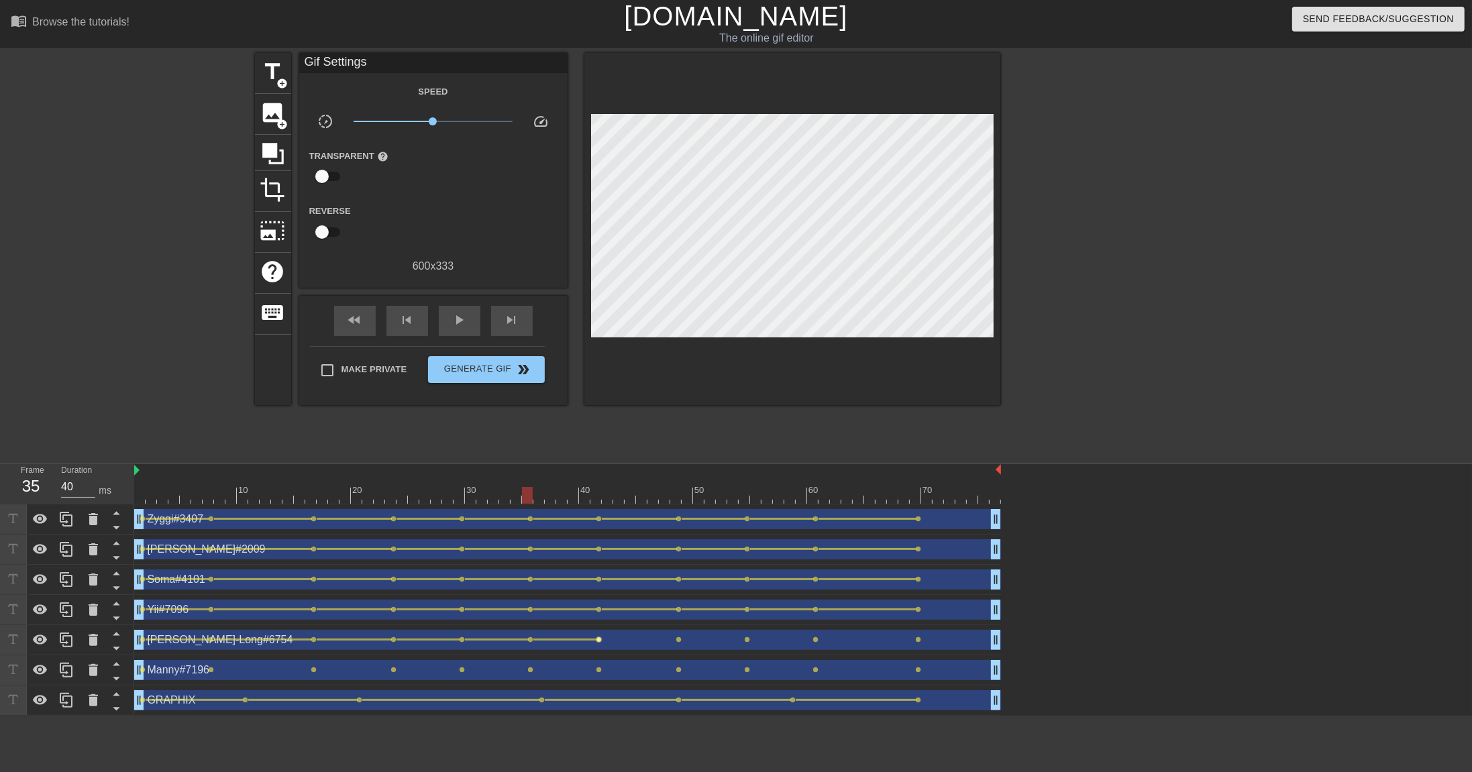
click at [601, 530] on span "lens" at bounding box center [599, 640] width 6 height 6
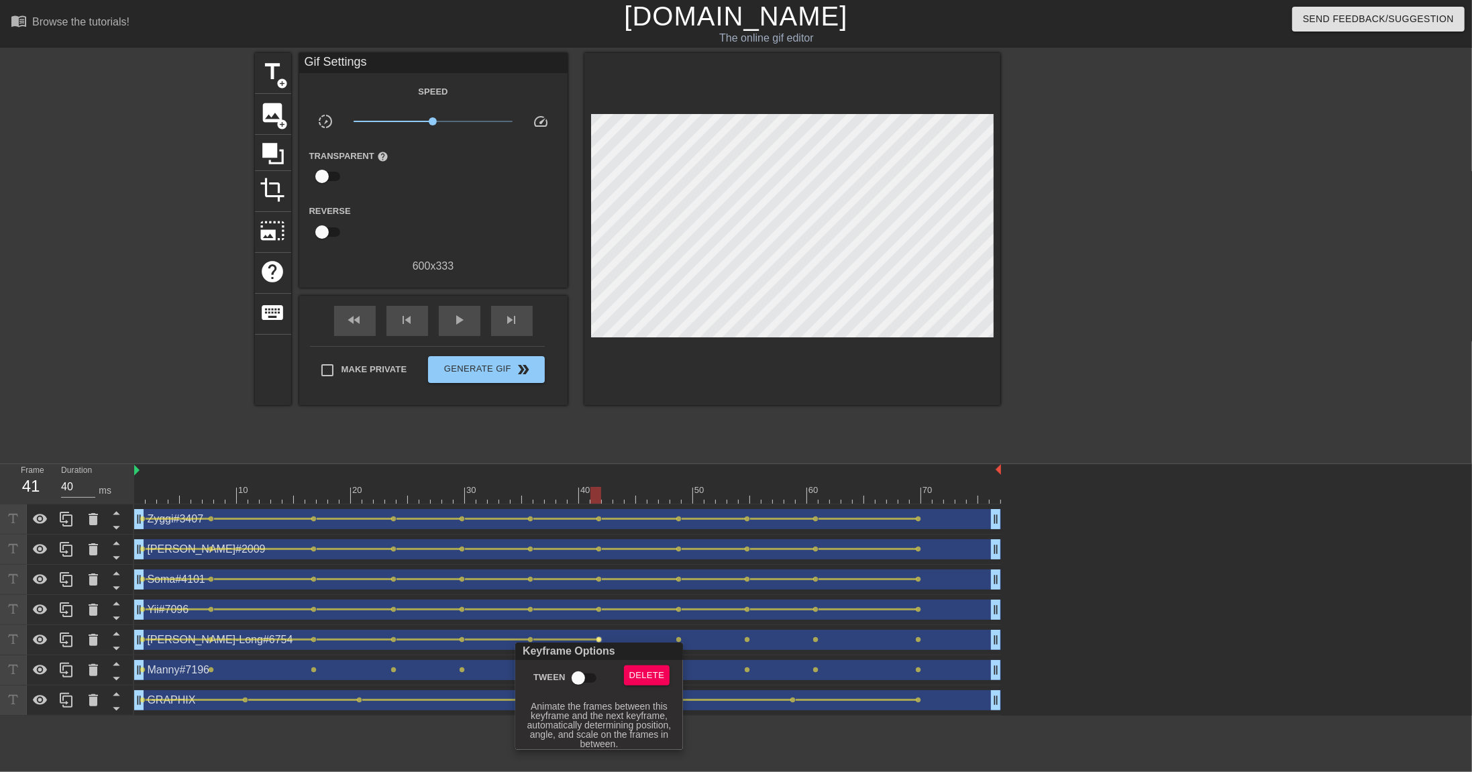
click at [586, 530] on input "Tween" at bounding box center [578, 677] width 76 height 25
click at [679, 530] on div at bounding box center [736, 386] width 1472 height 772
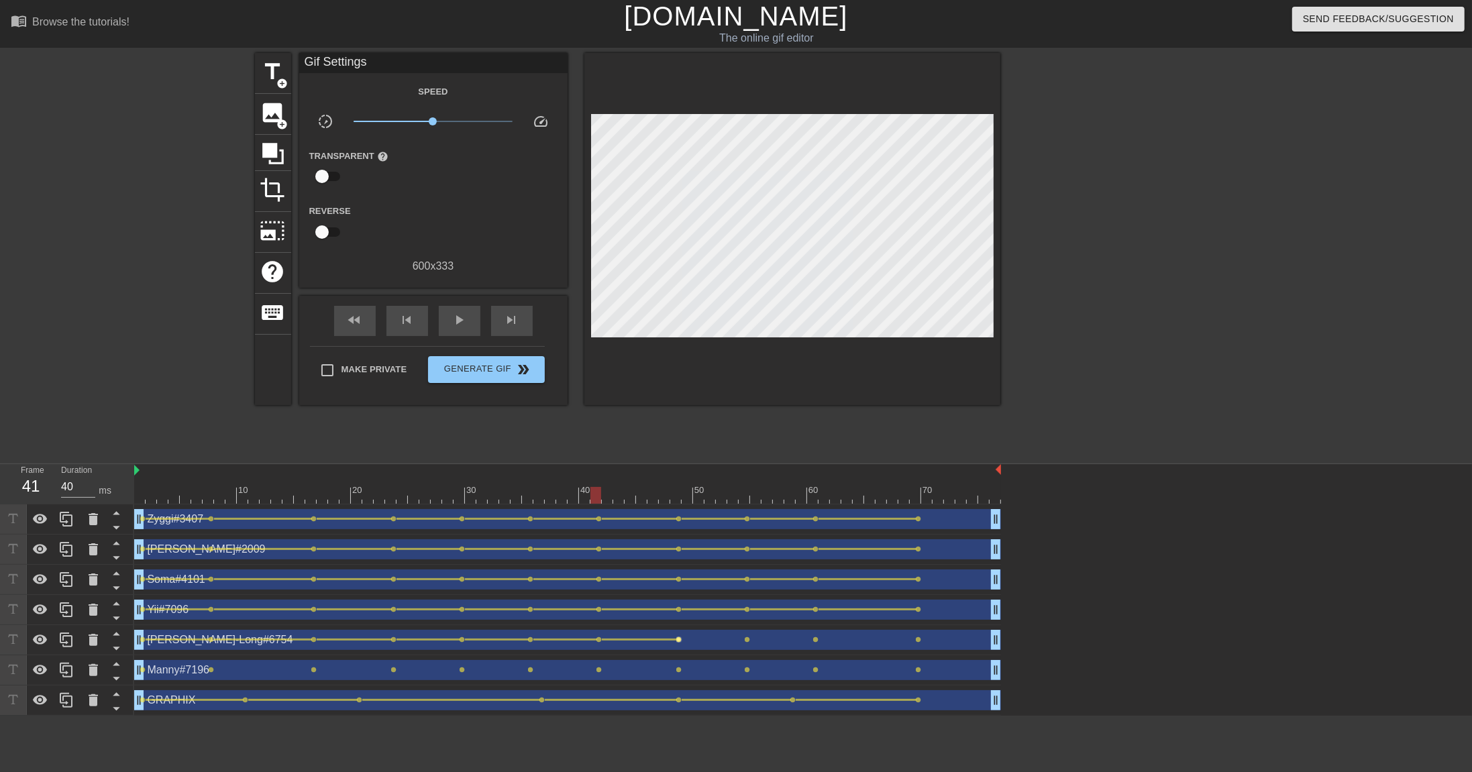
click at [679, 530] on span "lens" at bounding box center [679, 640] width 6 height 6
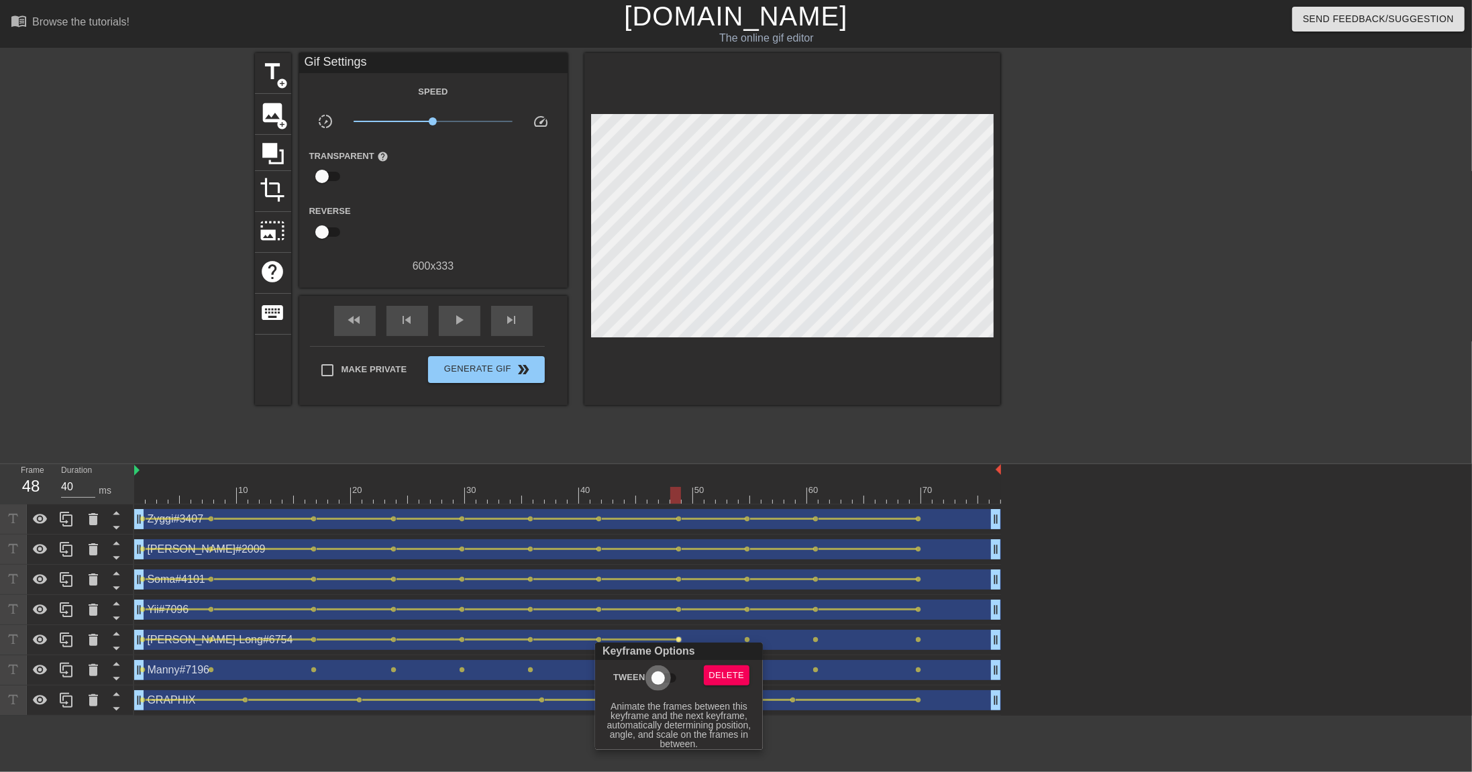
click at [662, 530] on input "Tween" at bounding box center [658, 677] width 76 height 25
click at [749, 530] on div at bounding box center [736, 386] width 1472 height 772
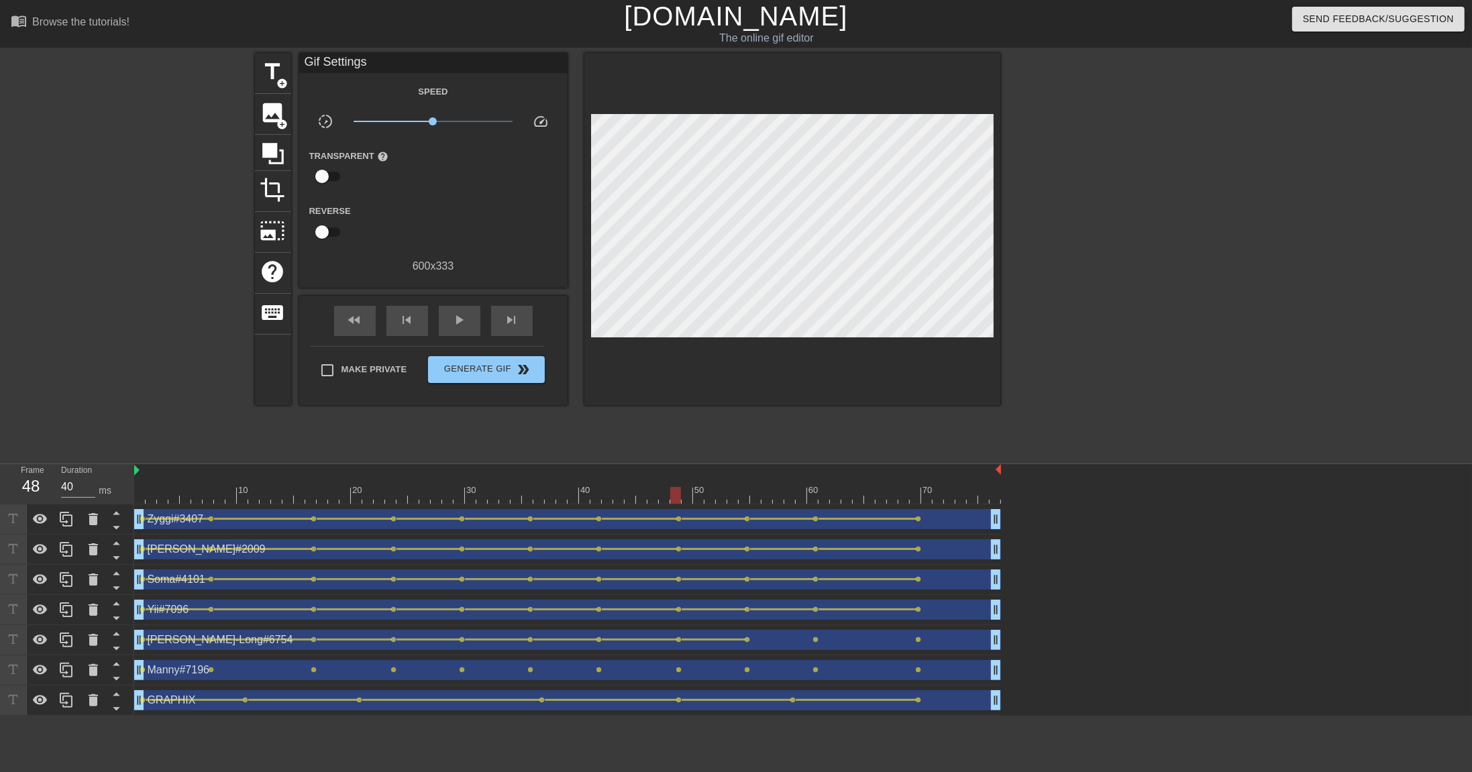
click at [749, 530] on span "lens" at bounding box center [748, 640] width 6 height 6
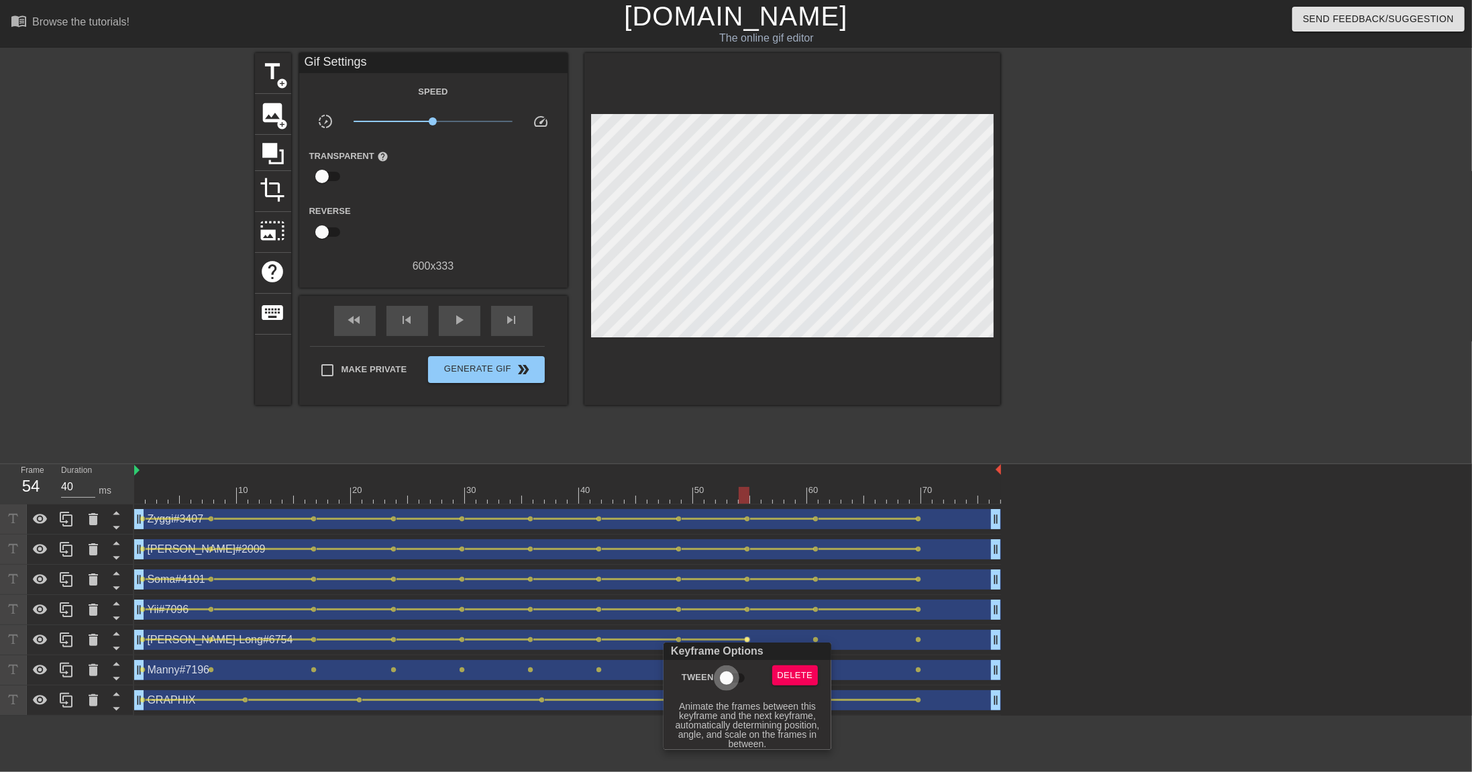
click at [729, 530] on input "Tween" at bounding box center [726, 677] width 76 height 25
click at [811, 530] on div at bounding box center [736, 386] width 1472 height 772
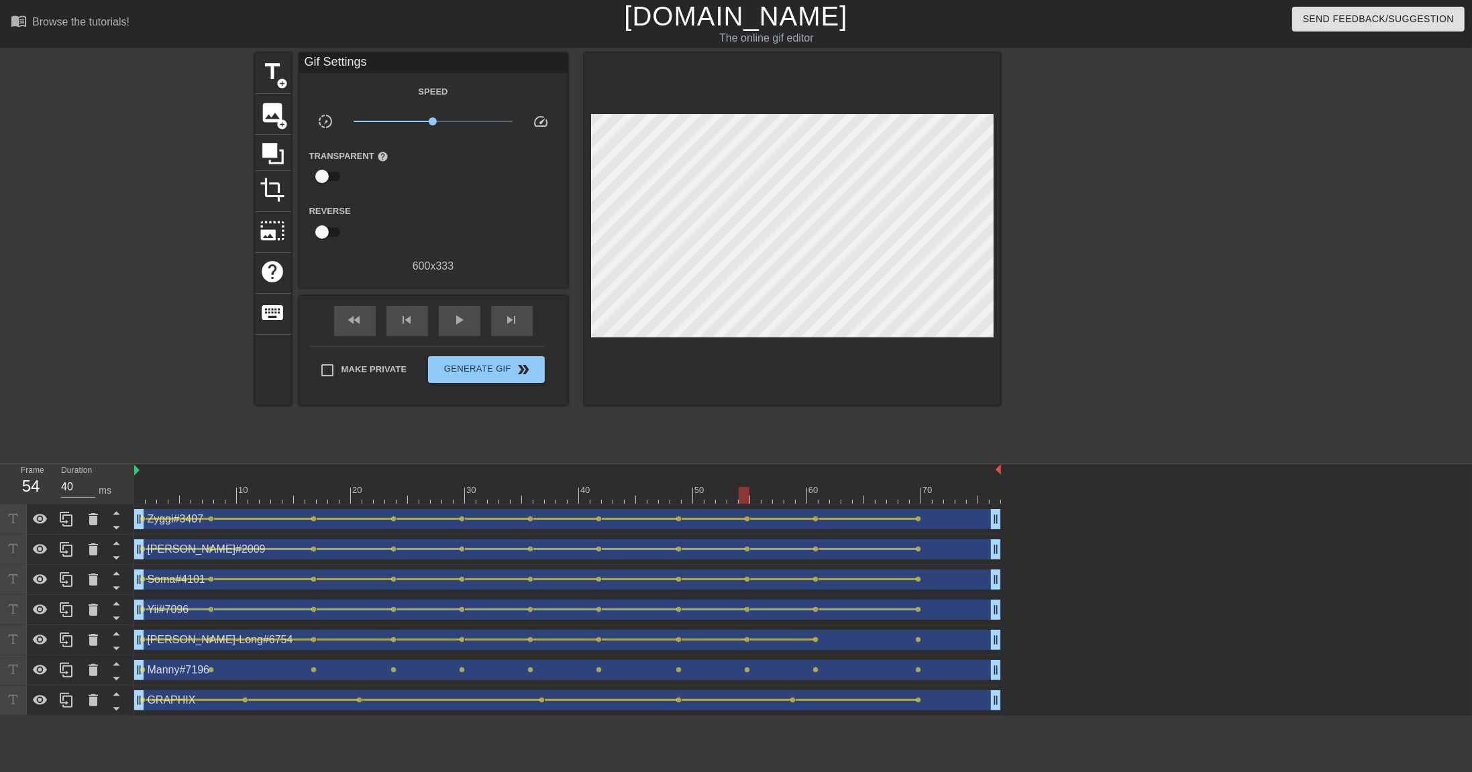
click at [815, 530] on span "lens" at bounding box center [816, 640] width 6 height 6
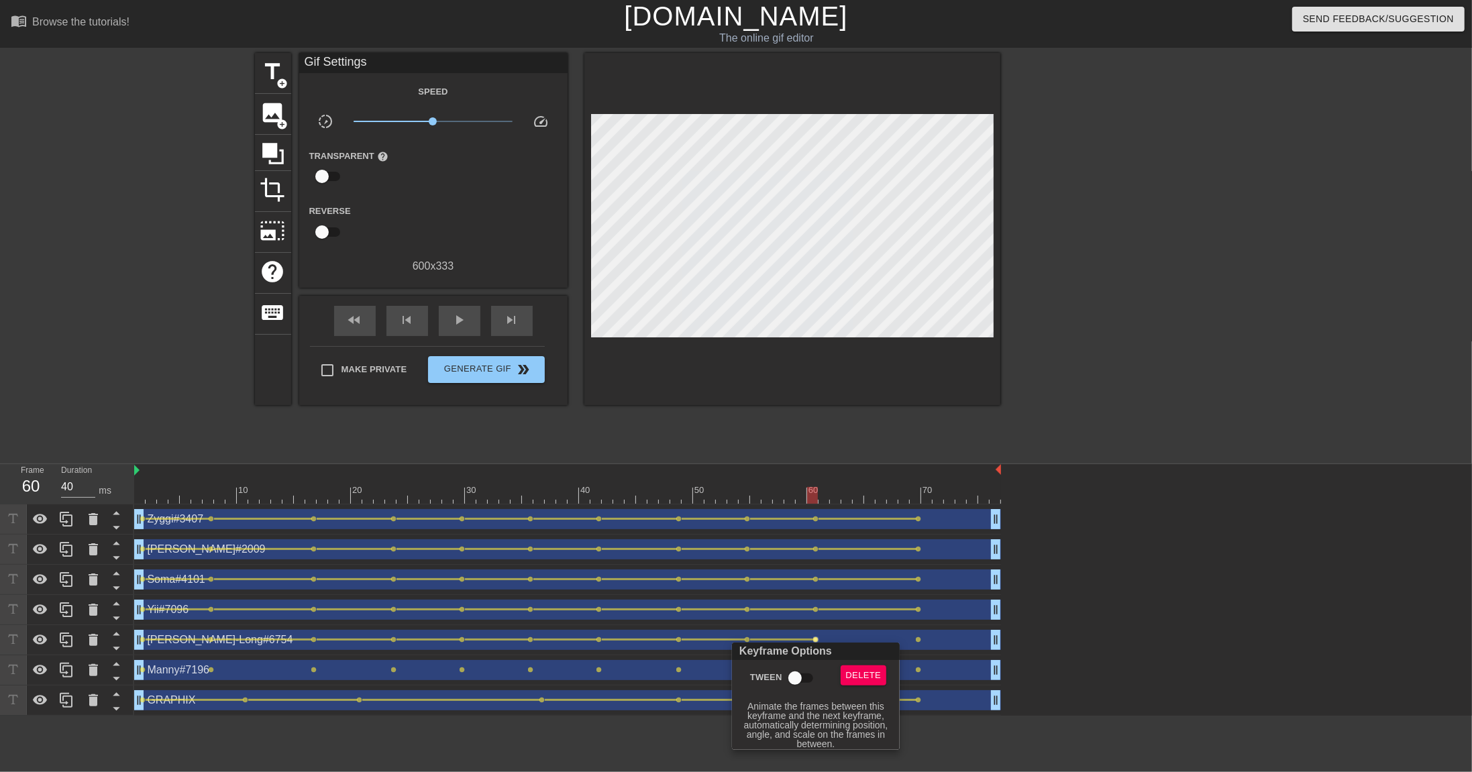
drag, startPoint x: 799, startPoint y: 680, endPoint x: 826, endPoint y: 678, distance: 27.6
click at [799, 530] on input "Tween" at bounding box center [795, 677] width 76 height 25
click at [929, 530] on div at bounding box center [736, 386] width 1472 height 772
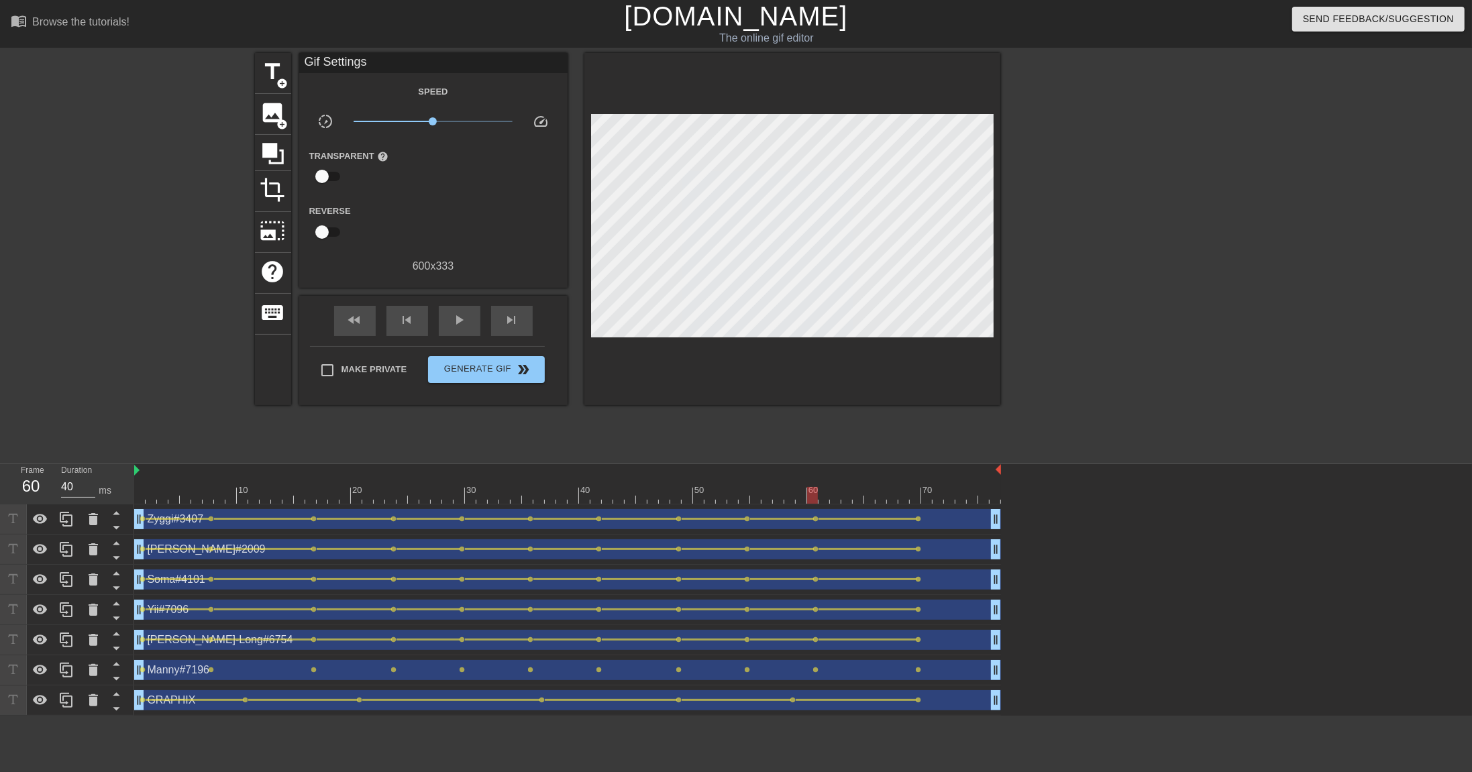
click at [918, 530] on span "lens" at bounding box center [919, 640] width 6 height 6
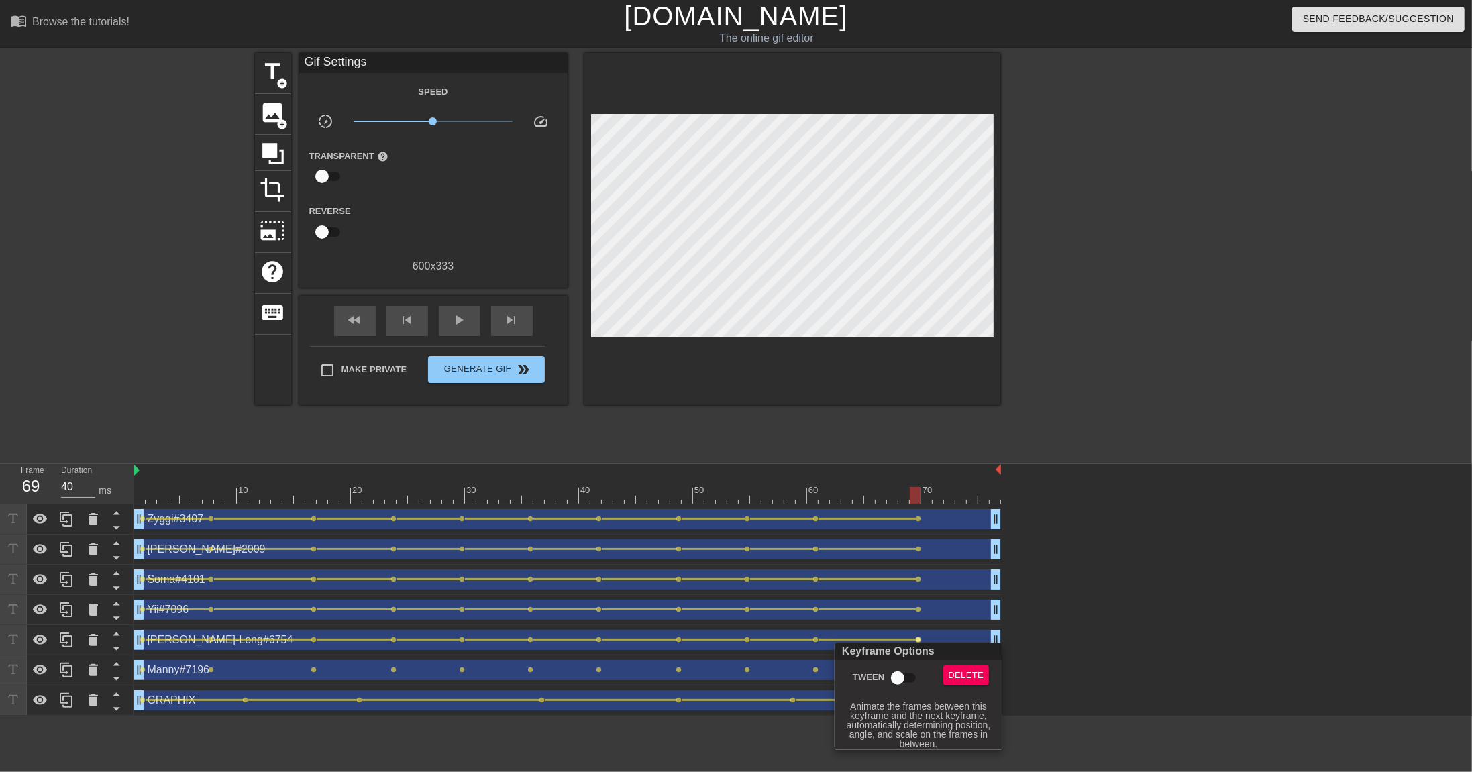
click at [898, 530] on input "Tween" at bounding box center [897, 677] width 76 height 25
click at [166, 530] on div at bounding box center [736, 386] width 1472 height 772
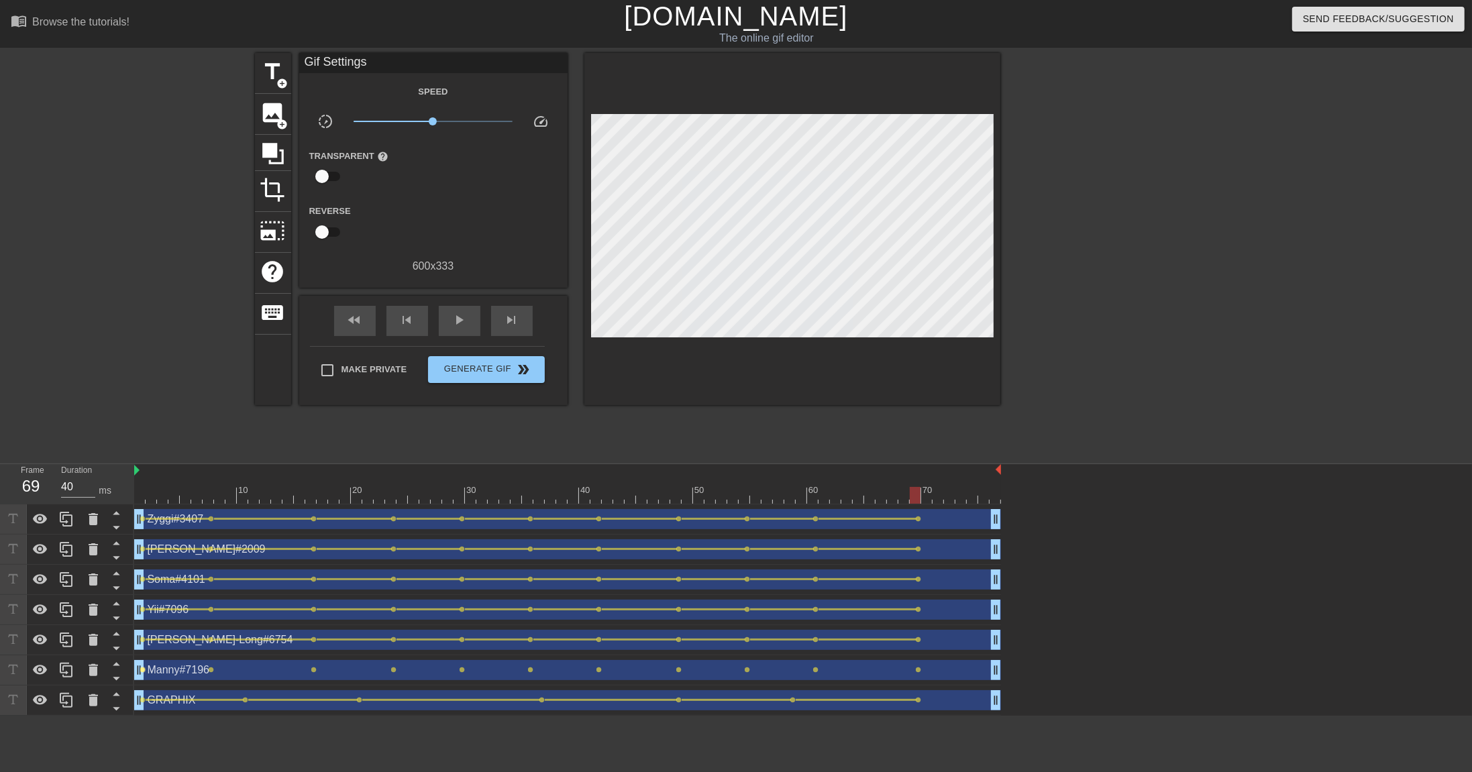
click at [144, 530] on span "lens" at bounding box center [143, 670] width 6 height 6
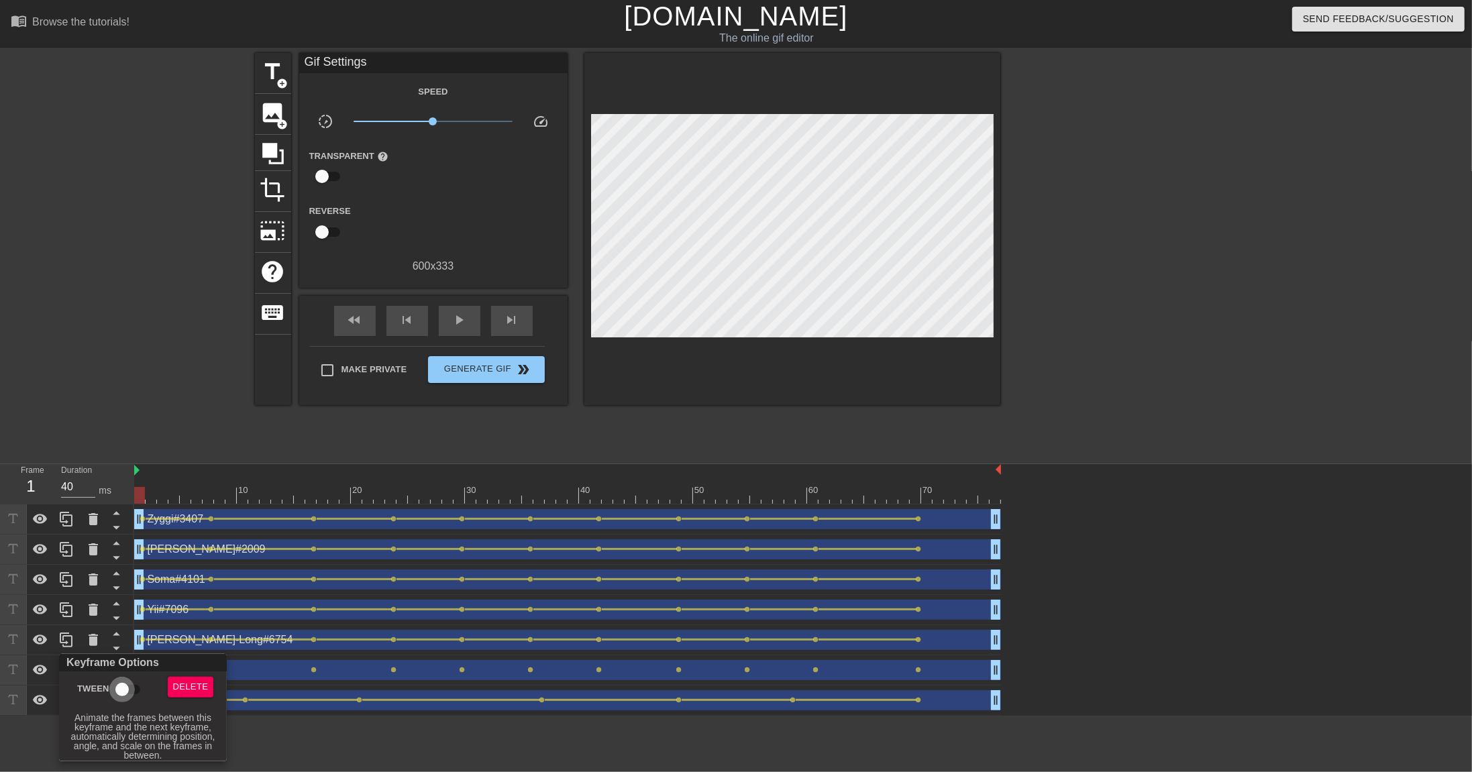
click at [131, 530] on input "Tween" at bounding box center [122, 689] width 76 height 25
click at [238, 530] on div at bounding box center [736, 386] width 1472 height 772
click at [210, 530] on span "lens" at bounding box center [212, 670] width 6 height 6
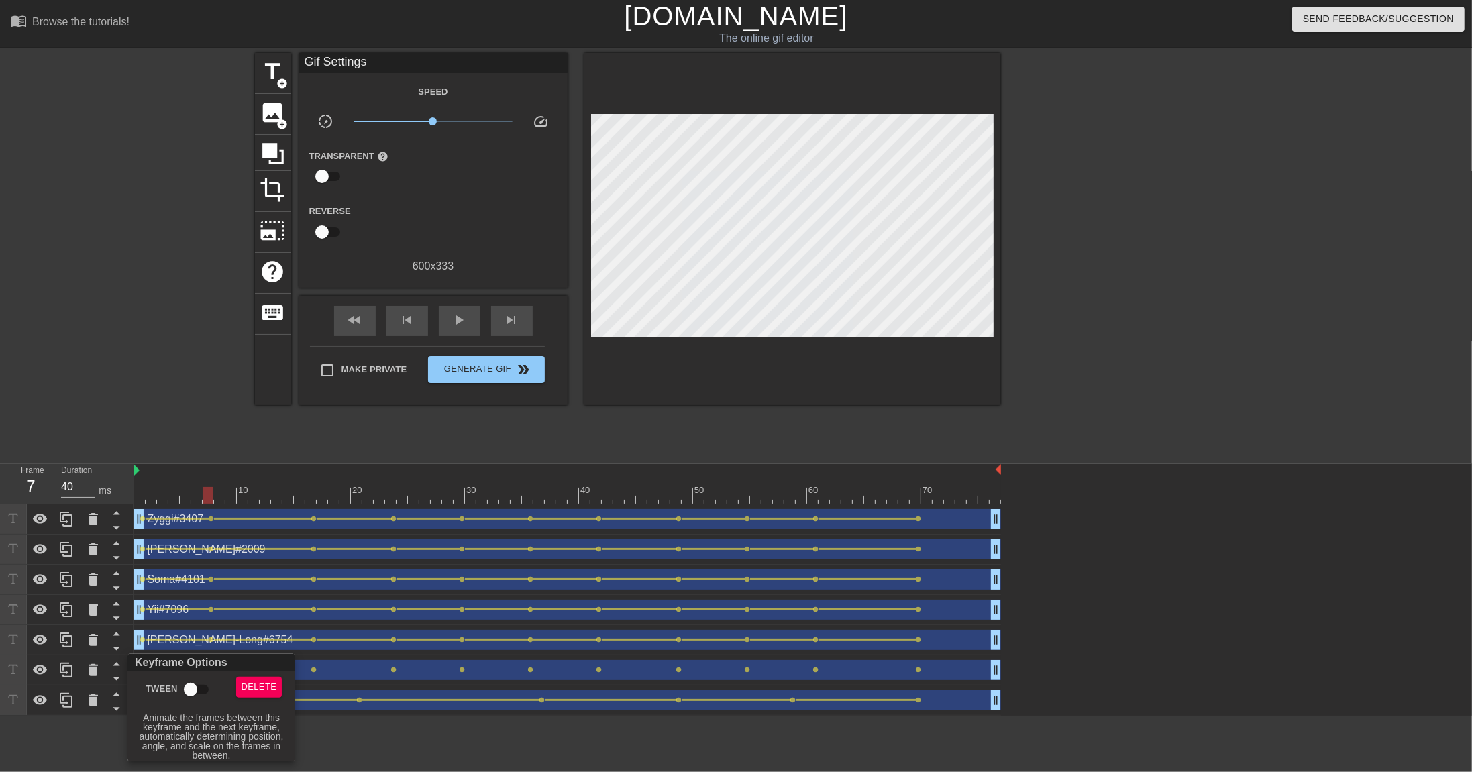
click at [191, 530] on input "Tween" at bounding box center [190, 689] width 76 height 25
click at [314, 530] on div at bounding box center [736, 386] width 1472 height 772
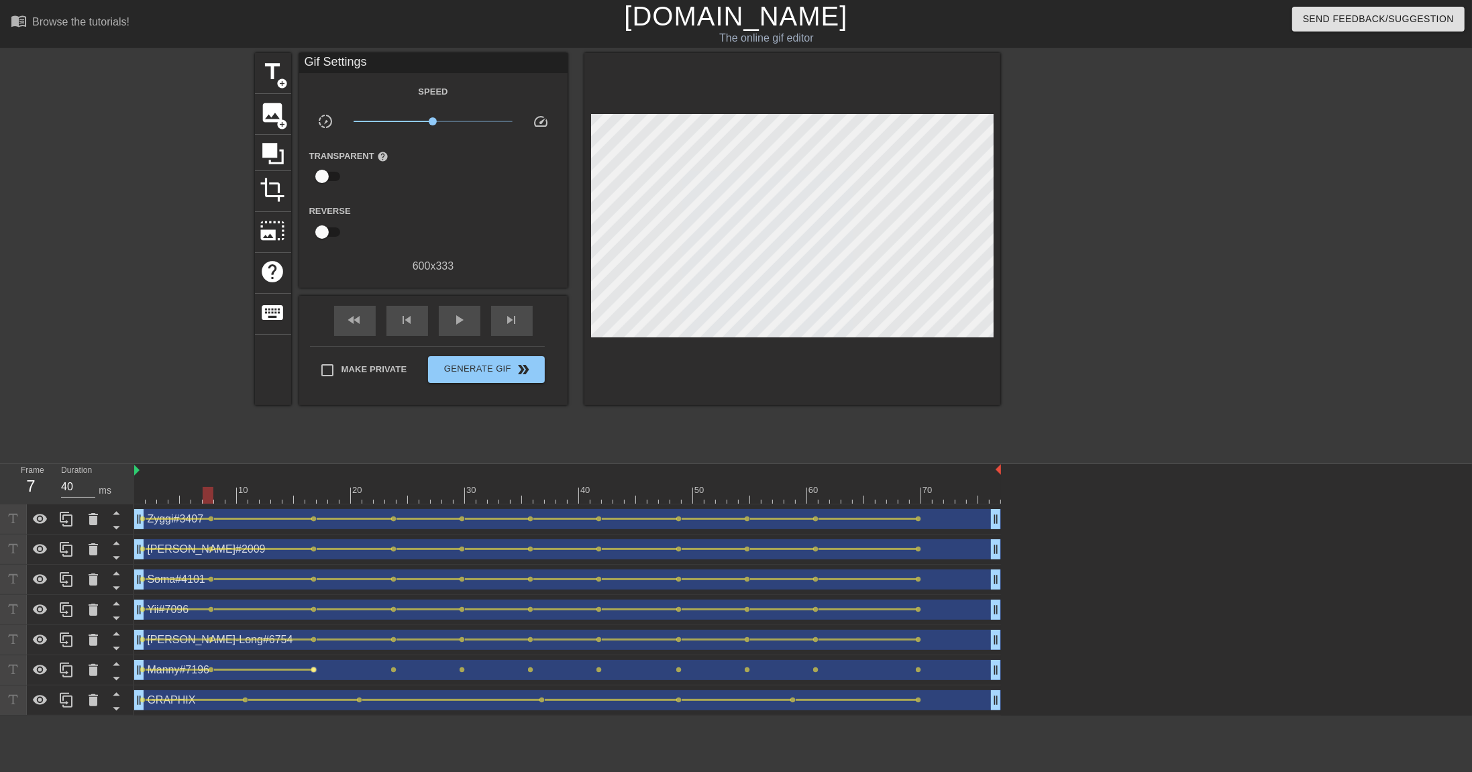
click at [314, 530] on span "lens" at bounding box center [314, 670] width 6 height 6
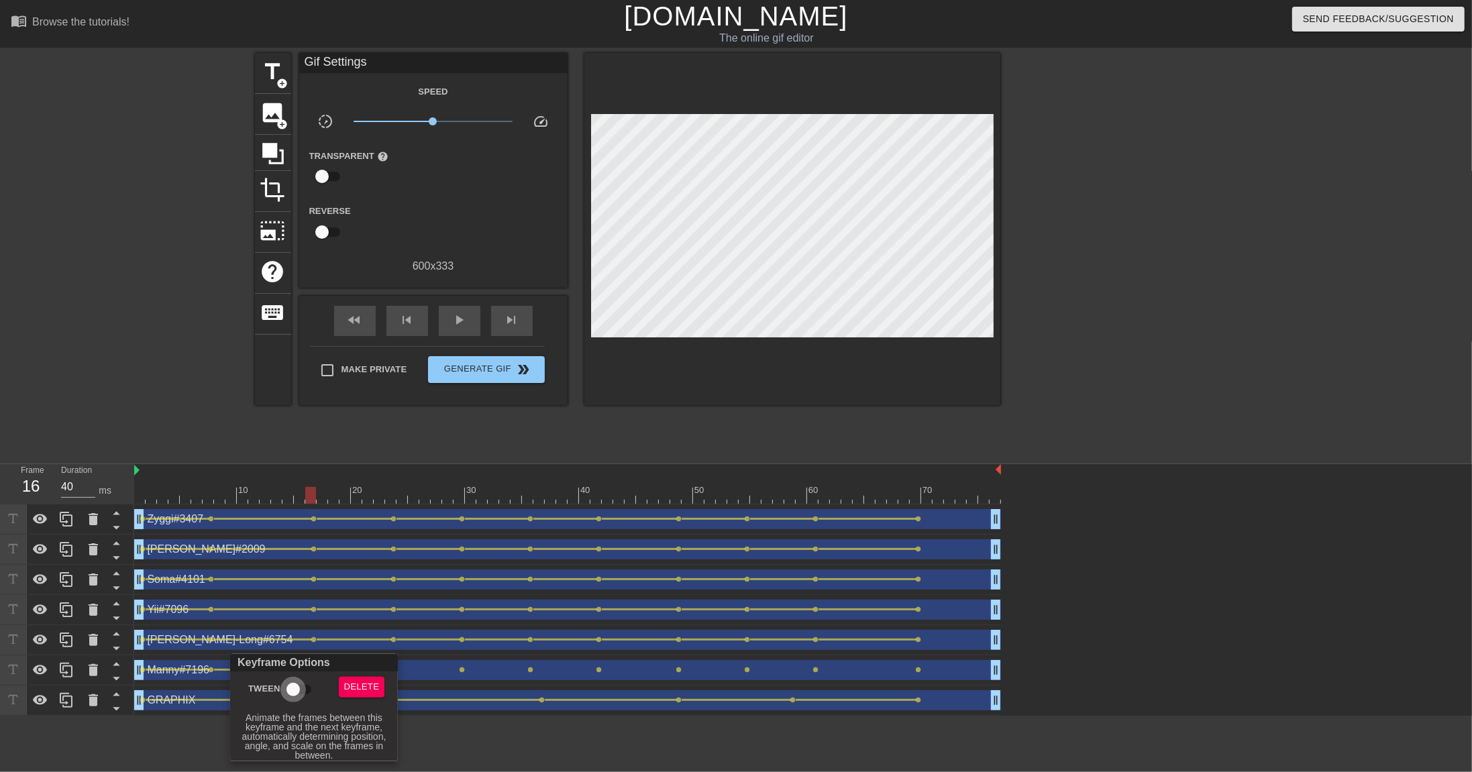
click at [301, 530] on input "Tween" at bounding box center [293, 689] width 76 height 25
click at [441, 530] on div at bounding box center [736, 386] width 1472 height 772
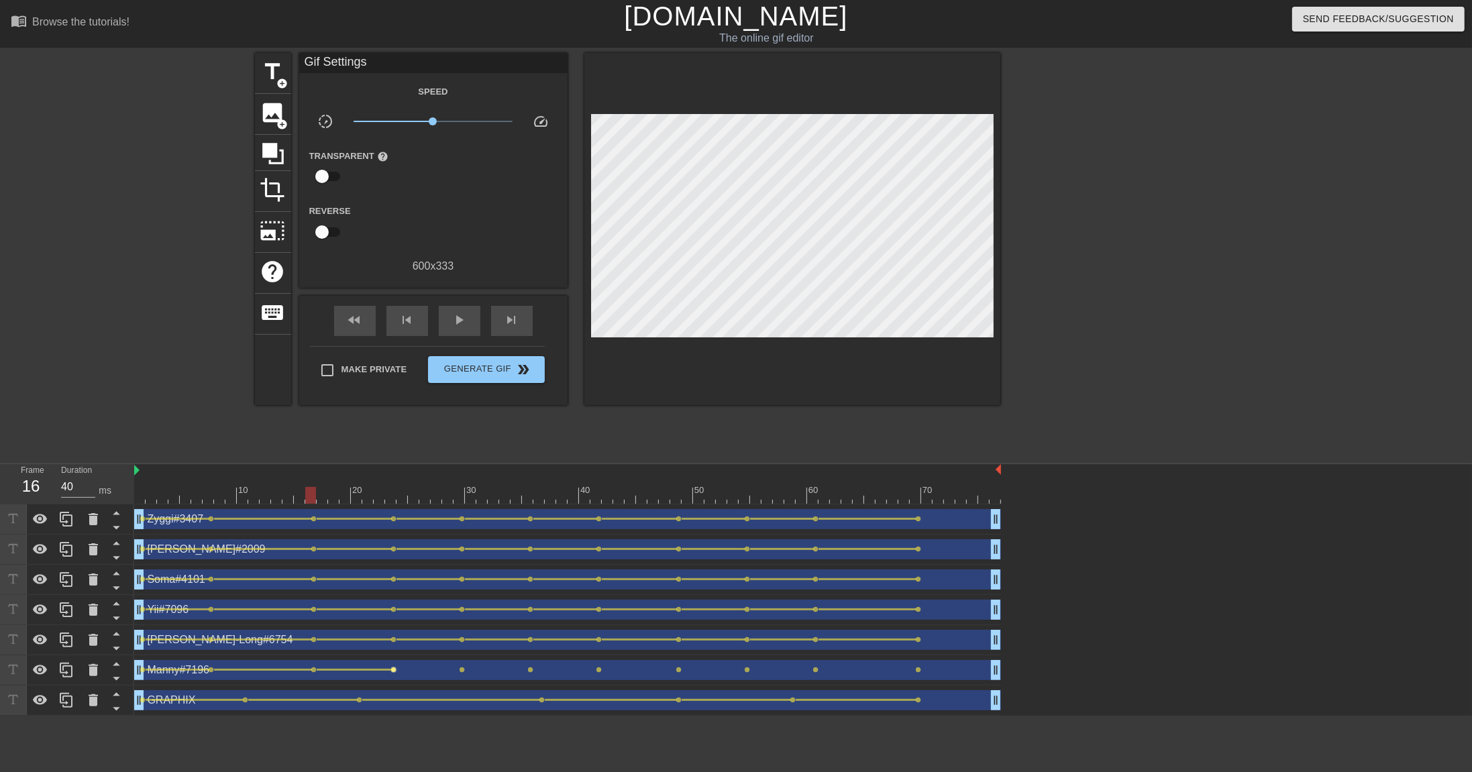
click at [394, 530] on span "lens" at bounding box center [394, 670] width 6 height 6
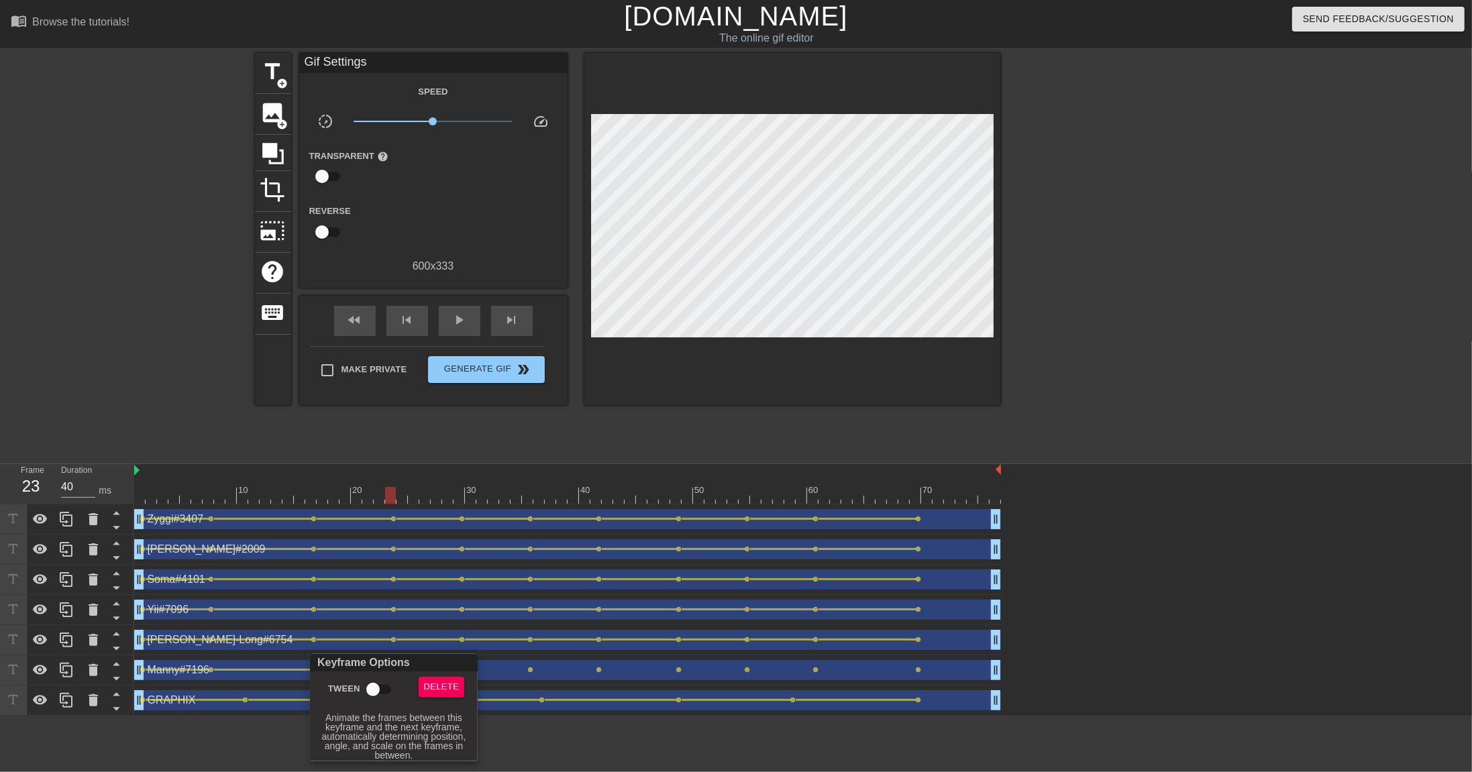
click at [366, 530] on input "Tween" at bounding box center [373, 689] width 76 height 25
click at [489, 530] on div at bounding box center [736, 386] width 1472 height 772
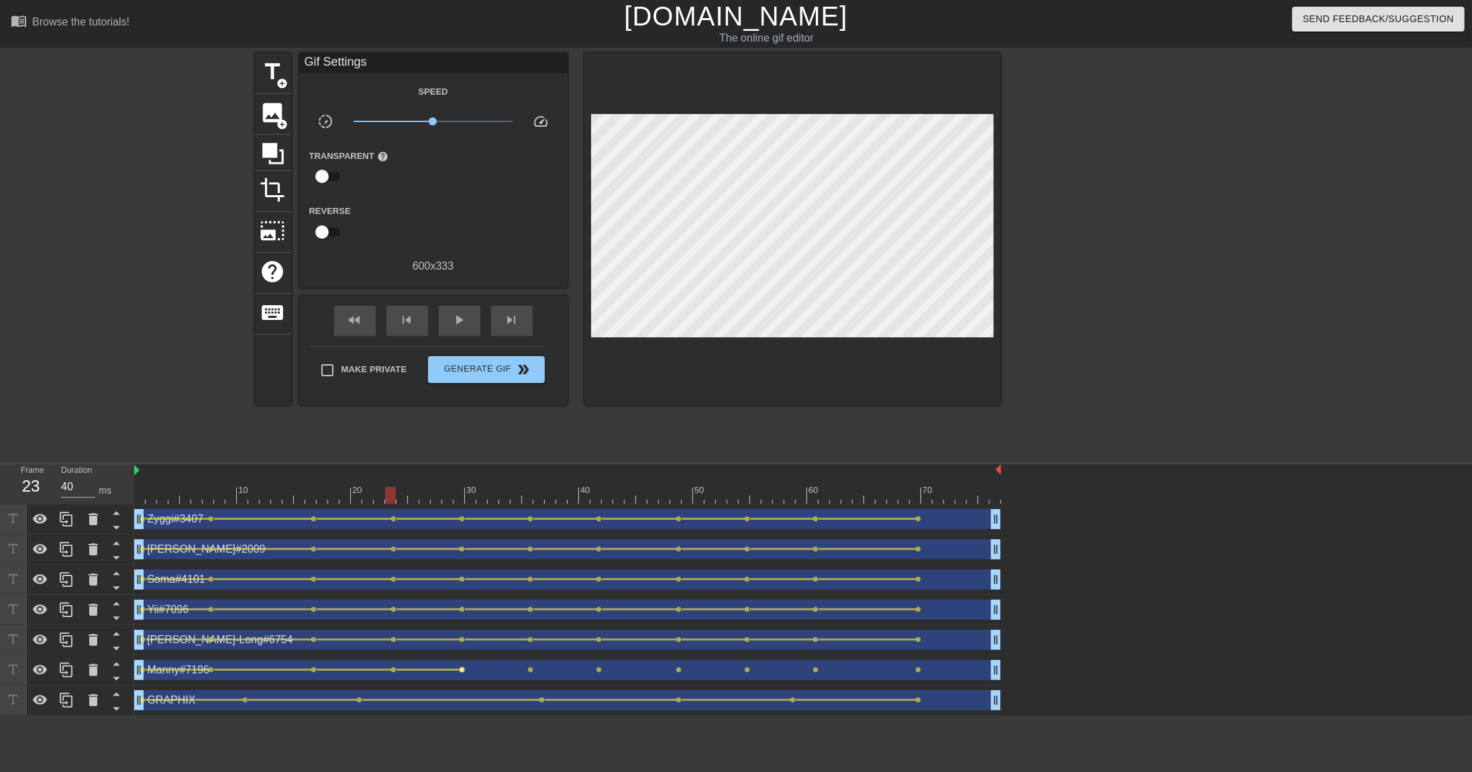
click at [462, 530] on span "lens" at bounding box center [463, 670] width 6 height 6
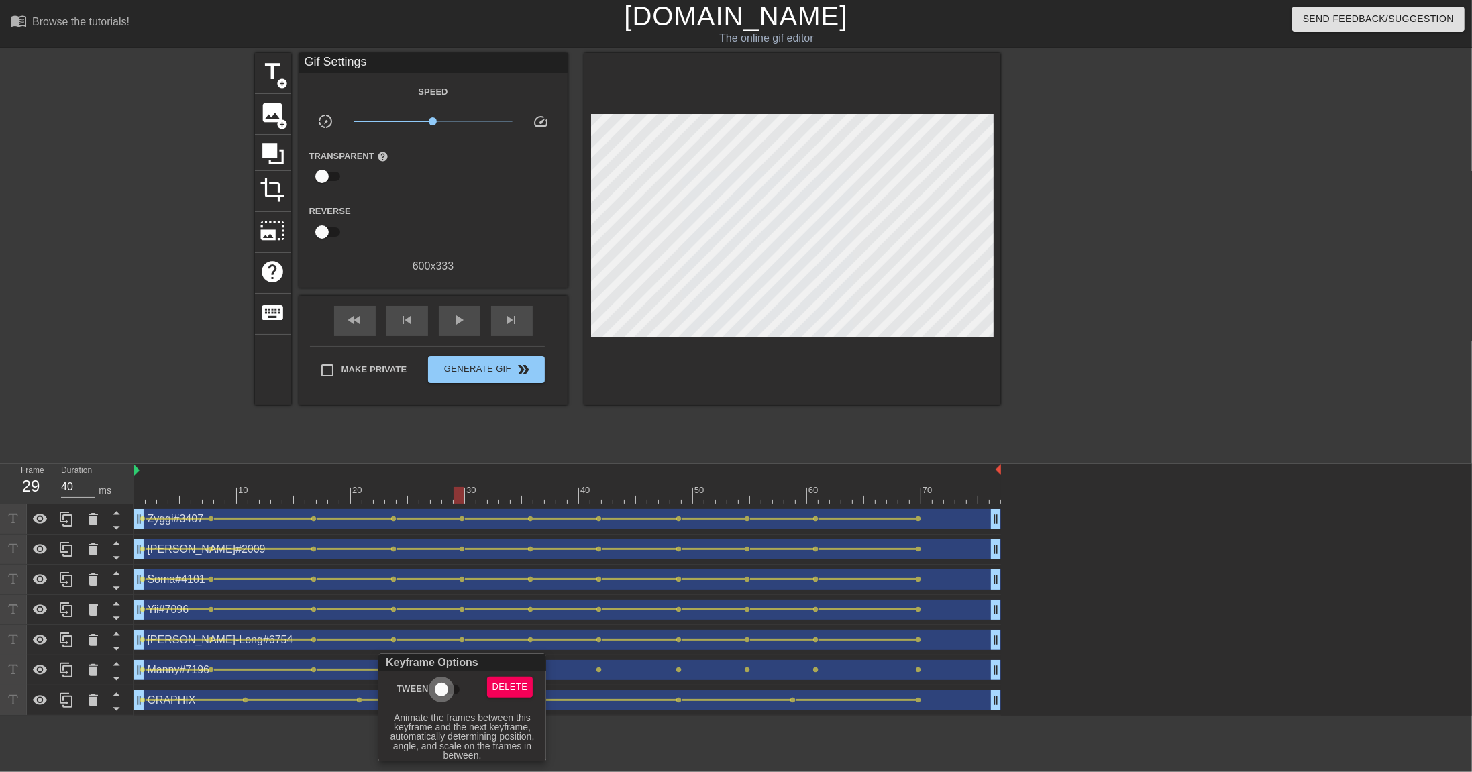
click at [447, 530] on input "Tween" at bounding box center [441, 689] width 76 height 25
click at [557, 530] on div at bounding box center [736, 386] width 1472 height 772
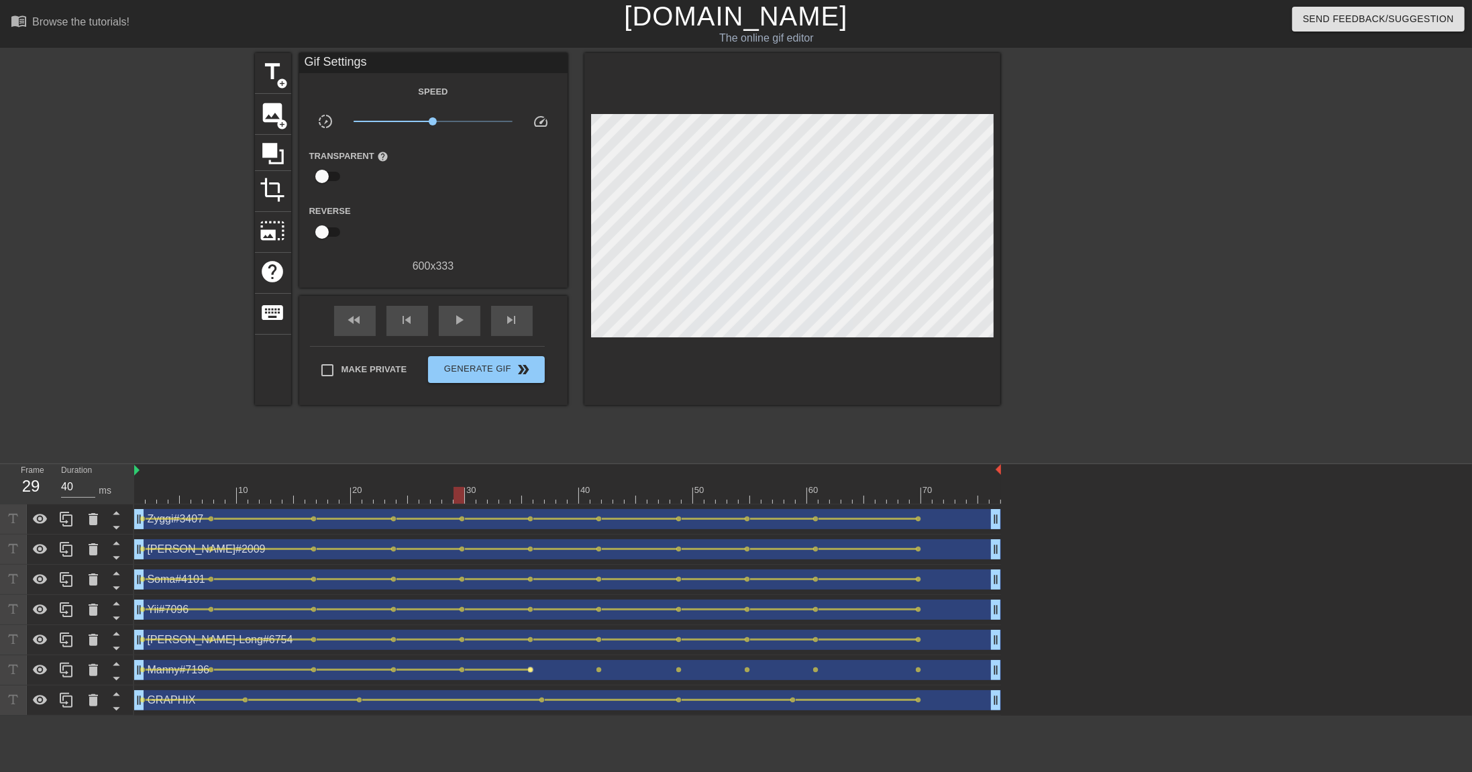
click at [529, 530] on span "lens" at bounding box center [531, 670] width 6 height 6
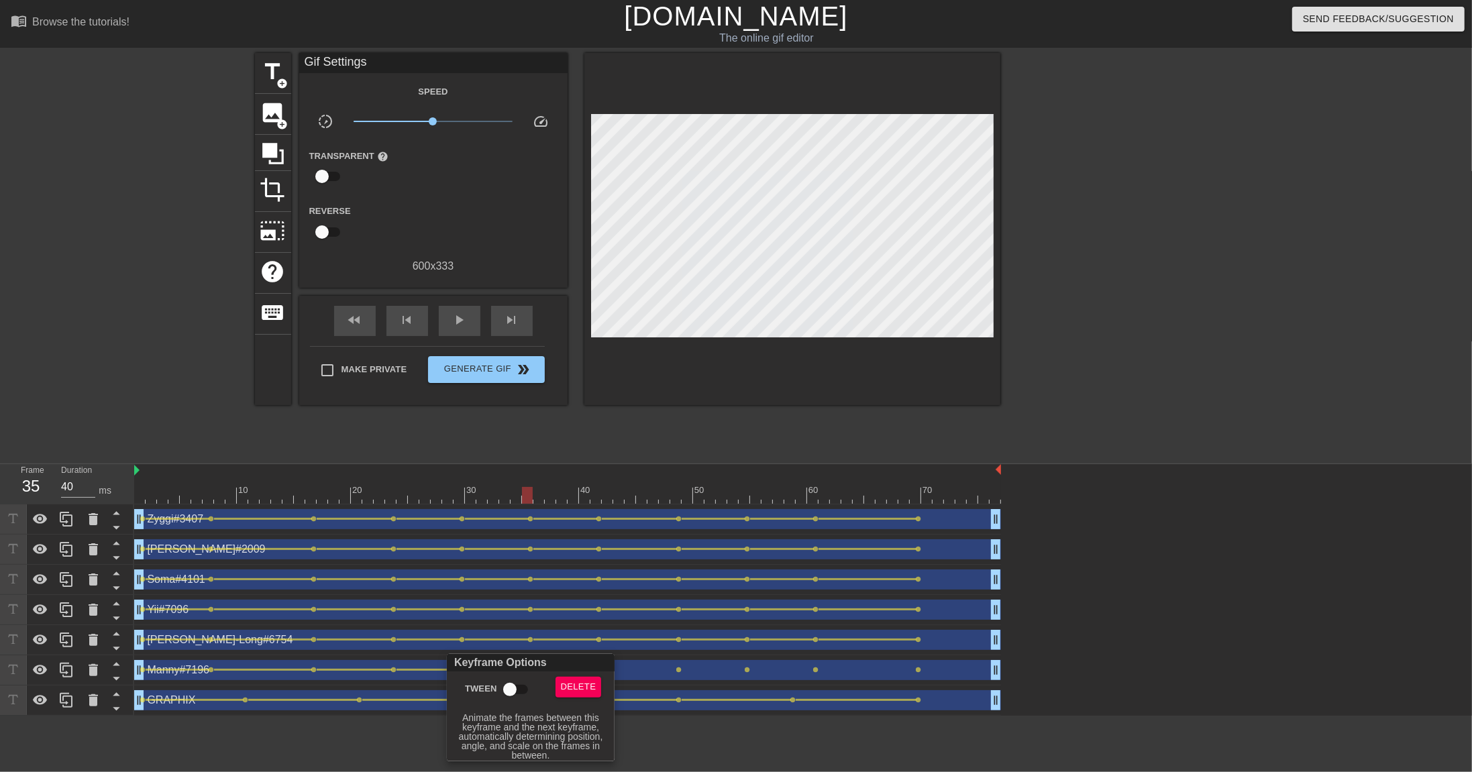
click at [516, 530] on input "Tween" at bounding box center [510, 689] width 76 height 25
click at [623, 530] on div at bounding box center [736, 386] width 1472 height 772
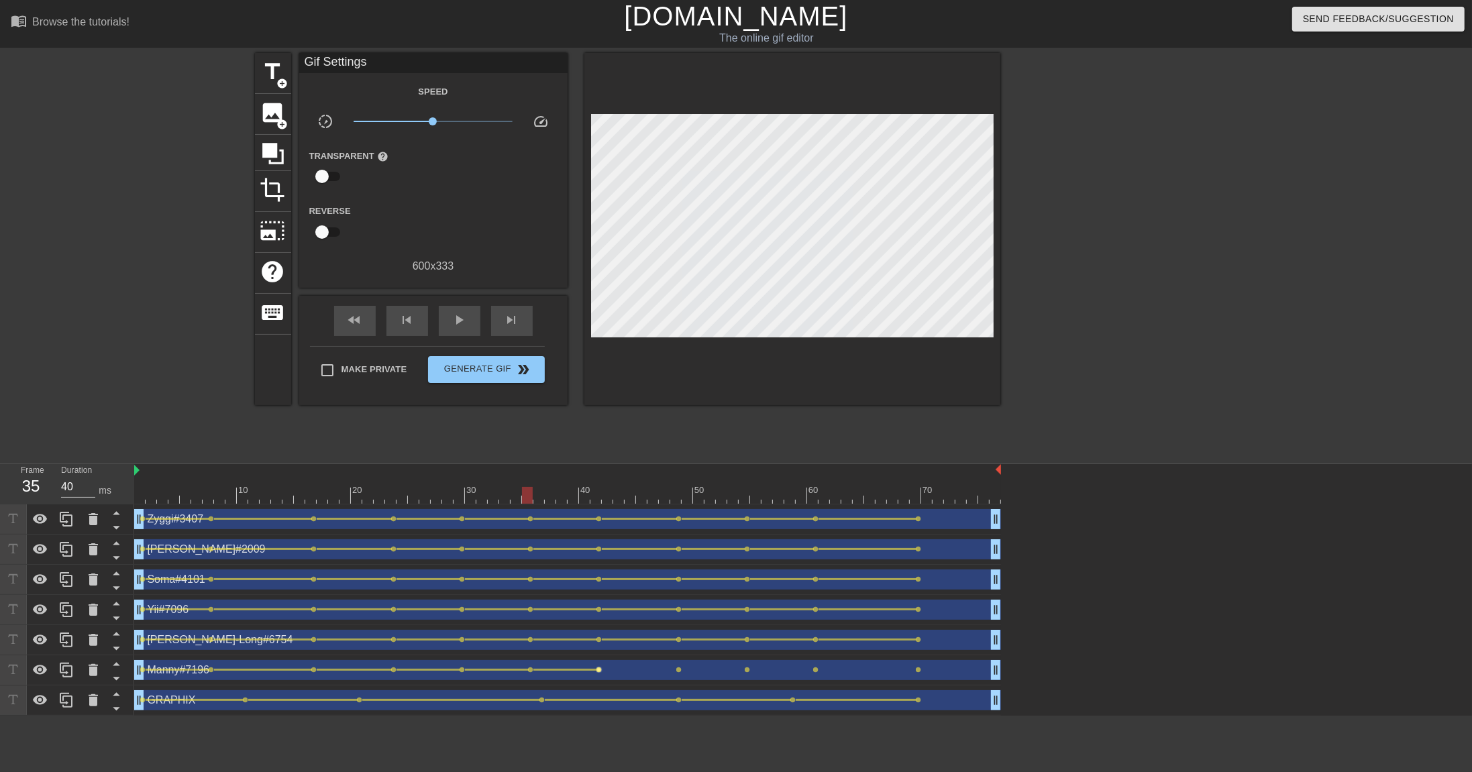
click at [602, 530] on span "lens" at bounding box center [599, 670] width 6 height 6
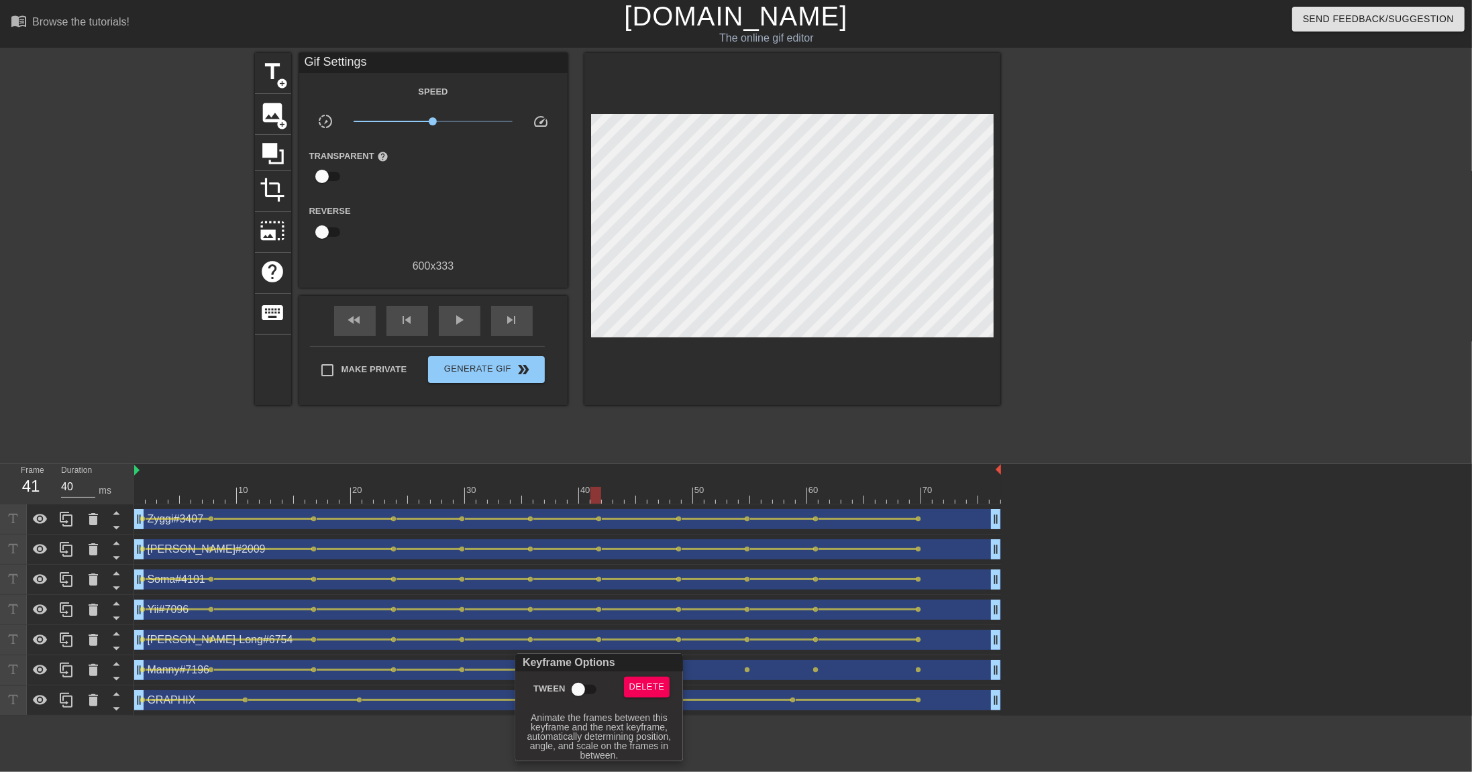
click at [586, 530] on input "Tween" at bounding box center [578, 689] width 76 height 25
click at [702, 530] on div at bounding box center [736, 386] width 1472 height 772
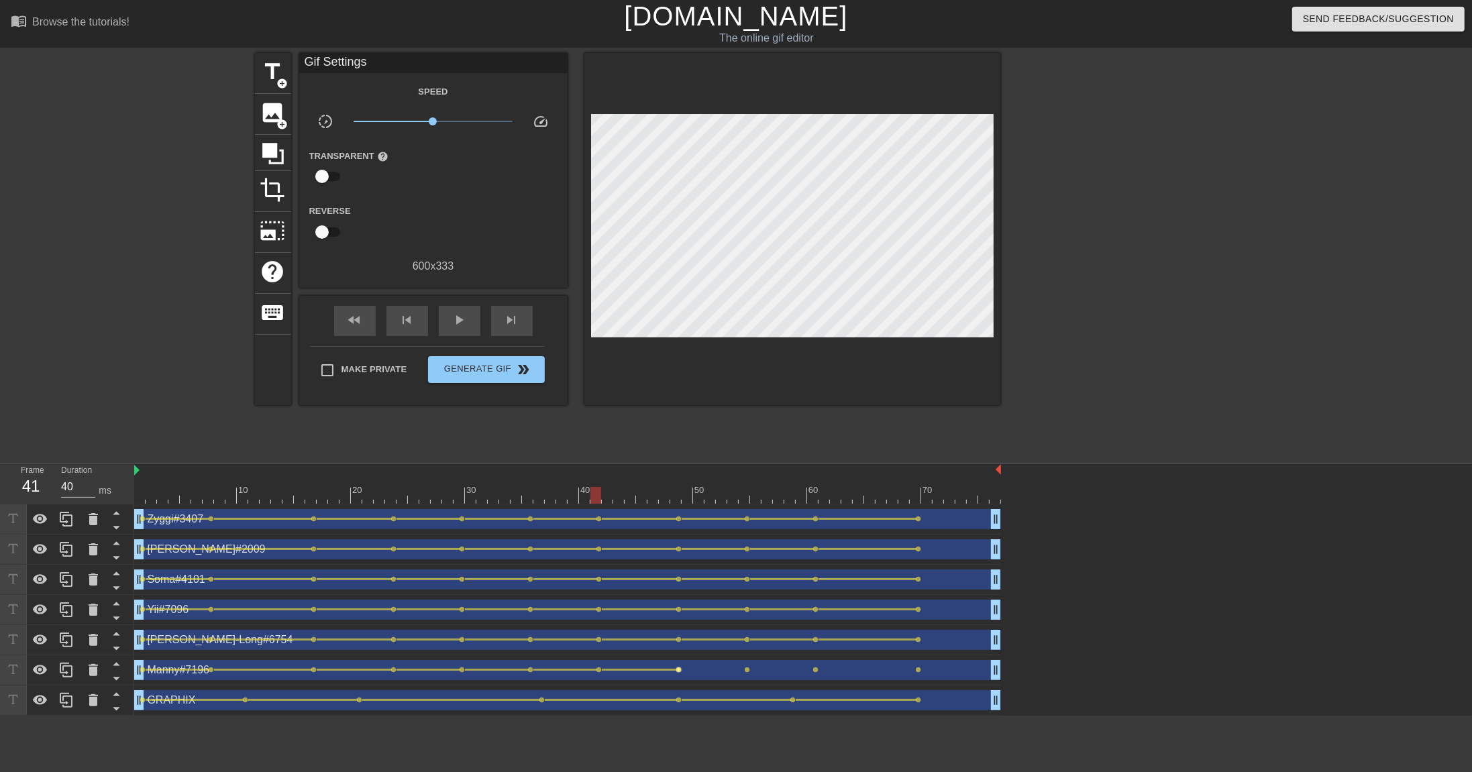
click at [678, 530] on span "lens" at bounding box center [679, 670] width 6 height 6
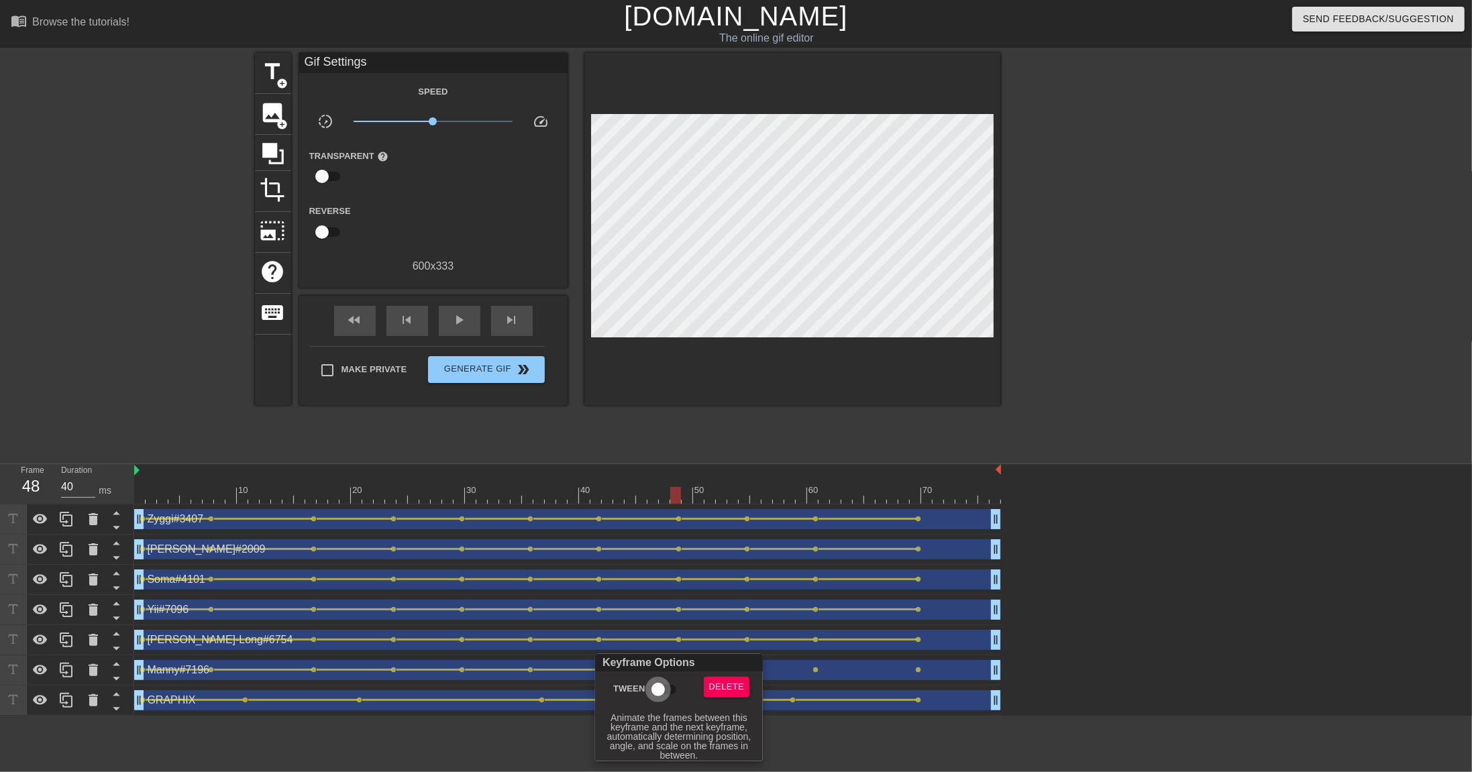
click at [661, 530] on input "Tween" at bounding box center [658, 689] width 76 height 25
click at [774, 530] on div at bounding box center [736, 386] width 1472 height 772
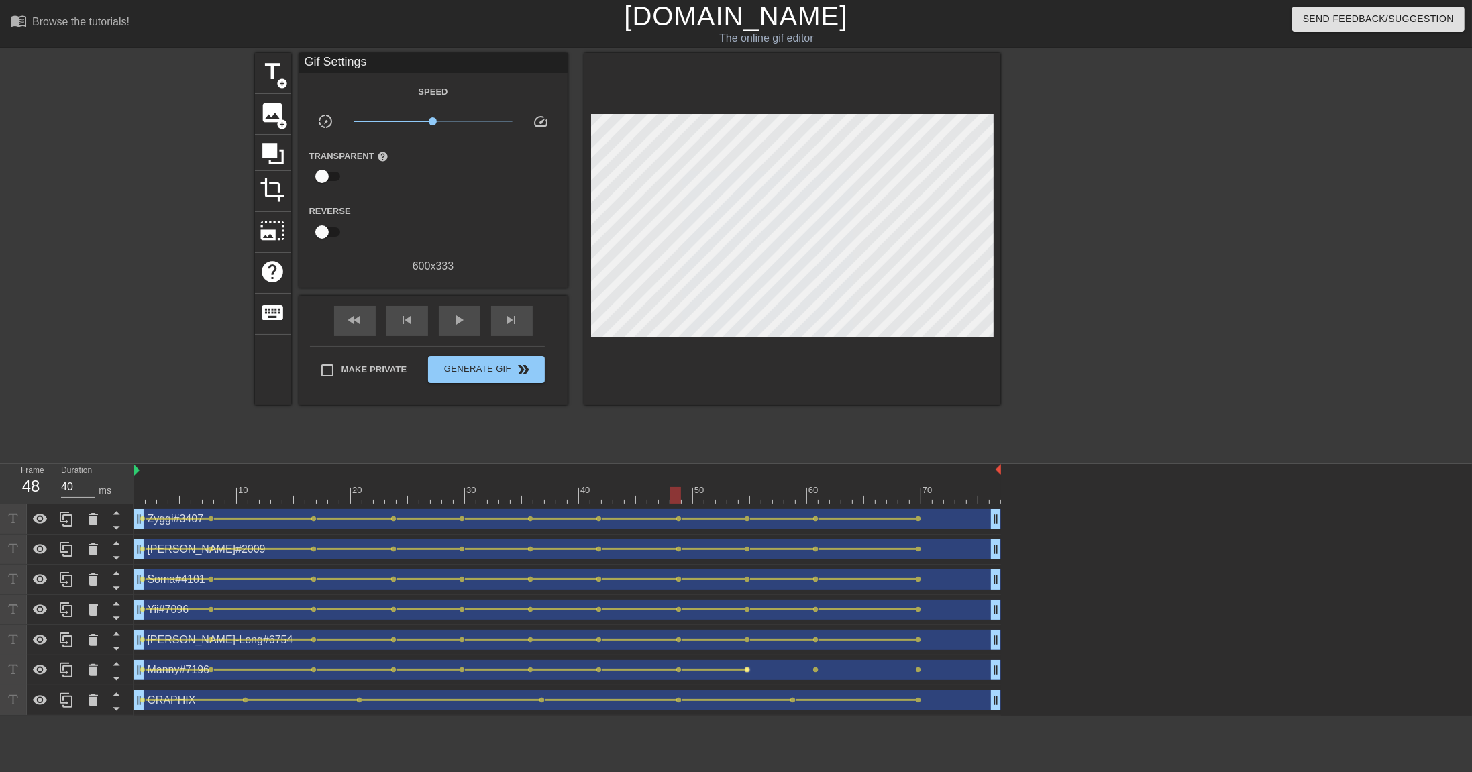
click at [745, 530] on span "lens" at bounding box center [748, 670] width 6 height 6
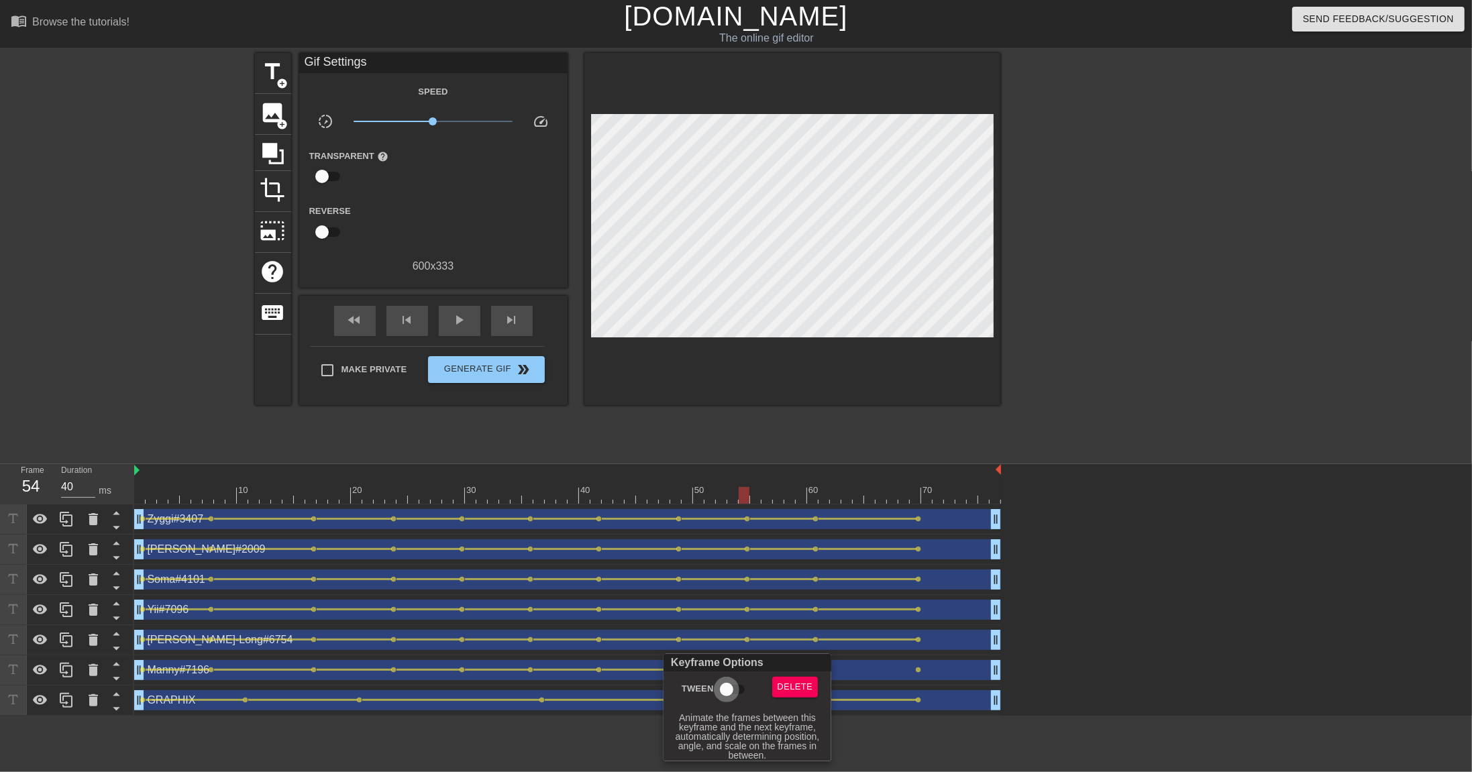
click at [725, 530] on input "Tween" at bounding box center [726, 689] width 76 height 25
click at [858, 530] on div at bounding box center [736, 386] width 1472 height 772
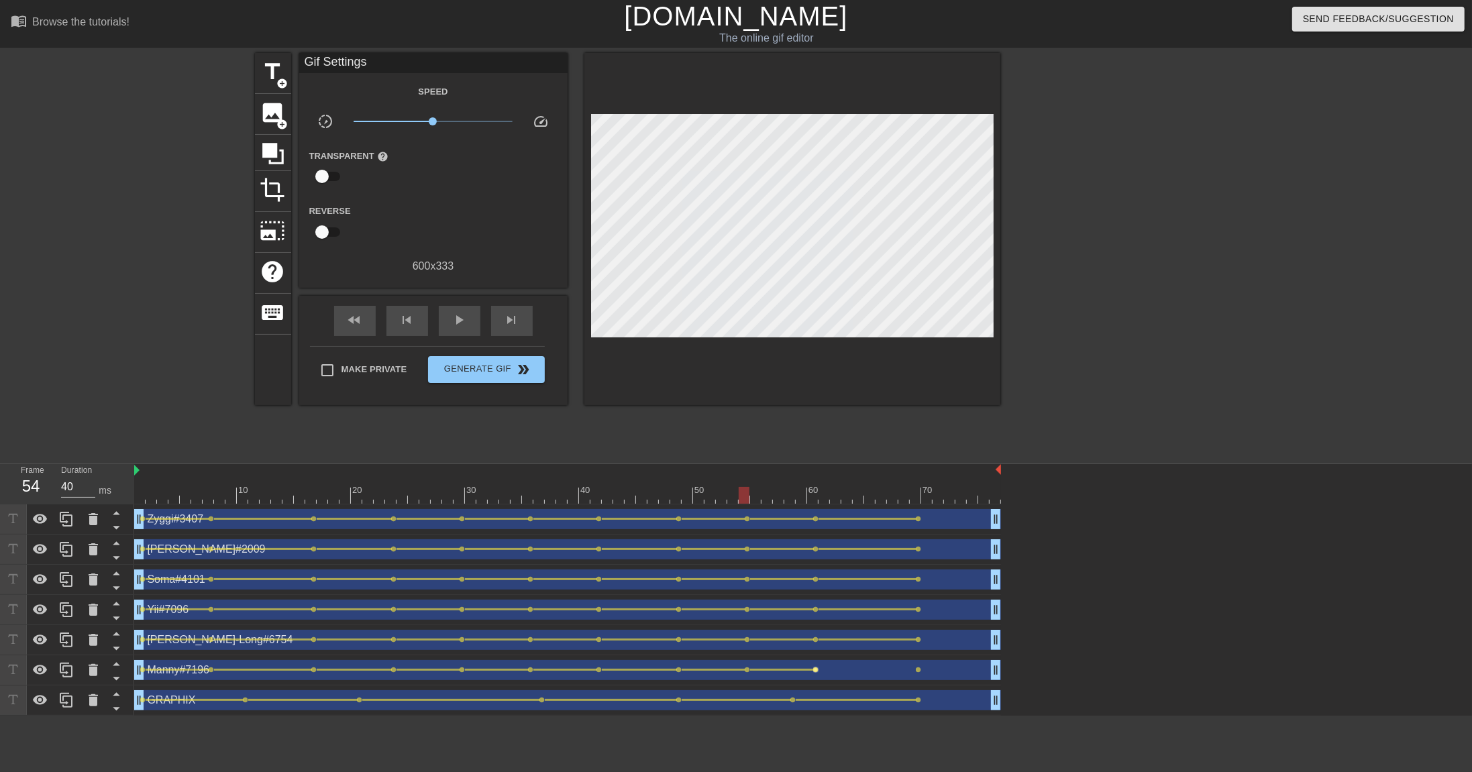
click at [818, 530] on span "lens" at bounding box center [816, 670] width 6 height 6
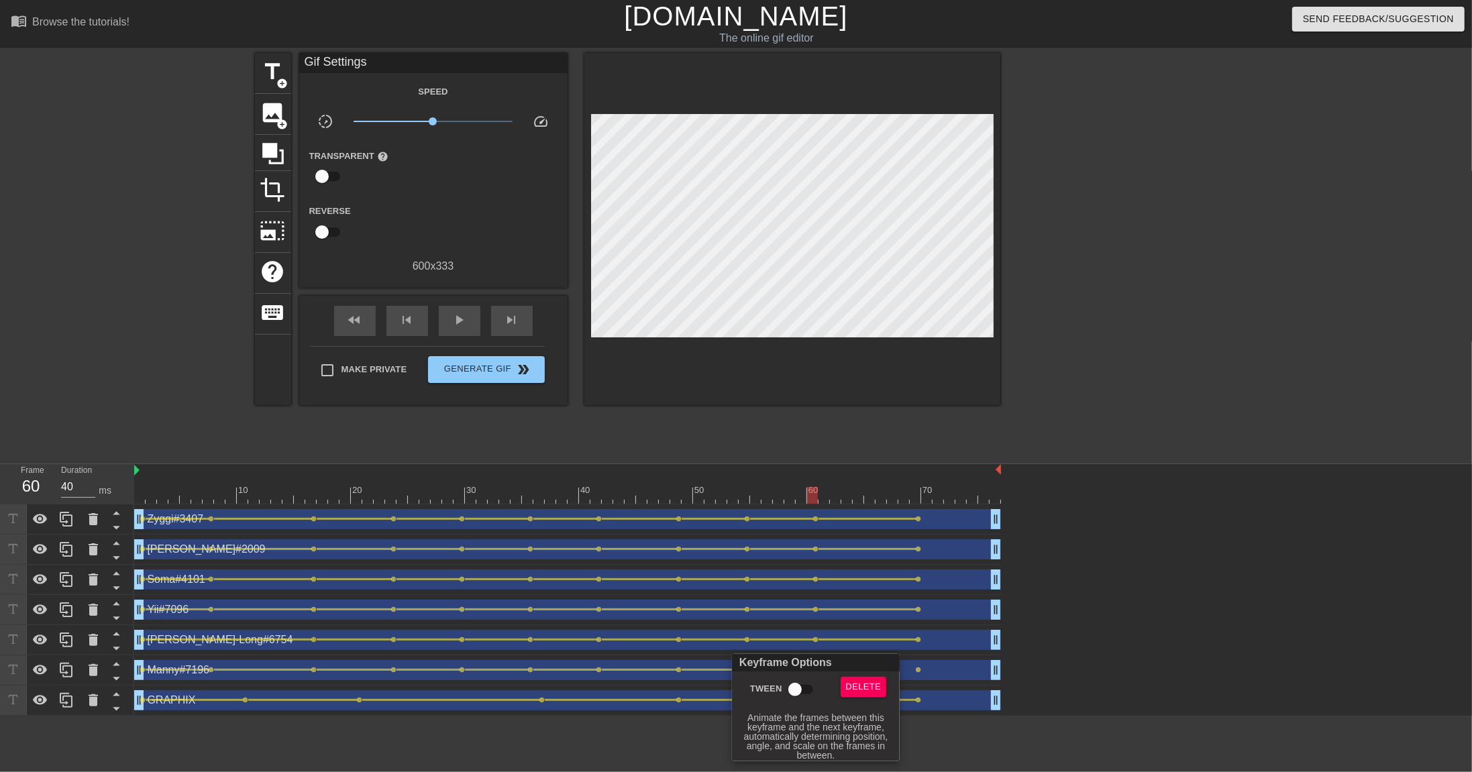
click at [806, 530] on input "Tween" at bounding box center [795, 689] width 76 height 25
click at [936, 530] on div at bounding box center [736, 386] width 1472 height 772
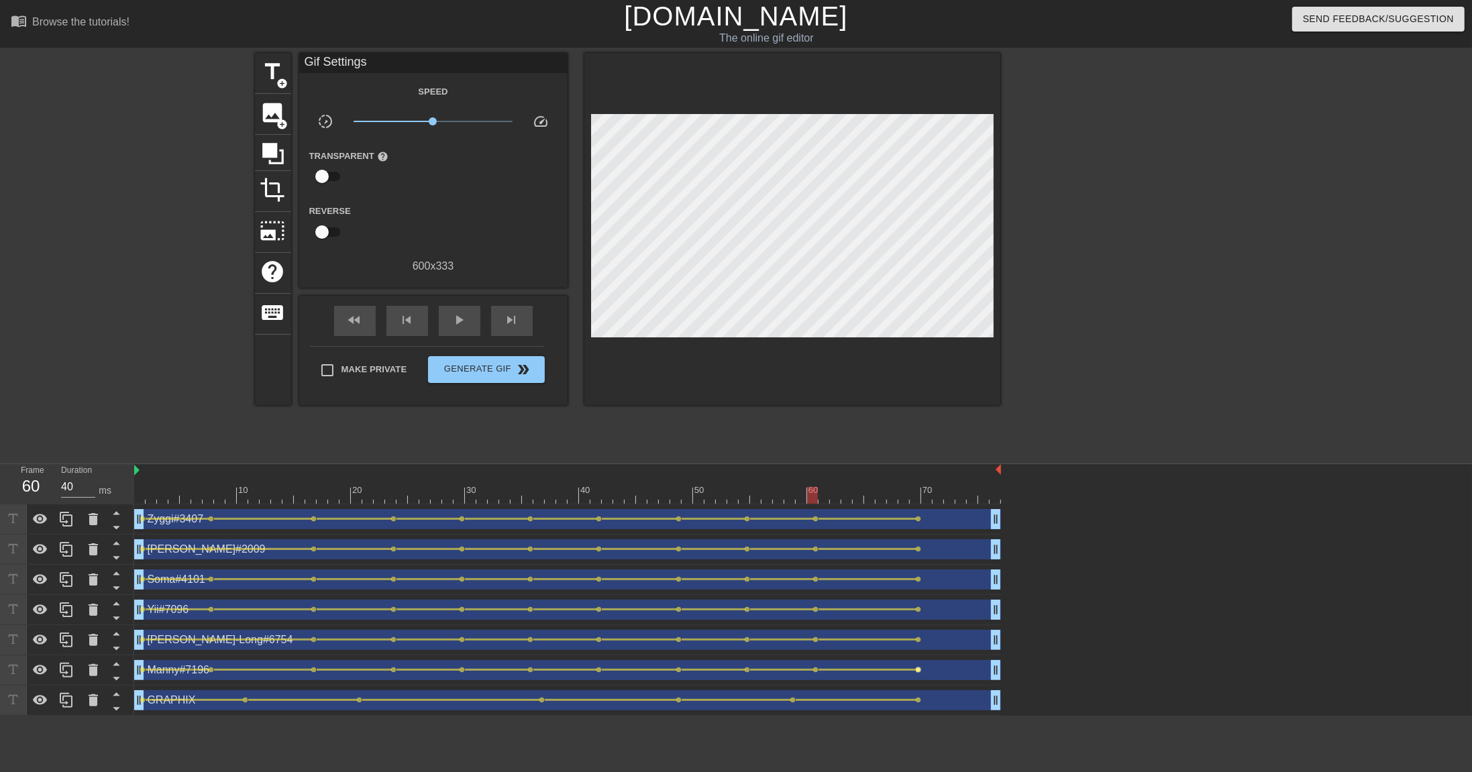
click at [918, 530] on span "lens" at bounding box center [919, 670] width 6 height 6
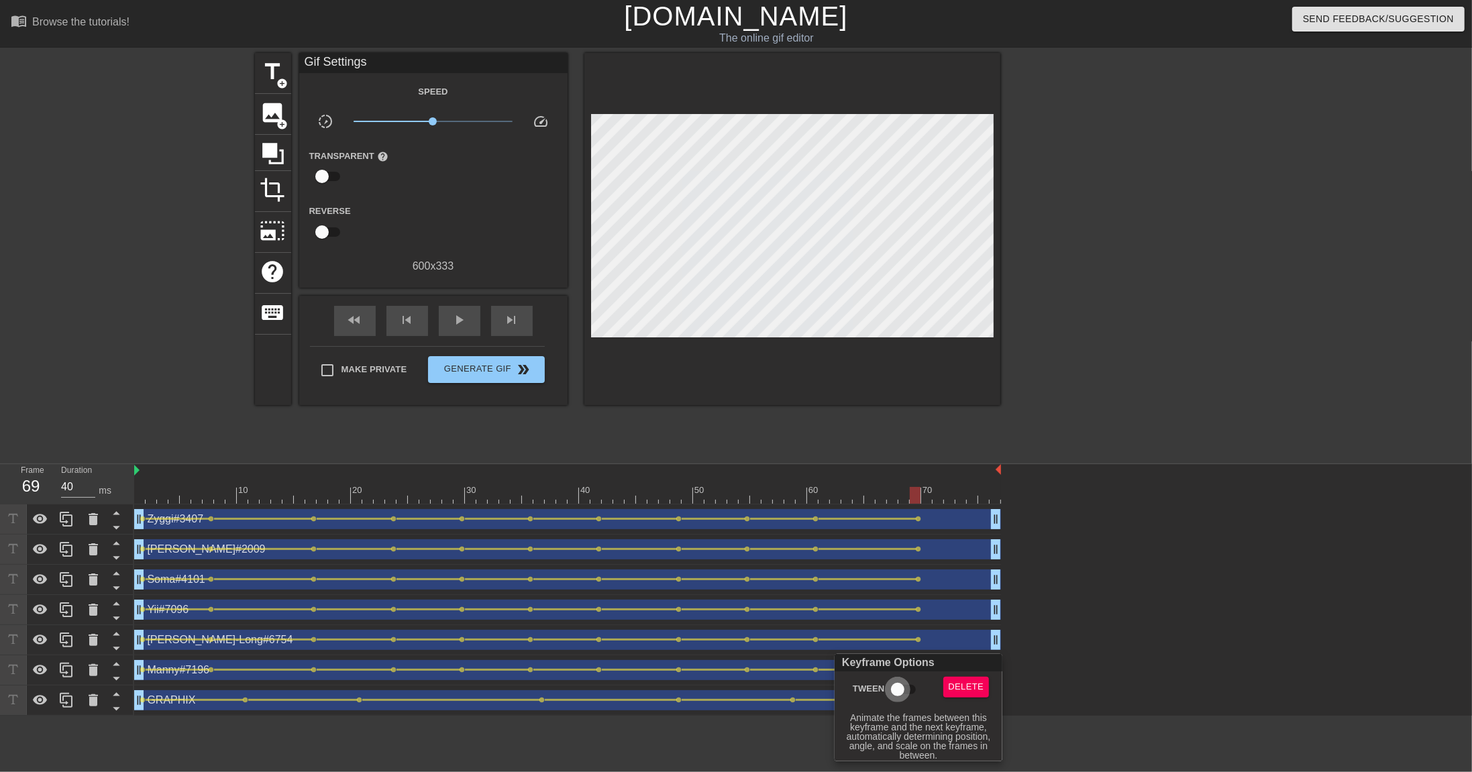
click at [895, 530] on input "Tween" at bounding box center [897, 689] width 76 height 25
click at [945, 530] on div at bounding box center [736, 386] width 1472 height 772
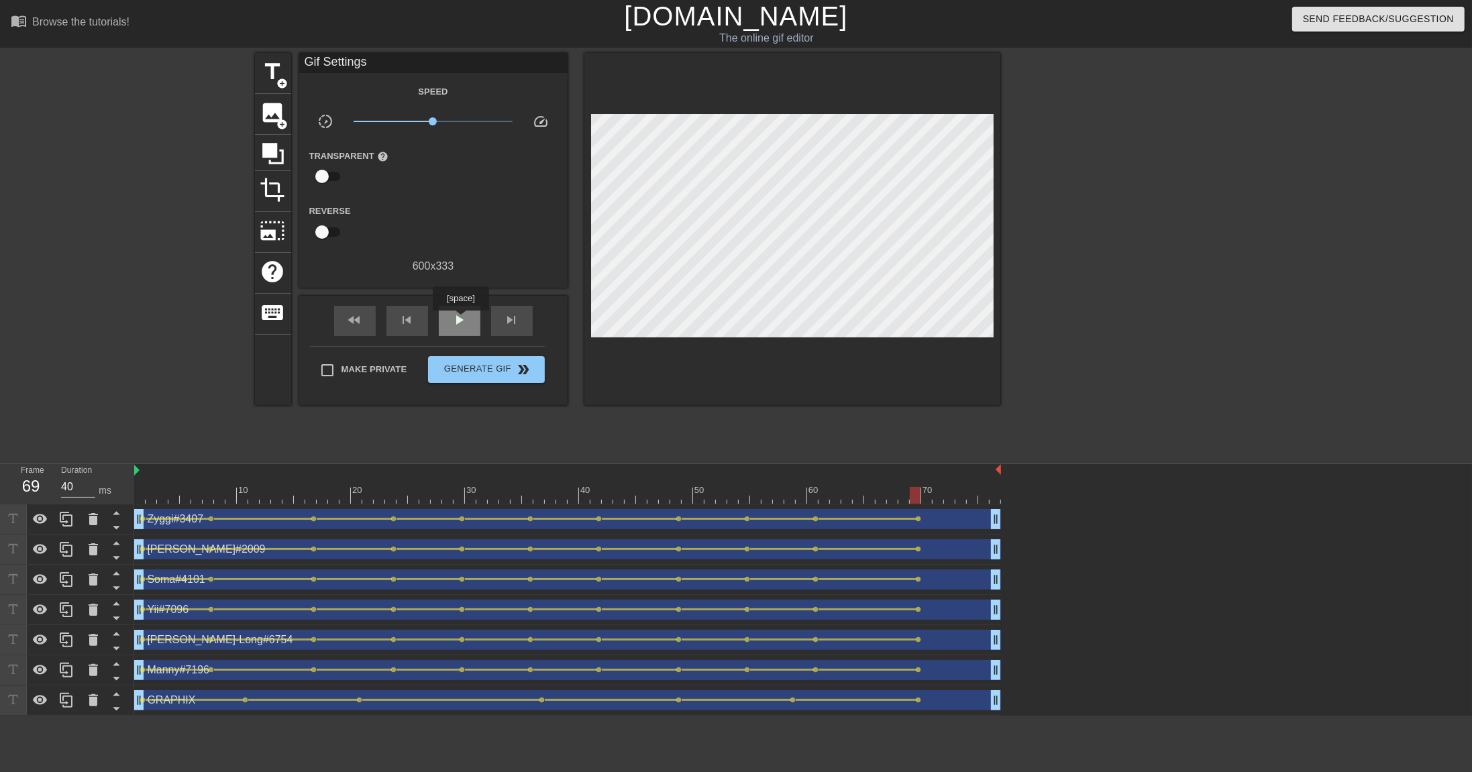
click at [459, 321] on span "play_arrow" at bounding box center [459, 320] width 16 height 16
click at [453, 321] on span "pause" at bounding box center [459, 320] width 16 height 16
drag, startPoint x: 297, startPoint y: 493, endPoint x: 355, endPoint y: 492, distance: 58.4
click at [355, 492] on div at bounding box center [356, 495] width 11 height 17
click at [273, 75] on span "title" at bounding box center [272, 71] width 25 height 25
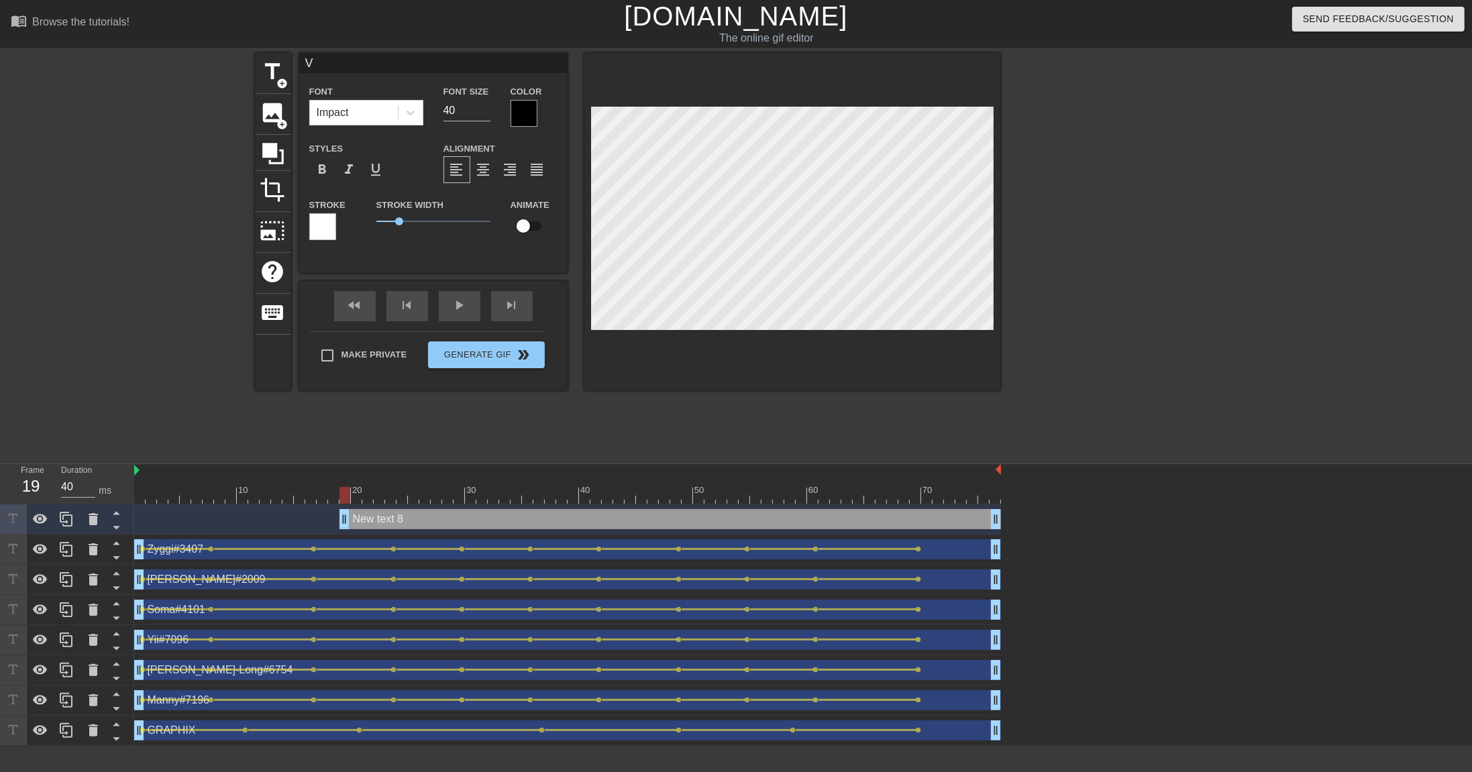
scroll to position [0, 0]
drag, startPoint x: 466, startPoint y: 110, endPoint x: 421, endPoint y: 106, distance: 45.8
click at [421, 106] on div "Font Impact Font Size 40 Color" at bounding box center [433, 105] width 268 height 44
drag, startPoint x: 458, startPoint y: 111, endPoint x: 426, endPoint y: 107, distance: 31.8
click at [426, 107] on div "Font Impact Font Size 30 Color" at bounding box center [433, 105] width 268 height 44
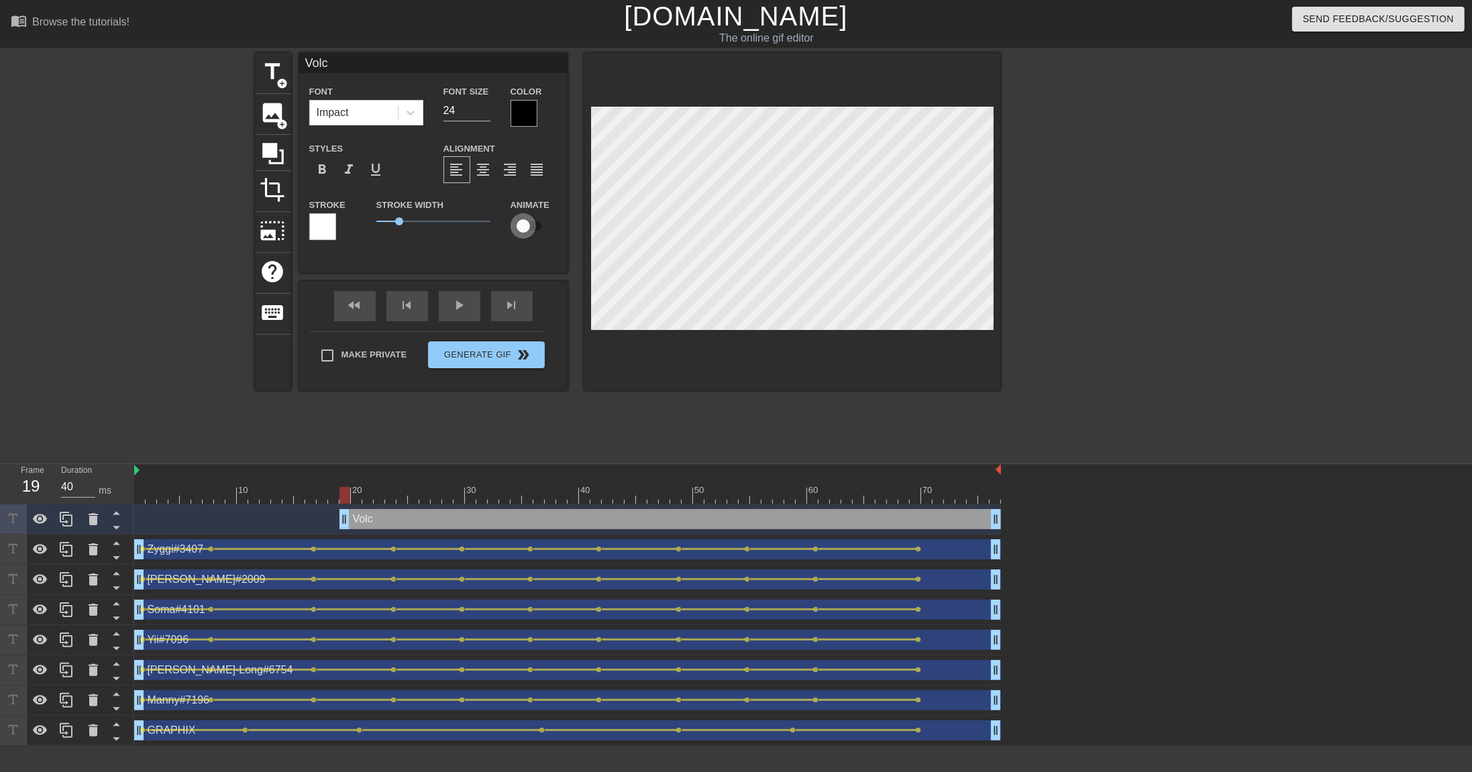
click at [523, 227] on input "checkbox" at bounding box center [523, 225] width 76 height 25
drag, startPoint x: 348, startPoint y: 496, endPoint x: 374, endPoint y: 496, distance: 25.5
click at [374, 496] on div at bounding box center [379, 495] width 11 height 17
drag, startPoint x: 369, startPoint y: 495, endPoint x: 411, endPoint y: 495, distance: 42.3
click at [411, 495] on div at bounding box center [413, 495] width 11 height 17
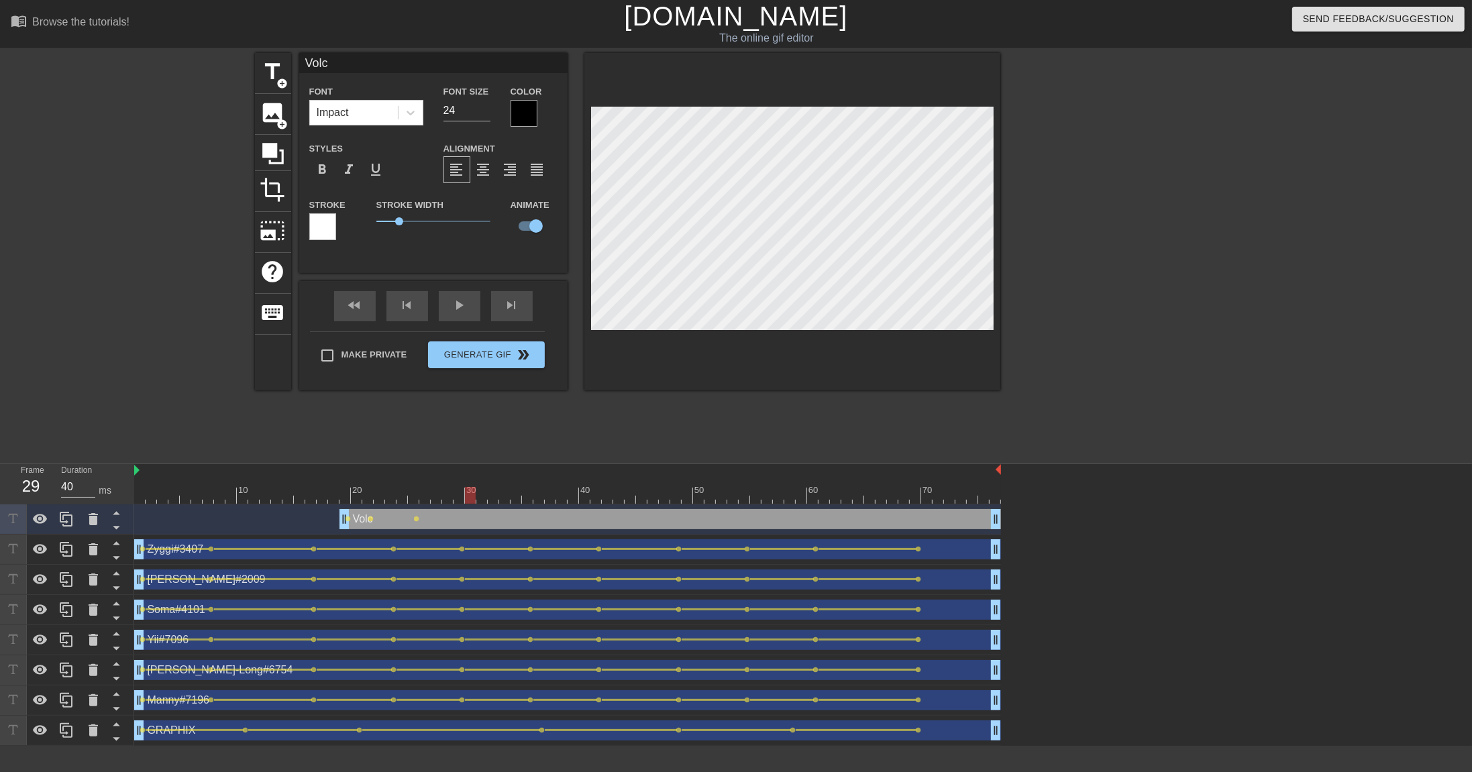
drag, startPoint x: 418, startPoint y: 499, endPoint x: 460, endPoint y: 498, distance: 42.3
click at [460, 498] on div at bounding box center [567, 495] width 867 height 17
drag, startPoint x: 462, startPoint y: 496, endPoint x: 510, endPoint y: 496, distance: 48.3
click at [506, 496] on div at bounding box center [567, 495] width 867 height 17
drag, startPoint x: 506, startPoint y: 495, endPoint x: 559, endPoint y: 496, distance: 52.3
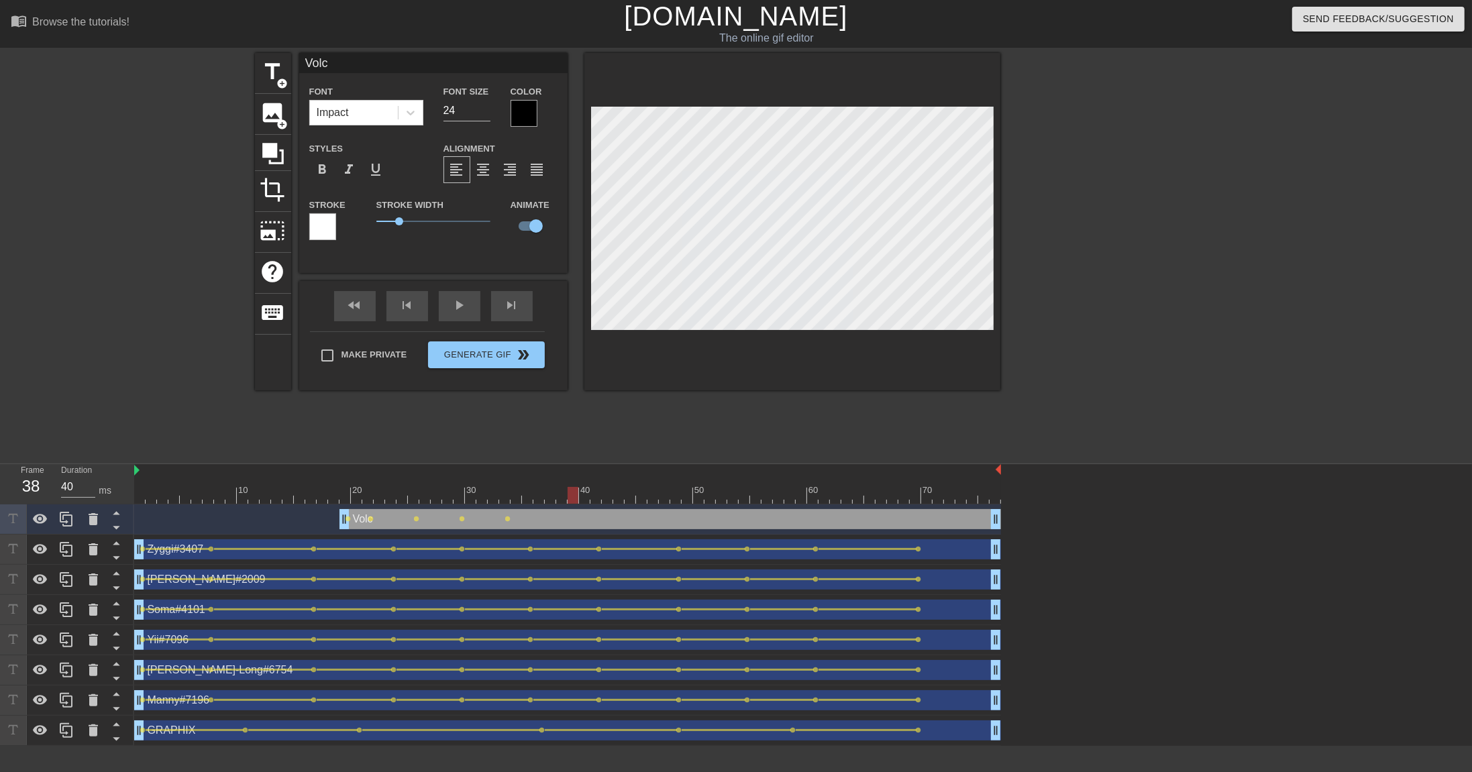
click at [559, 496] on div at bounding box center [567, 495] width 867 height 17
drag, startPoint x: 566, startPoint y: 495, endPoint x: 621, endPoint y: 498, distance: 55.7
click at [621, 498] on div at bounding box center [567, 495] width 867 height 17
drag, startPoint x: 621, startPoint y: 496, endPoint x: 664, endPoint y: 498, distance: 43.0
click at [664, 498] on div at bounding box center [567, 495] width 867 height 17
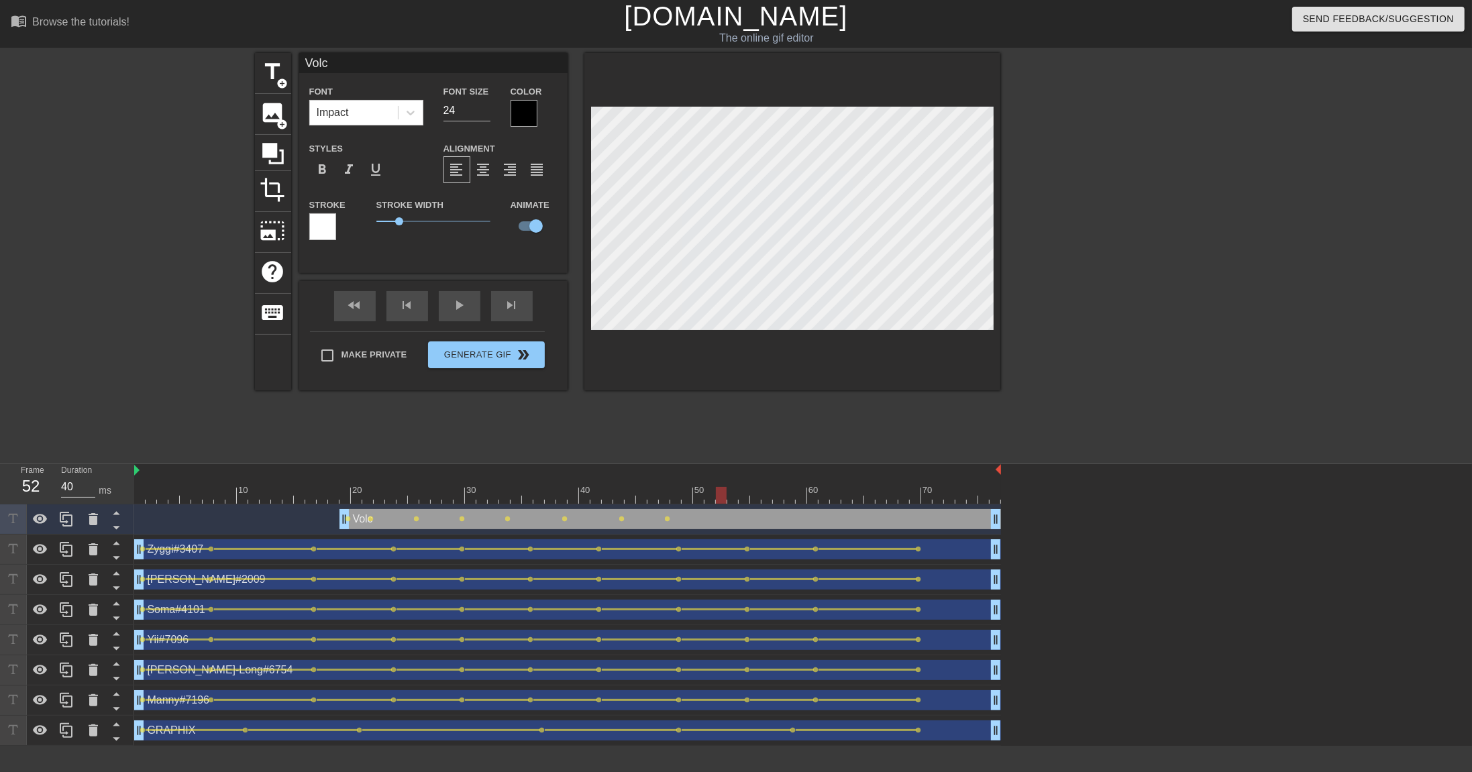
drag, startPoint x: 665, startPoint y: 495, endPoint x: 724, endPoint y: 496, distance: 59.0
click at [724, 496] on div at bounding box center [721, 495] width 11 height 17
drag, startPoint x: 723, startPoint y: 496, endPoint x: 769, endPoint y: 498, distance: 46.3
click at [769, 498] on div at bounding box center [567, 495] width 867 height 17
drag, startPoint x: 767, startPoint y: 494, endPoint x: 815, endPoint y: 498, distance: 47.7
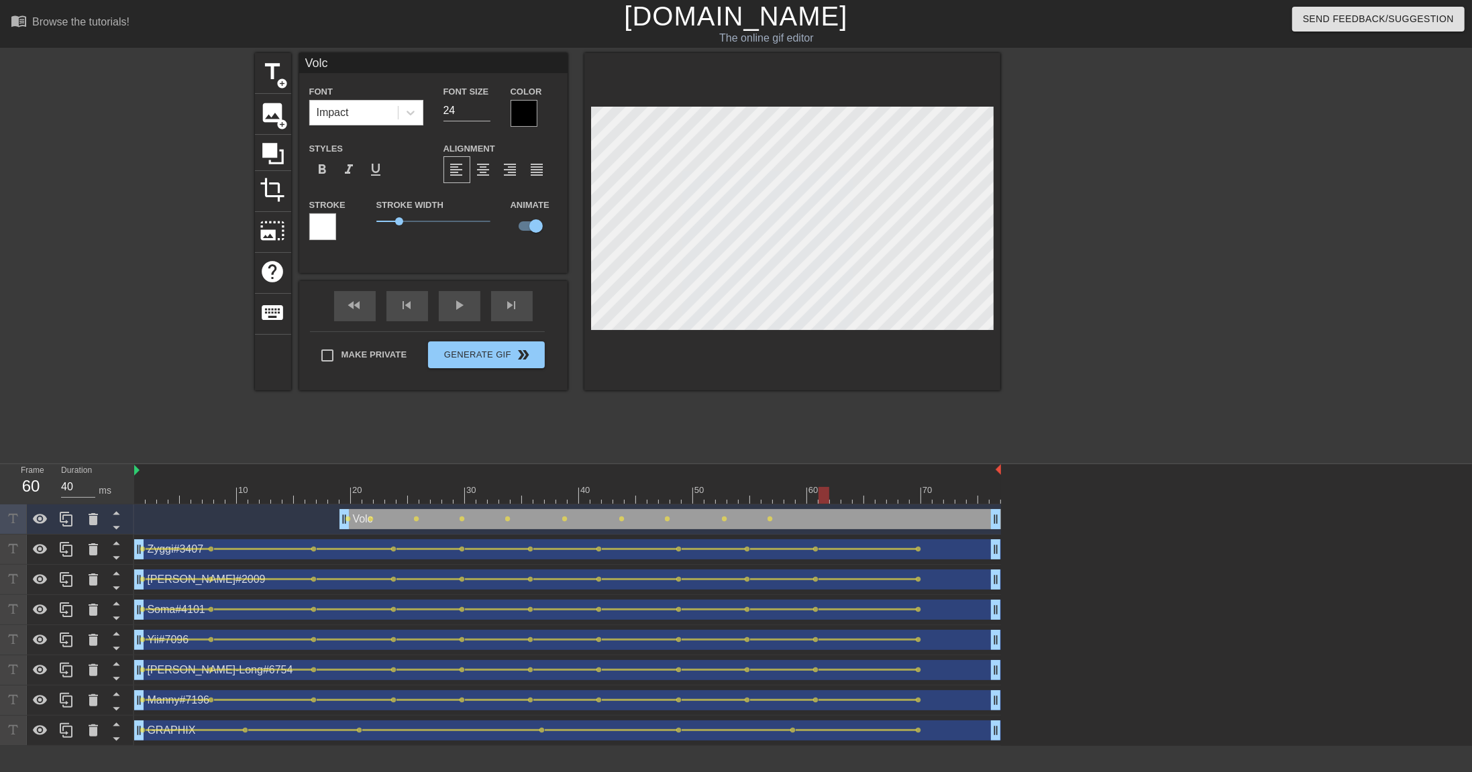
click at [815, 498] on div at bounding box center [567, 495] width 867 height 17
drag, startPoint x: 811, startPoint y: 502, endPoint x: 866, endPoint y: 501, distance: 55.0
click at [866, 501] on div at bounding box center [869, 495] width 11 height 17
drag, startPoint x: 870, startPoint y: 495, endPoint x: 920, endPoint y: 496, distance: 49.6
click at [919, 496] on div at bounding box center [915, 495] width 11 height 17
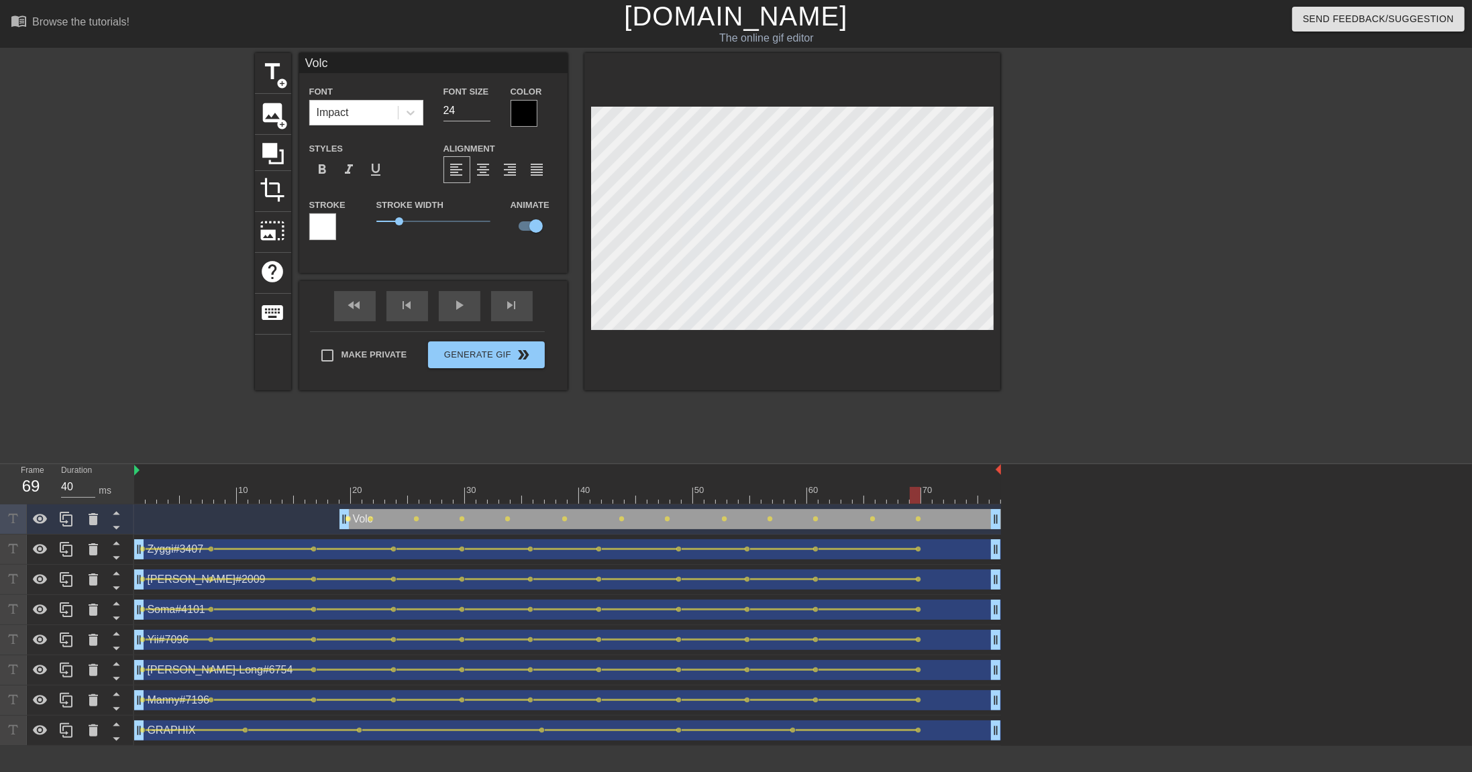
click at [349, 519] on span "lens" at bounding box center [348, 519] width 6 height 6
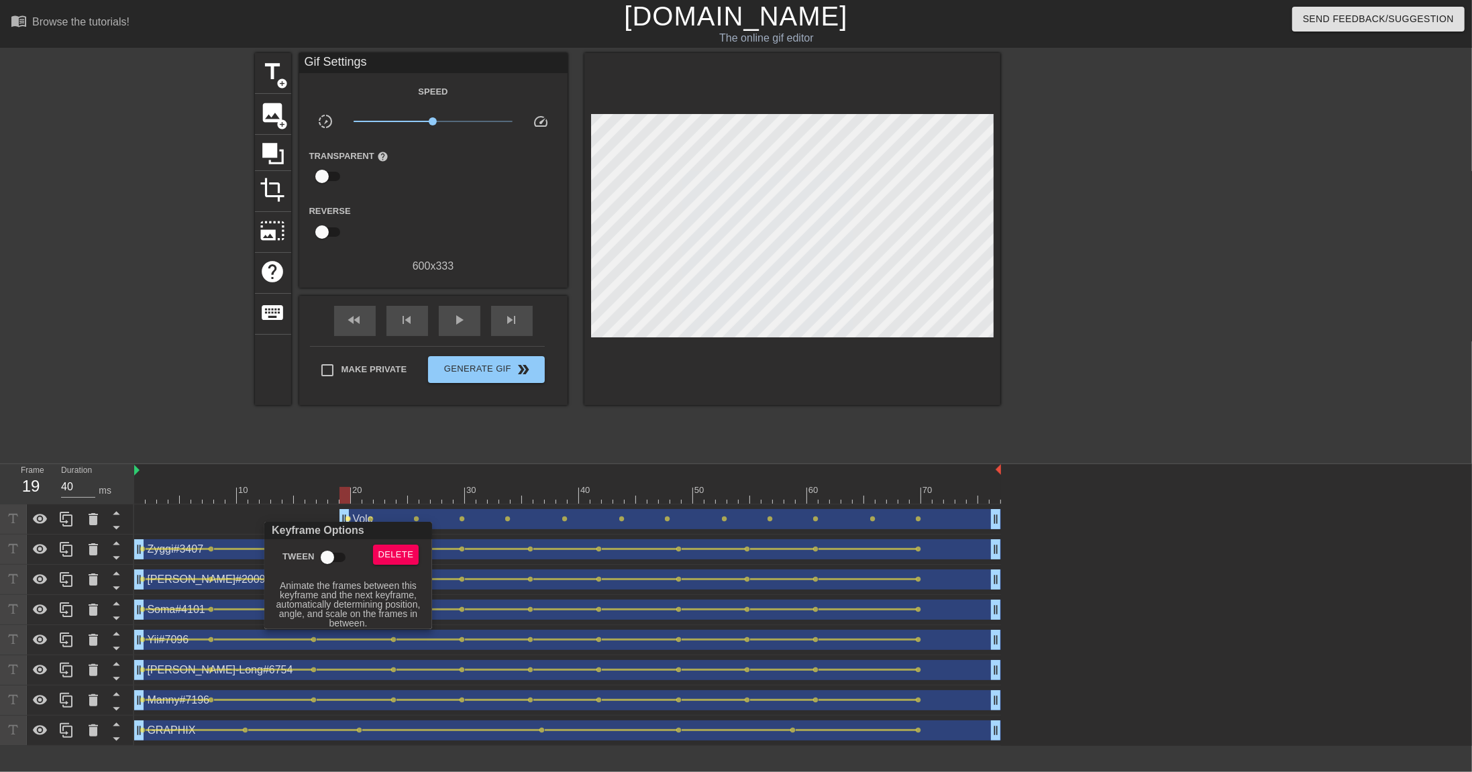
click at [337, 530] on input "Tween" at bounding box center [327, 557] width 76 height 25
click at [373, 518] on div at bounding box center [736, 386] width 1472 height 772
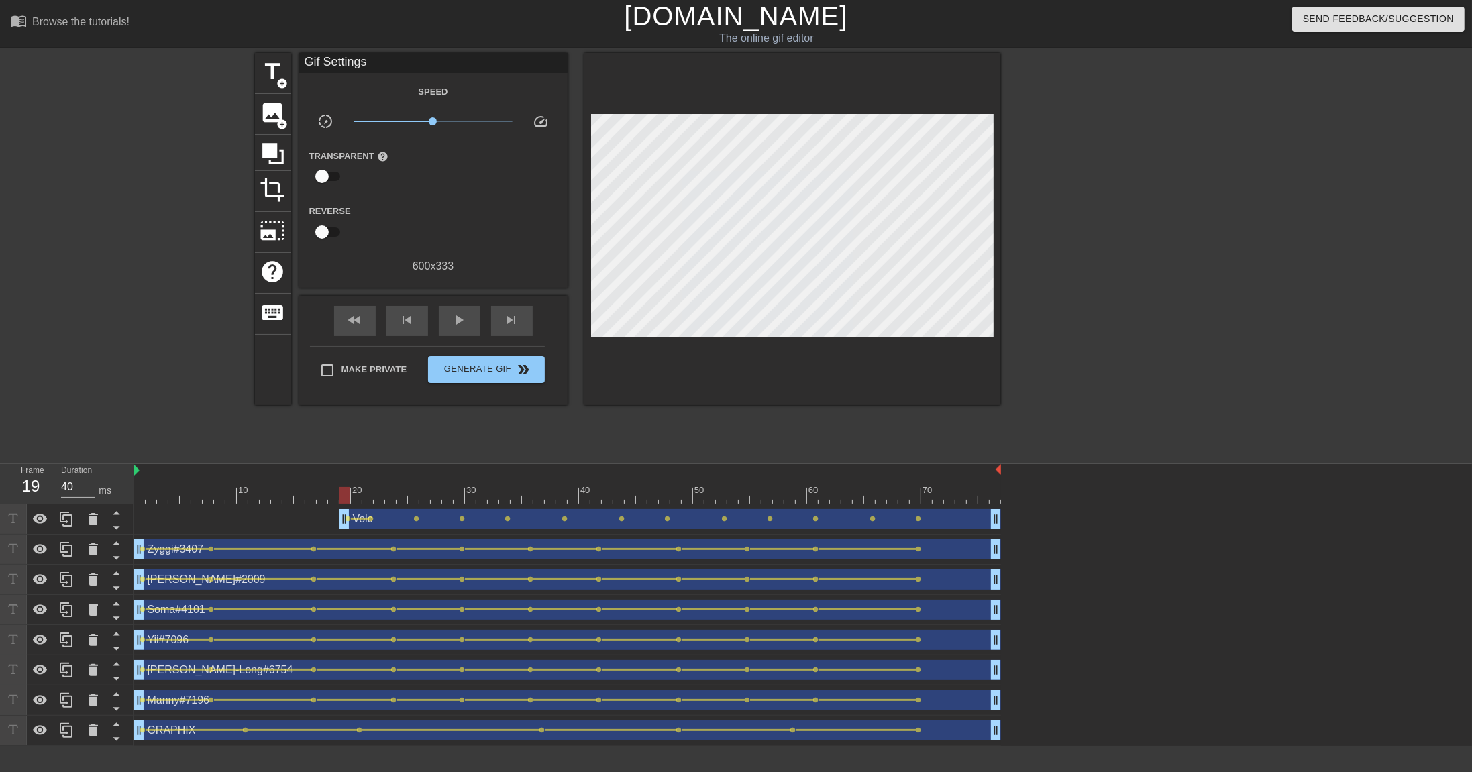
click at [372, 519] on span "lens" at bounding box center [371, 519] width 6 height 6
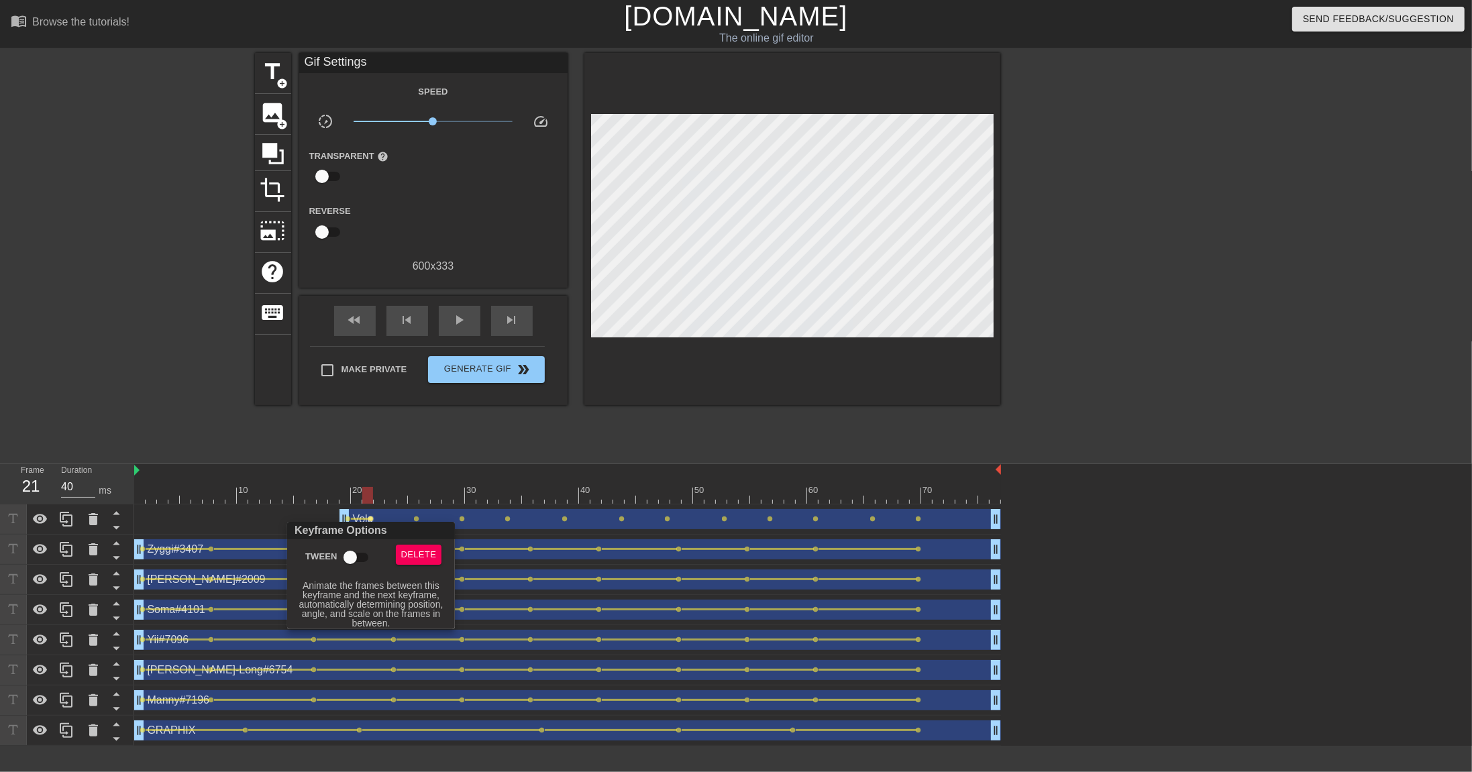
click at [358, 530] on input "Tween" at bounding box center [350, 557] width 76 height 25
click at [426, 515] on div at bounding box center [736, 386] width 1472 height 772
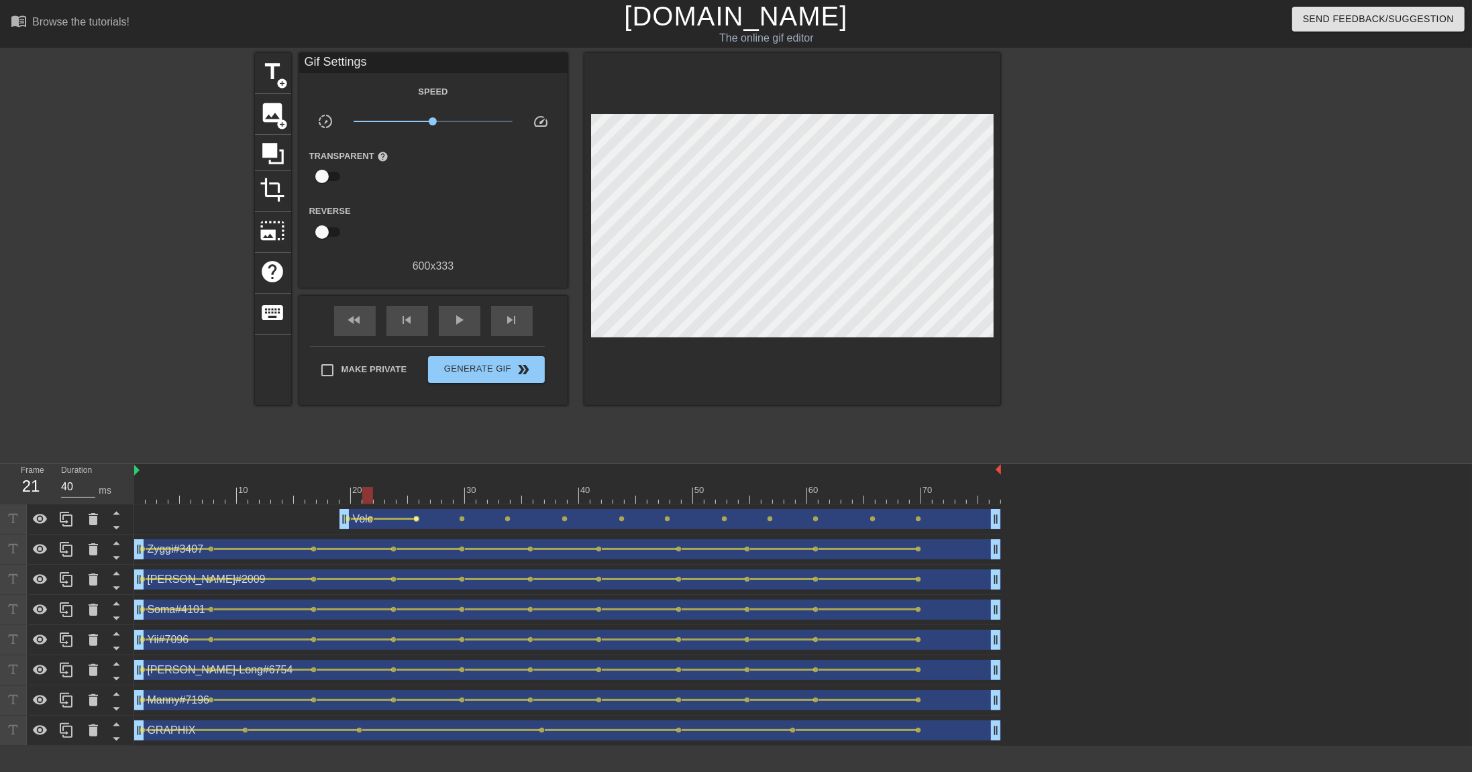
click at [417, 519] on span "lens" at bounding box center [417, 519] width 6 height 6
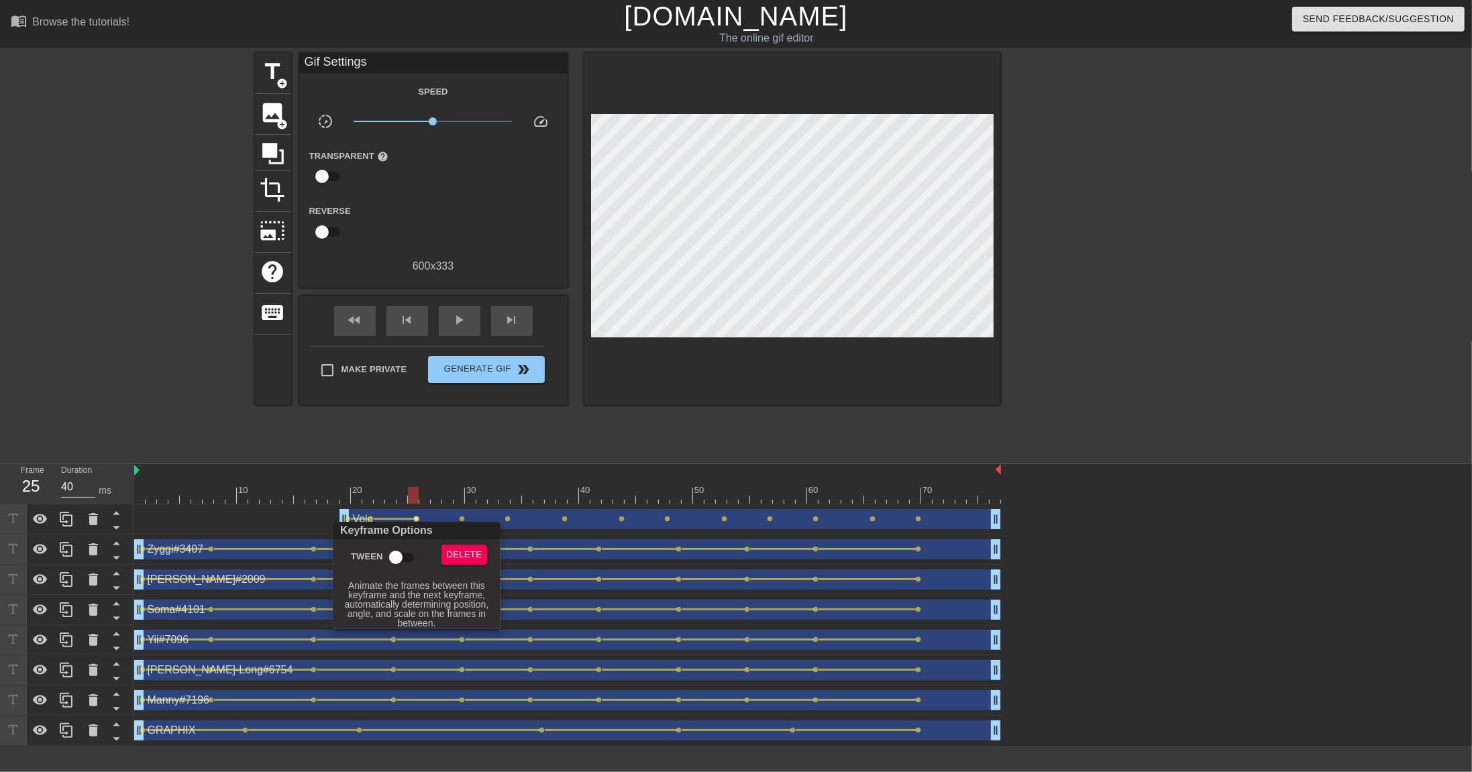
click at [400, 530] on input "Tween" at bounding box center [396, 557] width 76 height 25
drag, startPoint x: 483, startPoint y: 513, endPoint x: 476, endPoint y: 516, distance: 7.9
click at [483, 513] on div at bounding box center [736, 386] width 1472 height 772
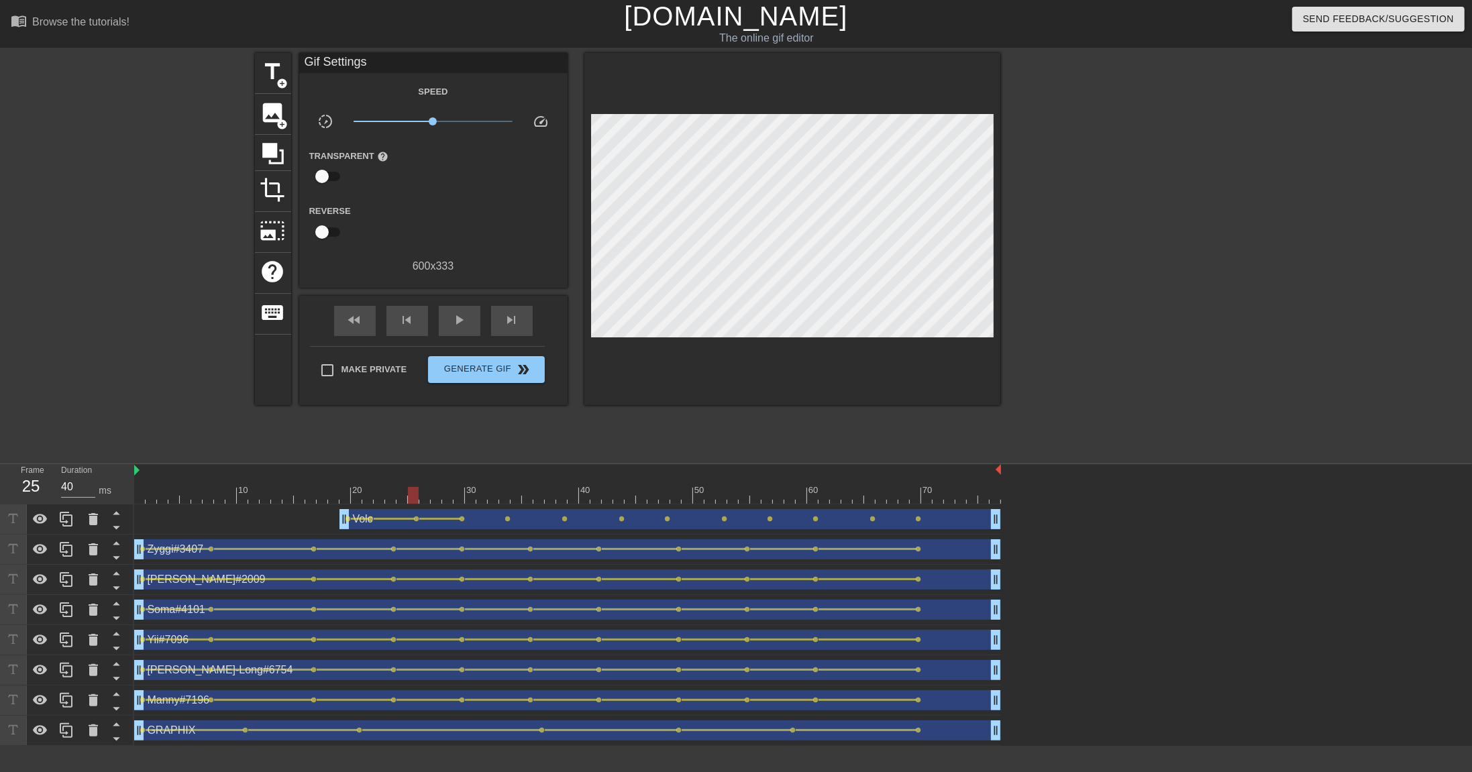
click at [465, 519] on div "Volc drag_handle drag_handle" at bounding box center [669, 519] width 661 height 20
click at [462, 519] on span "lens" at bounding box center [463, 519] width 6 height 6
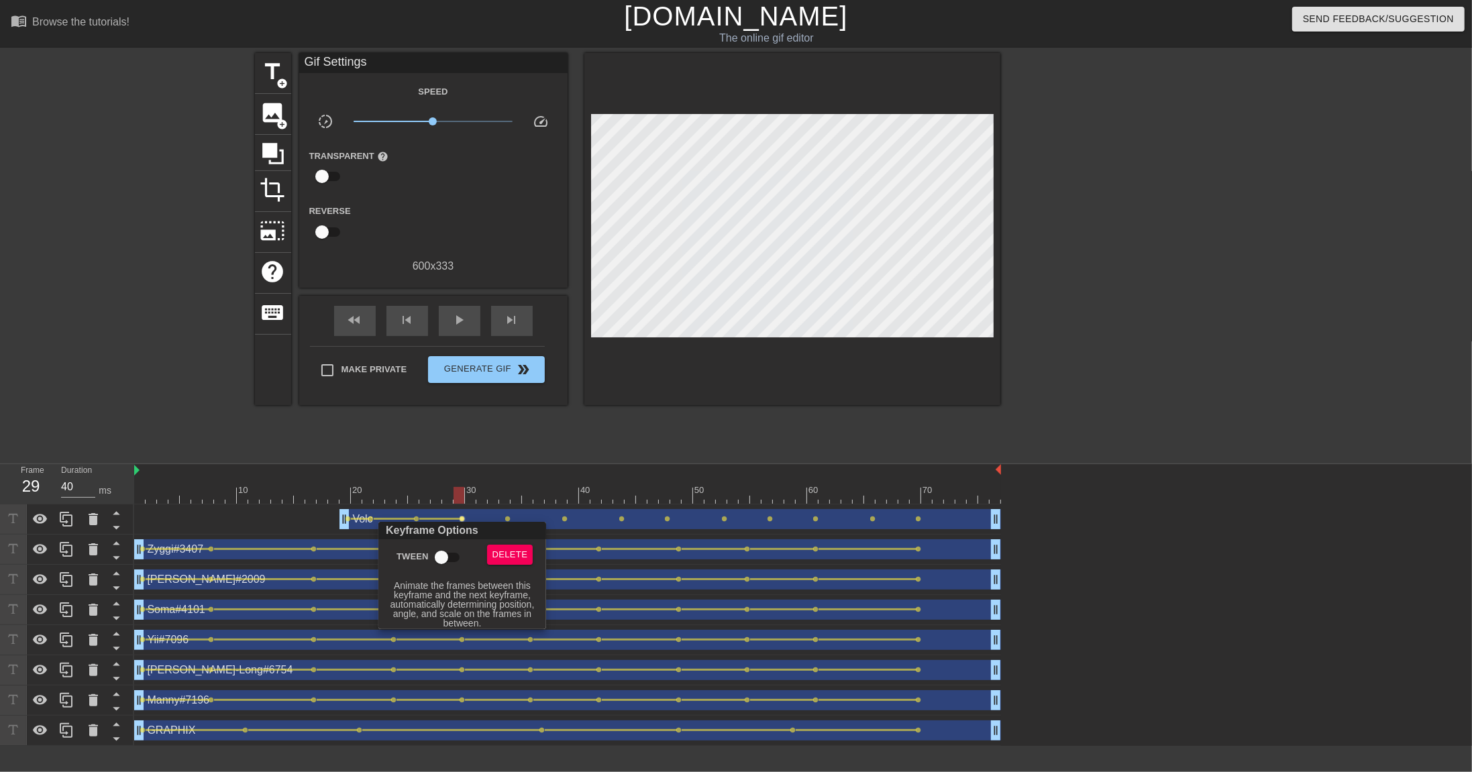
click at [447, 530] on input "Tween" at bounding box center [441, 557] width 76 height 25
click at [525, 511] on div at bounding box center [736, 386] width 1472 height 772
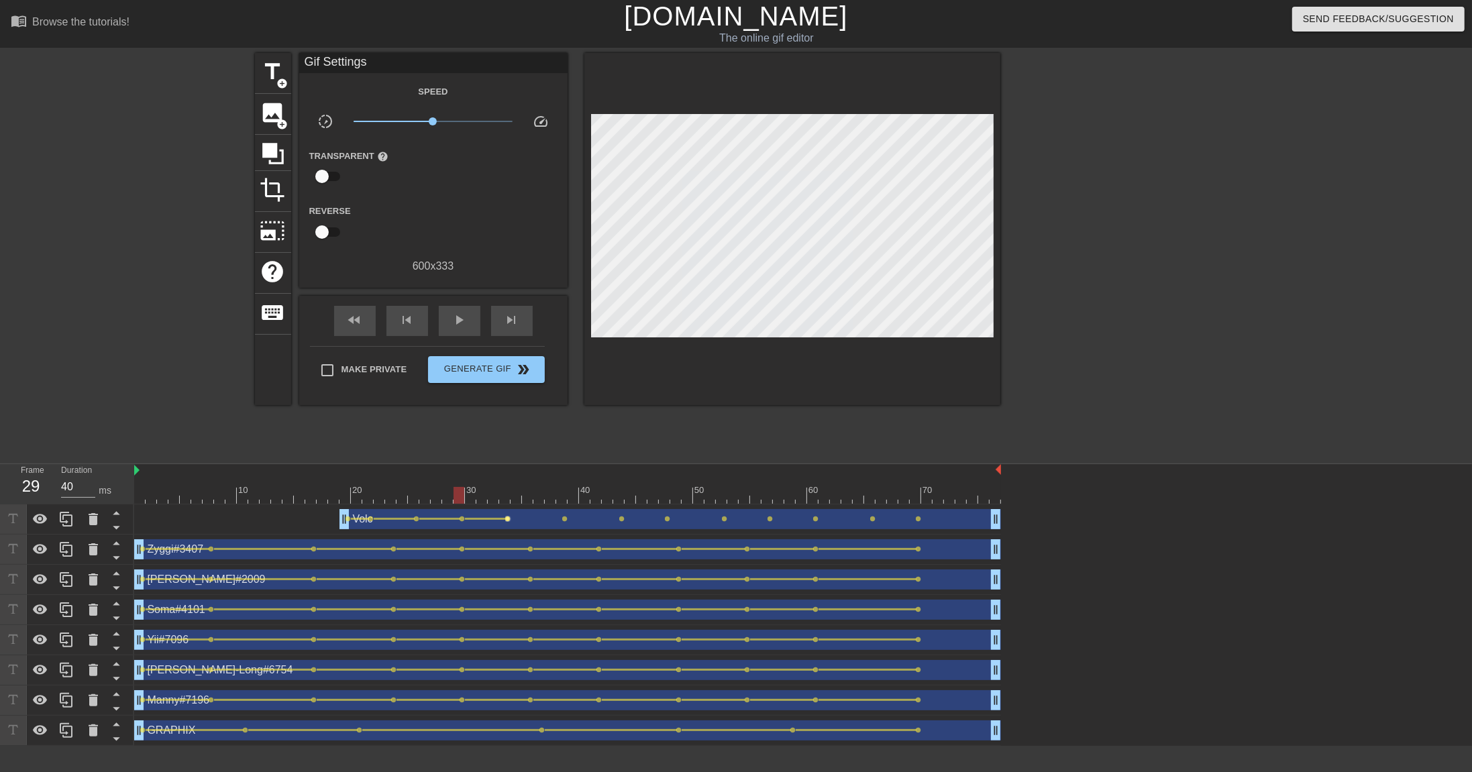
click at [507, 517] on span "lens" at bounding box center [508, 519] width 6 height 6
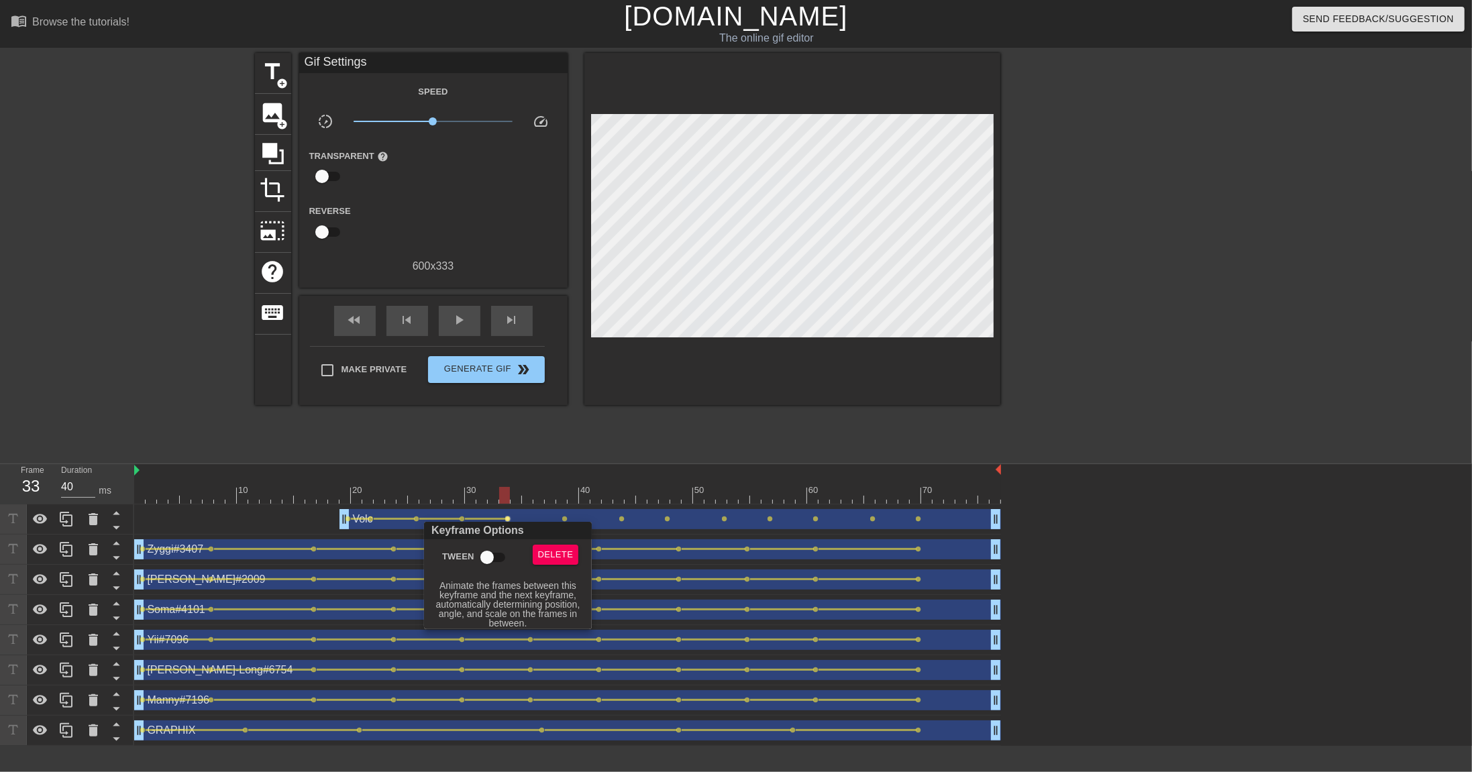
click at [494, 530] on input "Tween" at bounding box center [487, 557] width 76 height 25
click at [567, 512] on div at bounding box center [736, 386] width 1472 height 772
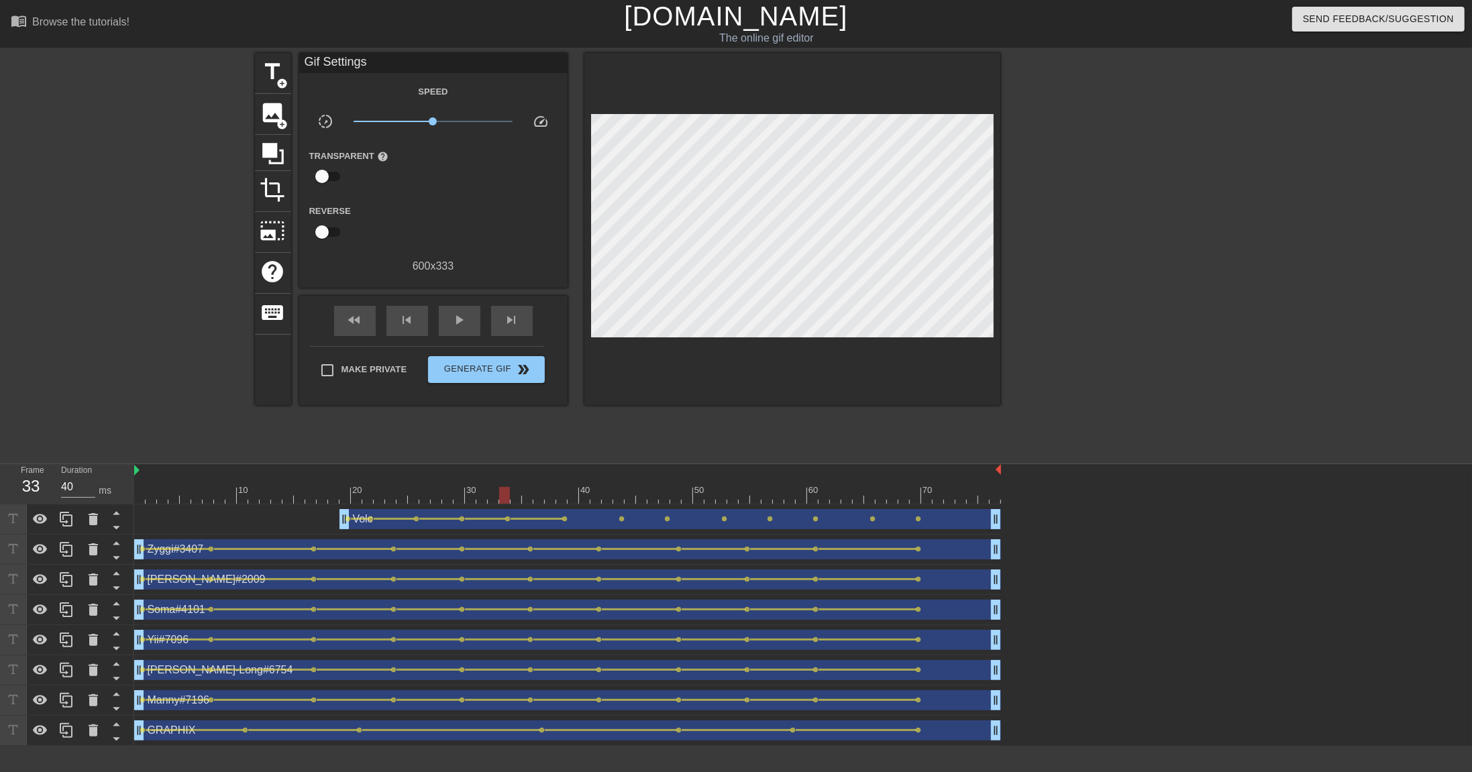
click at [566, 518] on span "lens" at bounding box center [565, 519] width 6 height 6
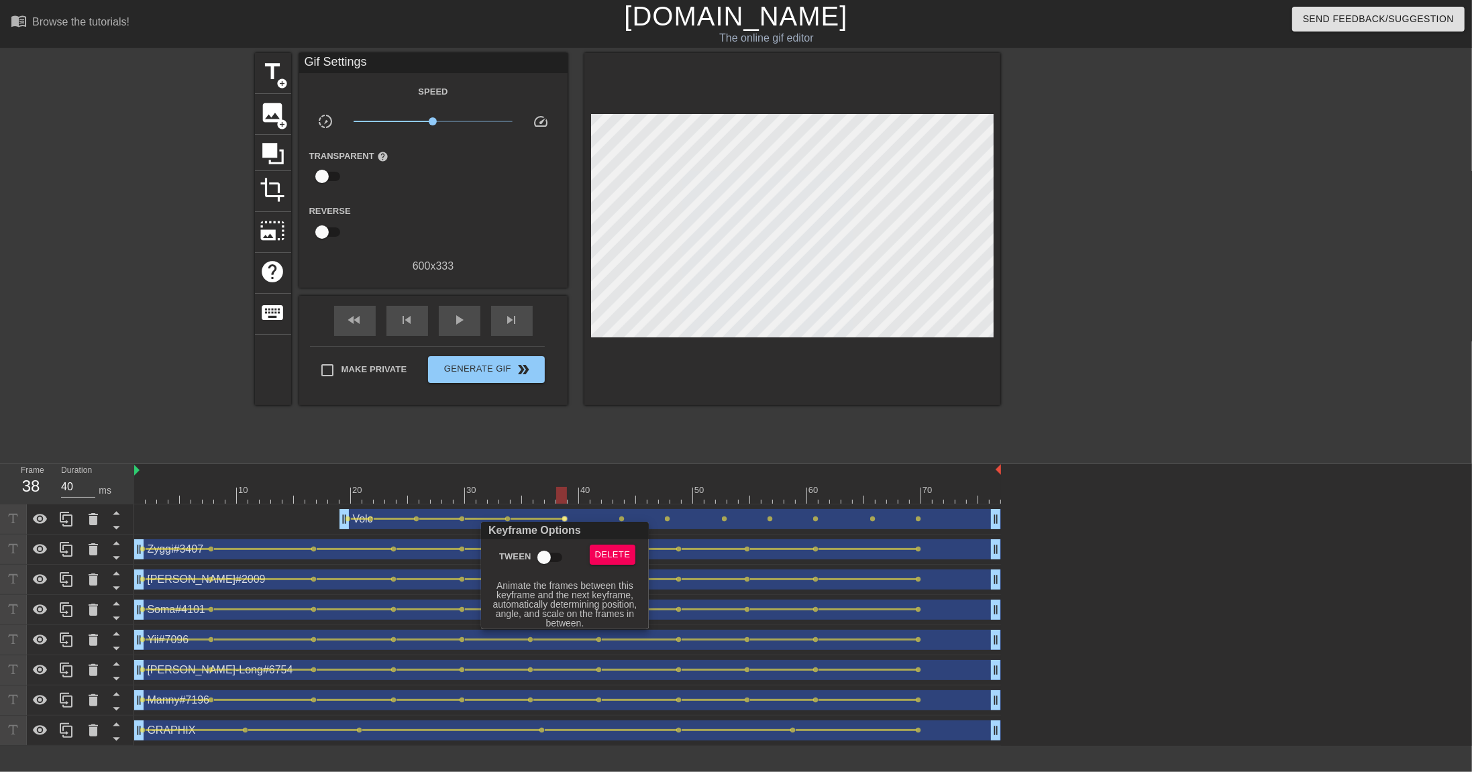
click at [537, 530] on input "Tween" at bounding box center [544, 557] width 76 height 25
click at [618, 517] on div at bounding box center [736, 386] width 1472 height 772
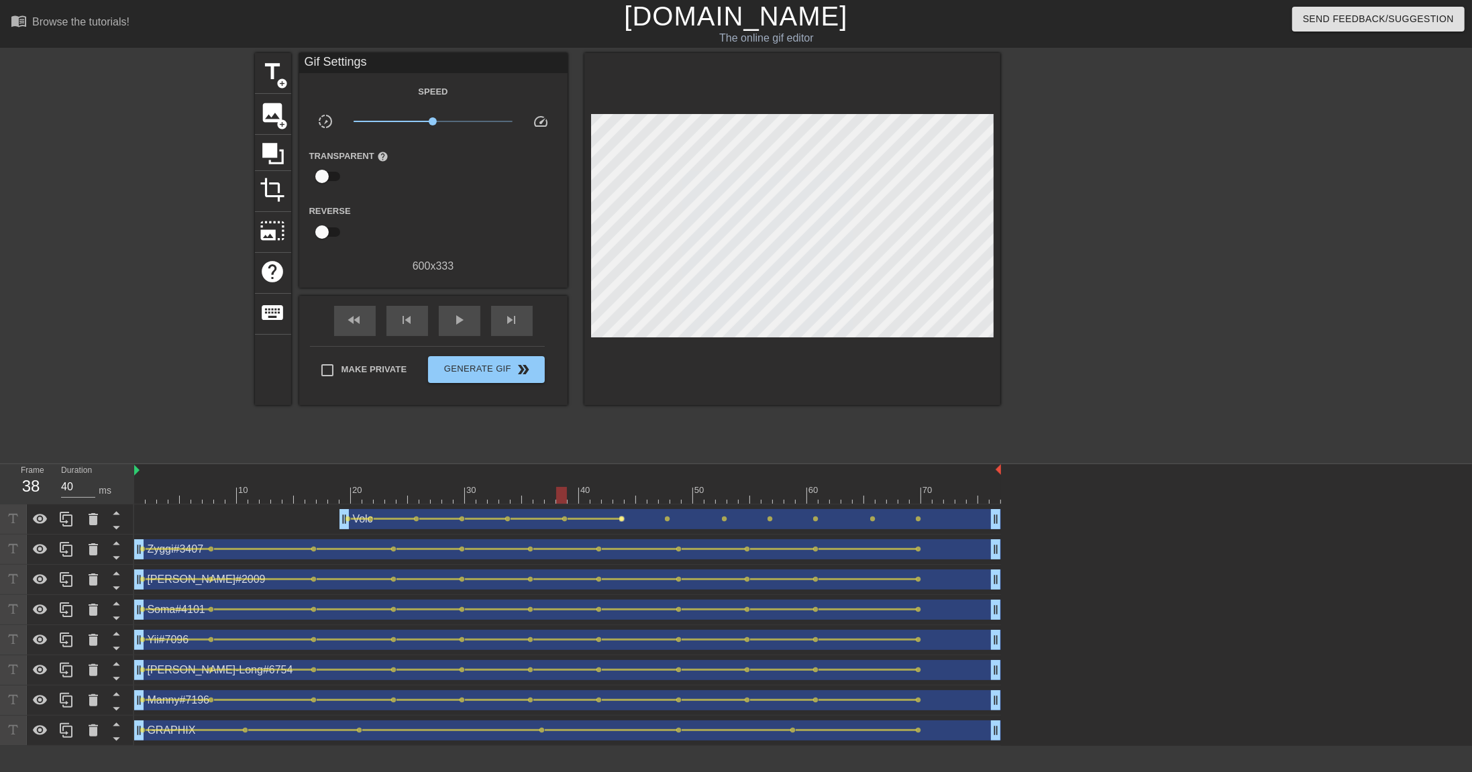
click at [622, 519] on span "lens" at bounding box center [622, 519] width 6 height 6
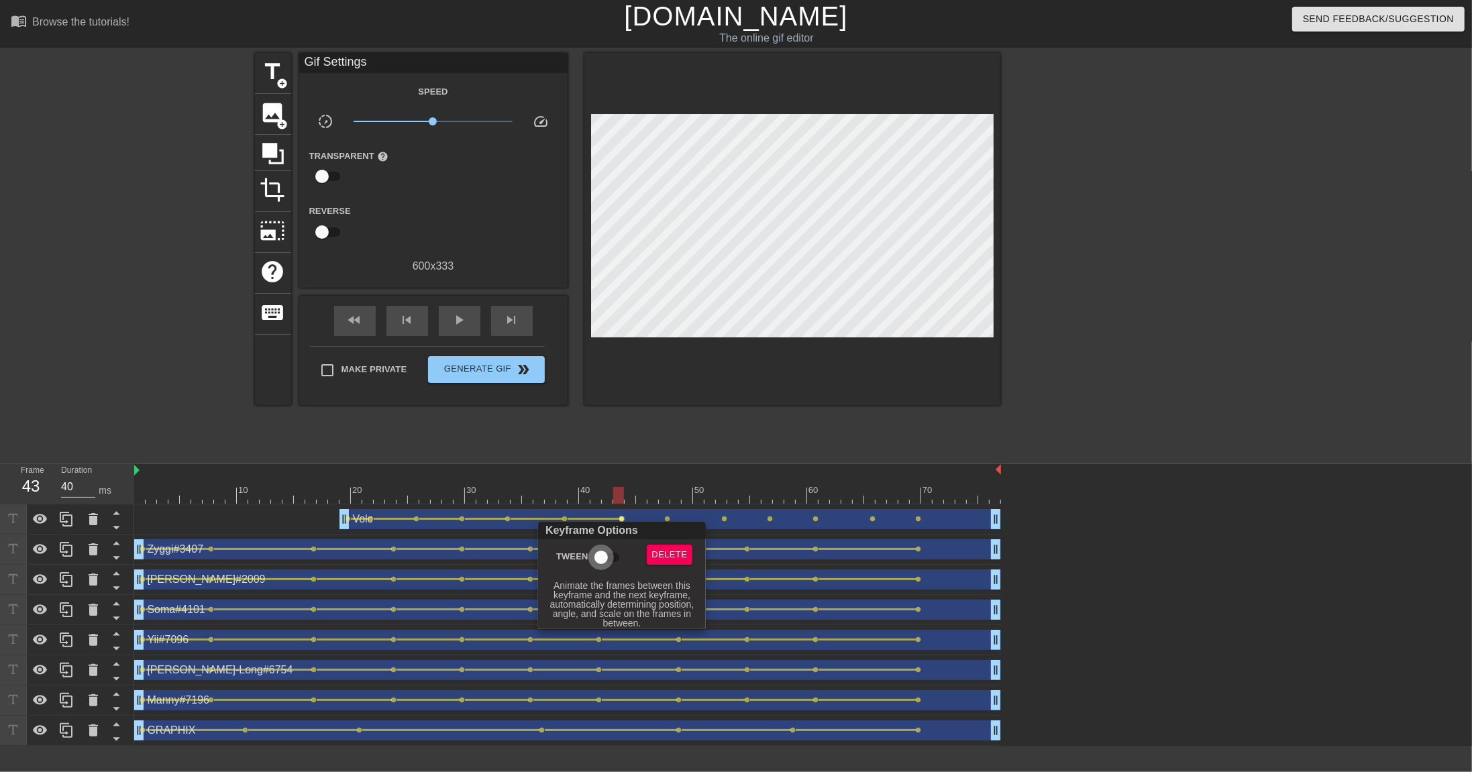
click at [603, 530] on input "Tween" at bounding box center [601, 557] width 76 height 25
click at [661, 515] on div at bounding box center [736, 386] width 1472 height 772
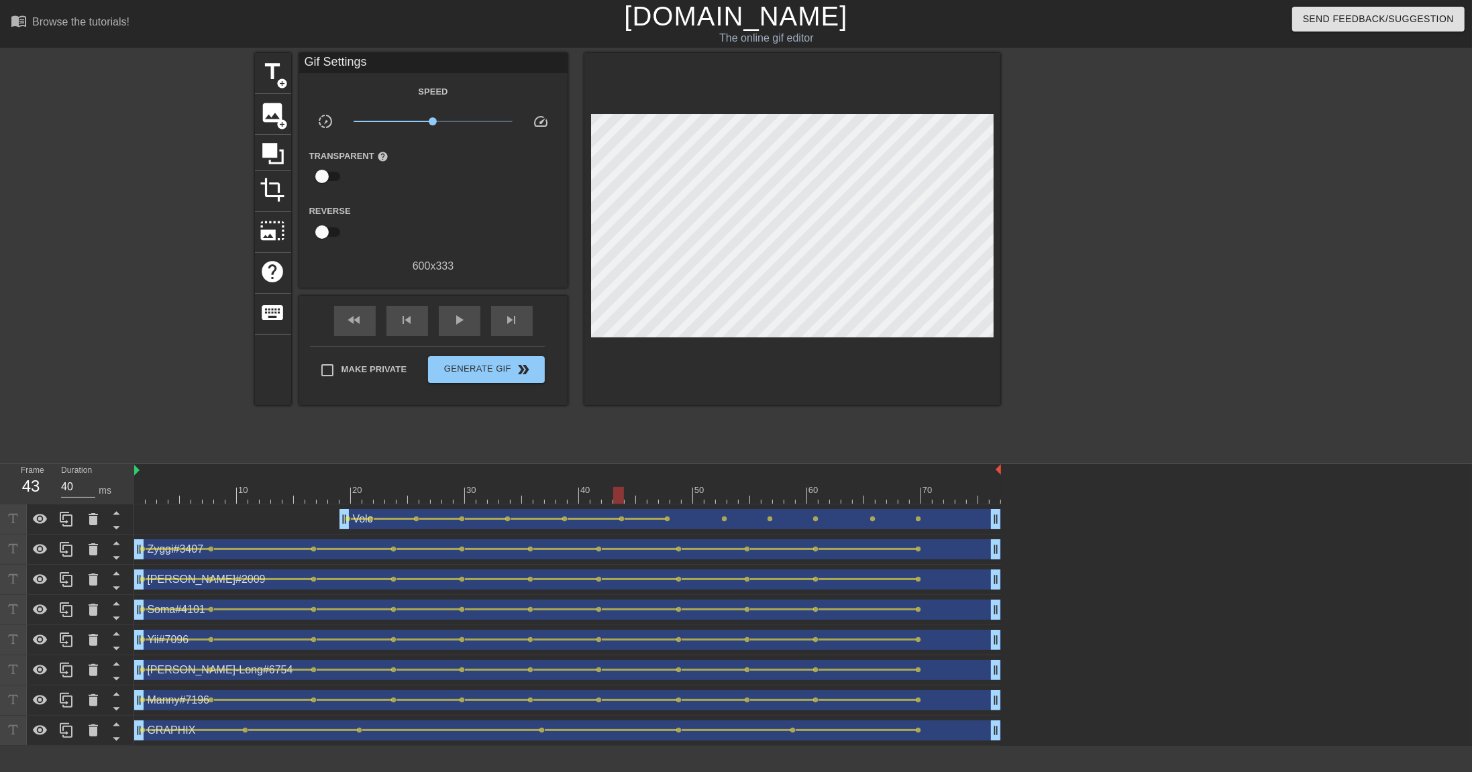
click at [665, 519] on span "lens" at bounding box center [668, 519] width 6 height 6
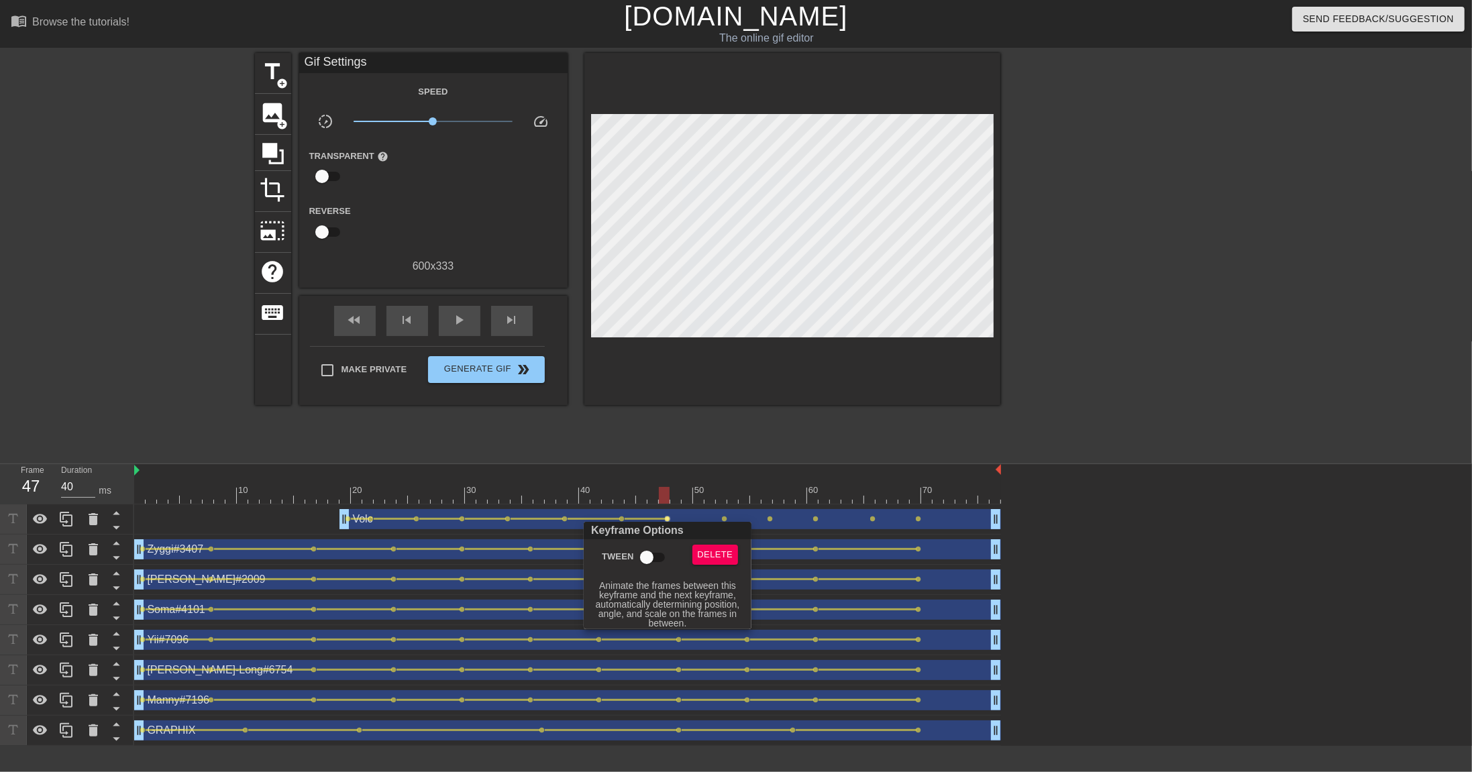
click at [652, 530] on input "Tween" at bounding box center [646, 557] width 76 height 25
click at [743, 514] on div at bounding box center [736, 386] width 1472 height 772
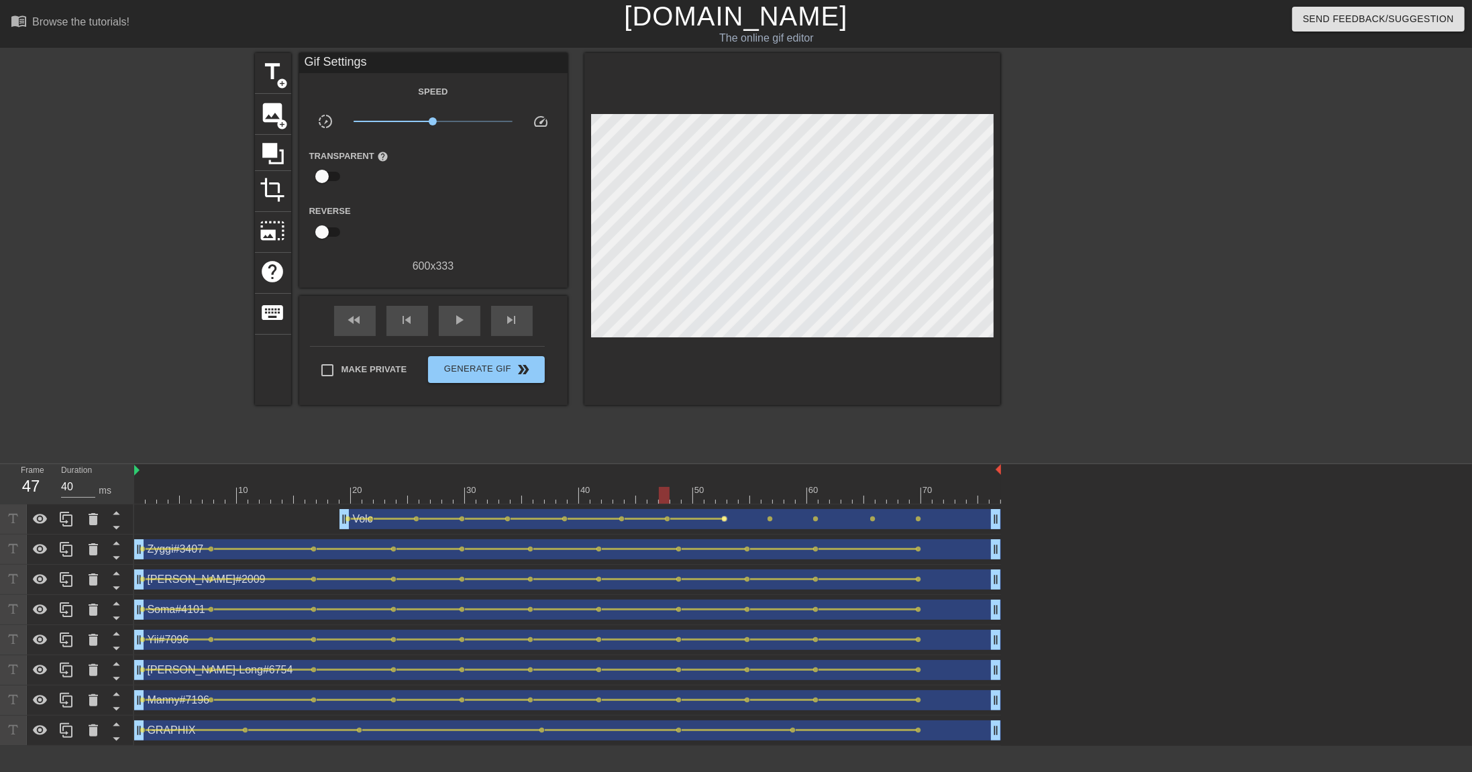
click at [724, 518] on span "lens" at bounding box center [725, 519] width 6 height 6
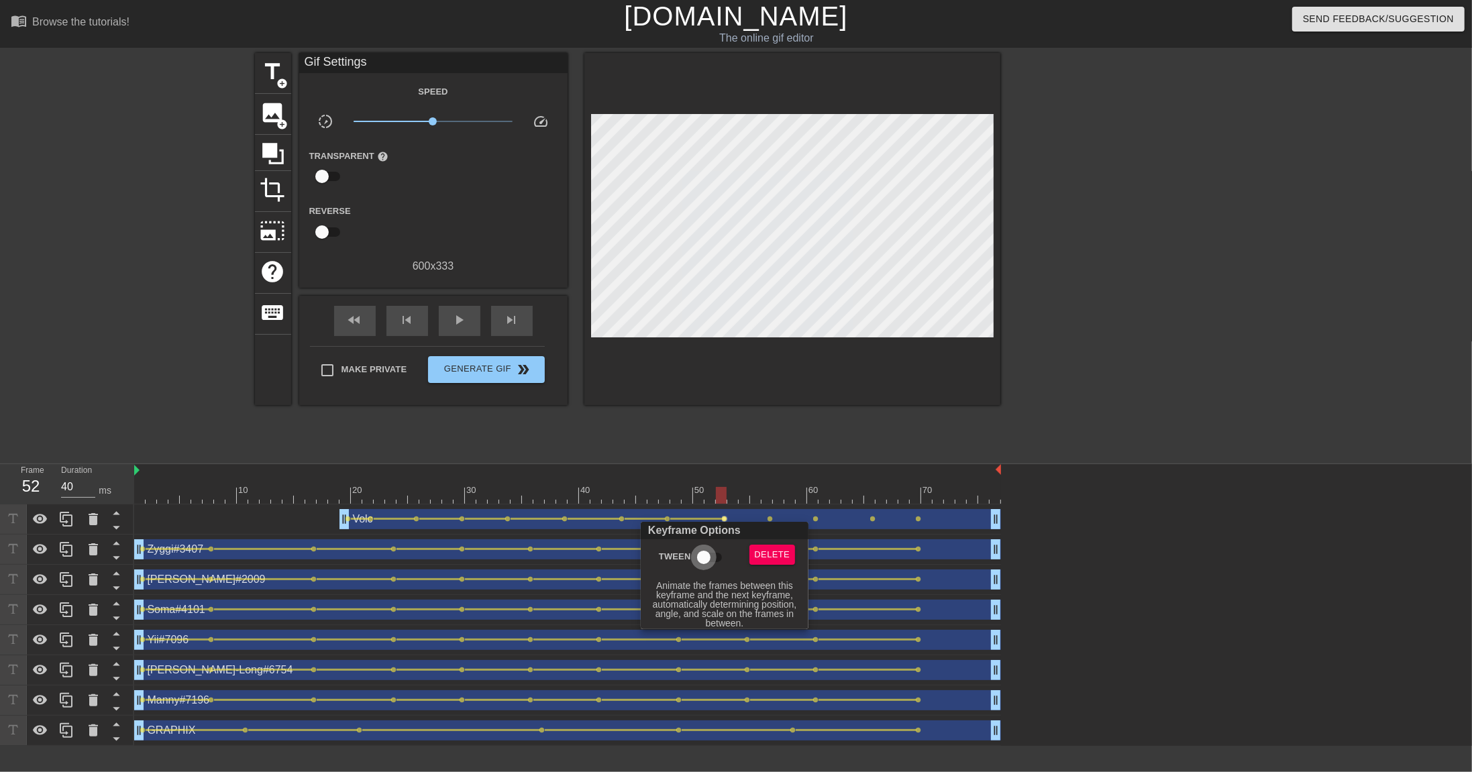
click at [712, 530] on input "Tween" at bounding box center [703, 557] width 76 height 25
click at [788, 509] on div at bounding box center [736, 386] width 1472 height 772
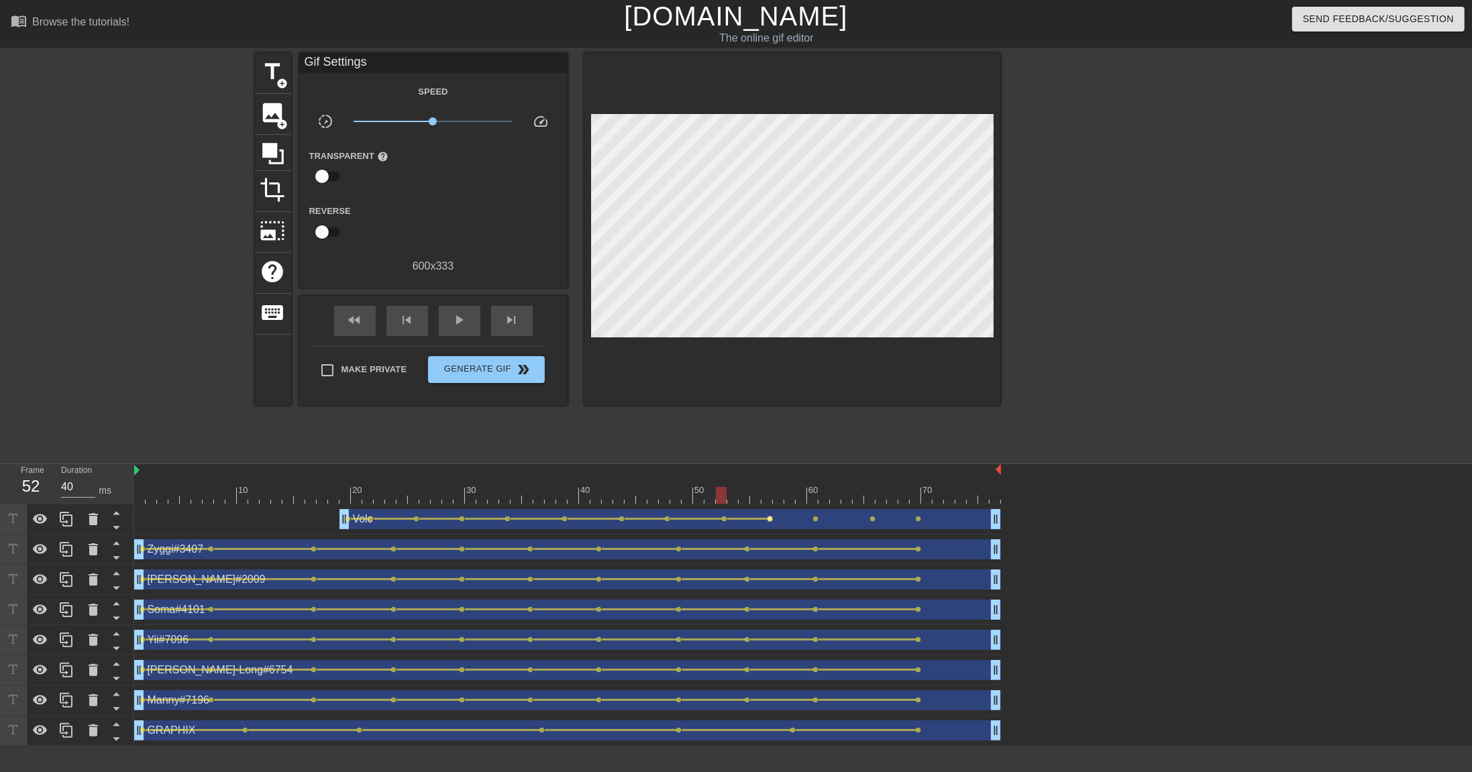
click at [769, 519] on span "lens" at bounding box center [770, 519] width 6 height 6
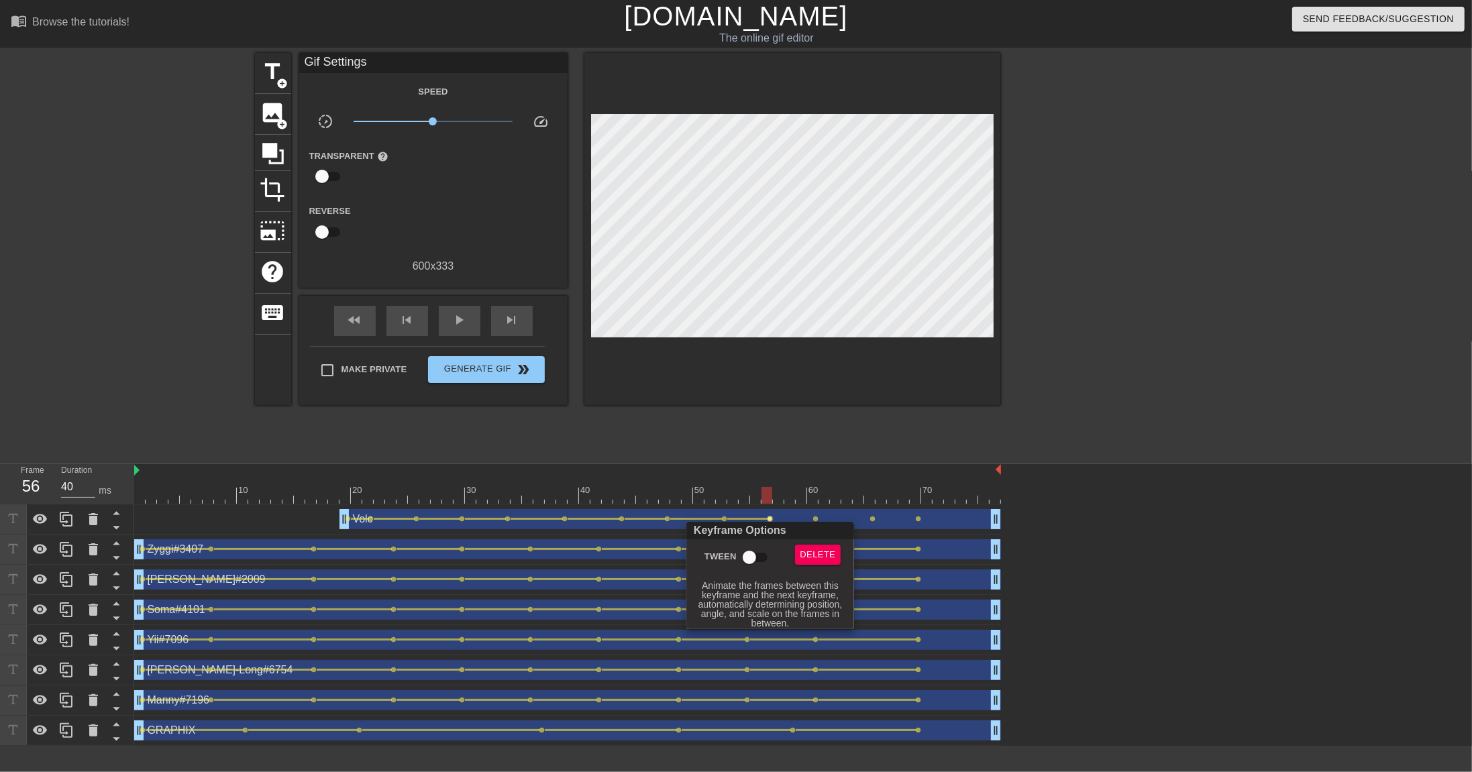
click at [748, 530] on input "Tween" at bounding box center [749, 557] width 76 height 25
click at [827, 515] on div at bounding box center [736, 386] width 1472 height 772
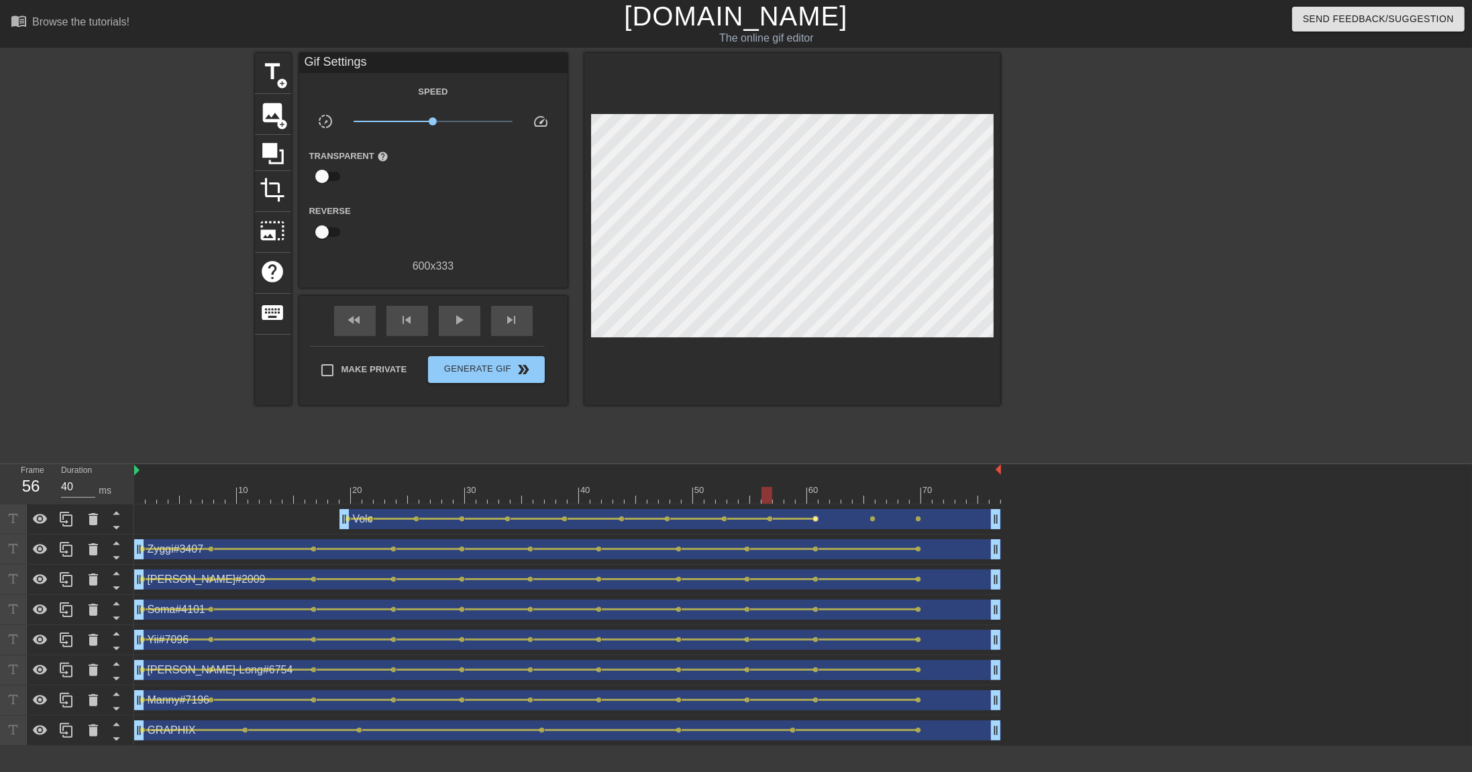
click at [814, 518] on span "lens" at bounding box center [816, 519] width 6 height 6
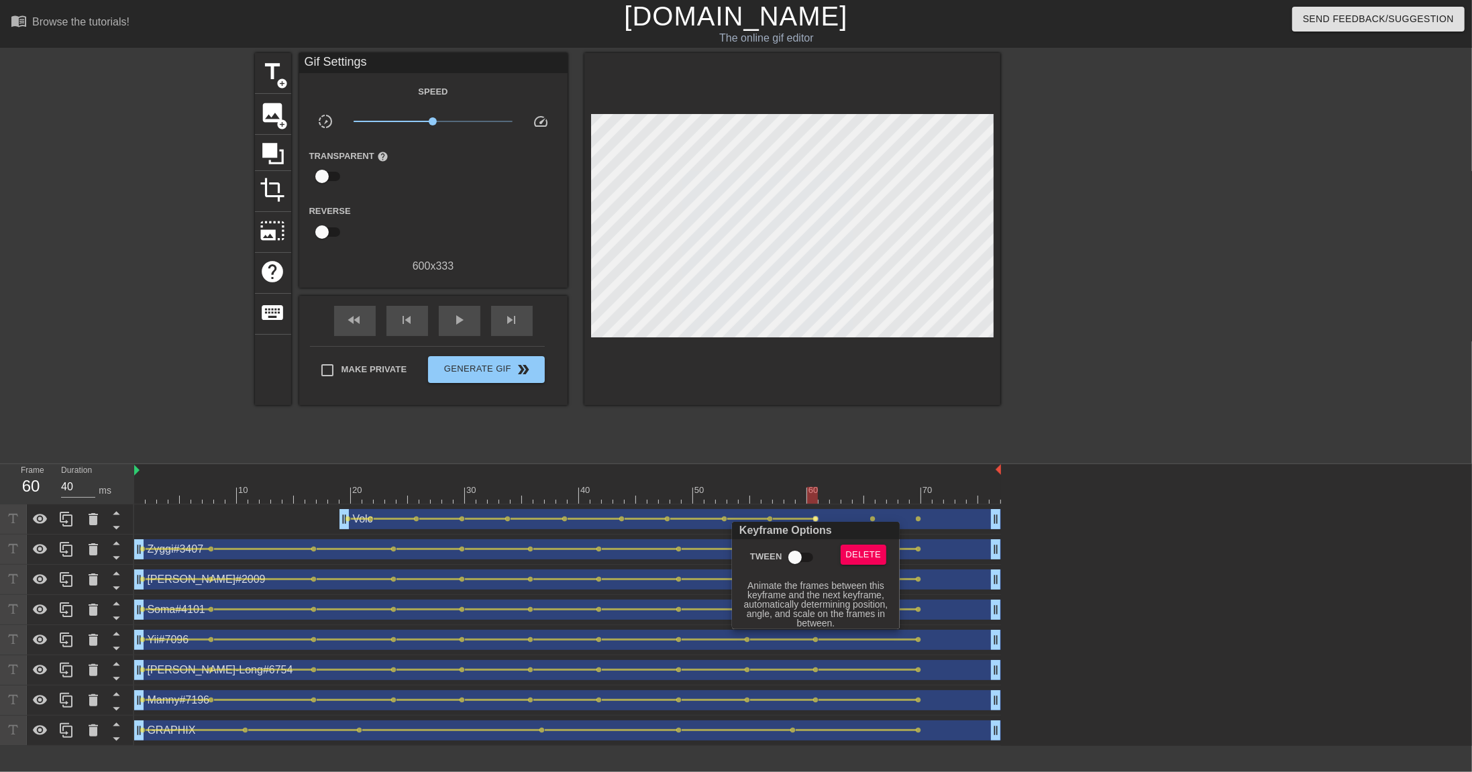
click at [808, 530] on input "Tween" at bounding box center [795, 557] width 76 height 25
click at [888, 515] on div at bounding box center [736, 386] width 1472 height 772
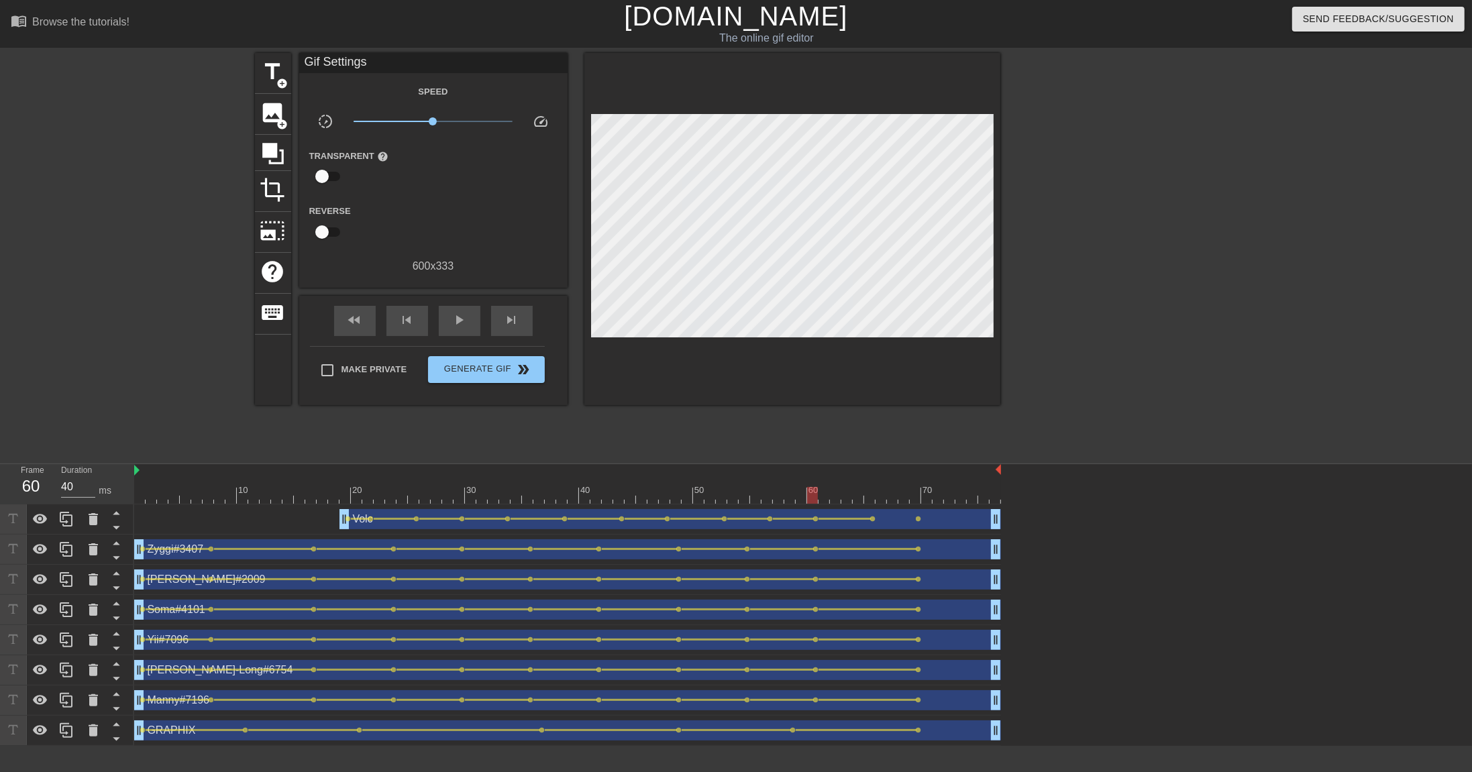
click at [877, 517] on div "Volc drag_handle drag_handle" at bounding box center [669, 519] width 661 height 20
click at [874, 519] on span "lens" at bounding box center [873, 519] width 6 height 6
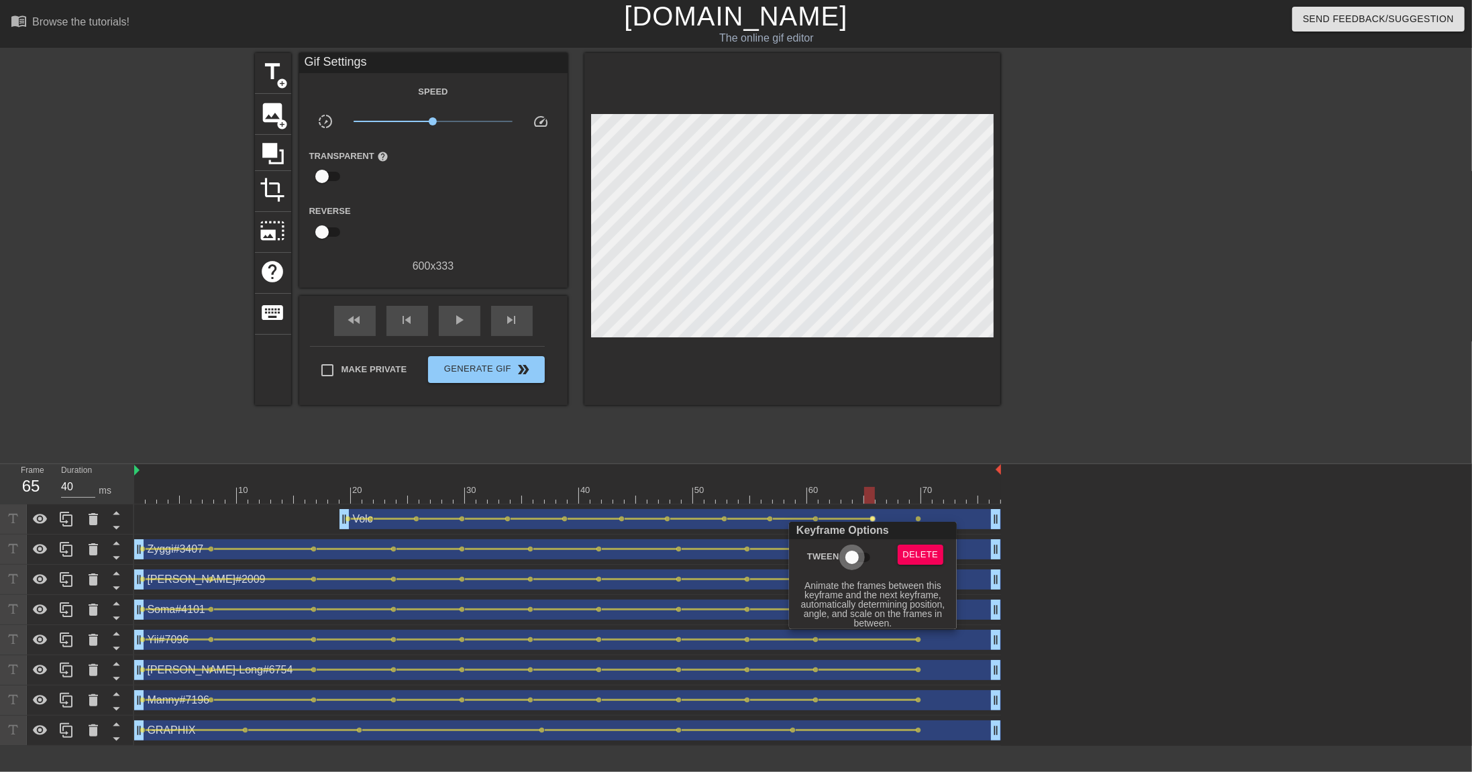
click at [853, 530] on input "Tween" at bounding box center [852, 557] width 76 height 25
click at [934, 517] on div at bounding box center [736, 386] width 1472 height 772
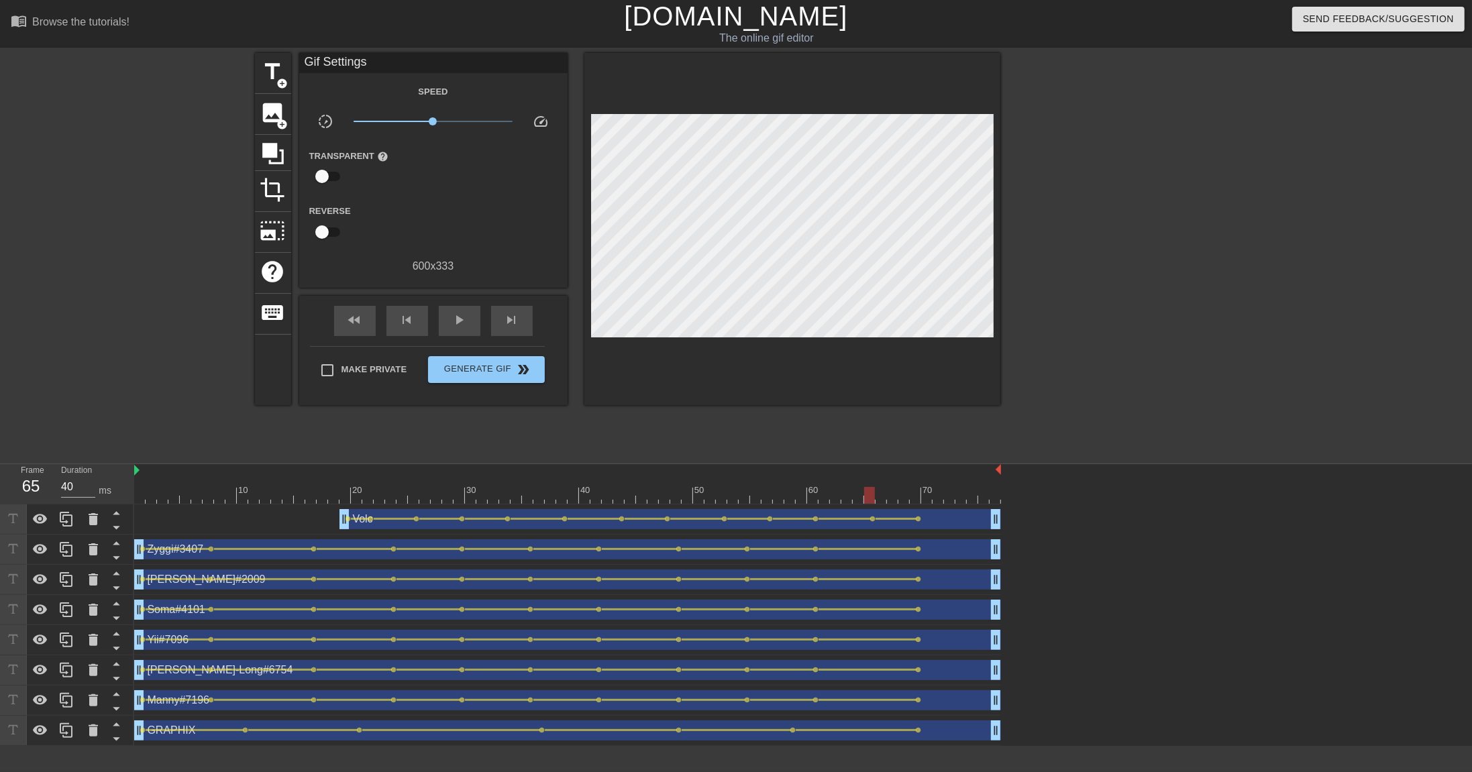
click at [919, 518] on span "lens" at bounding box center [919, 519] width 6 height 6
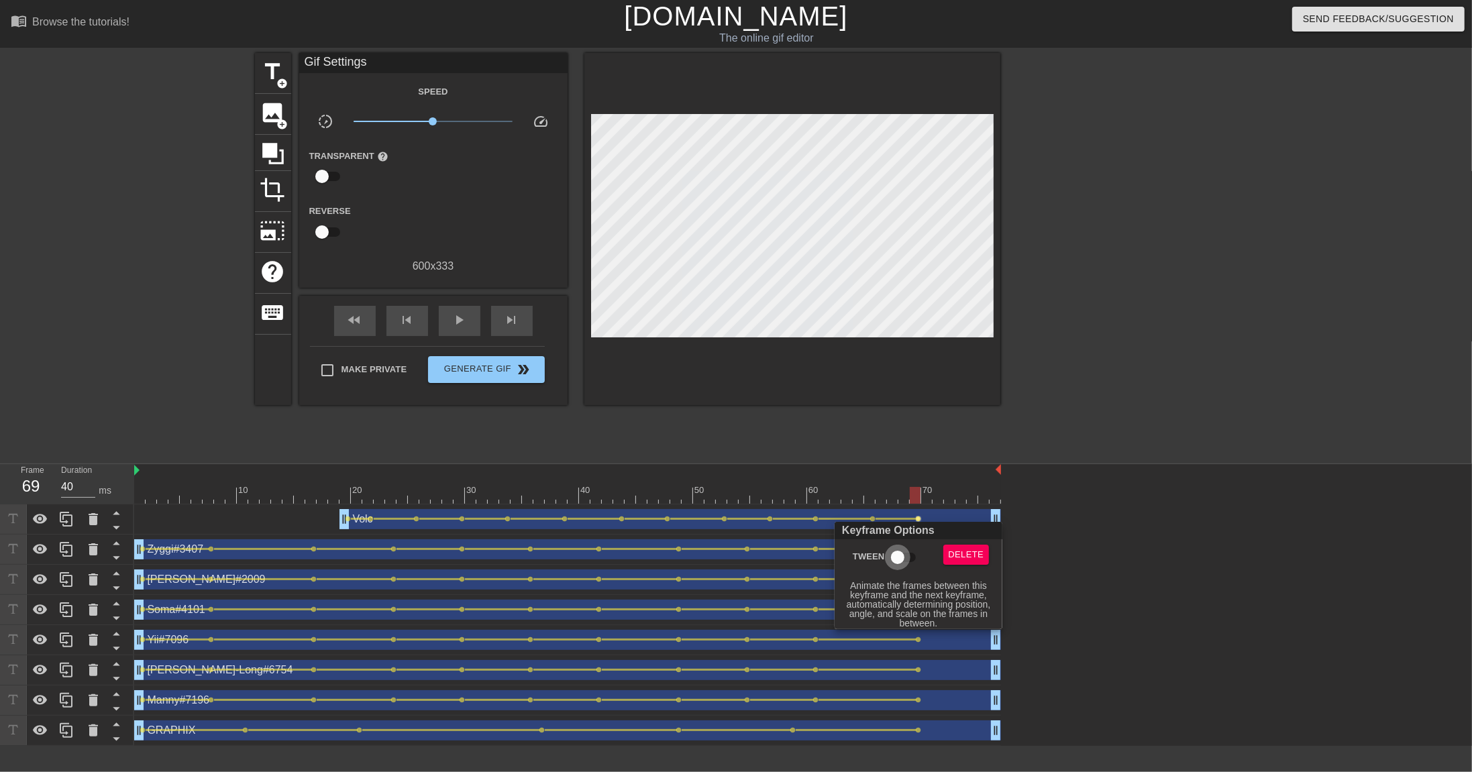
click at [898, 530] on input "Tween" at bounding box center [897, 557] width 76 height 25
click at [1014, 311] on div at bounding box center [736, 386] width 1472 height 772
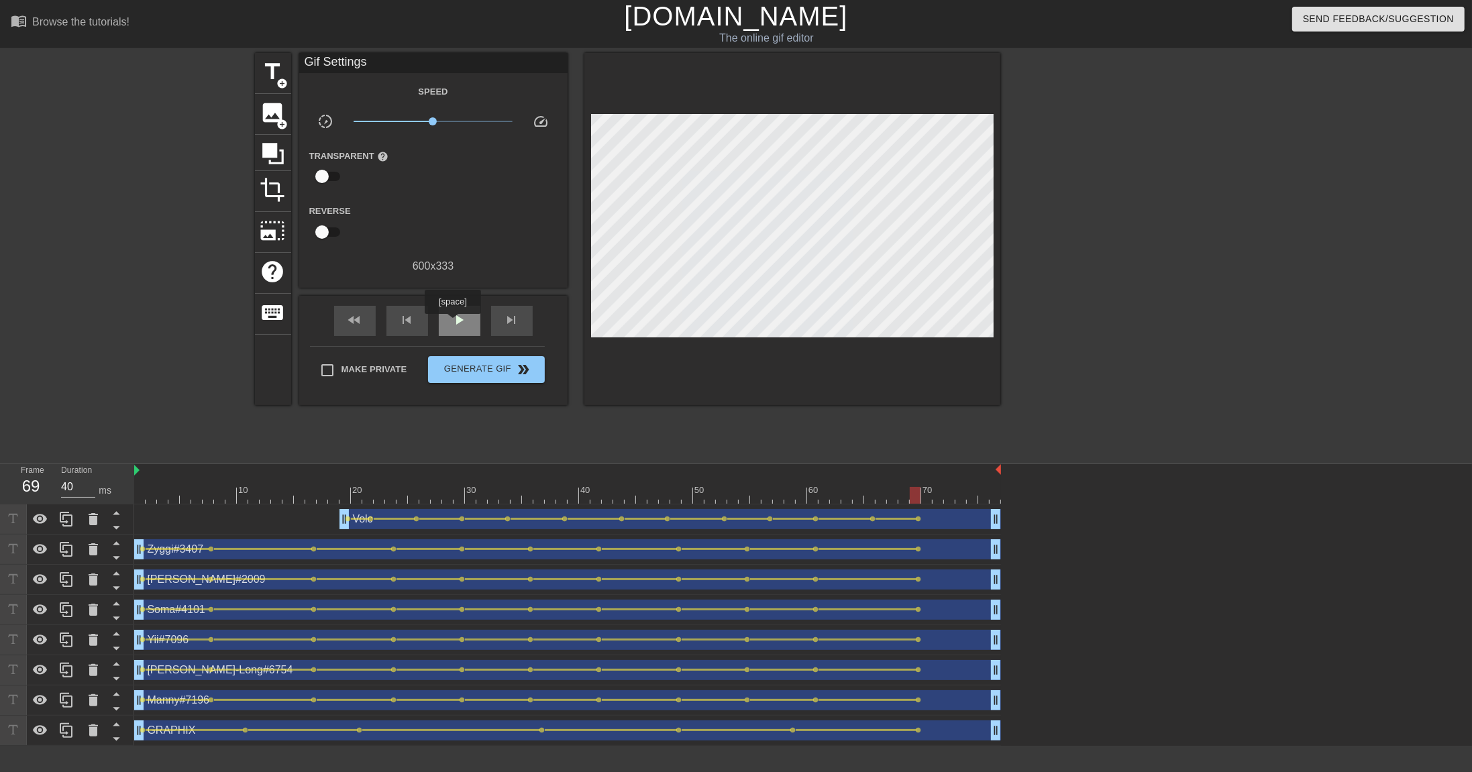
click at [454, 323] on span "play_arrow" at bounding box center [459, 320] width 16 height 16
click at [454, 323] on span "pause" at bounding box center [459, 320] width 16 height 16
click at [368, 329] on div "fast_rewind" at bounding box center [355, 321] width 42 height 30
click at [335, 376] on input "Make Private" at bounding box center [327, 370] width 28 height 28
click at [474, 376] on span "Generate Gif double_arrow" at bounding box center [485, 370] width 105 height 16
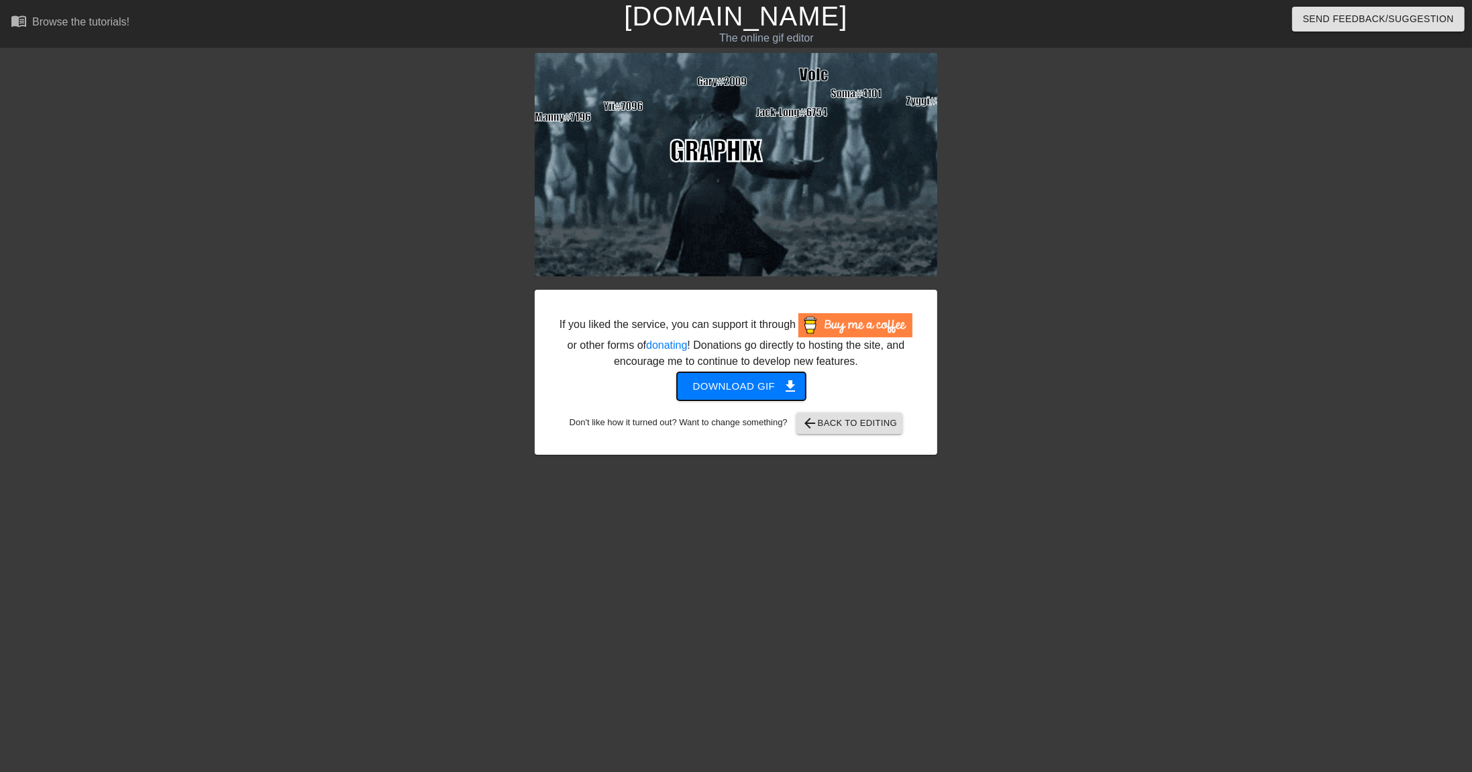
click at [761, 395] on span "Download gif get_app" at bounding box center [741, 386] width 97 height 17
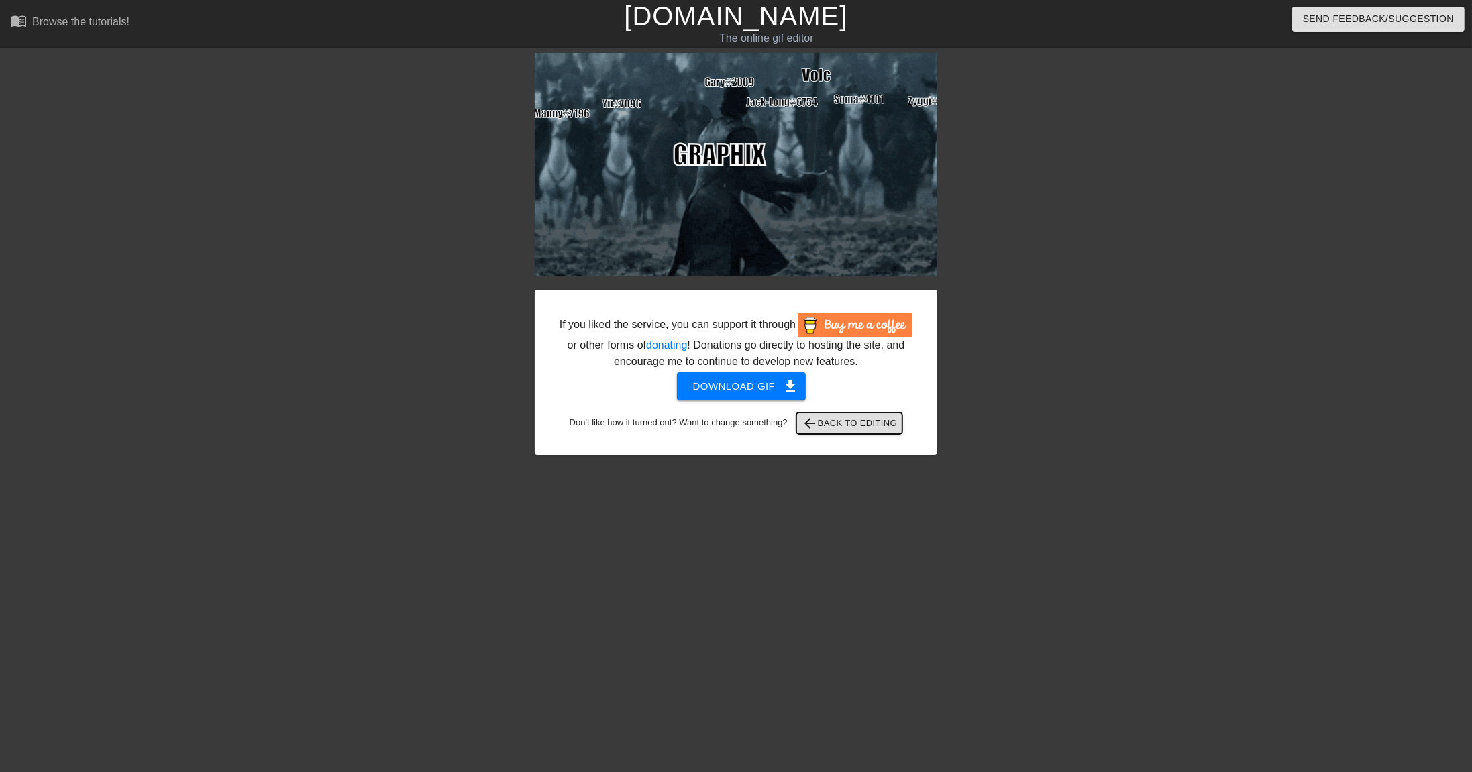
click at [852, 431] on span "arrow_back Back to Editing" at bounding box center [850, 423] width 96 height 16
